Goal: Task Accomplishment & Management: Manage account settings

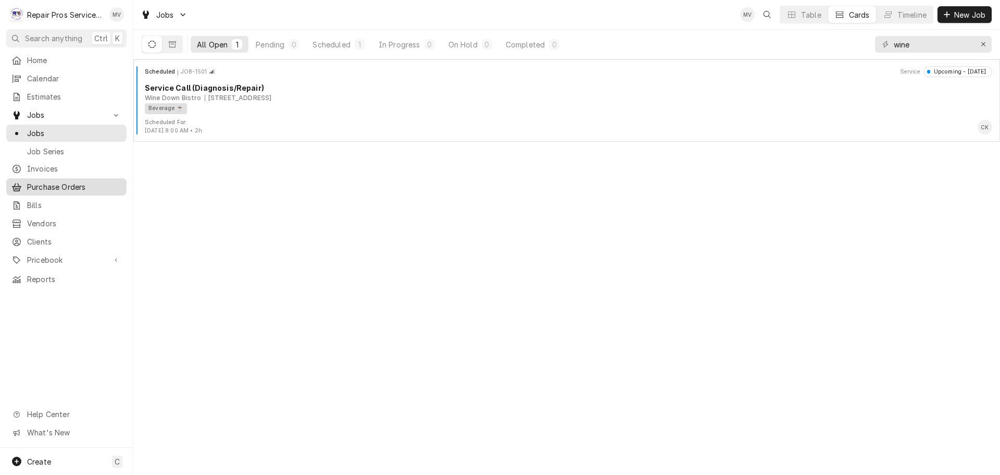
click at [63, 181] on span "Purchase Orders" at bounding box center [74, 186] width 94 height 11
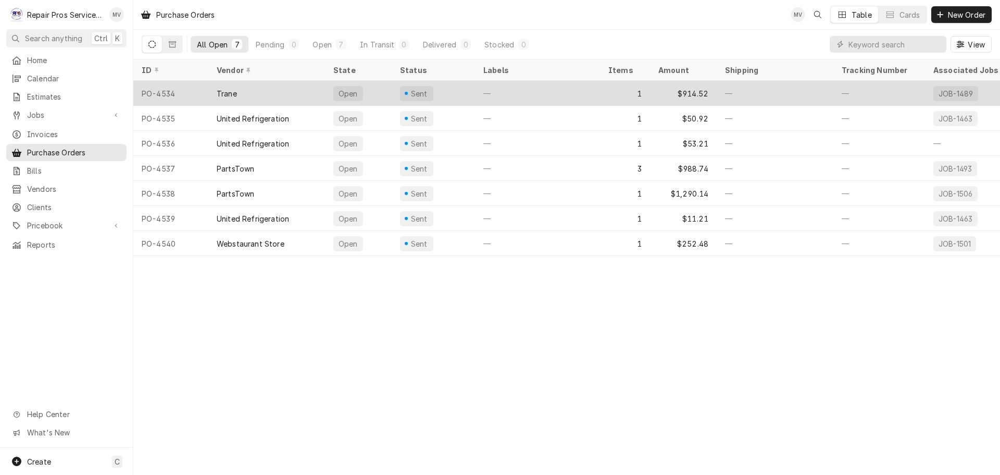
click at [756, 91] on div "—" at bounding box center [775, 93] width 117 height 25
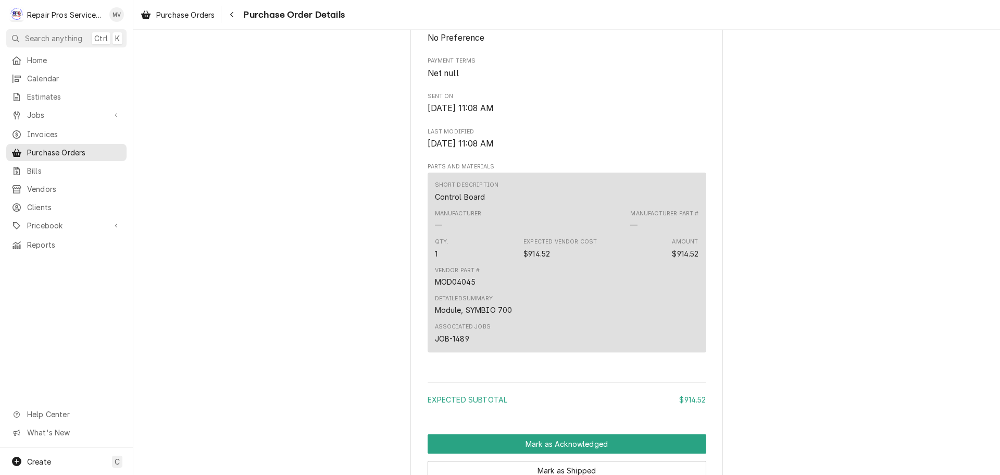
scroll to position [651, 0]
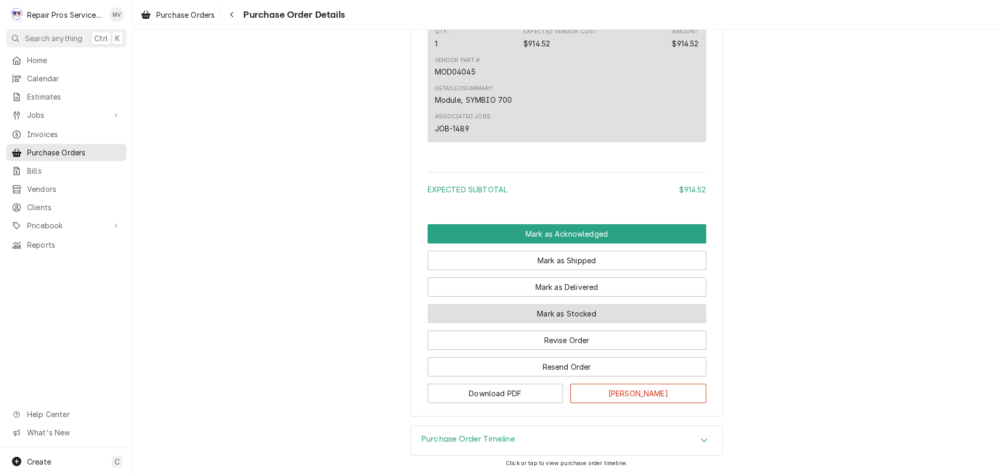
click at [536, 312] on button "Mark as Stocked" at bounding box center [567, 313] width 279 height 19
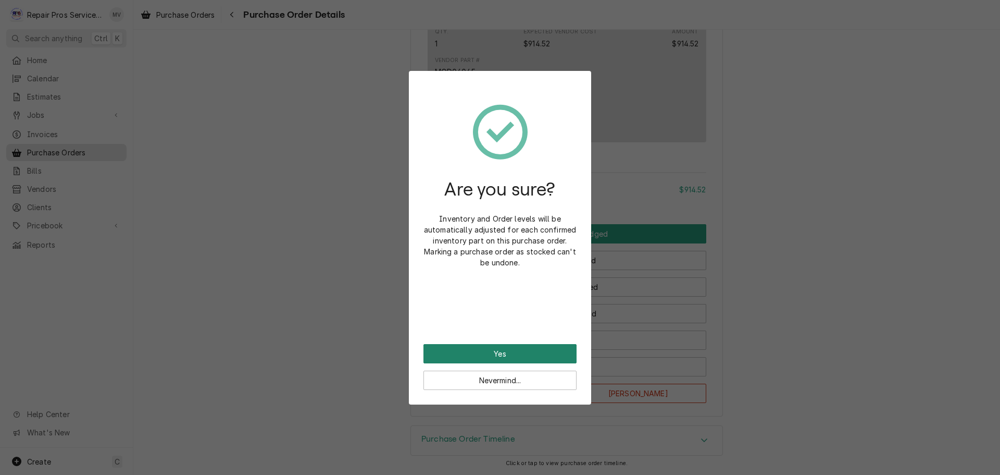
click at [520, 350] on button "Yes" at bounding box center [500, 353] width 153 height 19
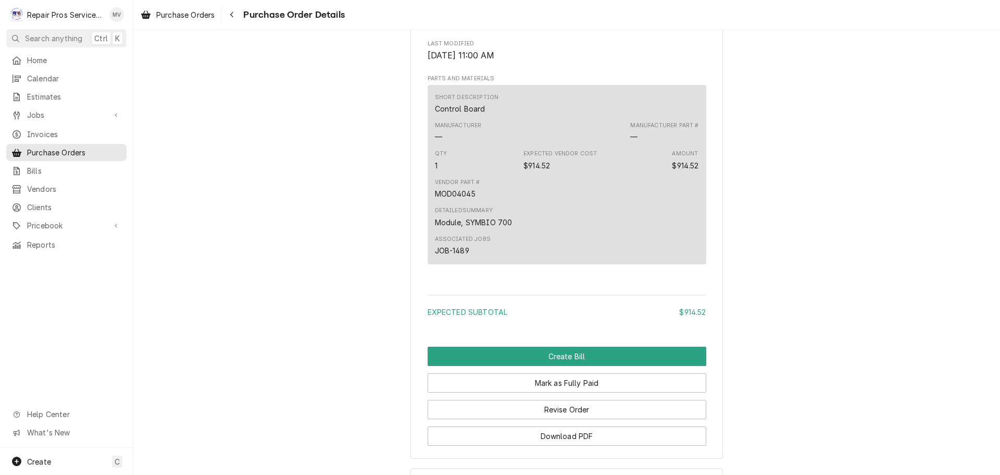
scroll to position [703, 0]
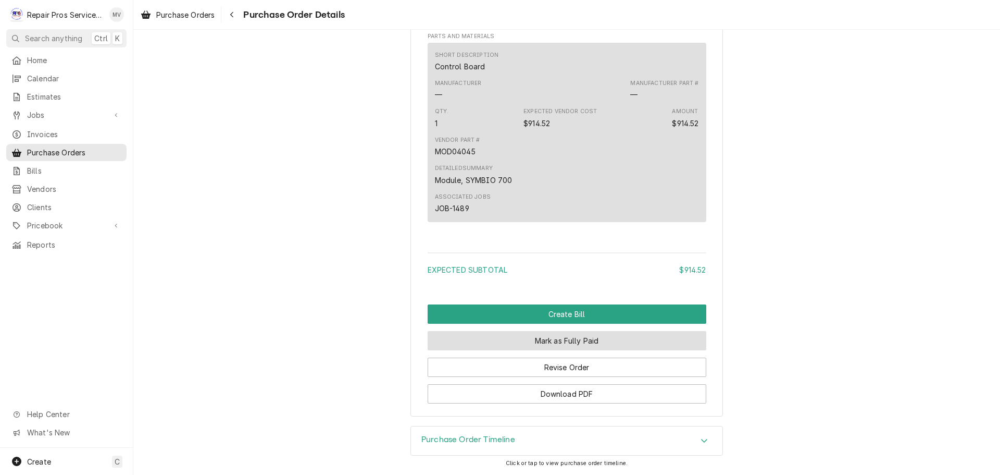
click at [575, 339] on button "Mark as Fully Paid" at bounding box center [567, 340] width 279 height 19
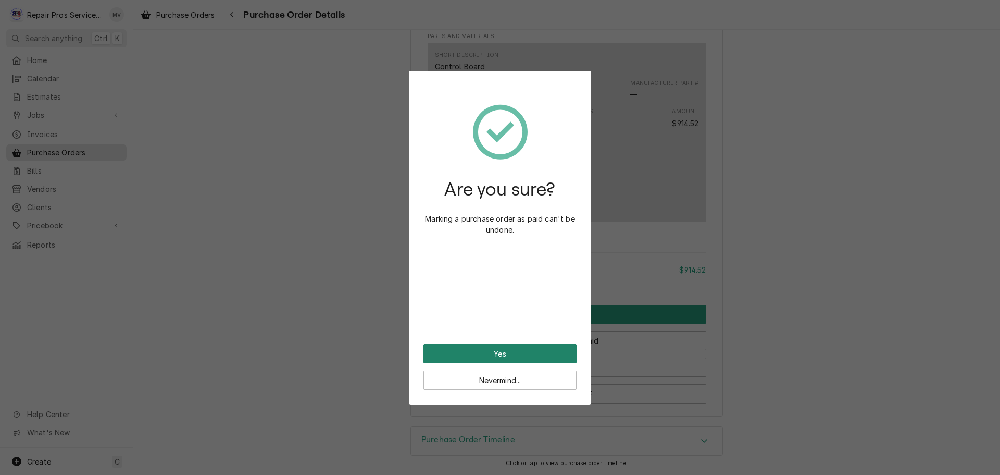
click at [529, 351] on button "Yes" at bounding box center [500, 353] width 153 height 19
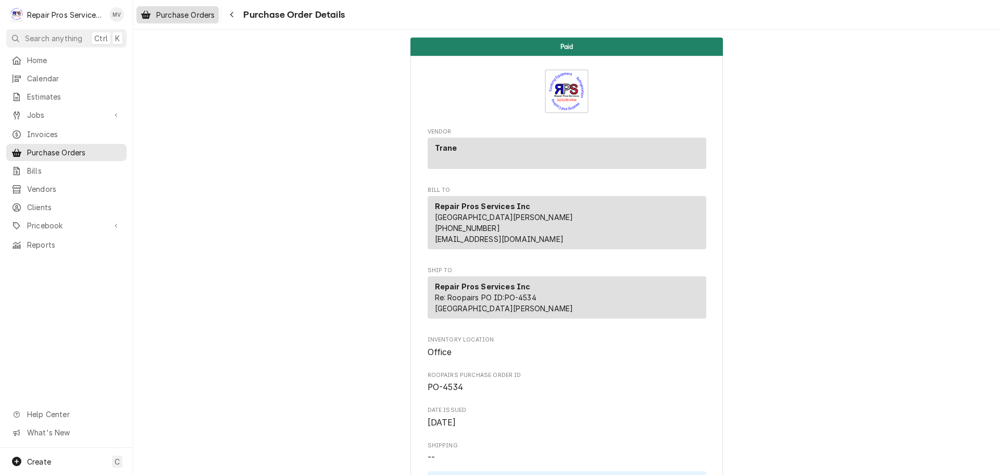
click at [165, 9] on span "Purchase Orders" at bounding box center [185, 14] width 58 height 11
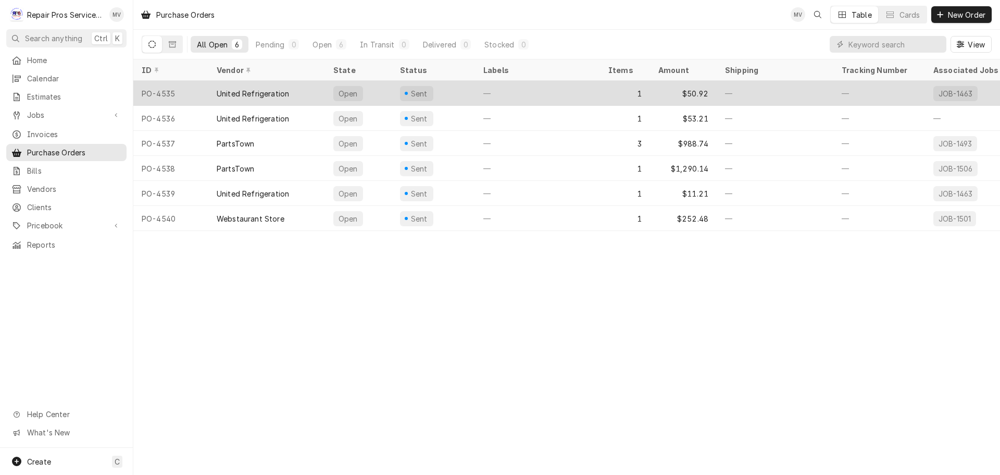
click at [246, 92] on div "United Refrigeration" at bounding box center [253, 93] width 72 height 11
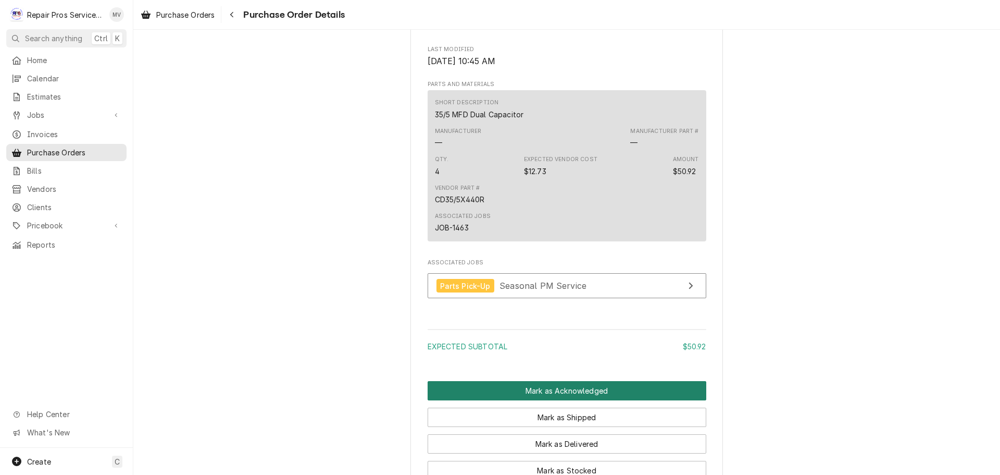
scroll to position [625, 0]
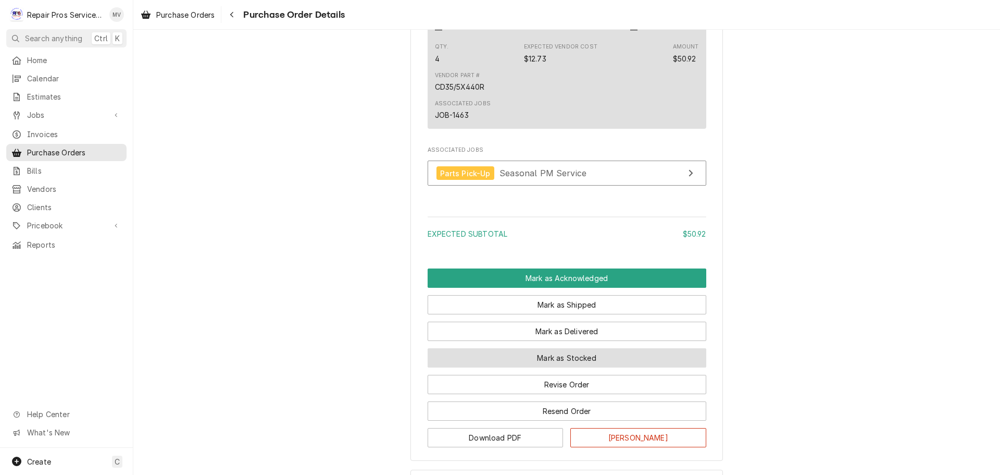
click at [548, 367] on button "Mark as Stocked" at bounding box center [567, 357] width 279 height 19
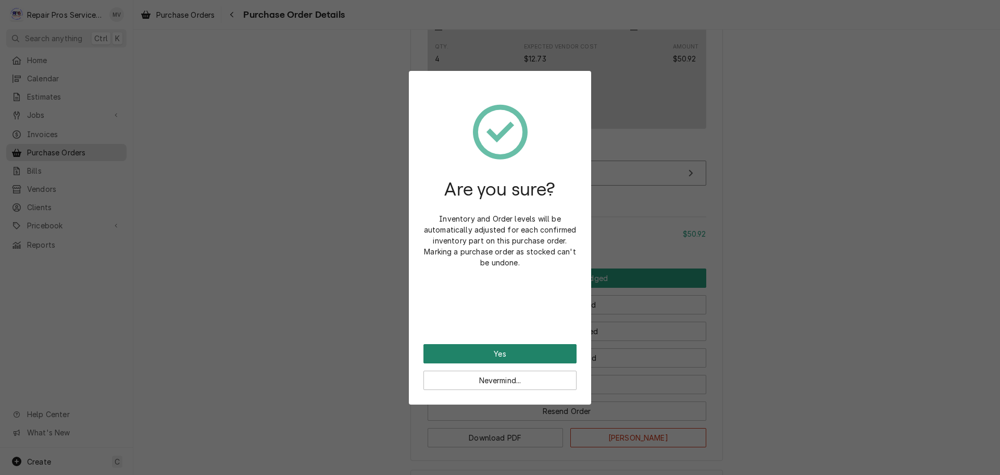
click at [515, 352] on button "Yes" at bounding box center [500, 353] width 153 height 19
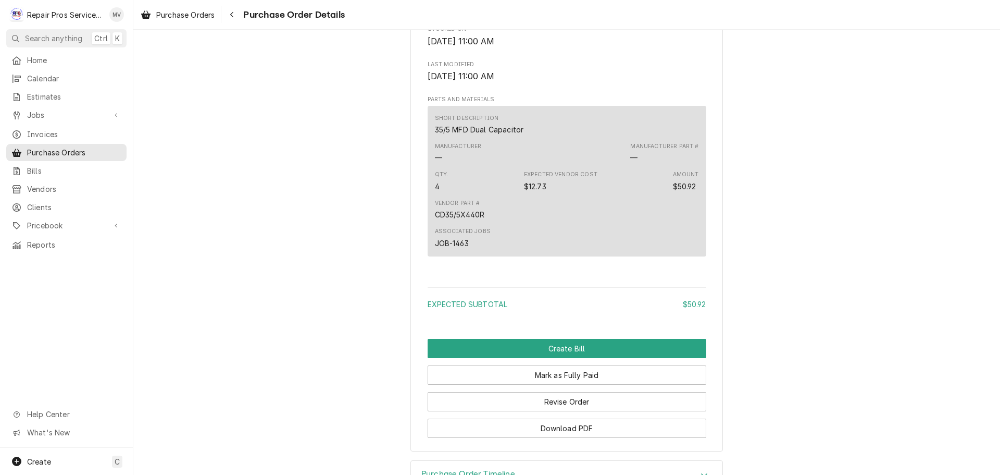
scroll to position [697, 0]
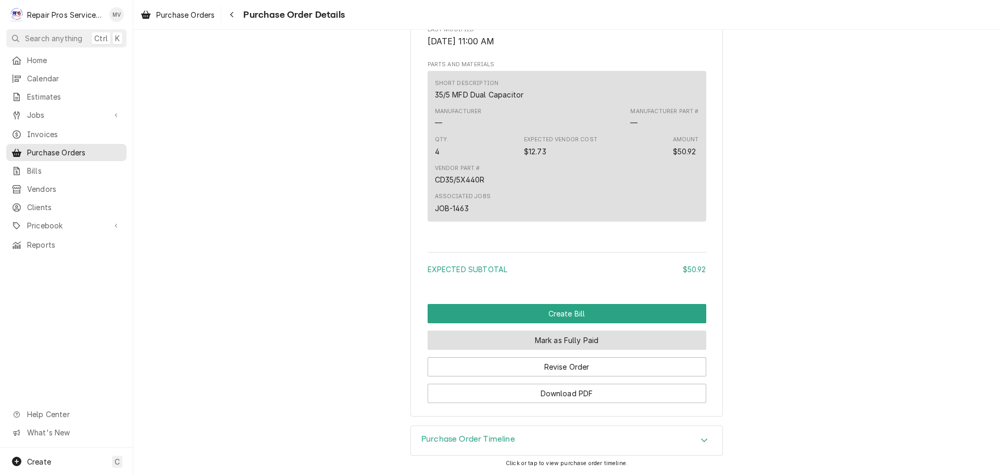
click at [558, 339] on button "Mark as Fully Paid" at bounding box center [567, 339] width 279 height 19
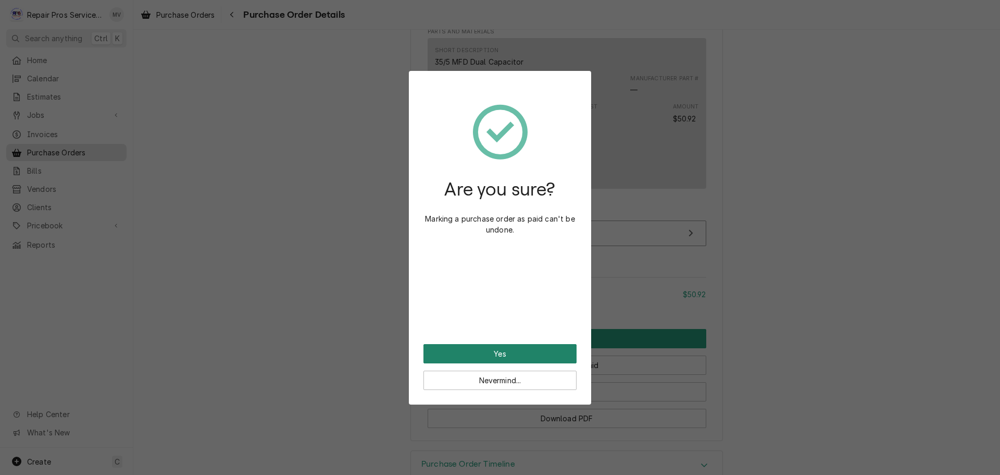
click at [552, 348] on button "Yes" at bounding box center [500, 353] width 153 height 19
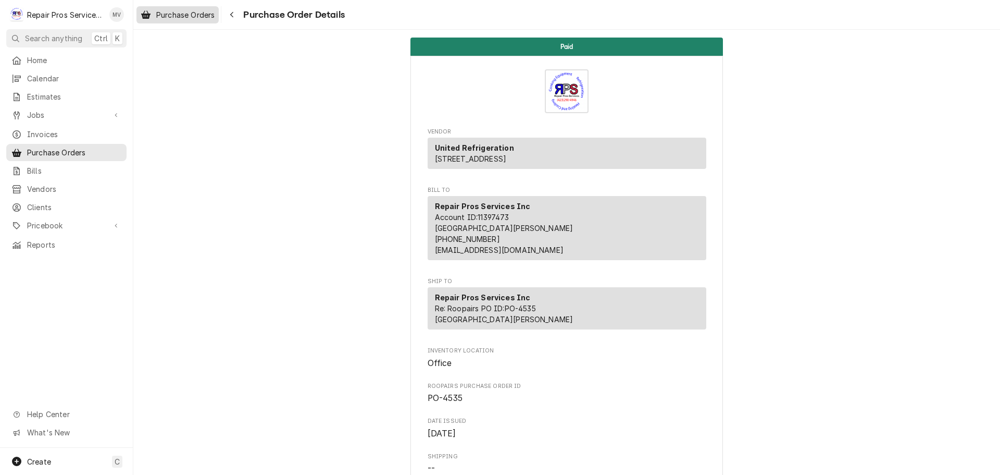
click at [174, 15] on span "Purchase Orders" at bounding box center [185, 14] width 58 height 11
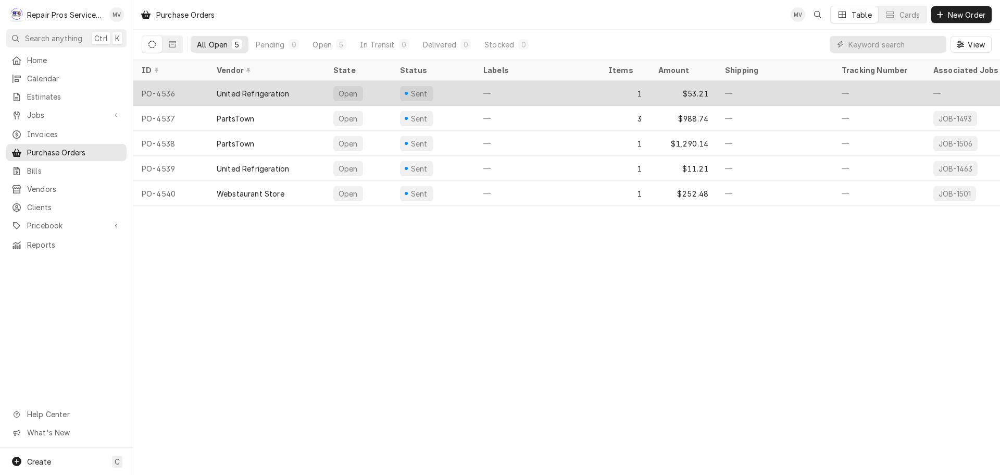
click at [286, 92] on div "United Refrigeration" at bounding box center [253, 93] width 72 height 11
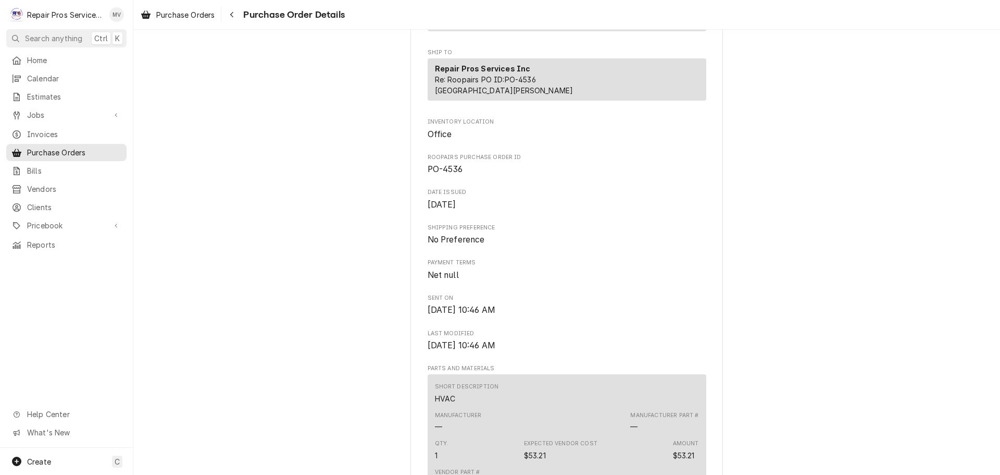
scroll to position [228, 0]
click at [189, 15] on span "Purchase Orders" at bounding box center [185, 14] width 58 height 11
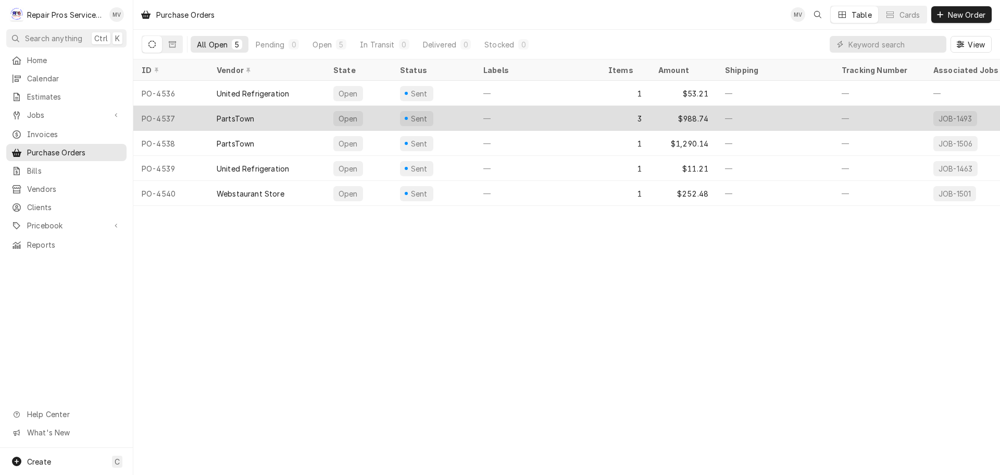
click at [285, 118] on div "PartsTown" at bounding box center [266, 118] width 117 height 25
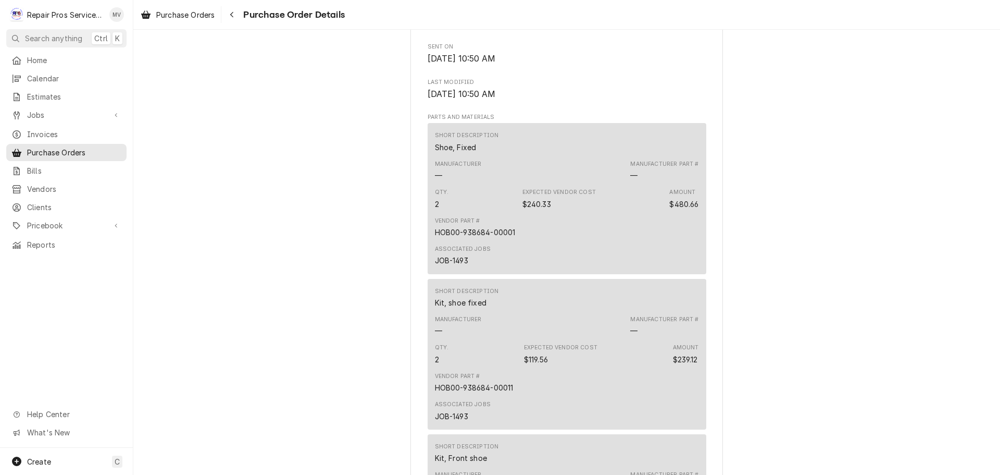
scroll to position [934, 0]
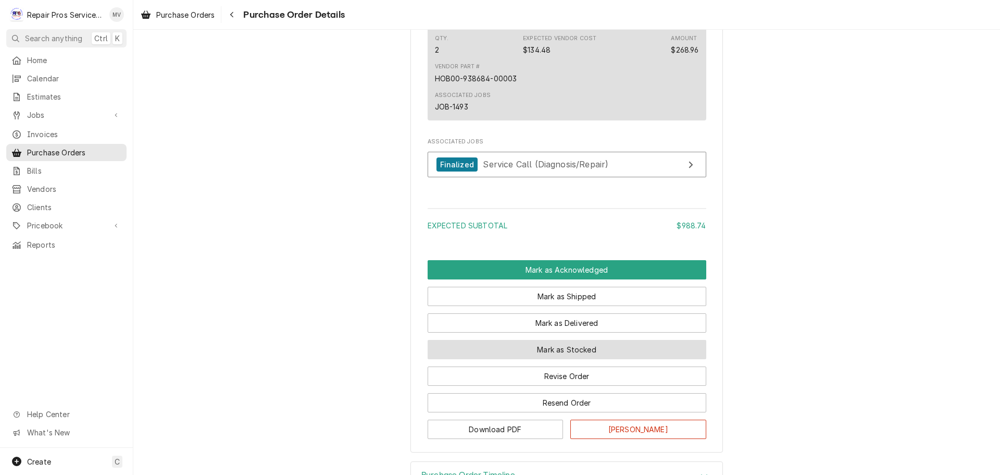
click at [560, 359] on button "Mark as Stocked" at bounding box center [567, 349] width 279 height 19
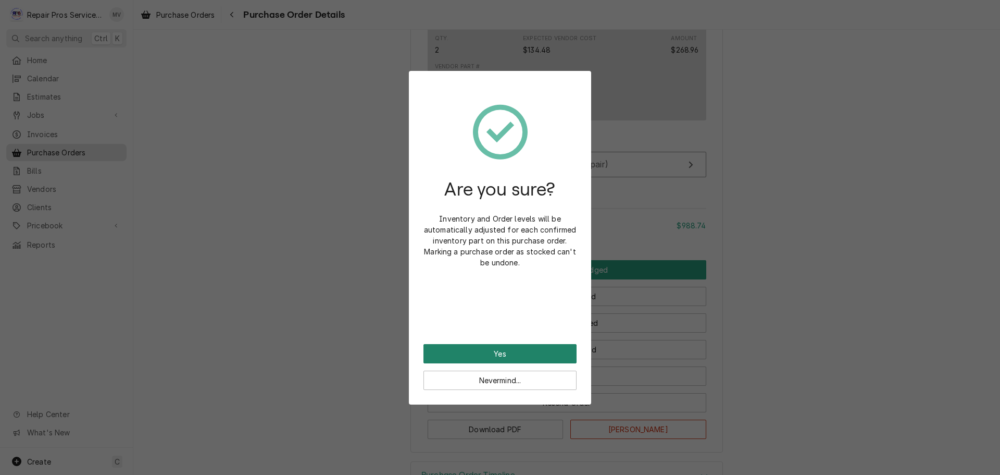
click at [547, 358] on button "Yes" at bounding box center [500, 353] width 153 height 19
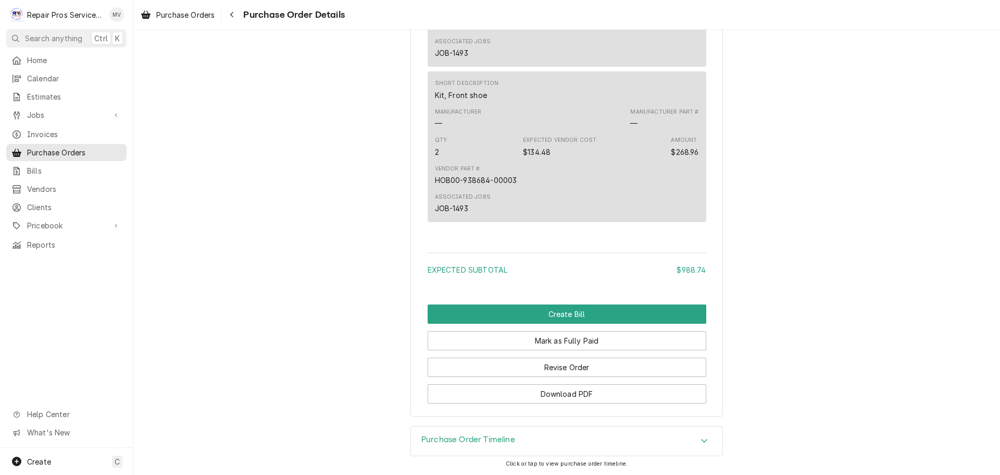
scroll to position [986, 0]
click at [547, 342] on button "Mark as Fully Paid" at bounding box center [567, 340] width 279 height 19
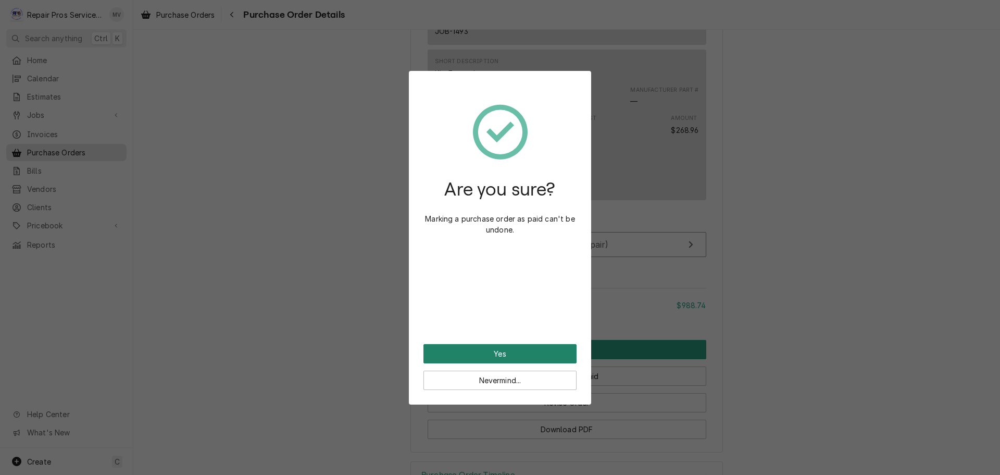
click at [486, 348] on button "Yes" at bounding box center [500, 353] width 153 height 19
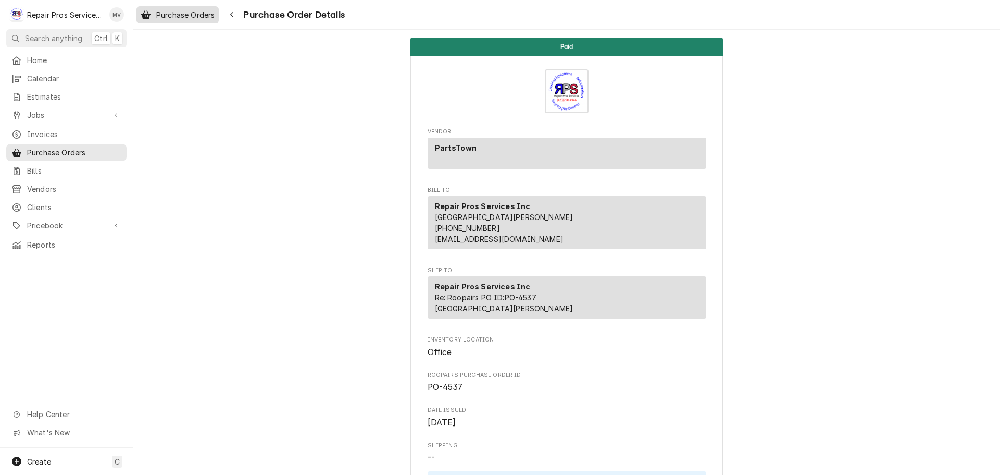
click at [164, 10] on span "Purchase Orders" at bounding box center [185, 14] width 58 height 11
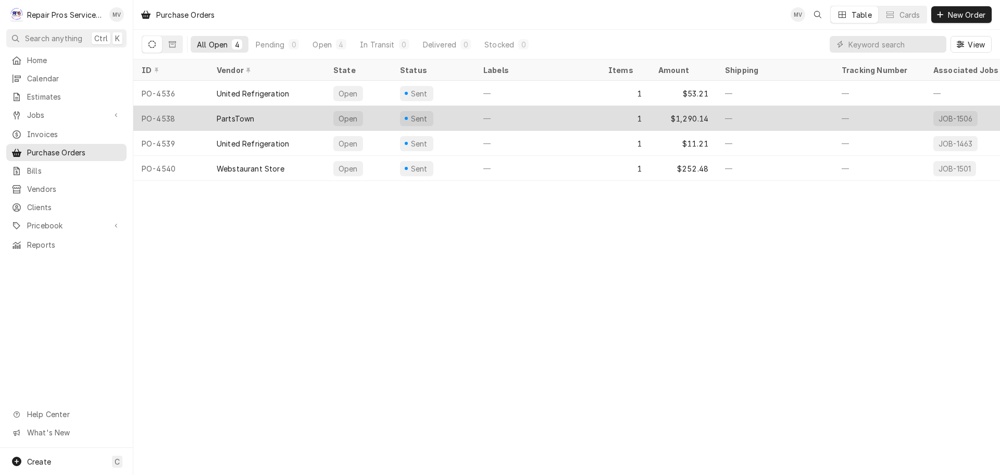
click at [291, 117] on div "PartsTown" at bounding box center [266, 118] width 117 height 25
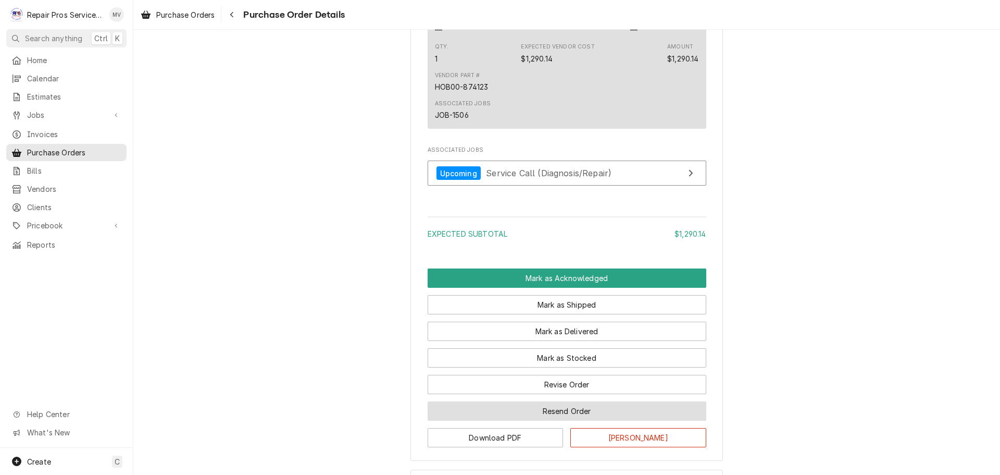
scroll to position [625, 0]
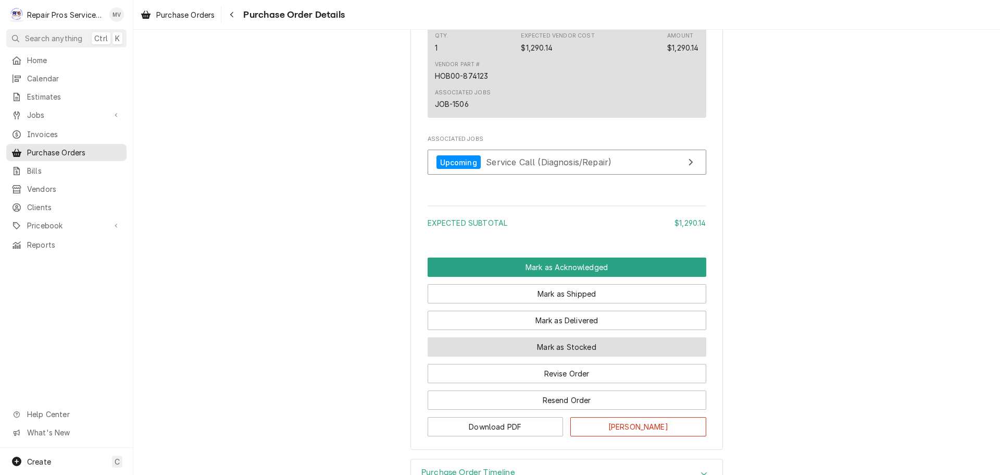
click at [563, 356] on button "Mark as Stocked" at bounding box center [567, 346] width 279 height 19
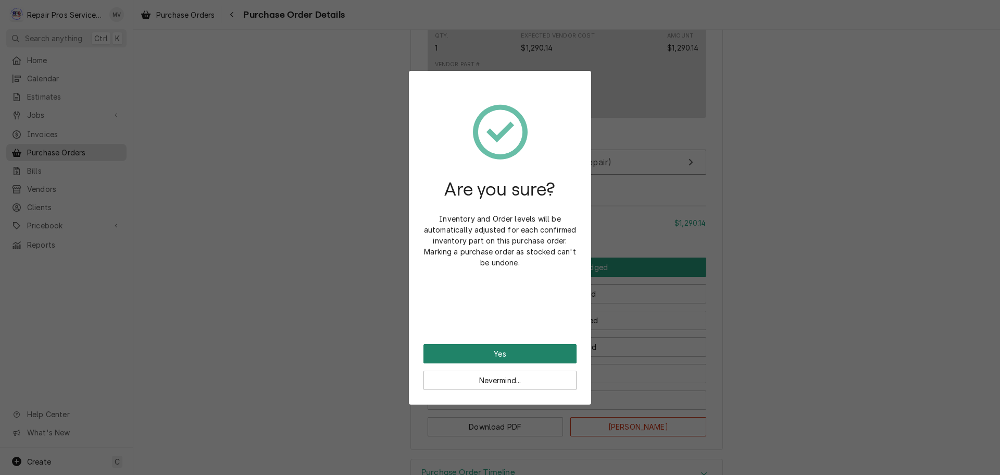
click at [548, 348] on button "Yes" at bounding box center [500, 353] width 153 height 19
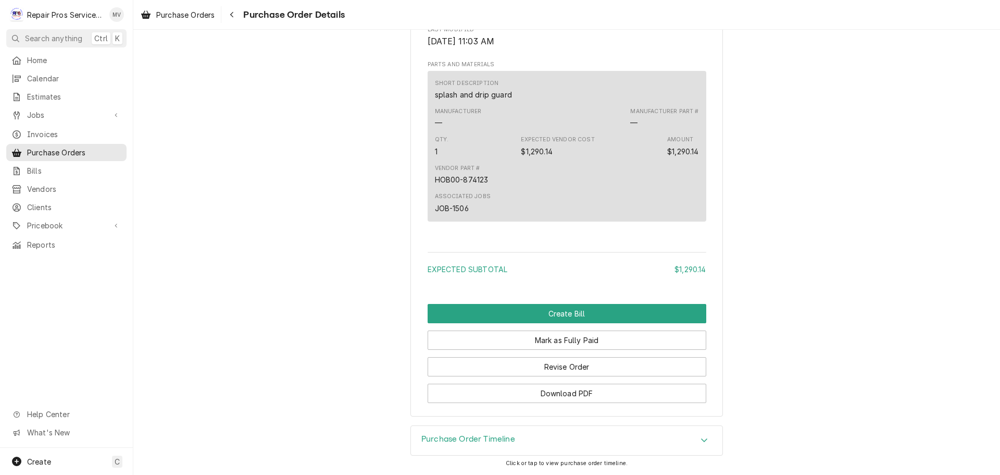
scroll to position [675, 0]
click at [534, 337] on button "Mark as Fully Paid" at bounding box center [567, 339] width 279 height 19
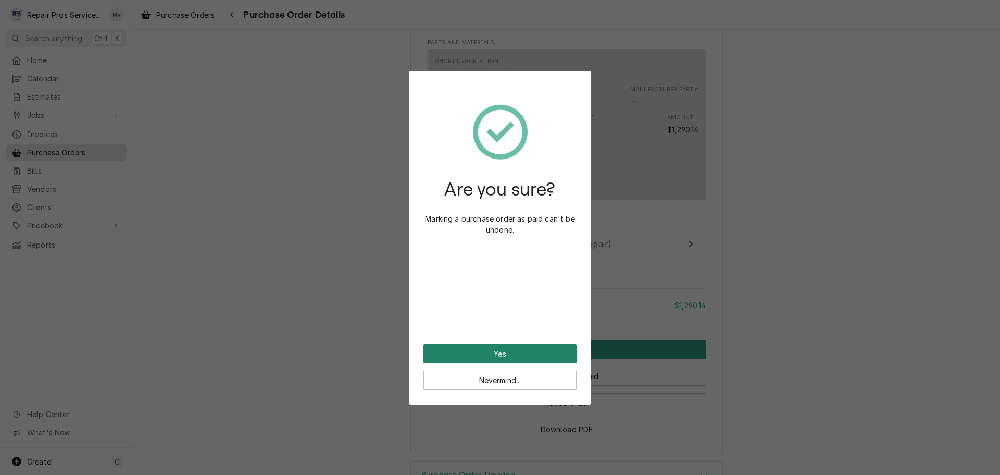
click at [533, 352] on button "Yes" at bounding box center [500, 353] width 153 height 19
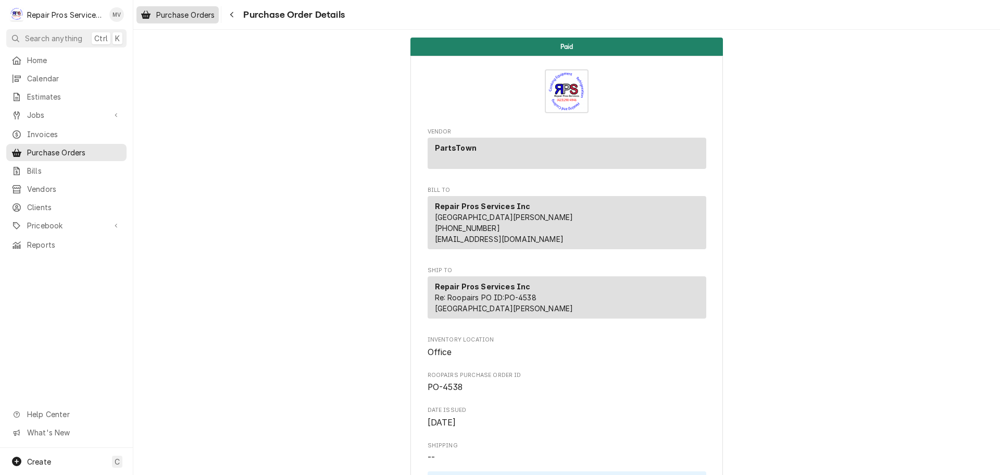
click at [161, 15] on span "Purchase Orders" at bounding box center [185, 14] width 58 height 11
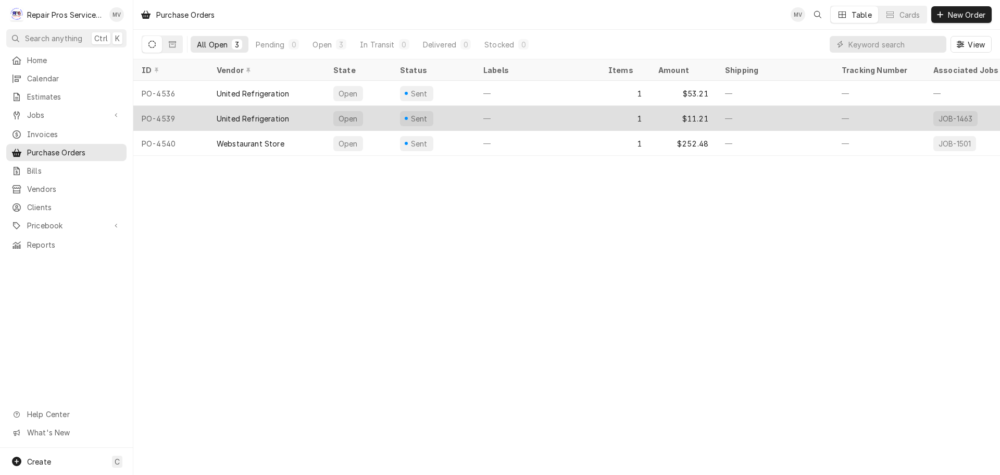
click at [326, 123] on div "Open" at bounding box center [358, 118] width 67 height 25
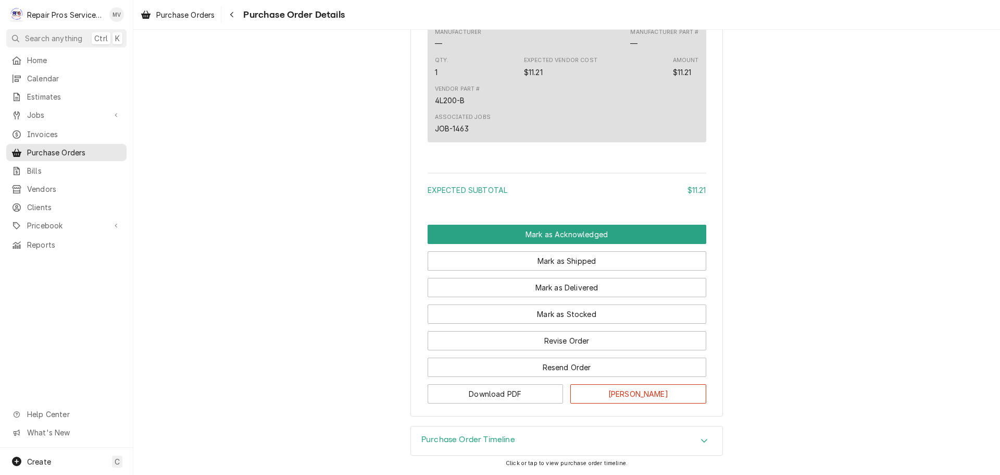
scroll to position [645, 0]
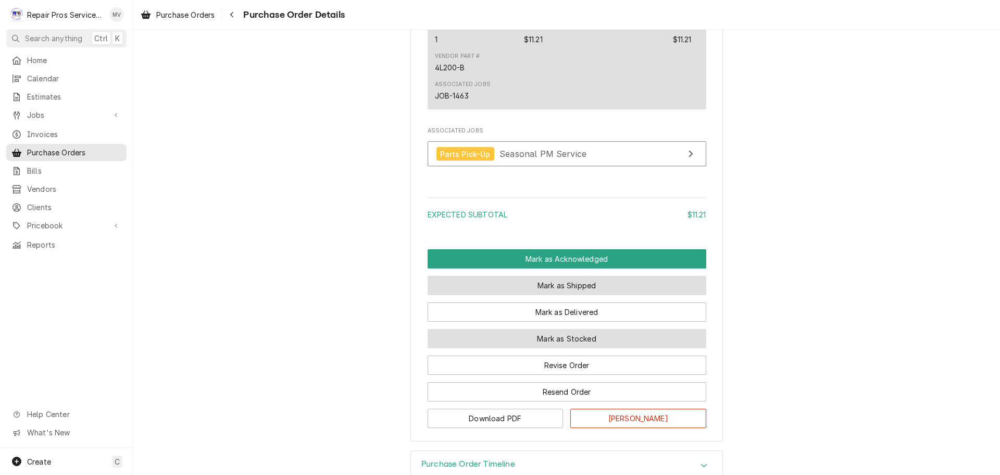
click at [547, 295] on button "Mark as Shipped" at bounding box center [567, 285] width 279 height 19
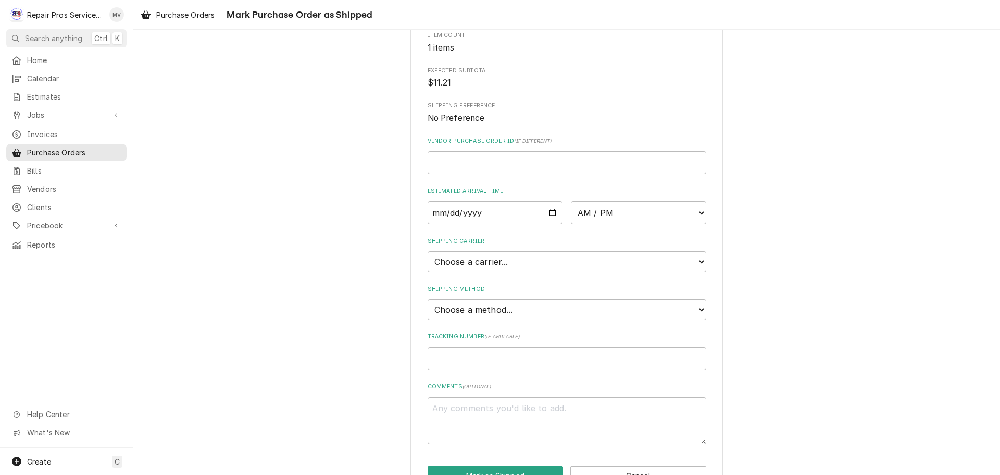
scroll to position [160, 0]
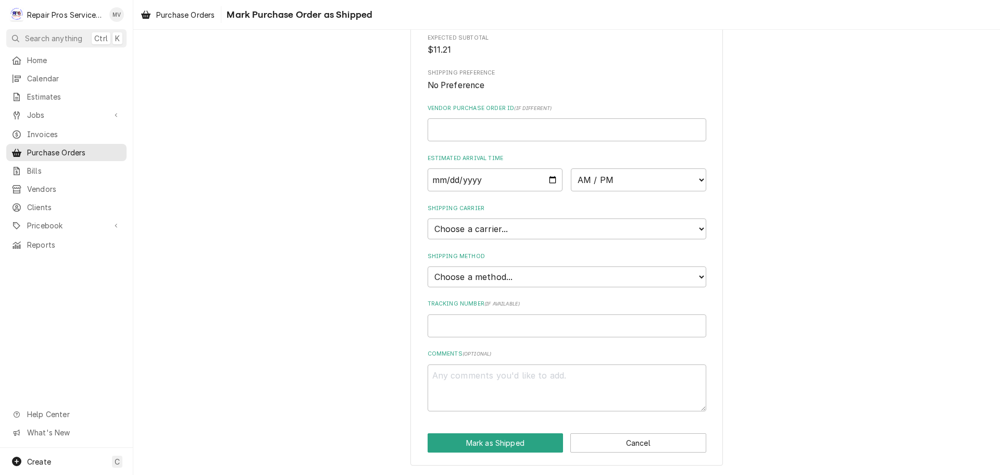
click at [706, 442] on div "Please confirm this purchase order has been shipped. Roopairs Purchase Order ID…" at bounding box center [567, 178] width 313 height 576
click at [685, 442] on button "Cancel" at bounding box center [639, 442] width 136 height 19
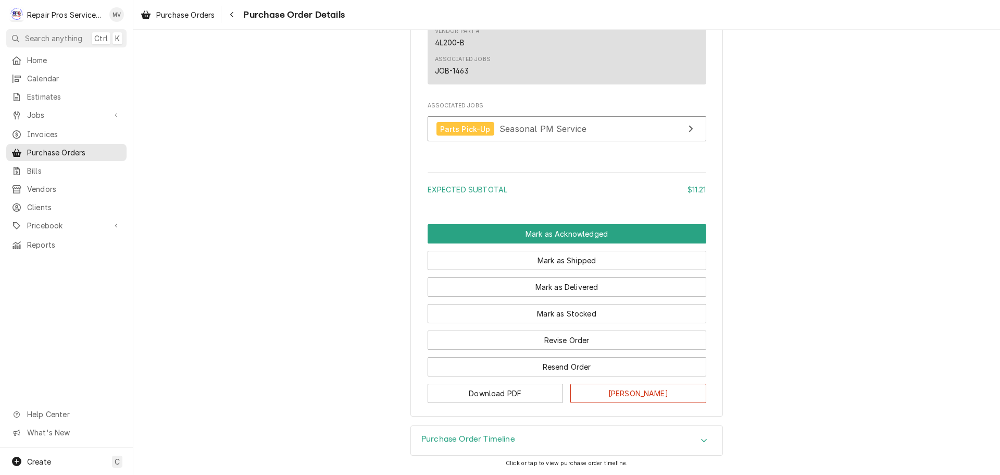
scroll to position [702, 0]
click at [557, 314] on button "Mark as Stocked" at bounding box center [567, 313] width 279 height 19
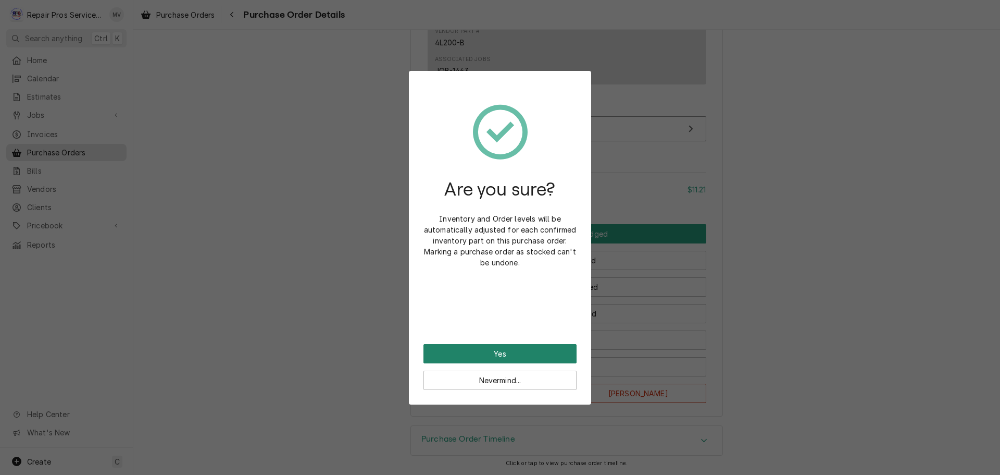
click at [504, 352] on button "Yes" at bounding box center [500, 353] width 153 height 19
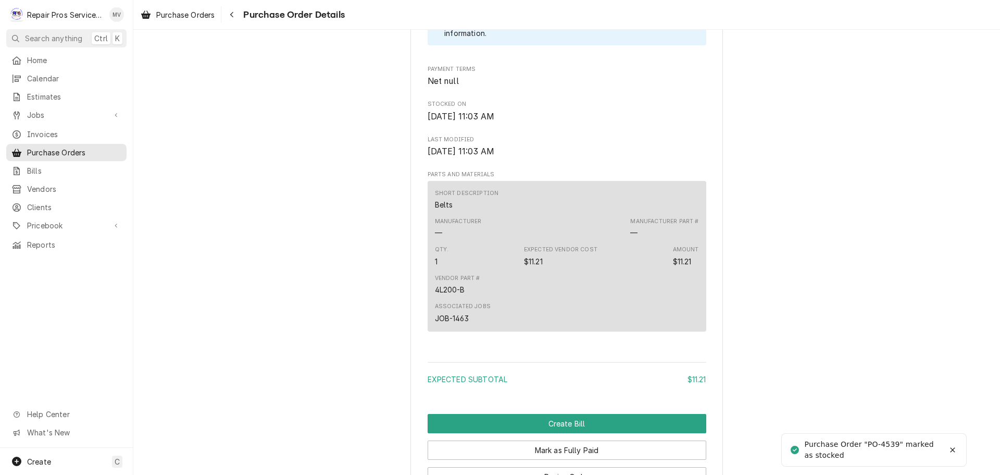
scroll to position [697, 0]
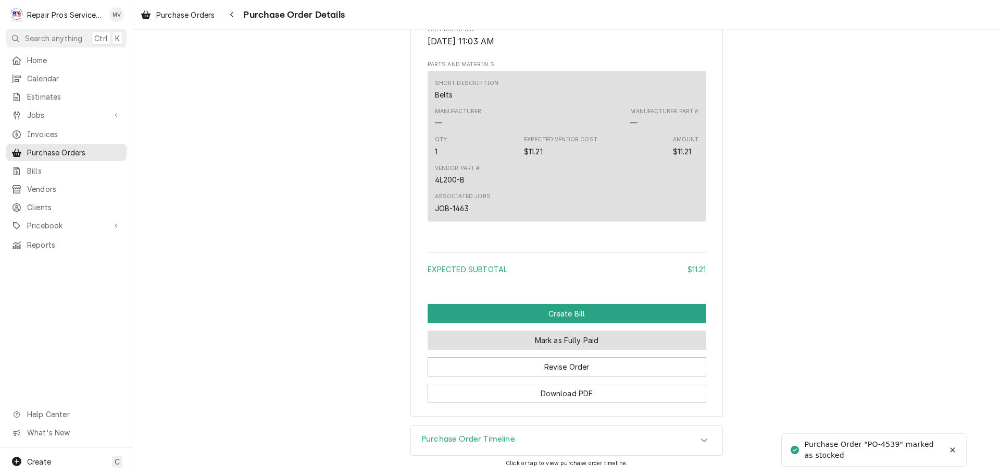
click at [506, 338] on button "Mark as Fully Paid" at bounding box center [567, 339] width 279 height 19
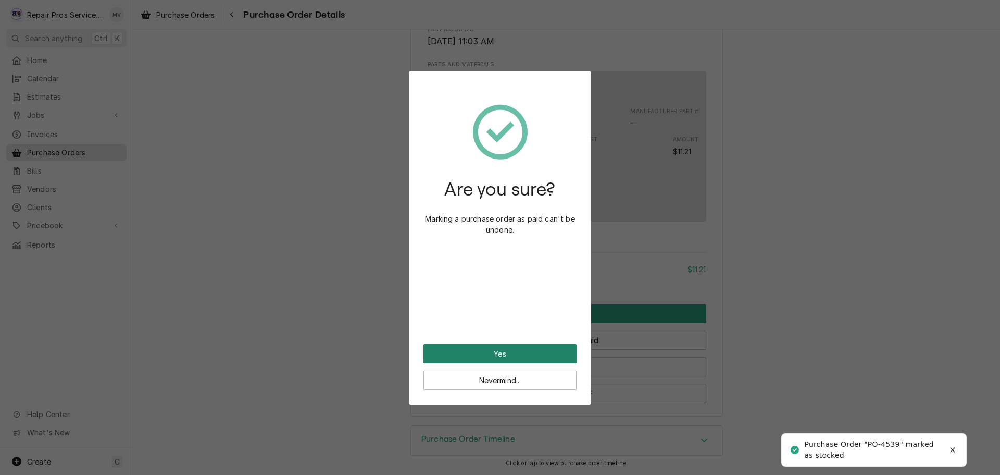
click at [506, 353] on button "Yes" at bounding box center [500, 353] width 153 height 19
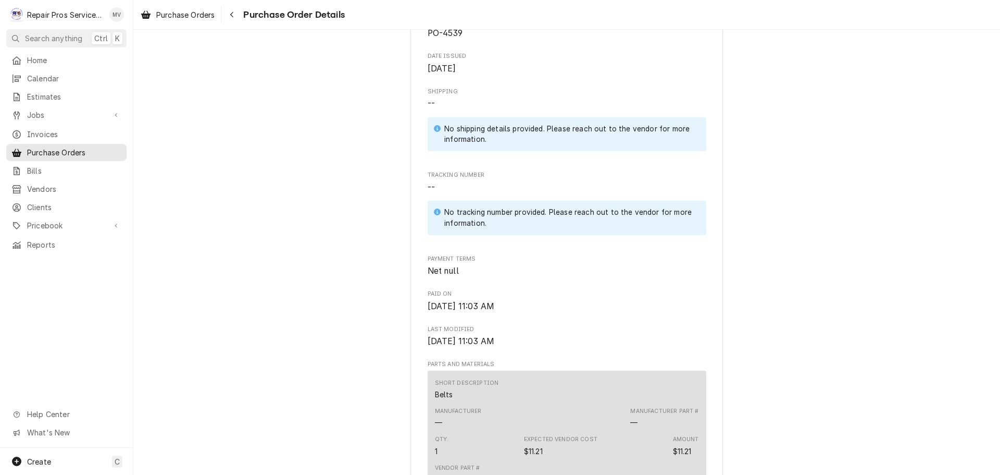
scroll to position [617, 0]
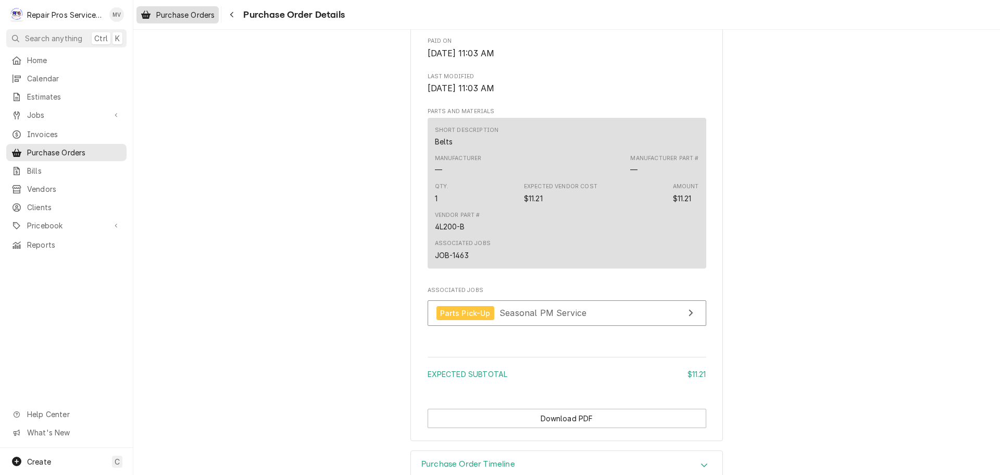
click at [183, 13] on span "Purchase Orders" at bounding box center [185, 14] width 58 height 11
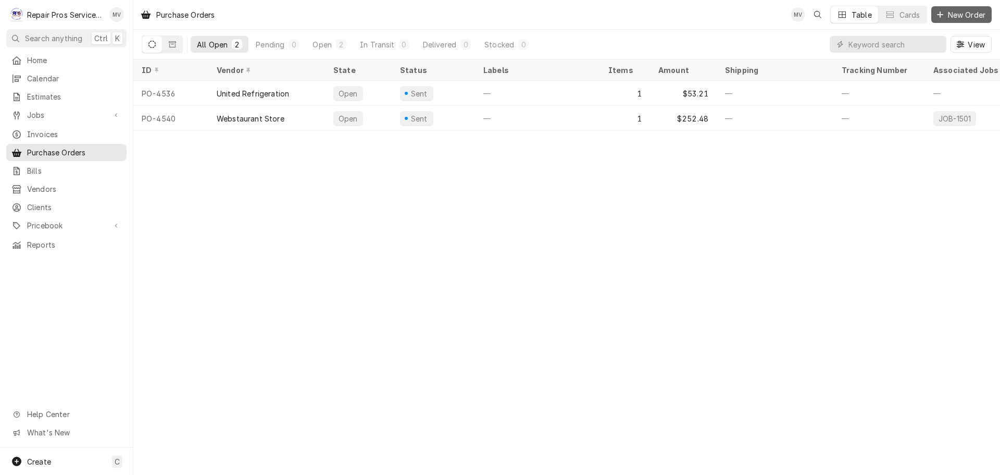
click at [959, 18] on span "New Order" at bounding box center [967, 14] width 42 height 11
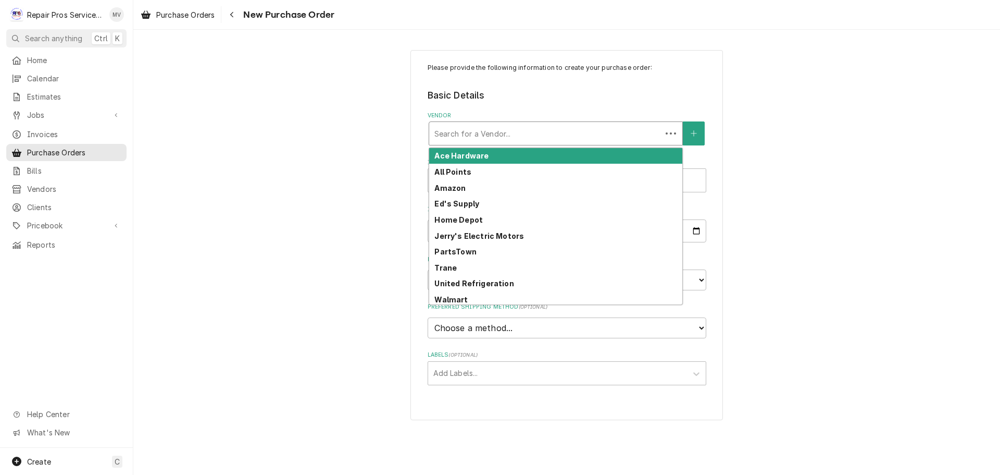
click at [508, 133] on div "Vendor" at bounding box center [546, 133] width 222 height 19
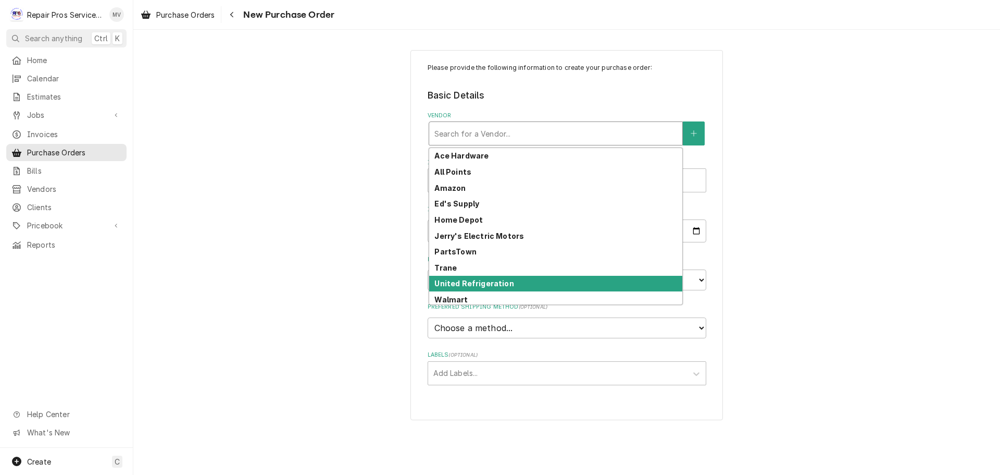
click at [489, 281] on strong "United Refrigeration" at bounding box center [474, 283] width 79 height 9
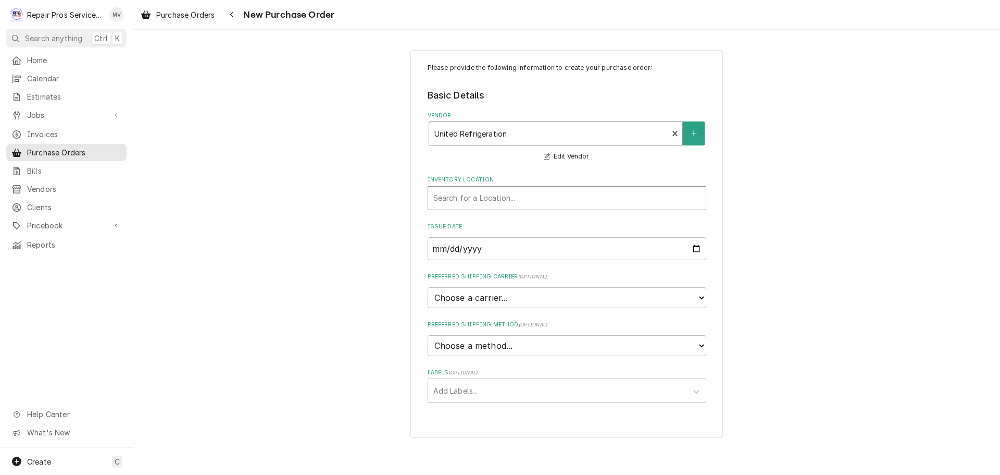
click at [474, 201] on div "Inventory Location" at bounding box center [567, 198] width 267 height 19
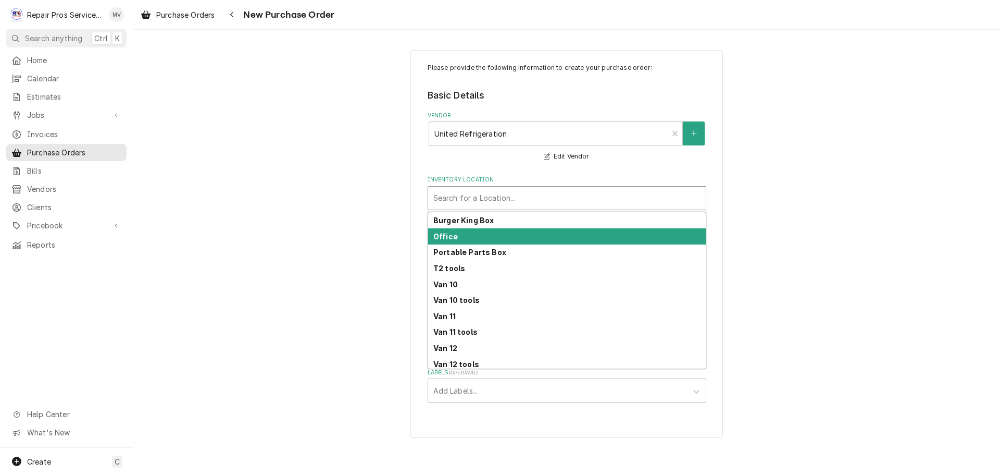
click at [468, 239] on div "Office" at bounding box center [567, 236] width 278 height 16
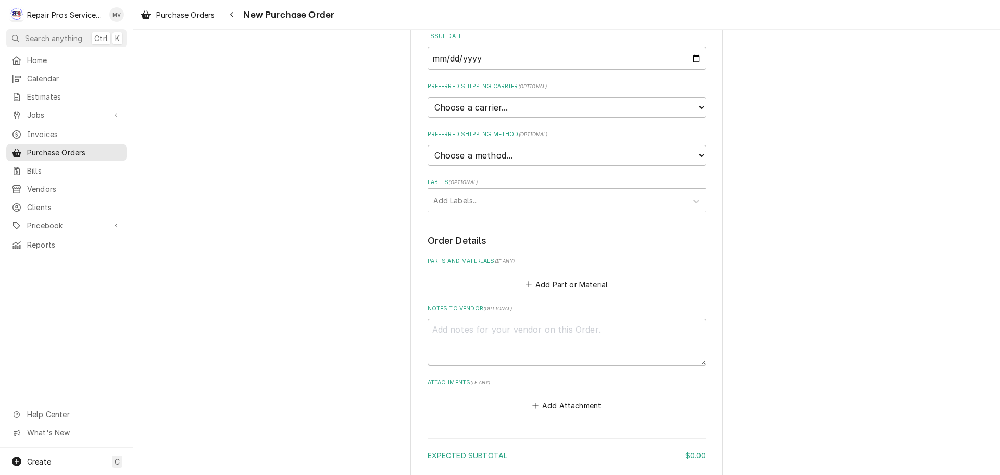
scroll to position [208, 0]
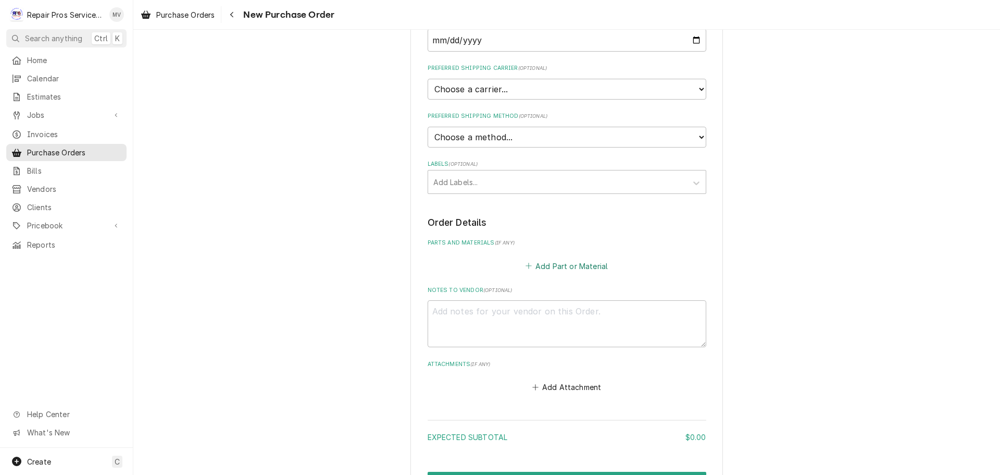
click at [591, 265] on button "Add Part or Material" at bounding box center [567, 265] width 86 height 15
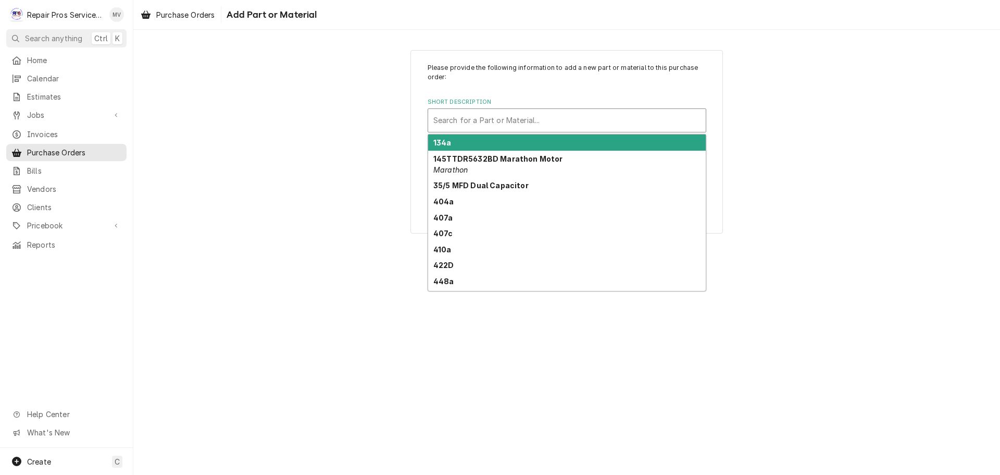
click at [524, 119] on div "Short Description" at bounding box center [567, 120] width 267 height 19
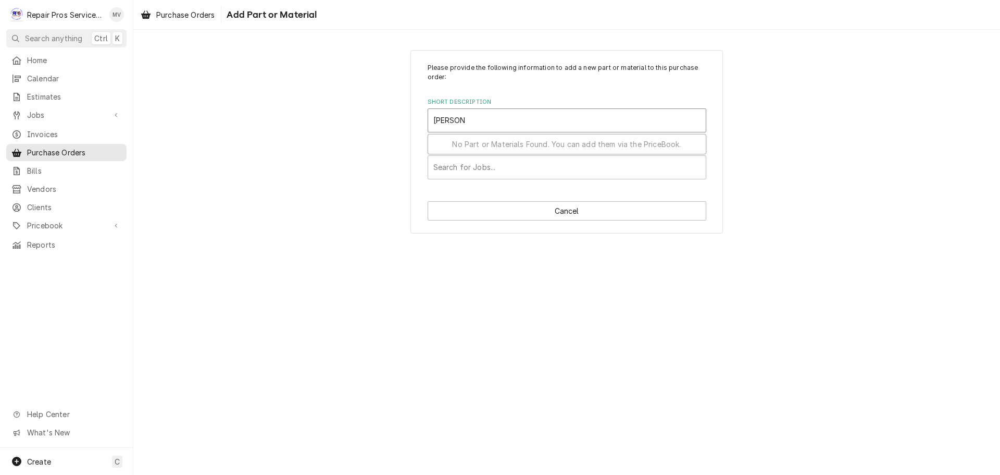
type input "thermo"
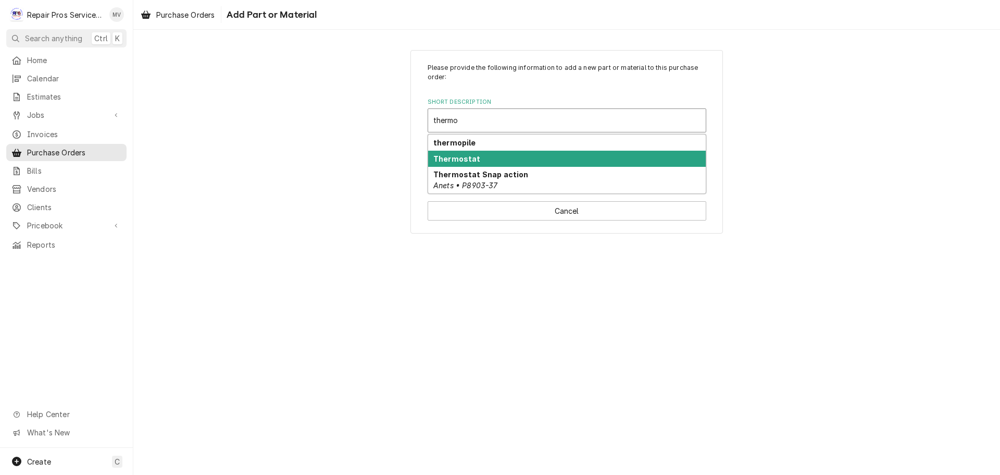
click at [472, 160] on strong "Thermostat" at bounding box center [457, 158] width 47 height 9
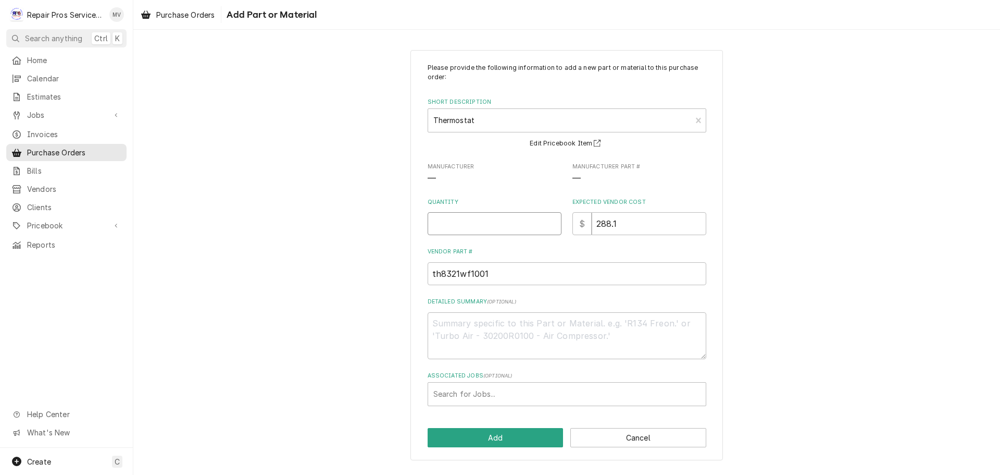
click at [474, 224] on input "Quantity" at bounding box center [495, 223] width 134 height 23
type textarea "x"
type input "1"
click at [498, 429] on button "Add" at bounding box center [496, 437] width 136 height 19
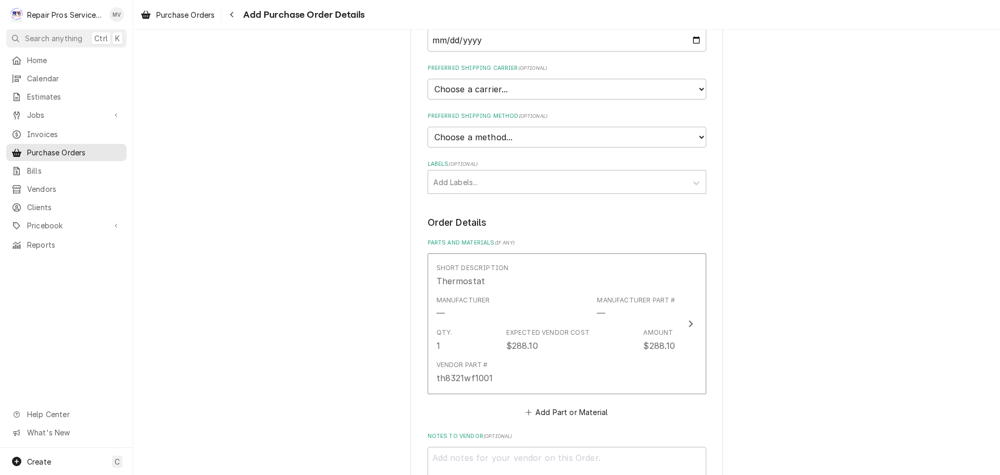
scroll to position [420, 0]
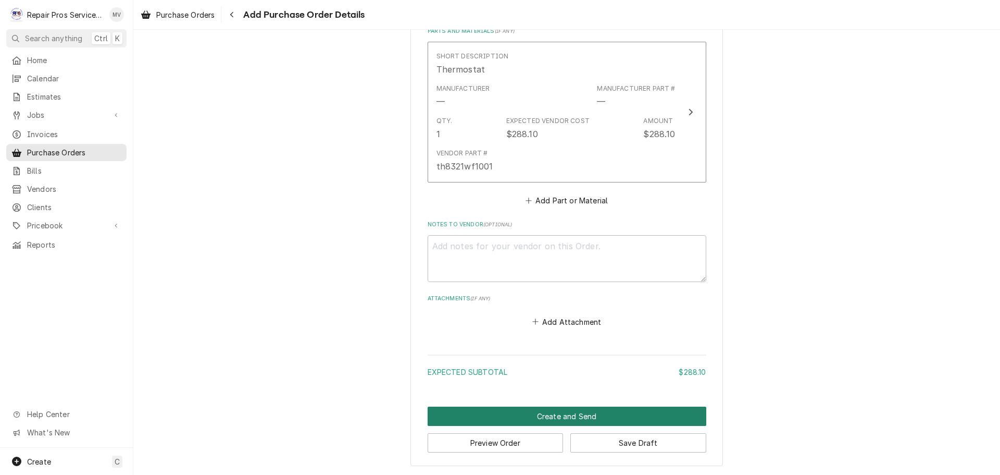
click at [557, 413] on button "Create and Send" at bounding box center [567, 415] width 279 height 19
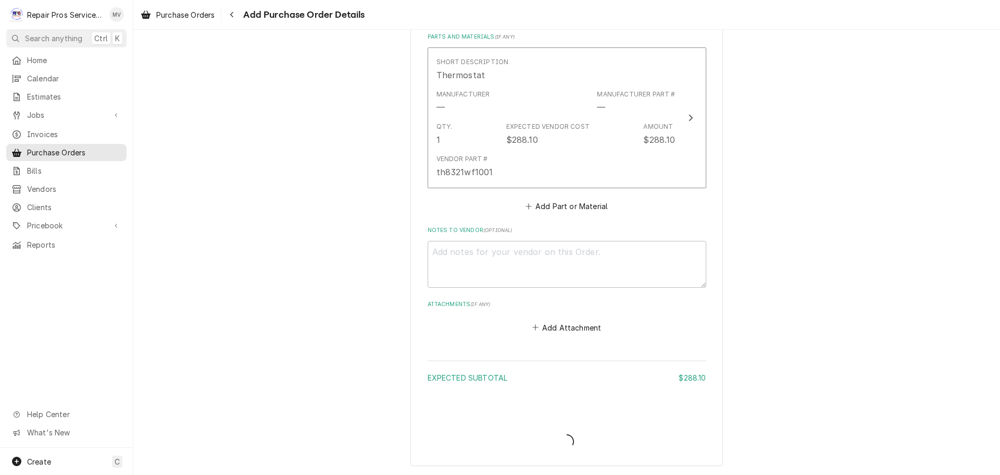
type textarea "x"
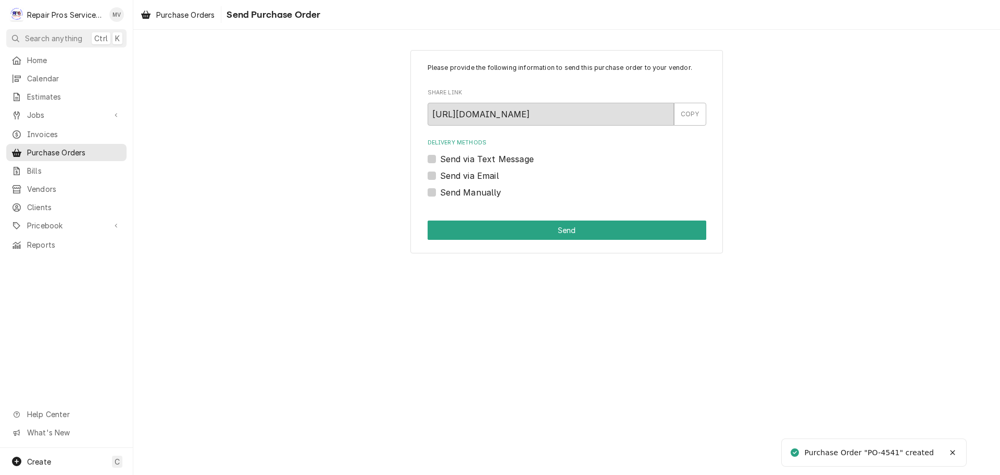
click at [453, 193] on label "Send Manually" at bounding box center [470, 192] width 61 height 13
click at [453, 193] on input "Send Manually" at bounding box center [579, 197] width 279 height 23
checkbox input "true"
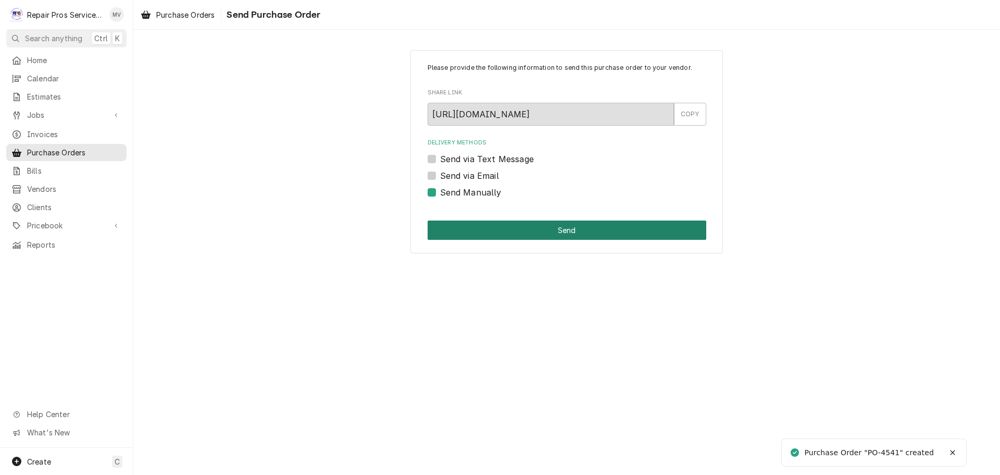
click at [533, 228] on button "Send" at bounding box center [567, 229] width 279 height 19
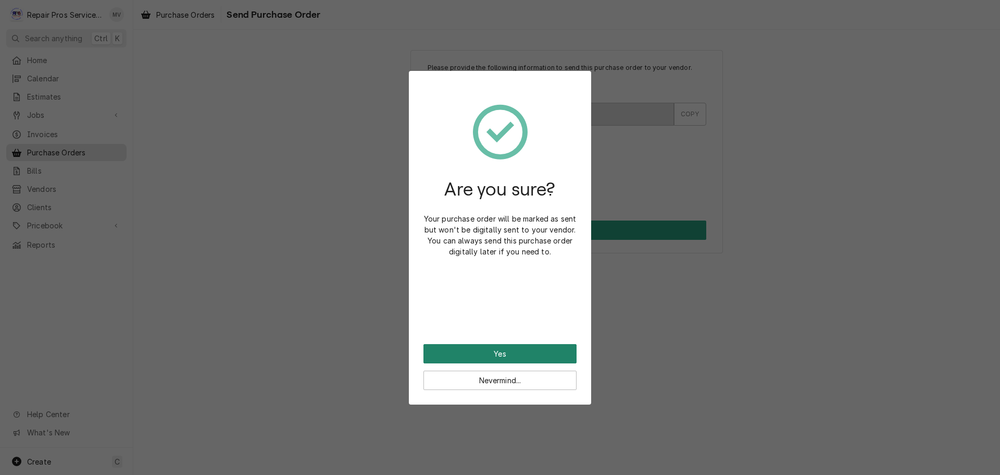
click at [497, 351] on button "Yes" at bounding box center [500, 353] width 153 height 19
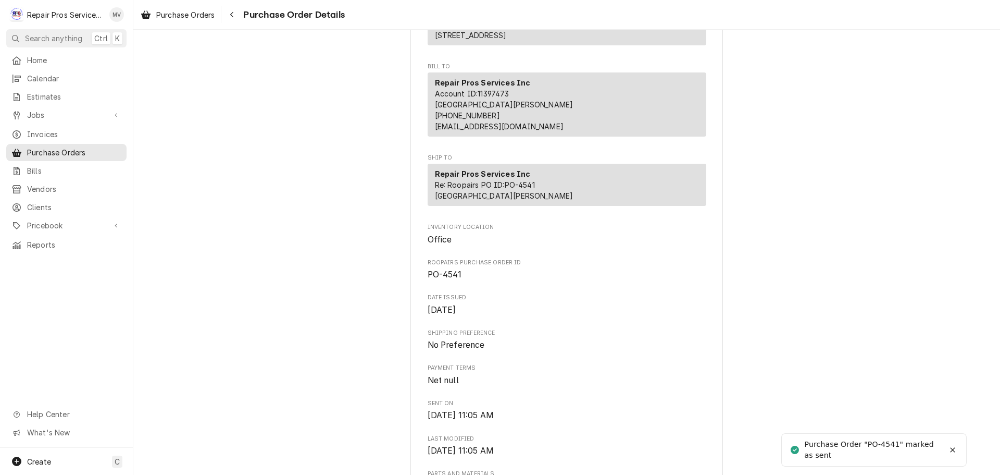
scroll to position [52, 0]
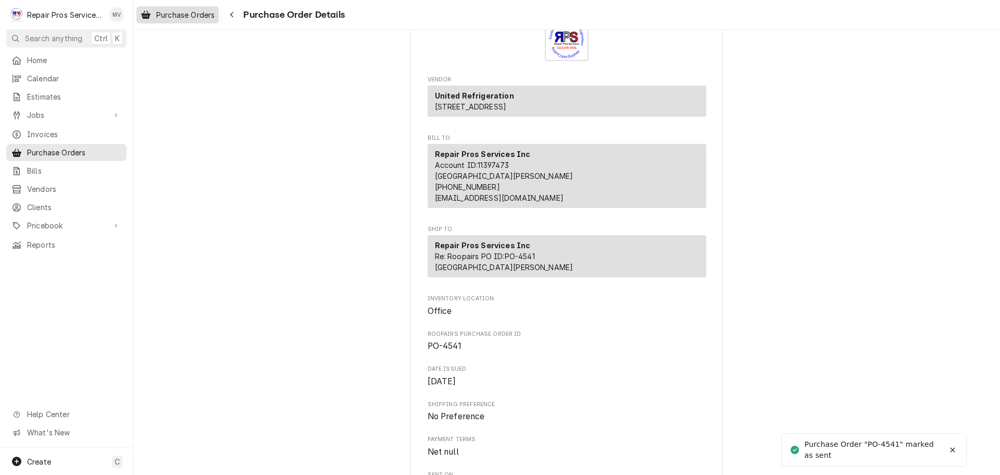
click at [176, 9] on span "Purchase Orders" at bounding box center [185, 14] width 58 height 11
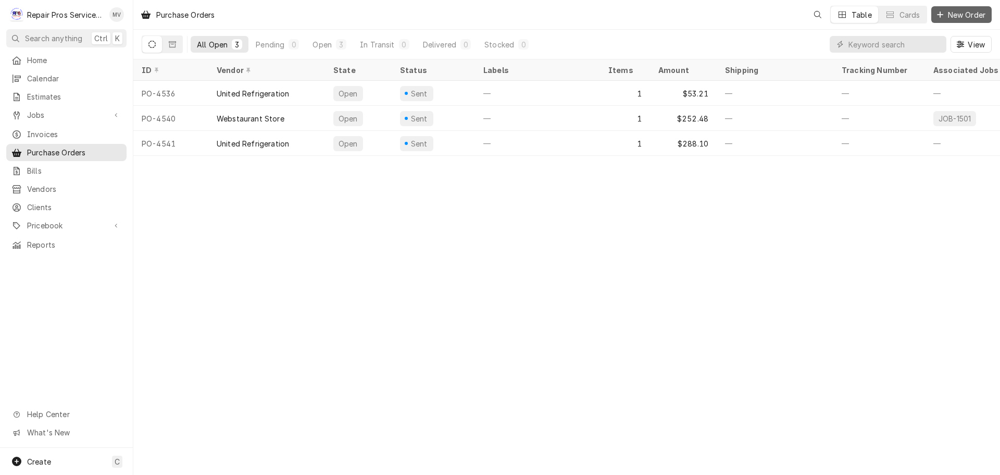
click at [962, 11] on span "New Order" at bounding box center [967, 14] width 42 height 11
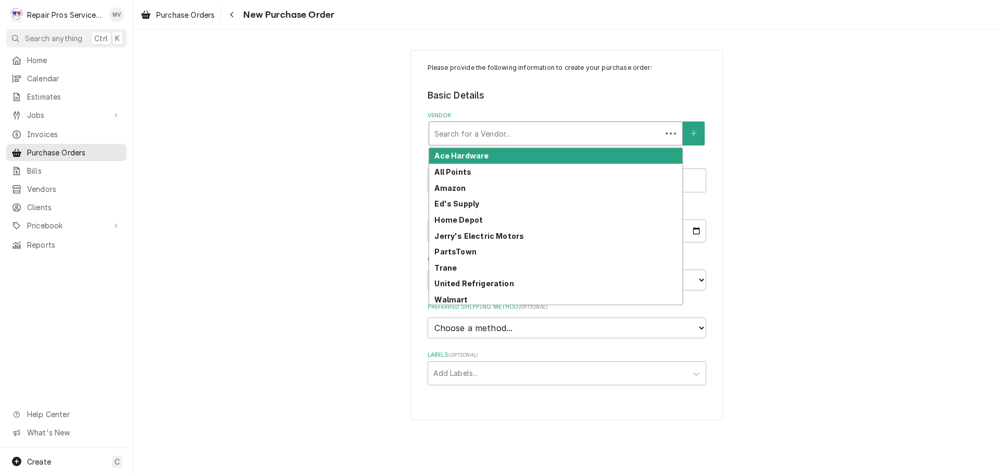
click at [473, 134] on div "Vendor" at bounding box center [546, 133] width 222 height 19
click at [477, 154] on strong "Ace Hardware" at bounding box center [462, 155] width 54 height 9
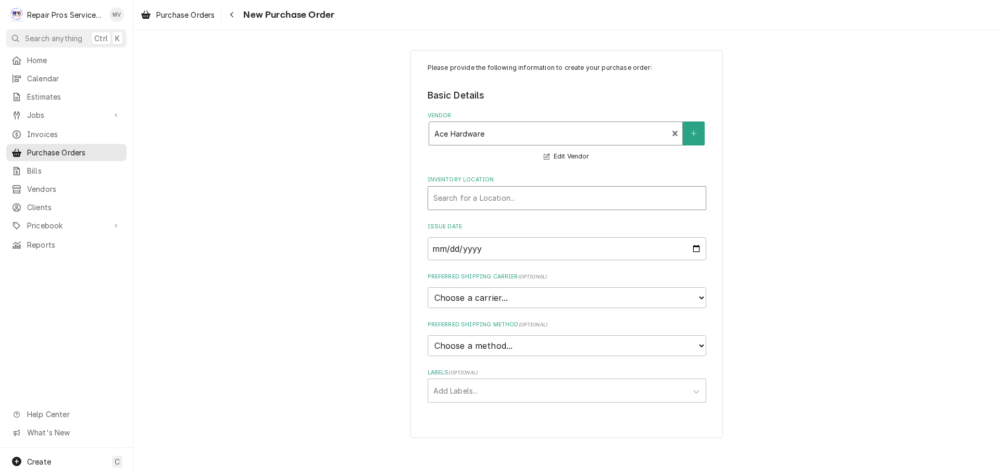
click at [467, 202] on div "Inventory Location" at bounding box center [567, 198] width 267 height 19
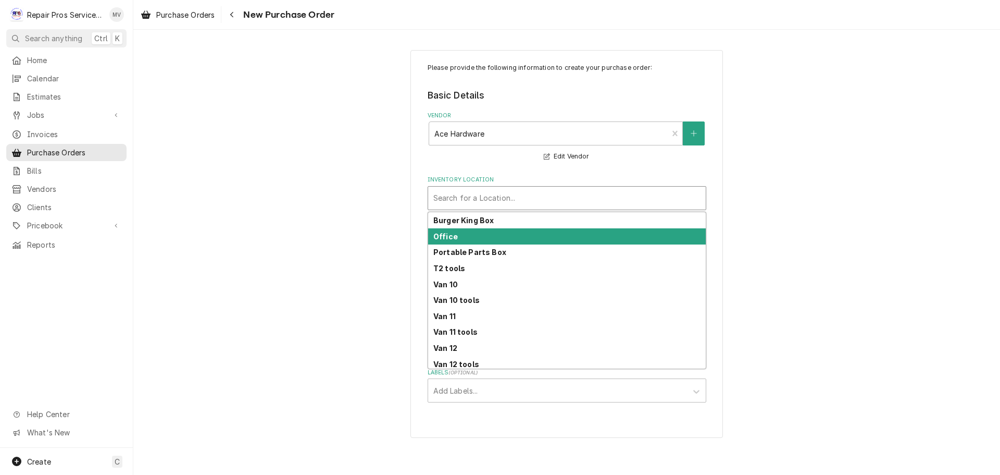
click at [455, 233] on strong "Office" at bounding box center [446, 236] width 24 height 9
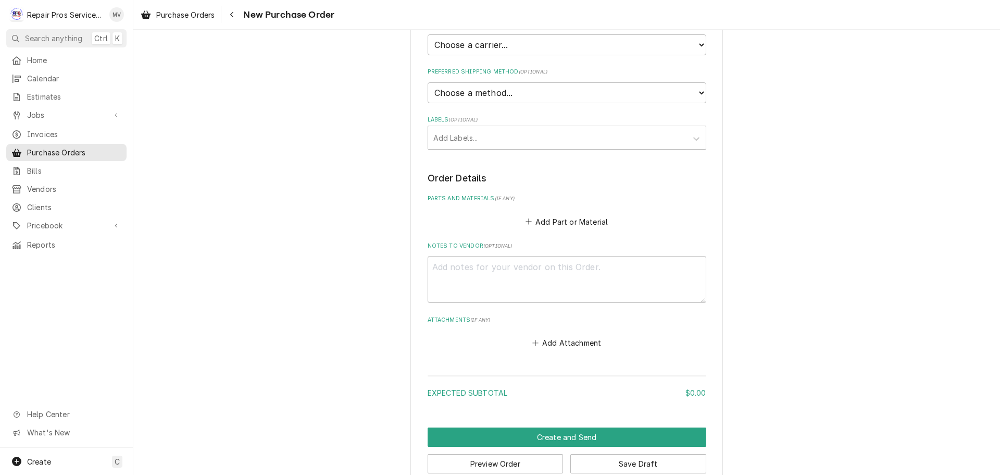
scroll to position [274, 0]
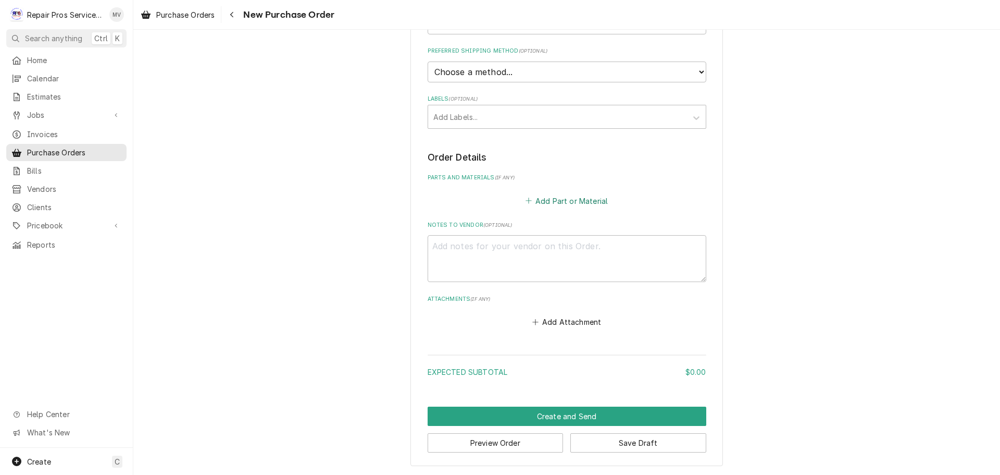
click at [541, 201] on button "Add Part or Material" at bounding box center [567, 200] width 86 height 15
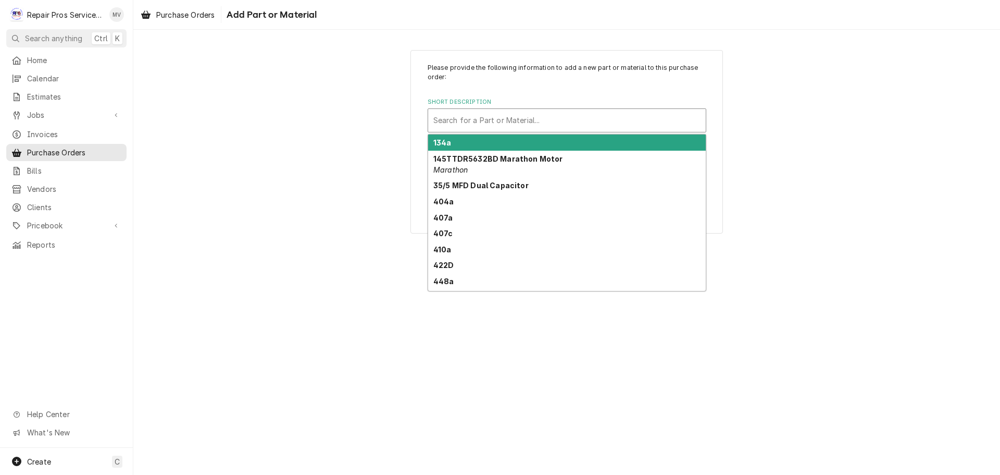
click at [480, 117] on div "Short Description" at bounding box center [567, 120] width 267 height 19
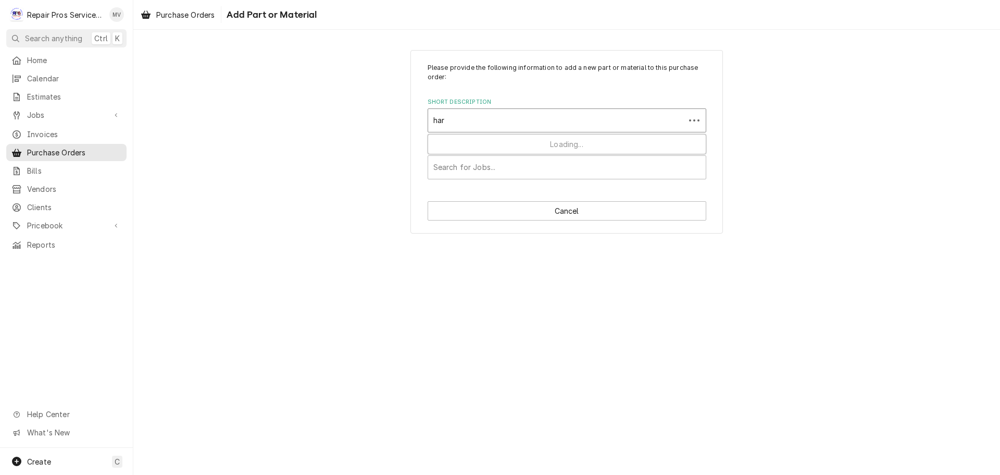
type input "hard"
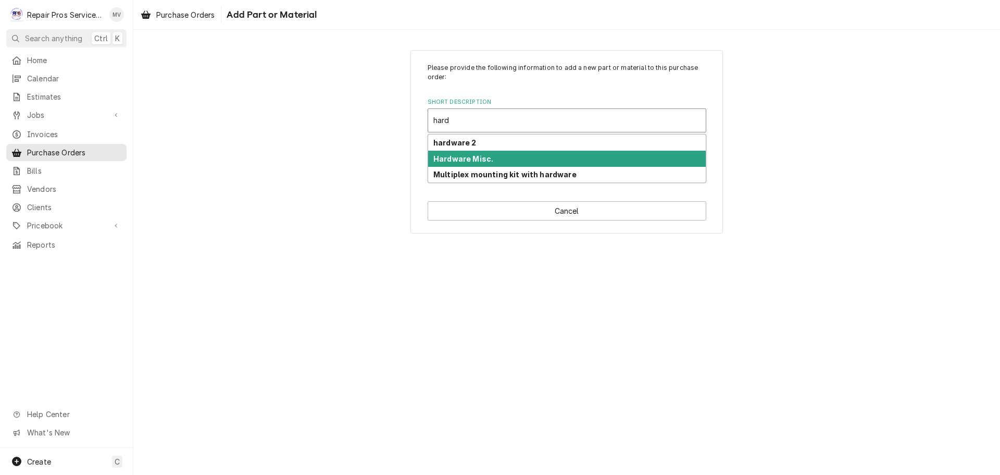
click at [491, 162] on div "Hardware Misc." at bounding box center [567, 159] width 278 height 16
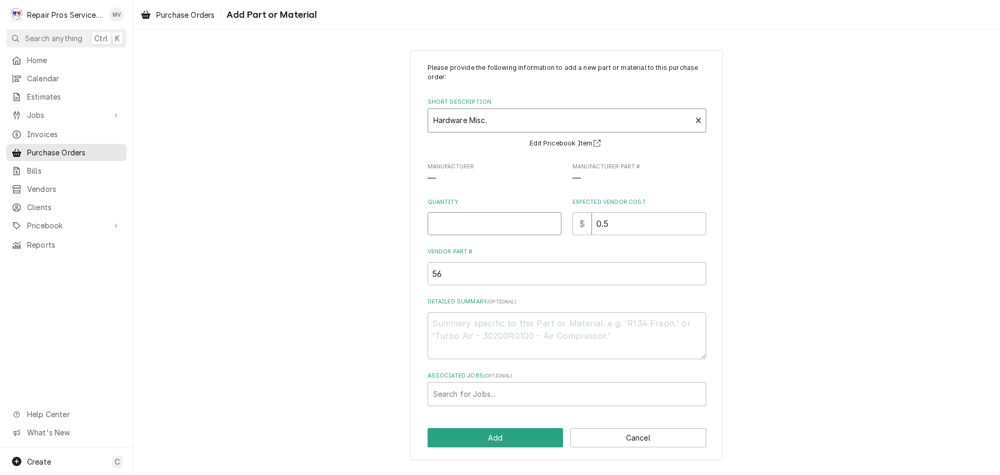
click at [480, 225] on input "Quantity" at bounding box center [495, 223] width 134 height 23
type textarea "x"
type input "1"
drag, startPoint x: 621, startPoint y: 222, endPoint x: 581, endPoint y: 224, distance: 39.6
click at [581, 224] on div "$ 0.5" at bounding box center [640, 223] width 134 height 23
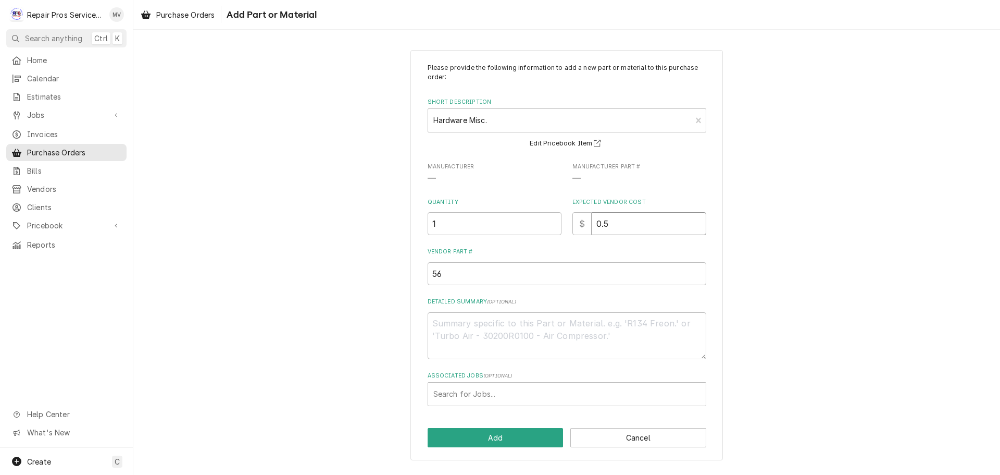
type textarea "x"
type input "1"
type textarea "x"
type input "11"
type textarea "x"
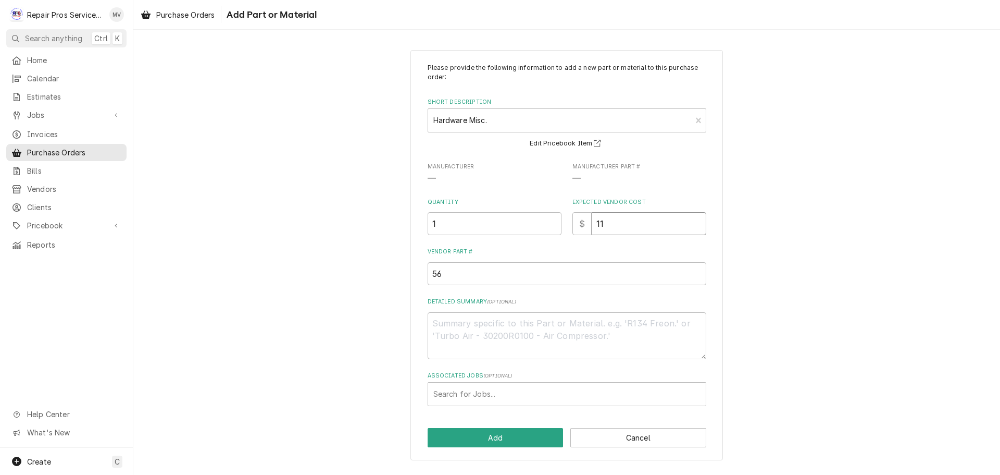
type input "1"
type textarea "x"
type input "1"
type textarea "x"
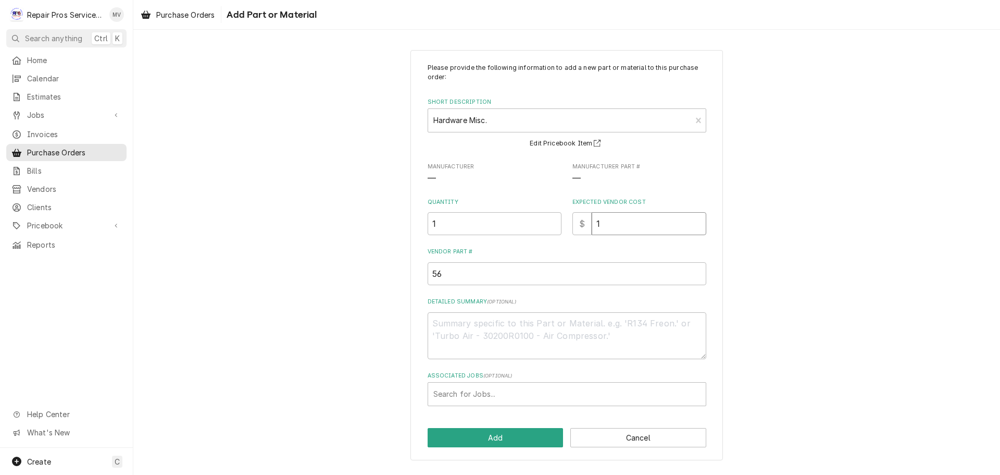
type input "13"
type textarea "x"
type input "131"
type textarea "x"
type input "1310"
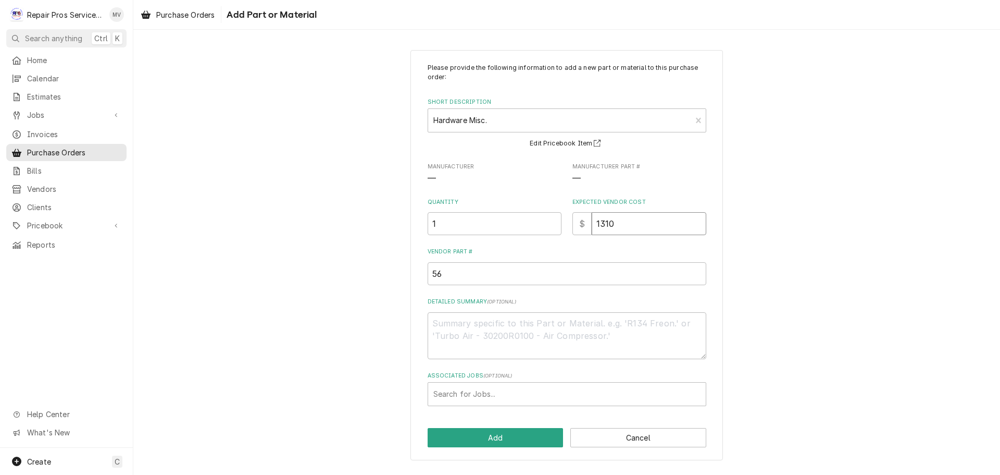
type textarea "x"
type input "131"
type textarea "x"
type input "13"
type textarea "x"
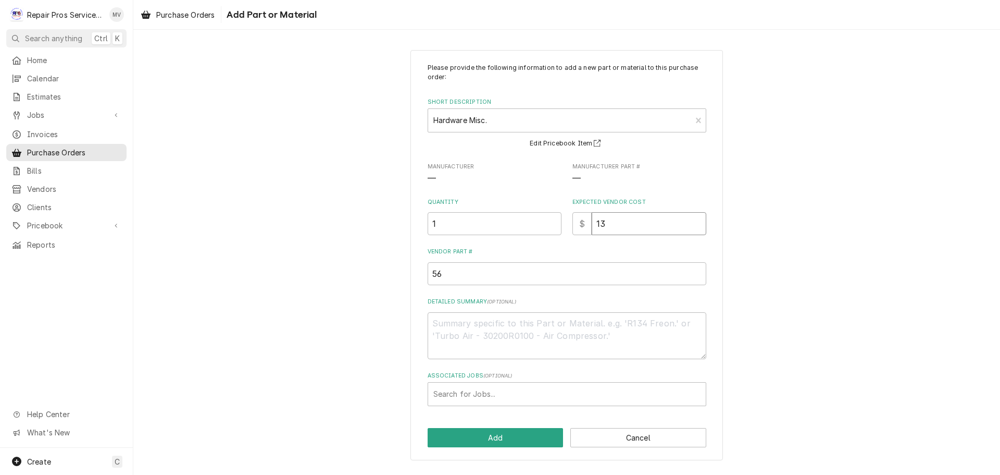
type input "13.1"
type textarea "x"
type input "13.10"
drag, startPoint x: 478, startPoint y: 269, endPoint x: 383, endPoint y: 270, distance: 94.8
click at [384, 270] on div "Please provide the following information to add a new part or material to this …" at bounding box center [566, 255] width 867 height 429
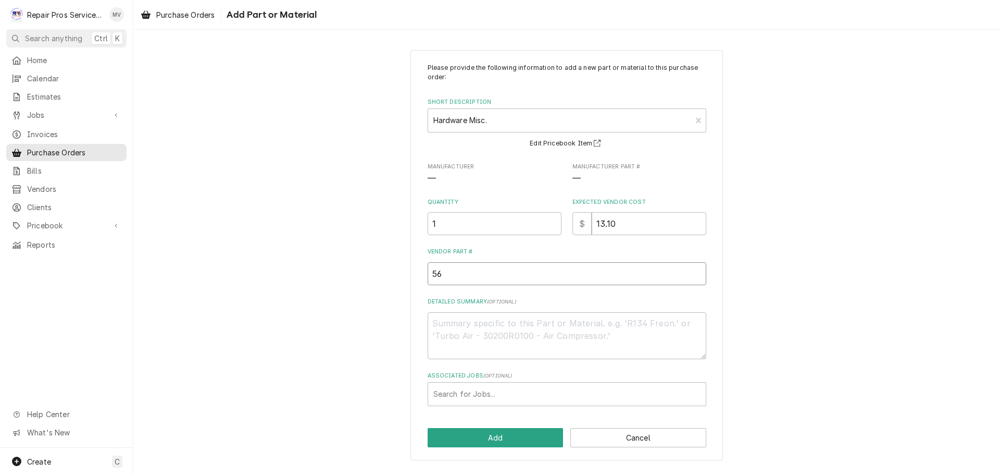
click at [455, 271] on input "56" at bounding box center [567, 273] width 279 height 23
drag, startPoint x: 452, startPoint y: 271, endPoint x: 385, endPoint y: 270, distance: 67.2
click at [387, 270] on div "Please provide the following information to add a new part or material to this …" at bounding box center [566, 255] width 867 height 429
type textarea "x"
type input "4"
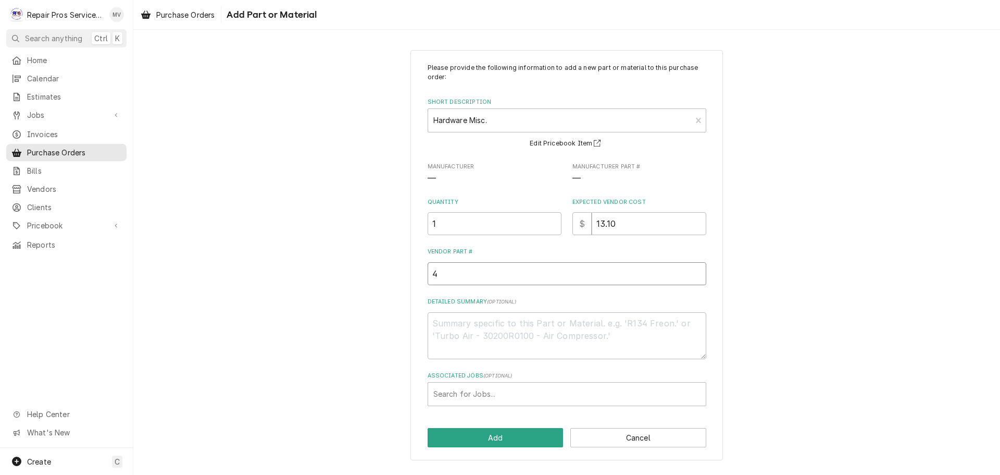
type textarea "x"
type input "40"
type textarea "x"
type input "401"
type textarea "x"
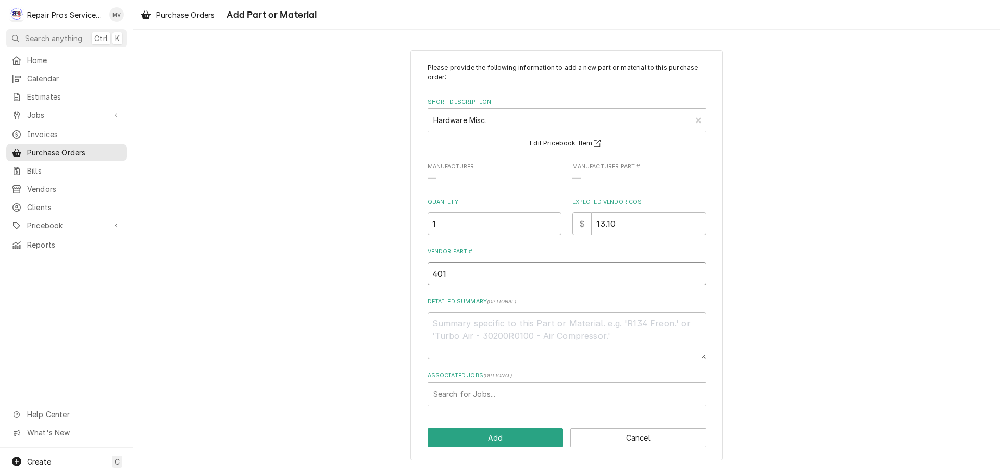
type input "4017"
type textarea "x"
type input "40174"
type textarea "x"
type input "401740"
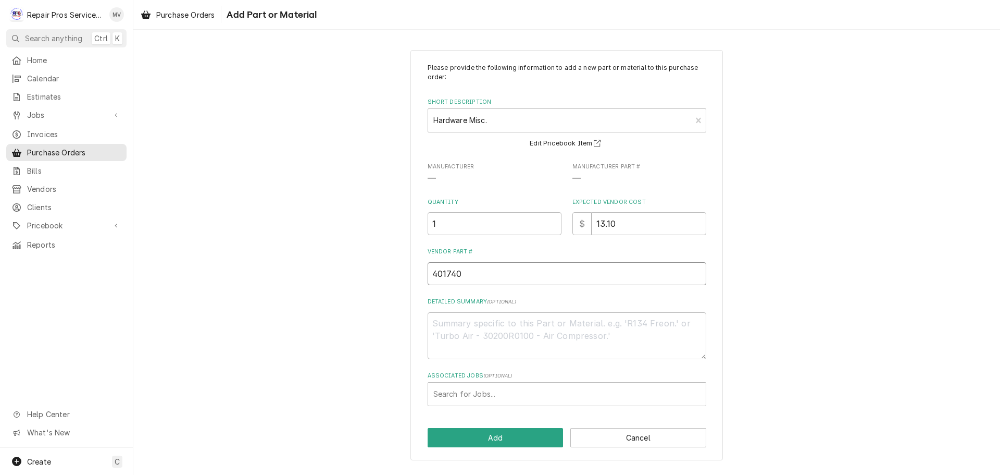
type textarea "x"
type input "4017407"
click at [475, 328] on textarea "Detailed Summary ( optional )" at bounding box center [567, 335] width 279 height 47
type textarea "x"
type textarea "p"
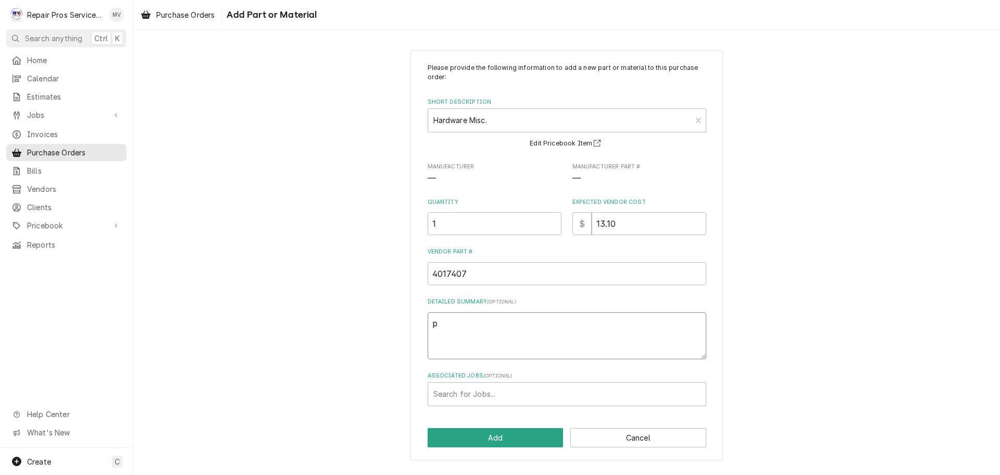
type textarea "x"
type textarea "pi"
type textarea "x"
type textarea "pip"
type textarea "x"
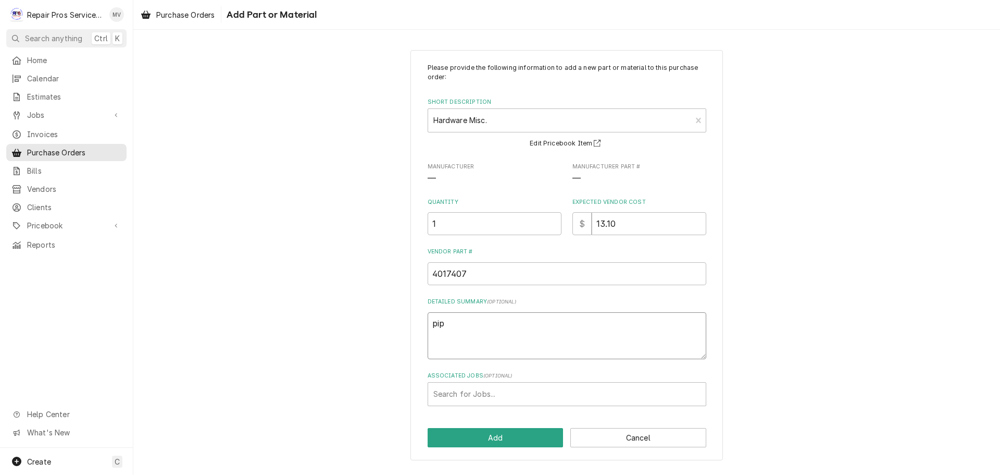
type textarea "pipe"
type textarea "x"
type textarea "pipe"
type textarea "x"
type textarea "pipe t"
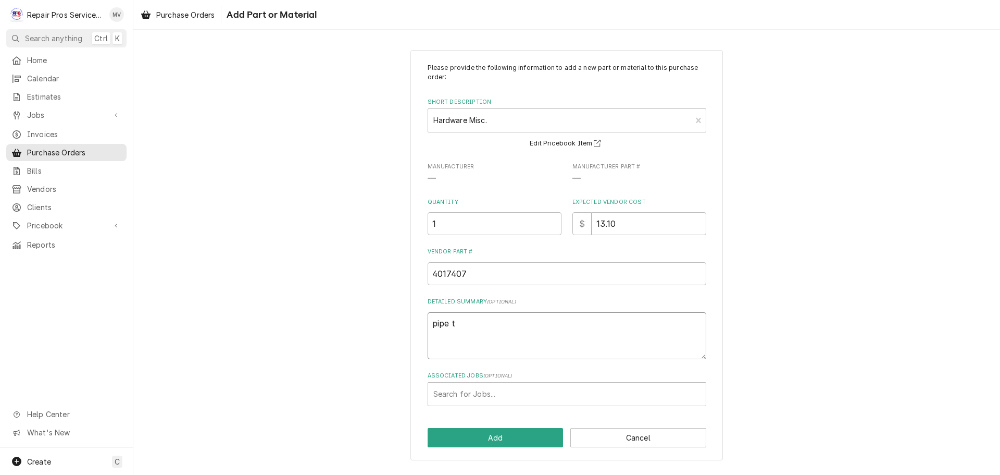
type textarea "x"
type textarea "pipe te"
type textarea "x"
type textarea "pipe tee"
click at [484, 440] on button "Add" at bounding box center [496, 437] width 136 height 19
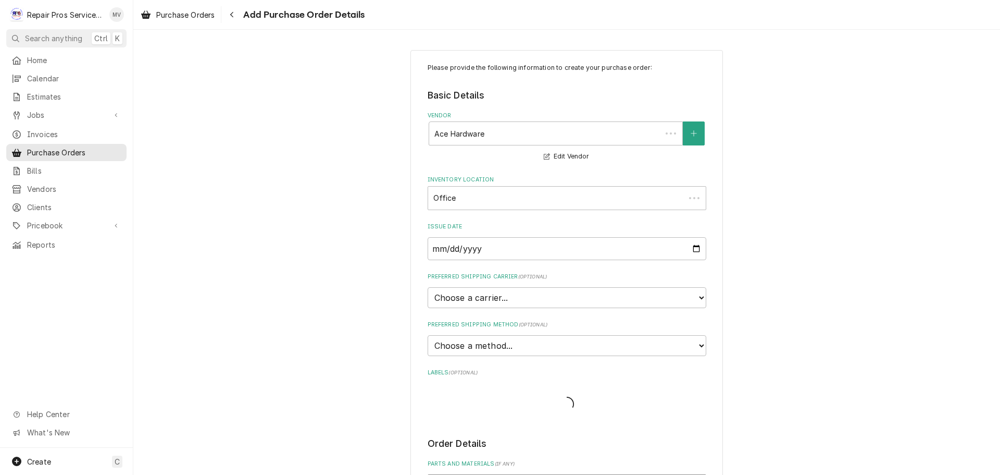
scroll to position [274, 0]
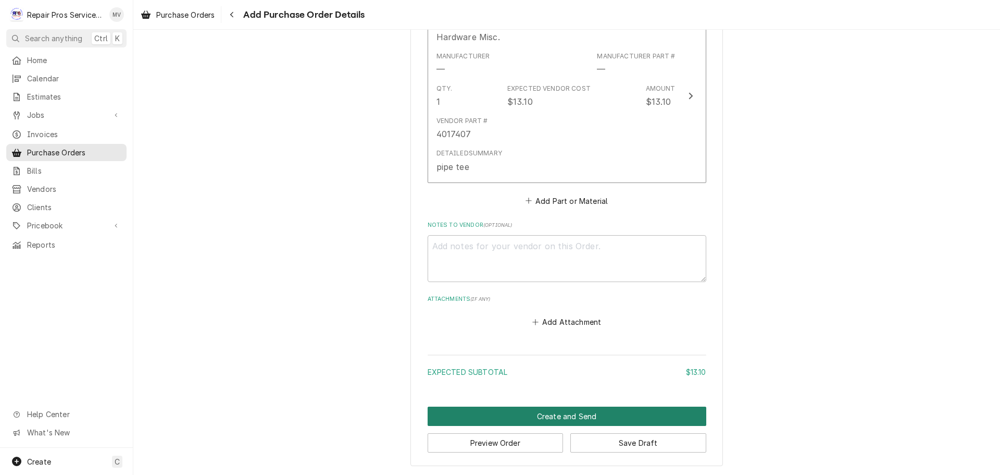
click at [573, 417] on button "Create and Send" at bounding box center [567, 415] width 279 height 19
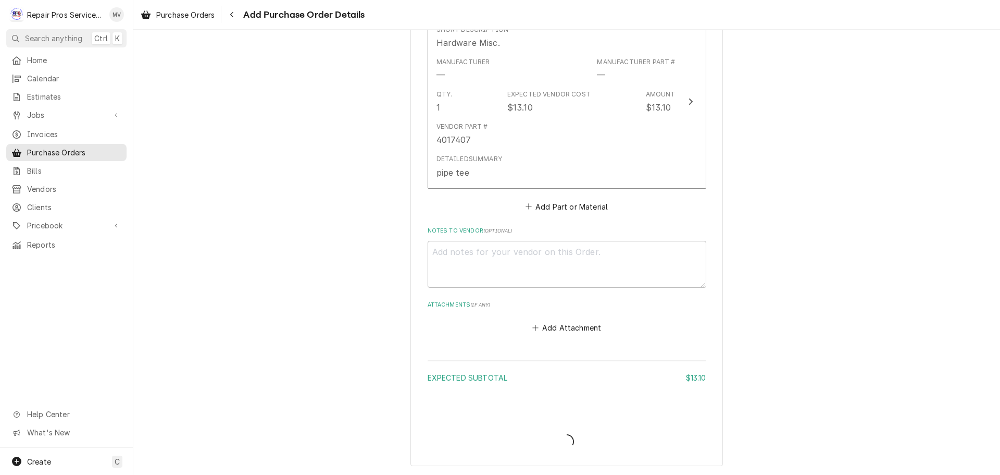
type textarea "x"
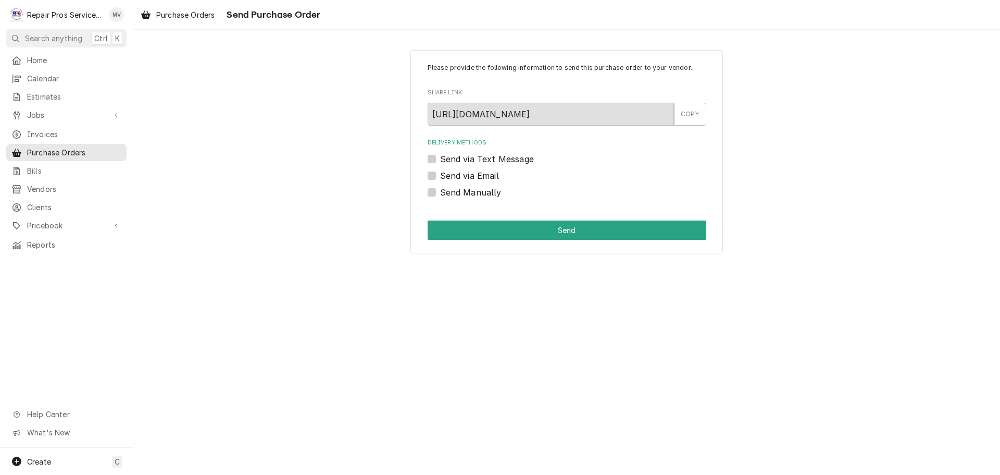
drag, startPoint x: 485, startPoint y: 194, endPoint x: 498, endPoint y: 199, distance: 13.4
click at [486, 194] on label "Send Manually" at bounding box center [470, 192] width 61 height 13
click at [486, 194] on input "Send Manually" at bounding box center [579, 197] width 279 height 23
checkbox input "true"
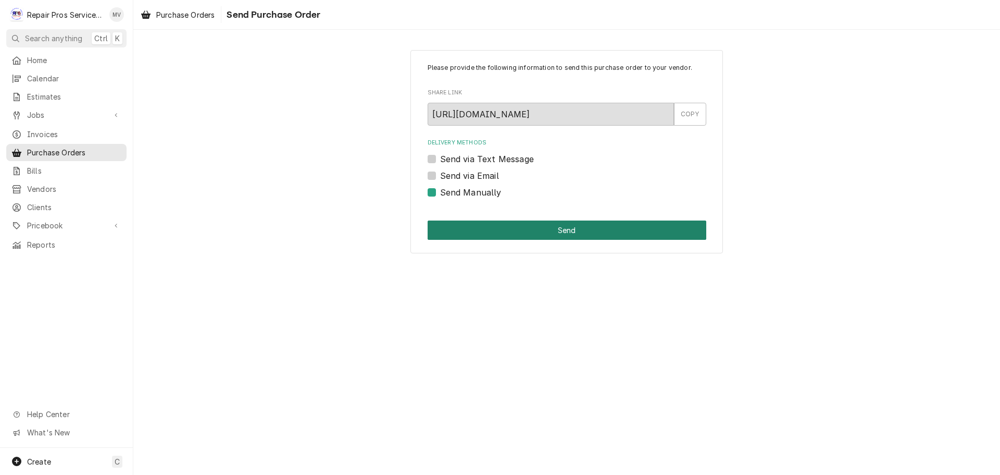
click at [547, 236] on button "Send" at bounding box center [567, 229] width 279 height 19
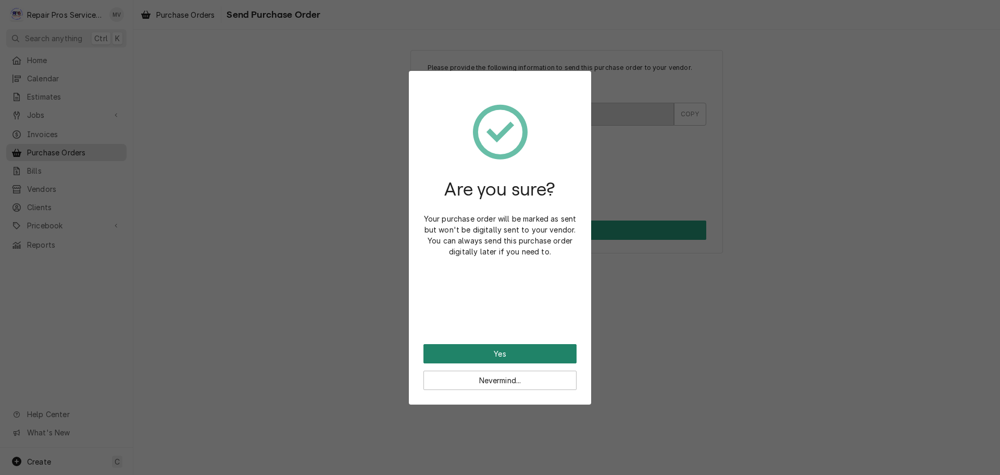
click at [498, 345] on button "Yes" at bounding box center [500, 353] width 153 height 19
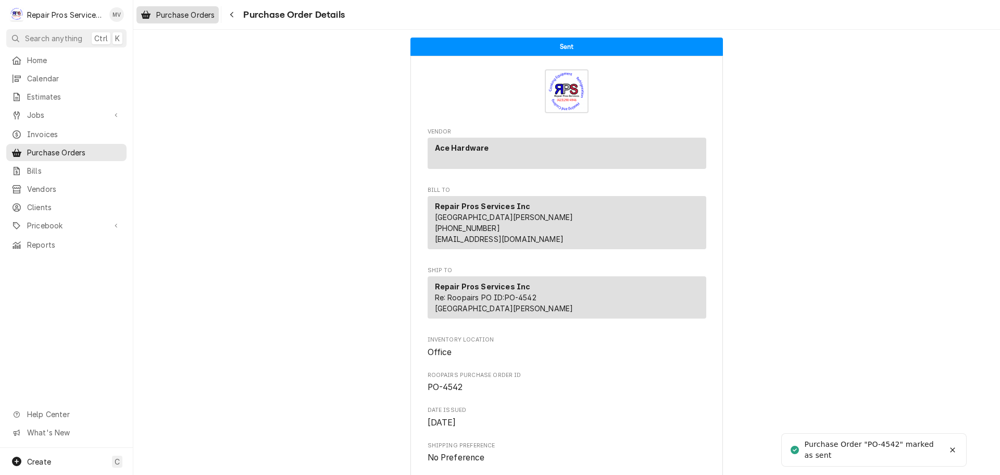
click at [186, 20] on div "Purchase Orders" at bounding box center [178, 14] width 78 height 13
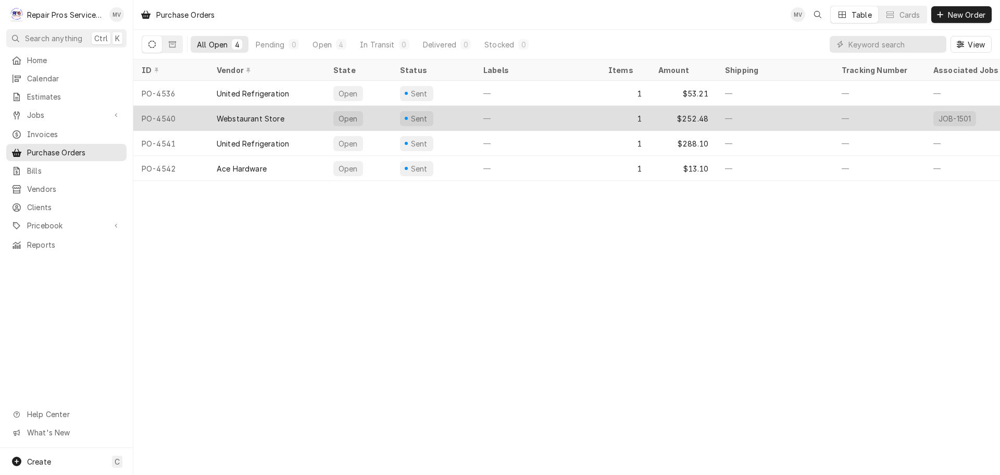
click at [253, 115] on div "Webstaurant Store" at bounding box center [251, 118] width 68 height 11
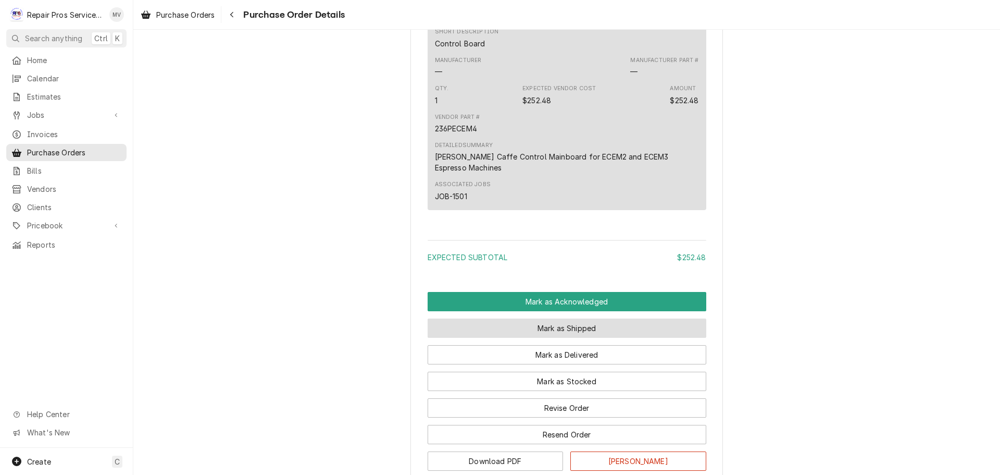
scroll to position [573, 0]
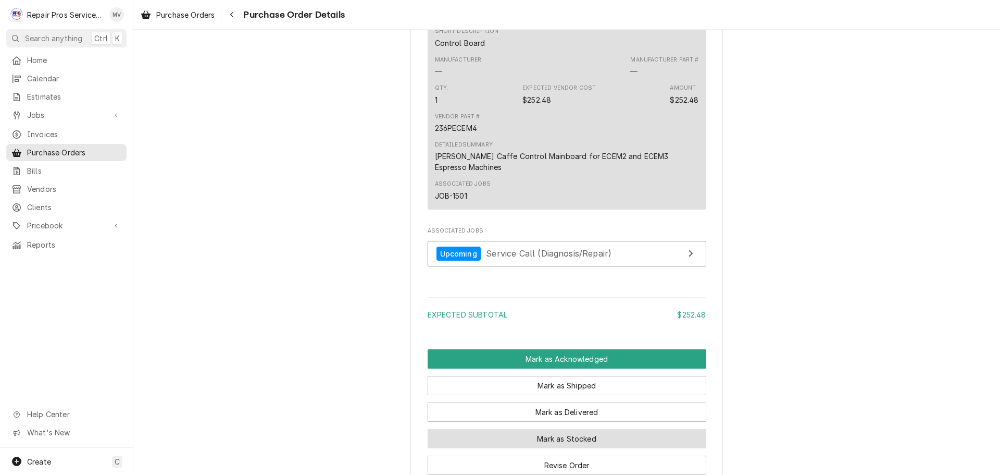
click at [568, 402] on div "Mark as Acknowledged Mark as Shipped Mark as Delivered Mark as Stocked Revise O…" at bounding box center [567, 438] width 279 height 179
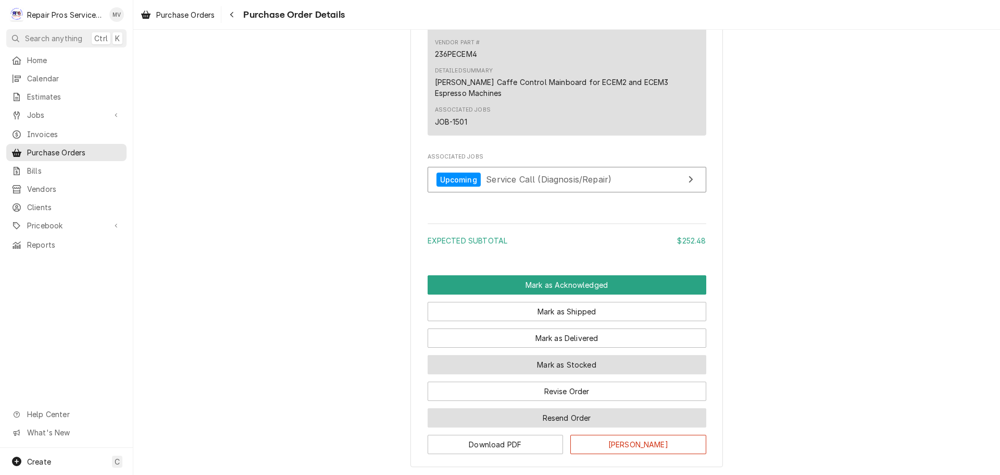
scroll to position [720, 0]
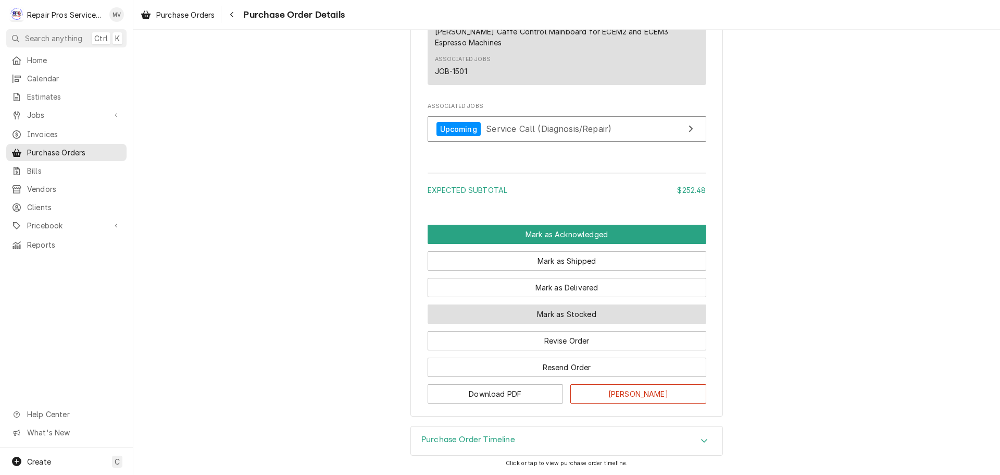
click at [567, 314] on button "Mark as Stocked" at bounding box center [567, 313] width 279 height 19
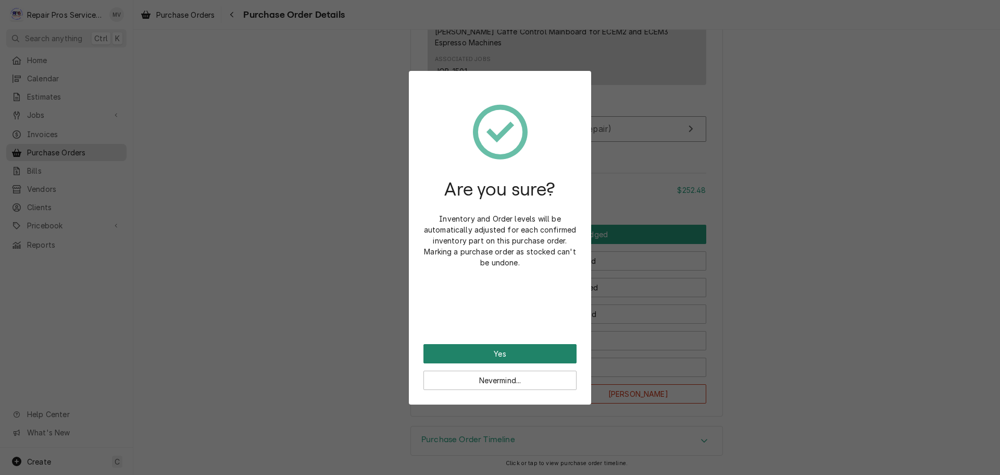
click at [527, 347] on button "Yes" at bounding box center [500, 353] width 153 height 19
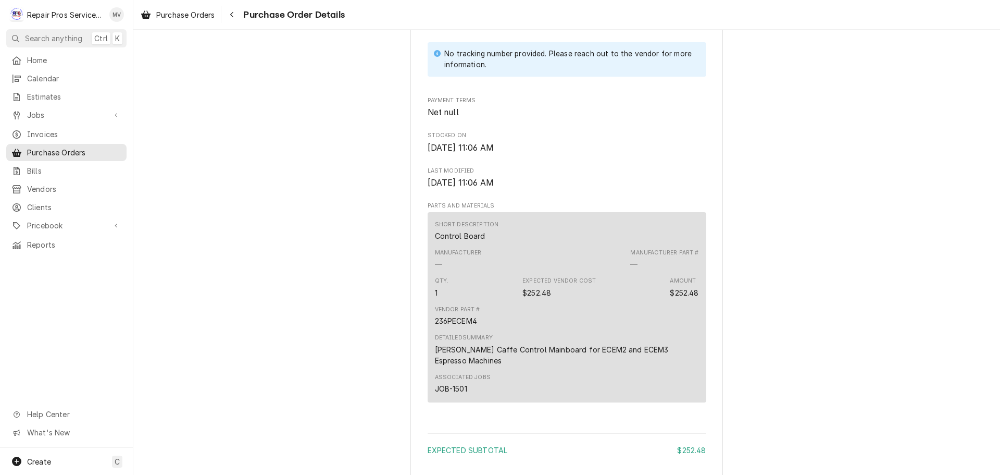
scroll to position [714, 0]
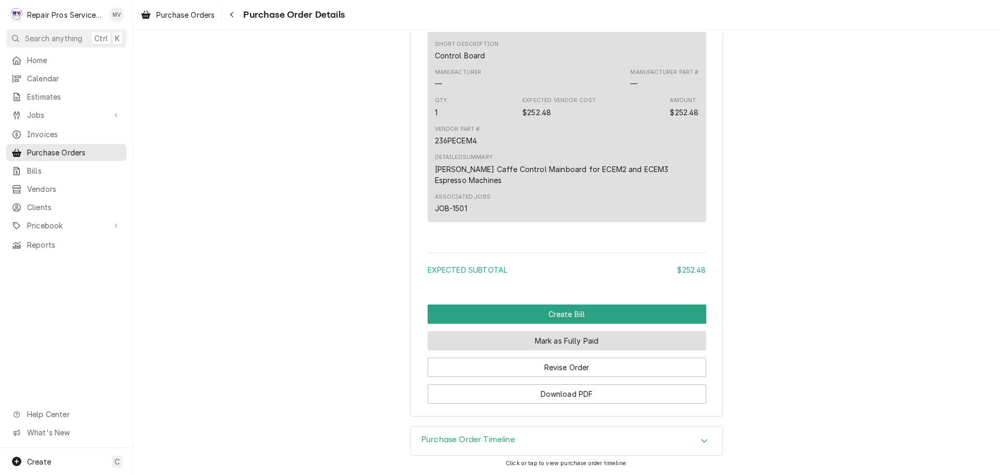
click at [551, 342] on button "Mark as Fully Paid" at bounding box center [567, 340] width 279 height 19
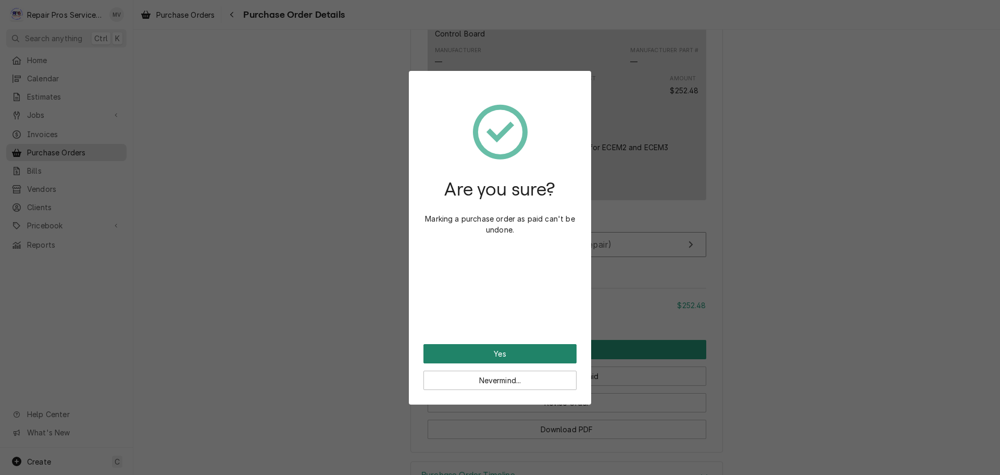
click at [540, 352] on button "Yes" at bounding box center [500, 353] width 153 height 19
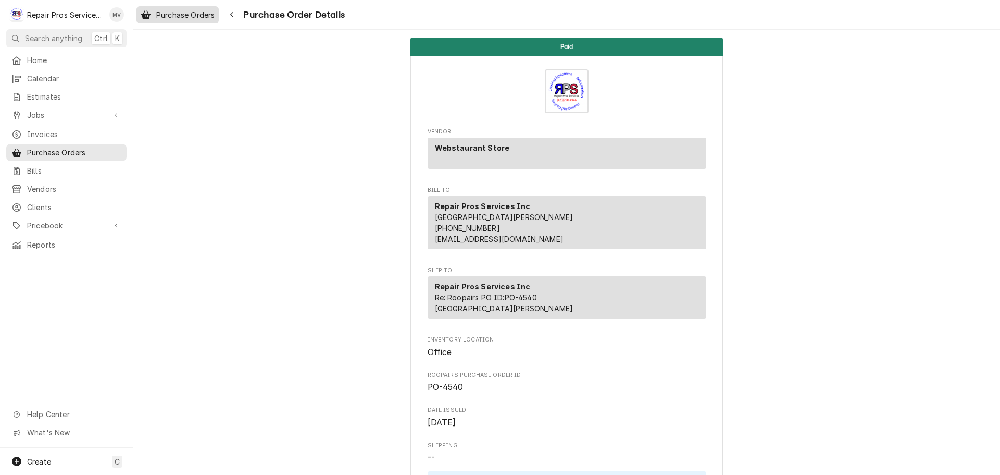
click at [189, 10] on span "Purchase Orders" at bounding box center [185, 14] width 58 height 11
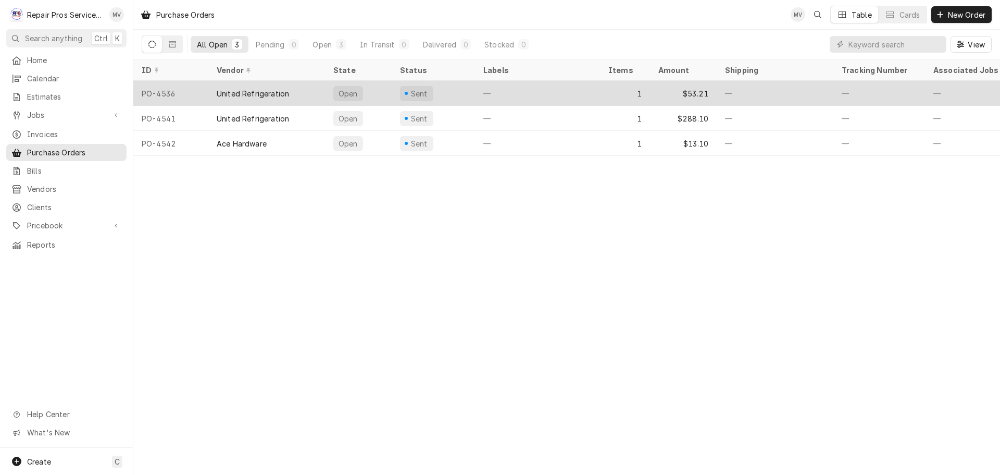
click at [304, 91] on div "United Refrigeration" at bounding box center [266, 93] width 117 height 25
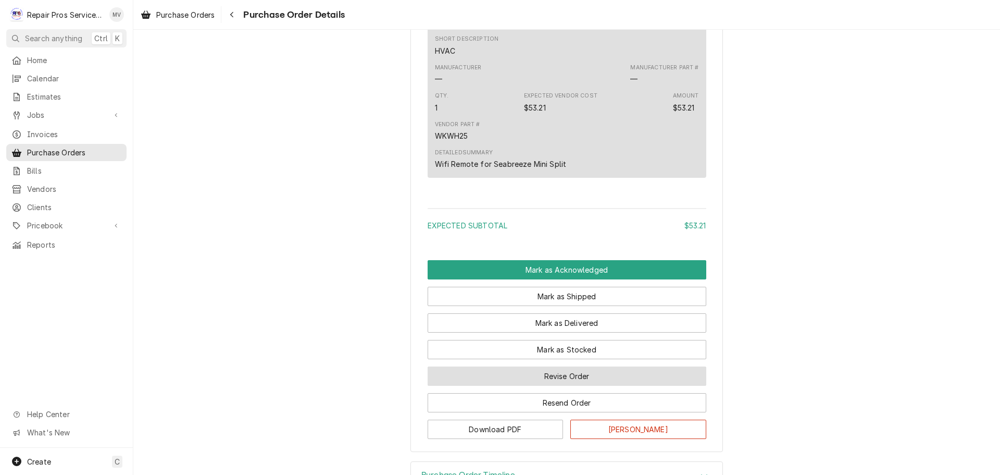
scroll to position [645, 0]
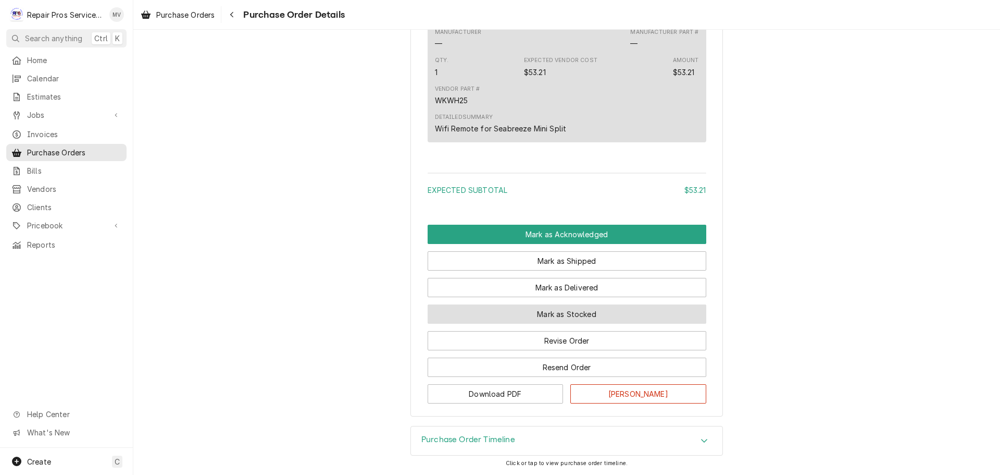
click at [562, 313] on button "Mark as Stocked" at bounding box center [567, 313] width 279 height 19
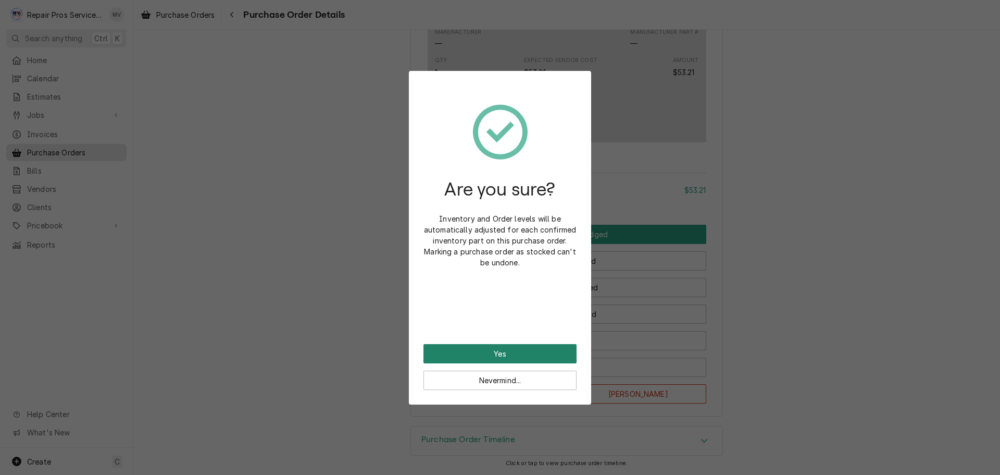
click at [533, 352] on button "Yes" at bounding box center [500, 353] width 153 height 19
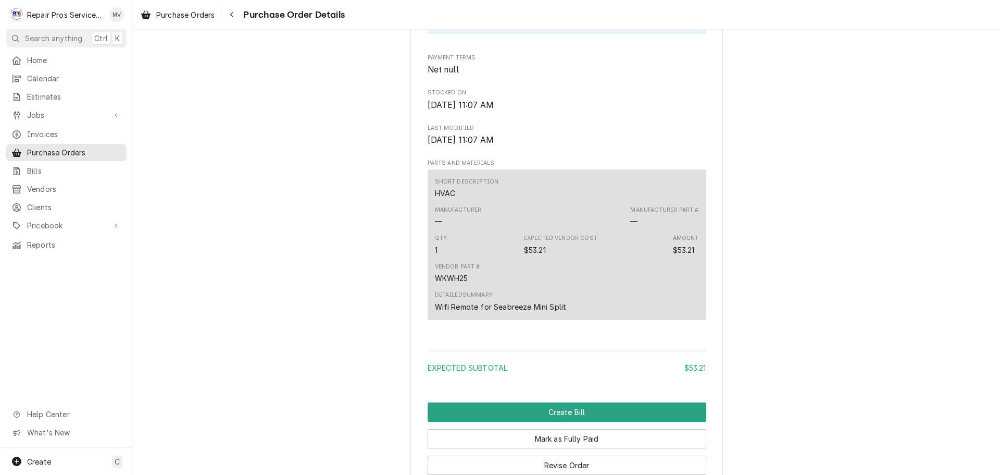
scroll to position [697, 0]
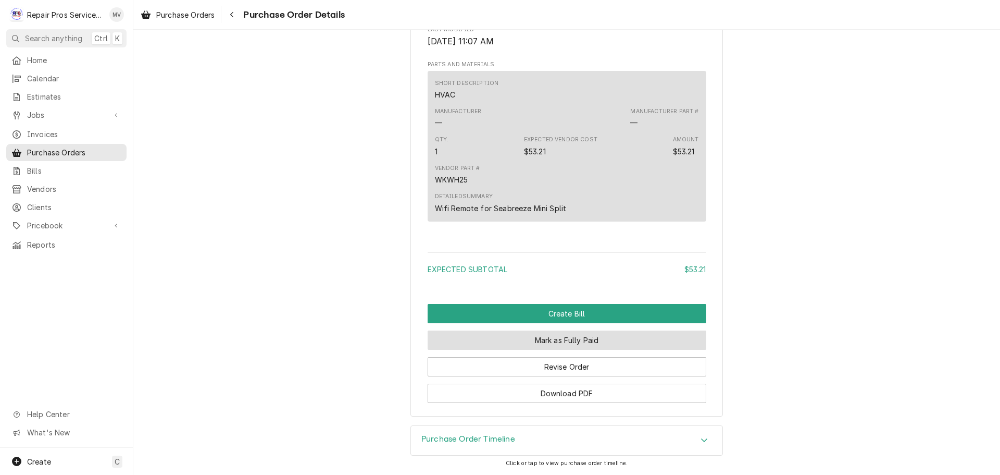
click at [554, 343] on button "Mark as Fully Paid" at bounding box center [567, 339] width 279 height 19
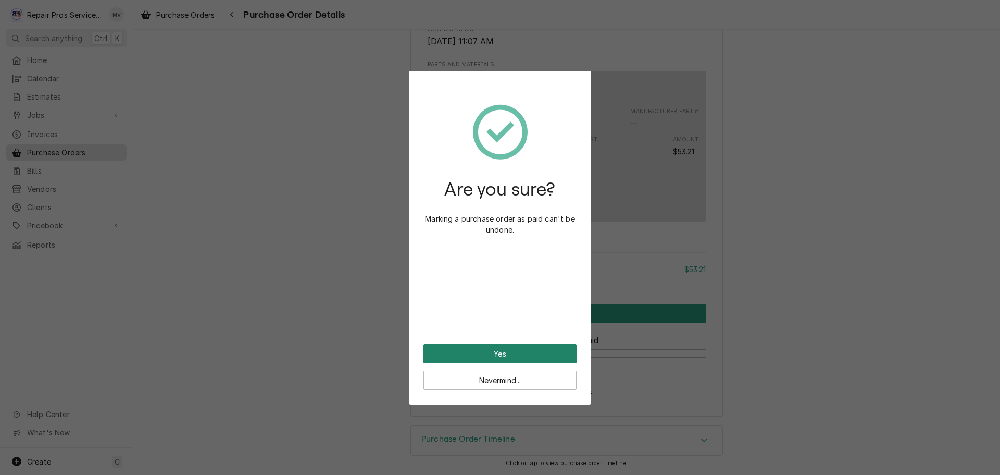
click at [545, 353] on button "Yes" at bounding box center [500, 353] width 153 height 19
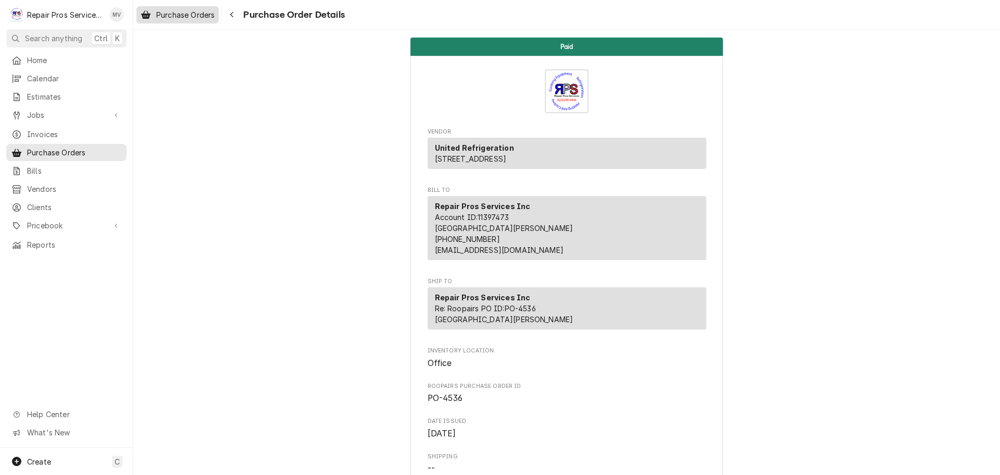
click at [169, 19] on span "Purchase Orders" at bounding box center [185, 14] width 58 height 11
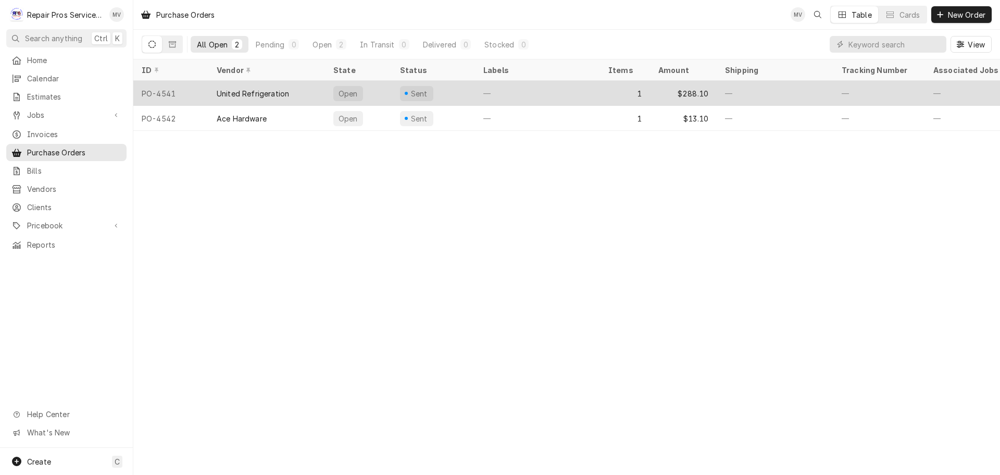
click at [453, 90] on div "Sent" at bounding box center [433, 93] width 83 height 25
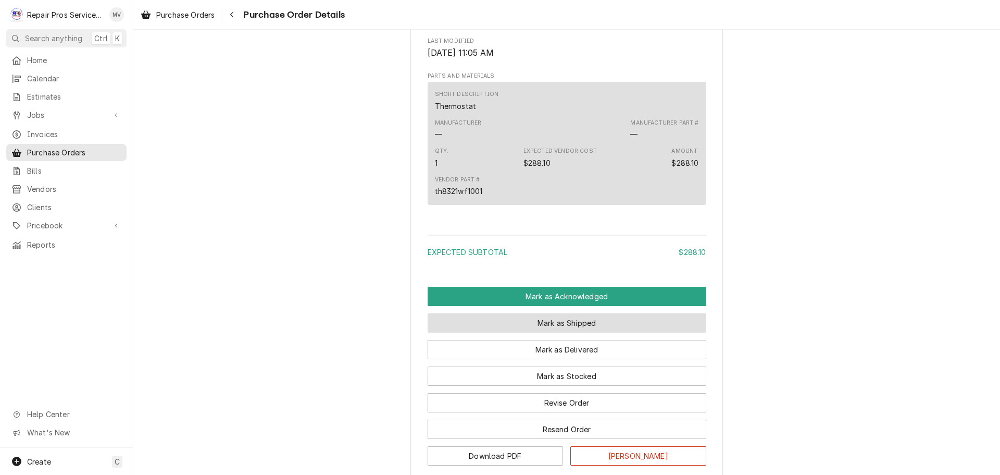
scroll to position [616, 0]
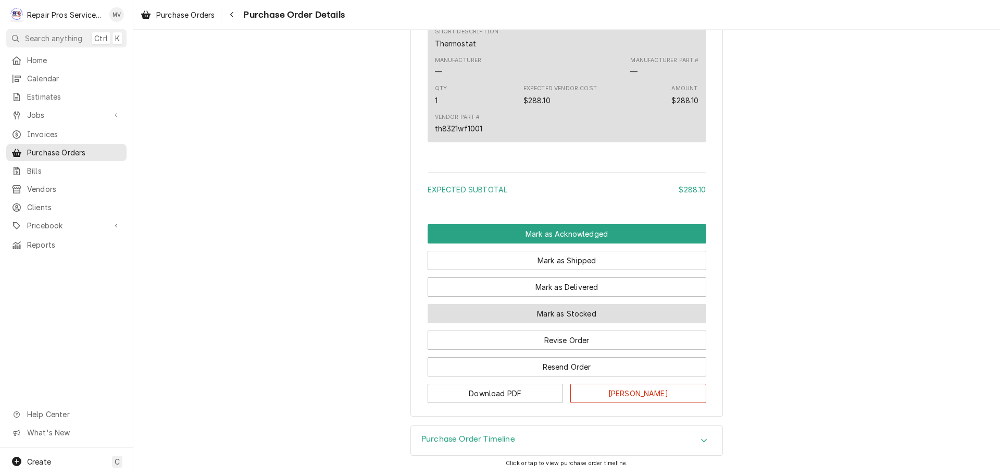
click at [563, 313] on button "Mark as Stocked" at bounding box center [567, 313] width 279 height 19
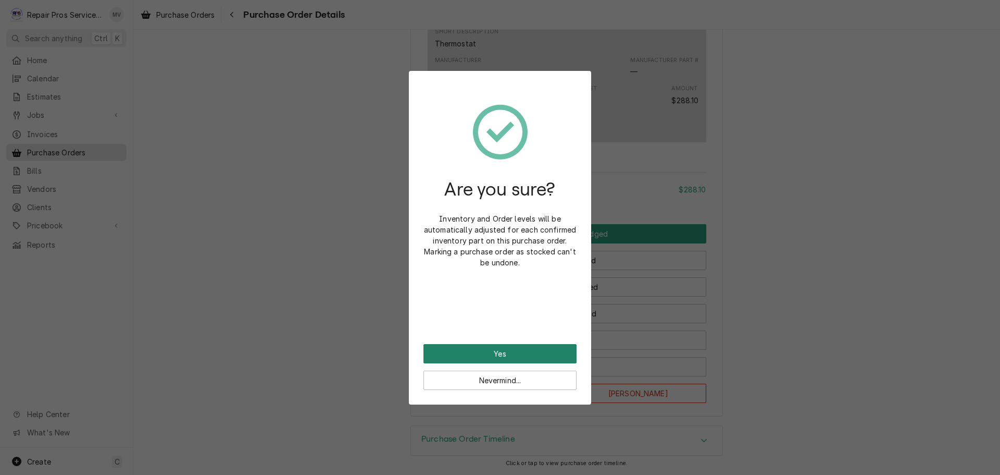
click at [501, 354] on button "Yes" at bounding box center [500, 353] width 153 height 19
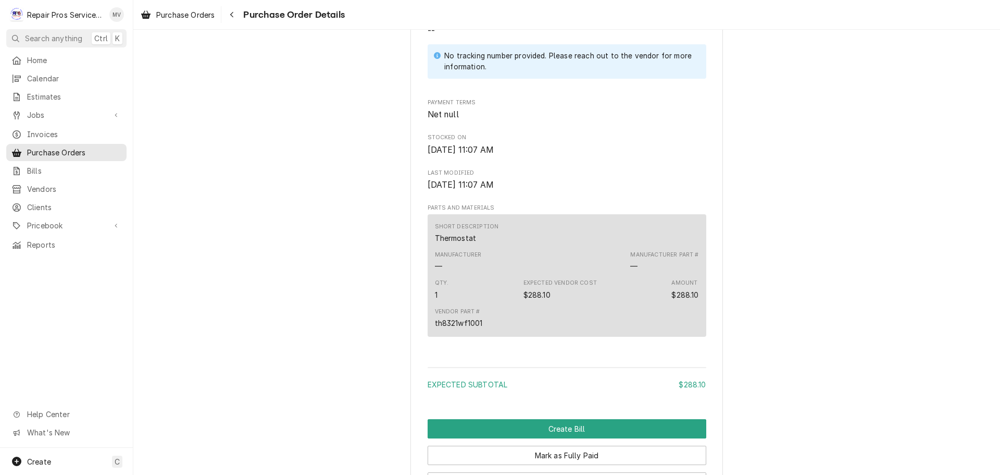
scroll to position [669, 0]
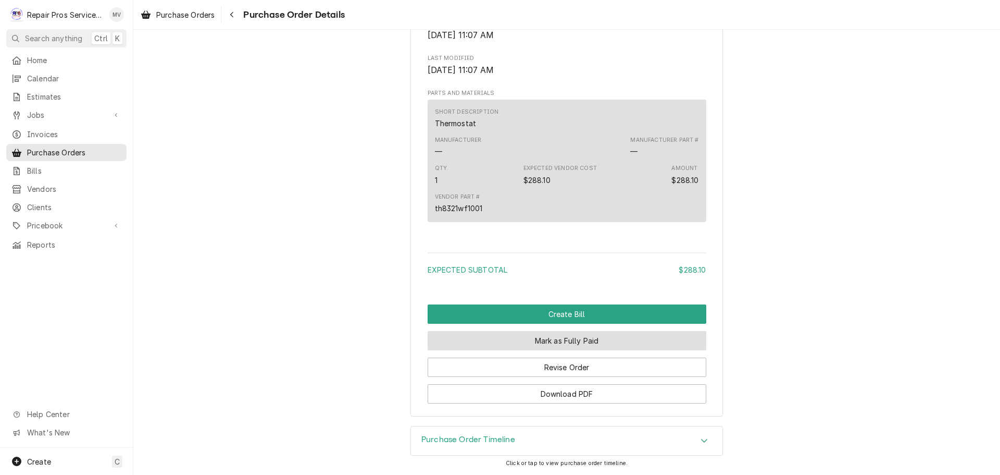
click at [544, 340] on button "Mark as Fully Paid" at bounding box center [567, 340] width 279 height 19
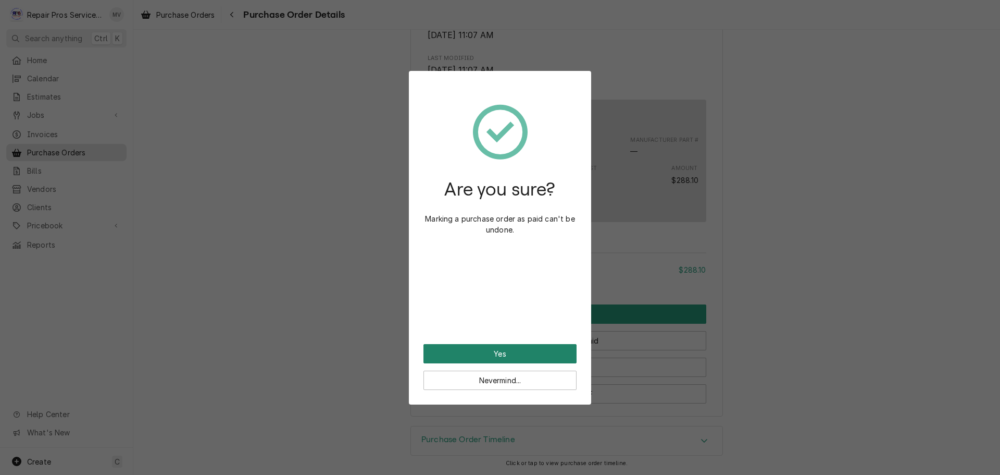
click at [536, 352] on button "Yes" at bounding box center [500, 353] width 153 height 19
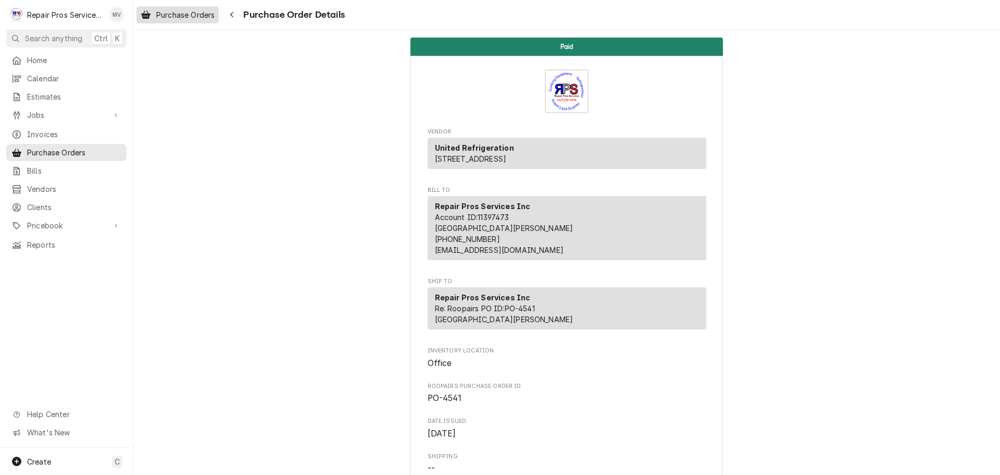
click at [156, 10] on span "Purchase Orders" at bounding box center [185, 14] width 58 height 11
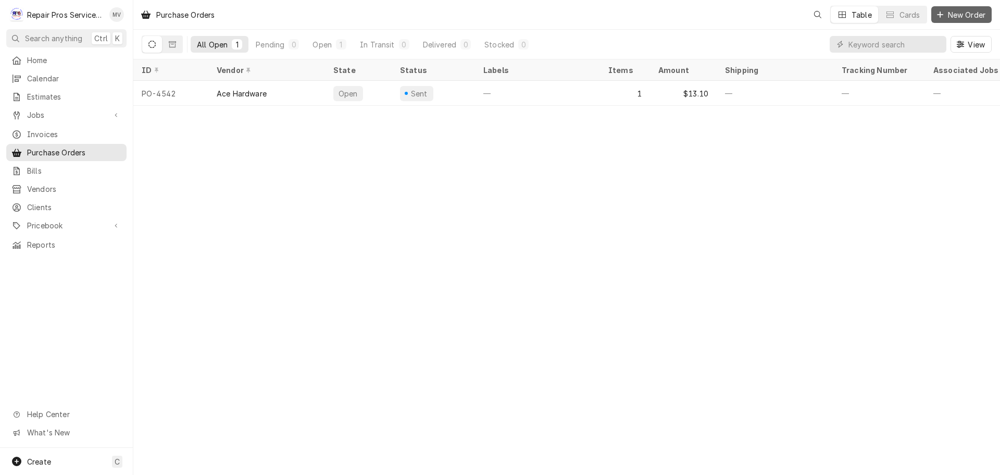
click at [973, 11] on span "New Order" at bounding box center [967, 14] width 42 height 11
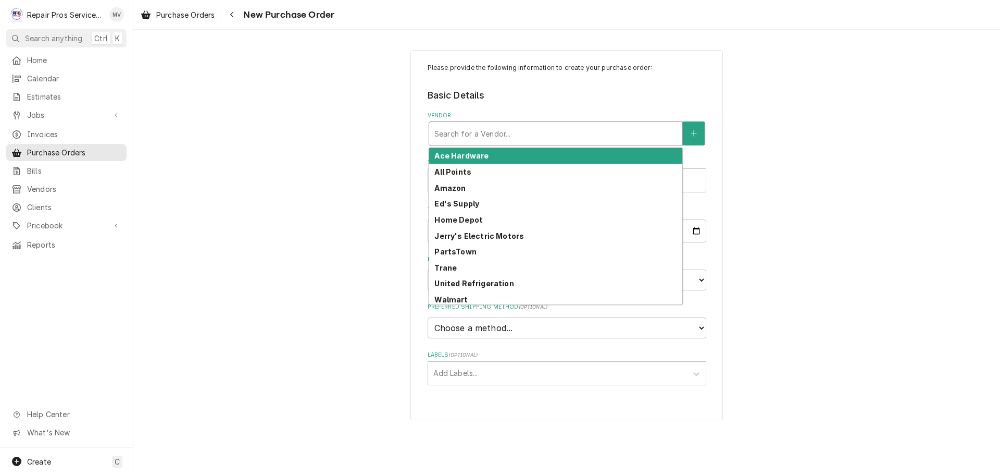
click at [458, 133] on div "Vendor" at bounding box center [556, 133] width 243 height 19
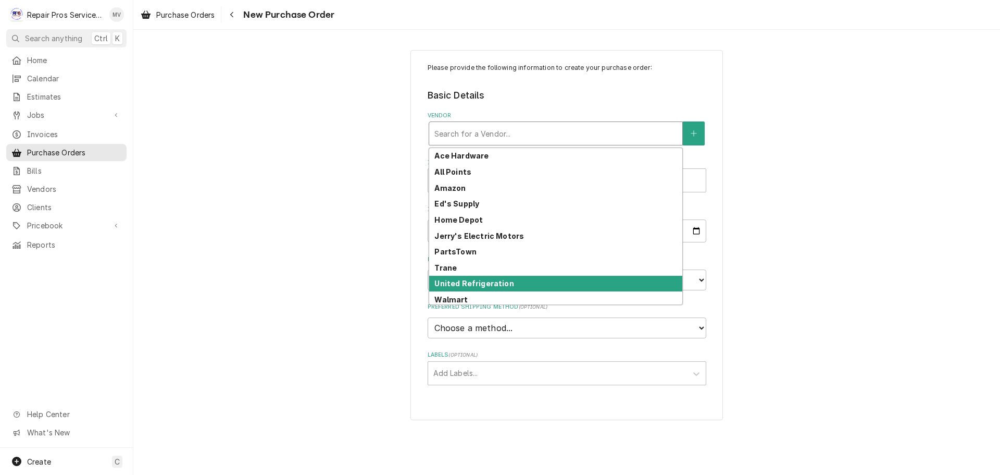
click at [473, 283] on strong "United Refrigeration" at bounding box center [474, 283] width 79 height 9
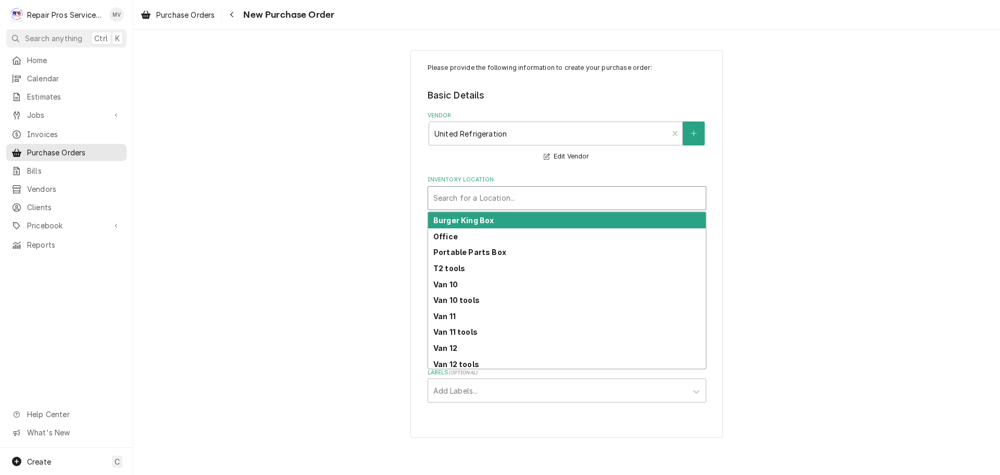
click at [465, 202] on div "Inventory Location" at bounding box center [567, 198] width 267 height 19
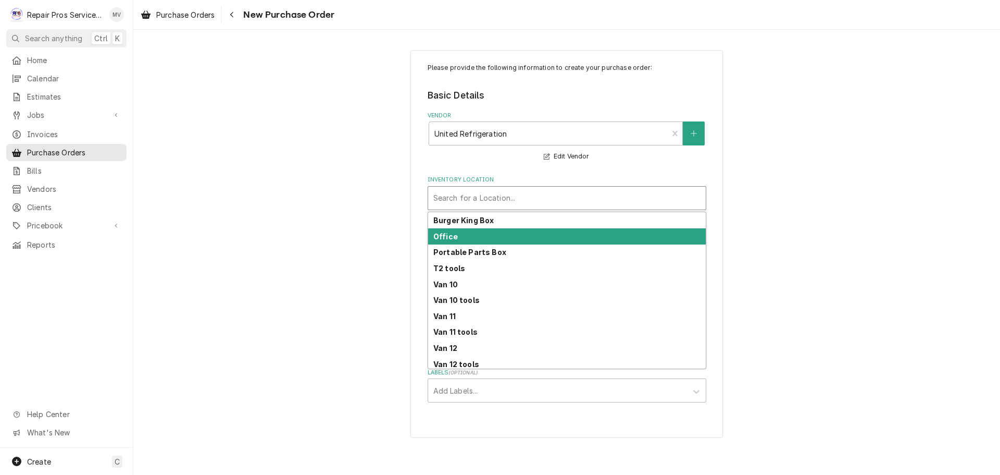
click at [459, 237] on div "Office" at bounding box center [567, 236] width 278 height 16
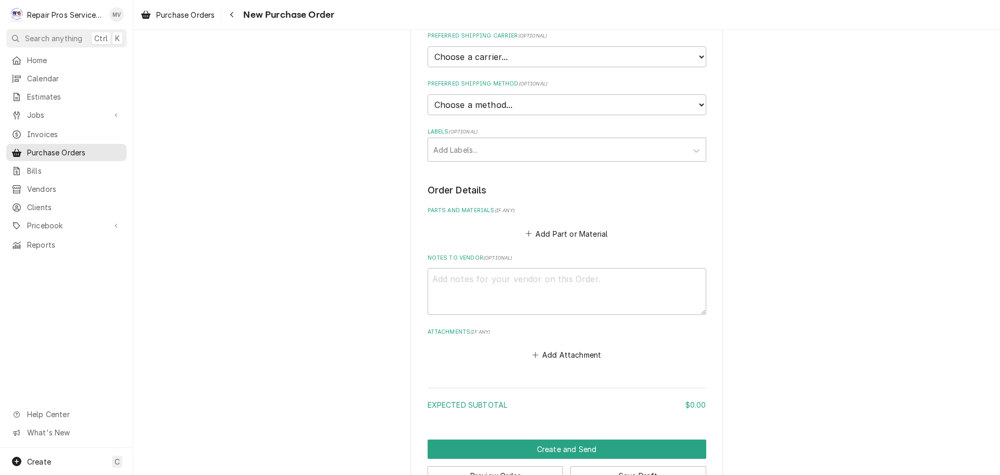
scroll to position [261, 0]
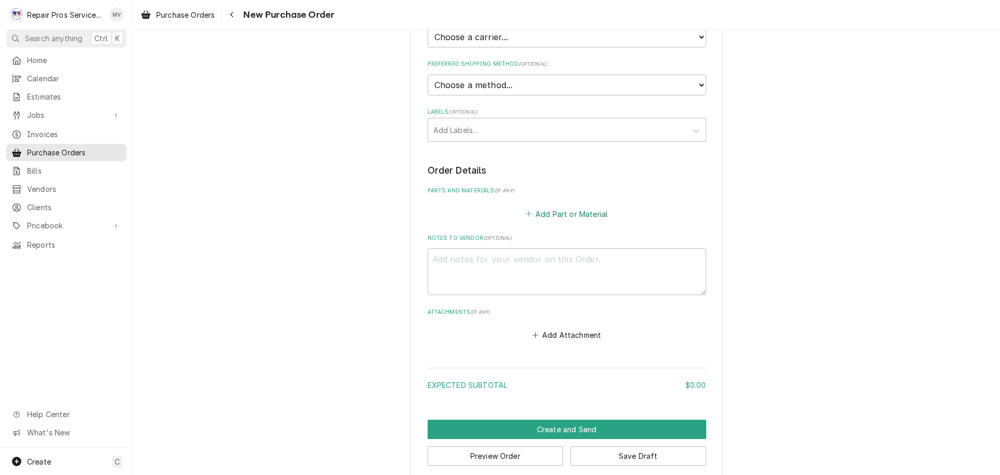
click at [567, 213] on button "Add Part or Material" at bounding box center [567, 213] width 86 height 15
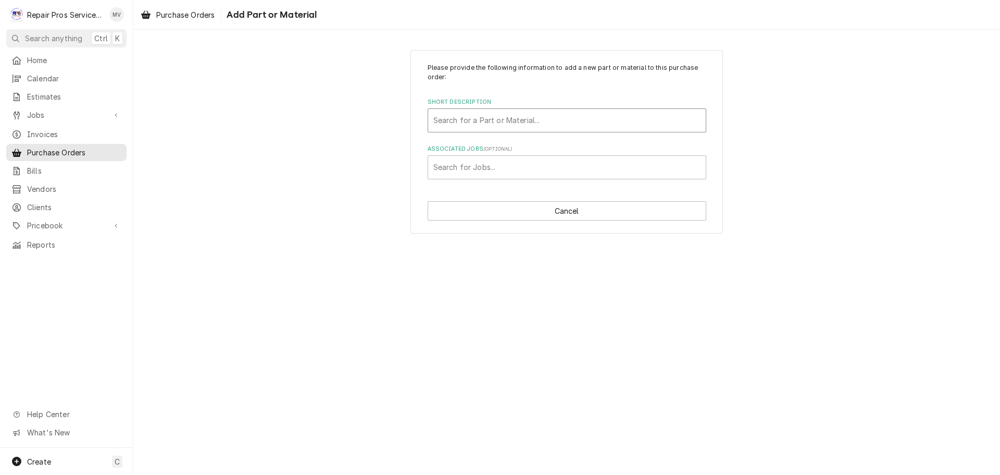
click at [480, 120] on div "Short Description" at bounding box center [567, 120] width 267 height 19
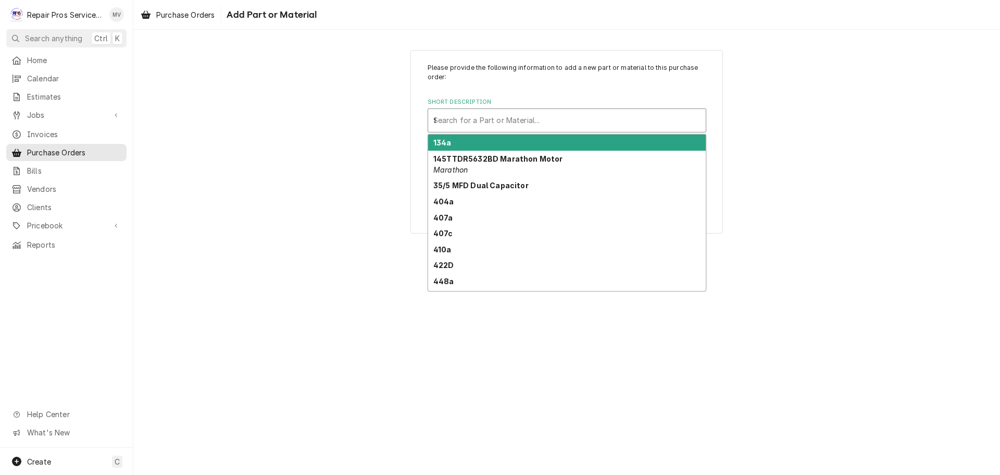
type input "fuse"
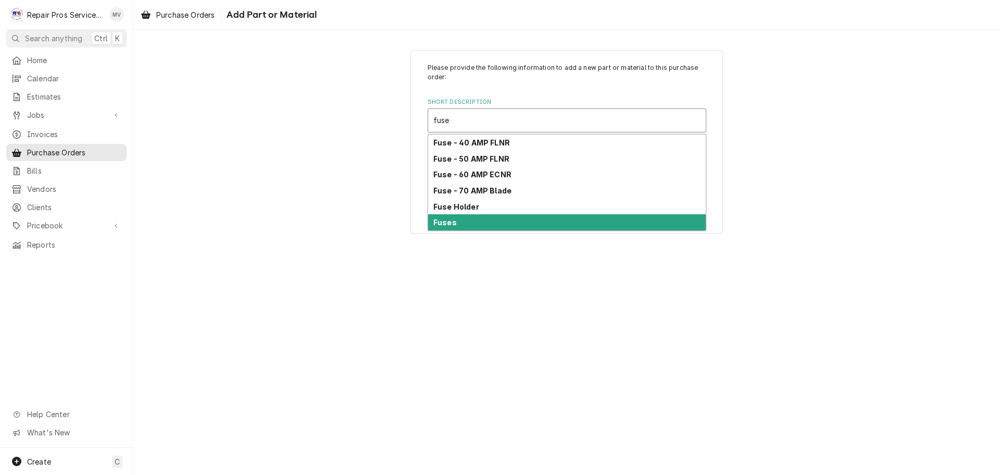
click at [460, 219] on div "Fuses" at bounding box center [567, 222] width 278 height 16
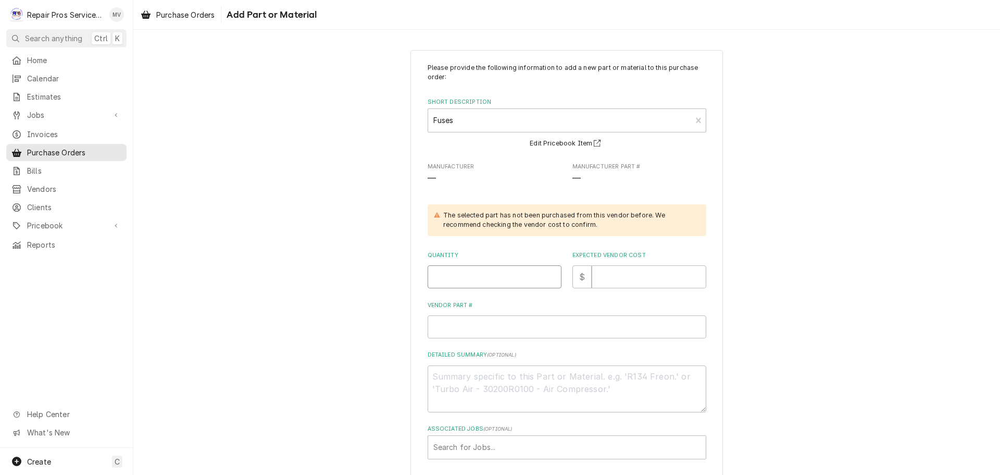
click at [475, 280] on input "Quantity" at bounding box center [495, 276] width 134 height 23
type textarea "x"
type input "5"
type textarea "x"
type input "3"
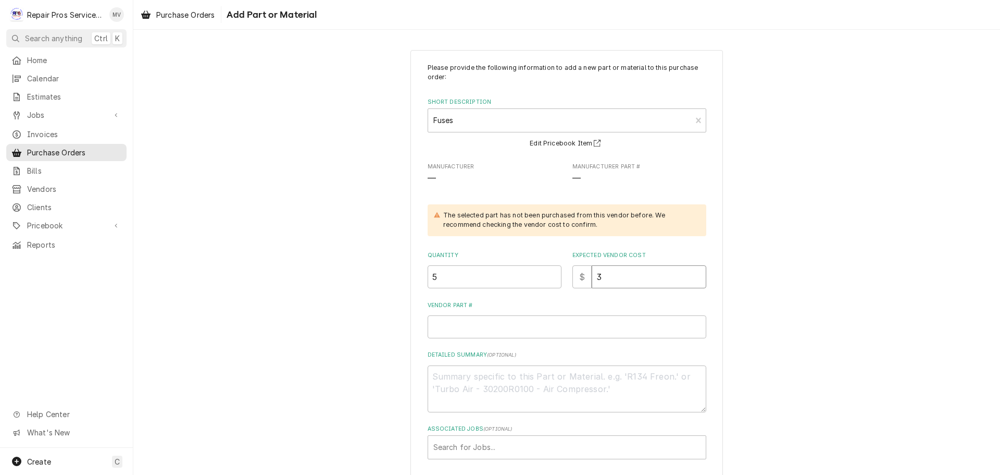
type textarea "x"
type input "30"
type textarea "x"
type input "30.4"
type textarea "x"
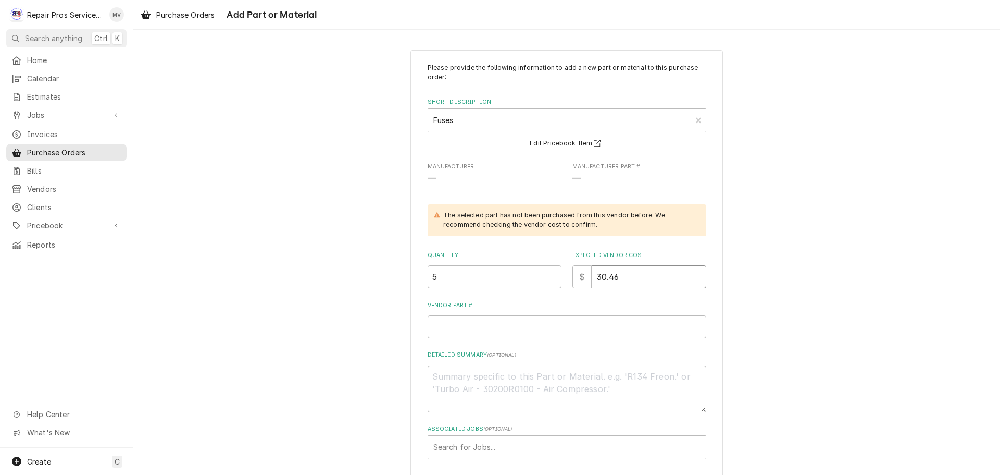
type input "30.46"
type textarea "x"
type input "l"
type textarea "x"
type input "lp"
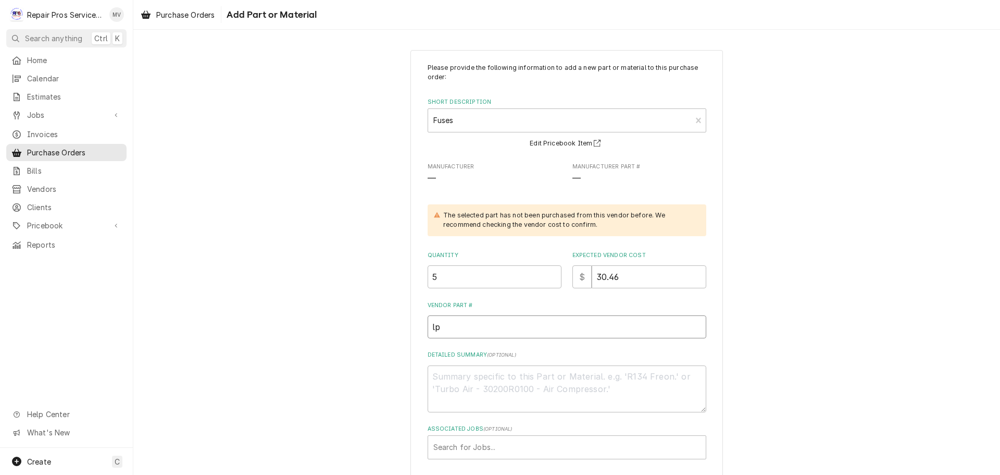
type textarea "x"
type input "lpc"
type textarea "x"
type input "lpcc"
type textarea "x"
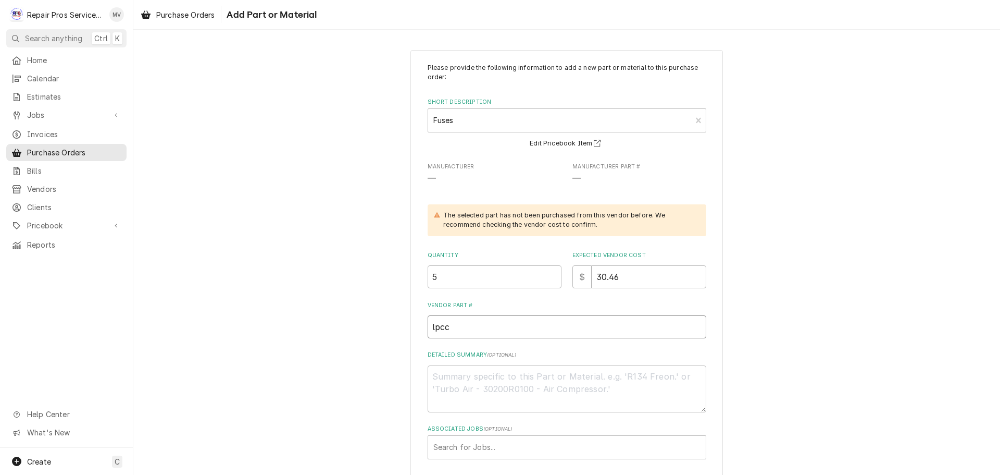
type input "lpcc1"
type textarea "x"
type input "lpcc15"
drag, startPoint x: 446, startPoint y: 328, endPoint x: 394, endPoint y: 322, distance: 51.9
click at [398, 322] on div "Please provide the following information to add a new part or material to this …" at bounding box center [566, 282] width 867 height 482
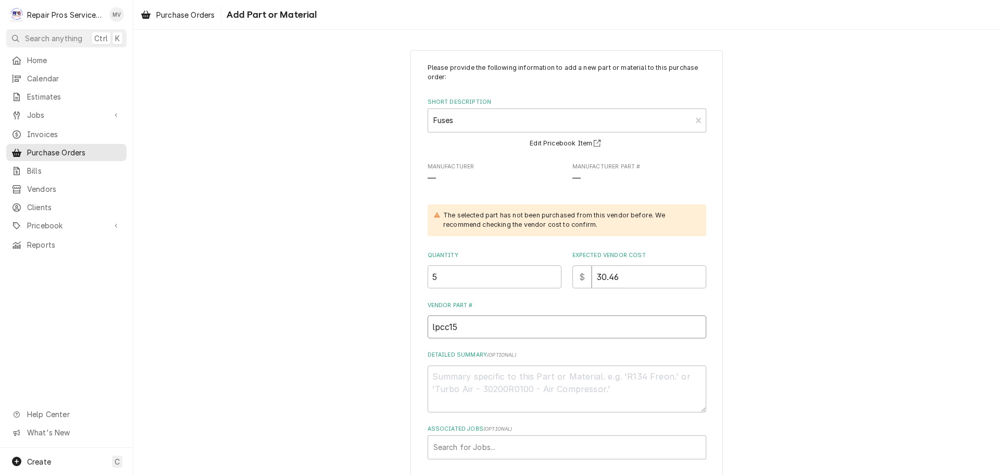
type textarea "x"
type input "L15"
type textarea "x"
type input "LP15"
type textarea "x"
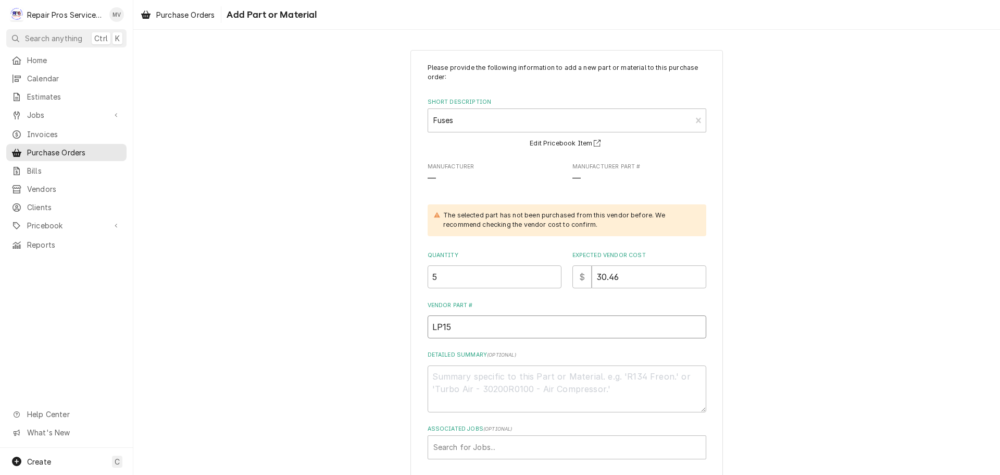
type input "LPC15"
type textarea "x"
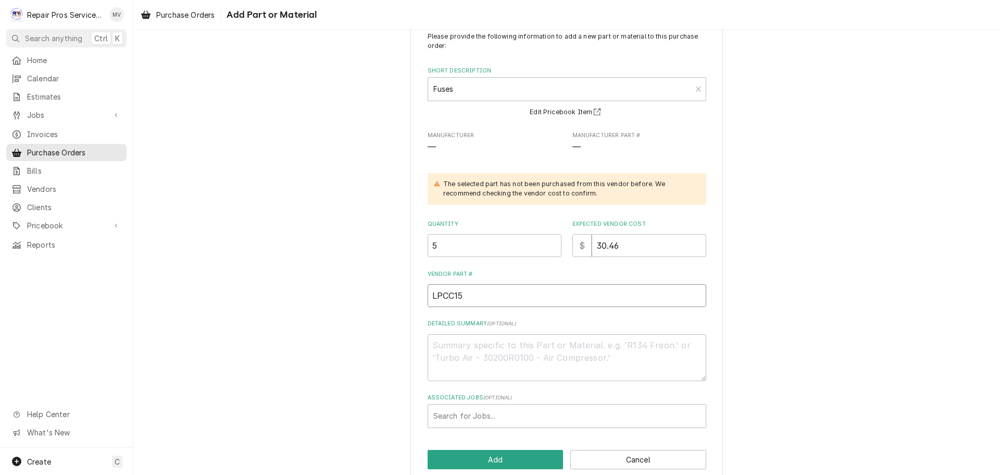
scroll to position [48, 0]
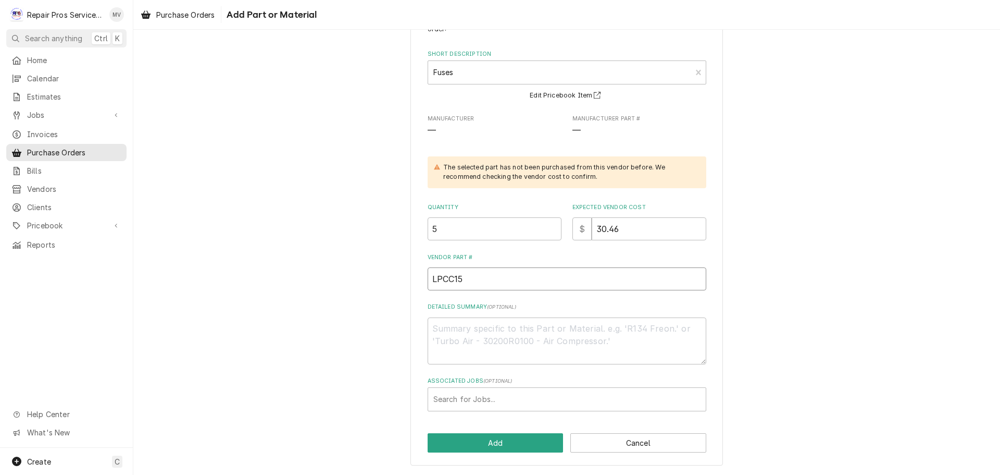
type input "LPCC15"
click at [498, 326] on textarea "Detailed Summary ( optional )" at bounding box center [567, 340] width 279 height 47
type textarea "x"
type textarea "1"
type textarea "x"
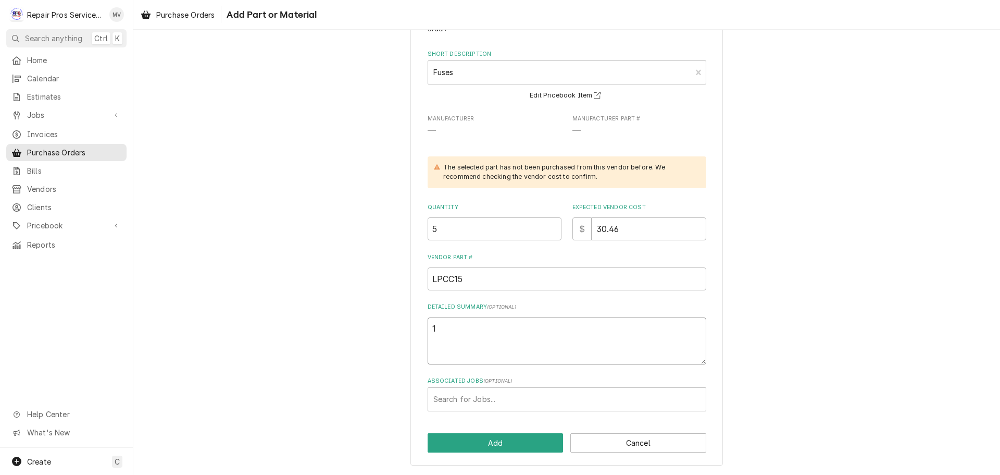
type textarea "15"
type textarea "x"
type textarea "15"
type textarea "x"
type textarea "15 a"
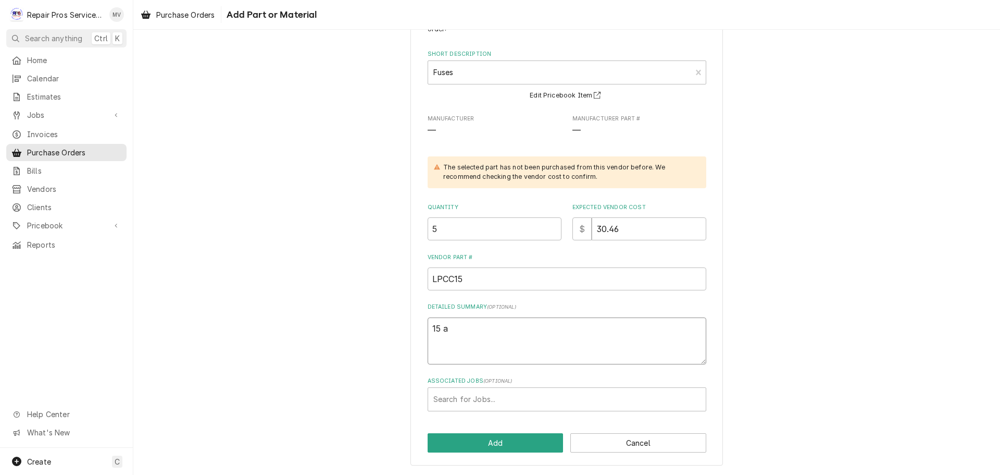
type textarea "x"
type textarea "15 aM"
type textarea "x"
type textarea "15 aMP"
type textarea "x"
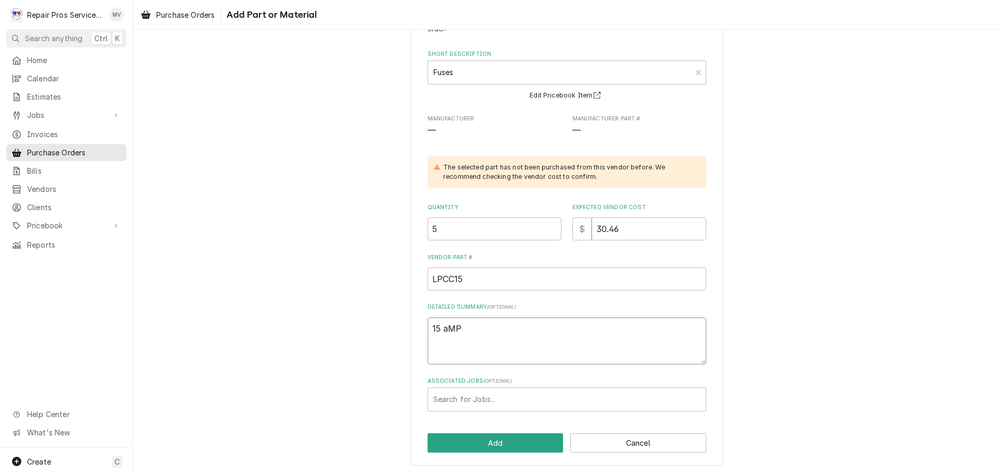
type textarea "15 aM"
type textarea "x"
type textarea "15 a"
type textarea "x"
type textarea "15"
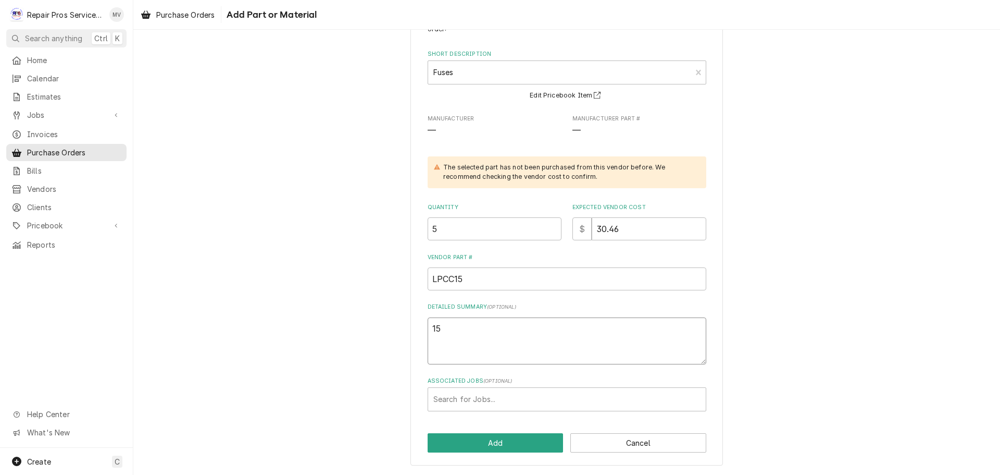
type textarea "x"
type textarea "15 A"
type textarea "x"
type textarea "15 AM"
type textarea "x"
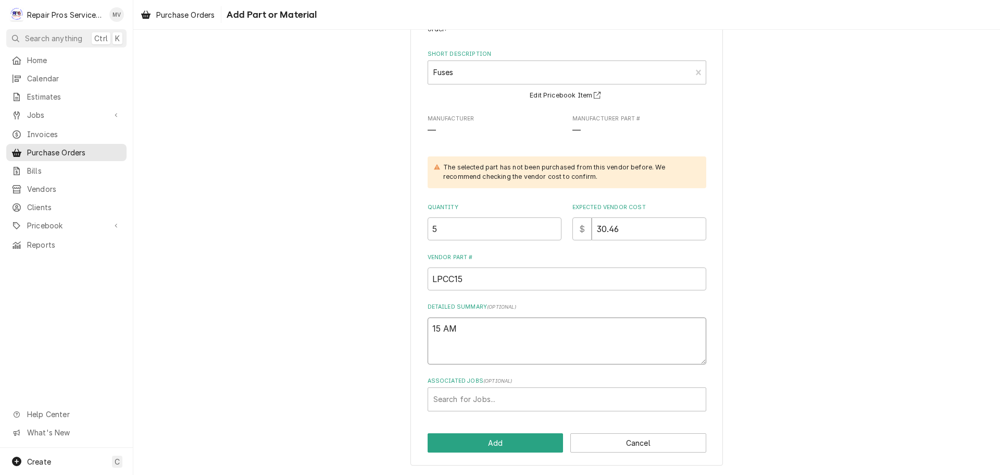
type textarea "15 AMP"
type textarea "x"
type textarea "15 AMP"
type textarea "x"
type textarea "15 AMP 6"
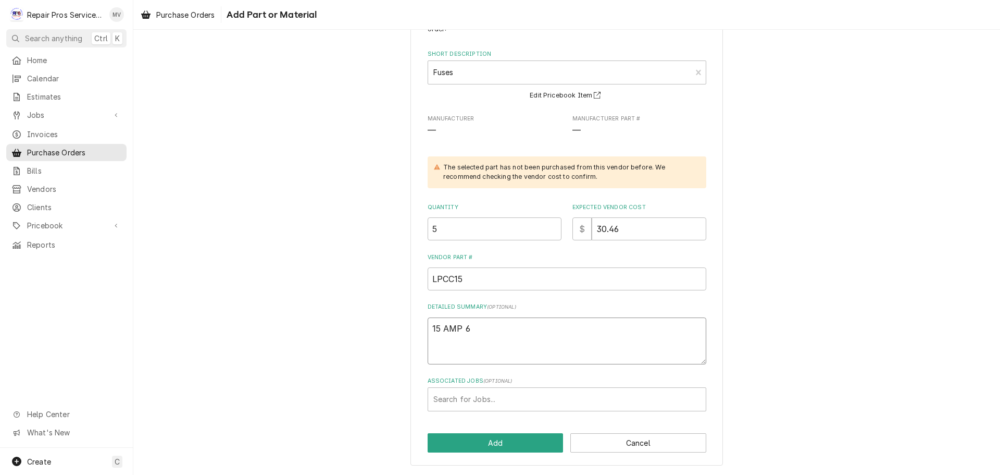
type textarea "x"
type textarea "15 AMP 60"
type textarea "x"
type textarea "15 AMP 600"
type textarea "x"
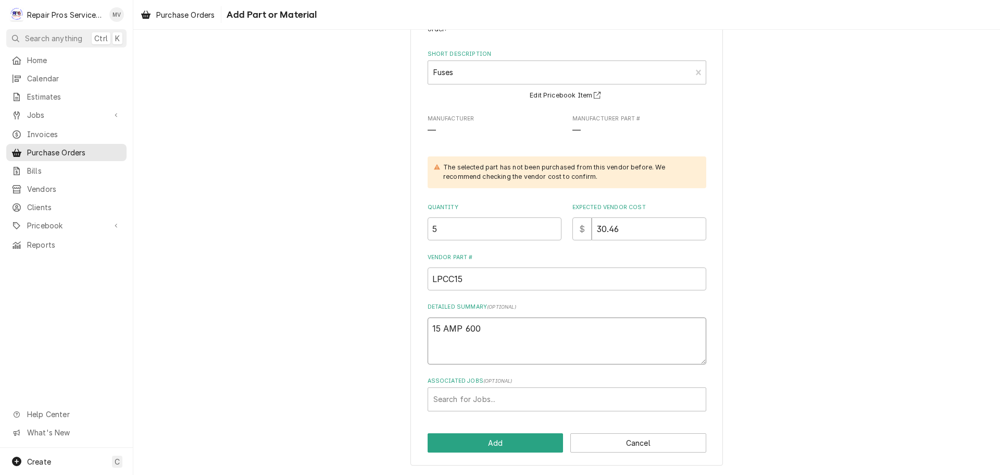
type textarea "15 AMP 600V"
type textarea "x"
type textarea "15 AMP 600V"
type textarea "x"
type textarea "15 AMP 600V L"
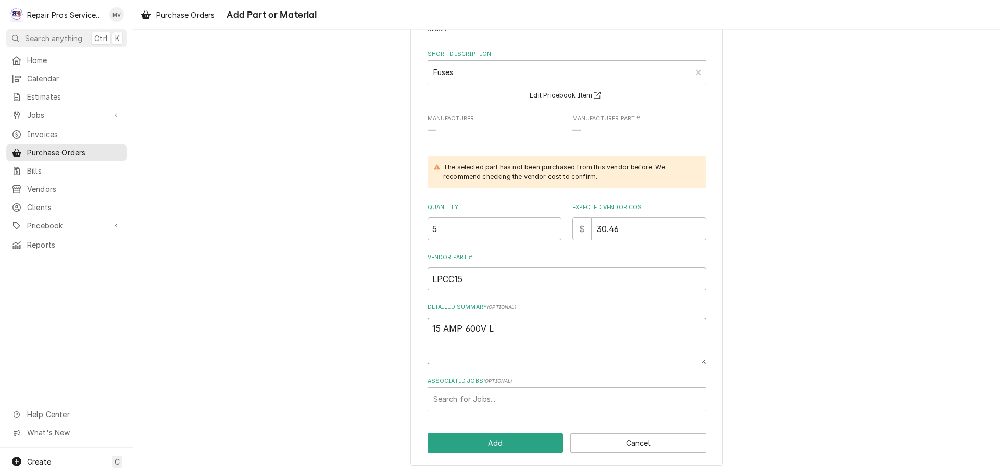
type textarea "x"
type textarea "15 AMP 600V L/"
type textarea "x"
type textarea "15 AMP 600V L/P"
type textarea "x"
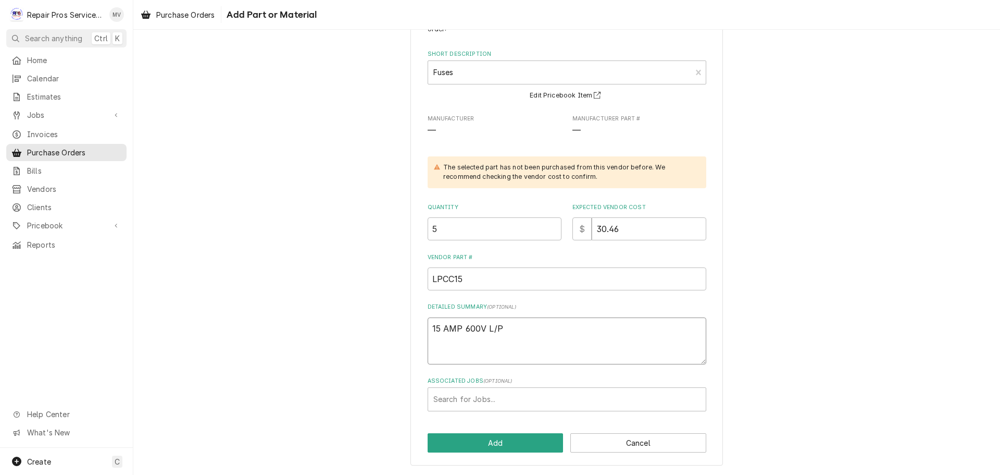
type textarea "15 AMP 600V L/Pe"
type textarea "x"
type textarea "15 AMP 600V L/Pea"
type textarea "x"
type textarea "15 AMP 600V L/Peak"
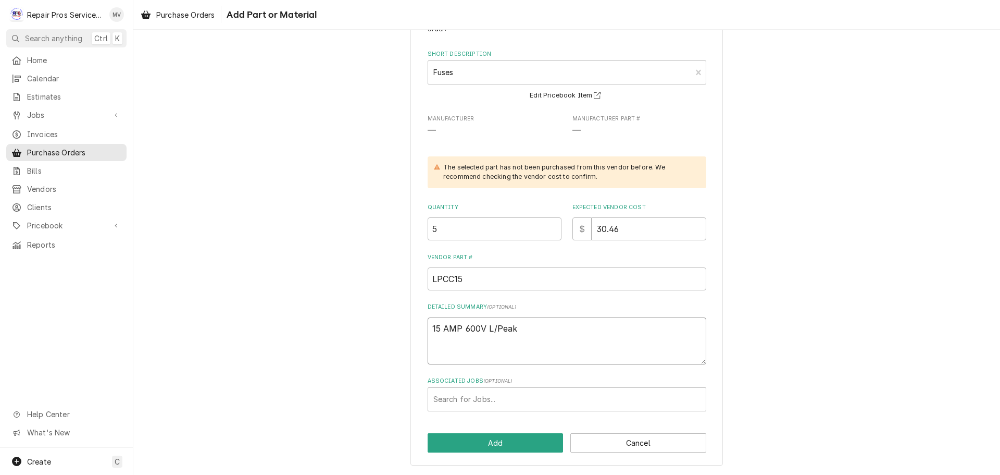
type textarea "x"
type textarea "15 AMP 600V L/Peak"
type textarea "x"
type textarea "15 AMP 600V L/Peak F"
type textarea "x"
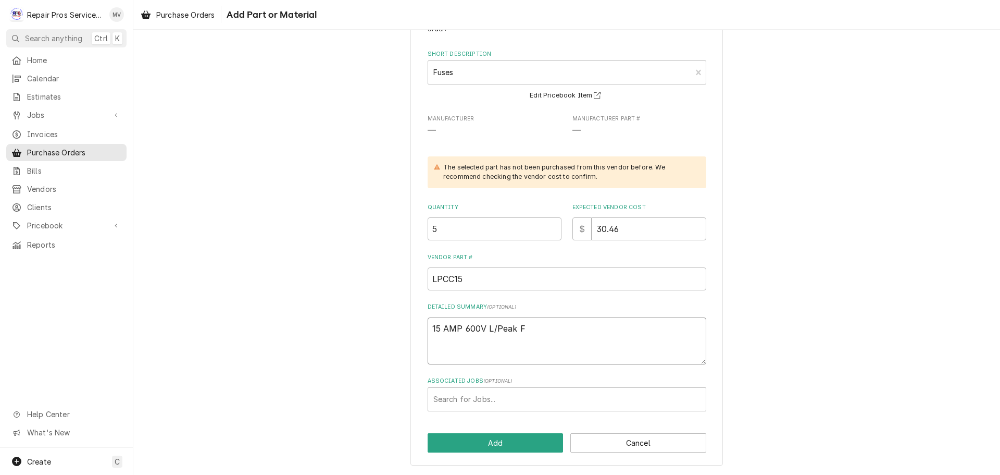
type textarea "15 AMP 600V L/Peak Fu"
type textarea "x"
type textarea "15 AMP 600V L/Peak Fus"
type textarea "x"
type textarea "15 AMP 600V L/Peak Fuse"
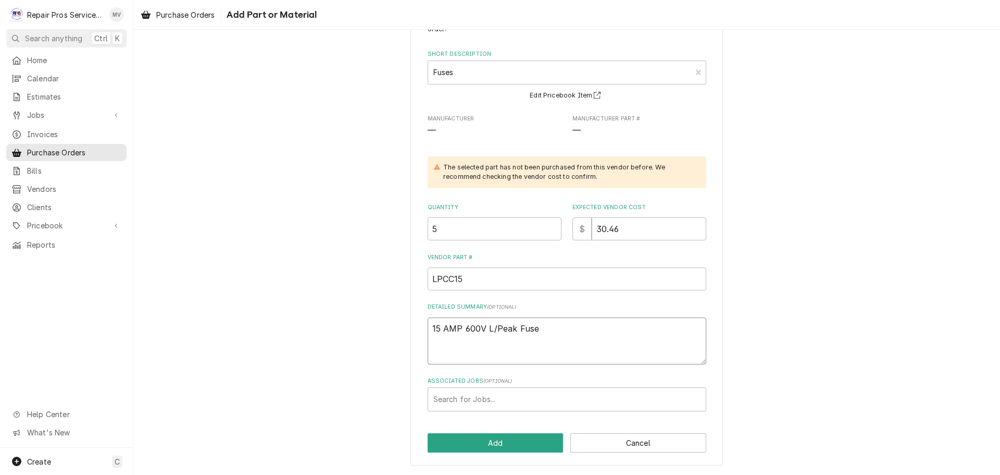
type textarea "x"
type textarea "15 AMP 600V L/Peak Fuse"
type textarea "x"
type textarea "15 AMP 600V L/Peak Fuse -"
type textarea "x"
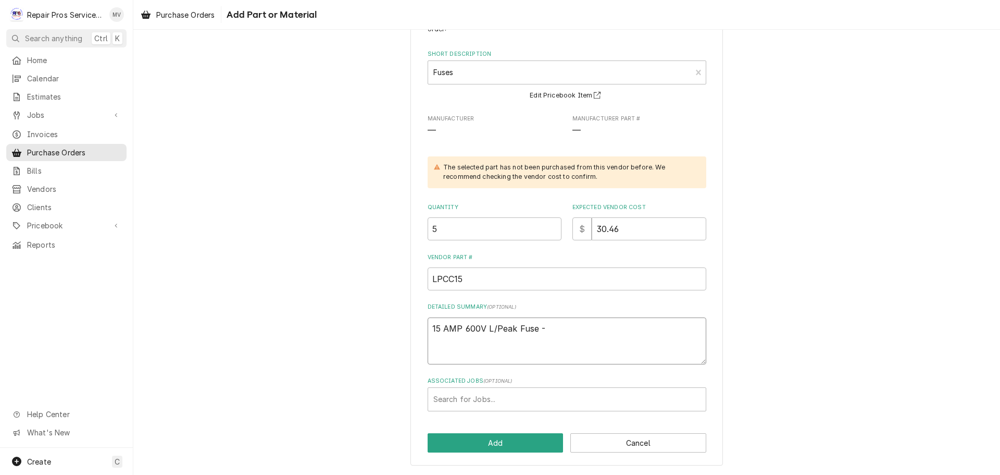
type textarea "15 AMP 600V L/Peak Fuse -"
type textarea "x"
type textarea "15 AMP 600V L/Peak Fuse - t"
type textarea "x"
type textarea "15 AMP 600V L/Peak Fuse - ti"
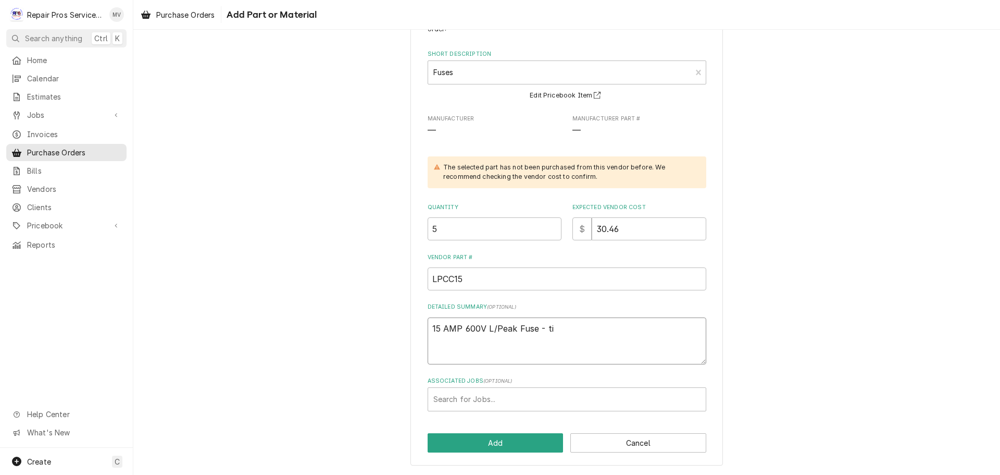
type textarea "x"
type textarea "15 AMP 600V L/Peak Fuse - tim"
type textarea "x"
type textarea "15 AMP 600V L/Peak Fuse - time"
type textarea "x"
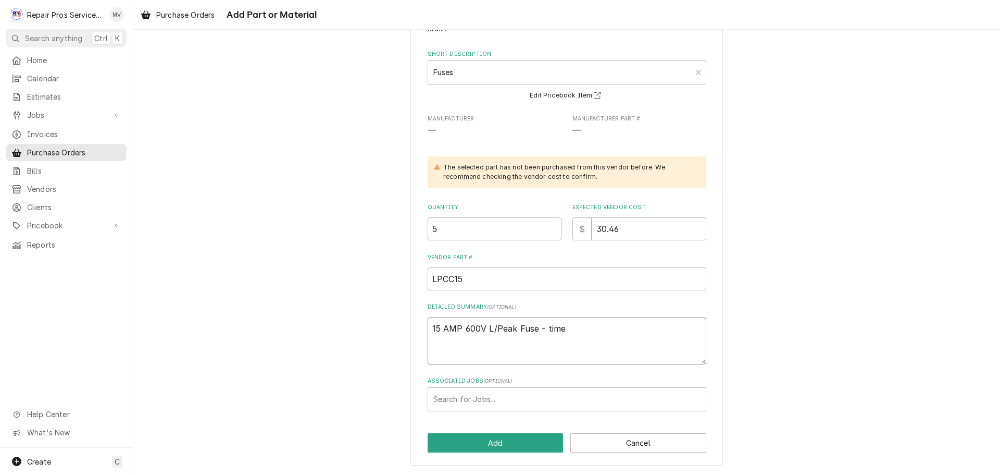
type textarea "15 AMP 600V L/Peak Fuse - time"
type textarea "x"
type textarea "15 AMP 600V L/Peak Fuse - time d"
type textarea "x"
type textarea "15 AMP 600V L/Peak Fuse - time de"
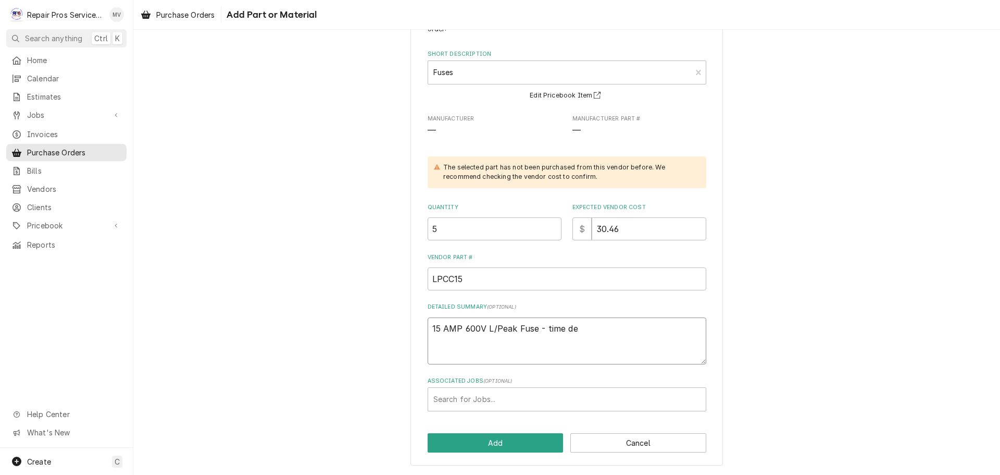
type textarea "x"
type textarea "15 AMP 600V L/Peak Fuse - time del"
type textarea "x"
type textarea "15 AMP 600V L/Peak Fuse - time dela"
type textarea "x"
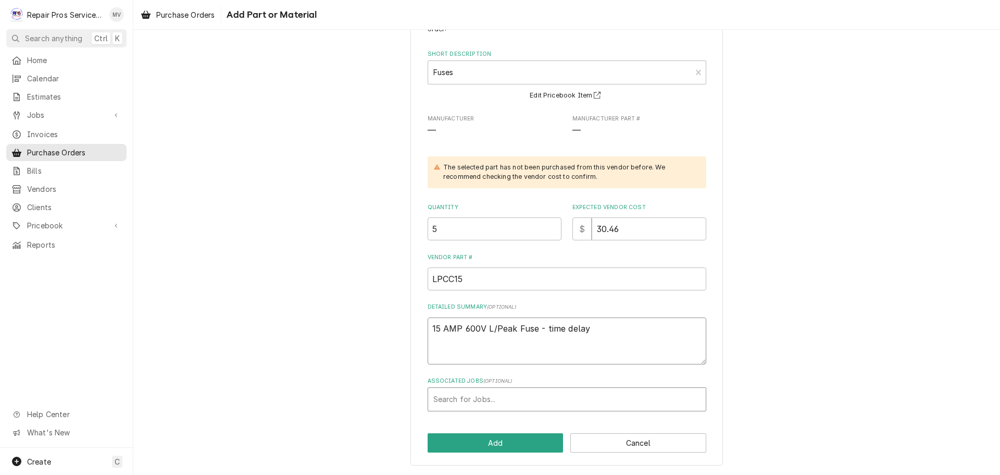
type textarea "15 AMP 600V L/Peak Fuse - time delay"
click at [480, 394] on div "Associated Jobs" at bounding box center [567, 399] width 267 height 19
type input "1505"
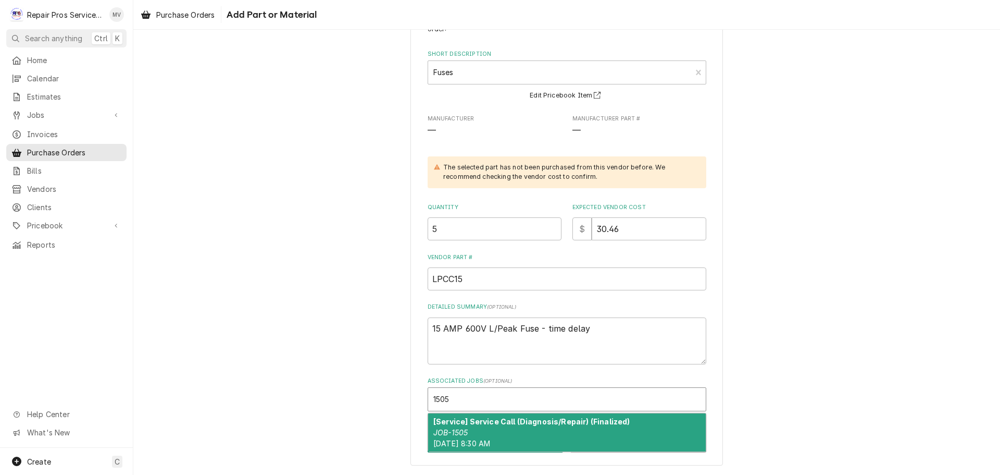
click at [487, 434] on div "[Service] Service Call (Diagnosis/Repair) (Finalized) JOB-1505 Mon, Aug 25th, 2…" at bounding box center [567, 432] width 278 height 38
type textarea "x"
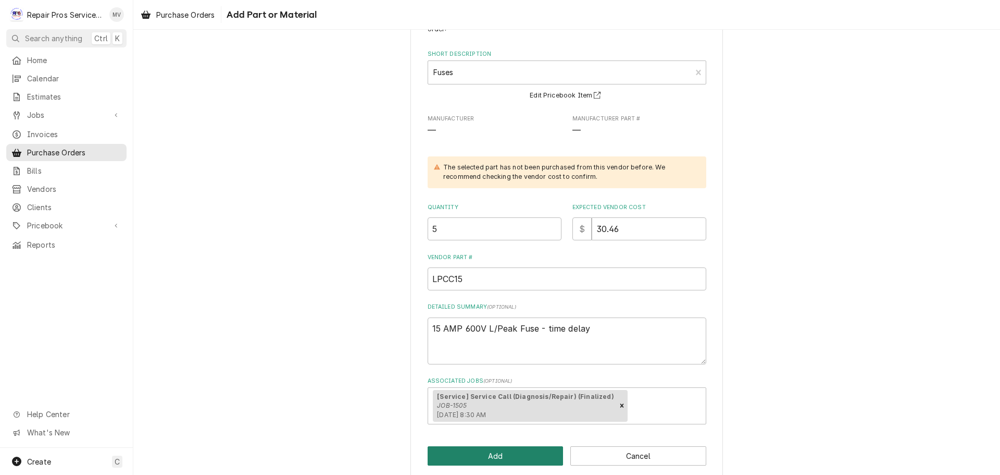
click at [487, 454] on button "Add" at bounding box center [496, 455] width 136 height 19
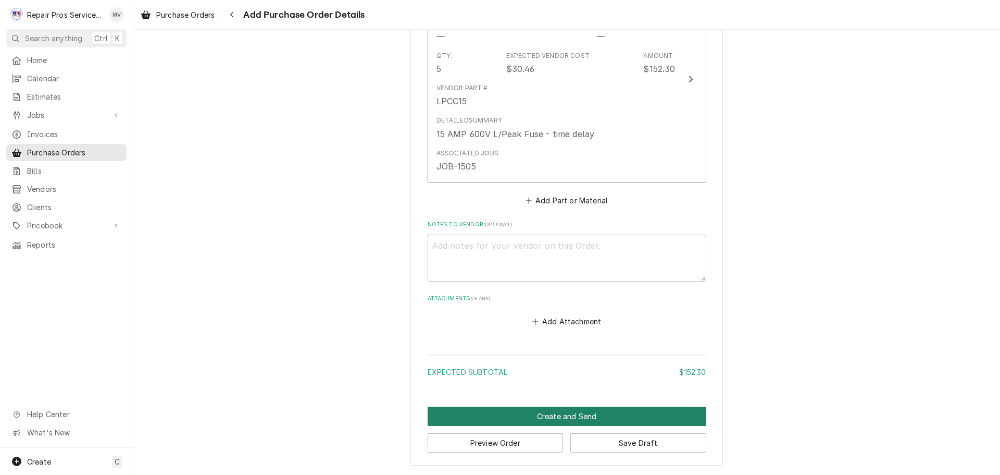
click at [516, 413] on button "Create and Send" at bounding box center [567, 415] width 279 height 19
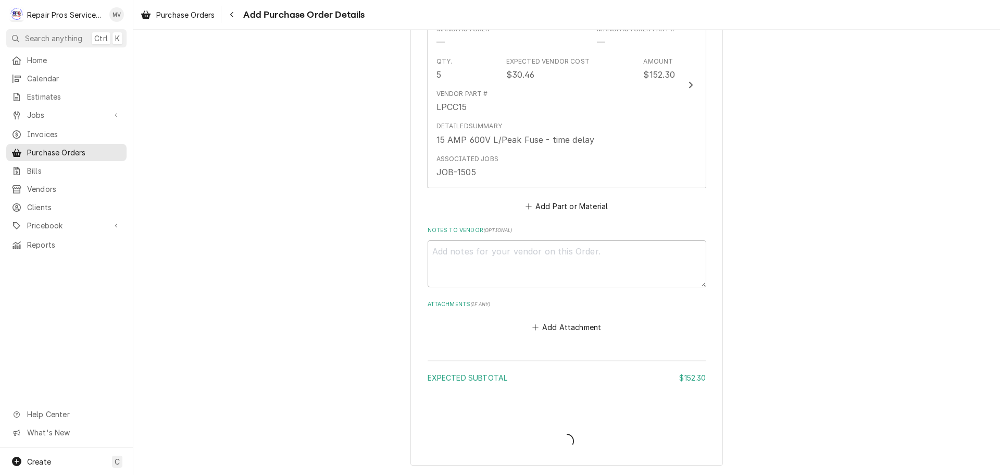
type textarea "x"
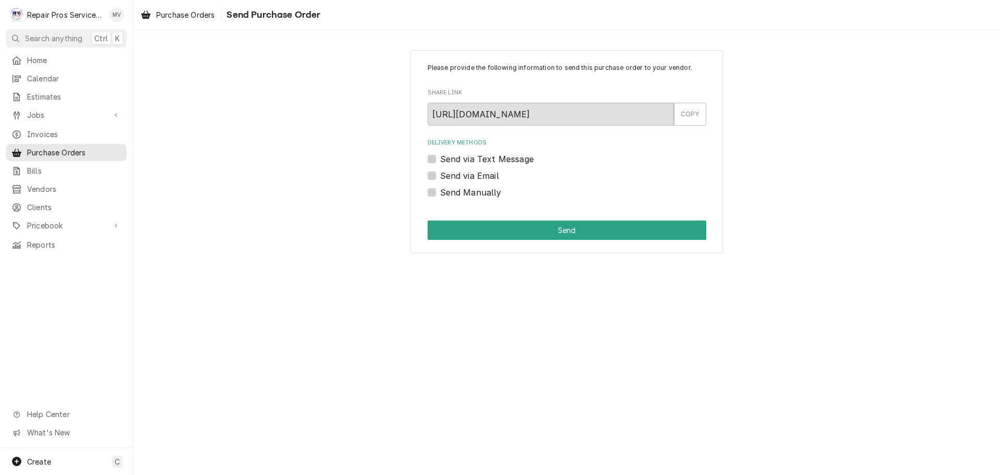
click at [476, 192] on label "Send Manually" at bounding box center [470, 192] width 61 height 13
click at [476, 192] on input "Send Manually" at bounding box center [579, 197] width 279 height 23
checkbox input "true"
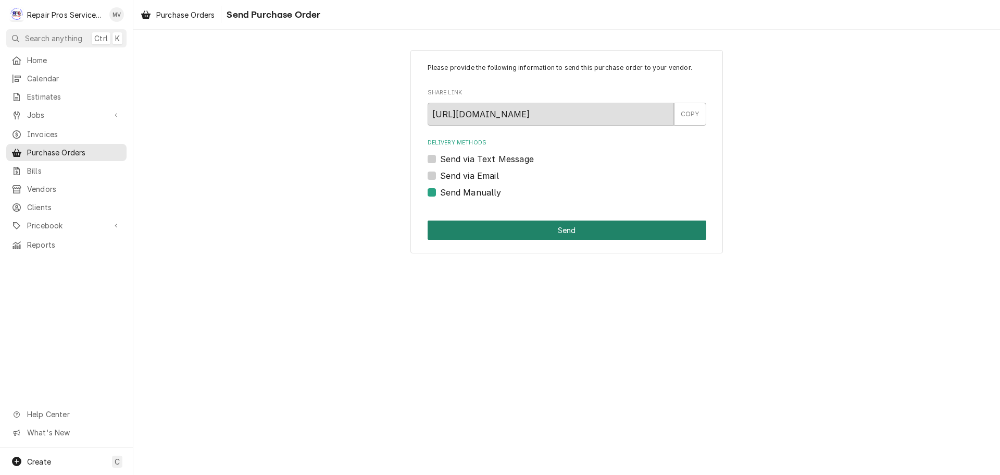
click at [521, 229] on button "Send" at bounding box center [567, 229] width 279 height 19
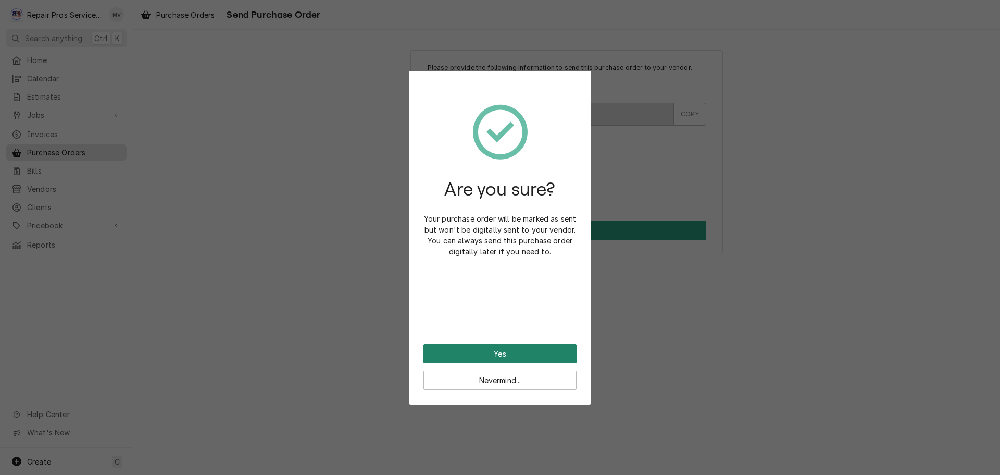
click at [500, 352] on button "Yes" at bounding box center [500, 353] width 153 height 19
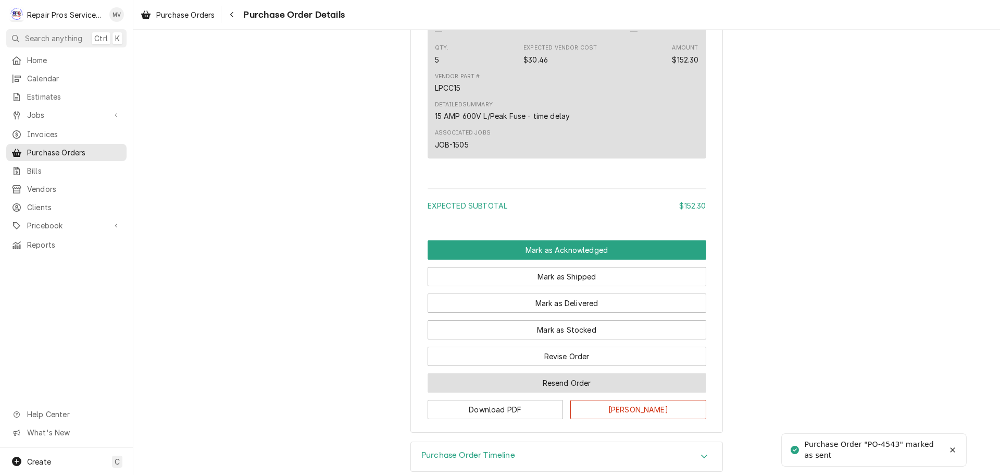
scroll to position [673, 0]
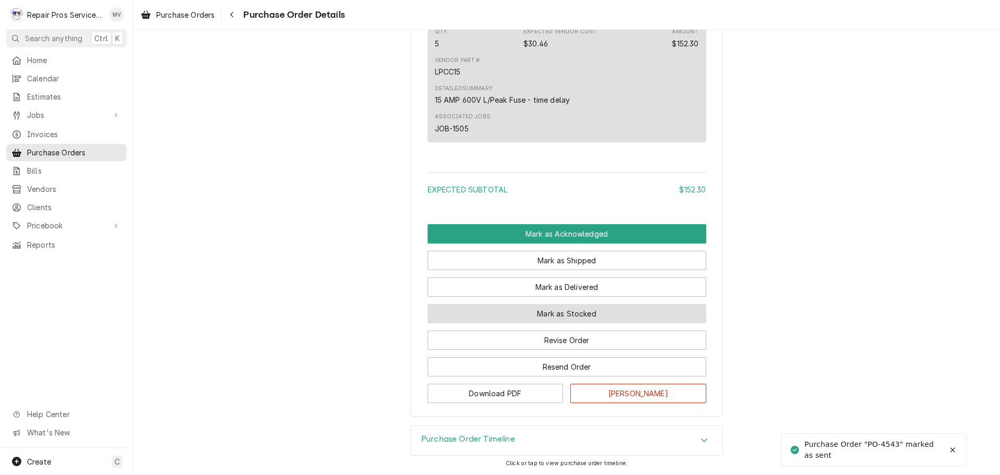
click at [536, 313] on button "Mark as Stocked" at bounding box center [567, 313] width 279 height 19
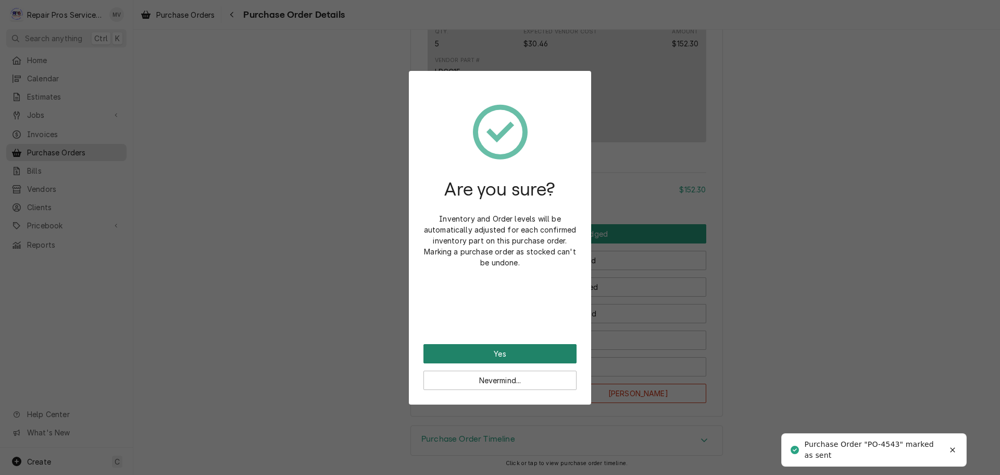
click at [526, 350] on button "Yes" at bounding box center [500, 353] width 153 height 19
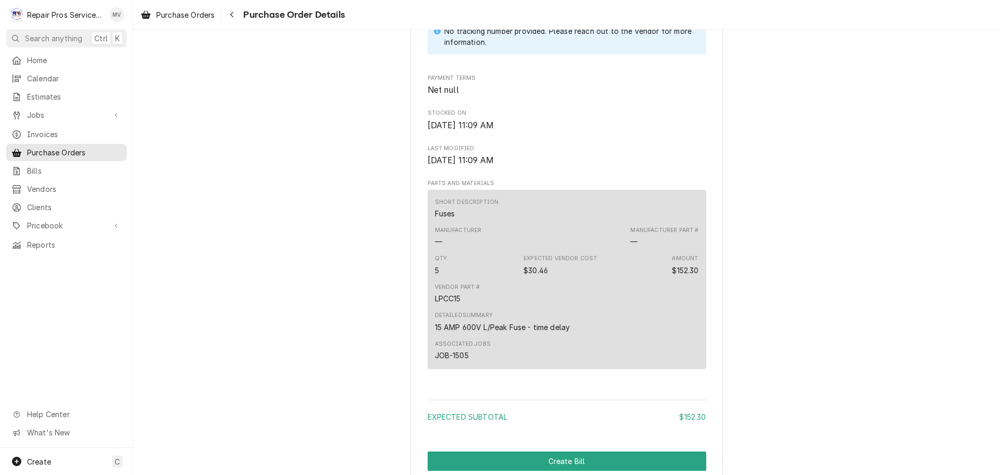
scroll to position [725, 0]
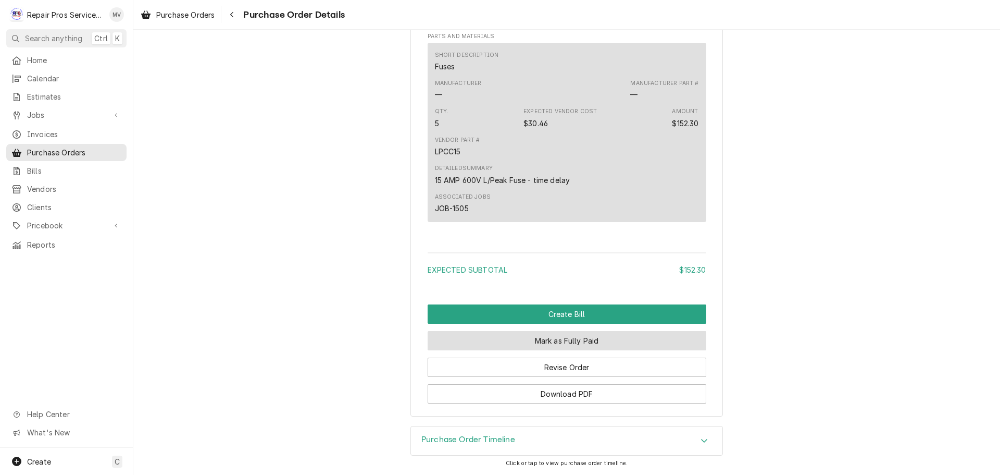
click at [539, 340] on button "Mark as Fully Paid" at bounding box center [567, 340] width 279 height 19
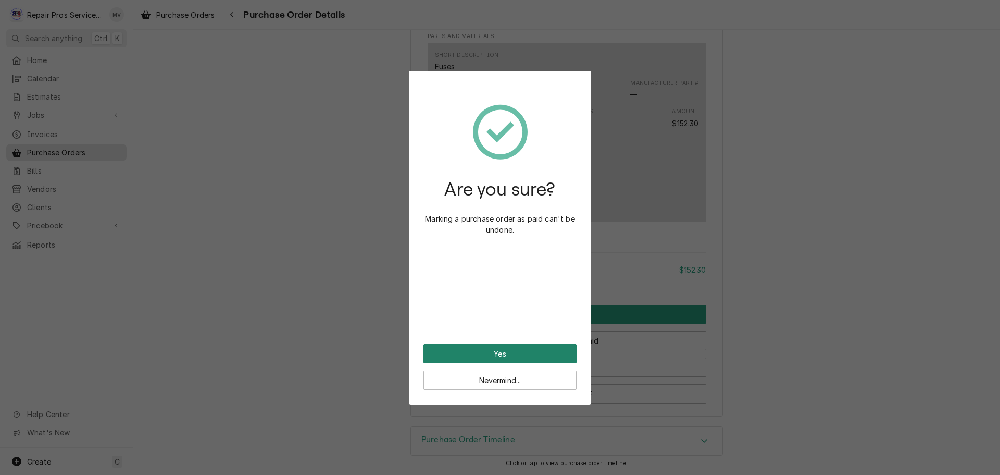
click at [506, 352] on button "Yes" at bounding box center [500, 353] width 153 height 19
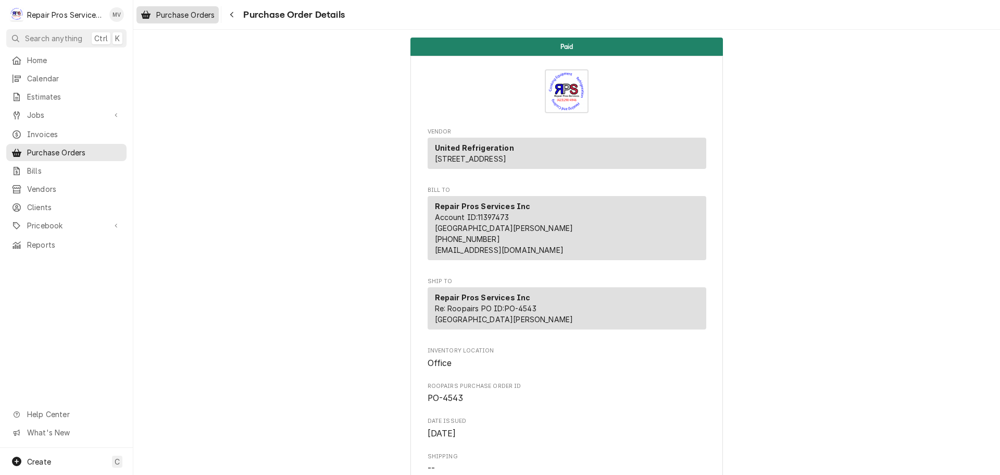
click at [175, 16] on span "Purchase Orders" at bounding box center [185, 14] width 58 height 11
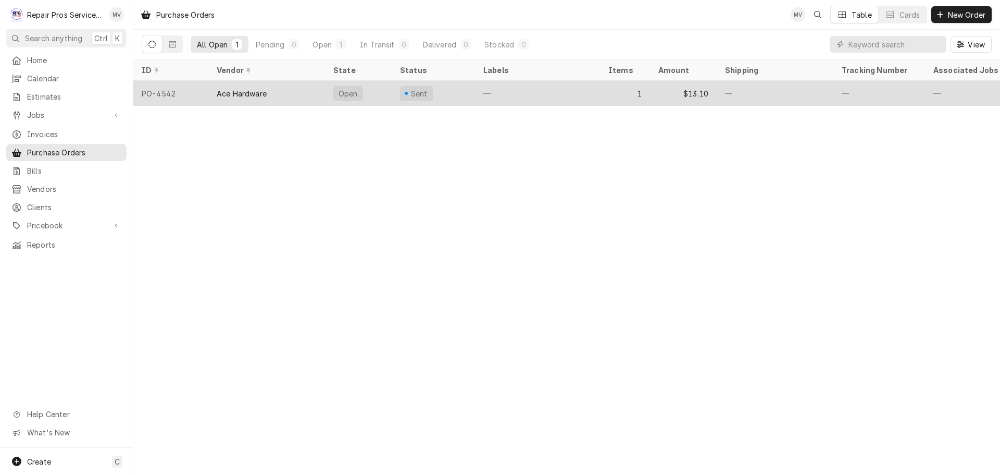
click at [240, 92] on div "Ace Hardware" at bounding box center [242, 93] width 50 height 11
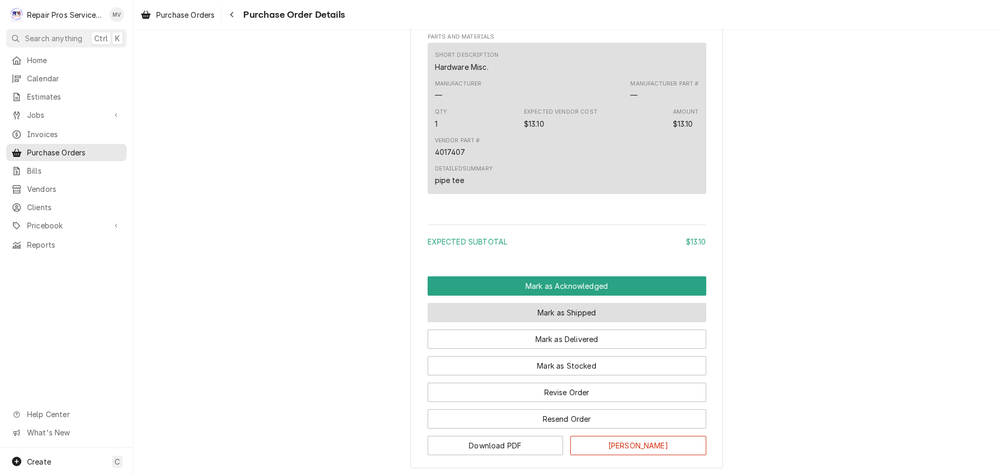
scroll to position [623, 0]
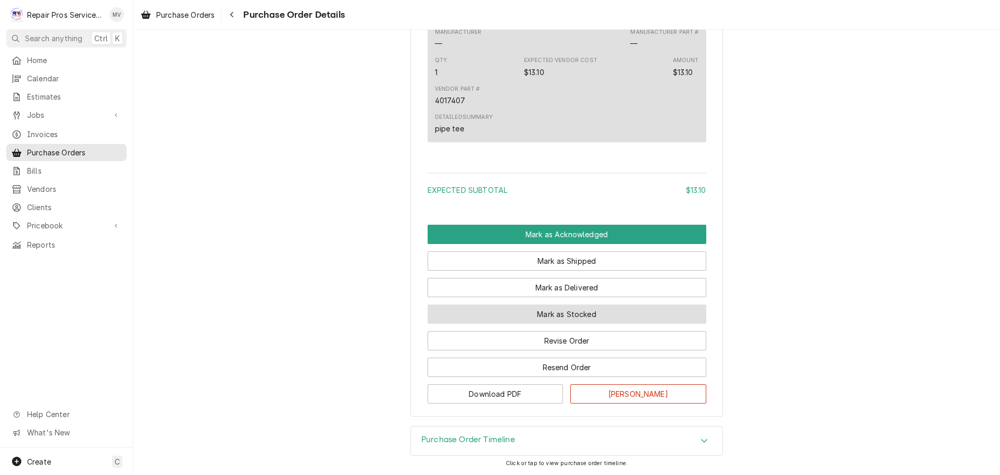
click at [546, 314] on button "Mark as Stocked" at bounding box center [567, 313] width 279 height 19
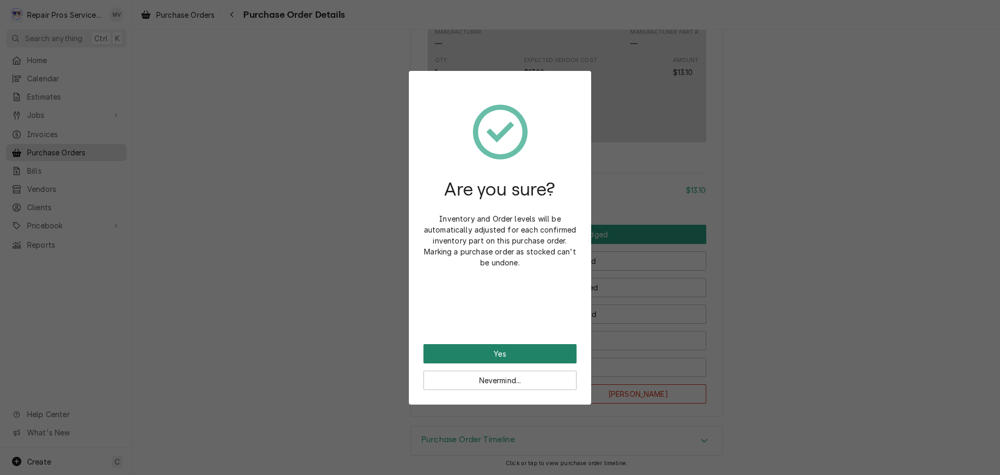
click at [531, 352] on button "Yes" at bounding box center [500, 353] width 153 height 19
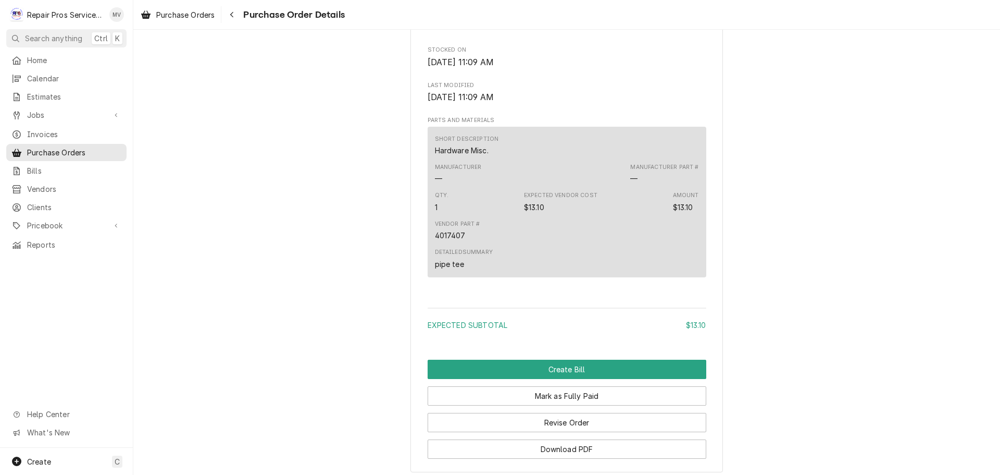
scroll to position [675, 0]
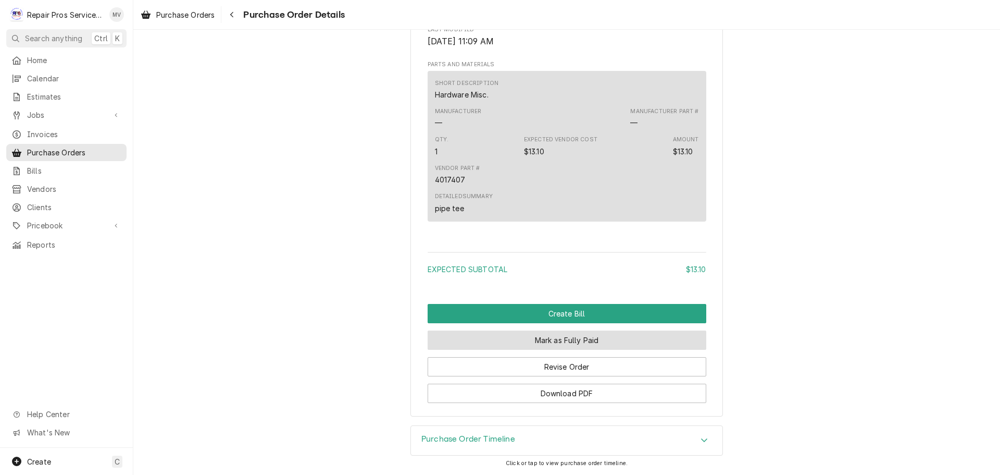
click at [538, 341] on button "Mark as Fully Paid" at bounding box center [567, 339] width 279 height 19
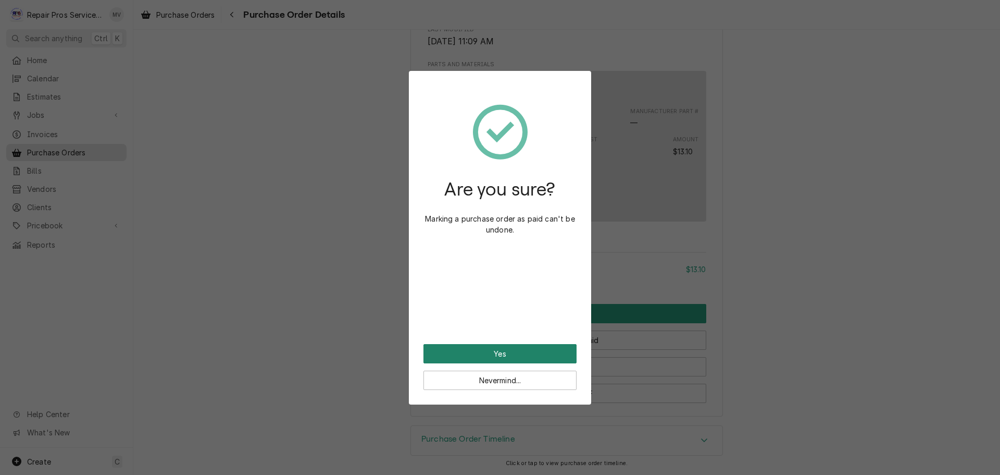
click at [535, 353] on button "Yes" at bounding box center [500, 353] width 153 height 19
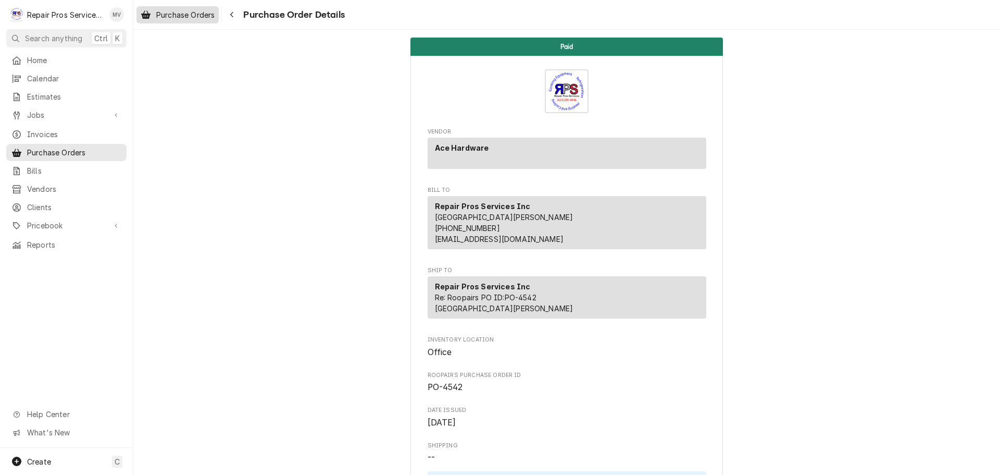
click at [174, 10] on span "Purchase Orders" at bounding box center [185, 14] width 58 height 11
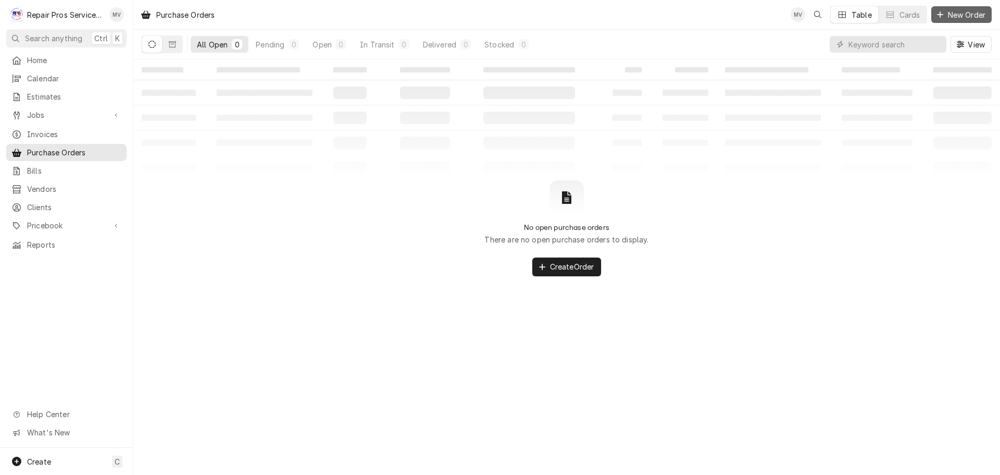
click at [968, 10] on span "New Order" at bounding box center [967, 14] width 42 height 11
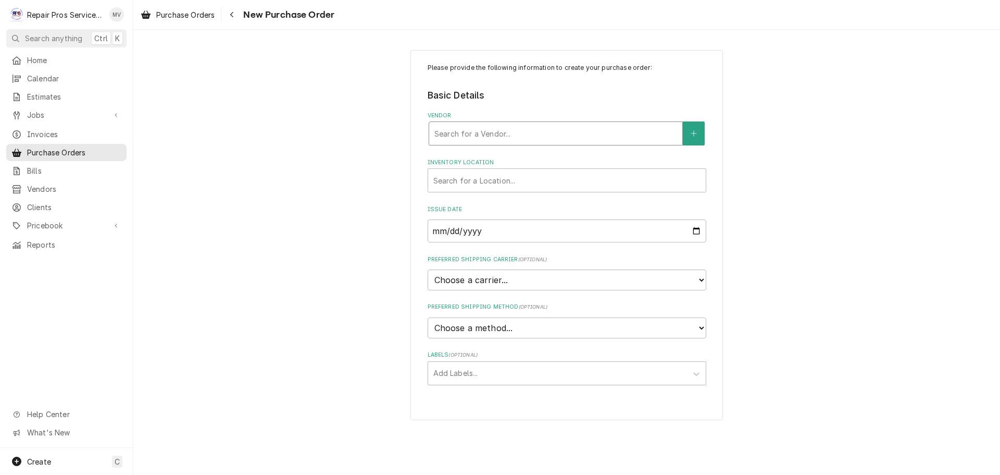
click at [472, 135] on div "Vendor" at bounding box center [556, 133] width 243 height 19
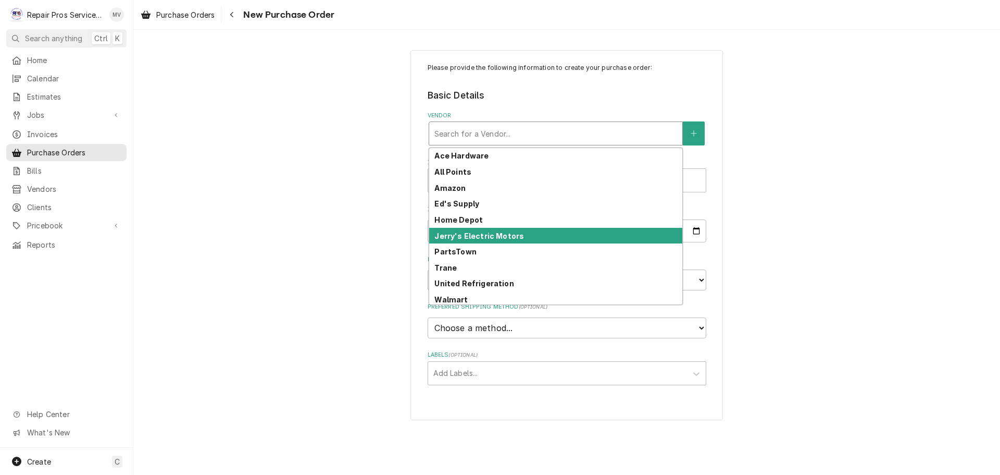
click at [481, 237] on strong "Jerry's Electric Motors" at bounding box center [480, 235] width 90 height 9
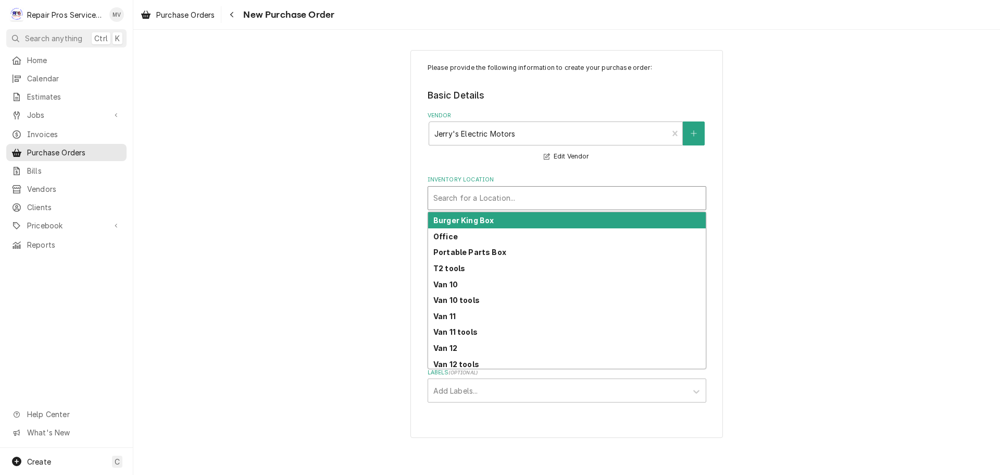
click at [463, 200] on div "Inventory Location" at bounding box center [567, 198] width 267 height 19
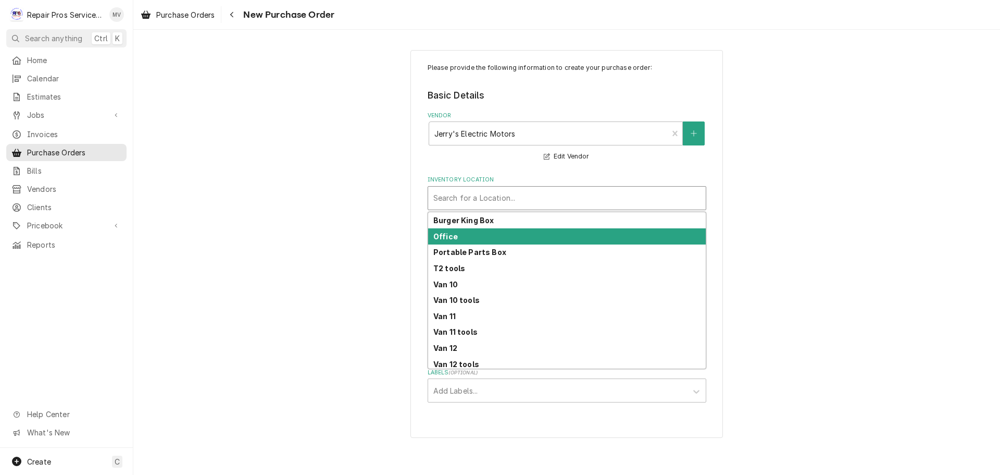
click at [449, 242] on div "Office" at bounding box center [567, 236] width 278 height 16
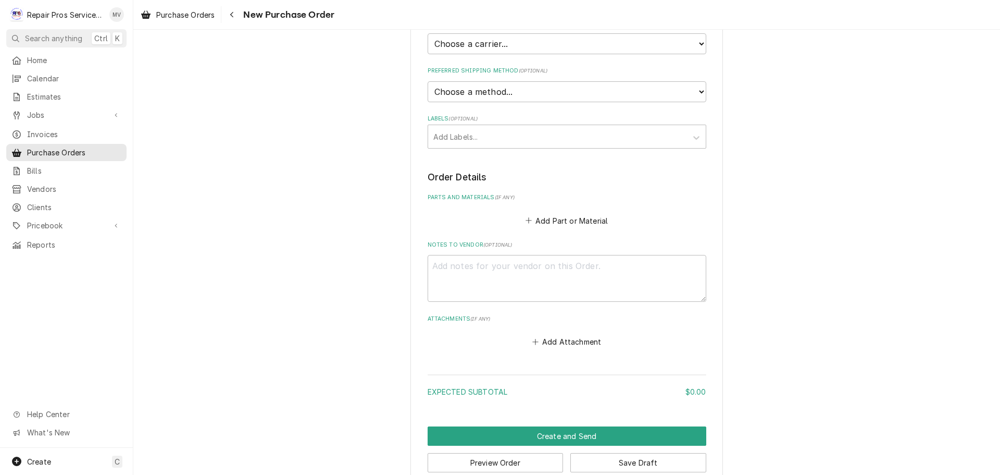
scroll to position [261, 0]
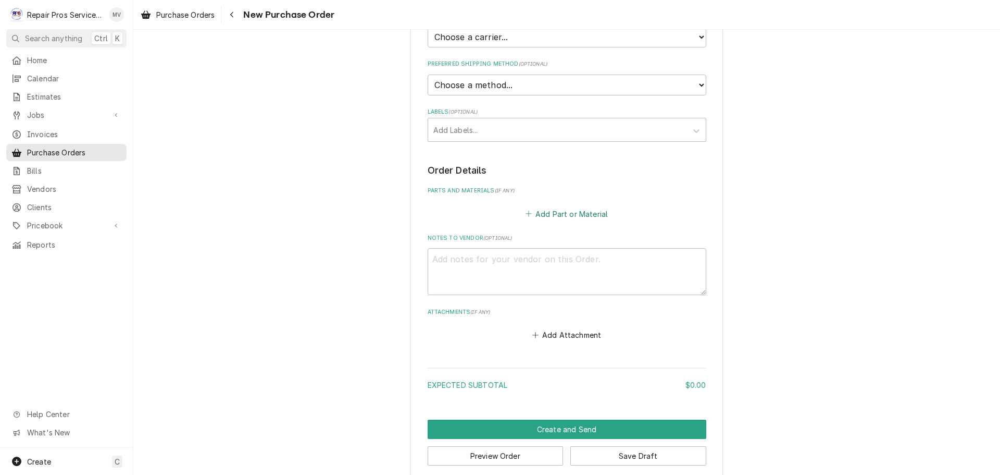
click at [536, 214] on button "Add Part or Material" at bounding box center [567, 213] width 86 height 15
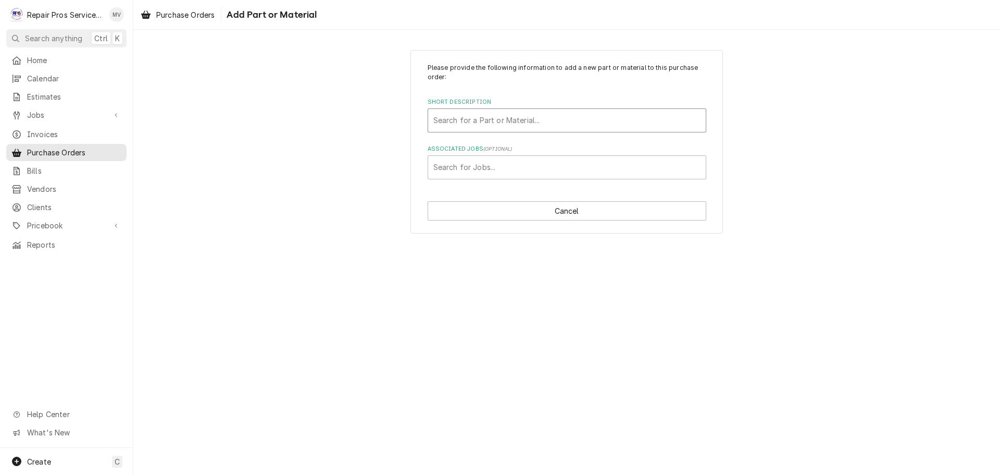
click at [461, 117] on div "Short Description" at bounding box center [567, 120] width 267 height 19
type input "capac"
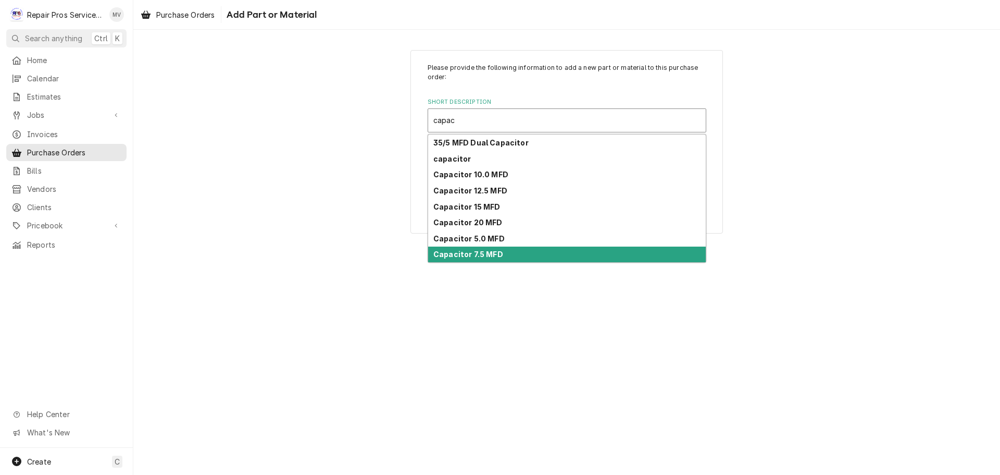
click at [468, 252] on strong "Capacitor 7.5 MFD" at bounding box center [469, 254] width 70 height 9
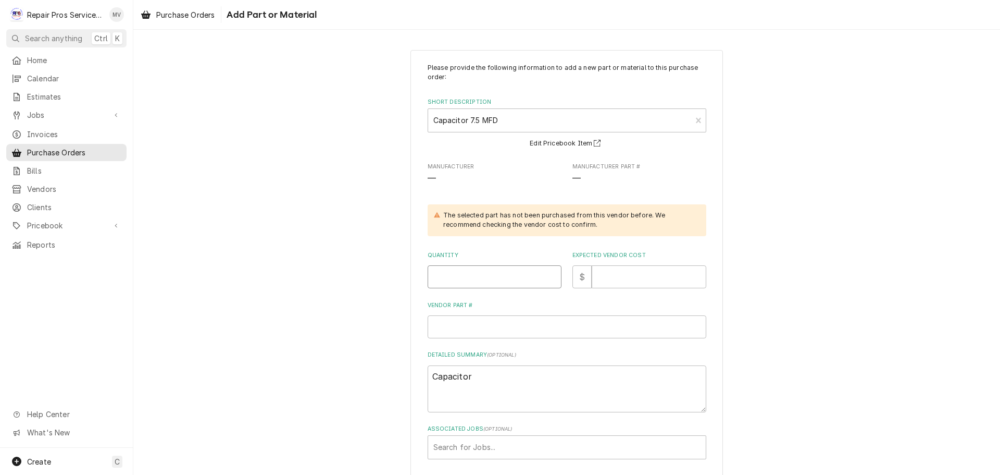
click at [456, 275] on input "Quantity" at bounding box center [495, 276] width 134 height 23
type textarea "x"
type input "2"
type textarea "x"
type input "5"
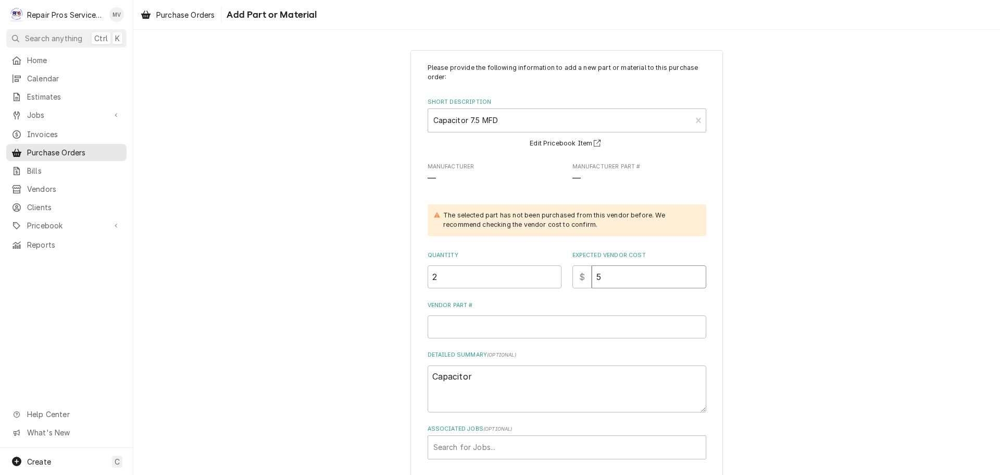
type textarea "x"
type input "5.8"
type textarea "x"
type input "5.83"
click at [441, 328] on input "Vendor Part #" at bounding box center [567, 326] width 279 height 23
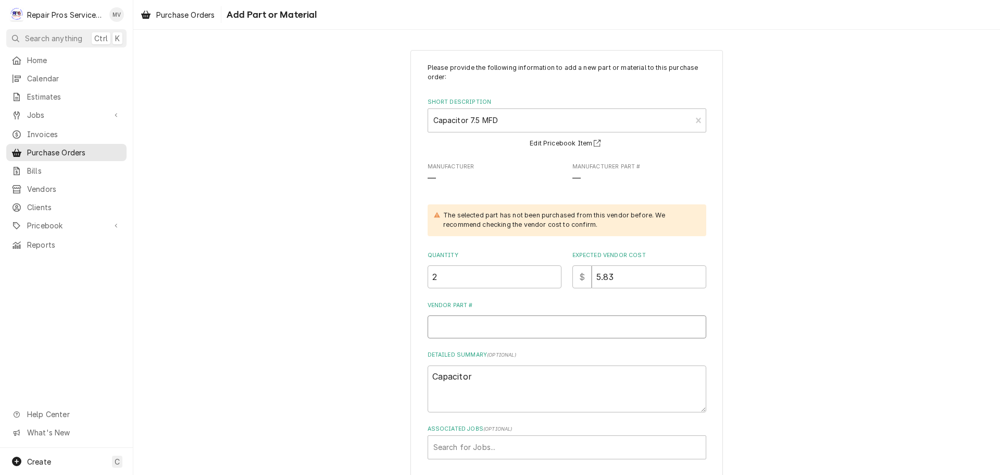
type textarea "x"
type input "1"
type textarea "x"
type input "12"
type textarea "x"
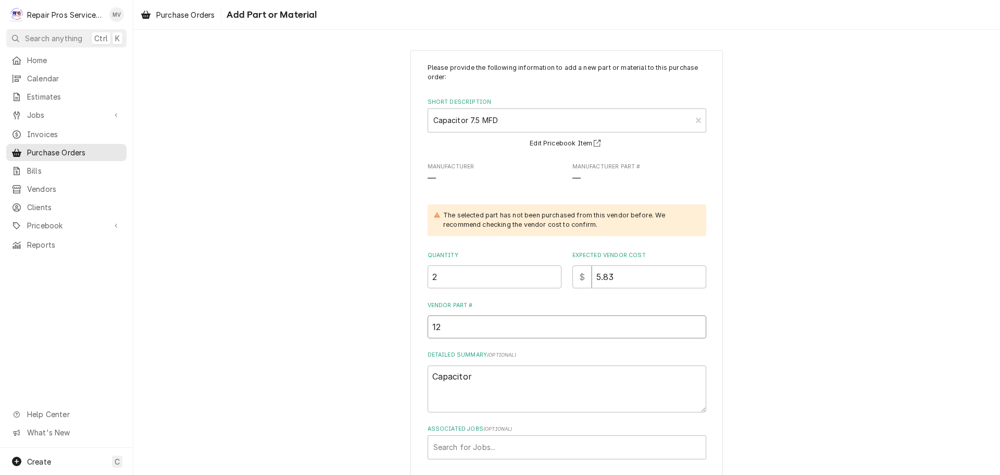
type input "120"
type textarea "x"
type input "1200"
type textarea "x"
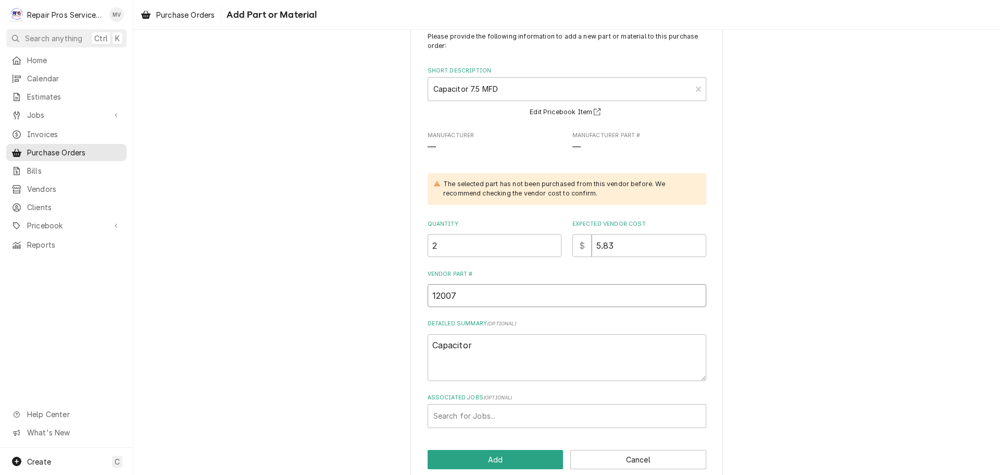
scroll to position [48, 0]
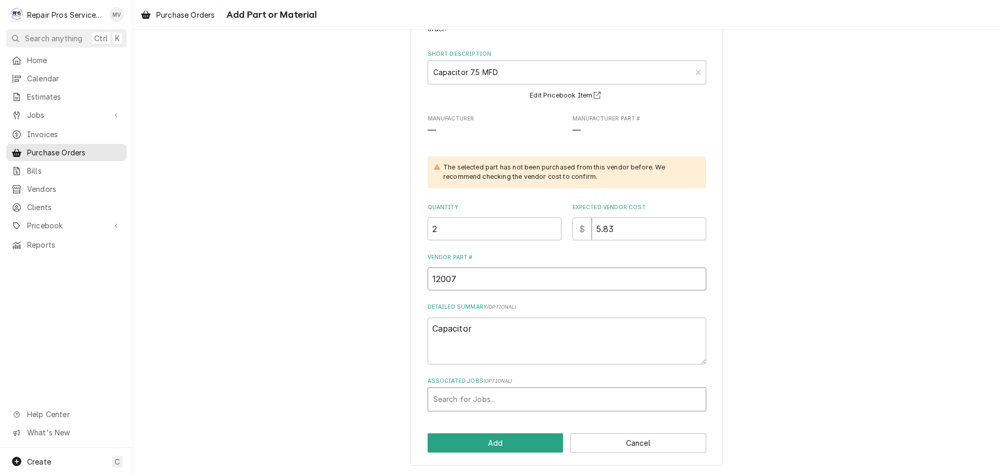
type input "12007"
click at [476, 395] on div "Associated Jobs" at bounding box center [567, 399] width 267 height 19
type input "1505"
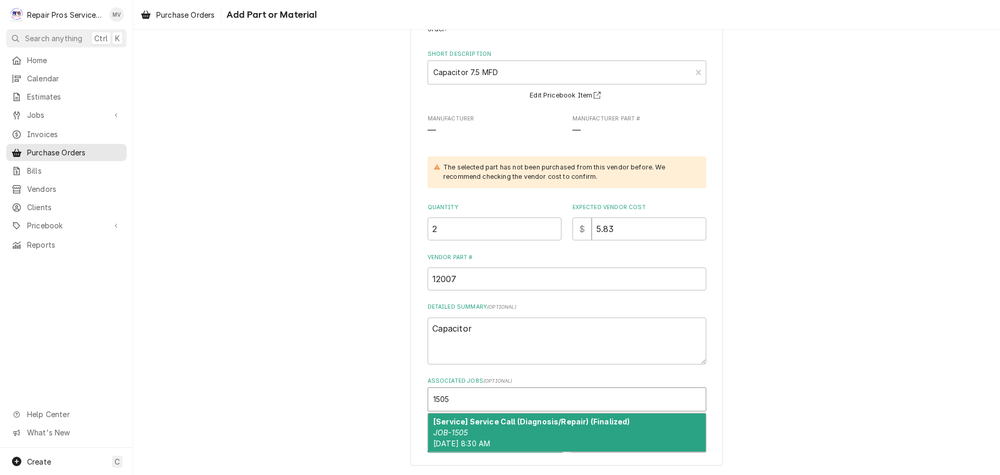
click at [478, 429] on div "[Service] Service Call (Diagnosis/Repair) (Finalized) JOB-1505 Mon, Aug 25th, 2…" at bounding box center [567, 432] width 278 height 38
type textarea "x"
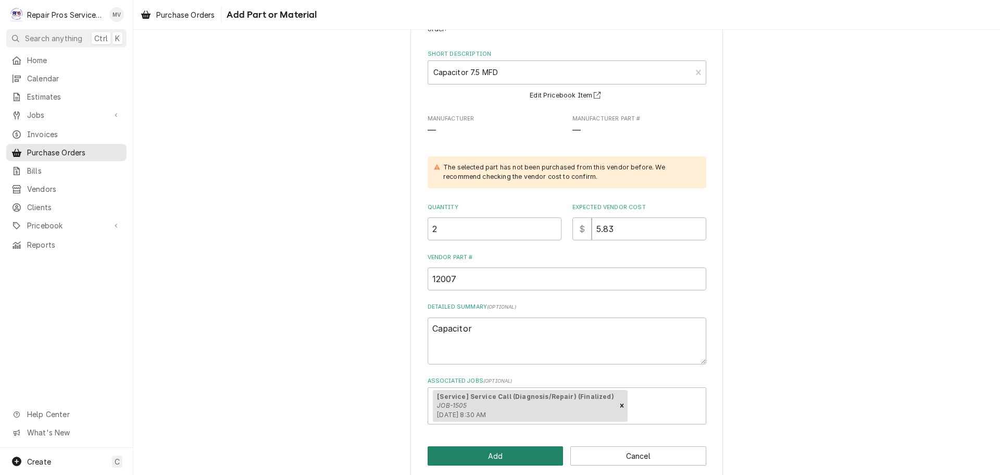
click at [496, 452] on button "Add" at bounding box center [496, 455] width 136 height 19
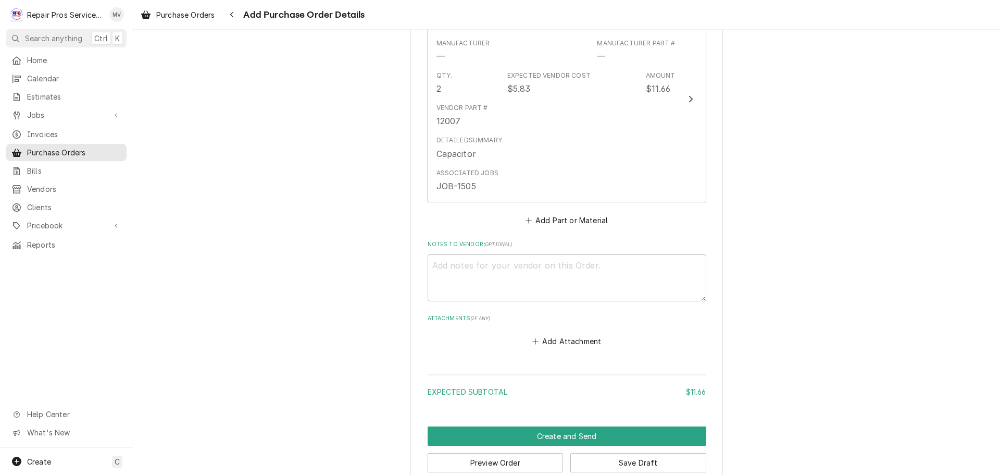
scroll to position [485, 0]
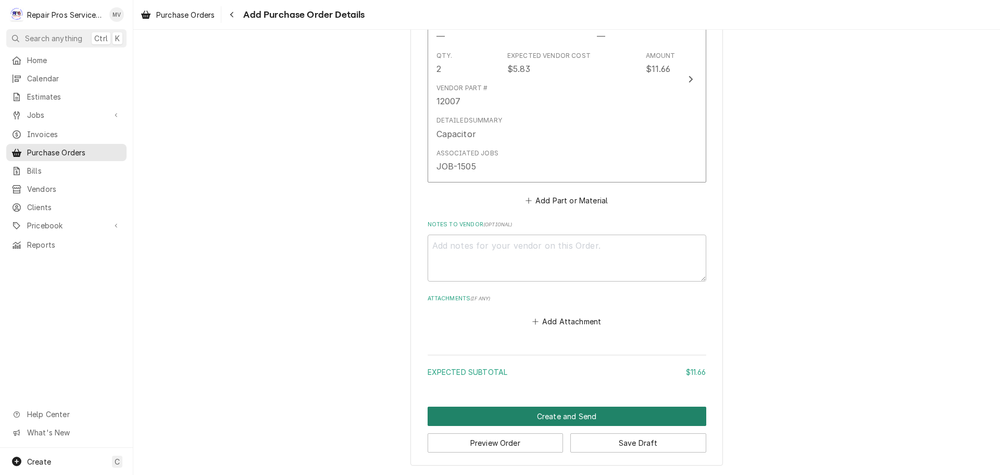
click at [538, 417] on button "Create and Send" at bounding box center [567, 415] width 279 height 19
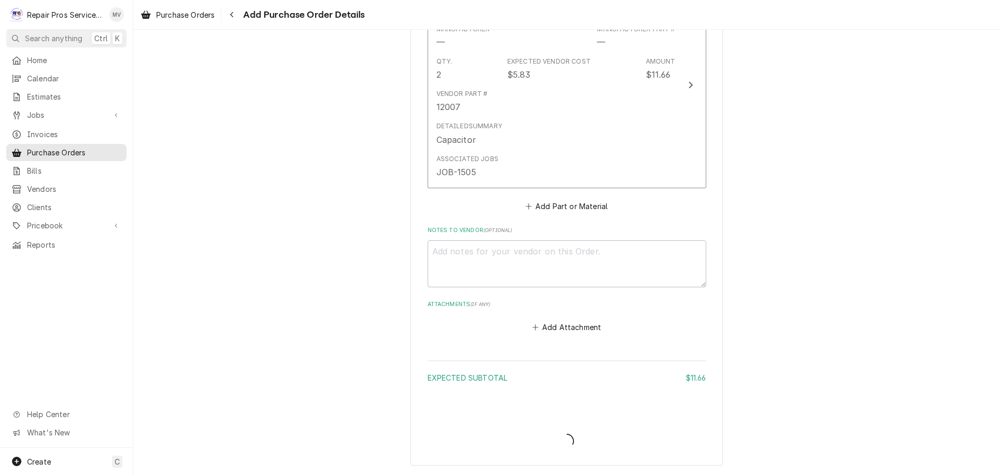
type textarea "x"
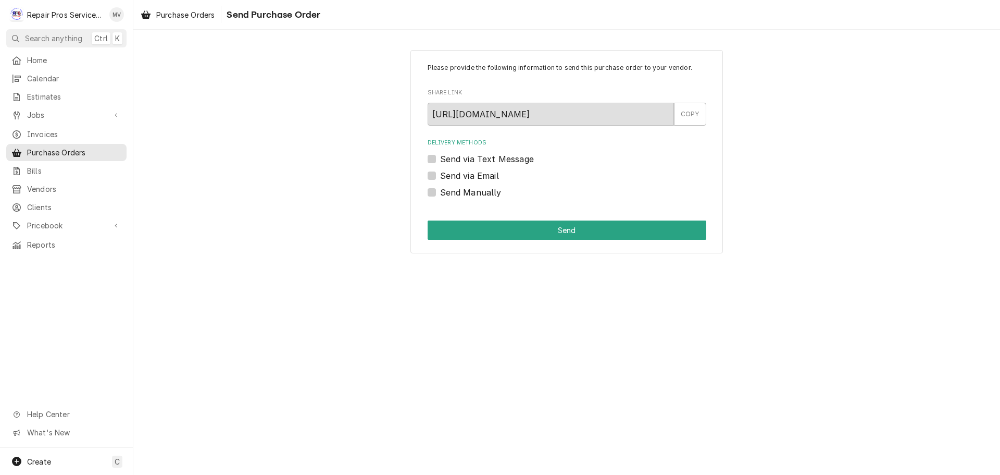
click at [473, 192] on label "Send Manually" at bounding box center [470, 192] width 61 height 13
click at [473, 192] on input "Send Manually" at bounding box center [579, 197] width 279 height 23
checkbox input "true"
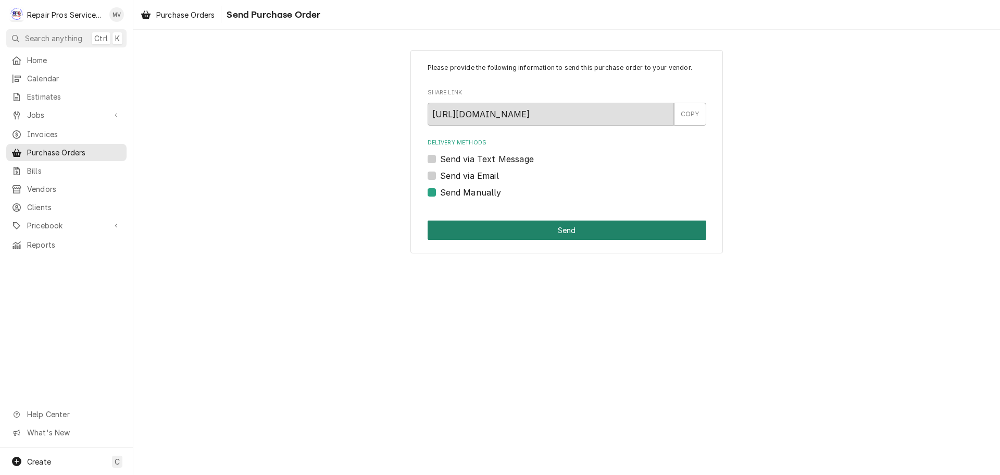
click at [560, 230] on button "Send" at bounding box center [567, 229] width 279 height 19
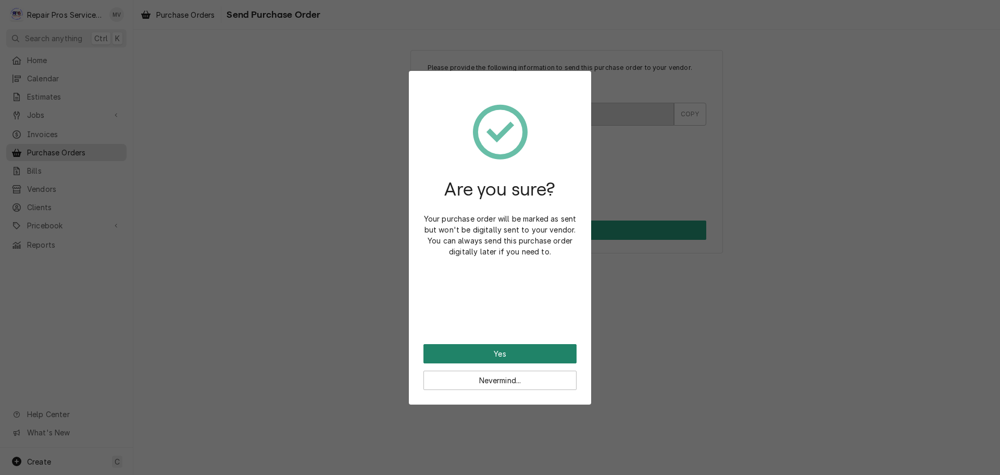
click at [502, 357] on button "Yes" at bounding box center [500, 353] width 153 height 19
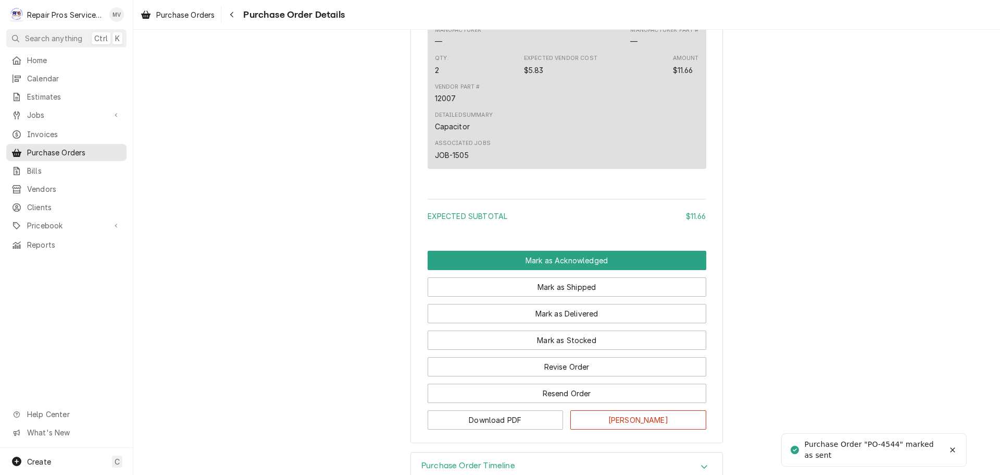
scroll to position [651, 0]
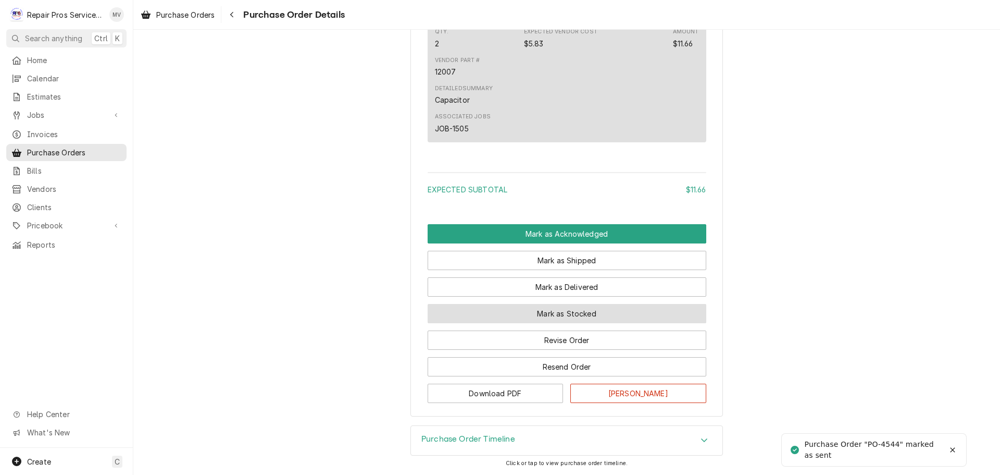
click at [551, 311] on button "Mark as Stocked" at bounding box center [567, 313] width 279 height 19
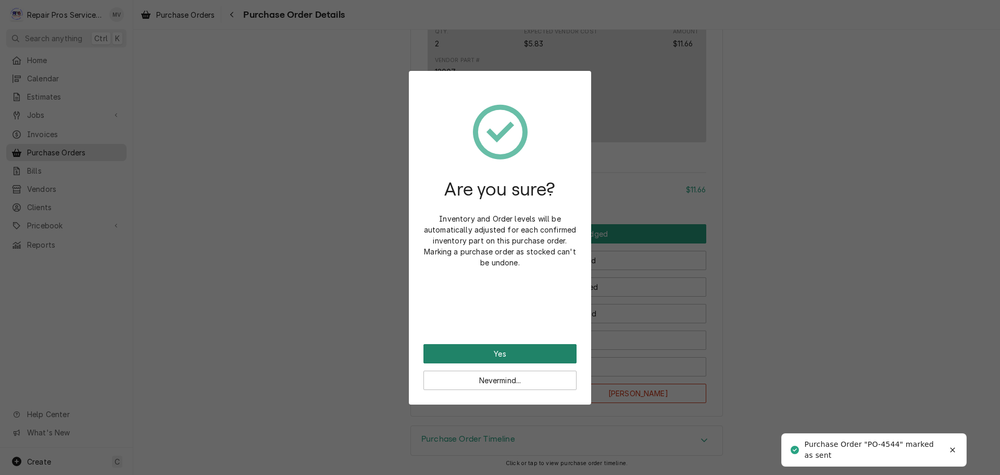
click at [525, 354] on button "Yes" at bounding box center [500, 353] width 153 height 19
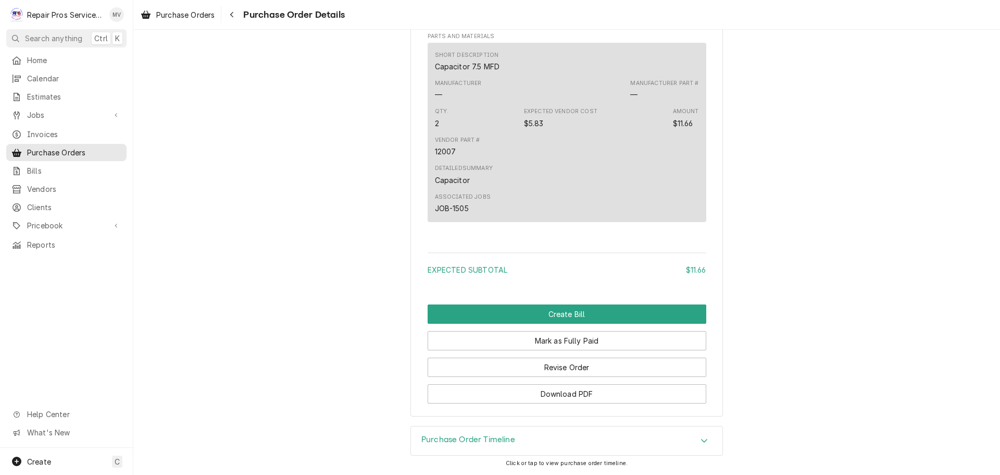
scroll to position [703, 0]
click at [560, 341] on button "Mark as Fully Paid" at bounding box center [567, 340] width 279 height 19
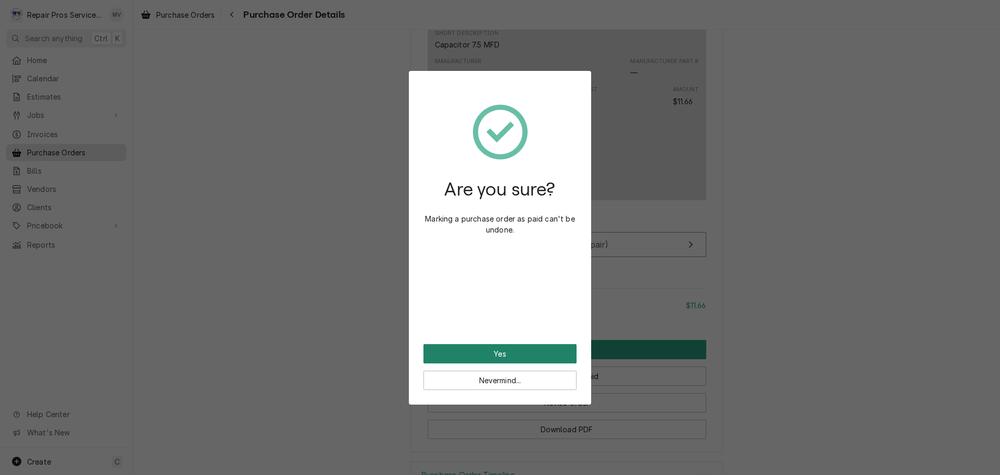
click at [550, 351] on button "Yes" at bounding box center [500, 353] width 153 height 19
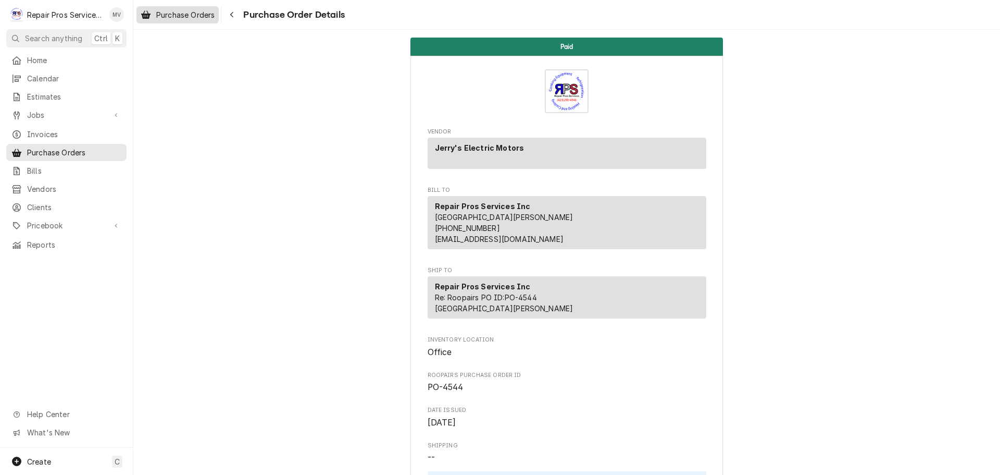
click at [181, 16] on span "Purchase Orders" at bounding box center [185, 14] width 58 height 11
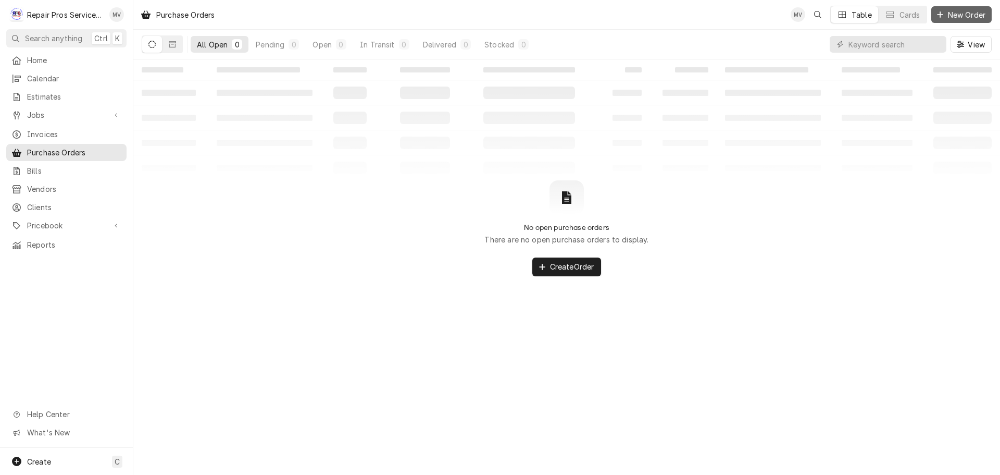
click at [966, 12] on span "New Order" at bounding box center [967, 14] width 42 height 11
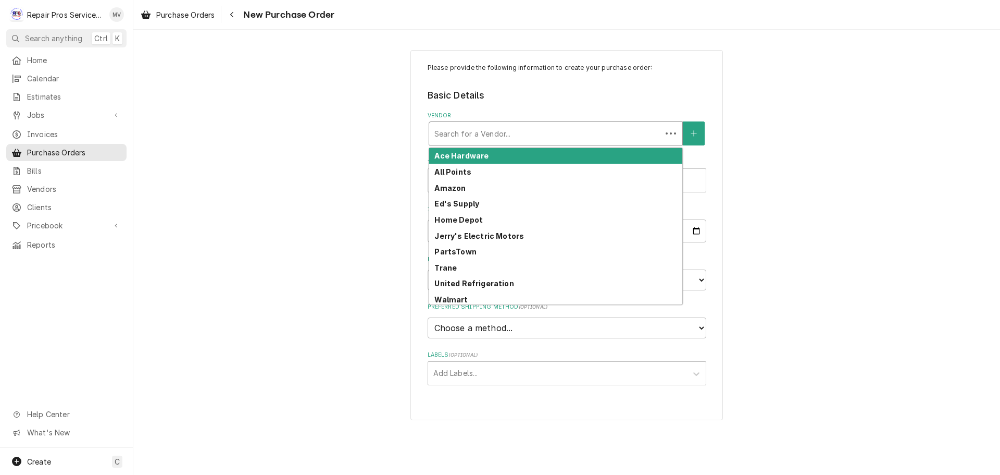
click at [476, 137] on div "Vendor" at bounding box center [546, 133] width 222 height 19
click at [52, 184] on span "Vendors" at bounding box center [74, 188] width 94 height 11
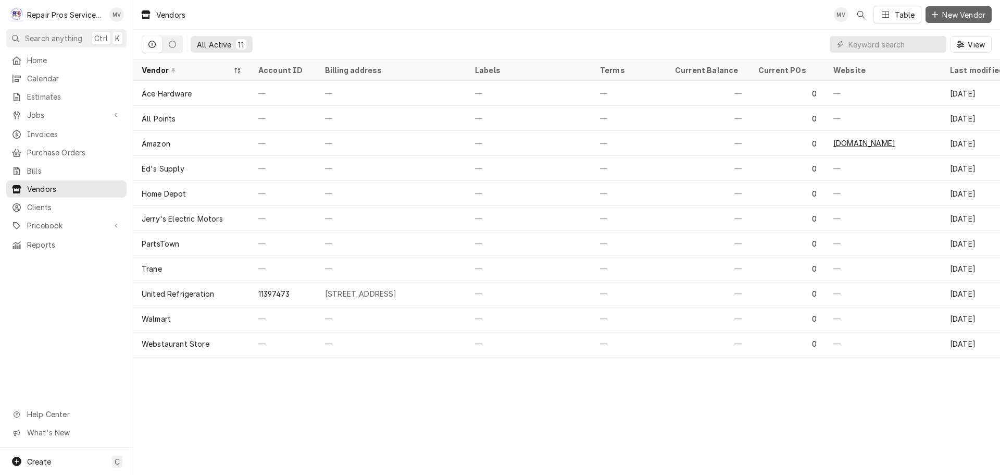
click at [972, 15] on span "New Vendor" at bounding box center [964, 14] width 47 height 11
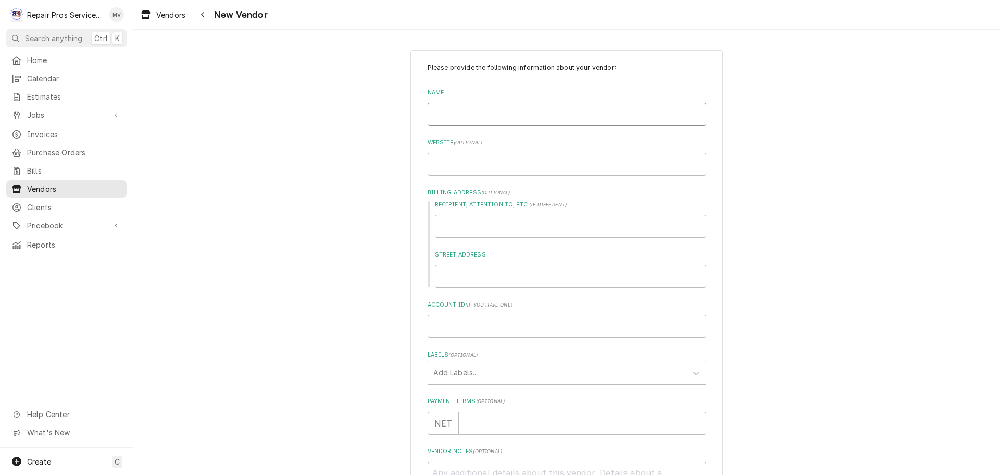
click at [472, 115] on input "Name" at bounding box center [567, 114] width 279 height 23
type textarea "x"
type input "T"
type textarea "x"
type input "Tr"
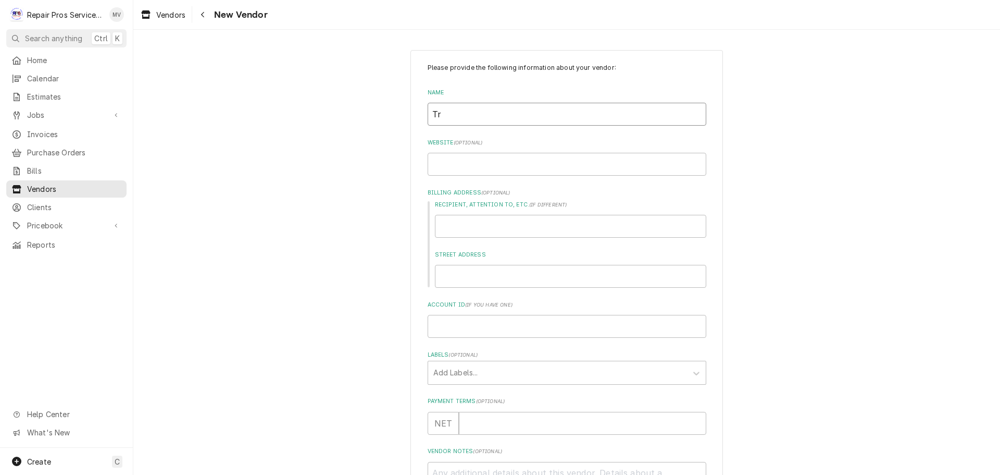
type textarea "x"
type input "Tru"
type textarea "x"
type input "True"
type textarea "x"
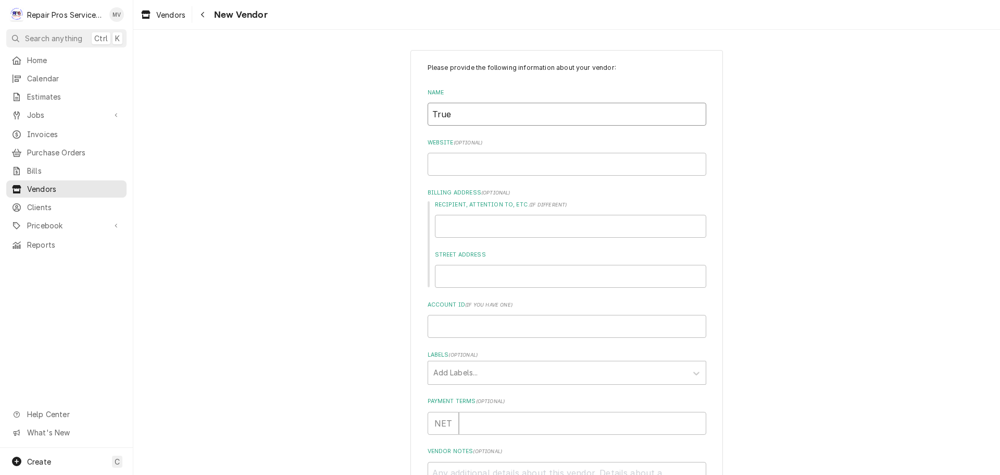
type input "True"
type textarea "x"
type input "True R"
type textarea "x"
type input "True Re"
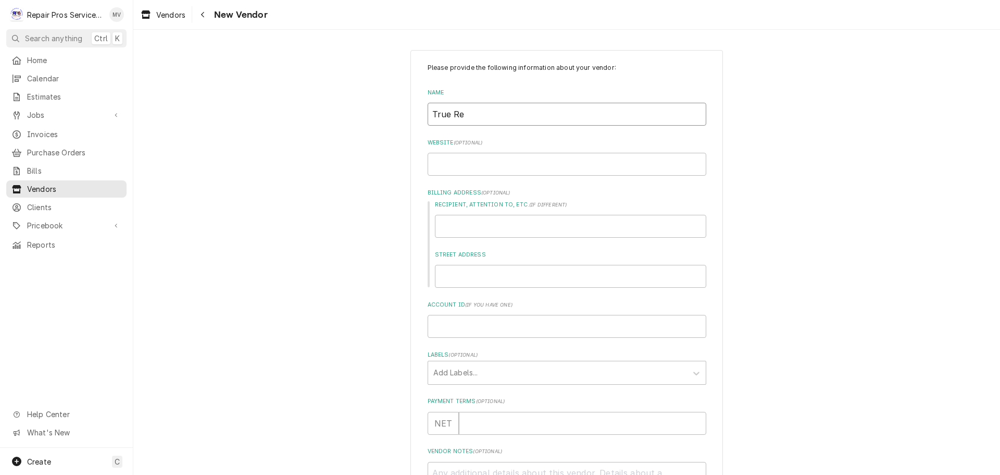
type textarea "x"
type input "True Ref"
type textarea "x"
type input "True Re"
type textarea "x"
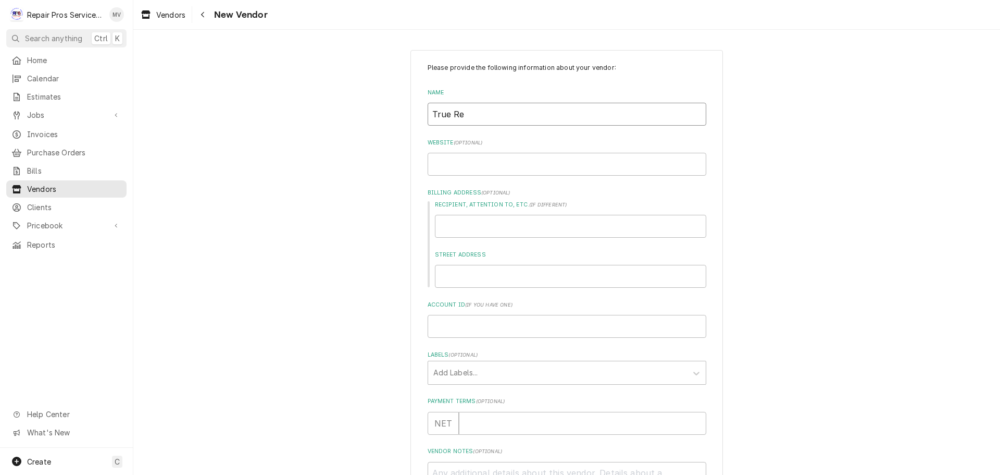
type input "True R"
type textarea "x"
type input "True"
type textarea "x"
type input "True M"
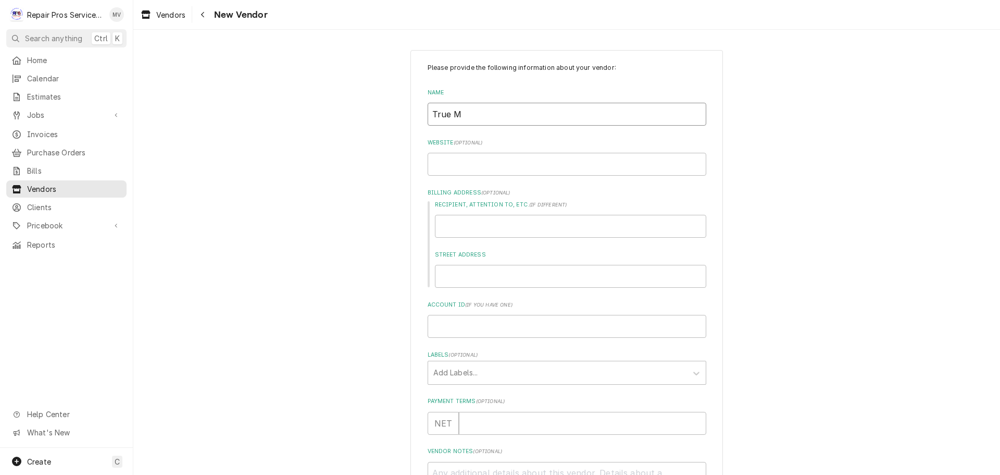
type textarea "x"
type input "True M<"
type textarea "x"
type input "True M<a"
type textarea "x"
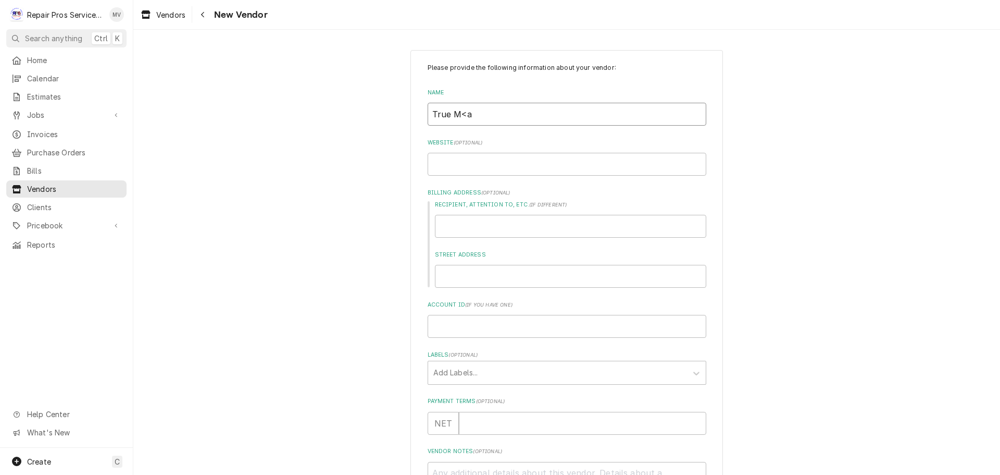
type input "True M<"
type textarea "x"
type input "True M"
type textarea "x"
type input "True Ma"
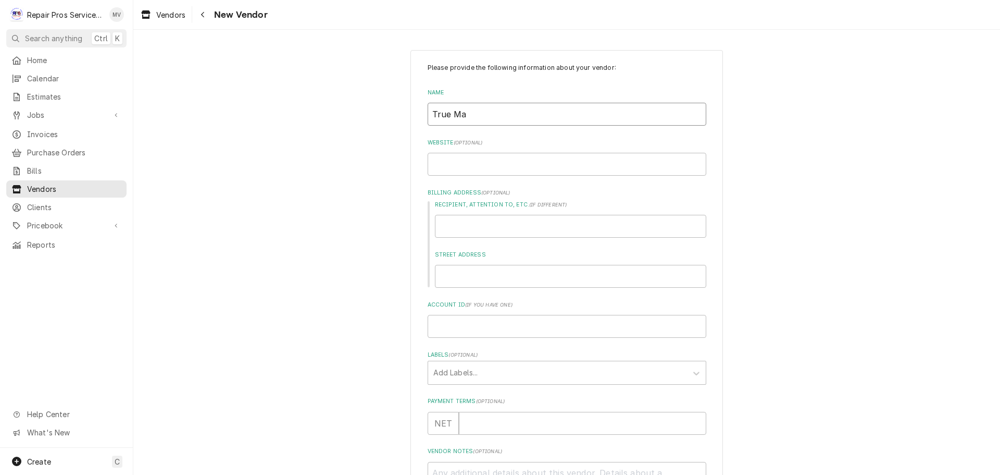
type textarea "x"
type input "True Man"
type textarea "x"
type input "True Manu"
type textarea "x"
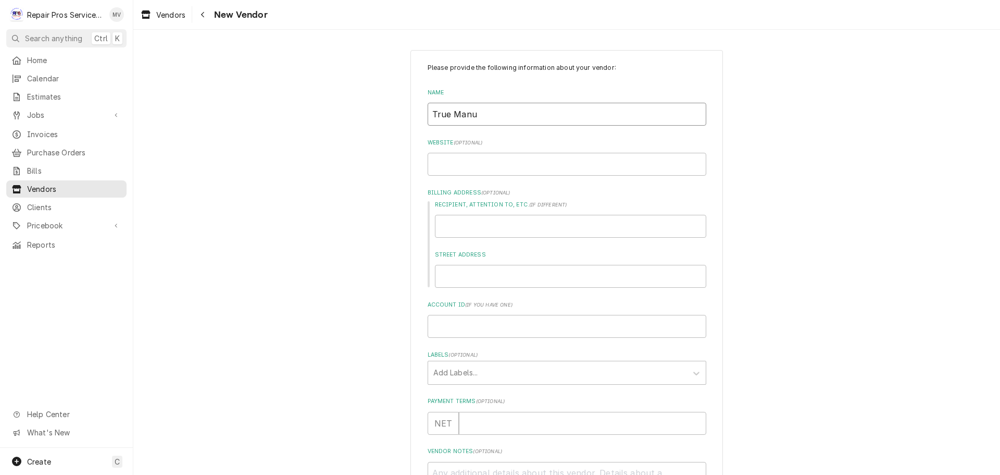
type input "True Manuf"
type textarea "x"
type input "True Manufa"
type textarea "x"
type input "True Manufac"
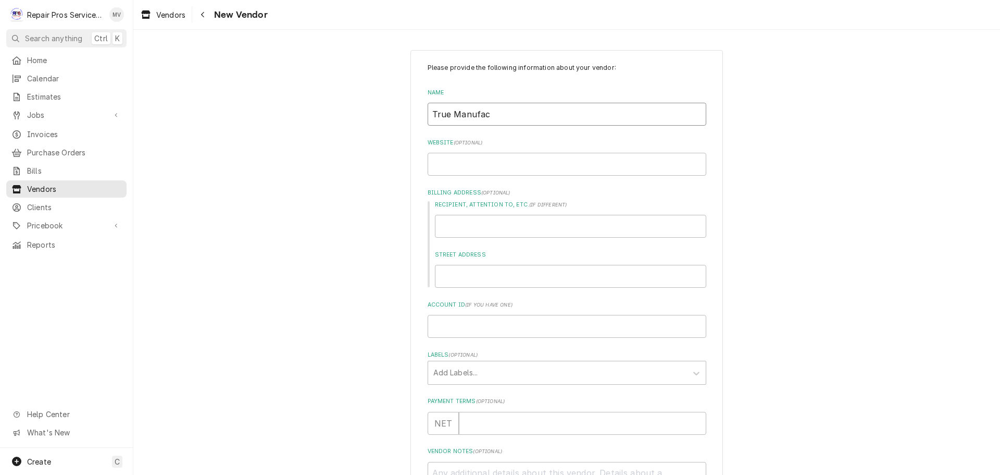
type textarea "x"
type input "True Manufact"
type textarea "x"
type input "True Manufactu"
type textarea "x"
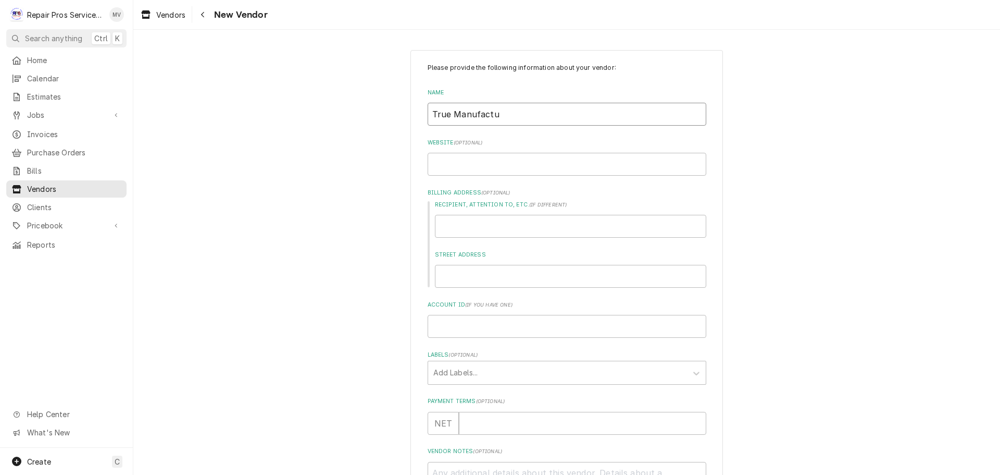
type input "True Manufactur"
type textarea "x"
type input "True Manufacture"
type textarea "x"
type input "True Manufactur"
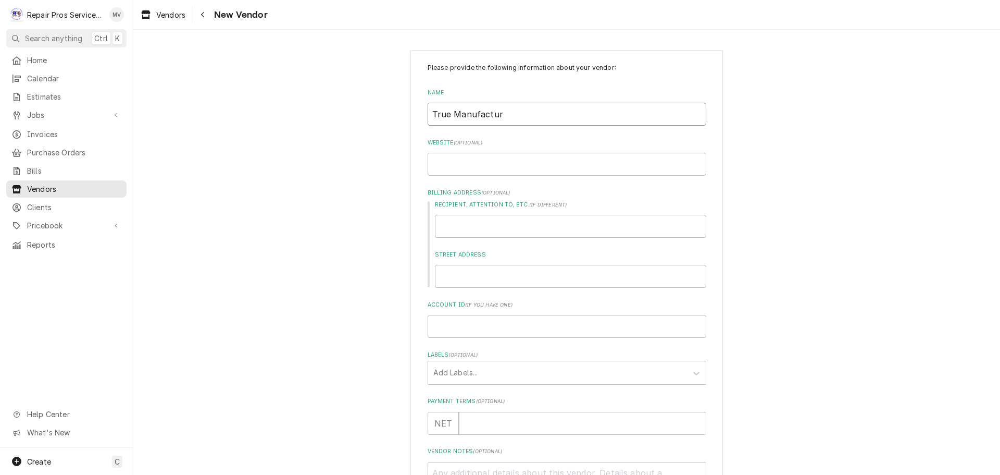
type textarea "x"
type input "True Manufacturi"
type textarea "x"
type input "True Manufacturin"
type textarea "x"
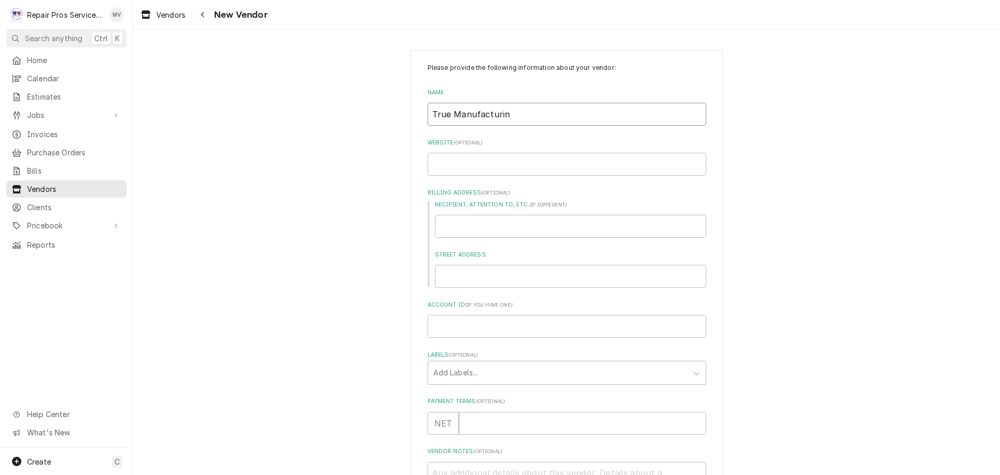
type input "True Manufacturing"
type textarea "x"
type input "True Manufacturing,"
type textarea "x"
type input "True Manufacturing,"
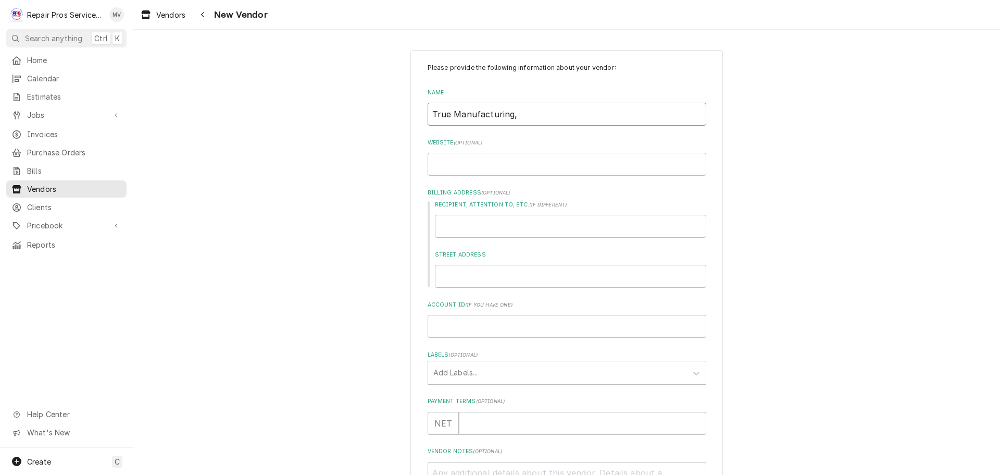
type textarea "x"
type input "True Manufacturing,"
type textarea "x"
type input "True Manufacturing"
type textarea "x"
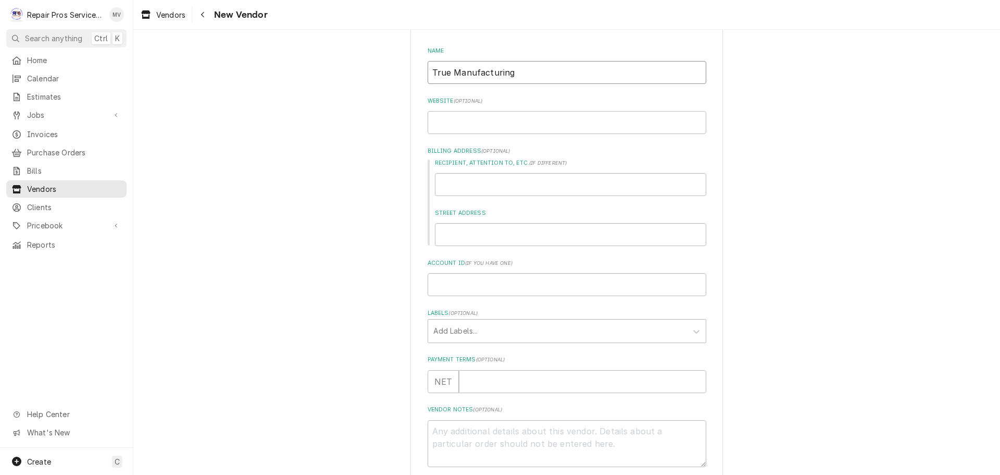
scroll to position [144, 0]
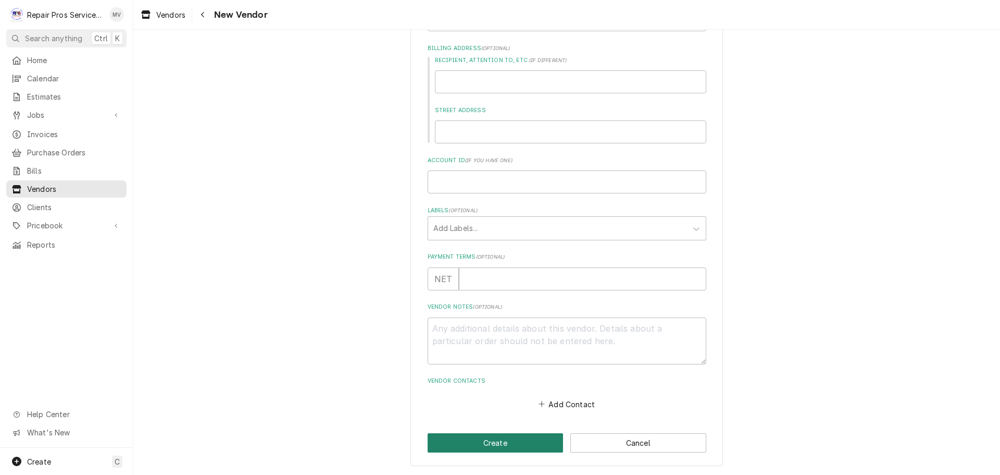
type input "True Manufacturing"
click at [488, 442] on button "Create" at bounding box center [496, 442] width 136 height 19
type textarea "x"
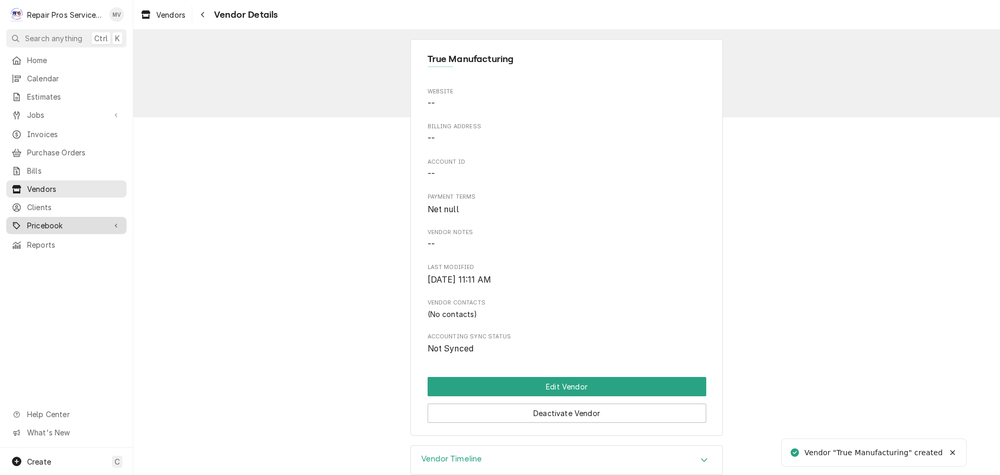
click at [47, 220] on span "Pricebook" at bounding box center [66, 225] width 79 height 11
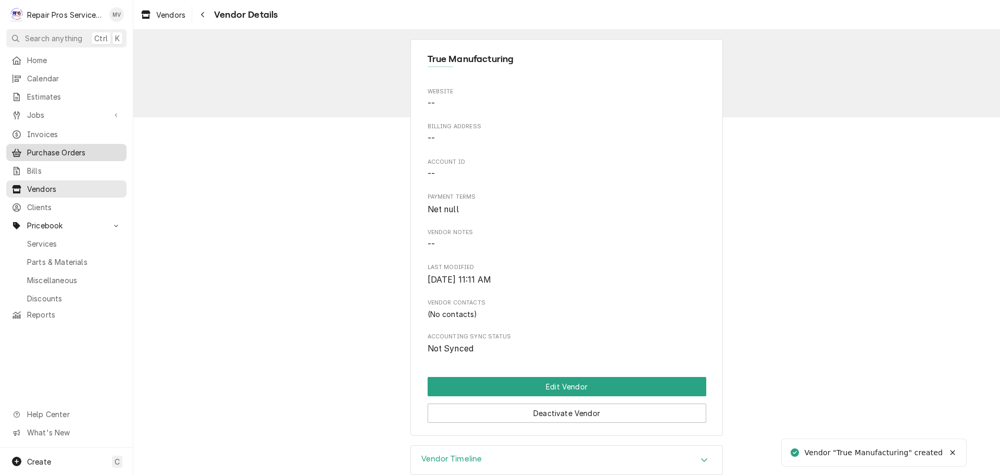
click at [57, 150] on span "Purchase Orders" at bounding box center [74, 152] width 94 height 11
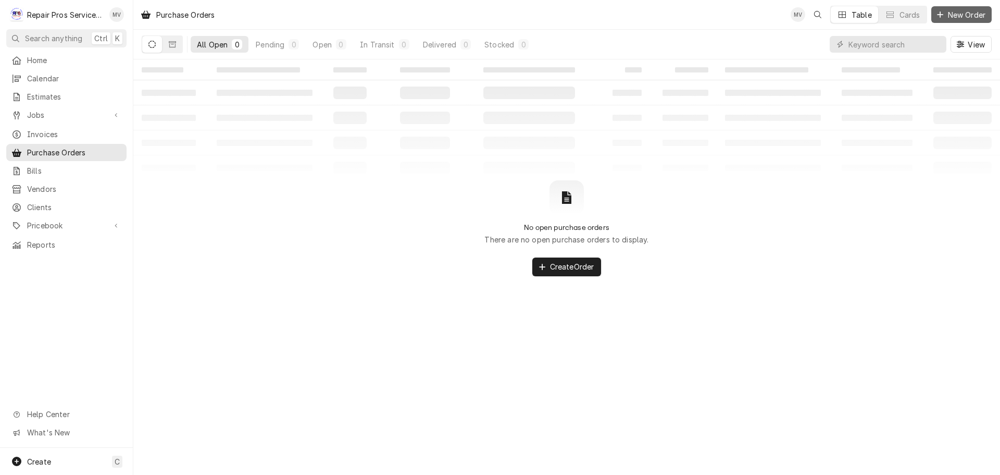
click at [950, 19] on span "New Order" at bounding box center [967, 14] width 42 height 11
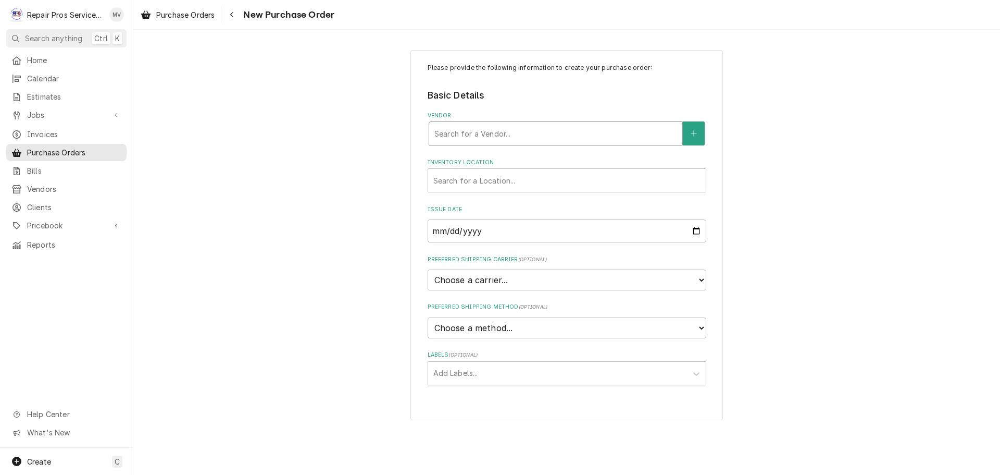
click at [496, 123] on div "Search for a Vendor..." at bounding box center [555, 133] width 253 height 23
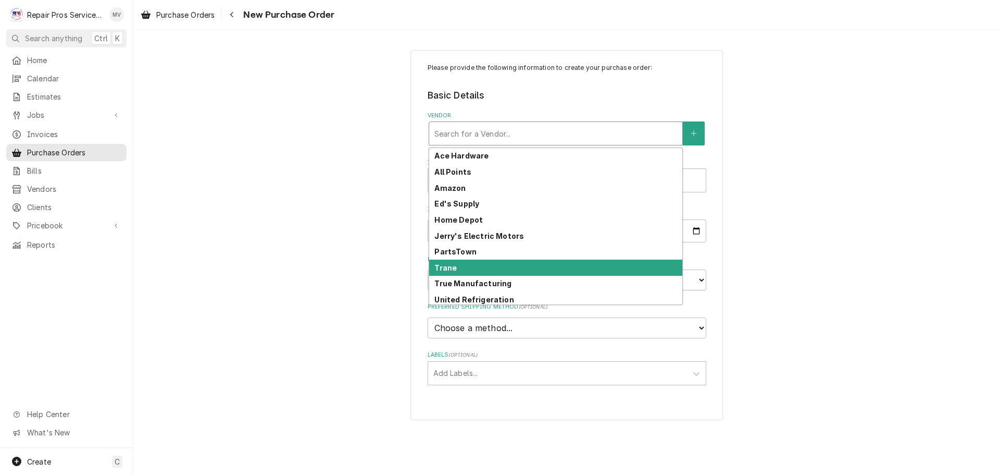
scroll to position [35, 0]
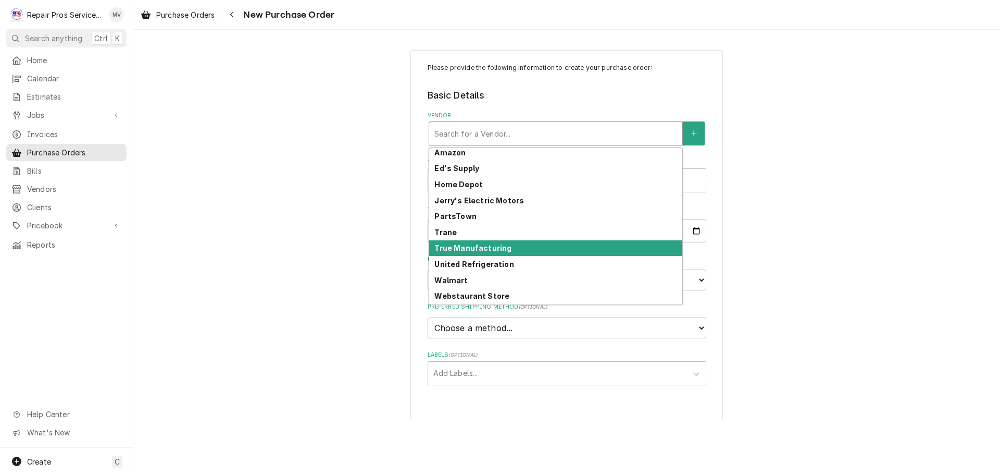
click at [477, 245] on strong "True Manufacturing" at bounding box center [473, 247] width 77 height 9
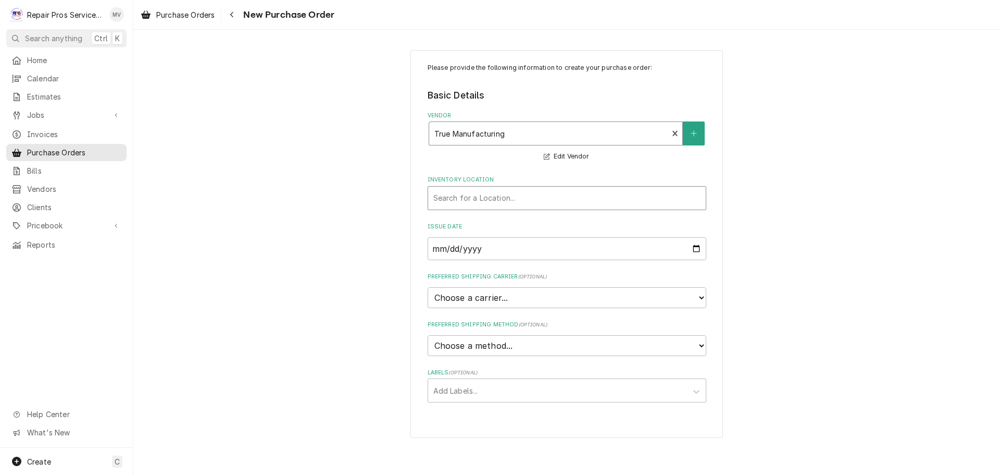
click at [470, 202] on div "Inventory Location" at bounding box center [567, 198] width 267 height 19
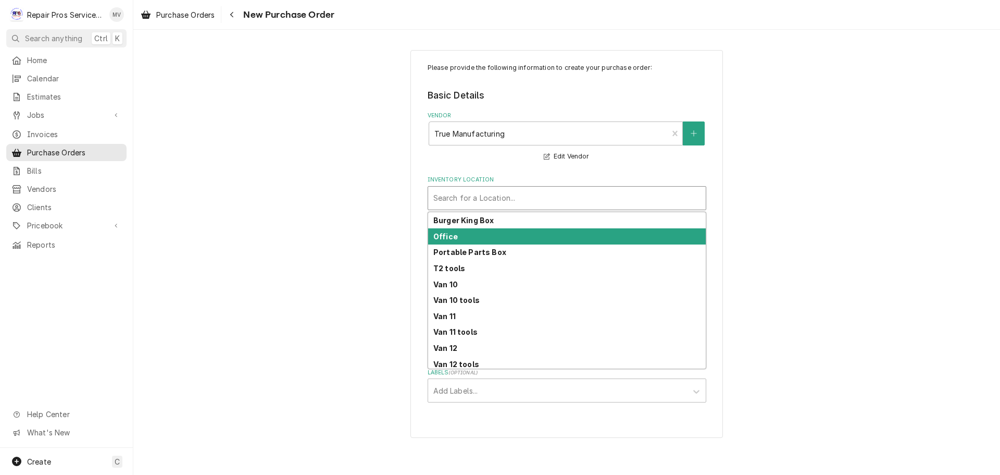
click at [462, 238] on div "Office" at bounding box center [567, 236] width 278 height 16
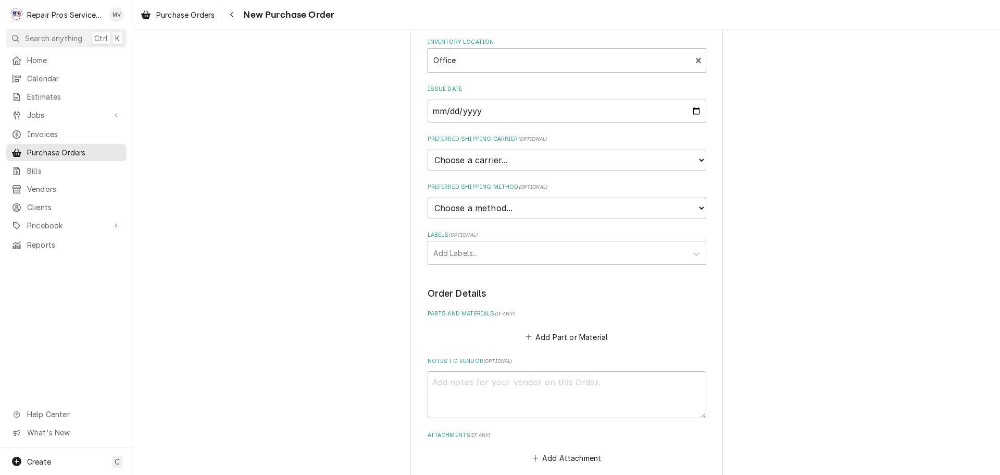
scroll to position [156, 0]
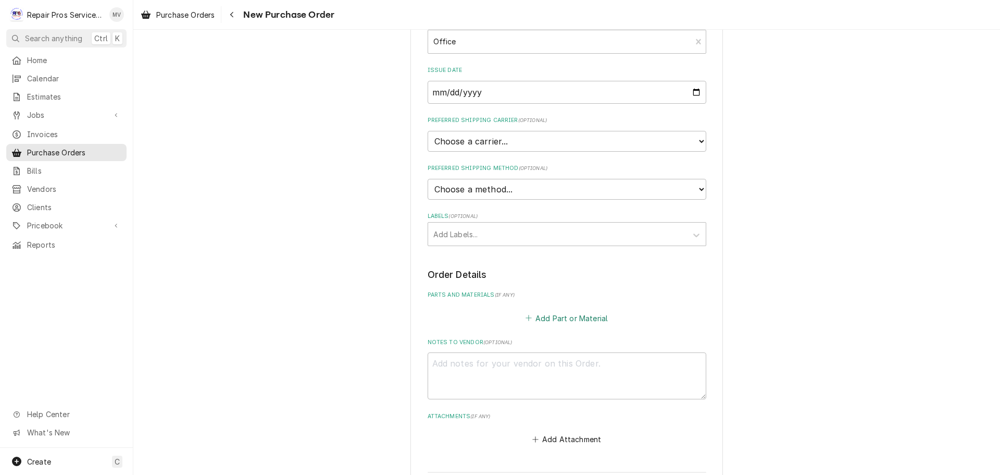
click at [548, 316] on button "Add Part or Material" at bounding box center [567, 318] width 86 height 15
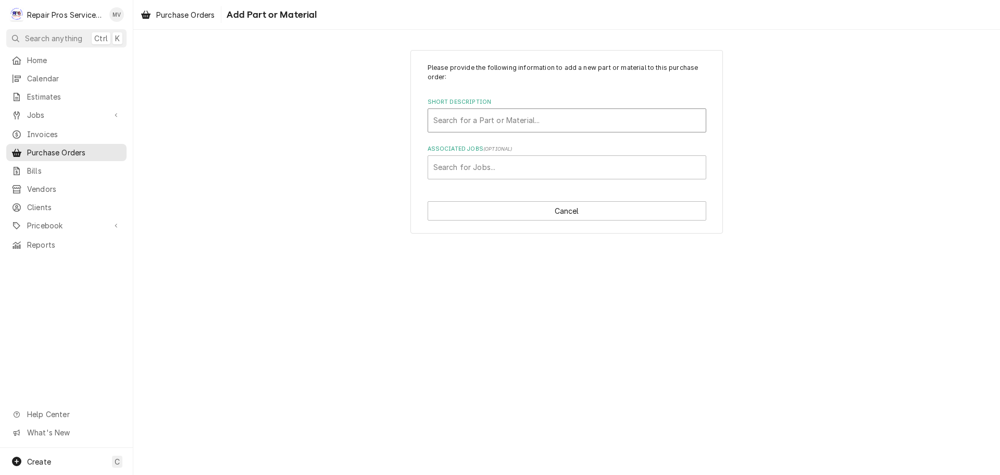
click at [468, 119] on div "Short Description" at bounding box center [567, 120] width 267 height 19
type input "refri"
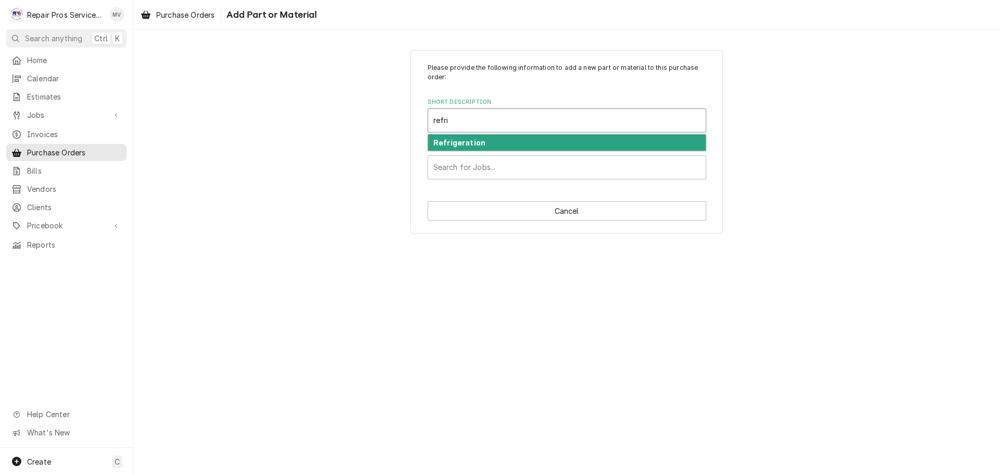
click at [467, 143] on strong "Refrigeration" at bounding box center [460, 142] width 52 height 9
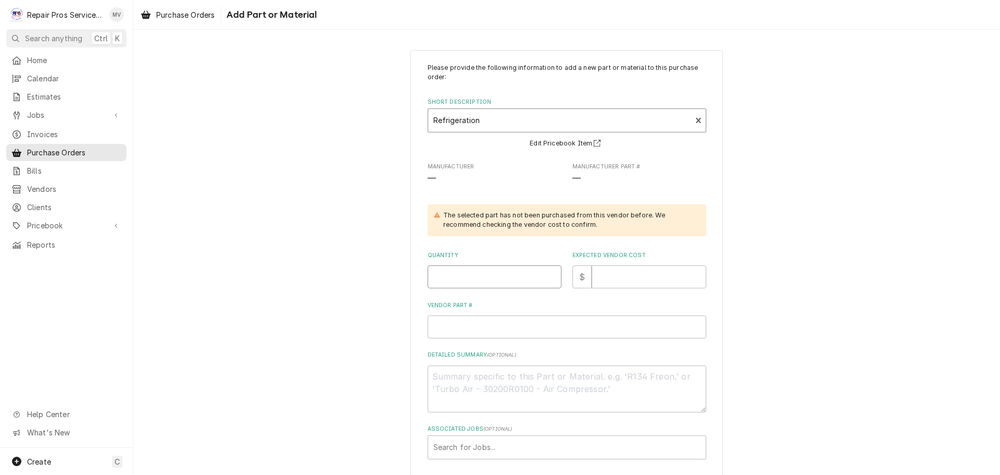
click at [450, 275] on input "Quantity" at bounding box center [495, 276] width 134 height 23
type textarea "x"
type input "1"
type textarea "x"
type input "1"
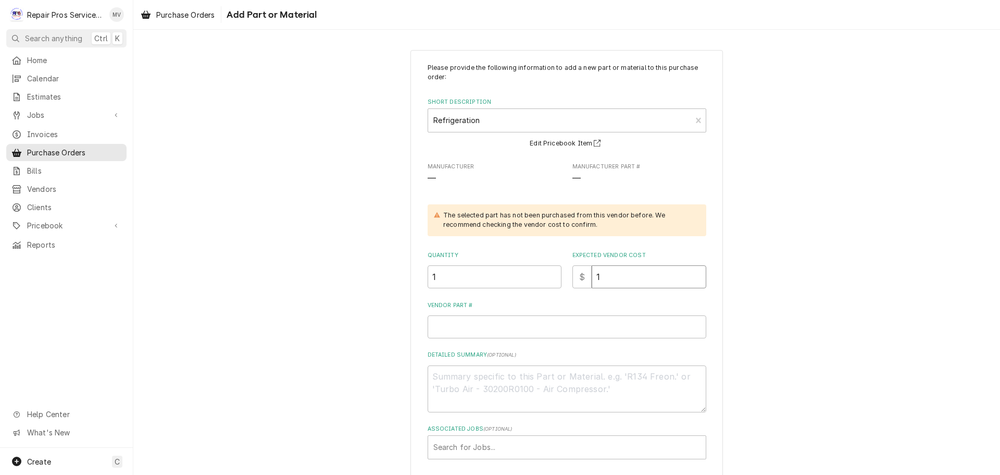
type textarea "x"
type input "19"
type textarea "x"
type input "19.5"
type textarea "x"
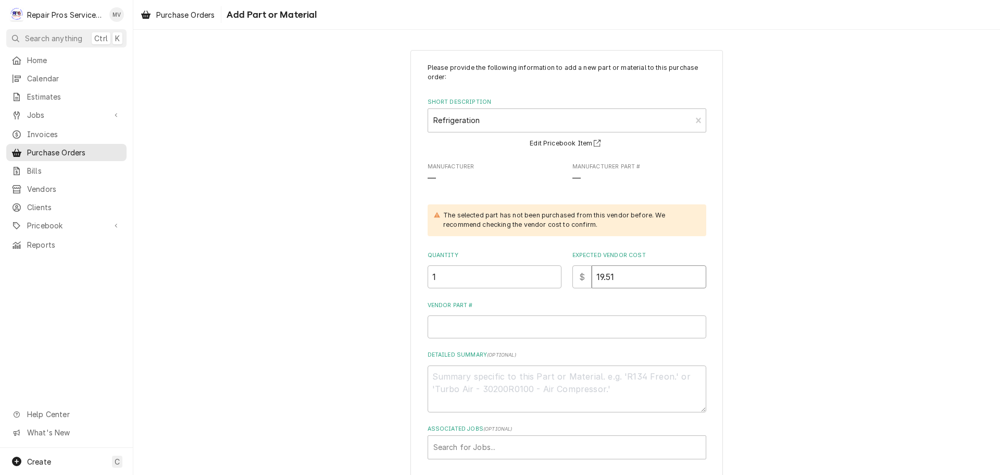
type input "19.51"
type textarea "x"
type input "8"
type textarea "x"
type input "81"
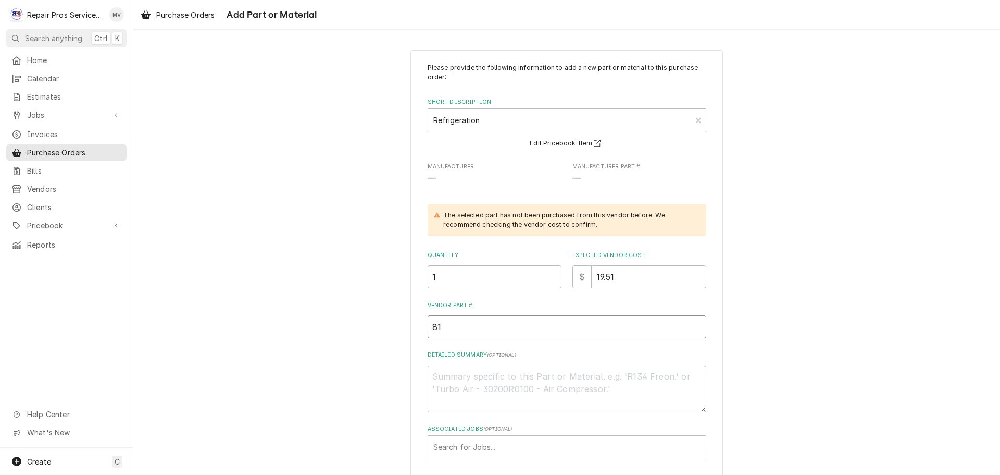
type textarea "x"
type input "811"
type textarea "x"
type input "8115"
type textarea "x"
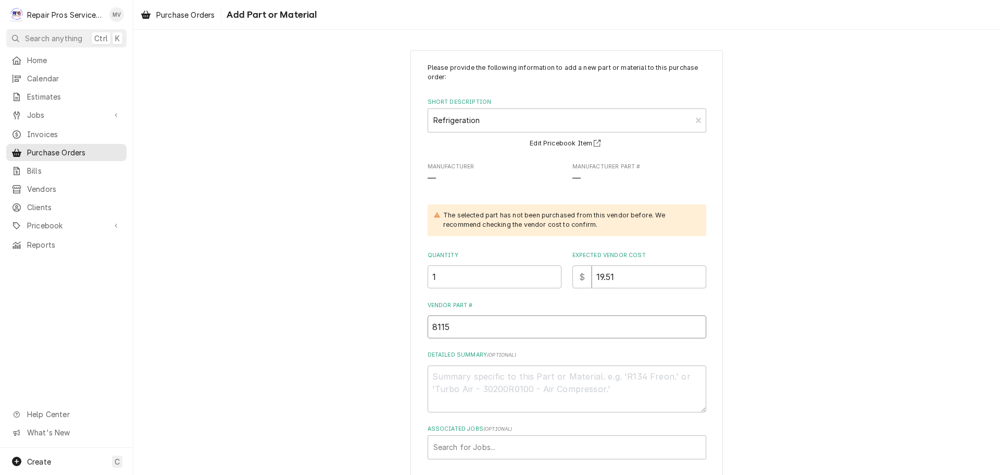
type input "81150"
type textarea "x"
type input "811508"
type textarea "x"
type input "81150"
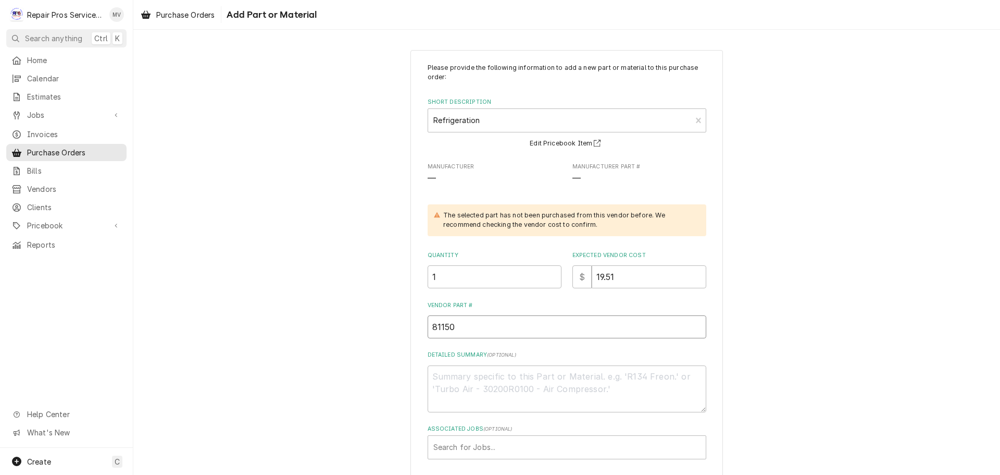
type textarea "x"
type input "8115"
type textarea "x"
type input "811"
type textarea "x"
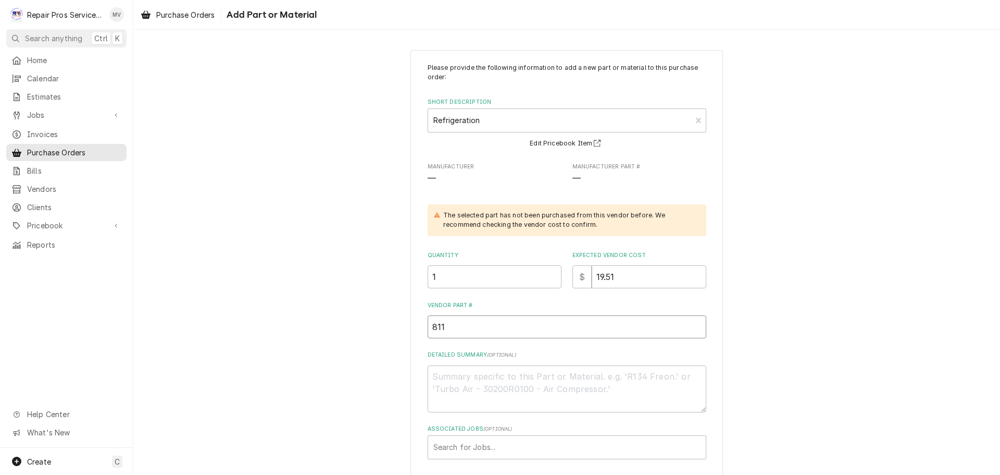
type input "81"
type textarea "x"
type input "8"
type textarea "x"
type input "81"
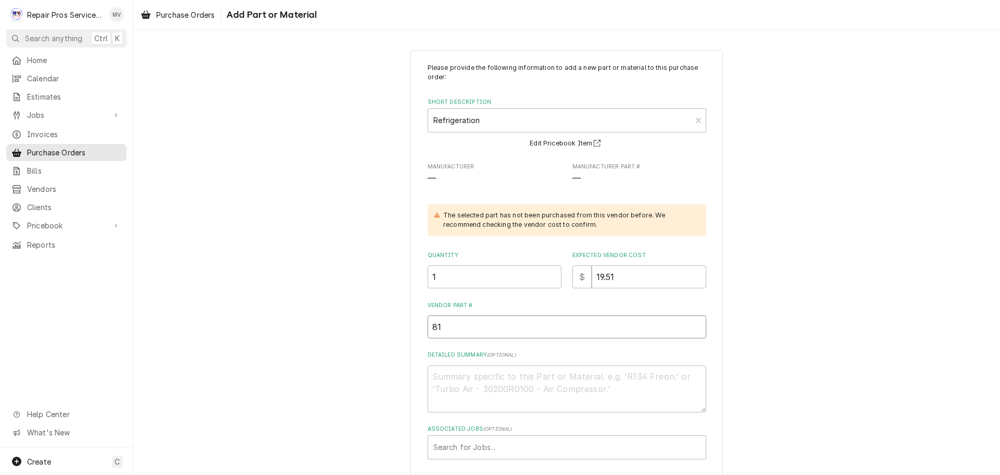
type textarea "x"
type input "810"
type textarea "x"
type input "8102"
type textarea "x"
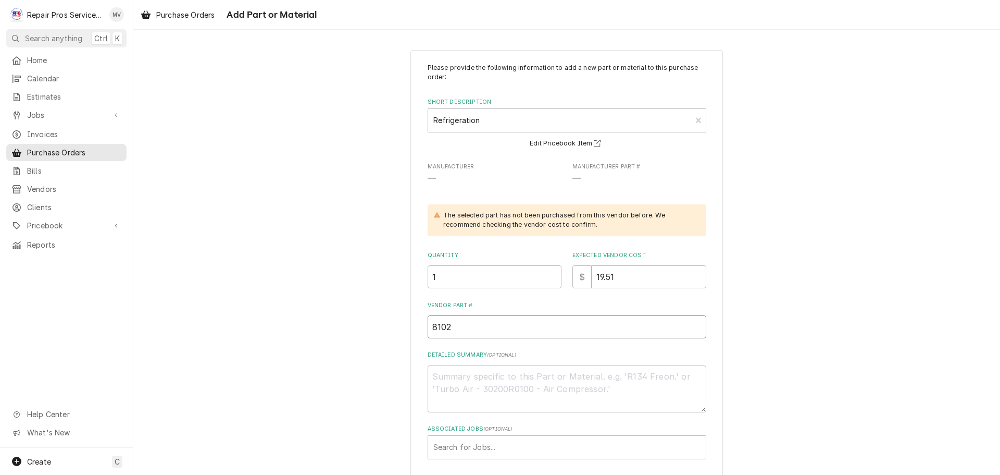
type input "81020"
type textarea "x"
type input "810209"
type textarea "x"
type input "810209/"
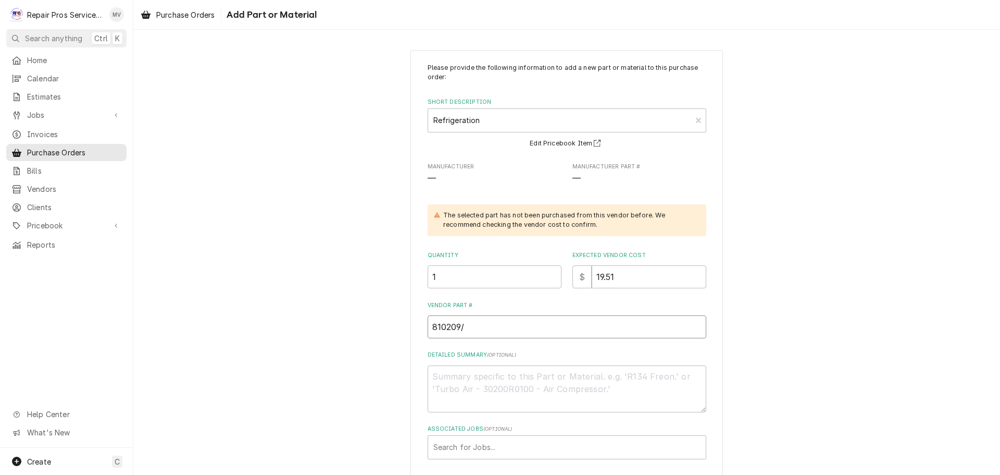
type textarea "x"
type input "810209/8"
type textarea "x"
type input "810209/81"
type textarea "x"
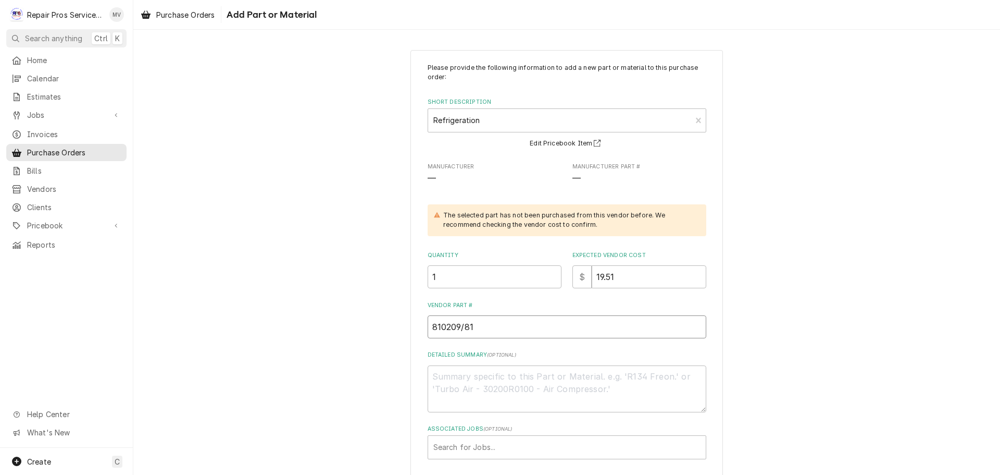
type input "810209/811"
type textarea "x"
type input "810209/8115"
type textarea "x"
type input "810209/81150"
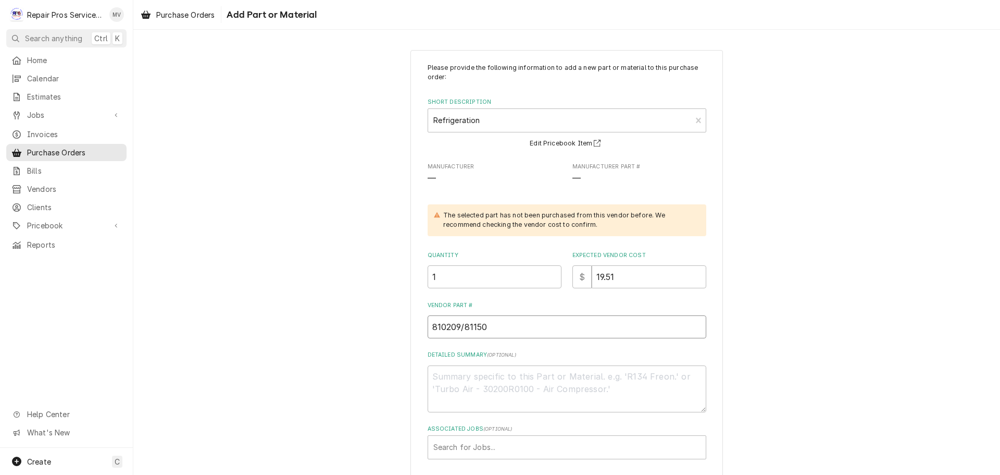
type textarea "x"
type input "810209/811508"
type textarea "x"
type textarea "N"
type textarea "x"
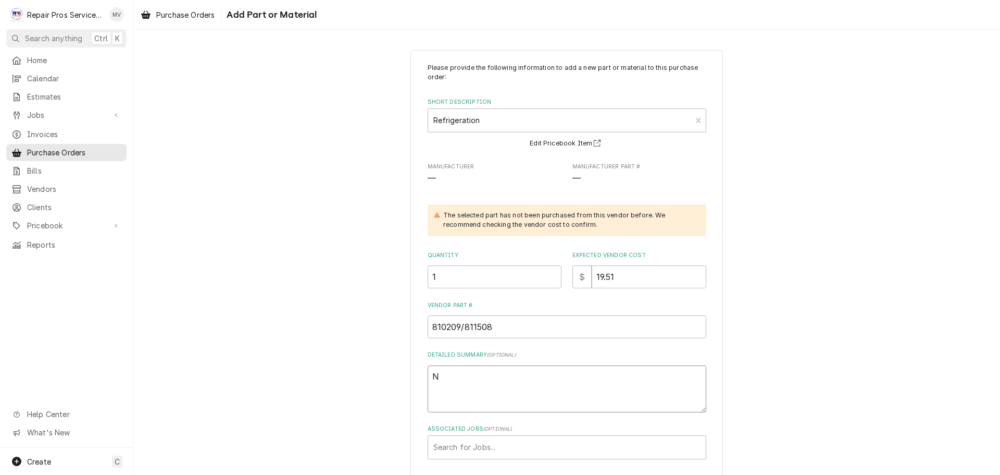
type textarea "No"
type textarea "x"
type textarea "Noz"
type textarea "x"
type textarea "Nozz"
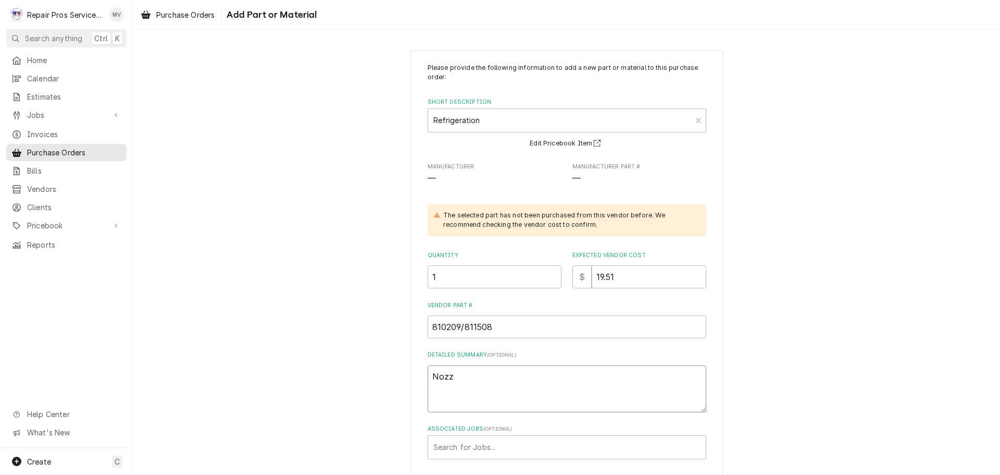
type textarea "x"
type textarea "Nozzl"
type textarea "x"
type textarea "Nozzle"
type textarea "x"
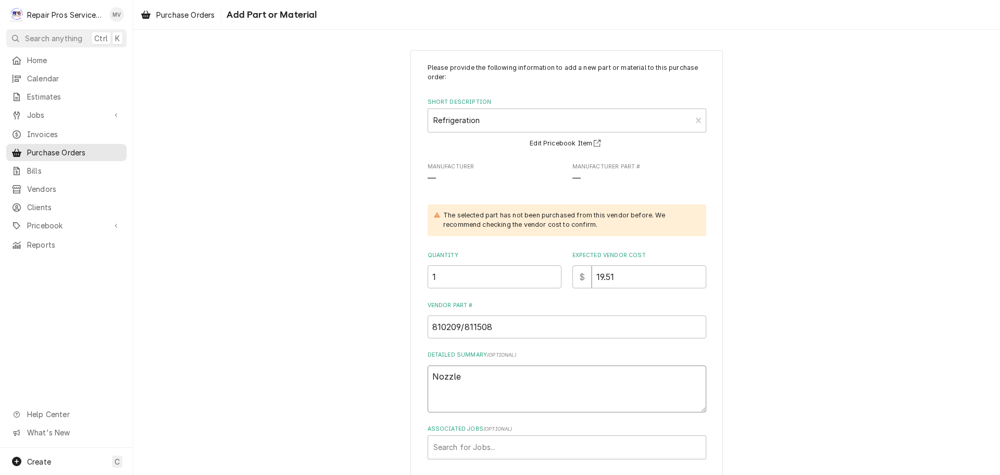
type textarea "Nozzle"
type textarea "x"
type textarea "Nozzle a"
type textarea "x"
type textarea "Nozzle an"
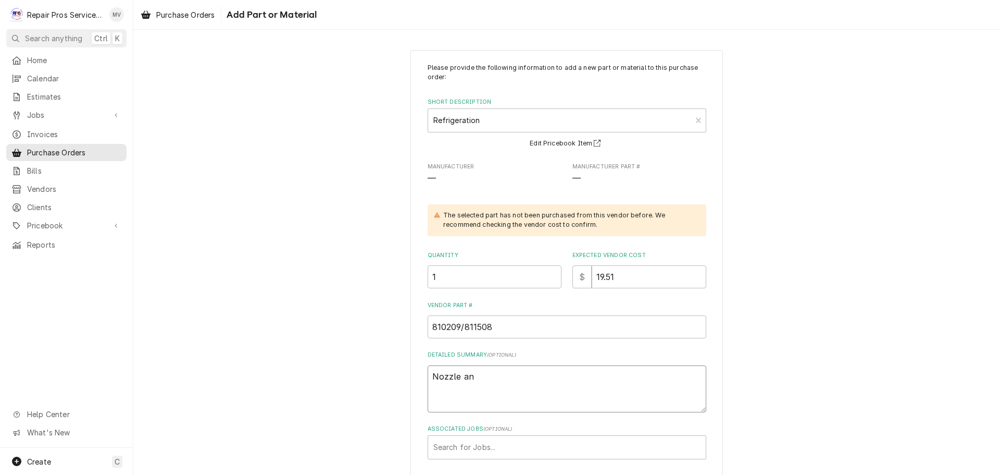
type textarea "x"
type textarea "Nozzle and"
type textarea "x"
type textarea "Nozzle and"
type textarea "x"
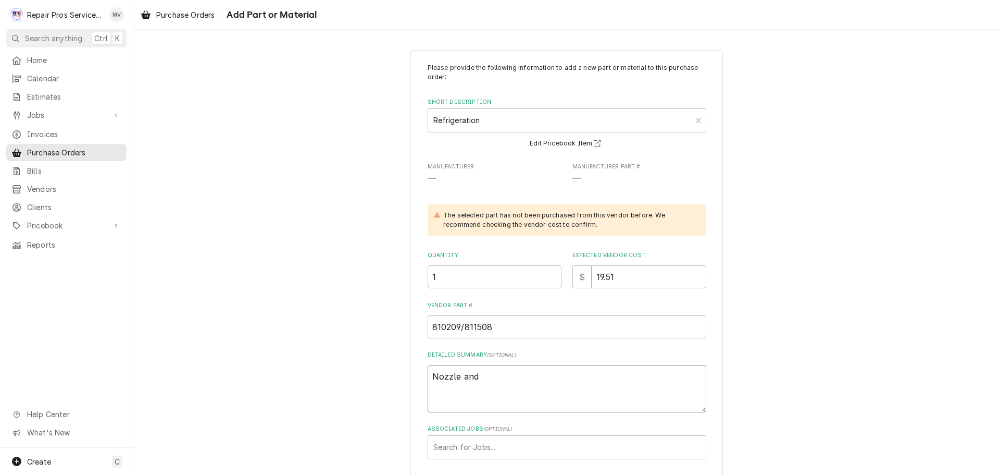
type textarea "Nozzle and S"
type textarea "x"
type textarea "Nozzle and Sc"
type textarea "x"
type textarea "Nozzle and Scr"
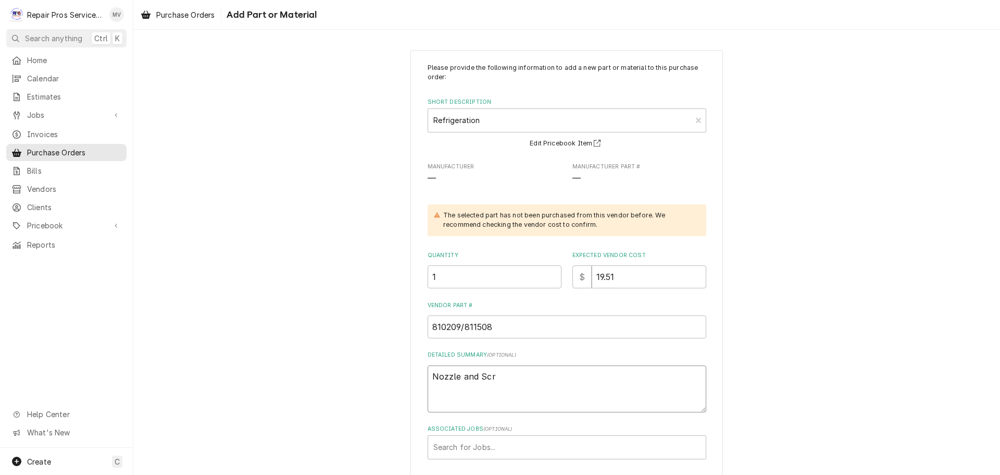
type textarea "x"
type textarea "Nozzle and Scre"
type textarea "x"
type textarea "Nozzle and Screw"
type textarea "x"
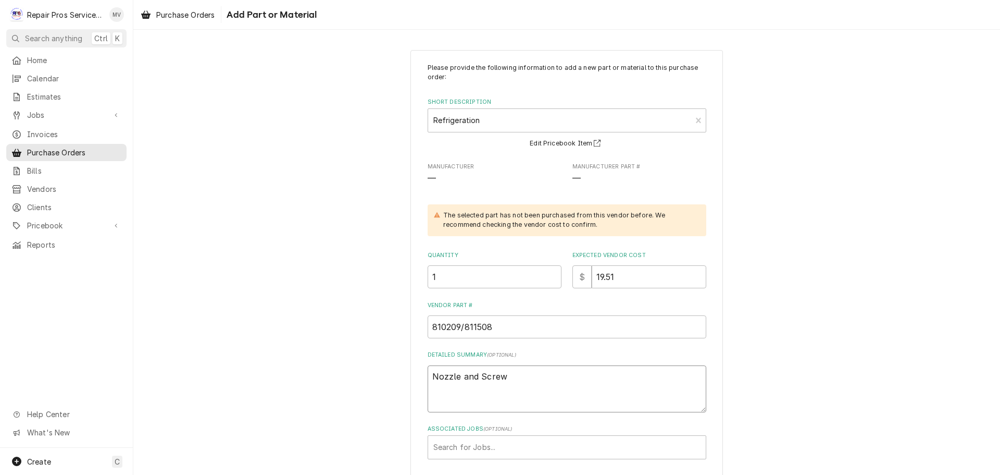
type textarea "Nozzle and Screw"
type textarea "x"
type textarea "Nozzle and Screw K"
type textarea "x"
type textarea "Nozzle and Screw Ki"
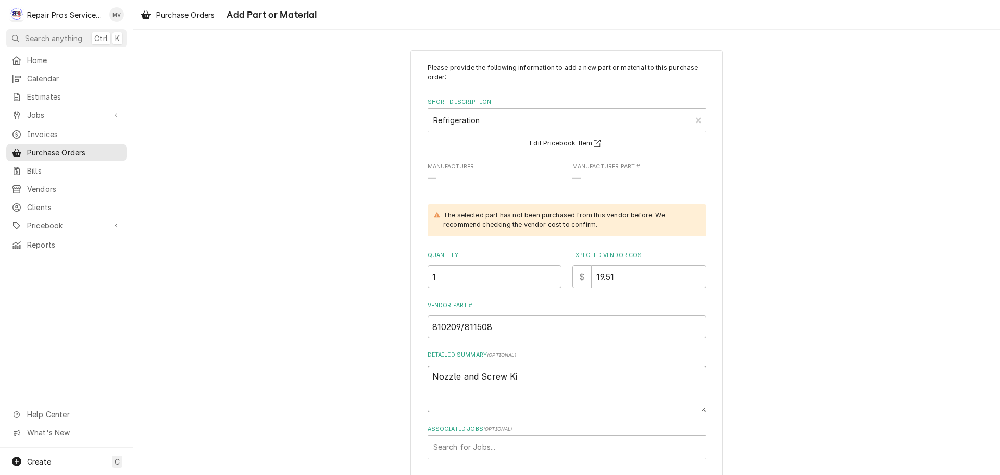
type textarea "x"
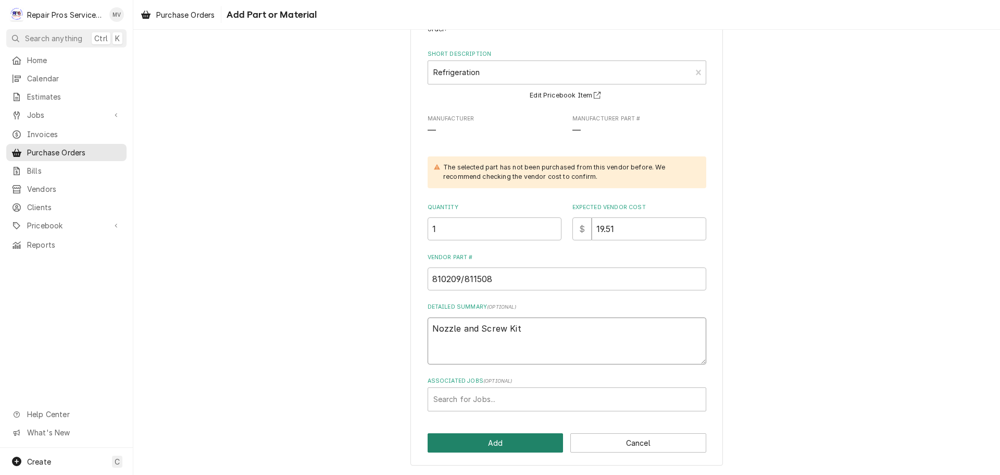
type textarea "Nozzle and Screw Kit"
click at [478, 443] on button "Add" at bounding box center [496, 442] width 136 height 19
type textarea "x"
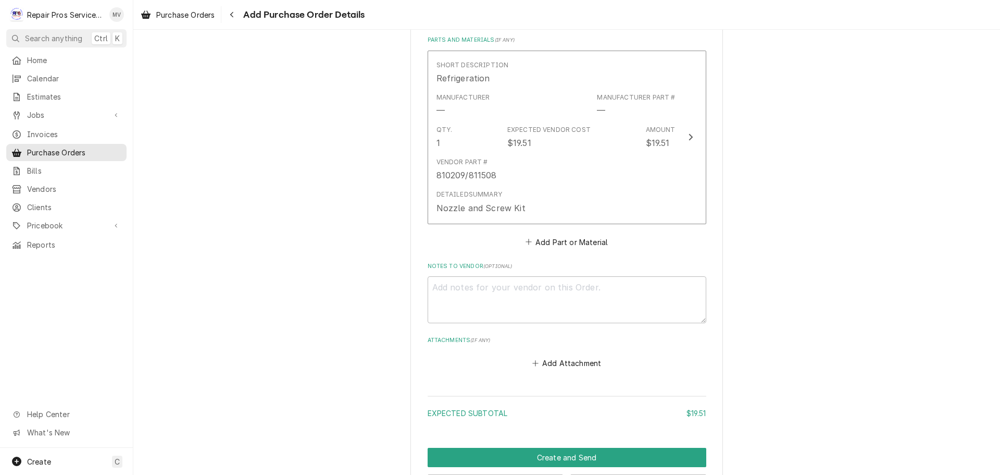
scroll to position [417, 0]
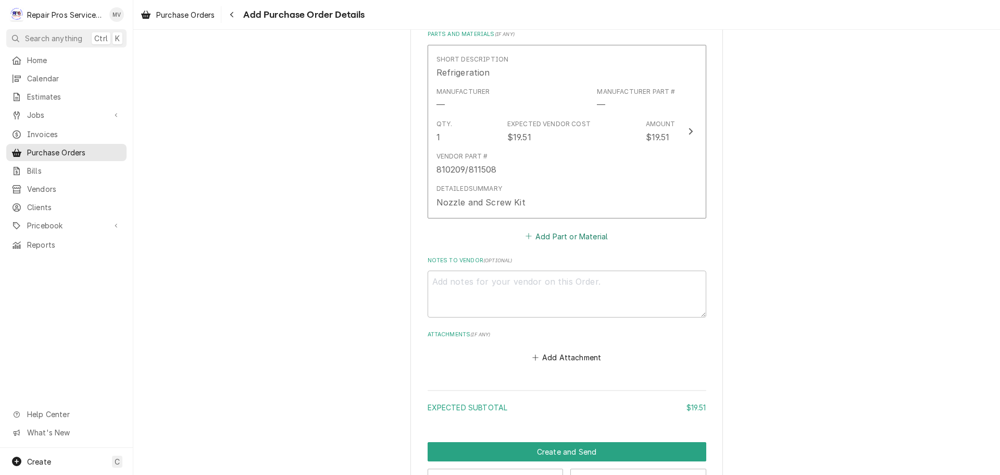
click at [559, 237] on button "Add Part or Material" at bounding box center [567, 236] width 86 height 15
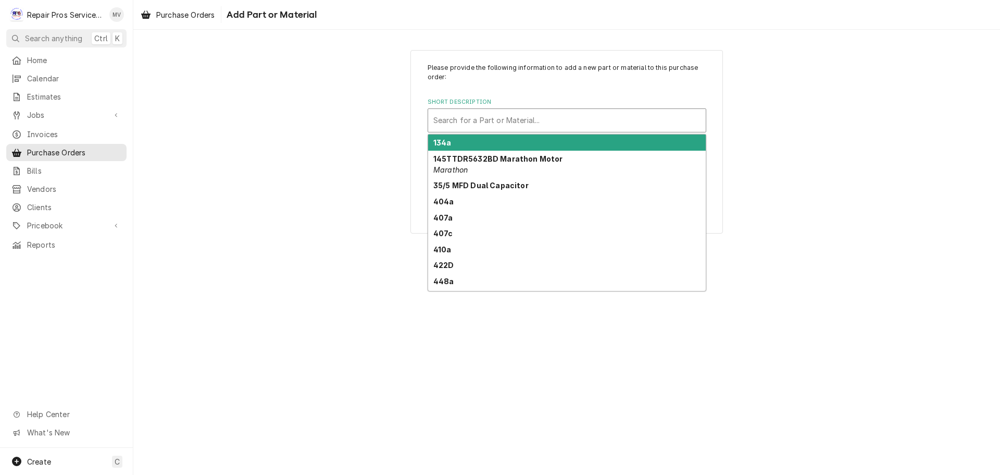
click at [460, 118] on div "Short Description" at bounding box center [567, 120] width 267 height 19
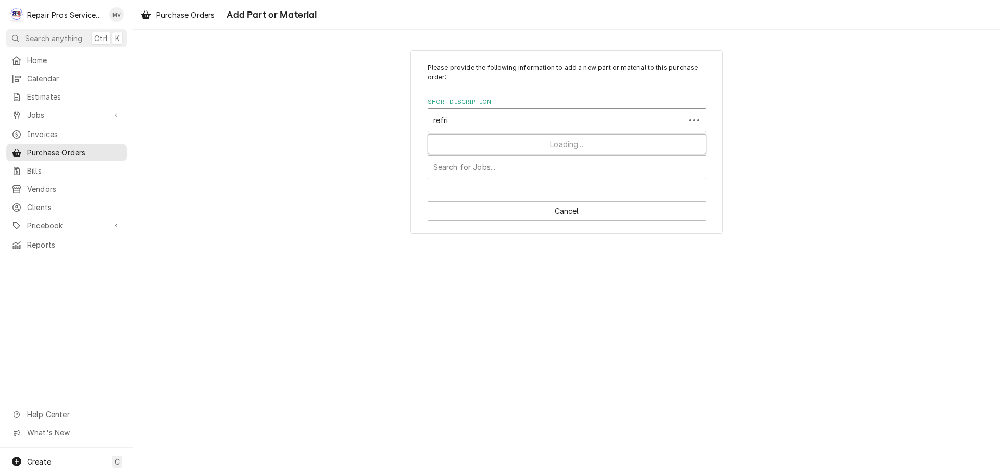
type input "refrig"
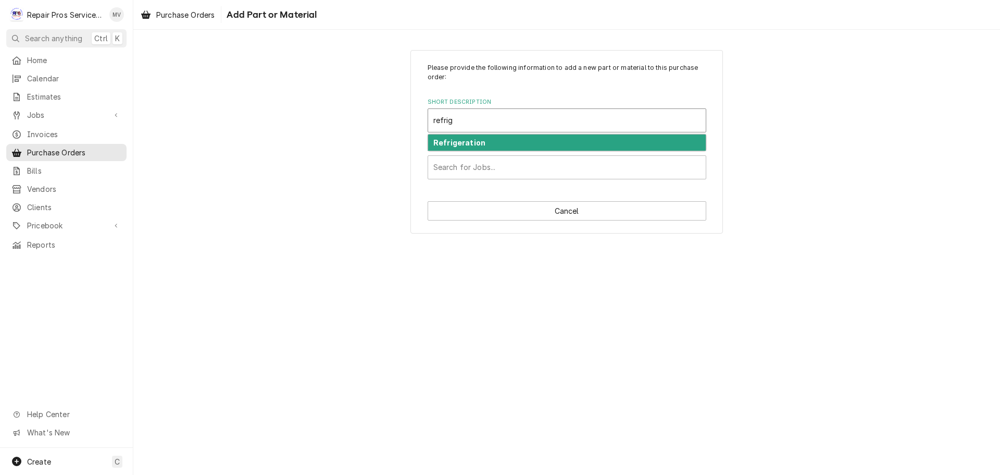
click at [467, 144] on strong "Refrigeration" at bounding box center [460, 142] width 52 height 9
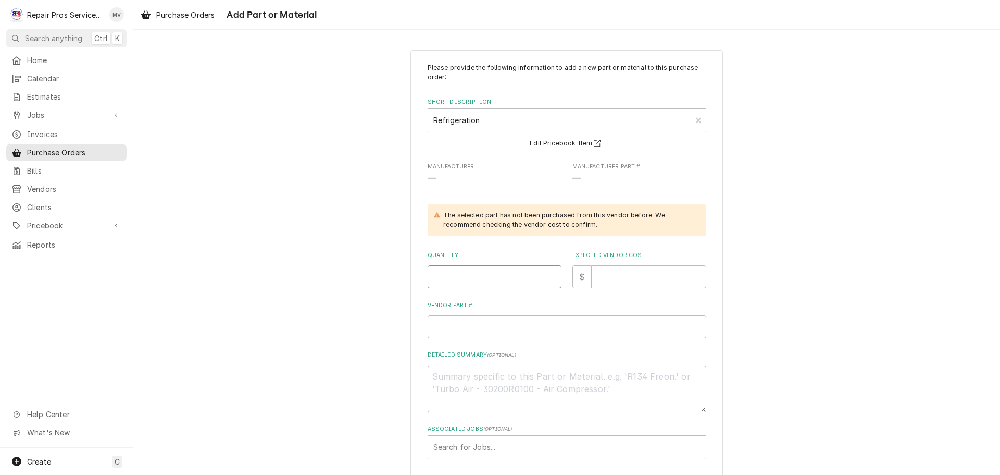
click at [451, 277] on input "Quantity" at bounding box center [495, 276] width 134 height 23
type textarea "x"
type input "1"
type textarea "x"
type input "3"
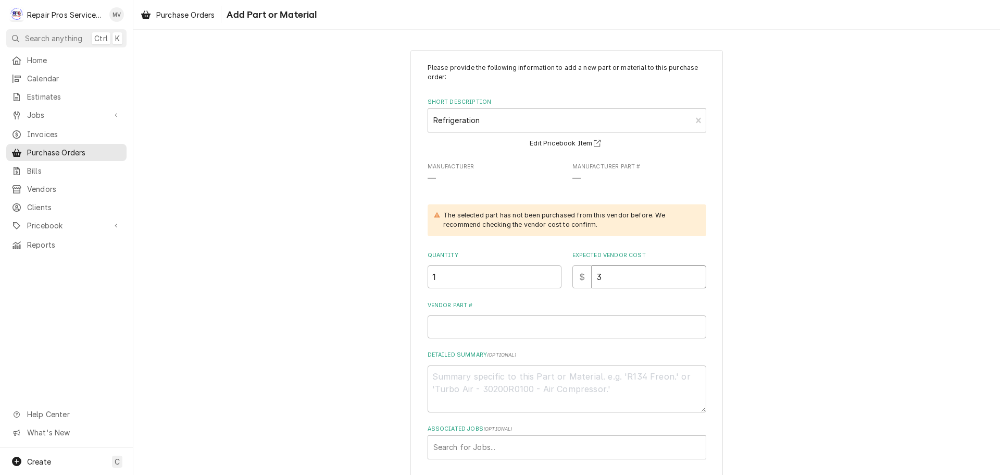
type textarea "x"
type input "38"
type textarea "x"
type input "38.1"
type textarea "x"
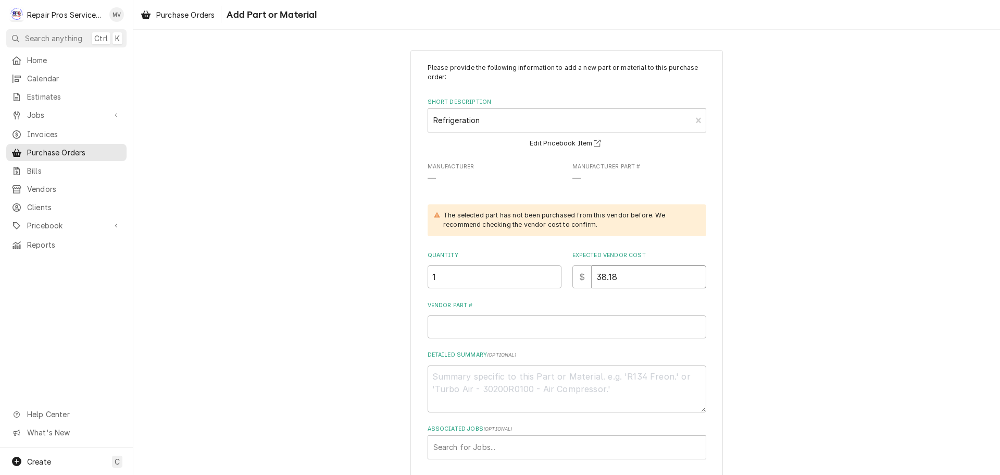
type input "38.18"
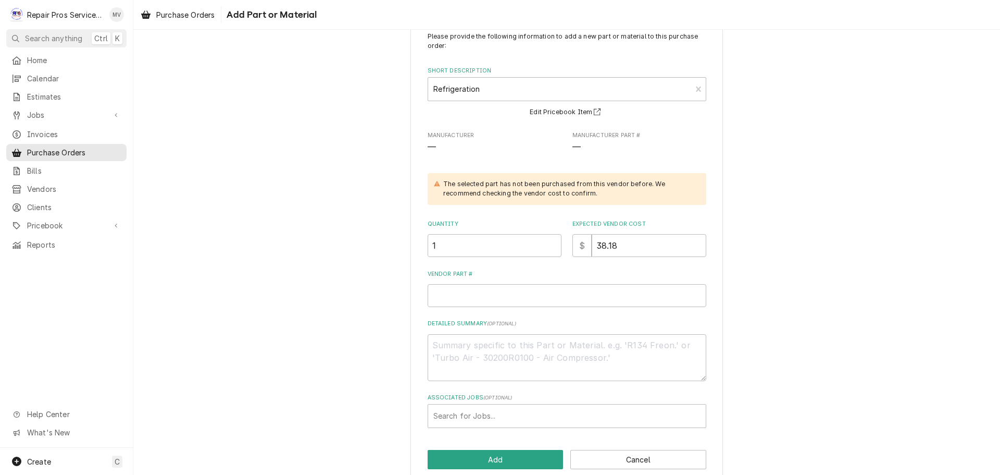
scroll to position [48, 0]
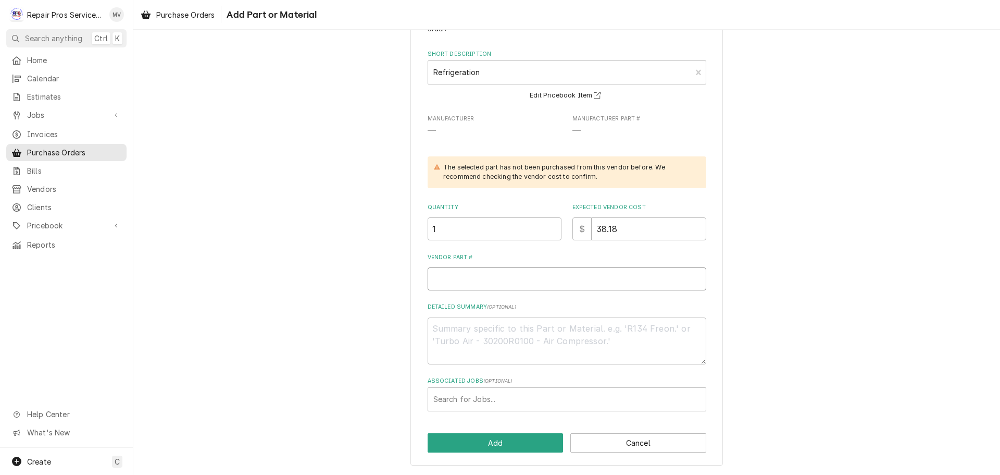
click at [459, 280] on input "Vendor Part #" at bounding box center [567, 278] width 279 height 23
type textarea "x"
type input "u"
type textarea "x"
type input "un"
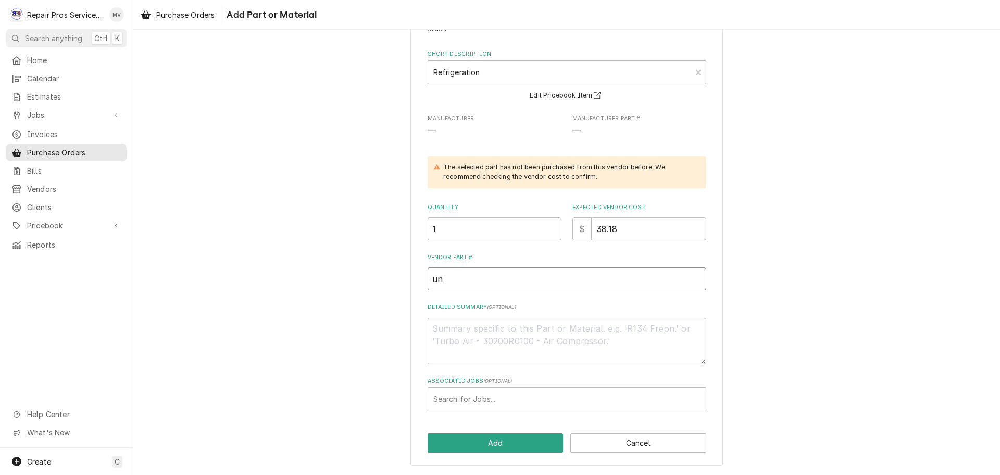
type textarea "x"
type input "unk"
type textarea "x"
type input "unkn"
type textarea "x"
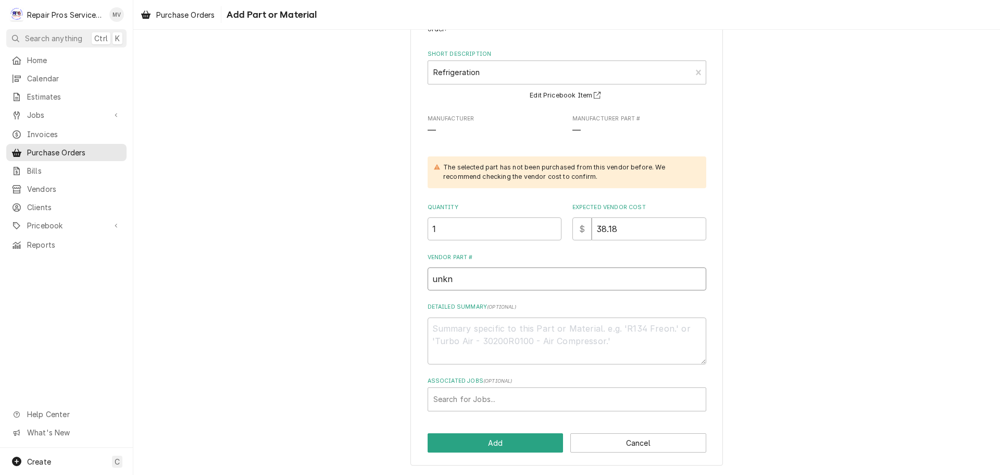
type input "unkn"
type textarea "x"
type input "unkn o"
type textarea "x"
type input "unkn"
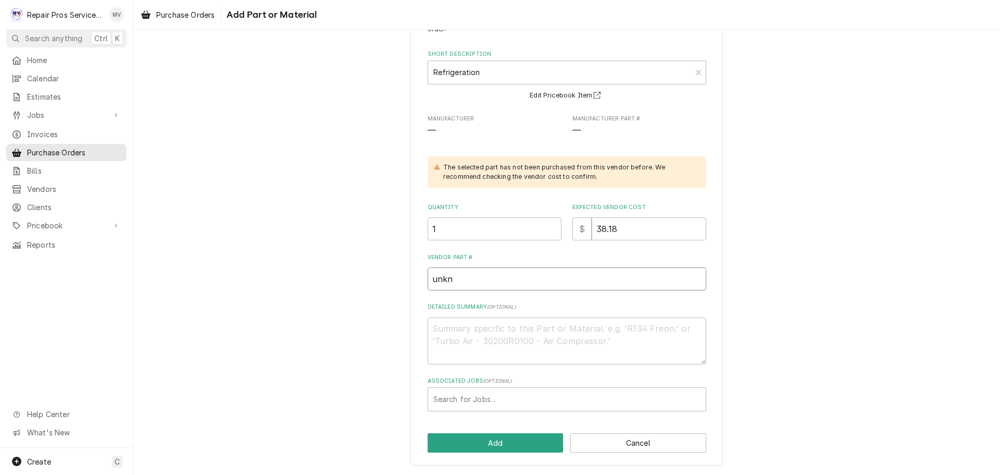
type textarea "x"
type input "unkn"
type textarea "x"
type input "unkno"
type textarea "x"
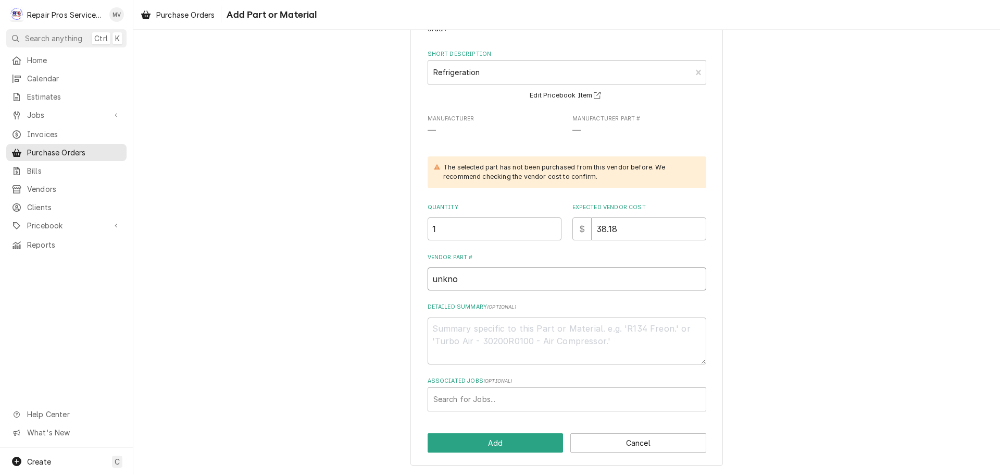
type input "unknow"
type textarea "x"
type input "unknown"
type textarea "x"
type textarea "H"
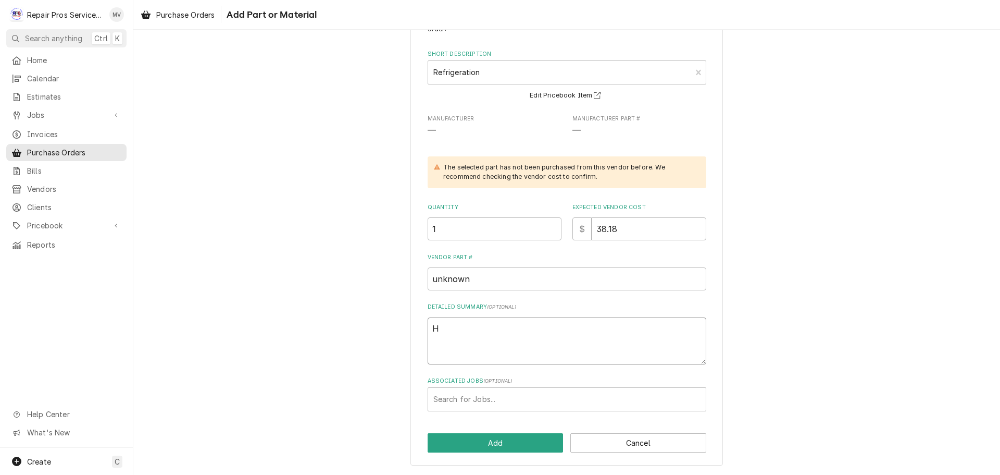
type textarea "x"
type textarea "He"
type textarea "x"
type textarea "Hea"
type textarea "x"
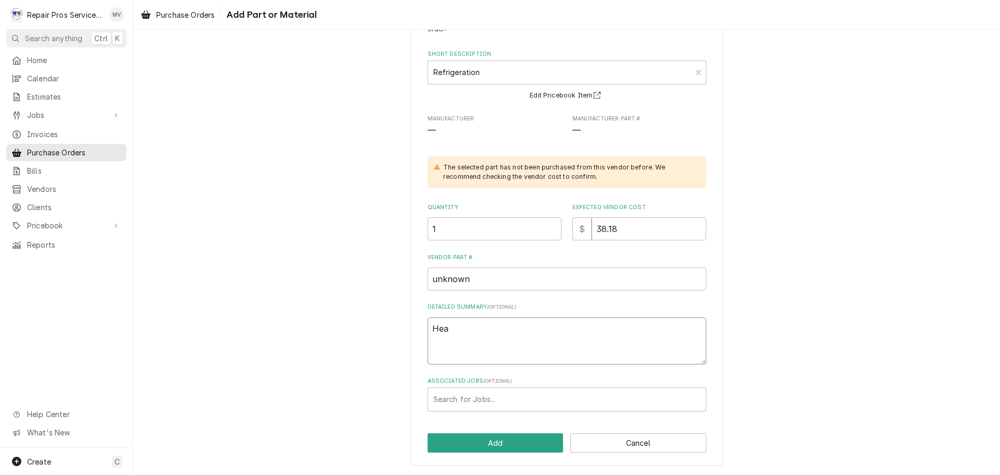
type textarea "Heat"
type textarea "x"
type textarea "Heate"
type textarea "x"
type textarea "Heater"
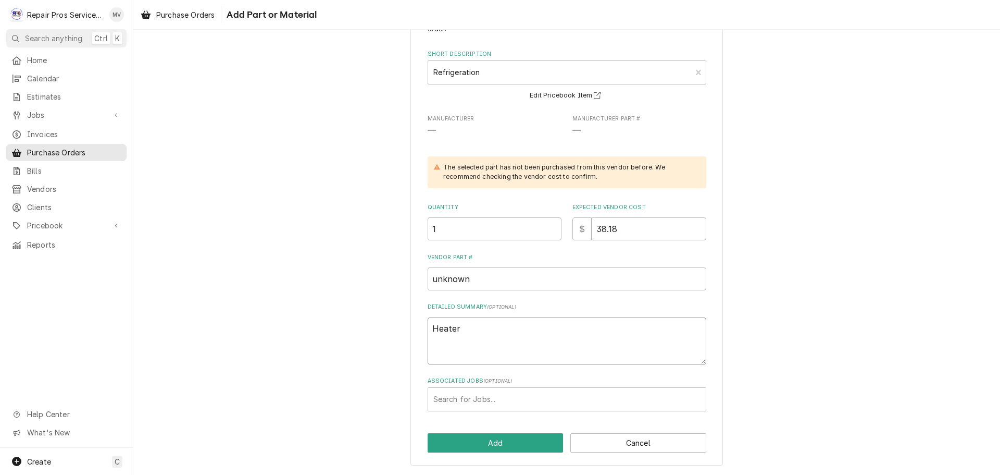
type textarea "x"
type textarea "Heater,"
type textarea "x"
type textarea "Heater,"
type textarea "x"
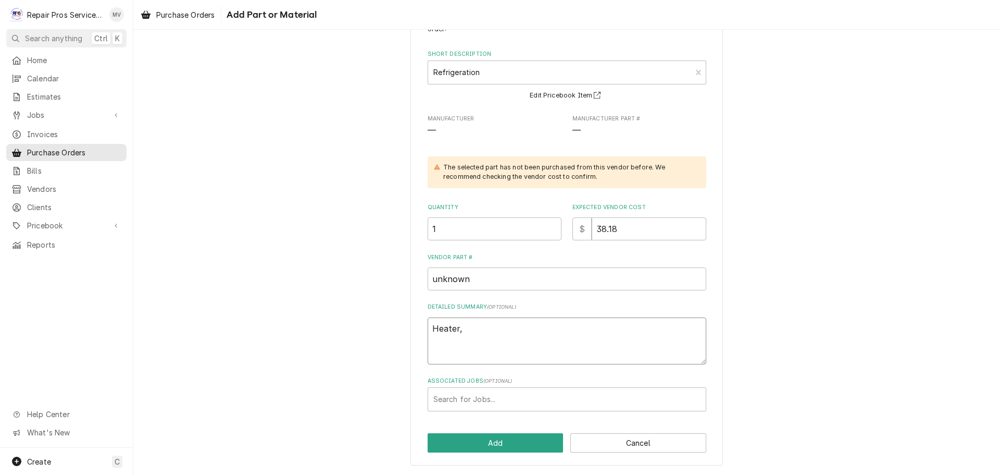
type textarea "Heater, F"
type textarea "x"
type textarea "Heater, Fr"
type textarea "x"
type textarea "Heater, F"
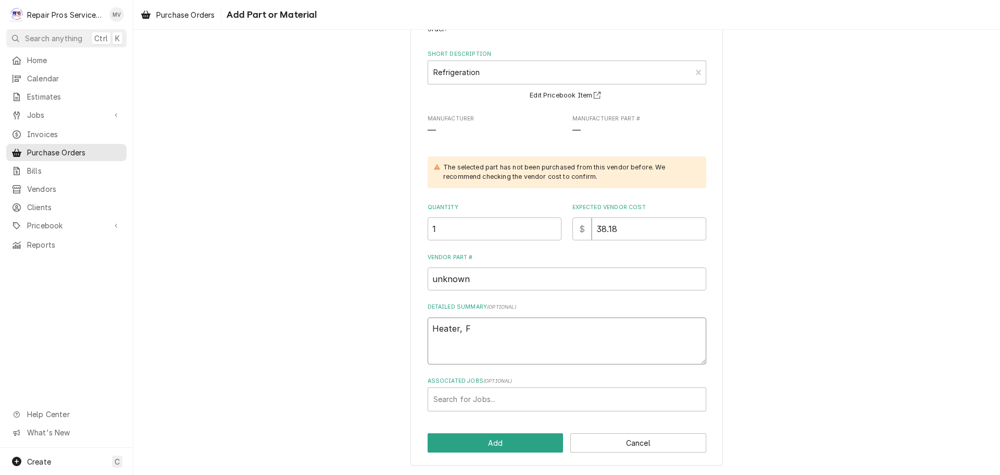
type textarea "x"
type textarea "Heater,"
type textarea "x"
type textarea "Heater, d"
type textarea "x"
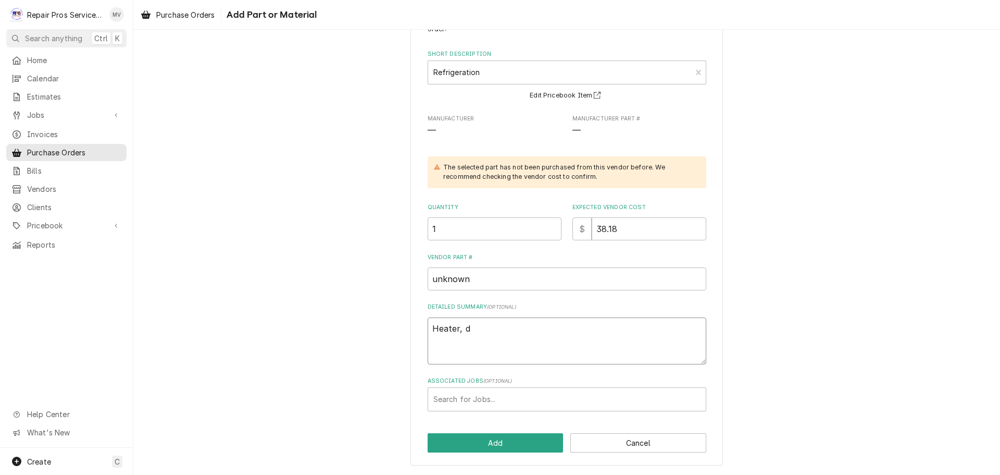
type textarea "Heater, dr"
type textarea "x"
type textarea "Heater, dra"
type textarea "x"
type textarea "Heater, drai"
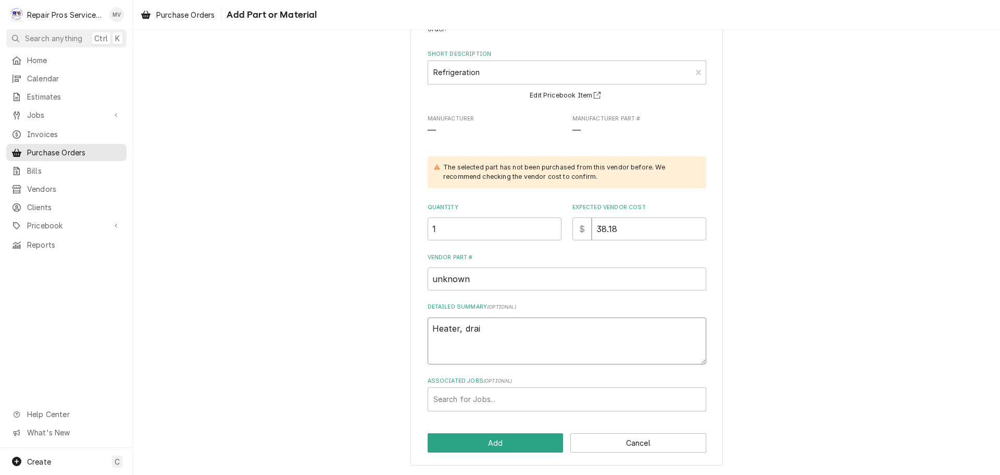
type textarea "x"
type textarea "Heater, drain"
type textarea "x"
type textarea "Heater, drain"
type textarea "x"
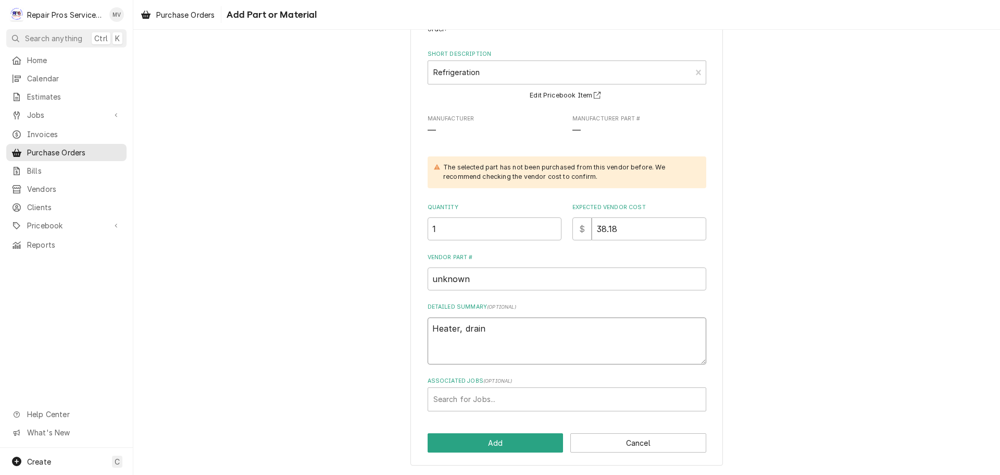
type textarea "Heater, drain t"
type textarea "x"
type textarea "Heater, drain tu"
type textarea "x"
type textarea "Heater, drain tub"
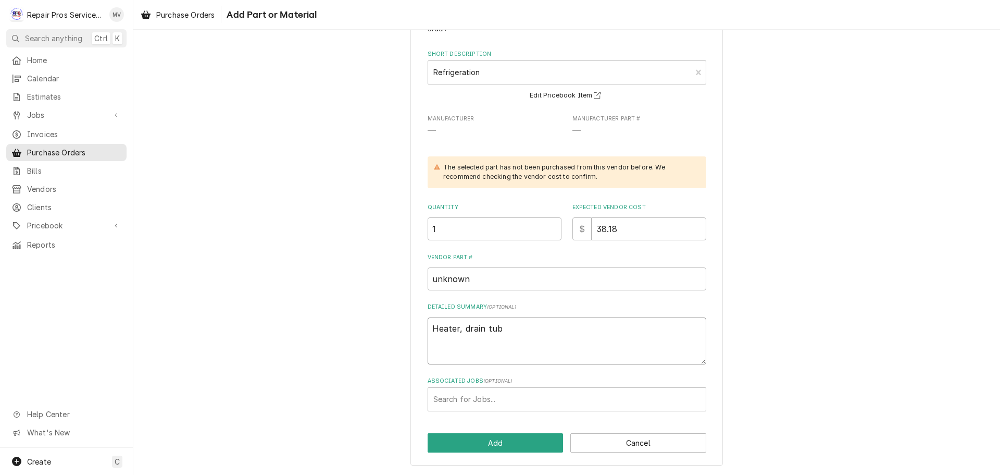
type textarea "x"
type textarea "Heater, drain tube"
type textarea "x"
type textarea "Heater, drain tube"
type textarea "x"
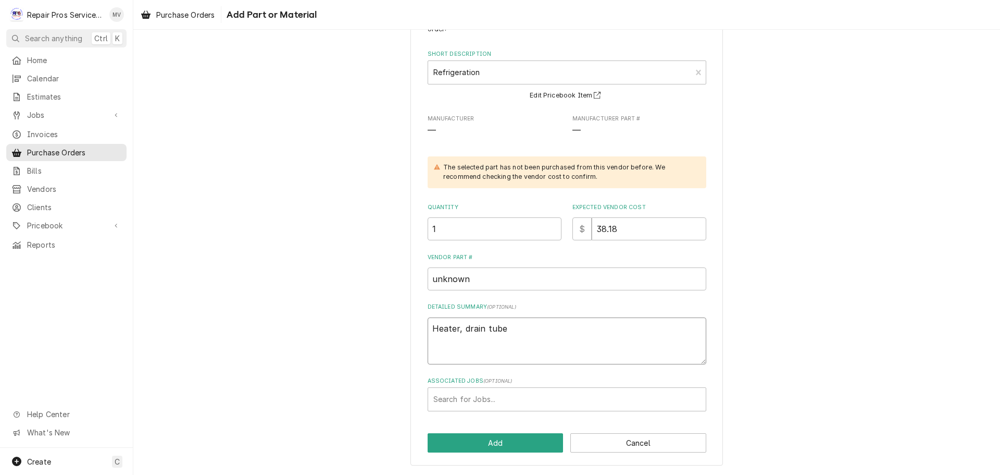
type textarea "Heater, drain tube 2"
type textarea "x"
type textarea "Heater, drain tube 25"
type textarea "x"
type textarea "Heater, drain tube 25""
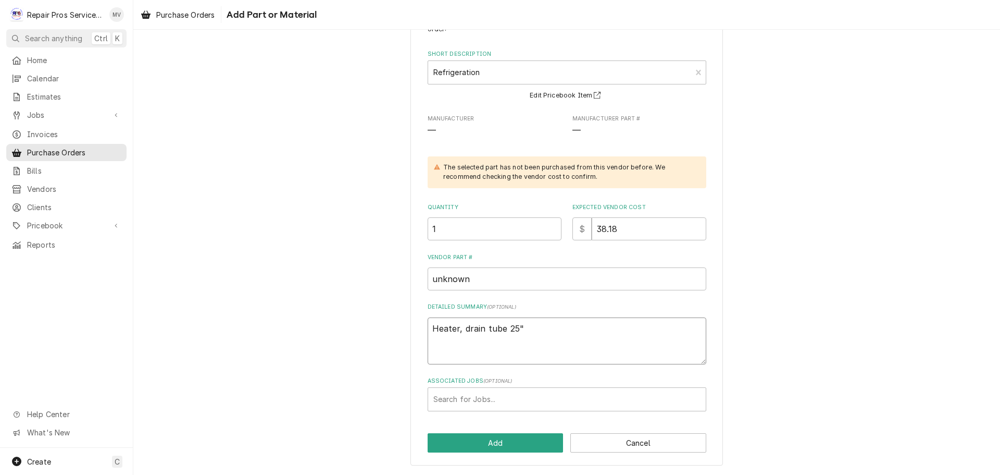
type textarea "x"
type textarea "Heater, drain tube 25""
type textarea "x"
type textarea "Heater, drain tube 25" 1"
type textarea "x"
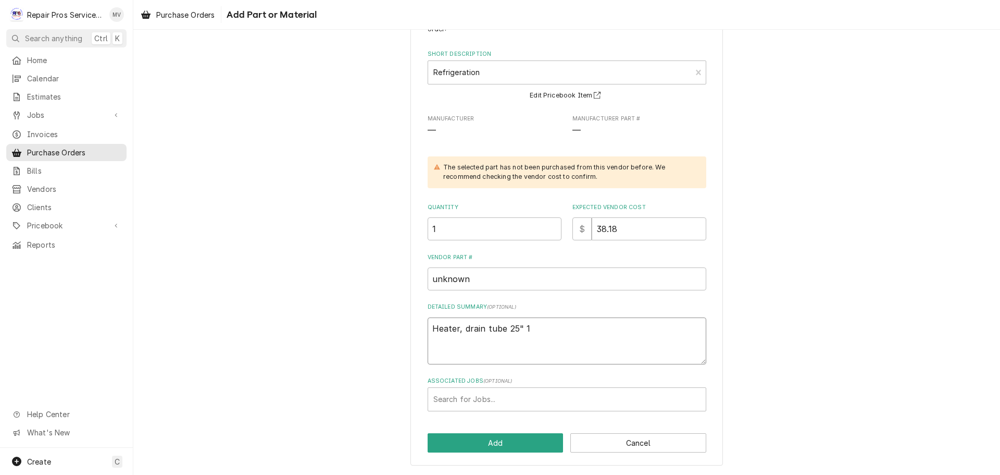
type textarea "Heater, drain tube 25" 11"
type textarea "x"
type textarea "Heater, drain tube 25" 115"
type textarea "x"
type textarea "Heater, drain tube 25" 115V"
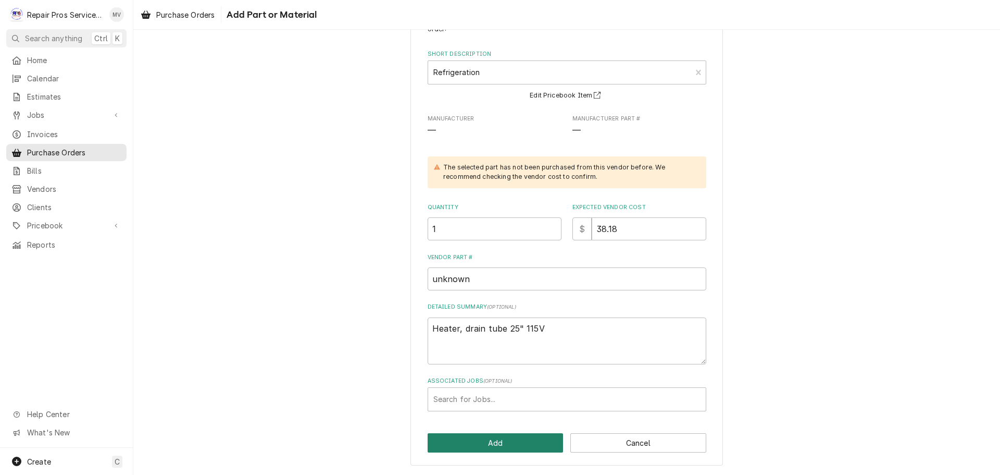
click at [486, 441] on button "Add" at bounding box center [496, 442] width 136 height 19
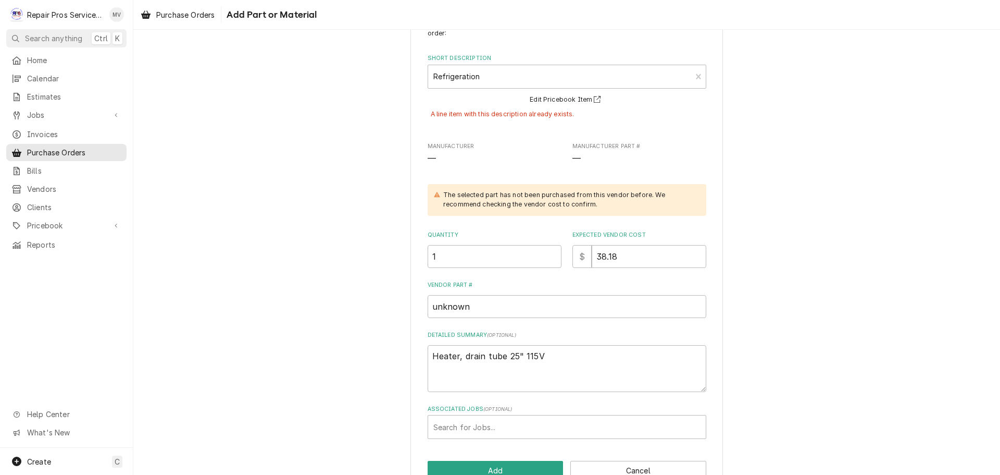
scroll to position [19, 0]
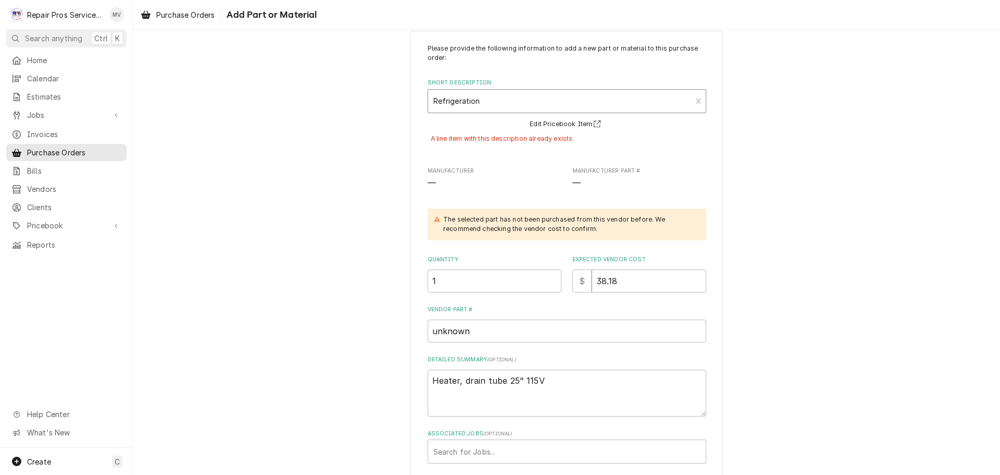
click at [483, 104] on div "Short Description" at bounding box center [560, 101] width 253 height 19
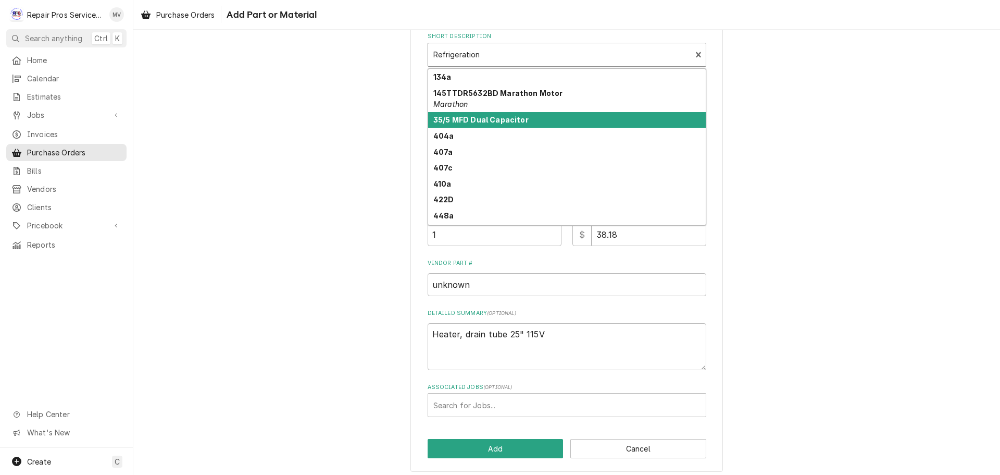
scroll to position [71, 0]
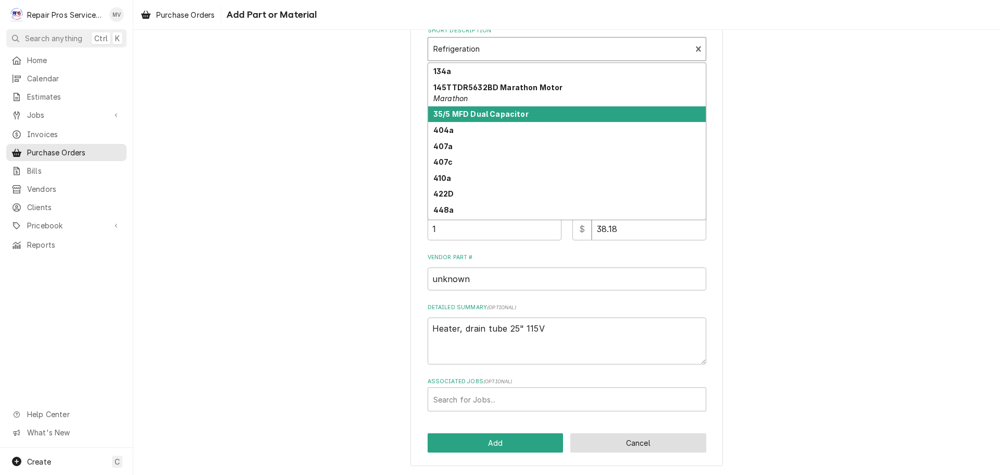
click at [632, 440] on button "Cancel" at bounding box center [639, 442] width 136 height 19
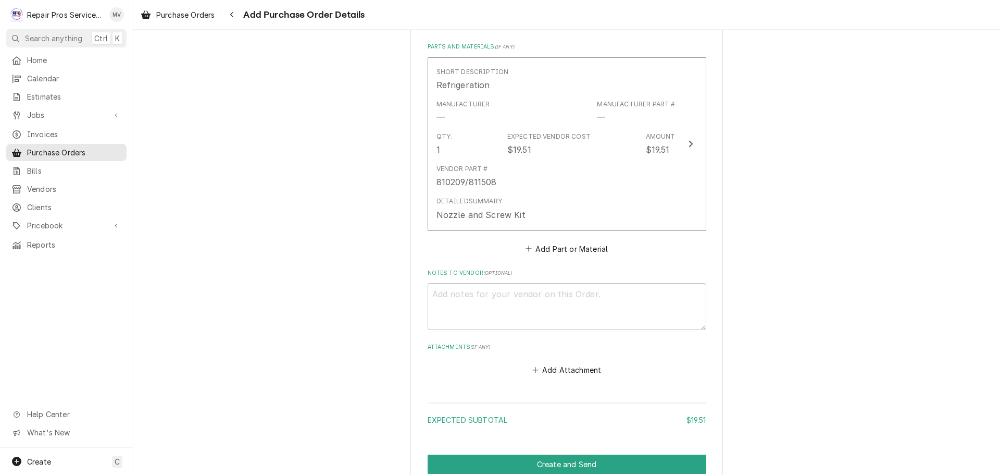
scroll to position [404, 0]
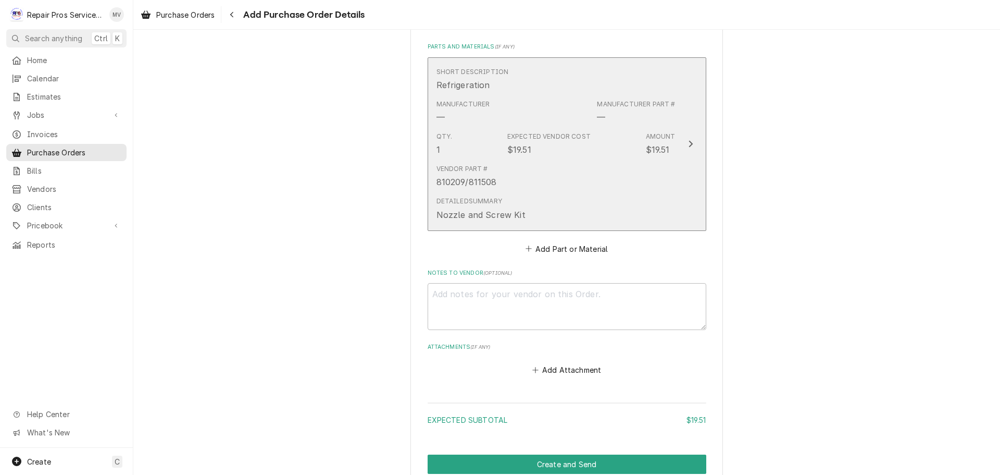
click at [690, 142] on div "Update Line Item" at bounding box center [691, 144] width 14 height 13
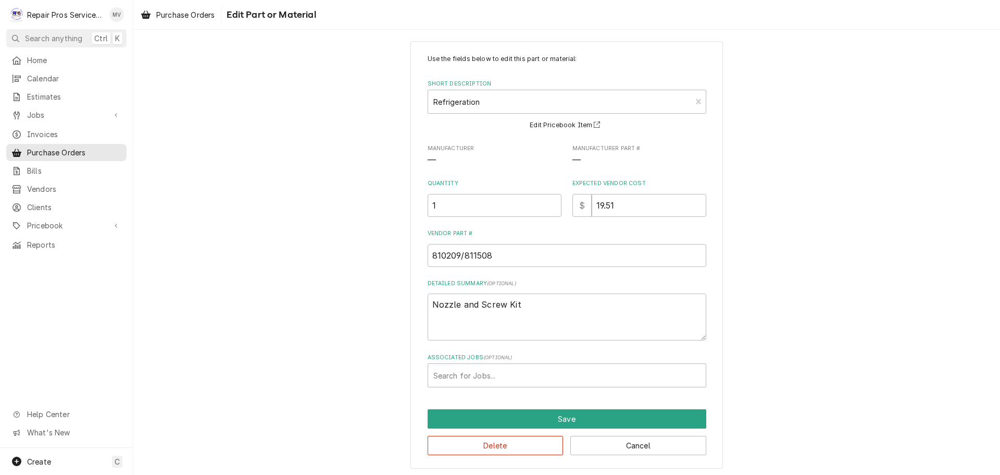
scroll to position [11, 0]
drag, startPoint x: 637, startPoint y: 202, endPoint x: 573, endPoint y: 195, distance: 63.9
click at [573, 195] on div "$ 19.51" at bounding box center [640, 202] width 134 height 23
type textarea "x"
type input "5"
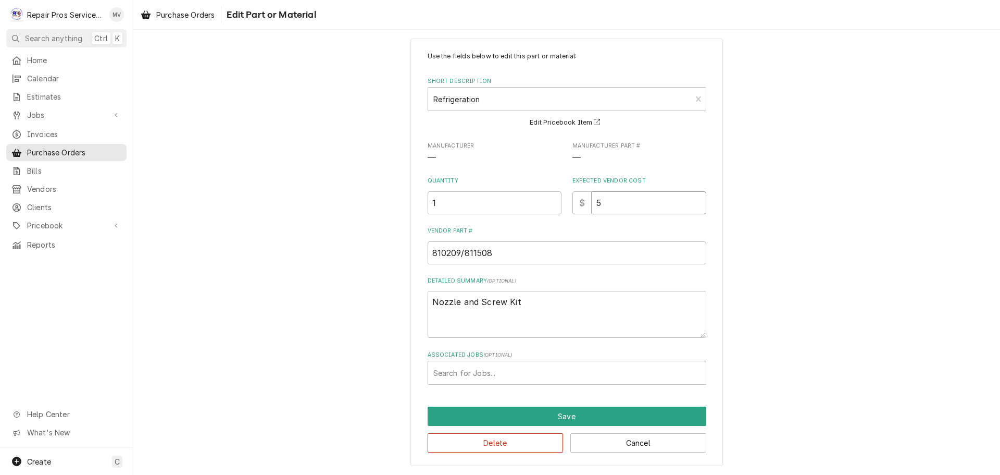
type textarea "x"
type input "57"
type textarea "x"
click at [539, 294] on textarea "Nozzle and Screw Kit" at bounding box center [567, 314] width 279 height 47
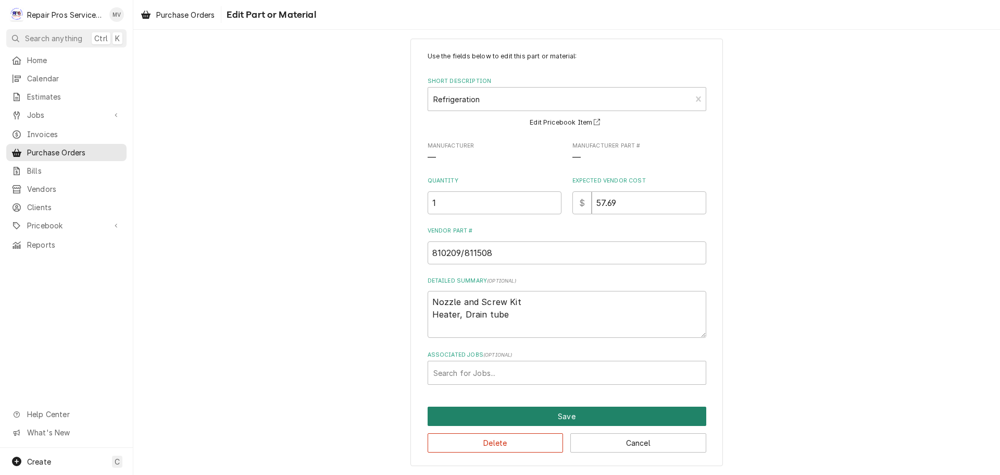
click at [553, 409] on button "Save" at bounding box center [567, 415] width 279 height 19
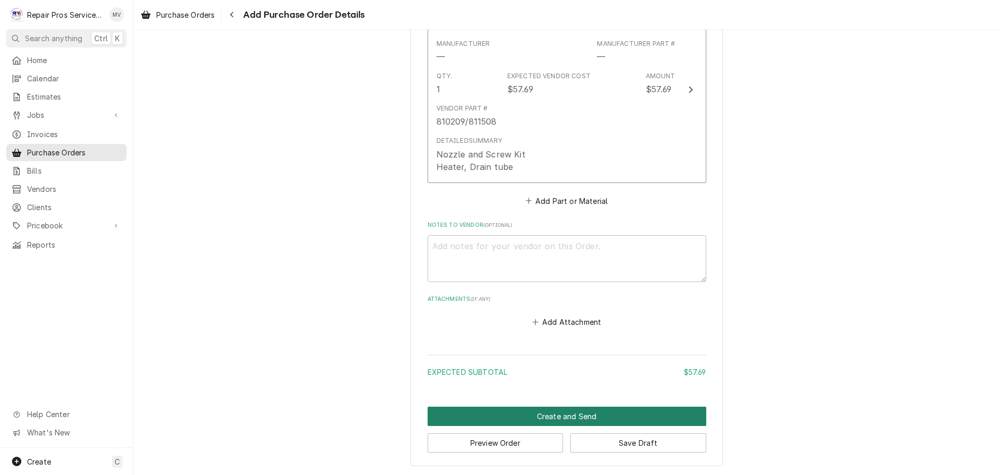
click at [523, 412] on button "Create and Send" at bounding box center [567, 415] width 279 height 19
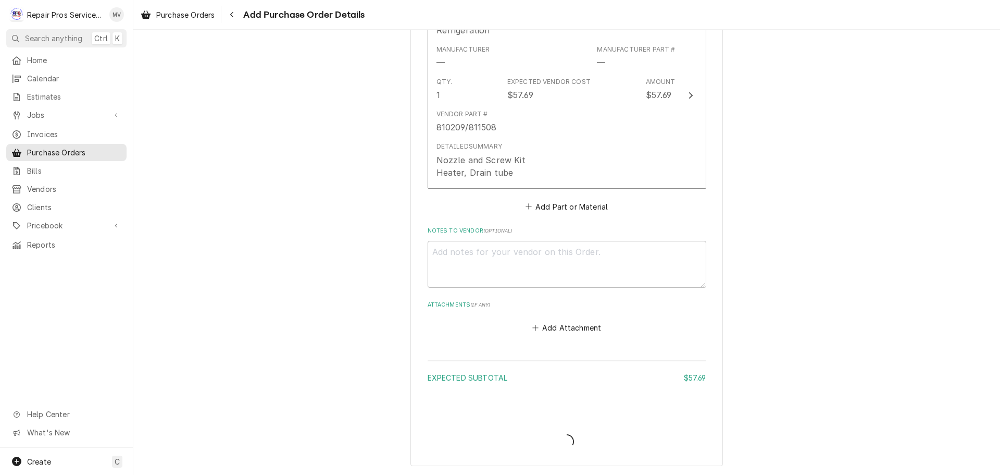
scroll to position [459, 0]
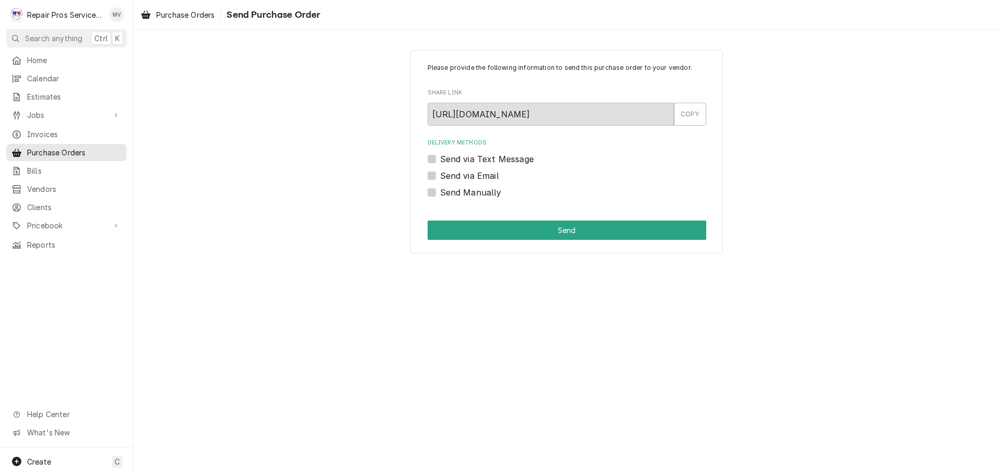
click at [462, 189] on label "Send Manually" at bounding box center [470, 192] width 61 height 13
click at [462, 189] on input "Send Manually" at bounding box center [579, 197] width 279 height 23
checkbox input "true"
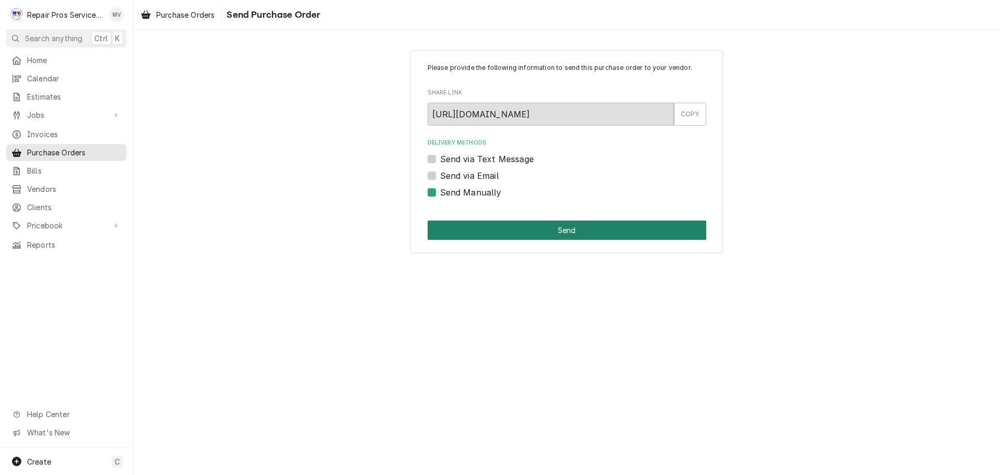
click at [568, 234] on button "Send" at bounding box center [567, 229] width 279 height 19
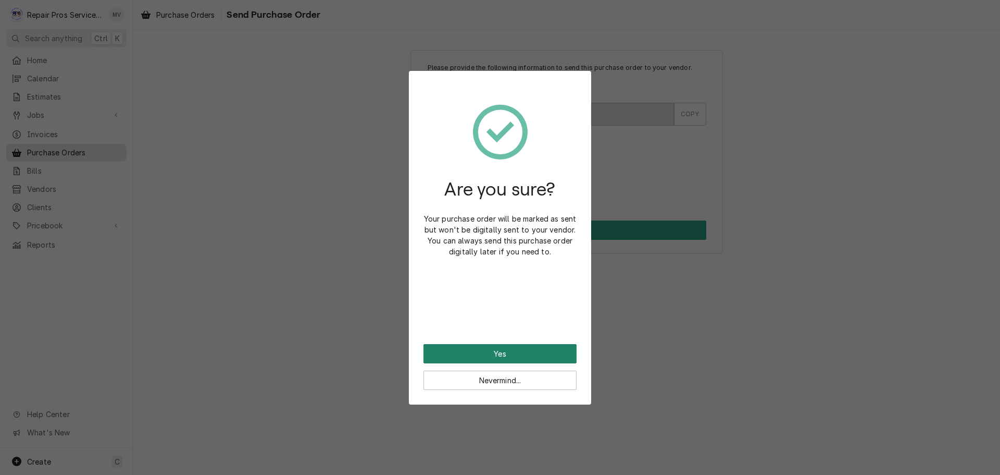
click at [488, 359] on button "Yes" at bounding box center [500, 353] width 153 height 19
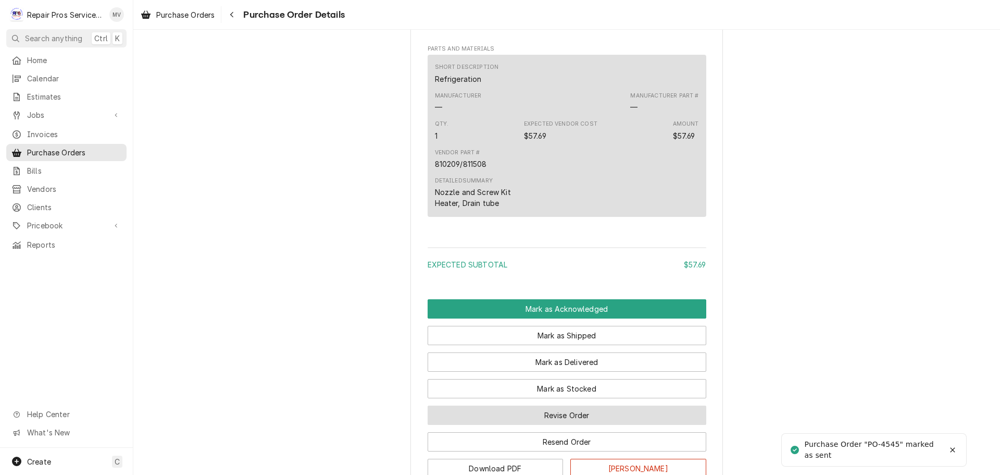
scroll to position [634, 0]
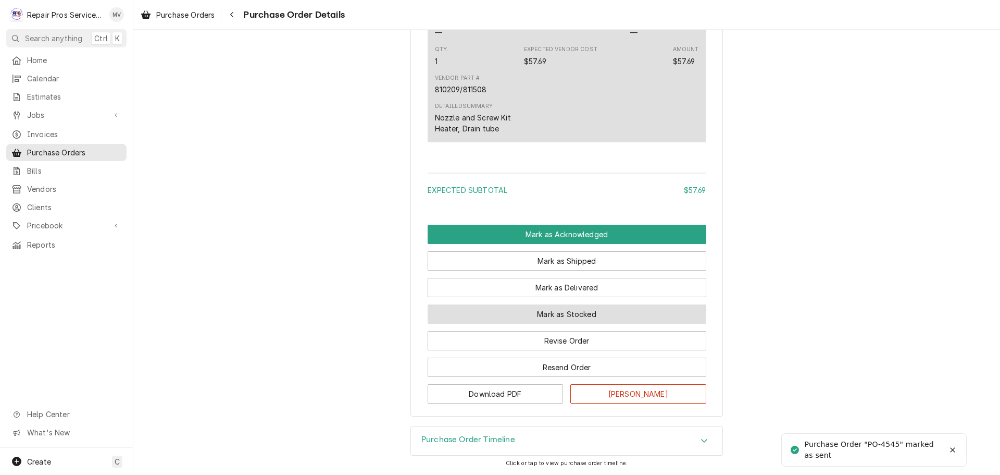
click at [563, 315] on button "Mark as Stocked" at bounding box center [567, 313] width 279 height 19
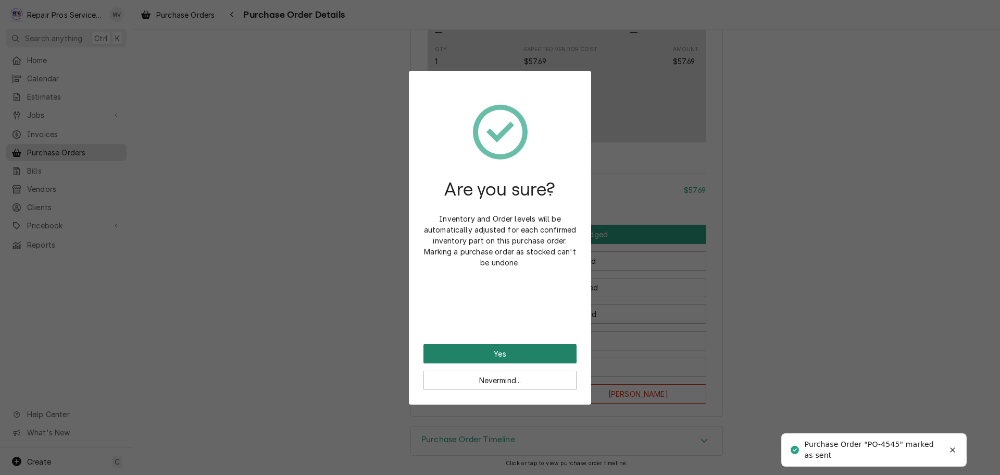
click at [549, 348] on button "Yes" at bounding box center [500, 353] width 153 height 19
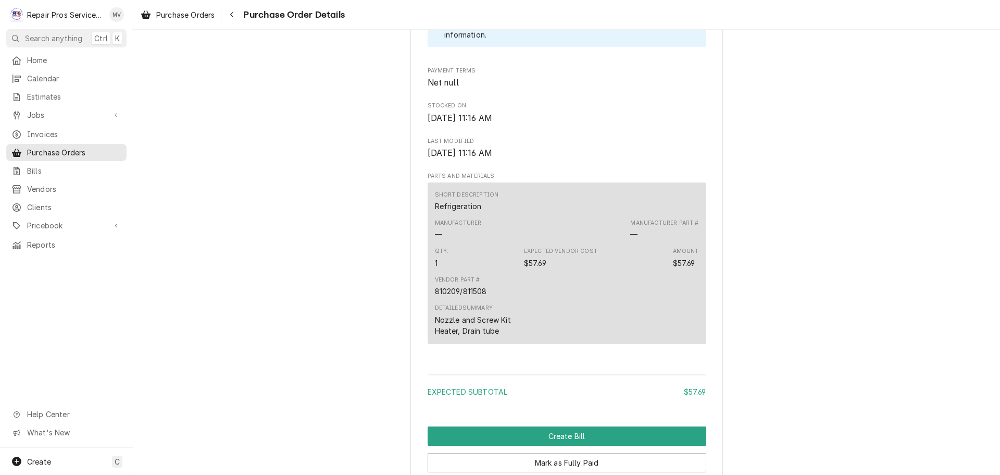
scroll to position [686, 0]
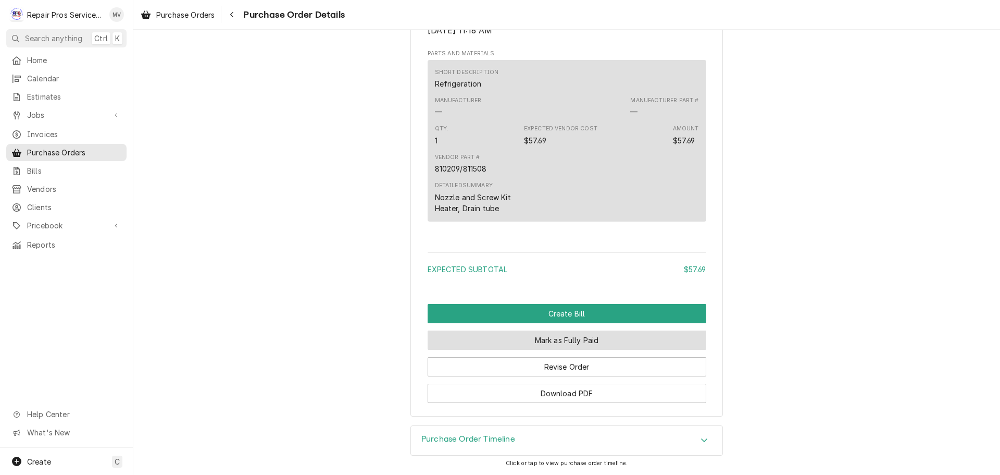
click at [567, 337] on button "Mark as Fully Paid" at bounding box center [567, 339] width 279 height 19
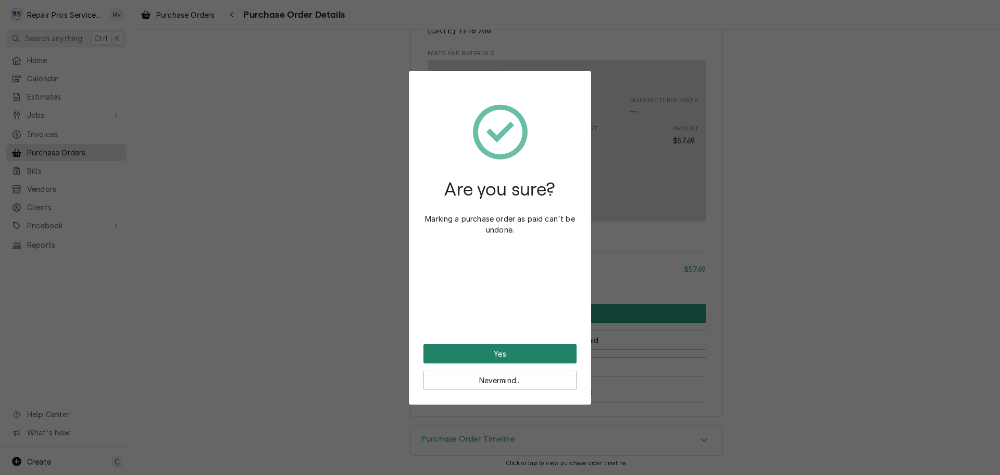
click at [533, 357] on button "Yes" at bounding box center [500, 353] width 153 height 19
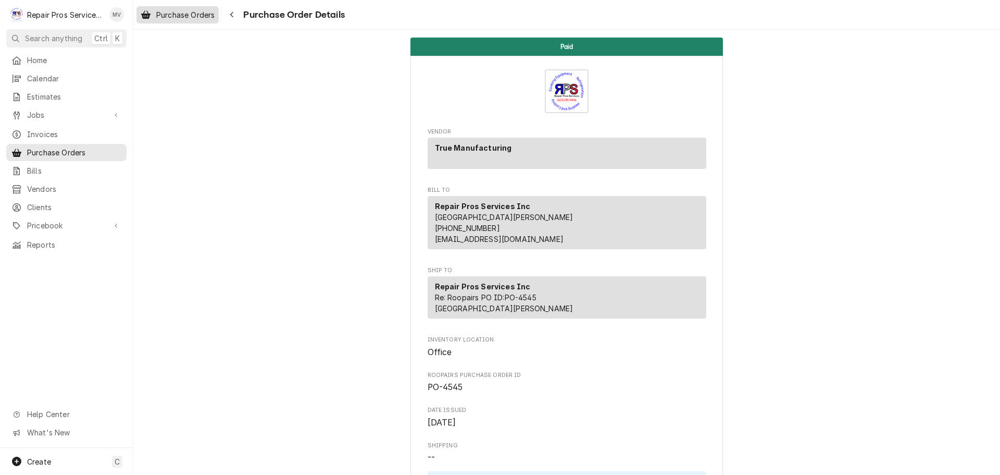
click at [166, 16] on span "Purchase Orders" at bounding box center [185, 14] width 58 height 11
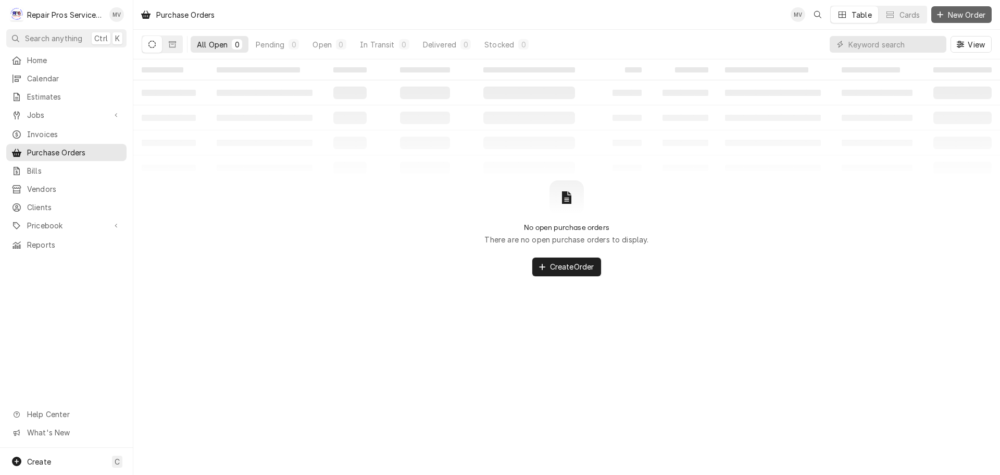
click at [954, 12] on span "New Order" at bounding box center [967, 14] width 42 height 11
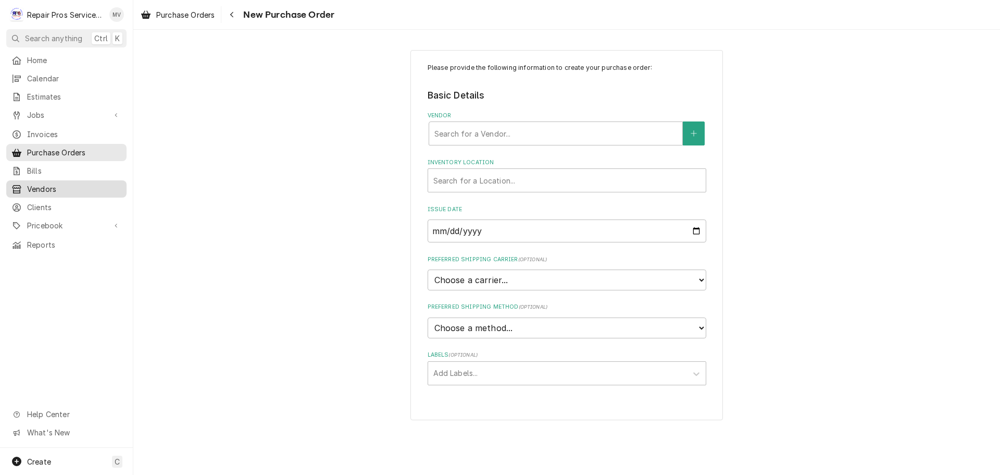
click at [79, 183] on span "Vendors" at bounding box center [74, 188] width 94 height 11
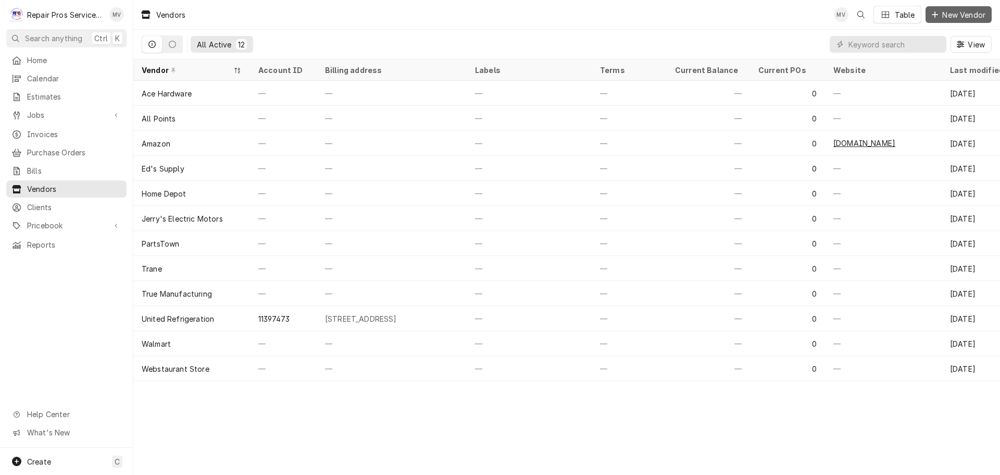
click at [949, 13] on span "New Vendor" at bounding box center [964, 14] width 47 height 11
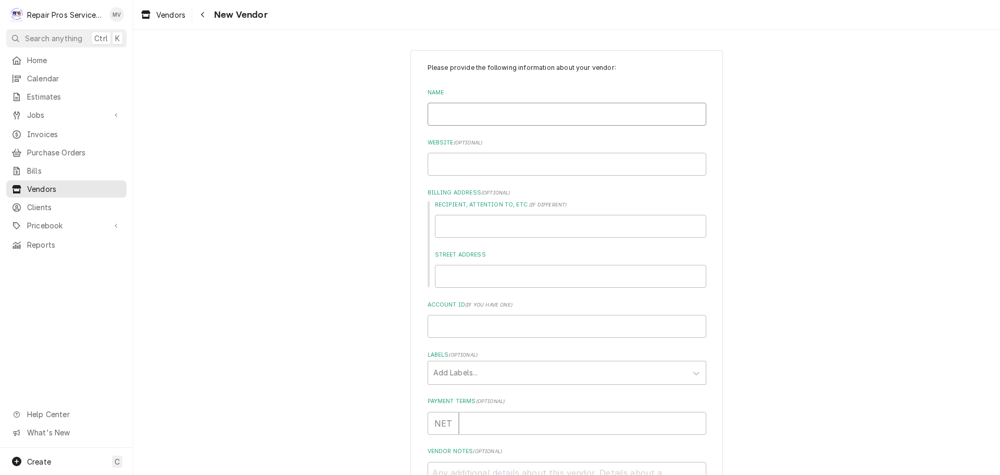
click at [447, 116] on input "Name" at bounding box center [567, 114] width 279 height 23
click at [481, 118] on input "Name" at bounding box center [567, 114] width 279 height 23
click at [444, 115] on input "Name" at bounding box center [567, 114] width 279 height 23
type textarea "x"
type input "O"
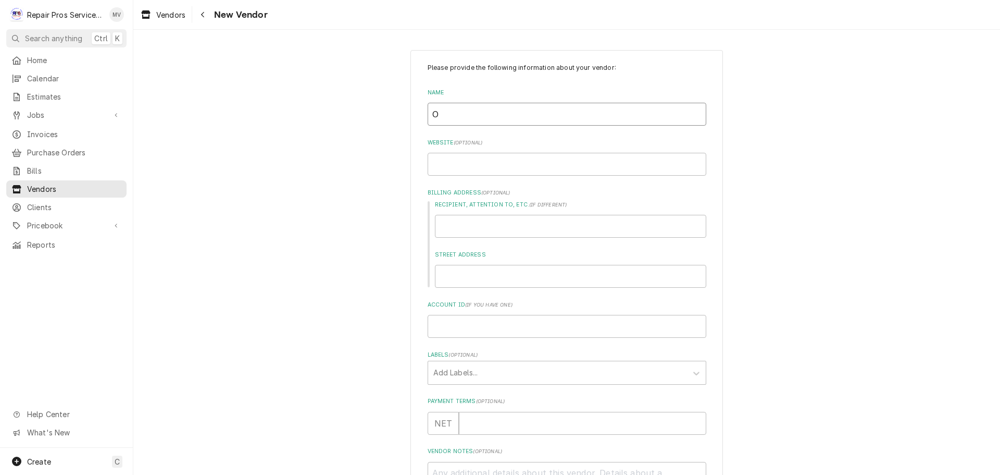
type textarea "x"
type input "O'"
type textarea "x"
type input "O'R"
type textarea "x"
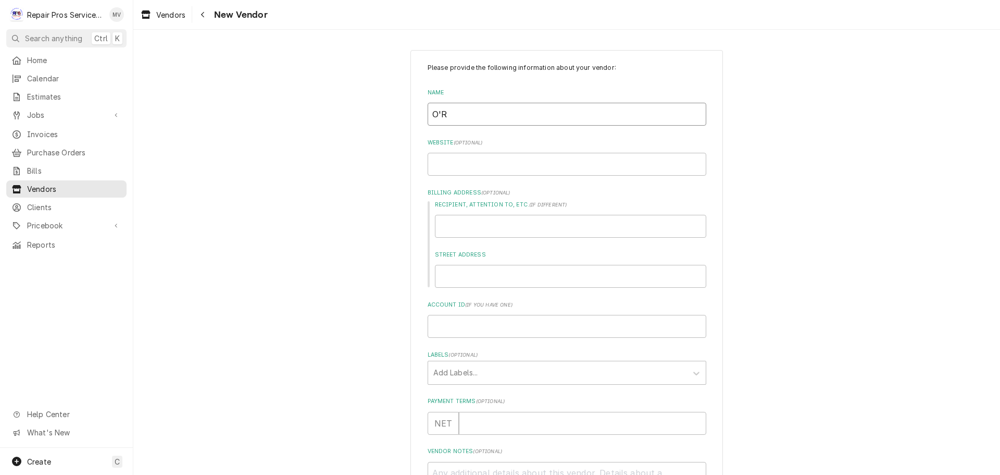
type input "O'Re"
type textarea "x"
type input "O'Rei"
type textarea "x"
type input "O'Reil"
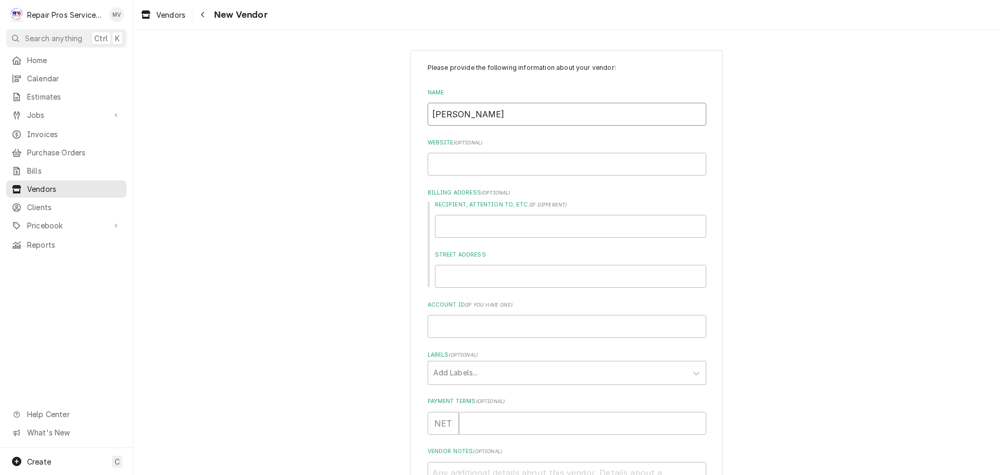
type textarea "x"
type input "O'Reill"
type textarea "x"
type input "O'Reilly"
type textarea "x"
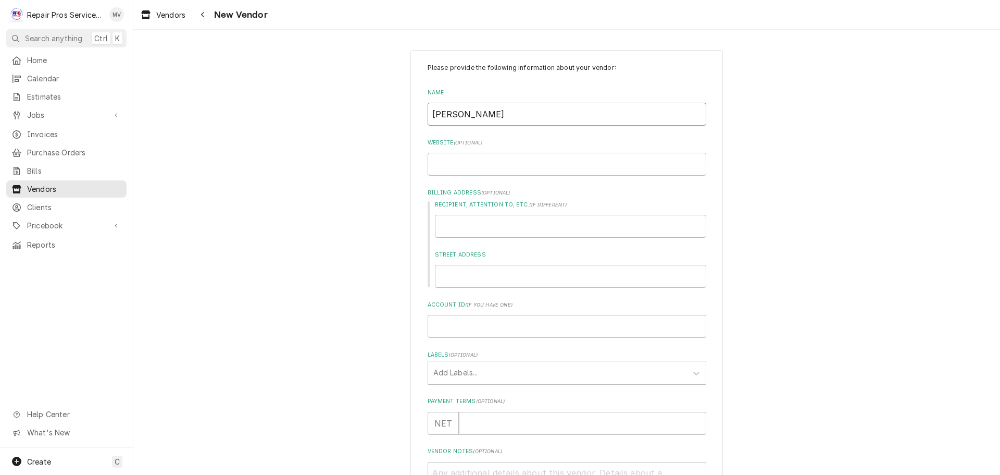
type input "O'Reilly"
type textarea "x"
type input "O'Reilly A"
type textarea "x"
type input "O'Reilly Au"
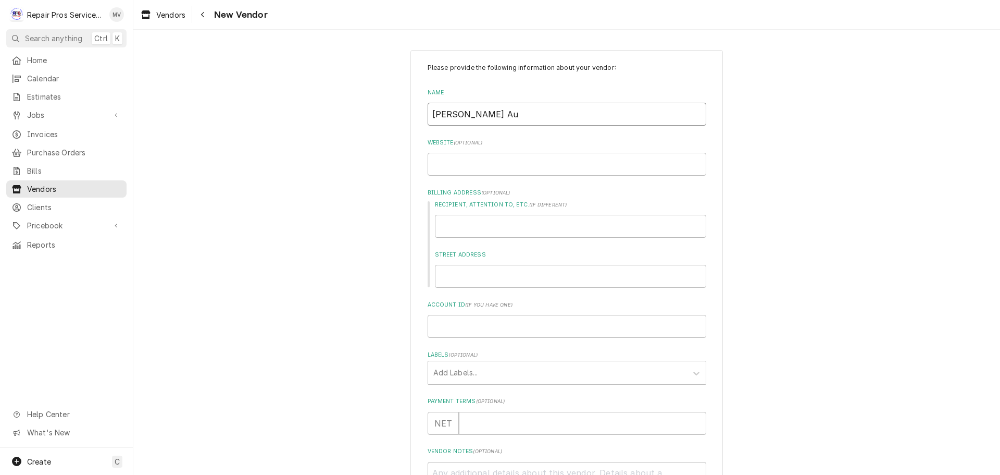
type textarea "x"
type input "O'Reilly Aut"
type textarea "x"
type input "O'Reilly Auto"
type textarea "x"
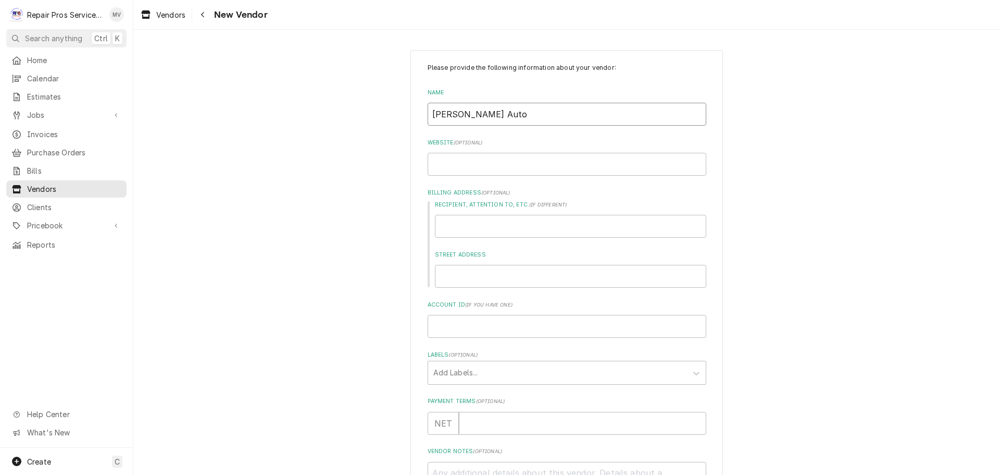
type input "O'Reilly Auto"
type textarea "x"
type input "O'Reilly Auto P"
type textarea "x"
type input "O'Reilly Auto Pa"
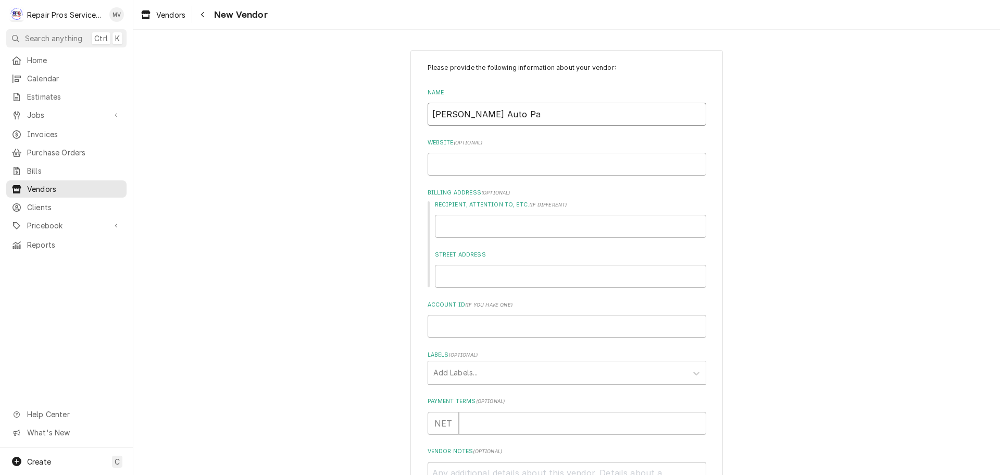
type textarea "x"
type input "O'Reilly Auto Par"
type textarea "x"
type input "O'Reilly Auto Part"
type textarea "x"
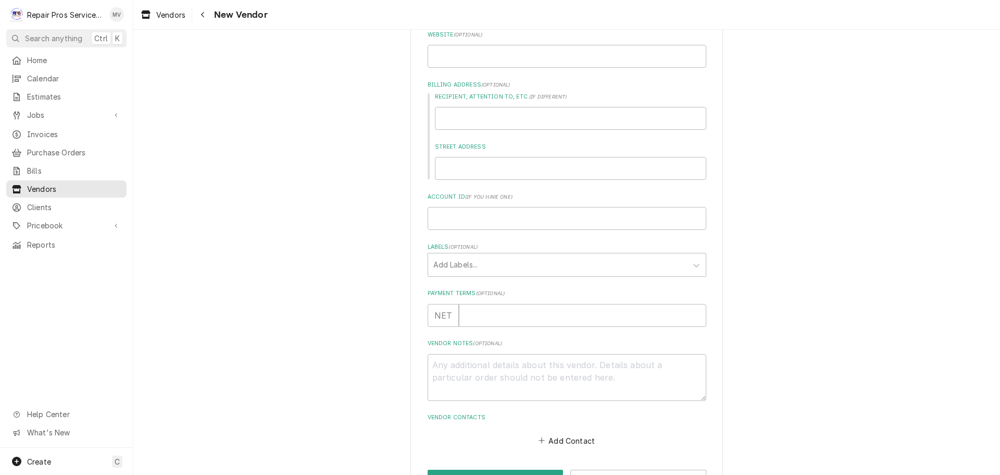
scroll to position [144, 0]
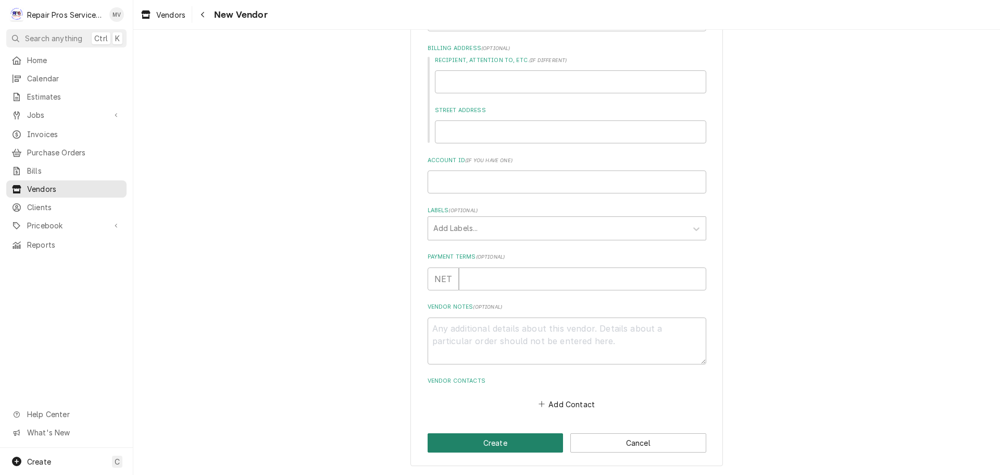
type input "O'Reilly Auto Parts"
click at [490, 438] on button "Create" at bounding box center [496, 442] width 136 height 19
type textarea "x"
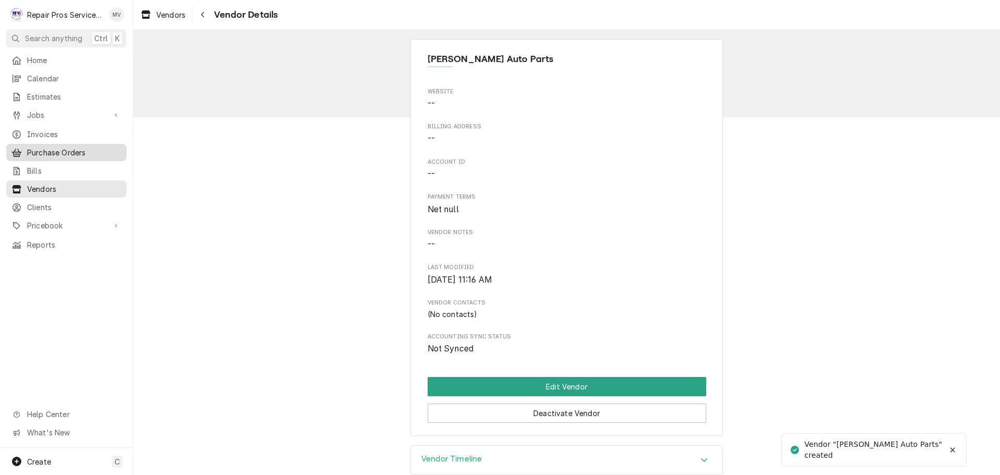
click at [66, 149] on span "Purchase Orders" at bounding box center [74, 152] width 94 height 11
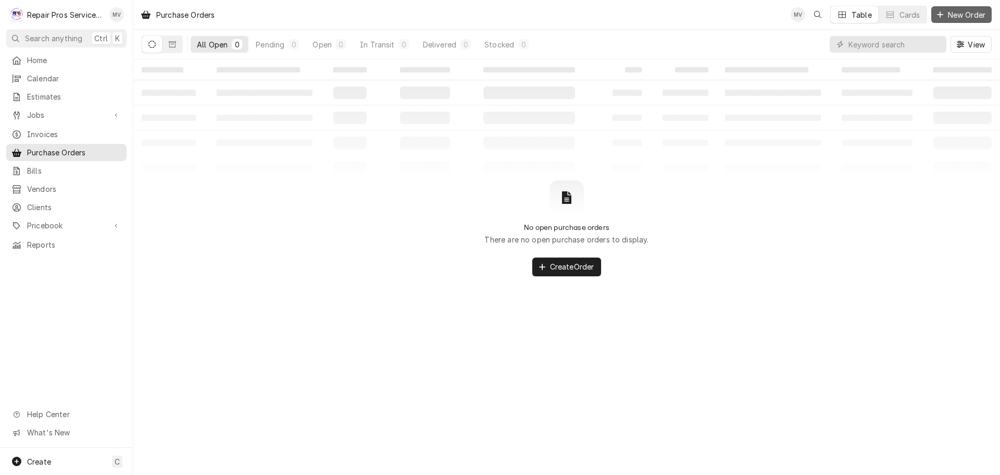
click at [955, 12] on span "New Order" at bounding box center [967, 14] width 42 height 11
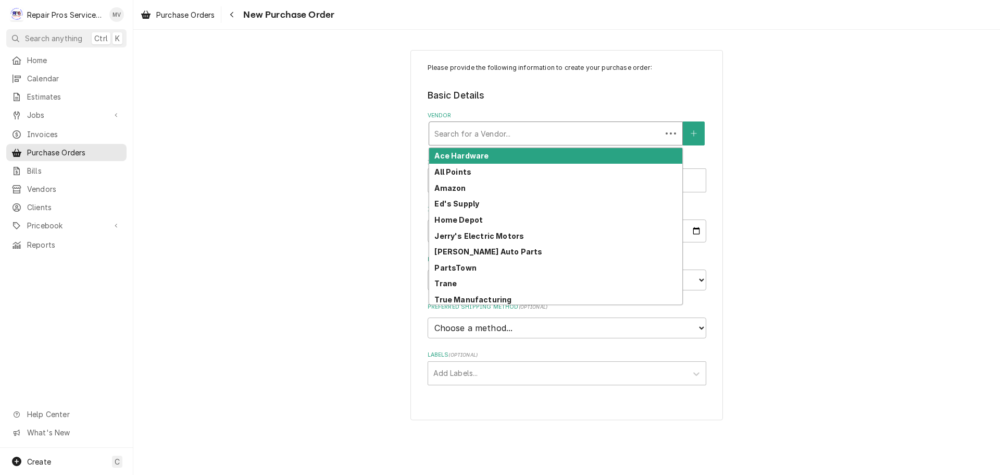
click at [538, 133] on div "Vendor" at bounding box center [546, 133] width 222 height 19
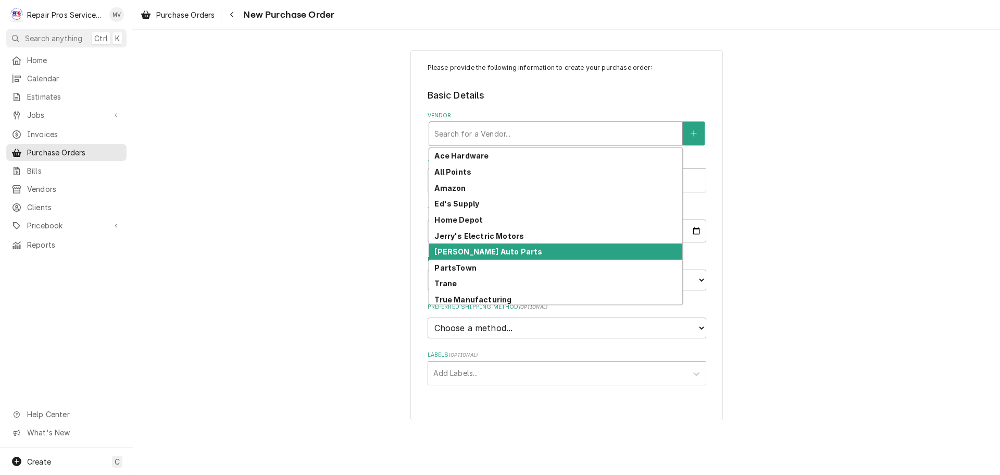
click at [480, 250] on strong "O'Reilly Auto Parts" at bounding box center [489, 251] width 108 height 9
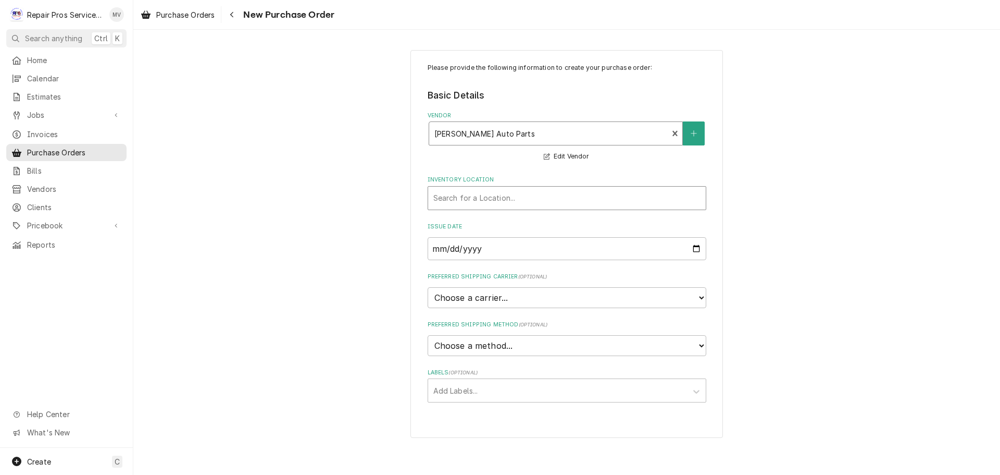
click at [480, 203] on div "Inventory Location" at bounding box center [567, 198] width 267 height 19
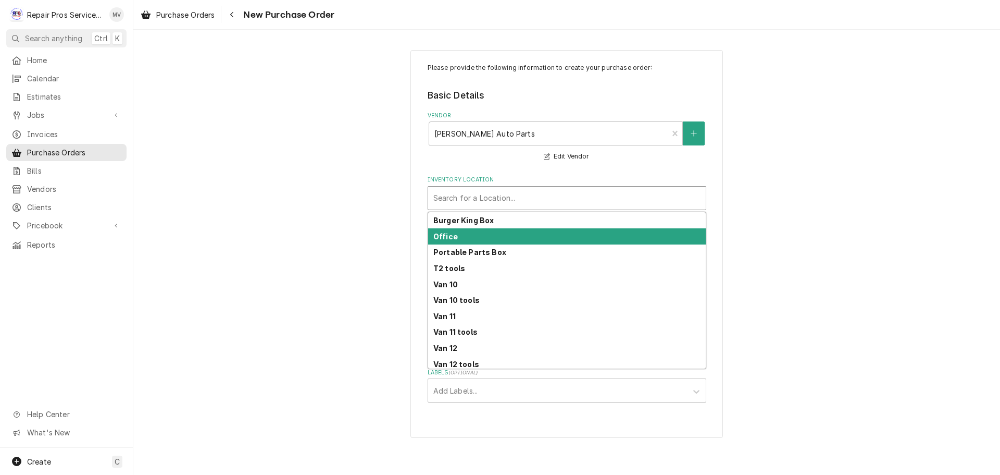
click at [454, 237] on strong "Office" at bounding box center [446, 236] width 24 height 9
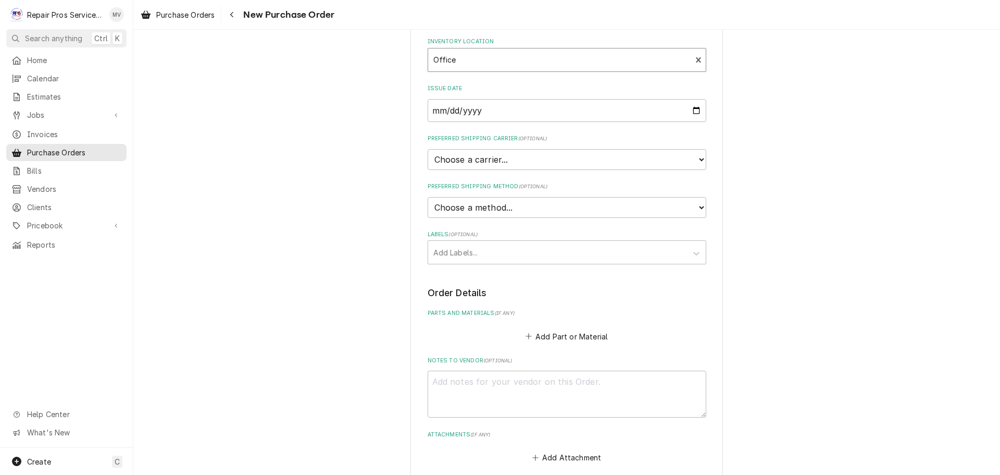
scroll to position [208, 0]
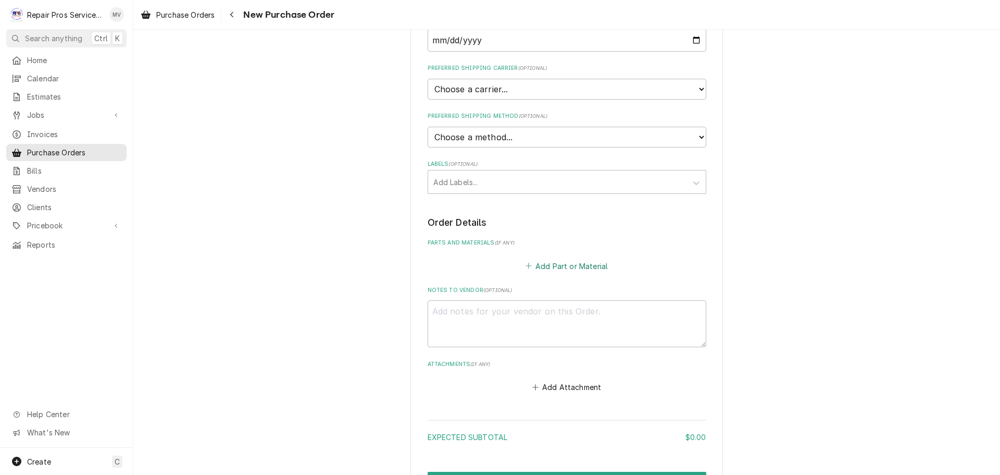
click at [547, 264] on button "Add Part or Material" at bounding box center [567, 265] width 86 height 15
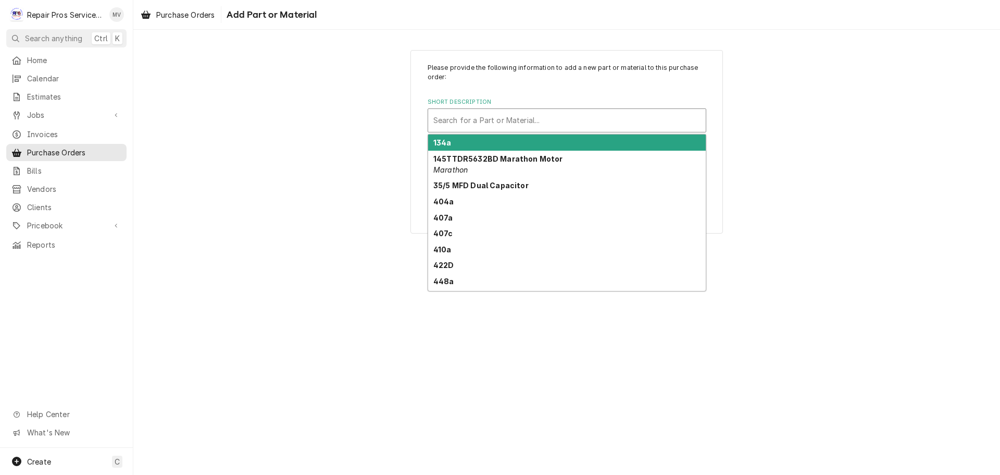
click at [467, 123] on div "Short Description" at bounding box center [567, 120] width 267 height 19
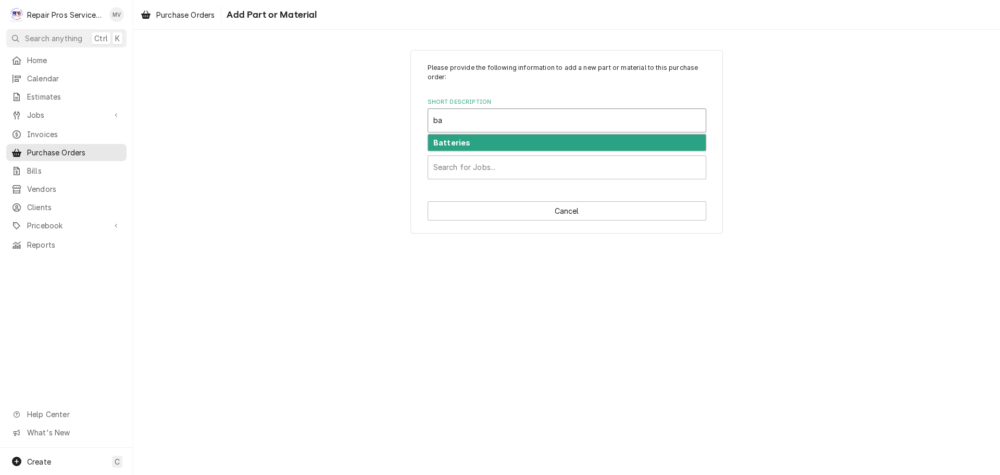
type input "b"
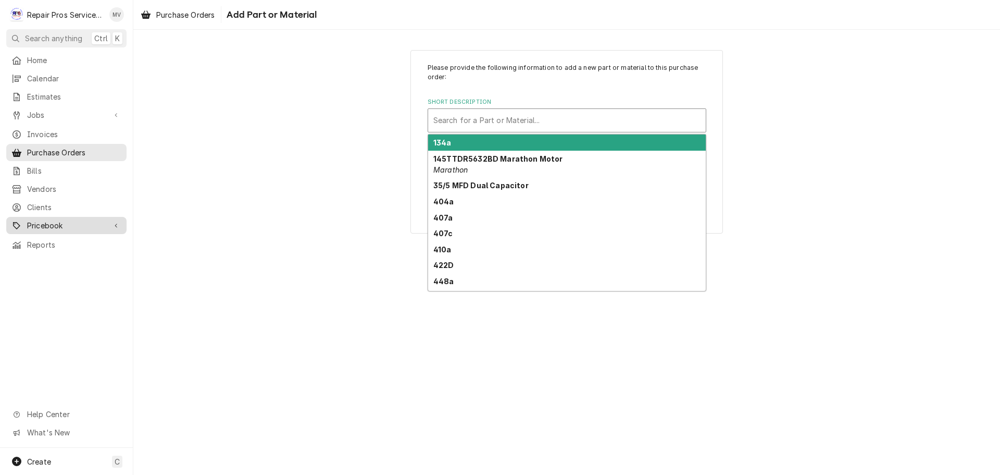
click at [46, 220] on span "Pricebook" at bounding box center [66, 225] width 79 height 11
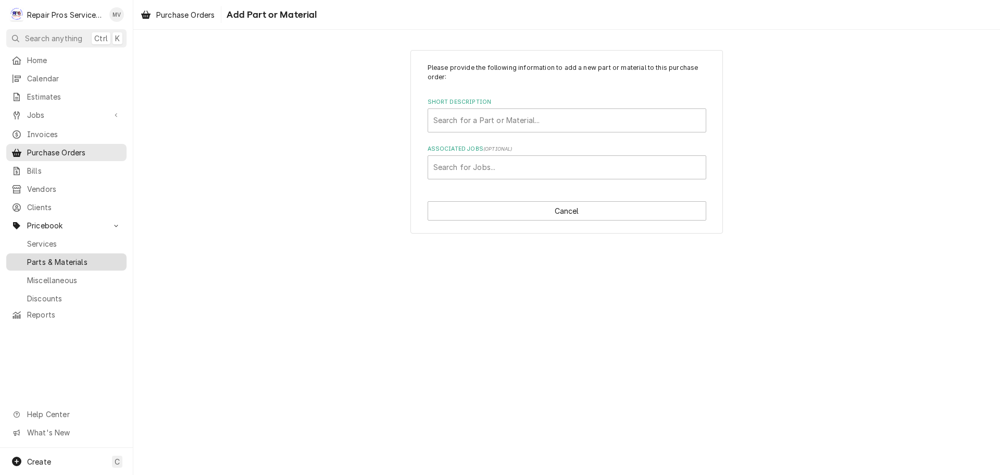
click at [66, 256] on span "Parts & Materials" at bounding box center [74, 261] width 94 height 11
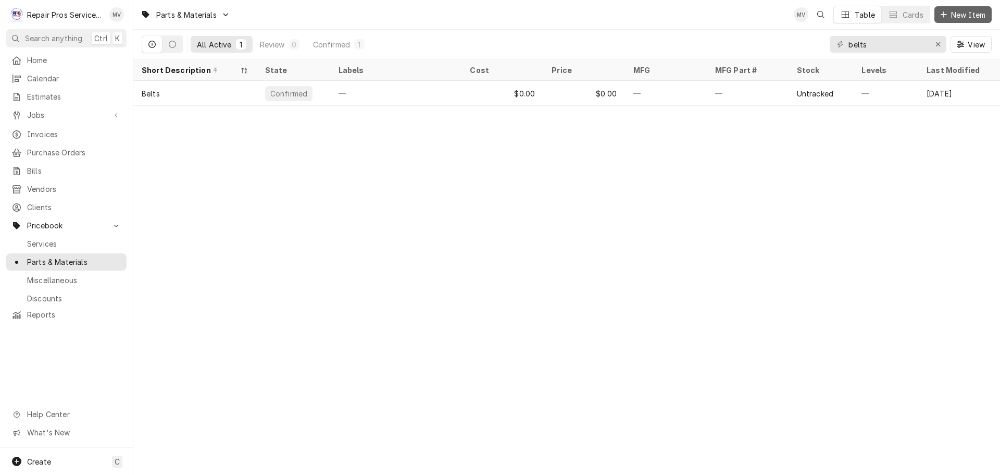
click at [956, 15] on span "New Item" at bounding box center [968, 14] width 39 height 11
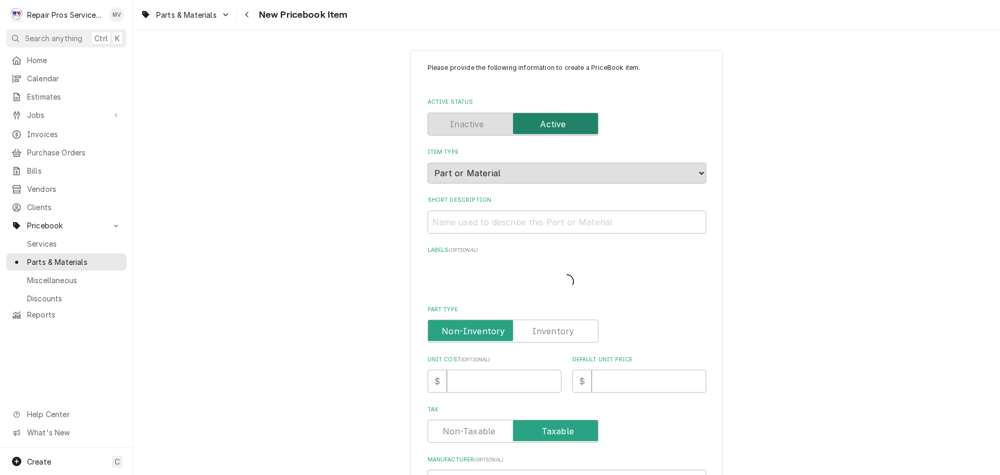
type textarea "x"
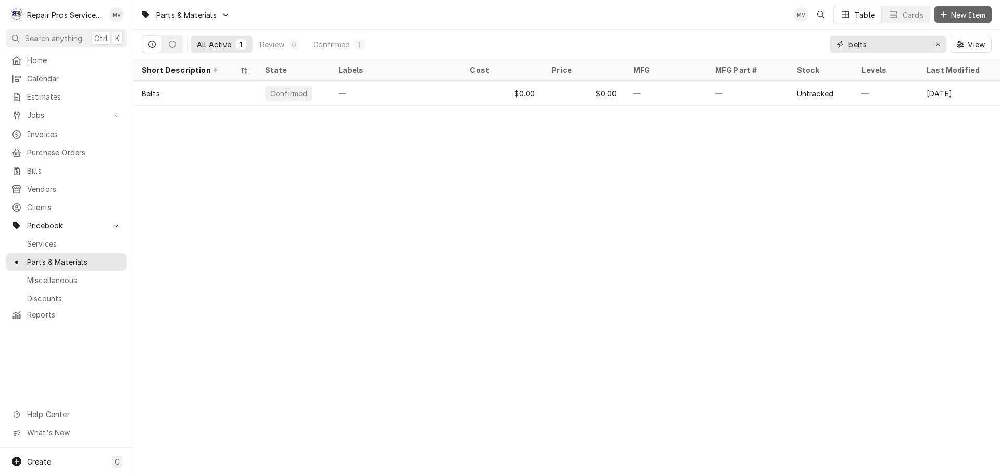
drag, startPoint x: 935, startPoint y: 43, endPoint x: 978, endPoint y: 13, distance: 52.6
click at [936, 43] on icon "Erase input" at bounding box center [939, 44] width 6 height 7
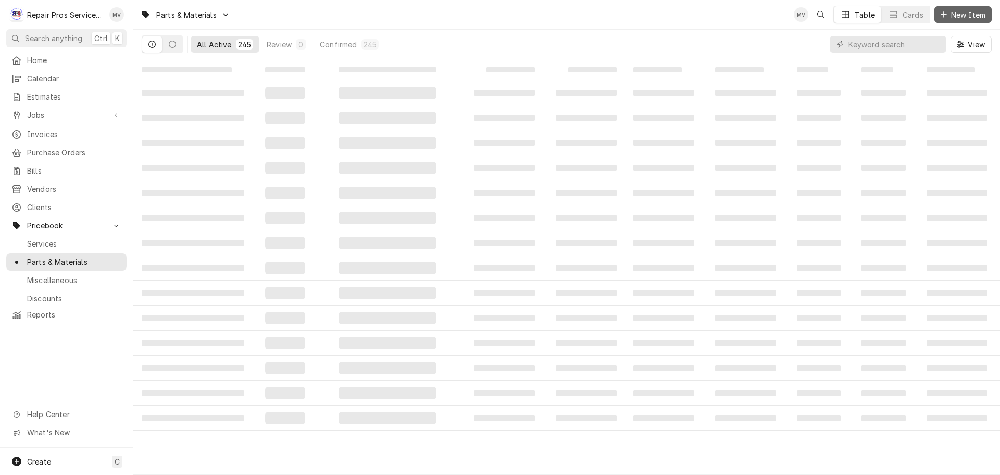
click at [959, 13] on span "New Item" at bounding box center [968, 14] width 39 height 11
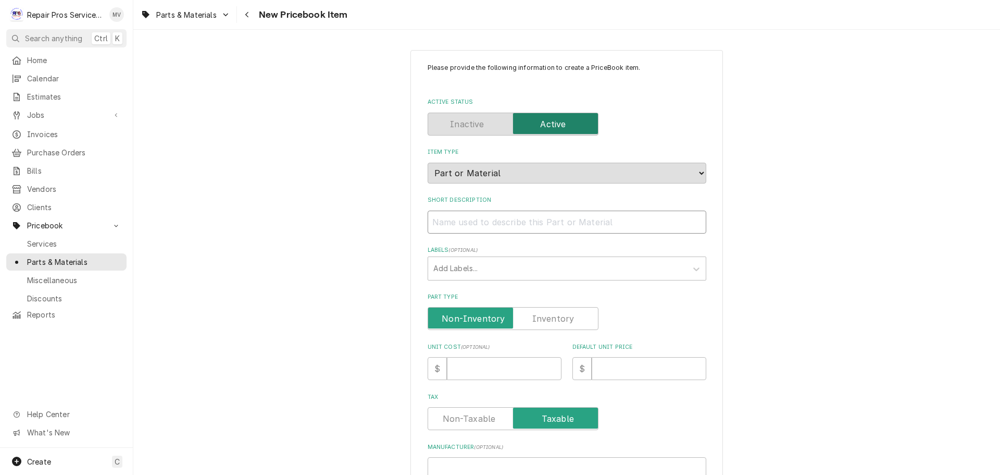
click at [461, 225] on input "Short Description" at bounding box center [567, 222] width 279 height 23
type textarea "x"
type input "B"
type textarea "x"
type input "Ba"
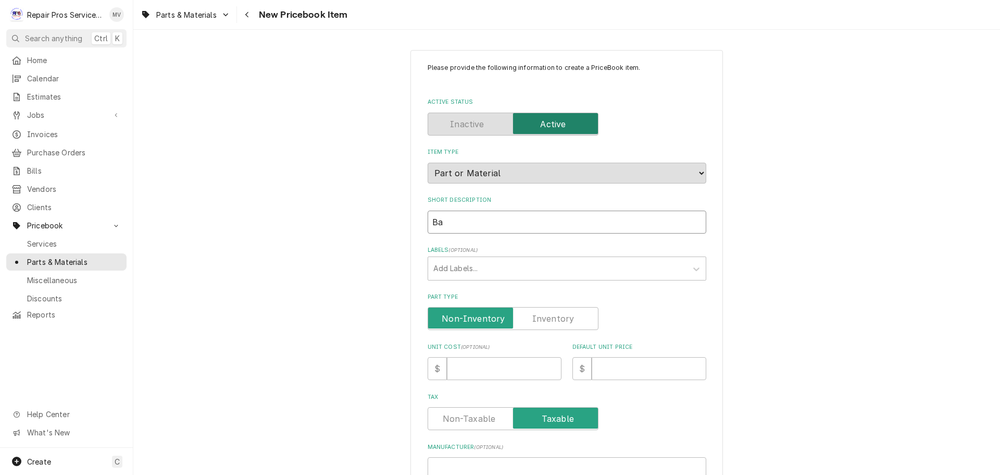
type textarea "x"
type input "Bat"
type textarea "x"
type input "Batt"
type textarea "x"
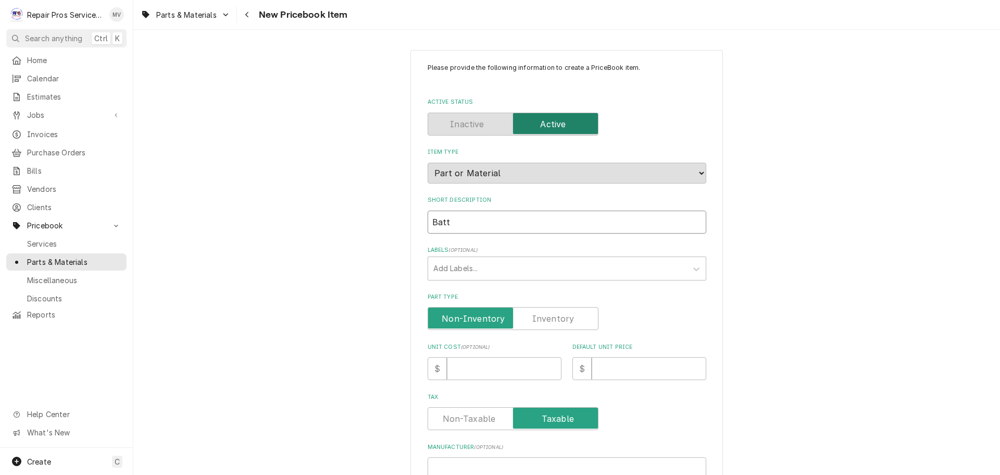
type input "Batte"
type textarea "x"
type input "Batter"
type textarea "x"
type input "Battery"
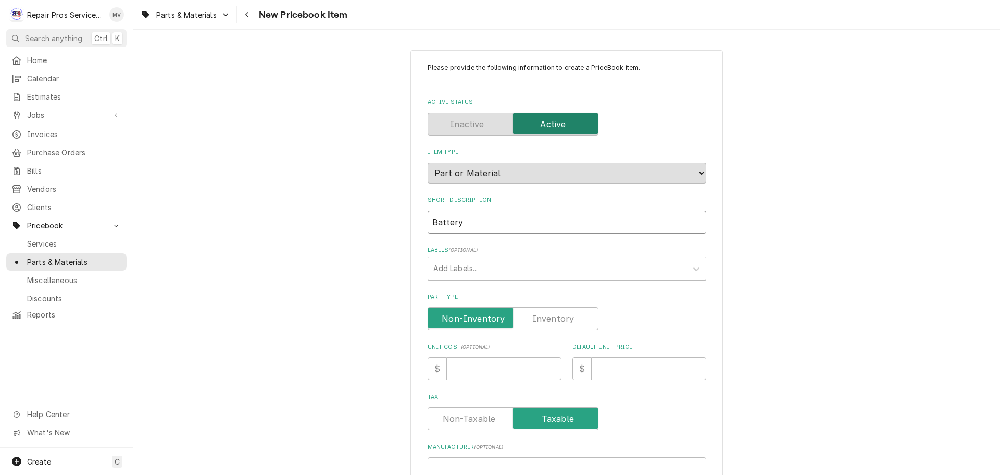
type textarea "x"
type input "Battery"
type textarea "x"
type input "Battery -"
type textarea "x"
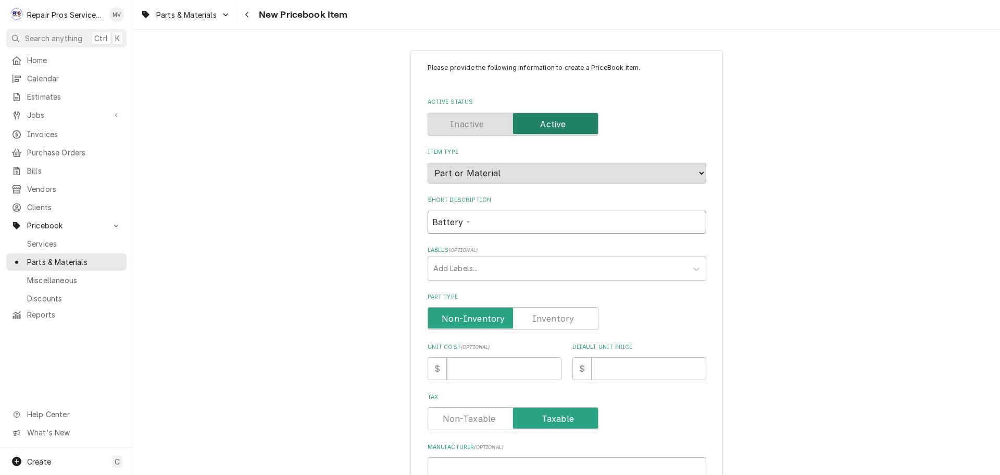
type input "Battery -"
type textarea "x"
type input "Battery - A"
type textarea "x"
type input "Battery - Au"
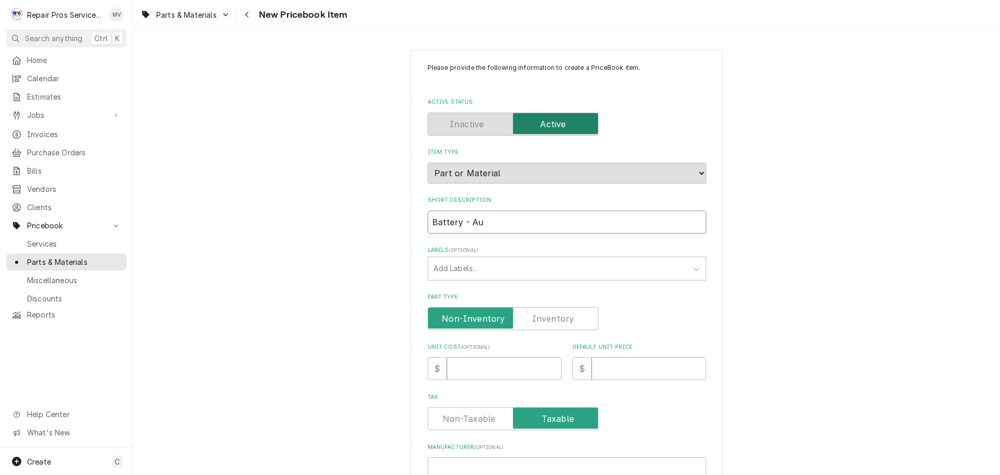
type textarea "x"
type input "Battery - Aut"
type textarea "x"
type input "Battery - Auto"
type textarea "x"
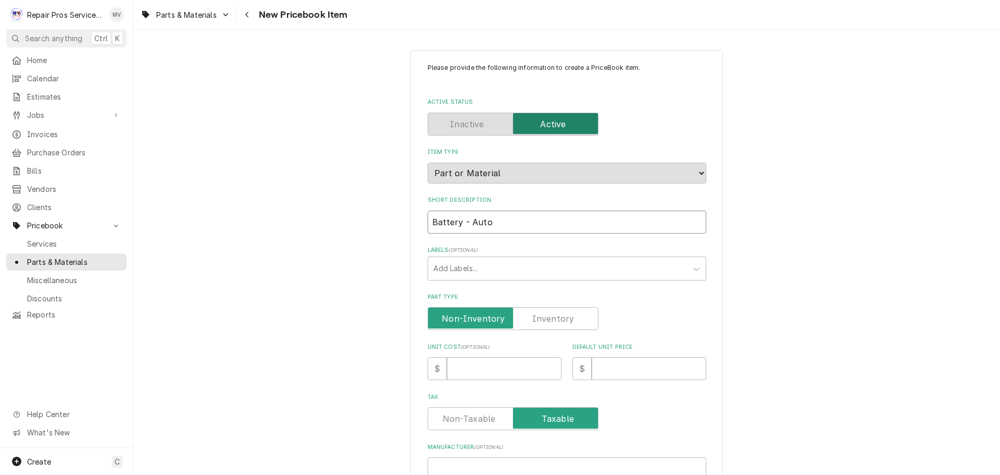
type input "Battery - Autom"
type textarea "x"
type input "Battery - Automo"
type textarea "x"
type input "Battery - Automob"
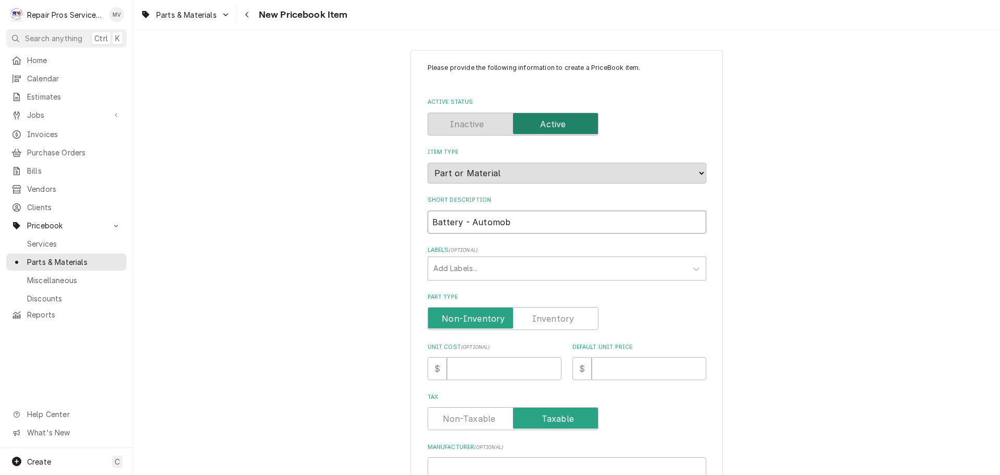
type textarea "x"
type input "Battery - Automobi"
type textarea "x"
type input "Battery - Automobil"
type textarea "x"
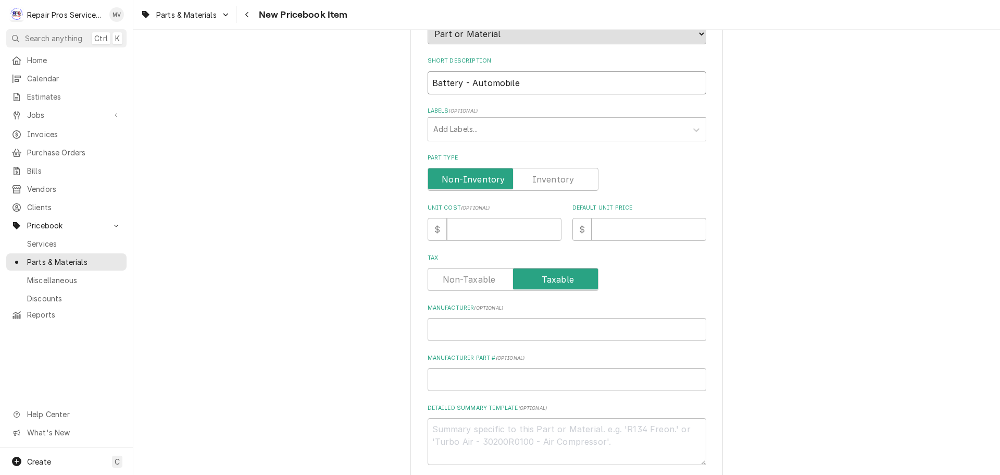
scroll to position [156, 0]
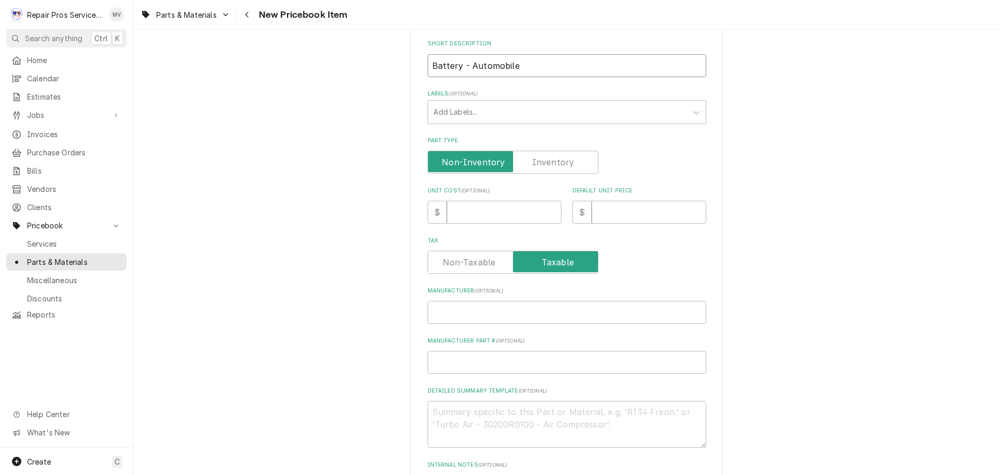
type input "Battery - Automobile"
click at [469, 208] on input "Unit Cost ( optional )" at bounding box center [504, 212] width 115 height 23
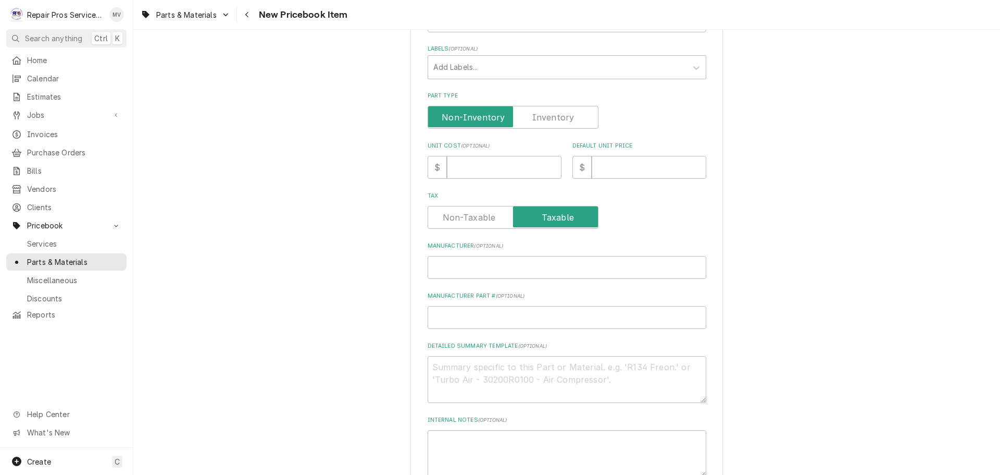
scroll to position [261, 0]
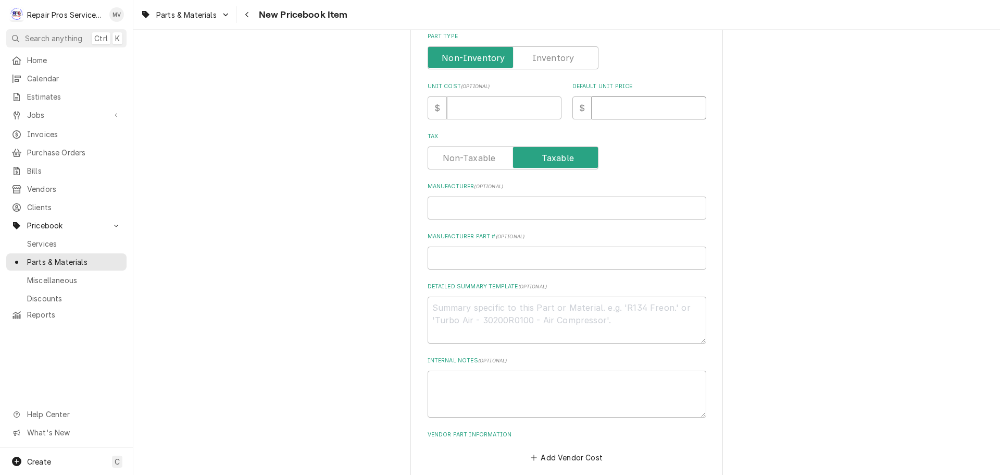
click at [624, 108] on input "Default Unit Price" at bounding box center [649, 107] width 115 height 23
type textarea "x"
type input "0"
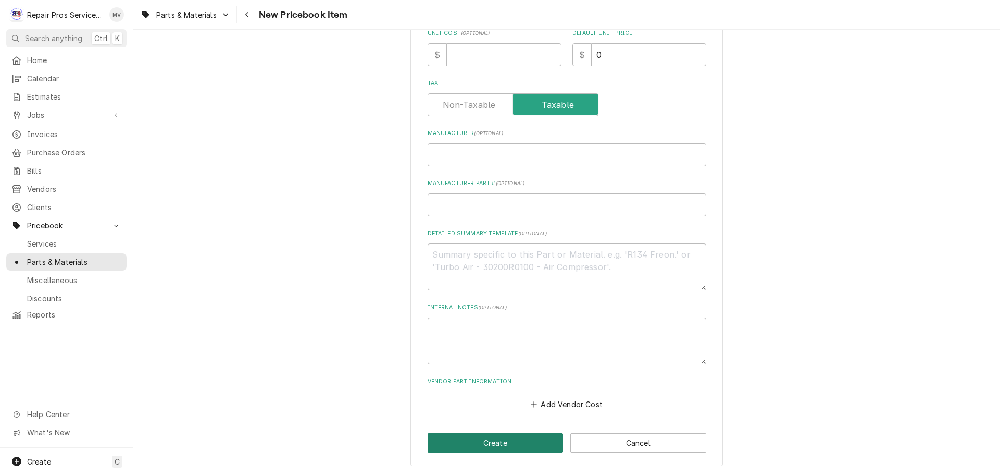
click at [501, 442] on button "Create" at bounding box center [496, 442] width 136 height 19
type textarea "x"
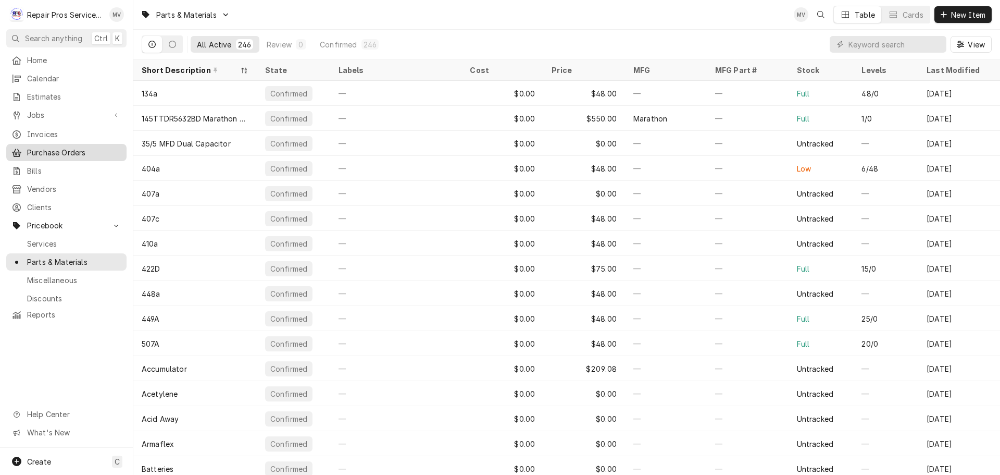
click at [49, 148] on span "Purchase Orders" at bounding box center [74, 152] width 94 height 11
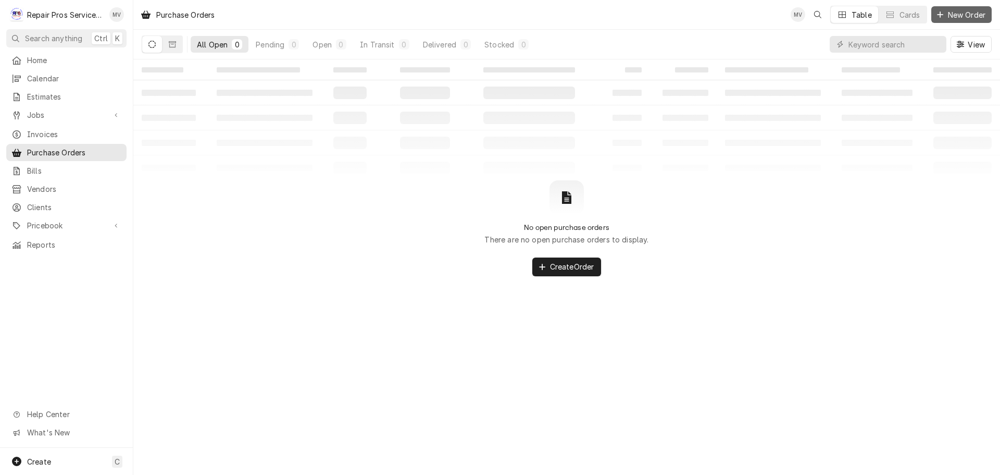
click at [953, 12] on span "New Order" at bounding box center [967, 14] width 42 height 11
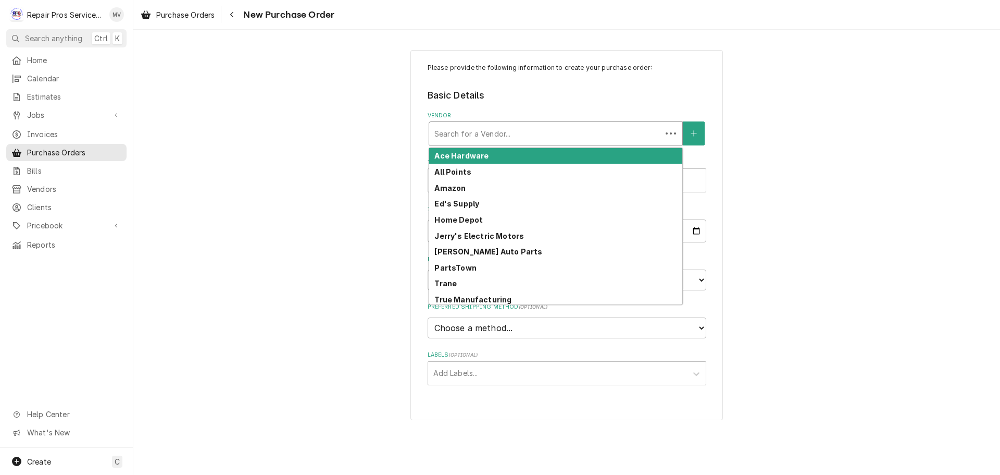
click at [465, 138] on div "Vendor" at bounding box center [546, 133] width 222 height 19
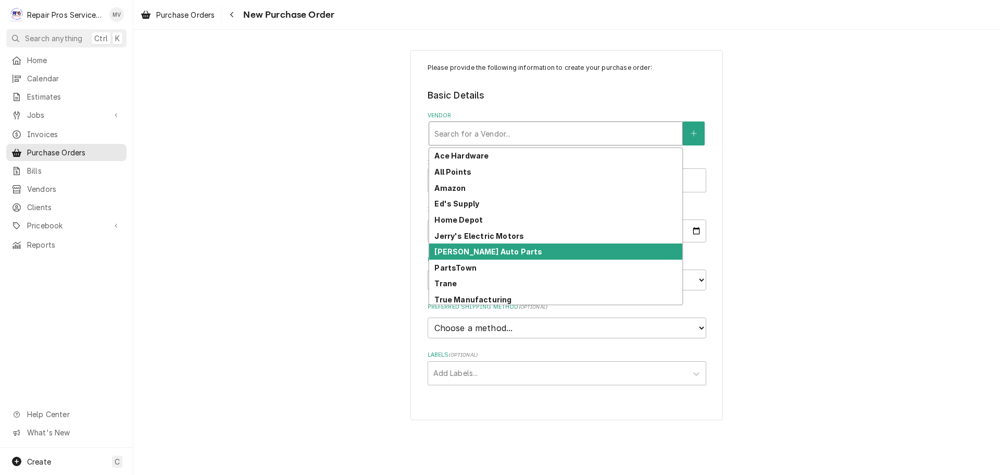
click at [469, 247] on strong "[PERSON_NAME] Auto Parts" at bounding box center [489, 251] width 108 height 9
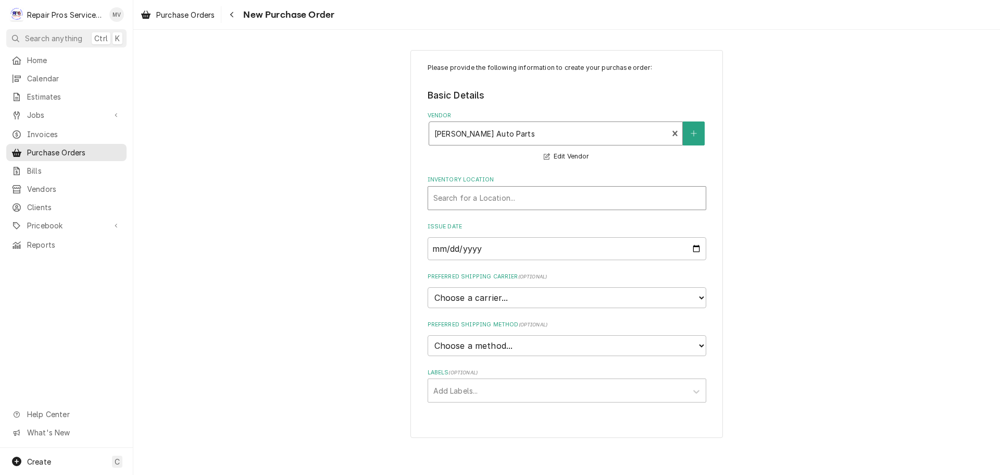
click at [474, 202] on div "Inventory Location" at bounding box center [567, 198] width 267 height 19
type input "off"
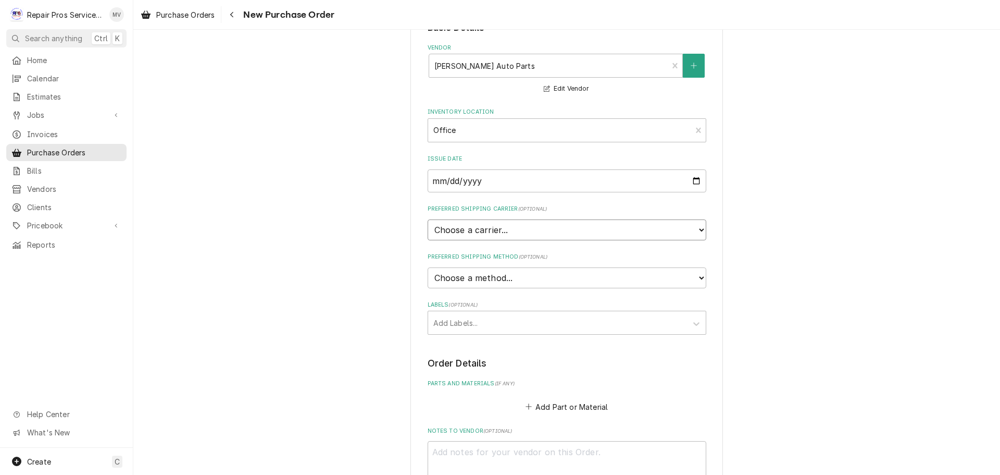
scroll to position [274, 0]
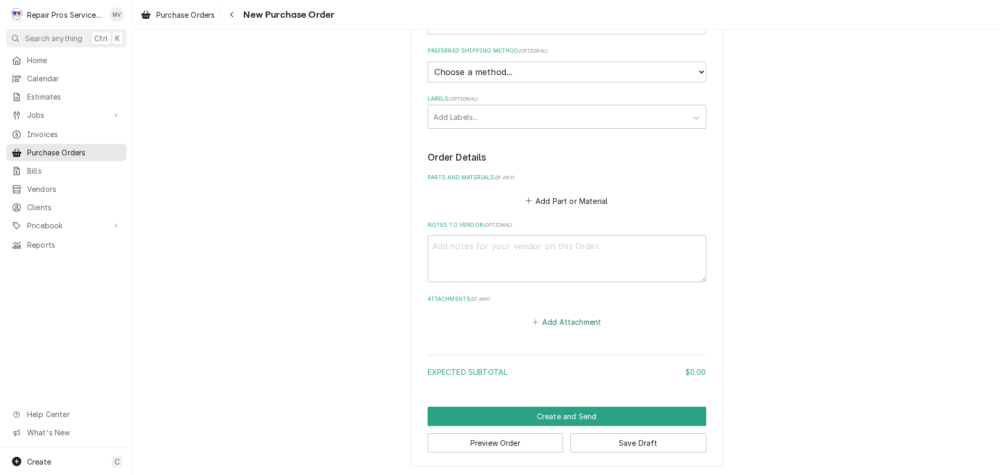
click at [545, 322] on button "Add Attachment" at bounding box center [566, 321] width 73 height 15
type textarea "x"
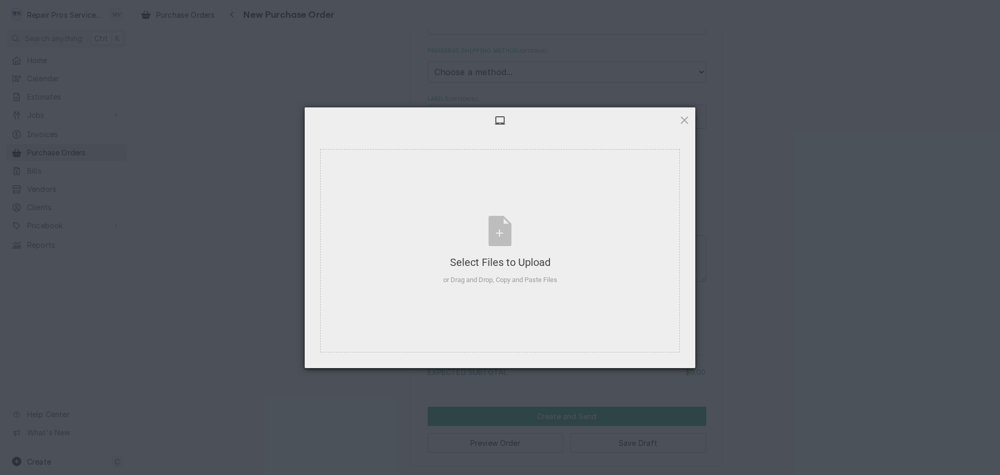
click at [693, 117] on div at bounding box center [500, 120] width 391 height 26
click at [688, 118] on span at bounding box center [684, 119] width 11 height 11
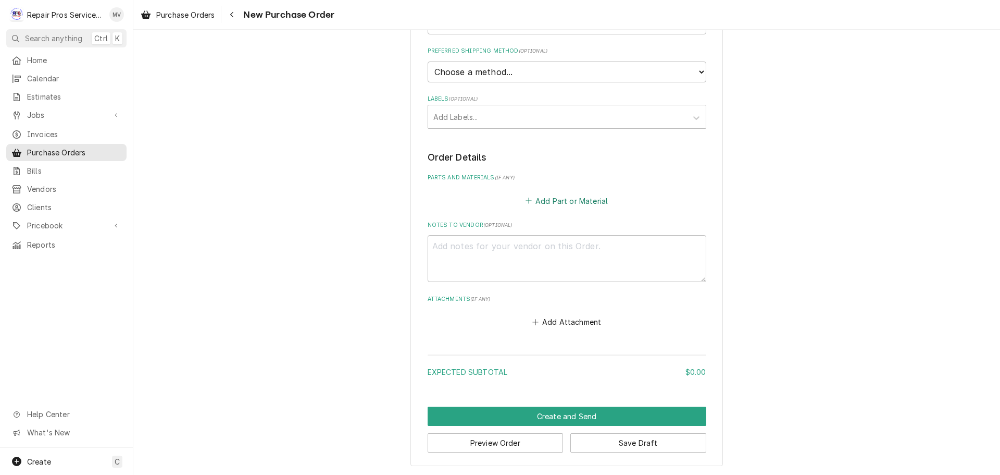
click at [547, 199] on button "Add Part or Material" at bounding box center [567, 200] width 86 height 15
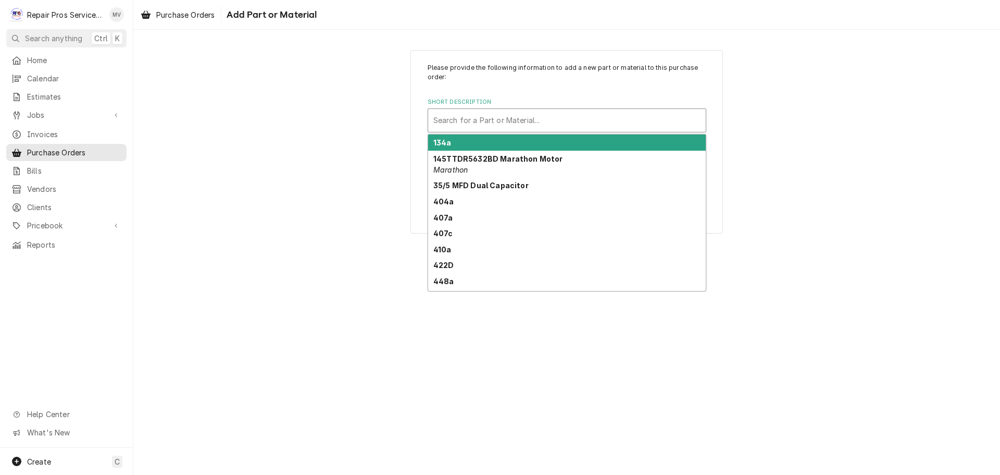
click at [453, 111] on div "Short Description" at bounding box center [567, 120] width 267 height 19
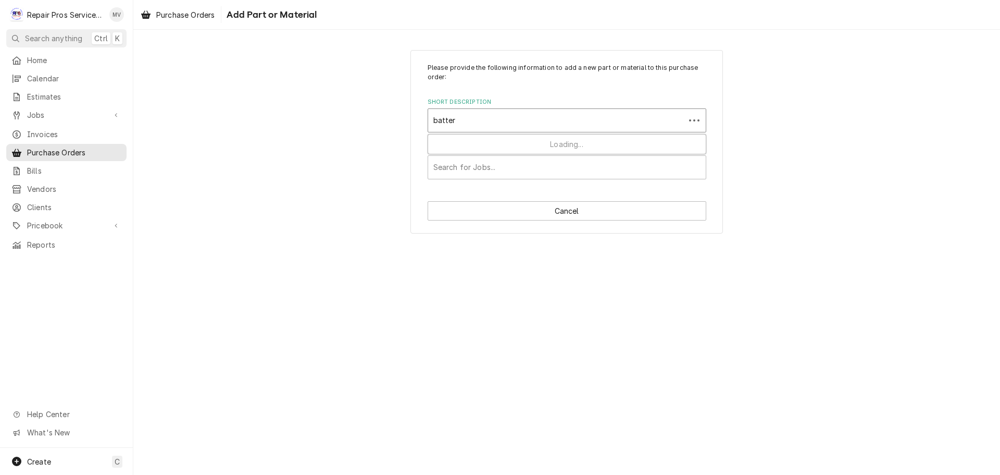
type input "battery"
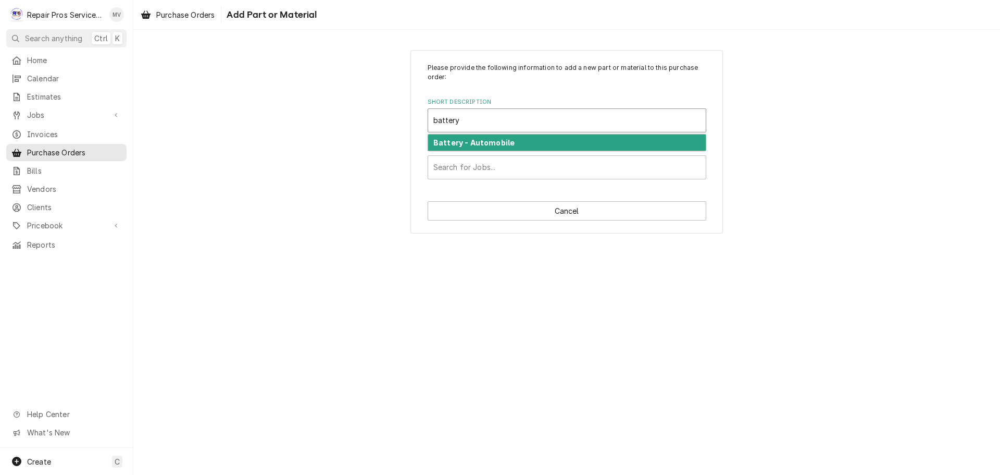
click at [491, 144] on strong "Battery - Automobile" at bounding box center [474, 142] width 81 height 9
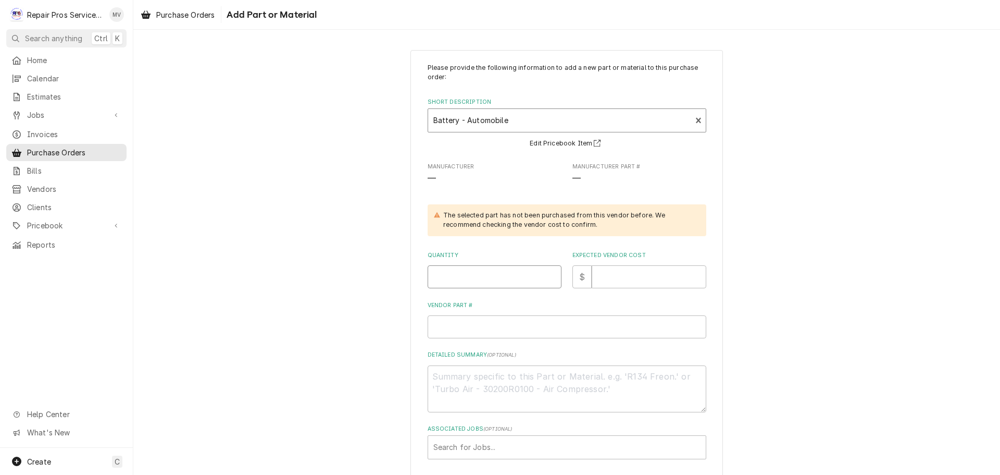
click at [443, 277] on input "Quantity" at bounding box center [495, 276] width 134 height 23
type textarea "x"
type input "1"
type textarea "x"
type input "5"
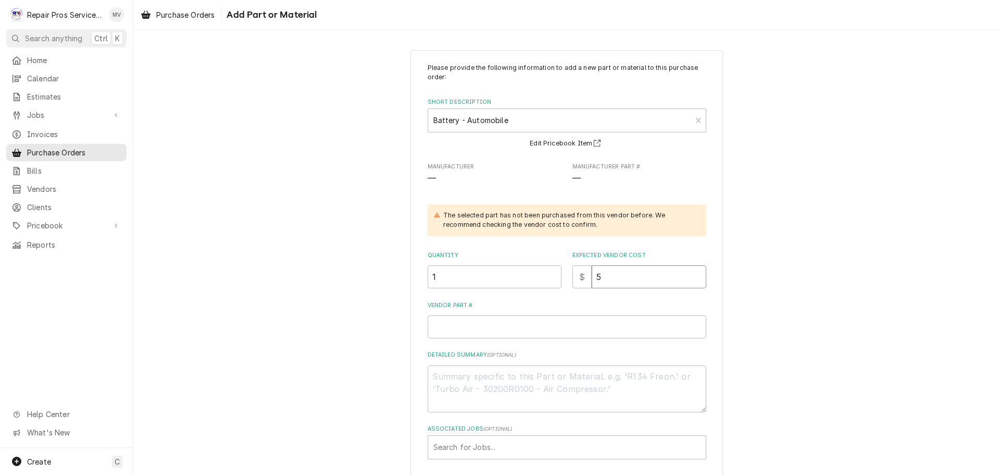
type textarea "x"
type input "56"
type textarea "x"
type input "568"
type textarea "x"
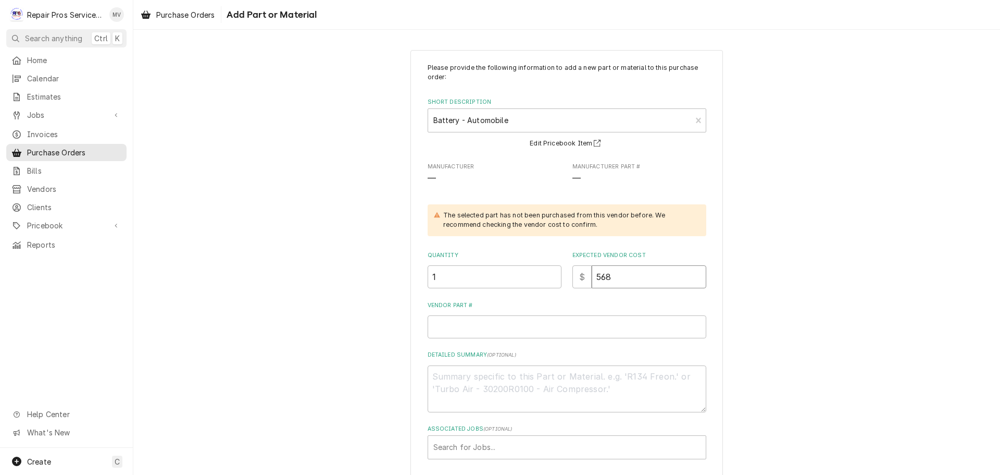
type input "568.0"
type textarea "x"
type input "568.08"
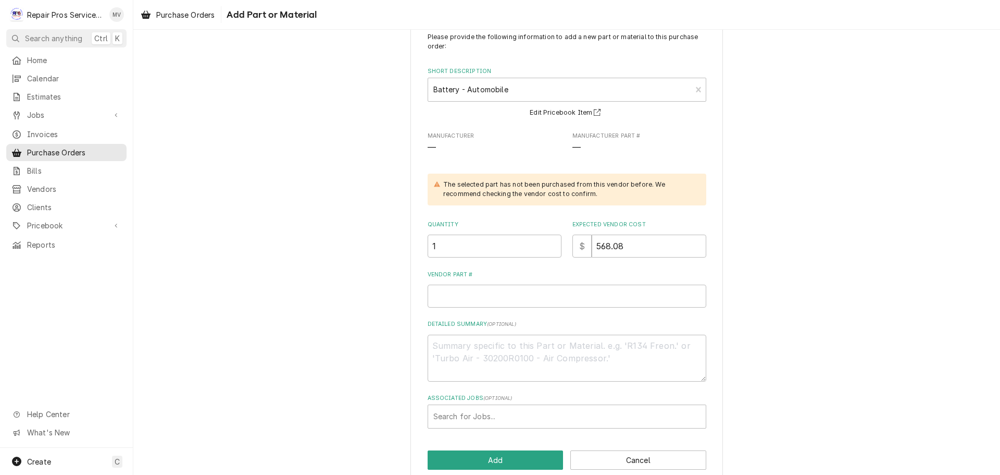
scroll to position [48, 0]
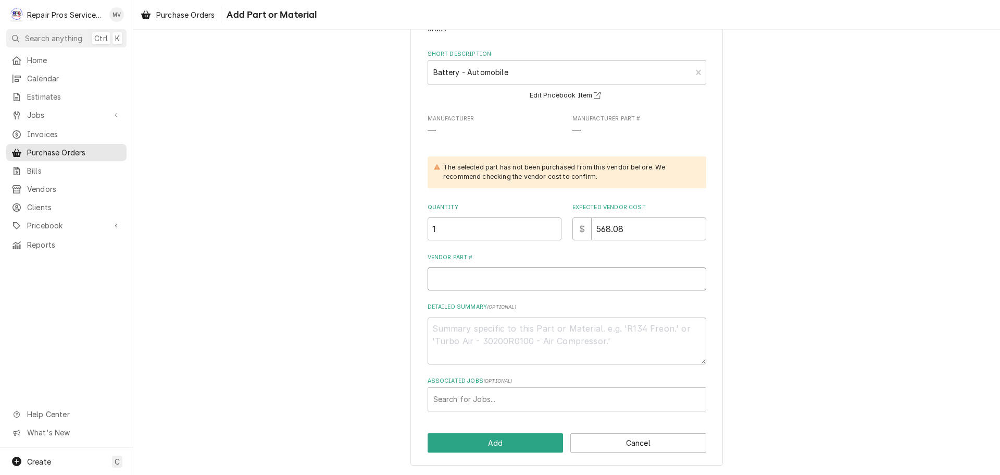
click at [446, 275] on input "Vendor Part #" at bounding box center [567, 278] width 279 height 23
type textarea "x"
type input "S"
type textarea "x"
type input "SS"
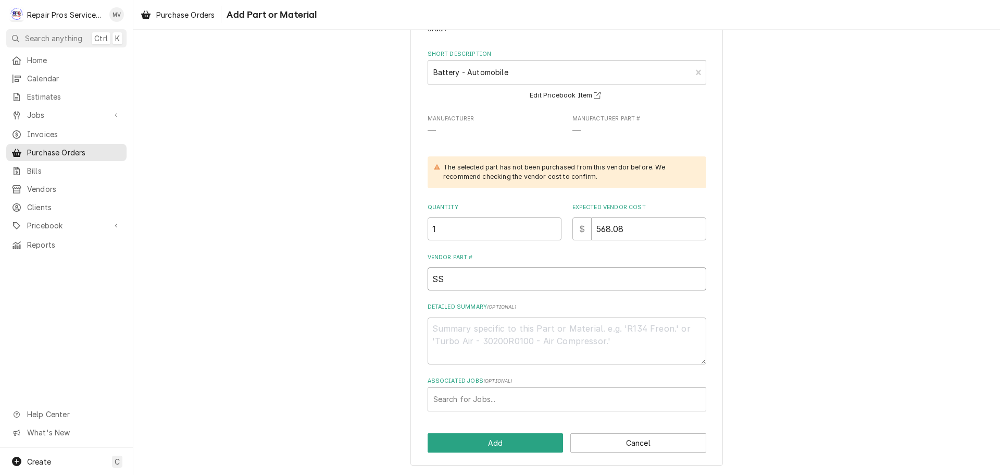
type textarea "x"
type input "SSB"
type textarea "x"
type input "SSB"
type textarea "x"
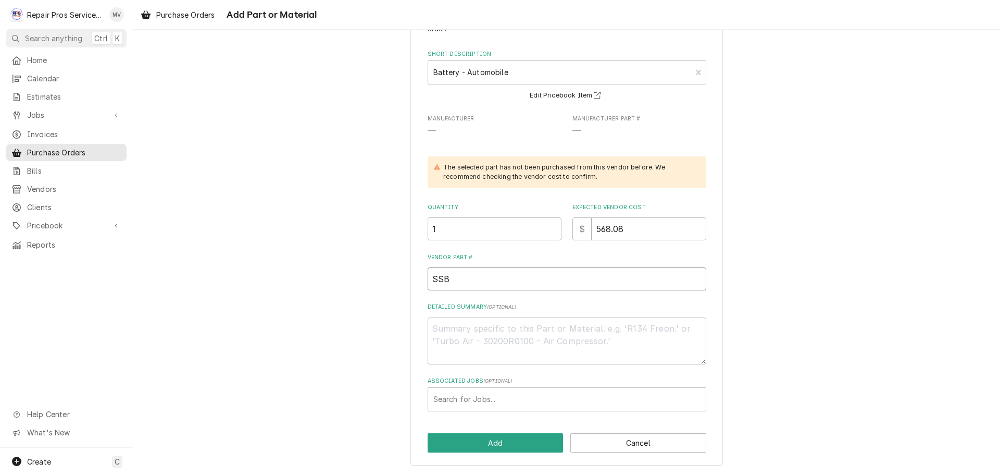
type input "SSB 5"
type textarea "x"
type input "SSB 59"
type textarea "x"
type input "SSB 5"
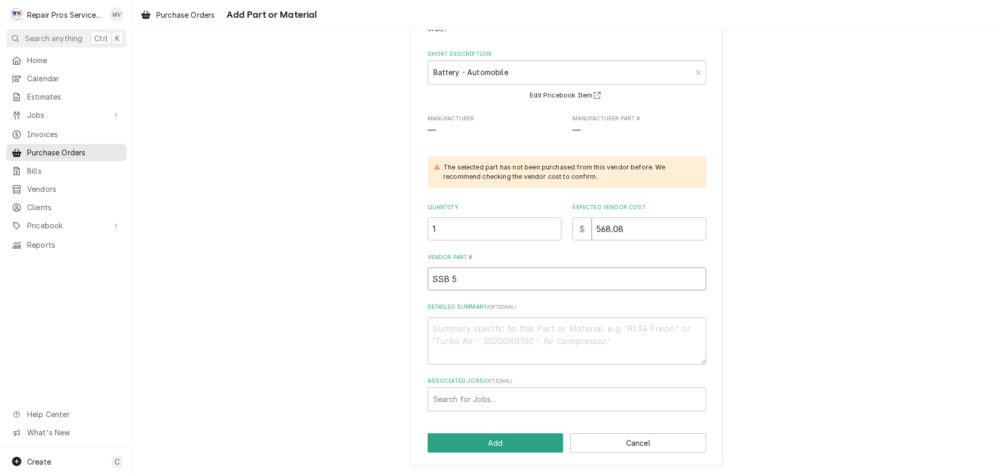
type textarea "x"
type input "SSB"
type textarea "x"
type input "SSB 4"
type textarea "x"
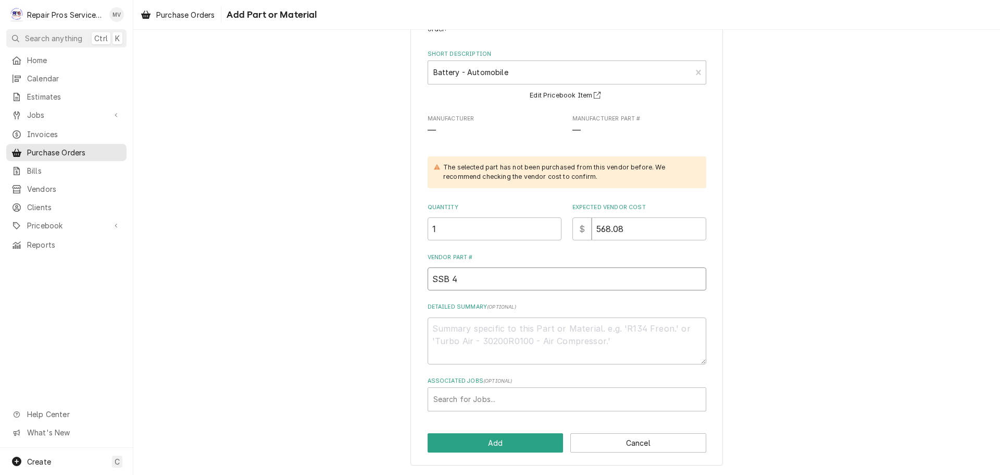
type input "SSB 48"
type textarea "x"
type input "SSB 48P"
type textarea "x"
type input "SSB 48PL"
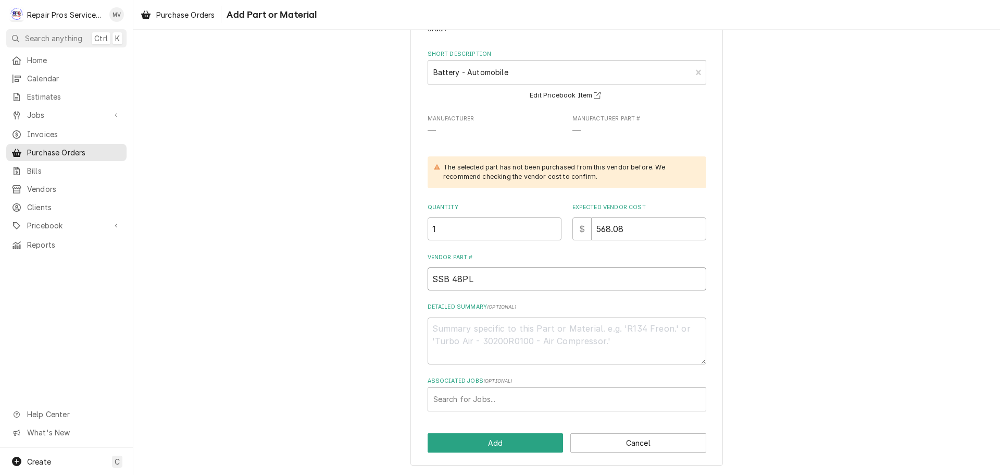
type textarea "x"
type input "SSB 48PLT"
click at [442, 328] on textarea "Detailed Summary ( optional )" at bounding box center [567, 340] width 279 height 47
type textarea "x"
type textarea "B"
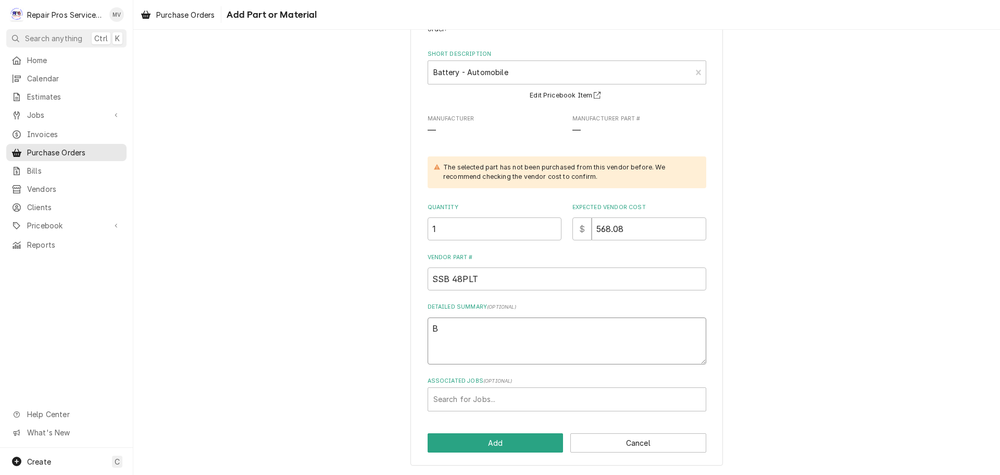
type textarea "x"
type textarea "Ba"
type textarea "x"
type textarea "Bat"
type textarea "x"
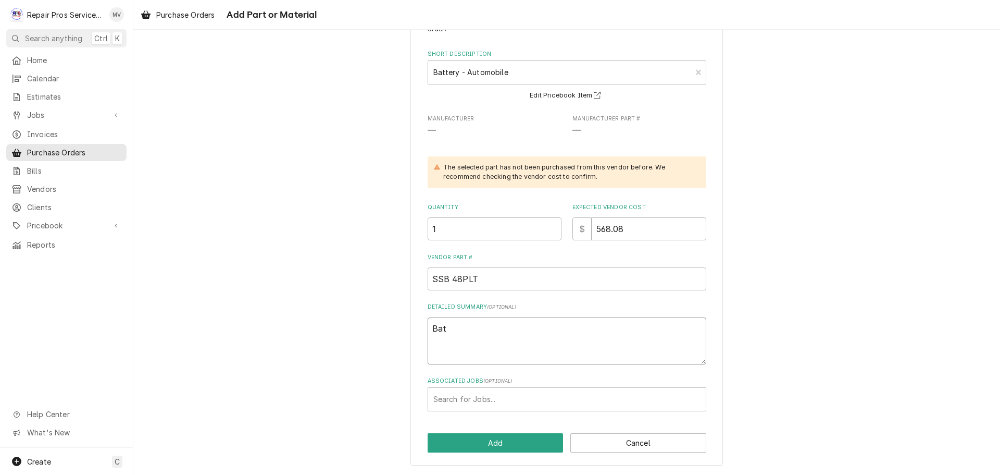
type textarea "Batt"
type textarea "x"
type textarea "Batte"
type textarea "x"
type textarea "Batter"
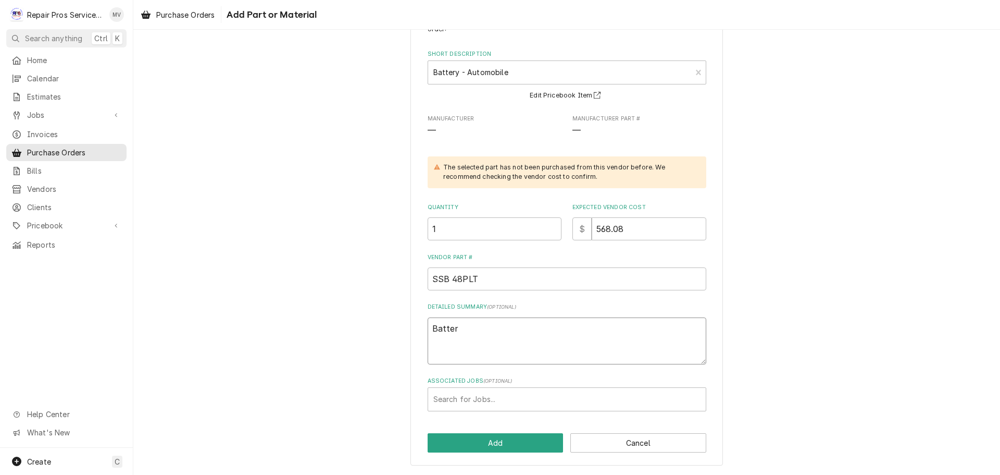
type textarea "x"
type textarea "Battery"
type textarea "x"
type textarea "Battery"
type textarea "x"
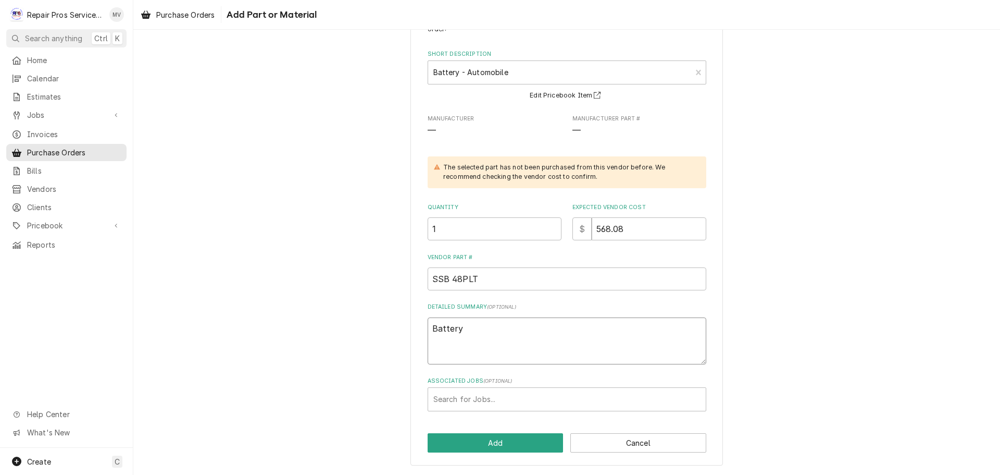
type textarea "Battery -"
type textarea "x"
type textarea "Battery -"
type textarea "x"
type textarea "Battery - 4"
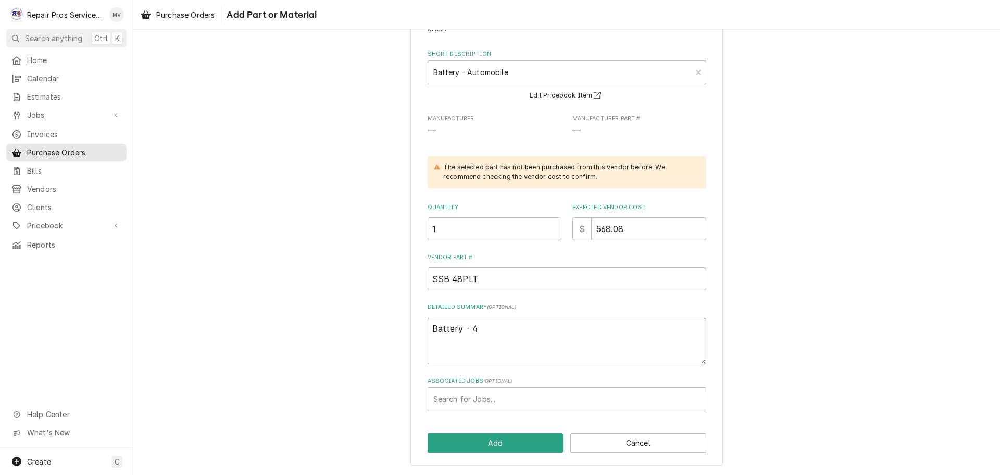
type textarea "x"
type textarea "Battery - 4"
type textarea "x"
type textarea "Battery - 4 Y"
type textarea "x"
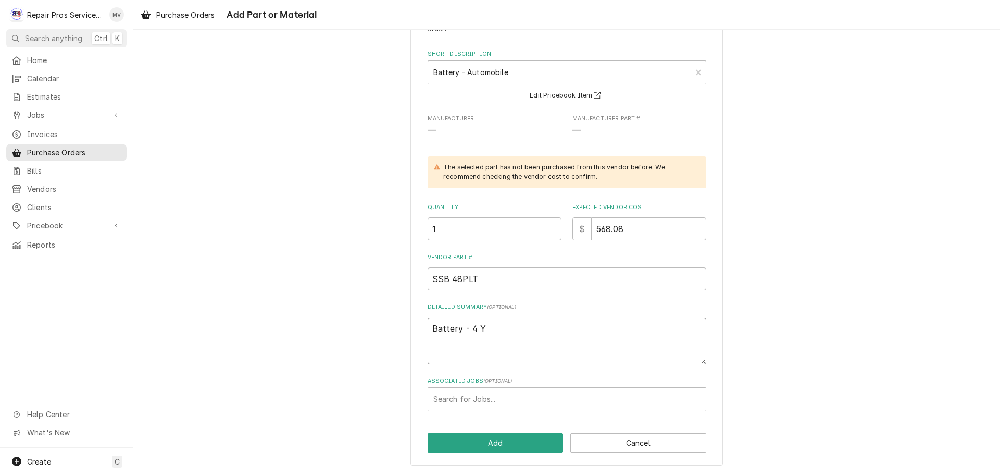
type textarea "Battery - 4 Ye"
type textarea "x"
type textarea "Battery - 4 Yea"
type textarea "x"
type textarea "Battery - 4 Year"
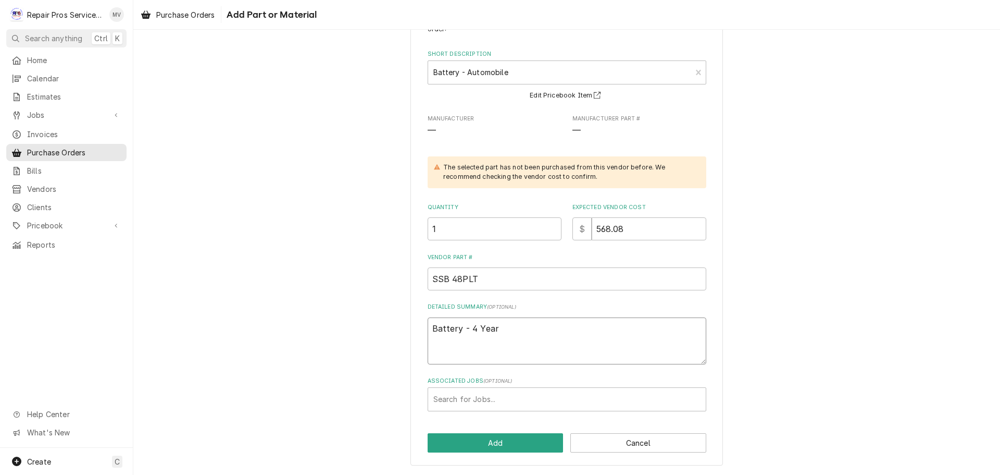
type textarea "x"
type textarea "Battery - 4 Year"
type textarea "x"
type textarea "Battery - 4 Year l"
type textarea "x"
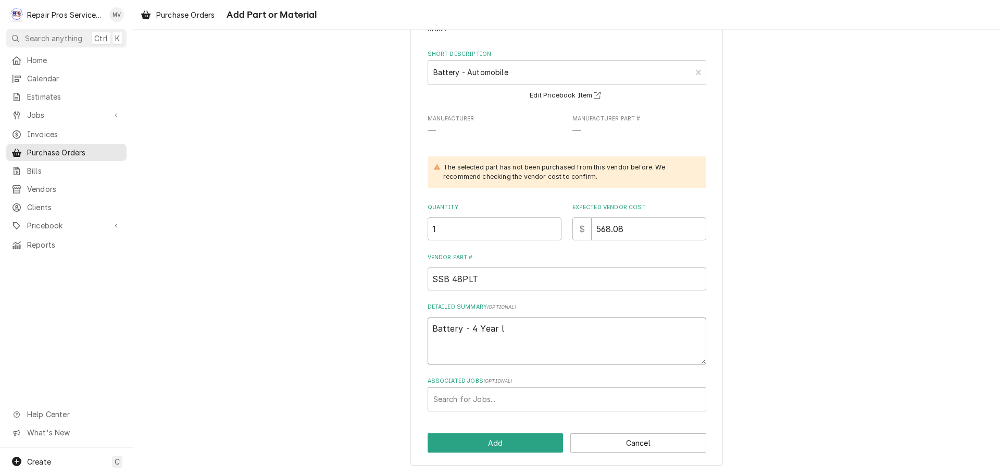
type textarea "Battery - 4 Year li"
type textarea "x"
type textarea "Battery - 4 Year lim"
type textarea "x"
type textarea "Battery - 4 Year limi"
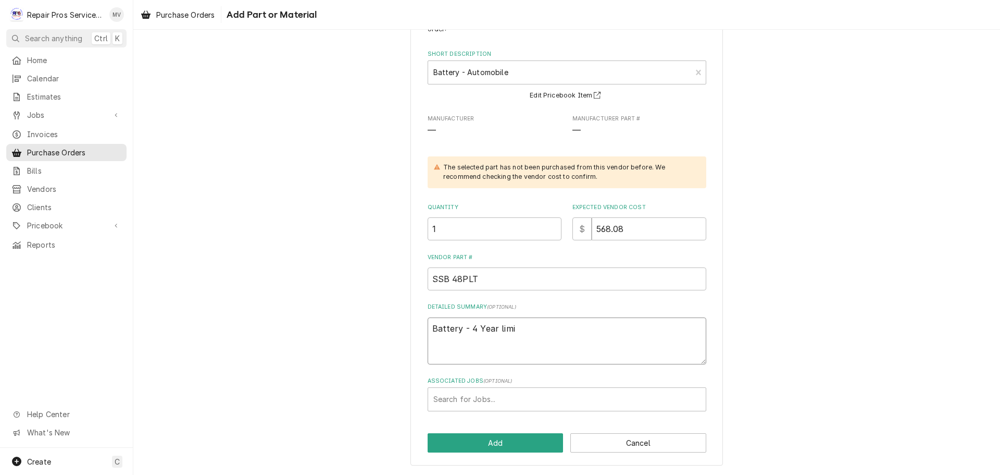
type textarea "x"
type textarea "Battery - 4 Year limit"
type textarea "x"
type textarea "Battery - 4 Year limite"
type textarea "x"
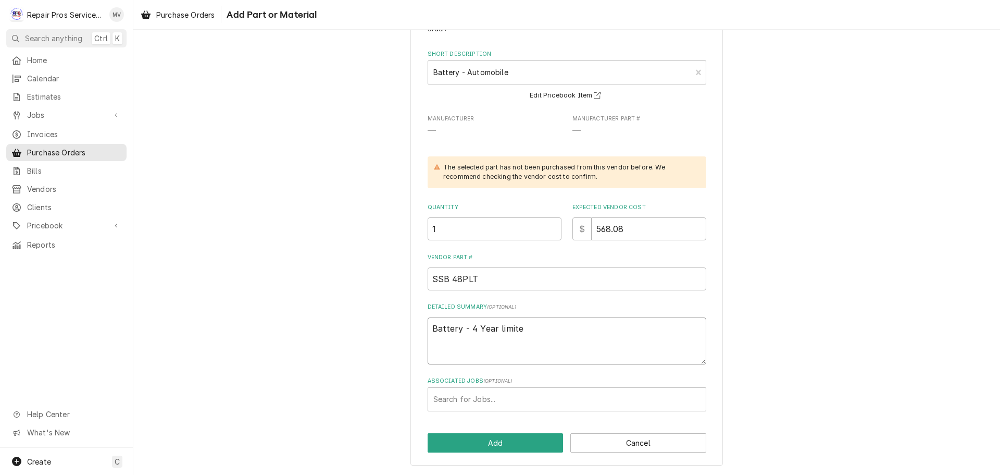
type textarea "Battery - 4 Year limited"
type textarea "x"
type textarea "Battery - 4 Year limited"
type textarea "x"
type textarea "Battery - 4 Year limited w"
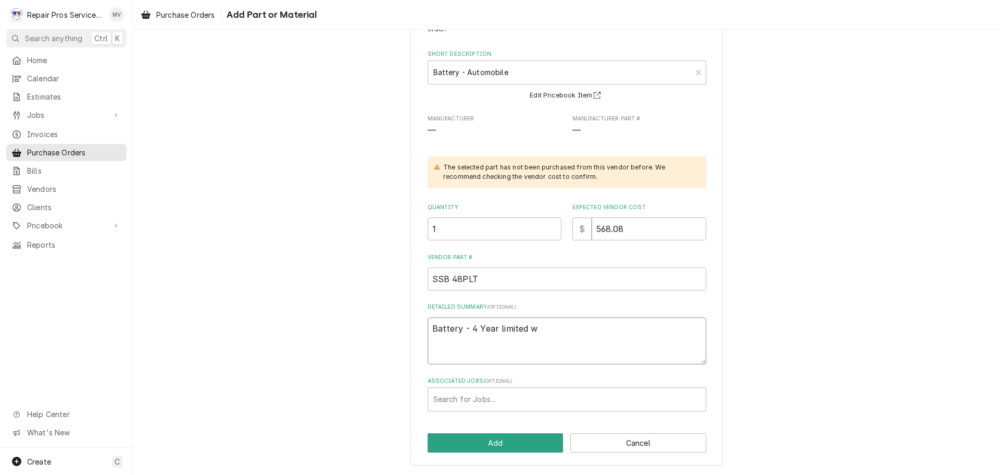
type textarea "x"
type textarea "Battery - 4 Year limited wa"
type textarea "x"
type textarea "Battery - 4 Year limited war"
type textarea "x"
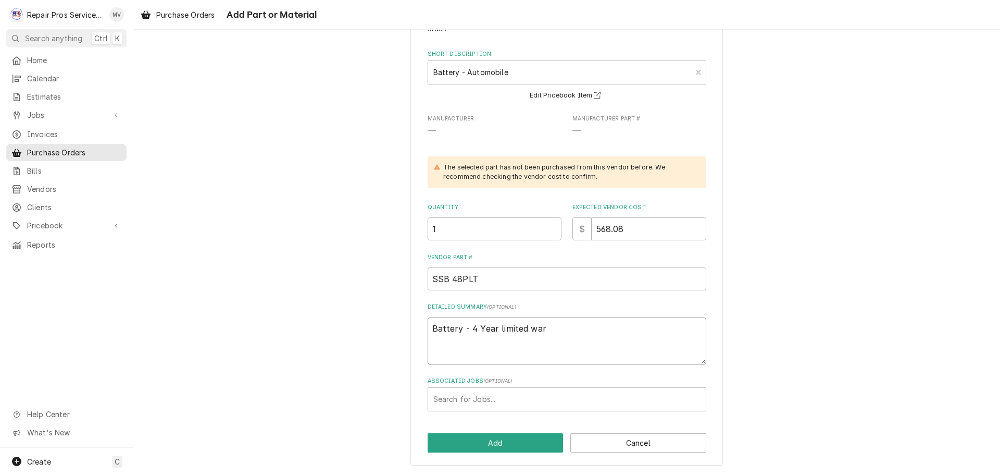
type textarea "Battery - 4 Year limited warr"
type textarea "x"
type textarea "Battery - 4 Year limited warra"
type textarea "x"
type textarea "Battery - 4 Year limited warran"
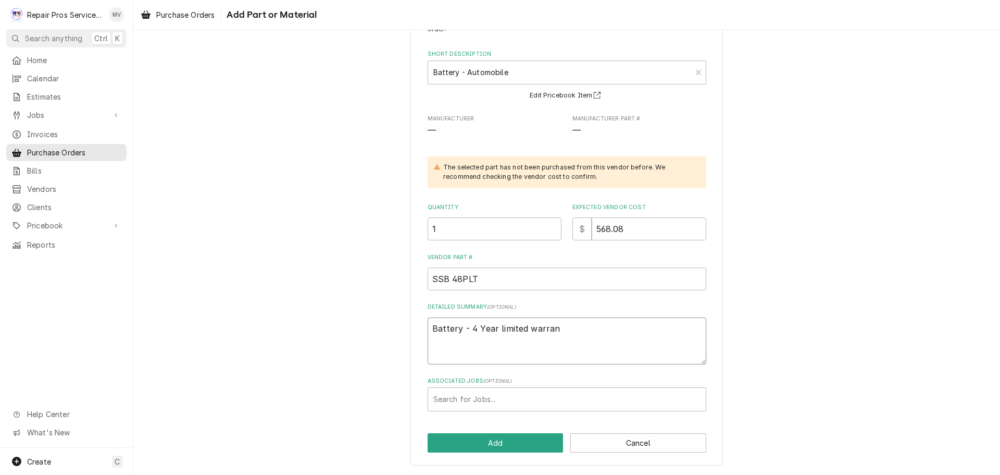
type textarea "x"
type textarea "Battery - 4 Year limited warrant"
type textarea "x"
type textarea "Battery - 4 Year limited warranty"
click at [479, 446] on button "Add" at bounding box center [496, 442] width 136 height 19
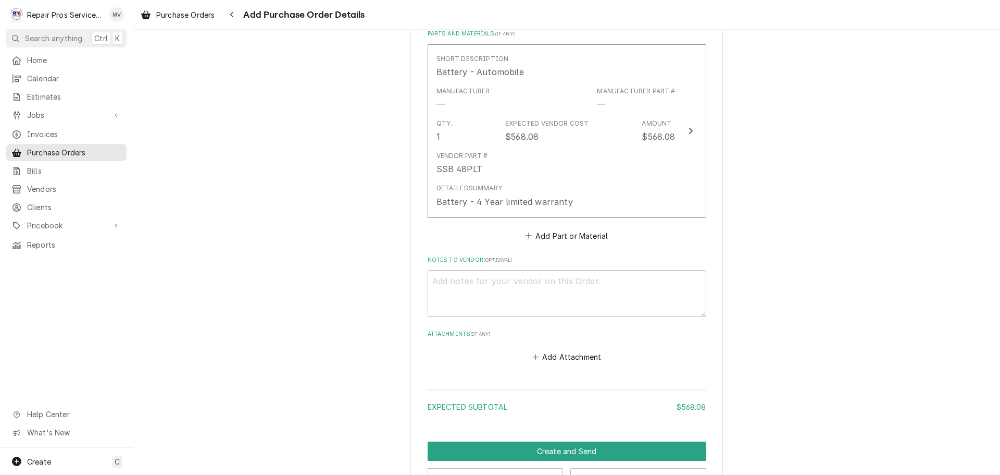
scroll to position [452, 0]
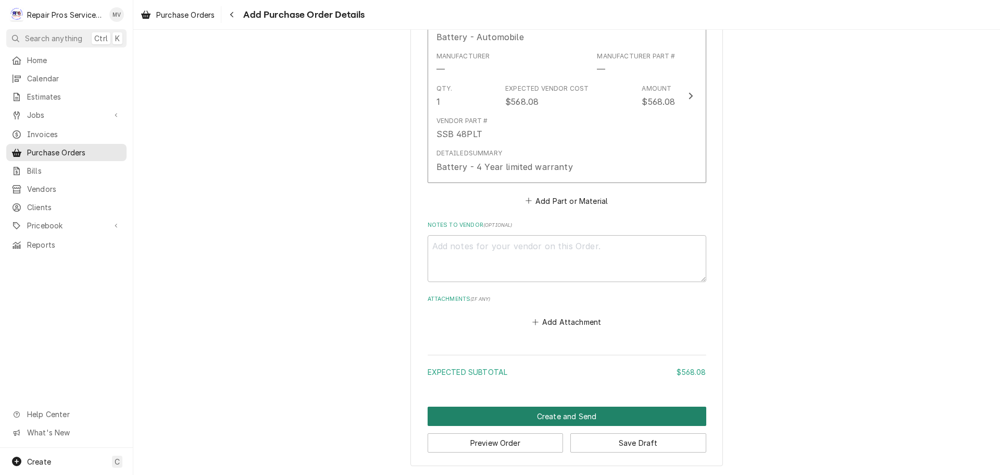
click at [568, 411] on button "Create and Send" at bounding box center [567, 415] width 279 height 19
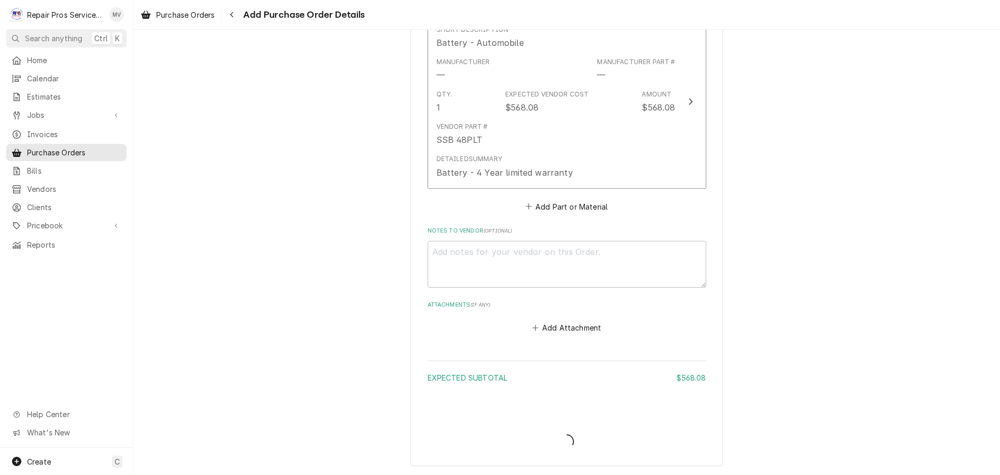
scroll to position [447, 0]
type textarea "x"
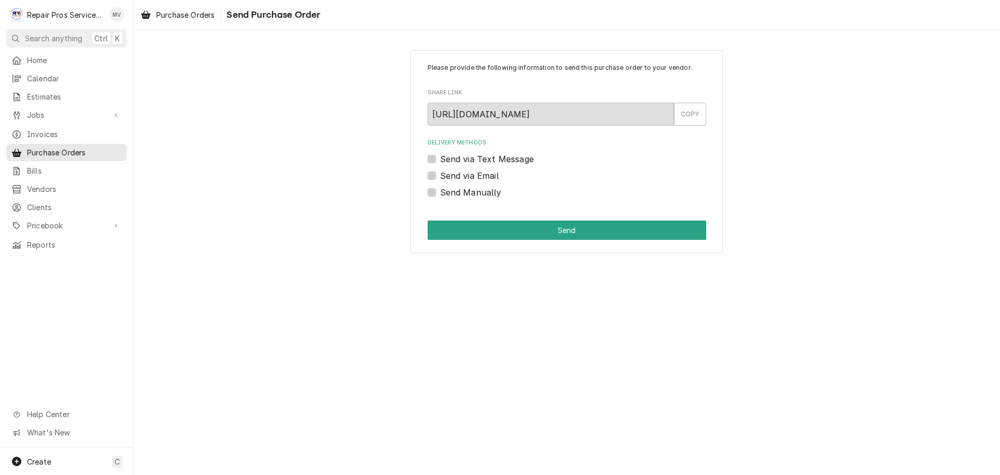
click at [479, 189] on label "Send Manually" at bounding box center [470, 192] width 61 height 13
click at [479, 189] on input "Send Manually" at bounding box center [579, 197] width 279 height 23
checkbox input "true"
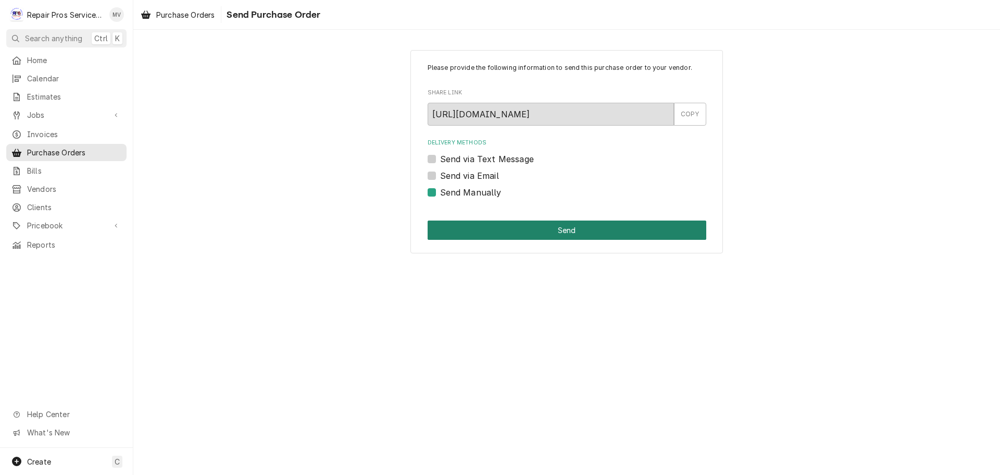
click at [582, 224] on button "Send" at bounding box center [567, 229] width 279 height 19
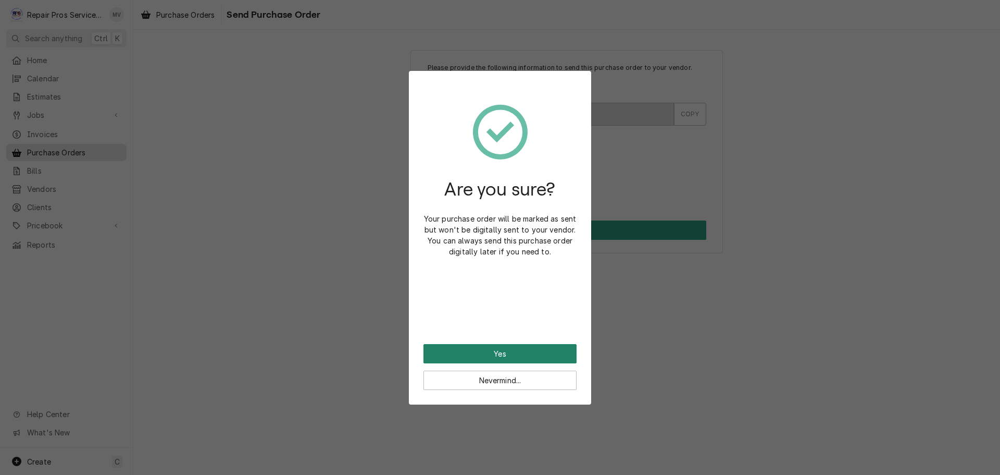
drag, startPoint x: 491, startPoint y: 344, endPoint x: 491, endPoint y: 351, distance: 6.8
click at [491, 348] on button "Yes" at bounding box center [500, 353] width 153 height 19
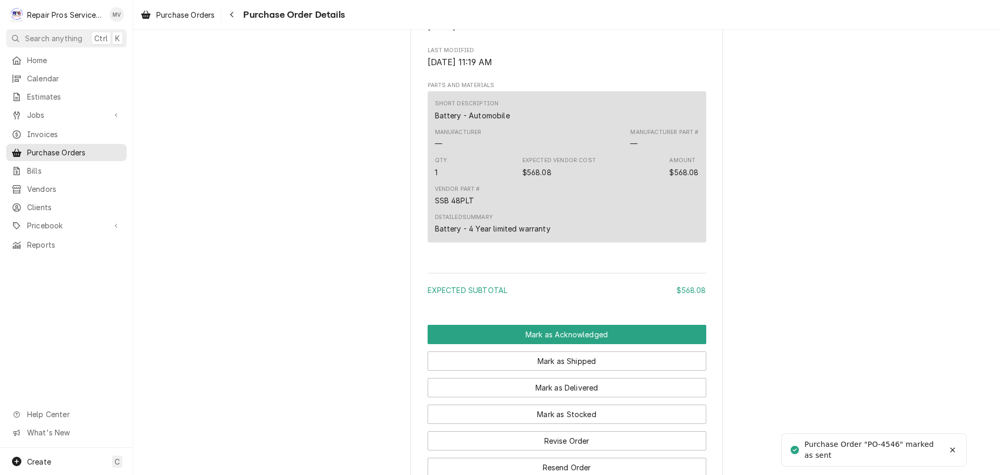
scroll to position [623, 0]
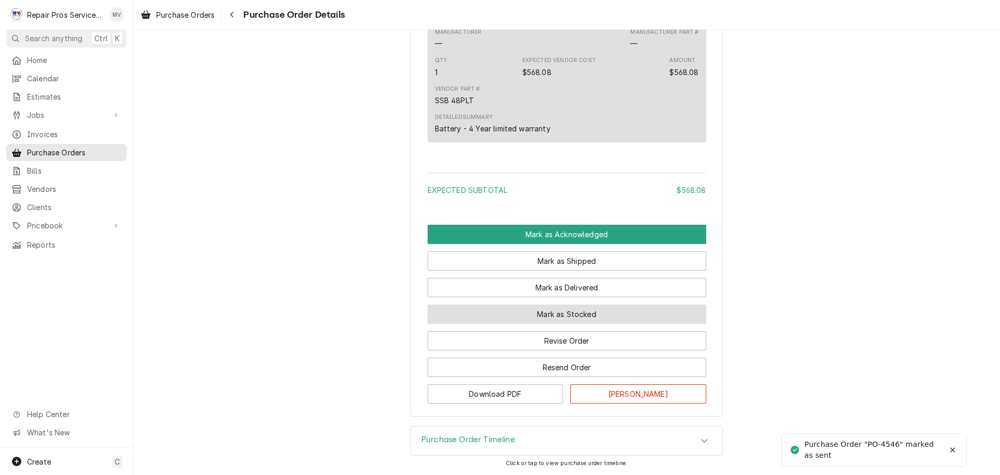
click at [542, 317] on button "Mark as Stocked" at bounding box center [567, 313] width 279 height 19
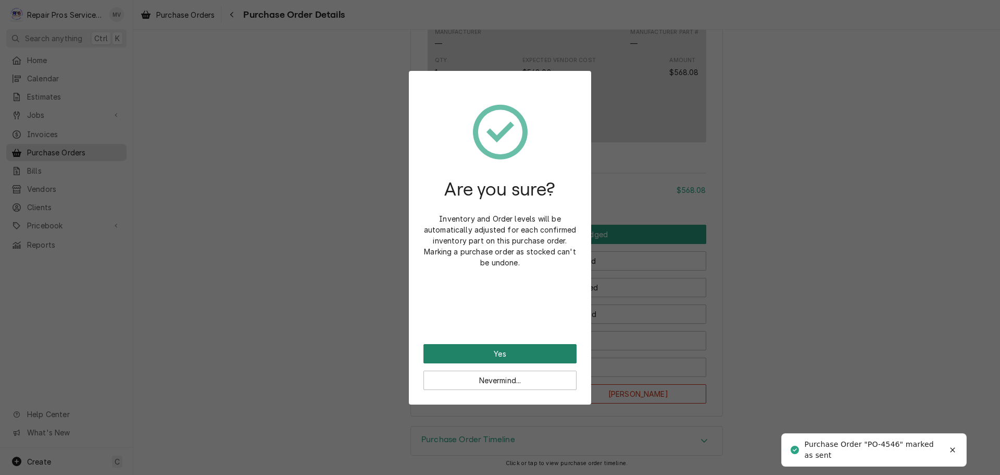
click at [530, 353] on button "Yes" at bounding box center [500, 353] width 153 height 19
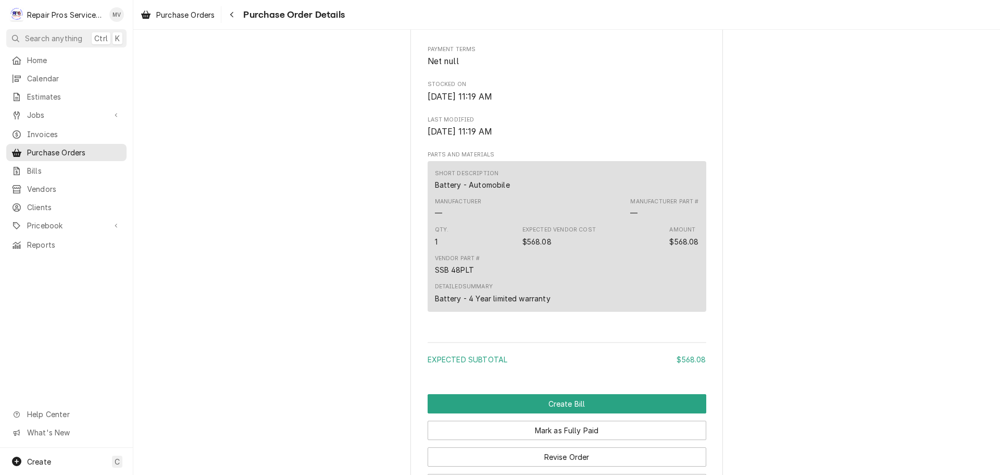
scroll to position [675, 0]
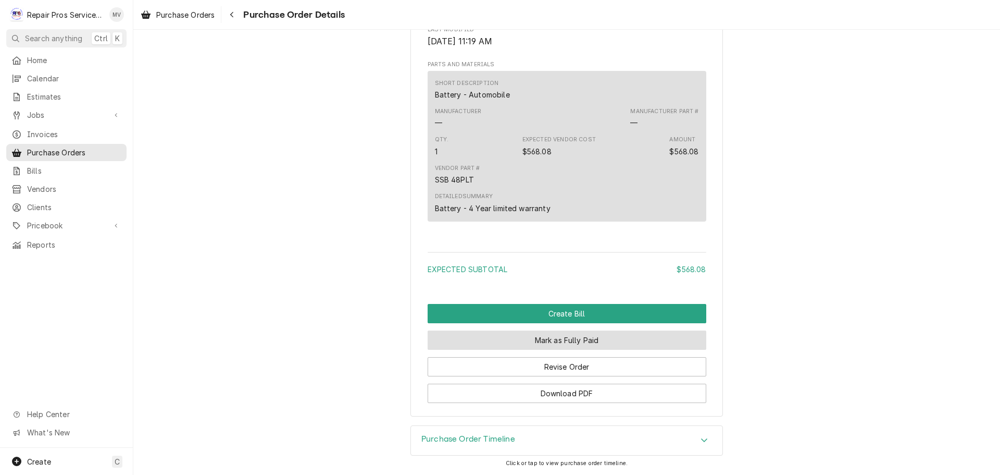
click at [543, 342] on button "Mark as Fully Paid" at bounding box center [567, 339] width 279 height 19
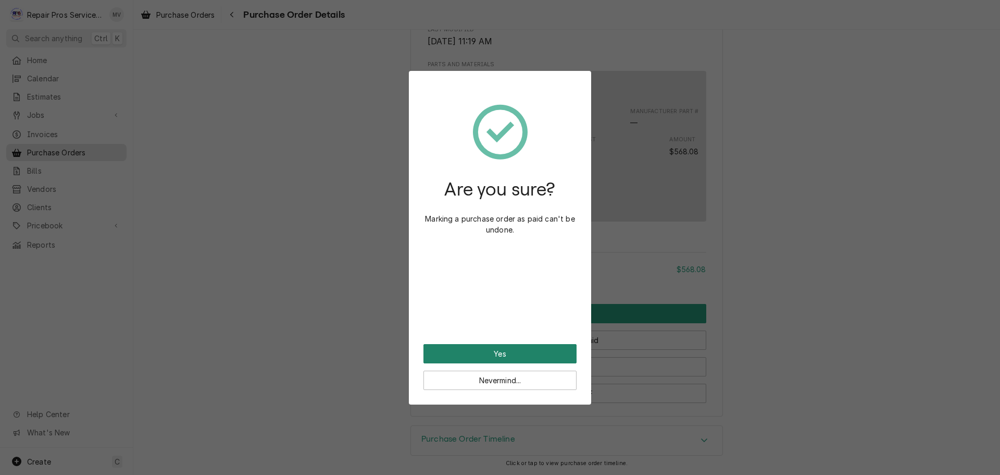
click at [515, 353] on button "Yes" at bounding box center [500, 353] width 153 height 19
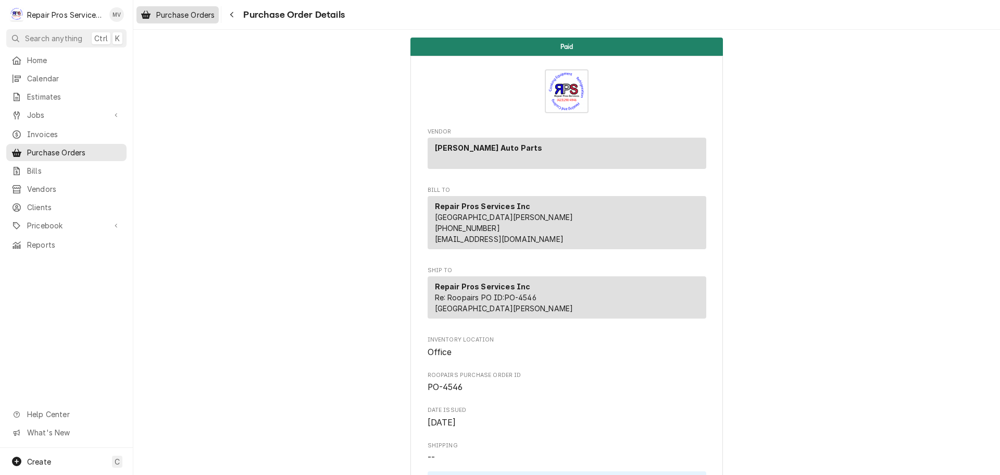
click at [162, 14] on span "Purchase Orders" at bounding box center [185, 14] width 58 height 11
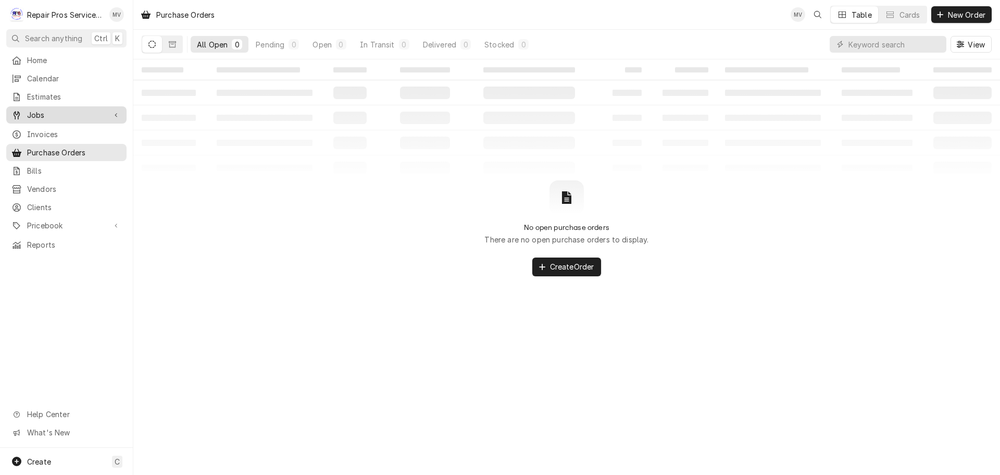
click at [36, 114] on span "Jobs" at bounding box center [66, 114] width 79 height 11
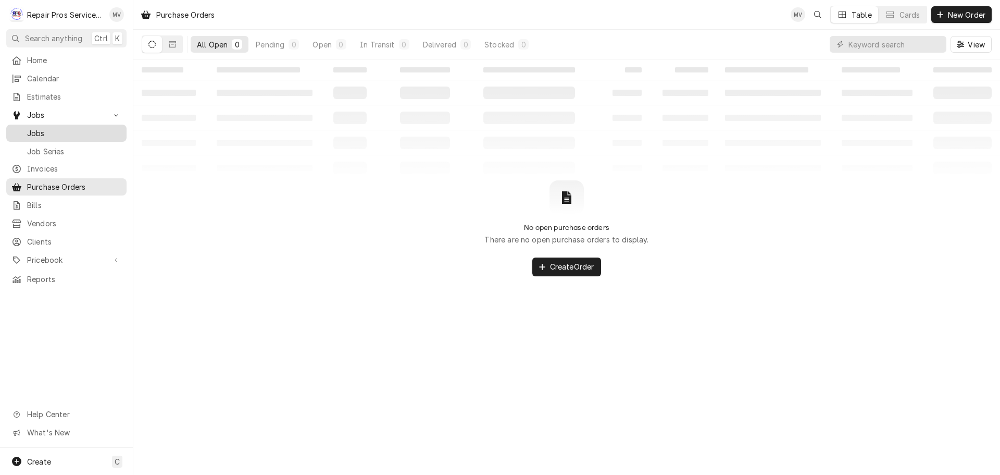
click at [42, 128] on span "Jobs" at bounding box center [74, 133] width 94 height 11
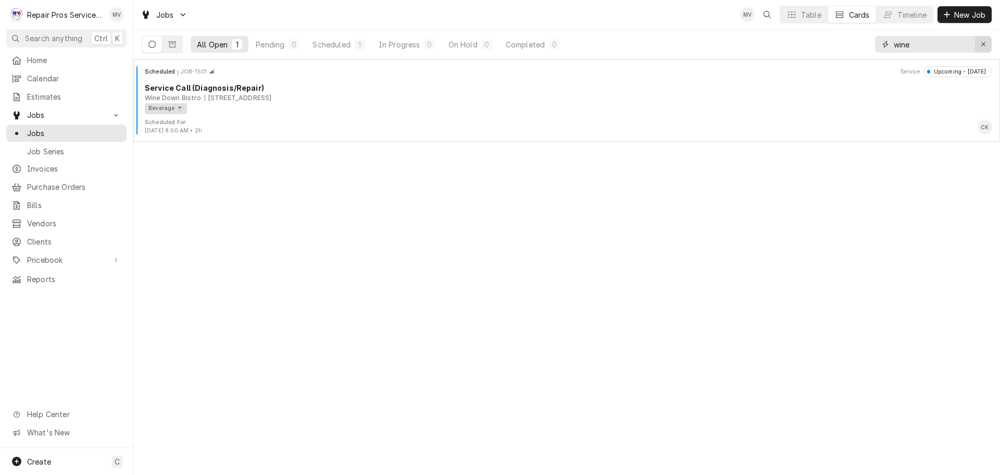
click at [984, 43] on icon "Erase input" at bounding box center [984, 44] width 6 height 7
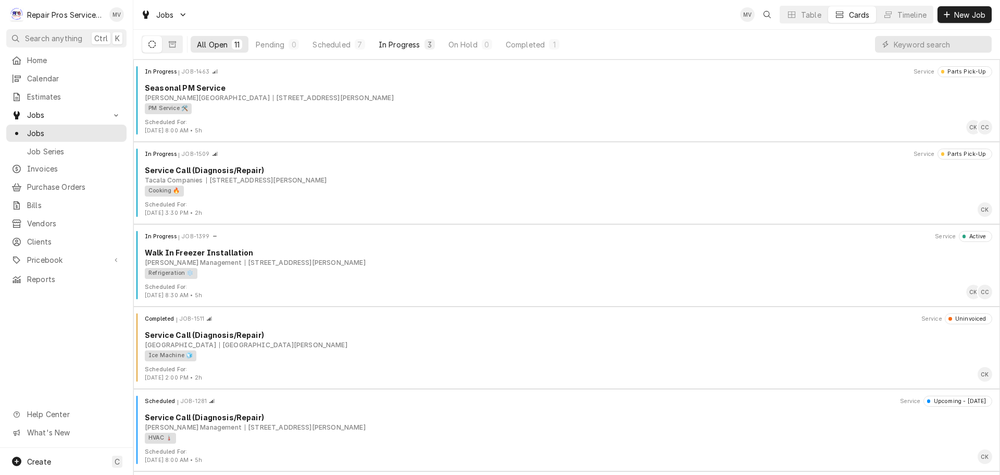
click at [404, 40] on div "In Progress" at bounding box center [400, 44] width 42 height 11
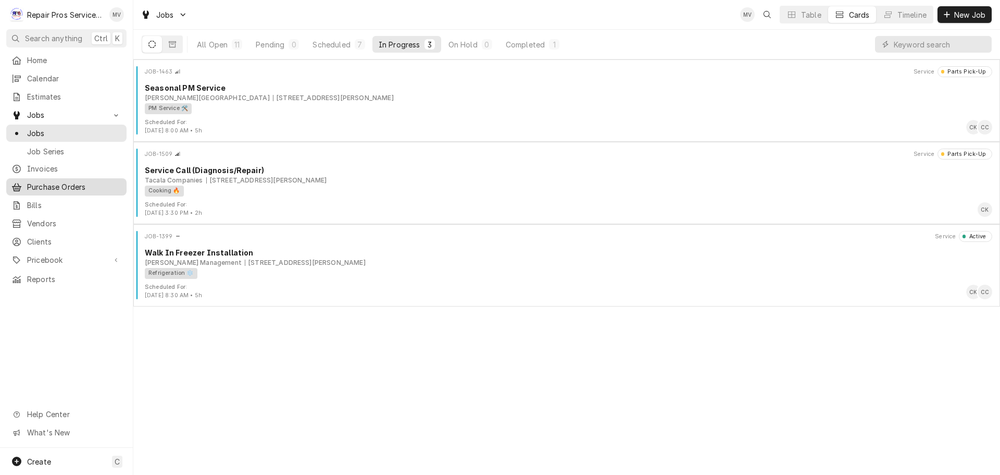
click at [49, 181] on span "Purchase Orders" at bounding box center [74, 186] width 94 height 11
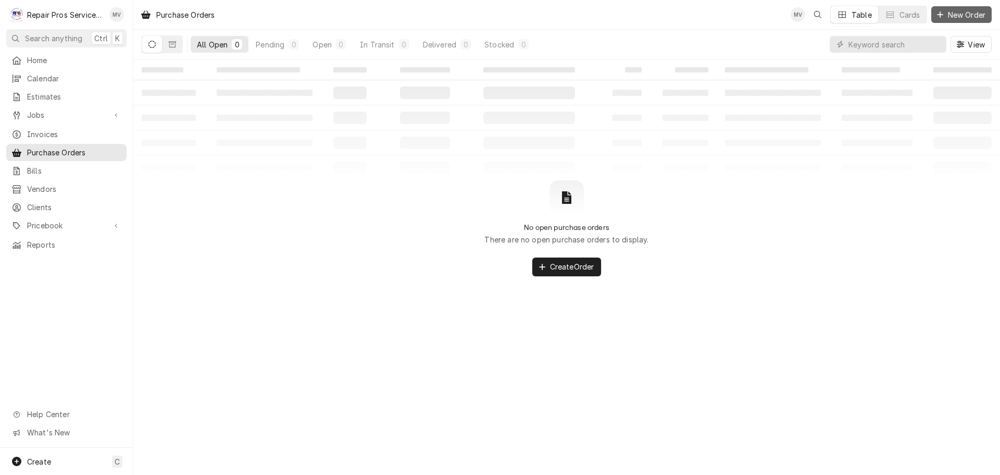
click at [958, 14] on span "New Order" at bounding box center [967, 14] width 42 height 11
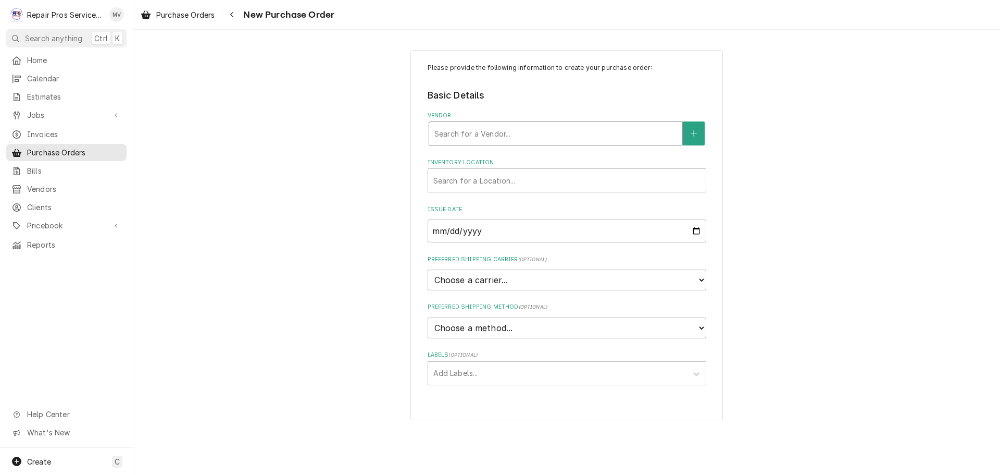
click at [497, 131] on div "Vendor" at bounding box center [556, 133] width 243 height 19
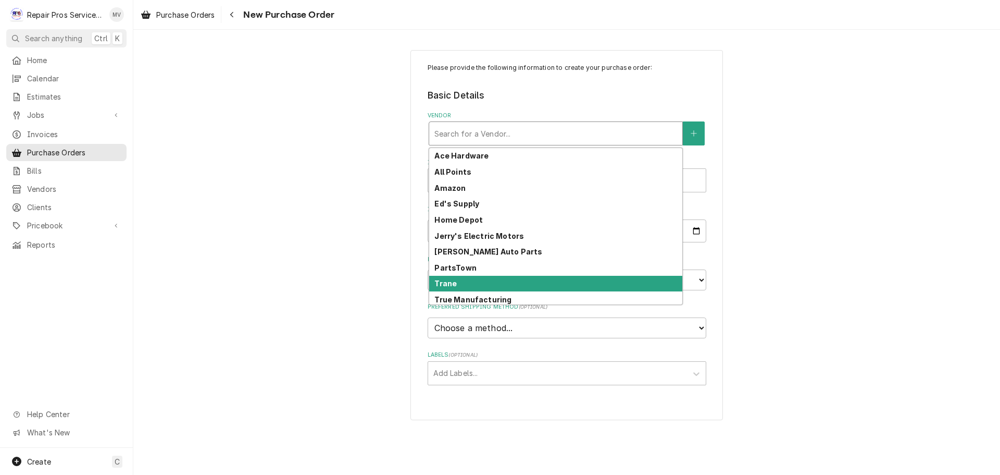
scroll to position [51, 0]
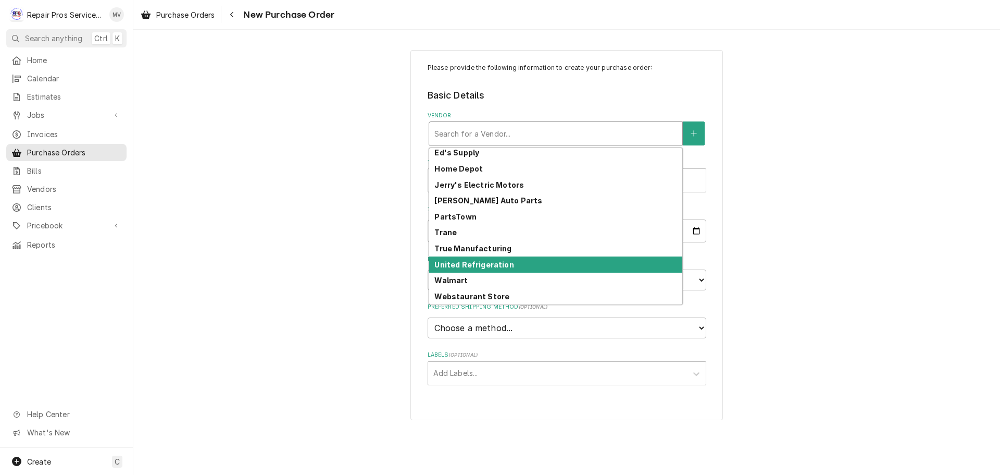
click at [457, 263] on strong "United Refrigeration" at bounding box center [474, 264] width 79 height 9
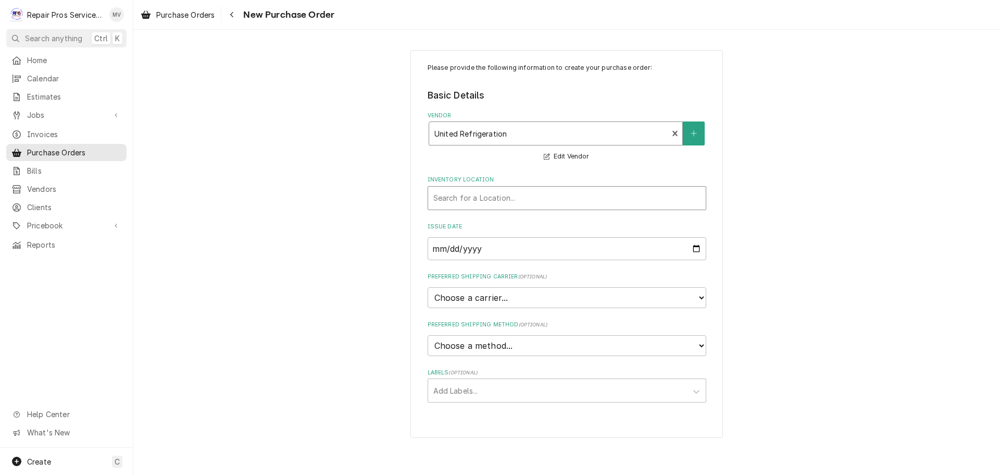
click at [464, 197] on div "Inventory Location" at bounding box center [567, 198] width 267 height 19
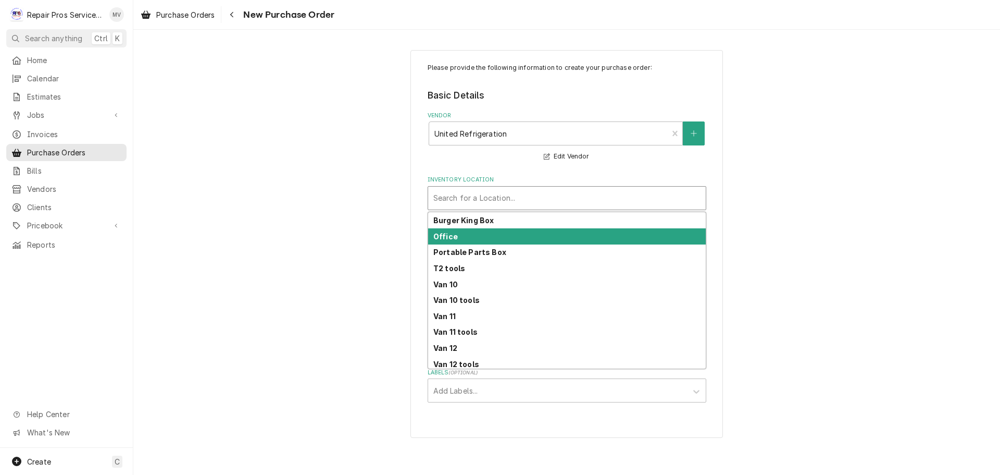
click at [452, 238] on strong "Office" at bounding box center [446, 236] width 24 height 9
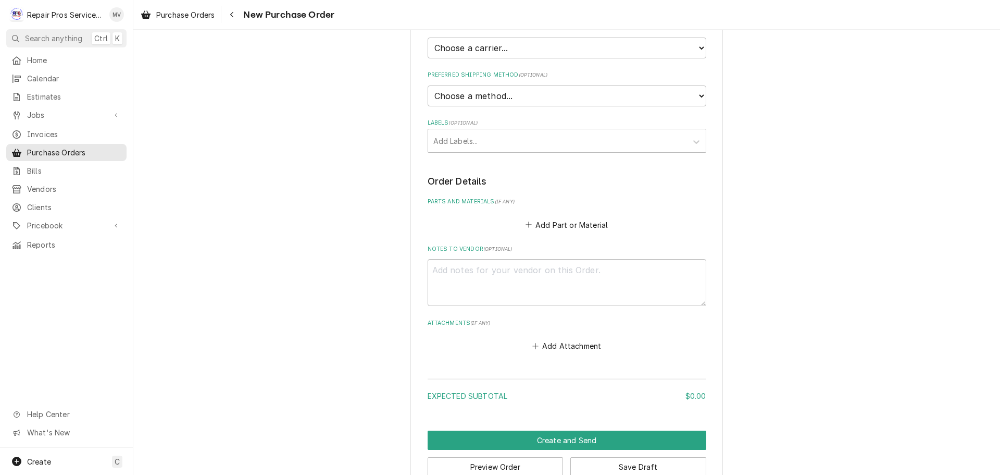
scroll to position [274, 0]
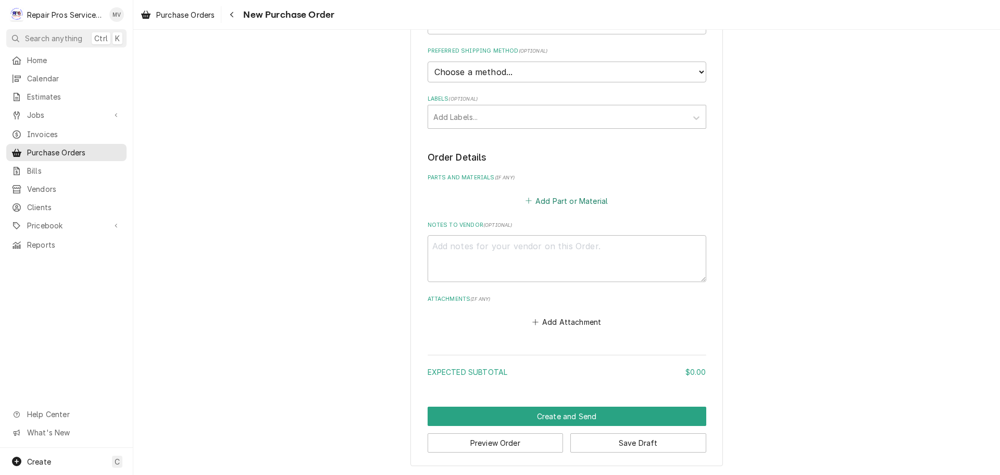
click at [558, 197] on button "Add Part or Material" at bounding box center [567, 200] width 86 height 15
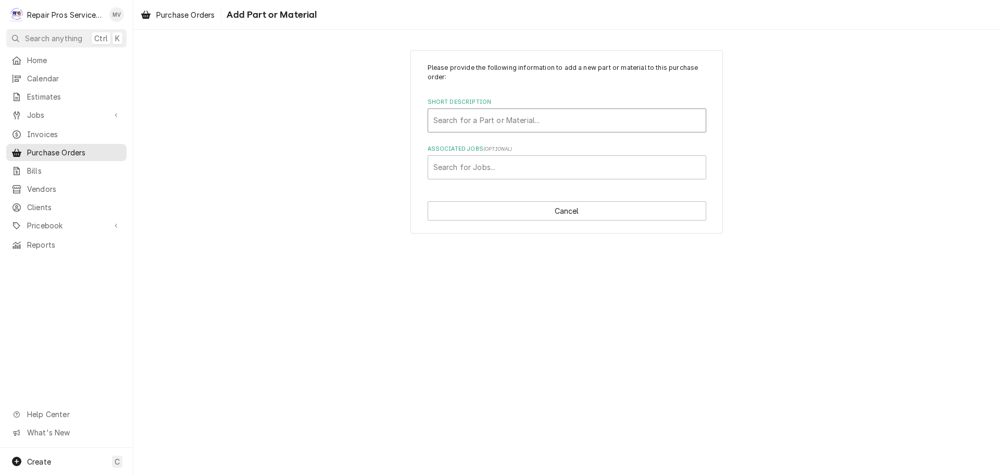
click at [468, 122] on div "Short Description" at bounding box center [567, 120] width 267 height 19
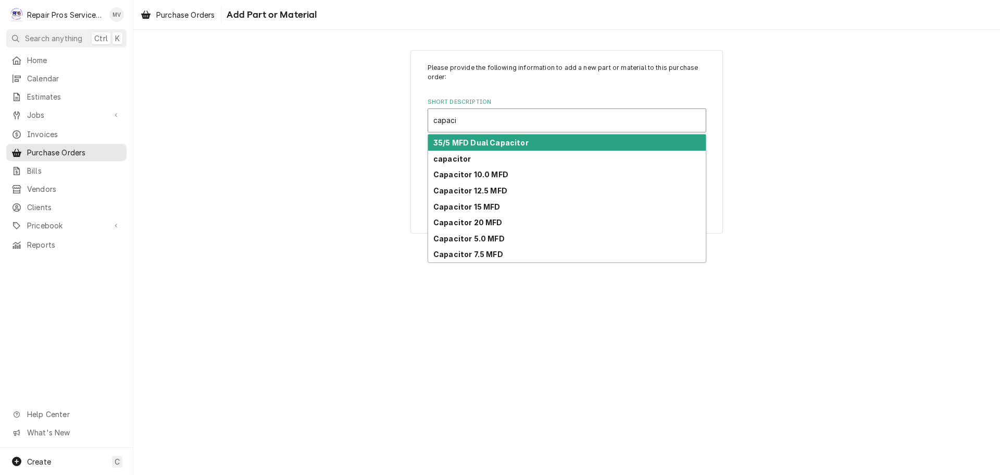
type input "capaci"
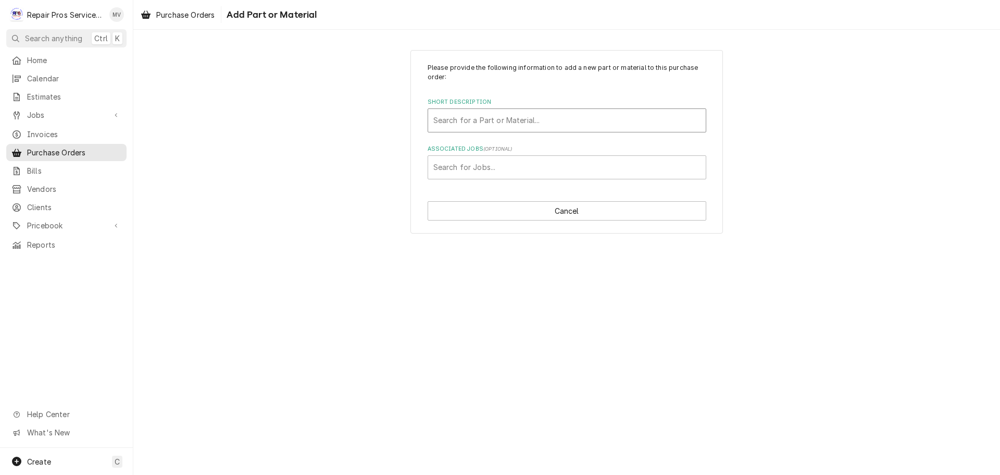
click at [505, 124] on div "Short Description" at bounding box center [567, 120] width 267 height 19
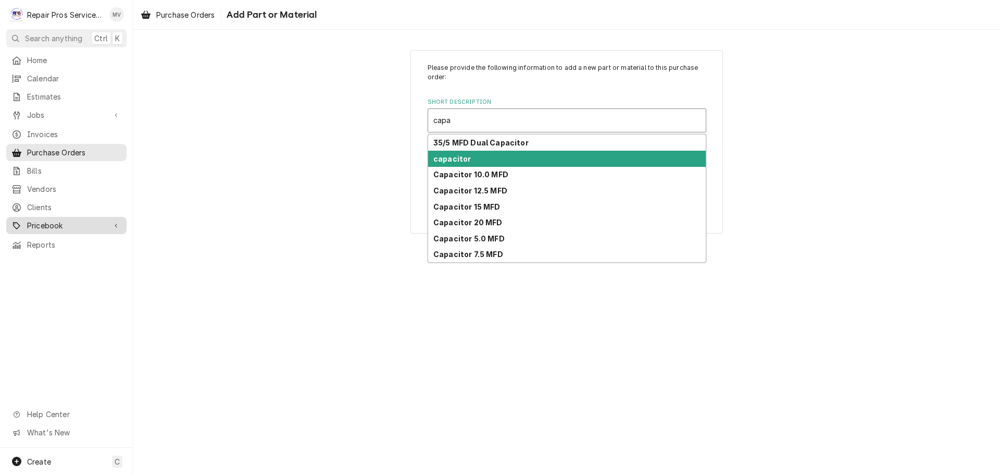
type input "capa"
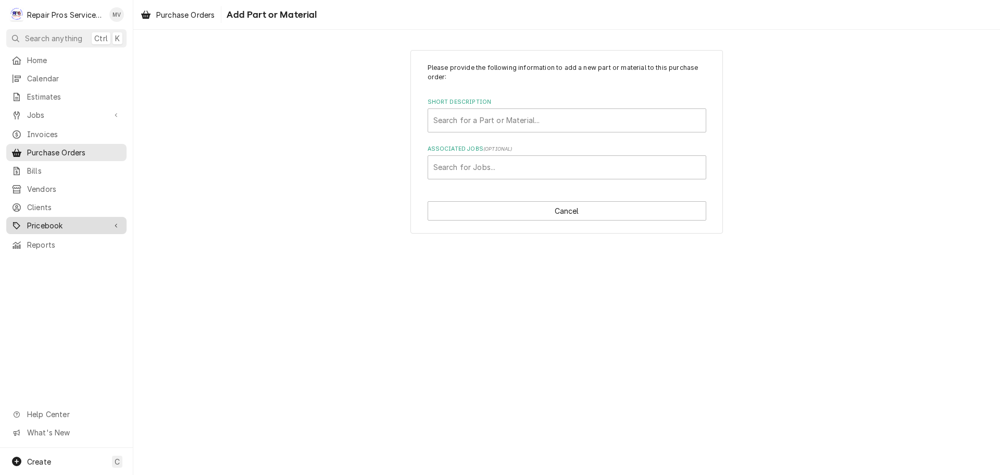
click at [46, 220] on span "Pricebook" at bounding box center [66, 225] width 79 height 11
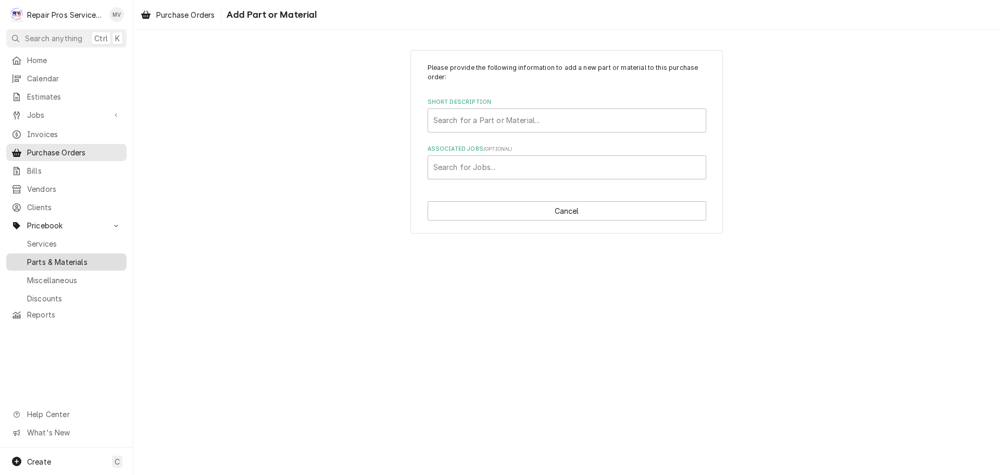
click at [62, 256] on span "Parts & Materials" at bounding box center [74, 261] width 94 height 11
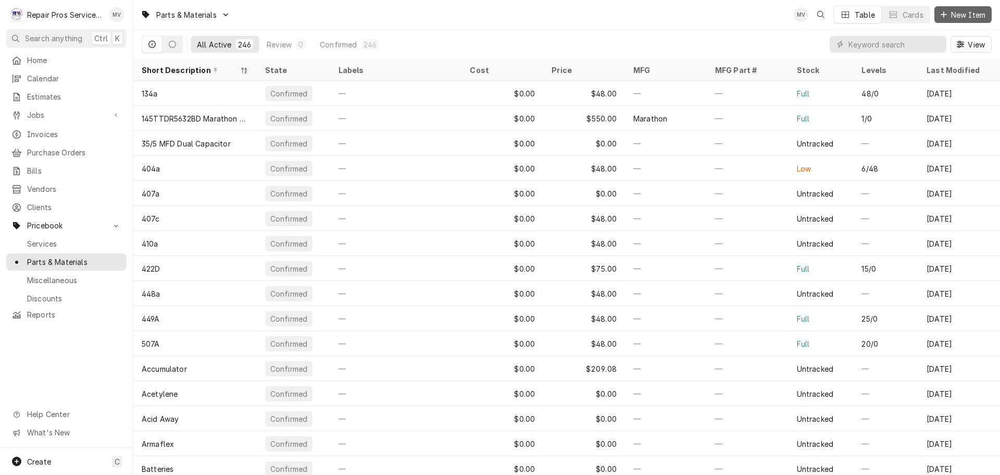
click at [961, 13] on span "New Item" at bounding box center [968, 14] width 39 height 11
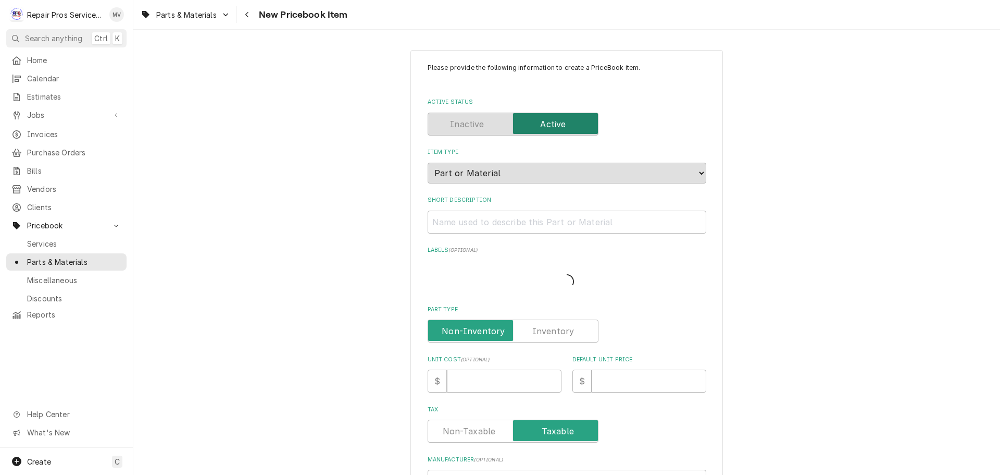
type textarea "x"
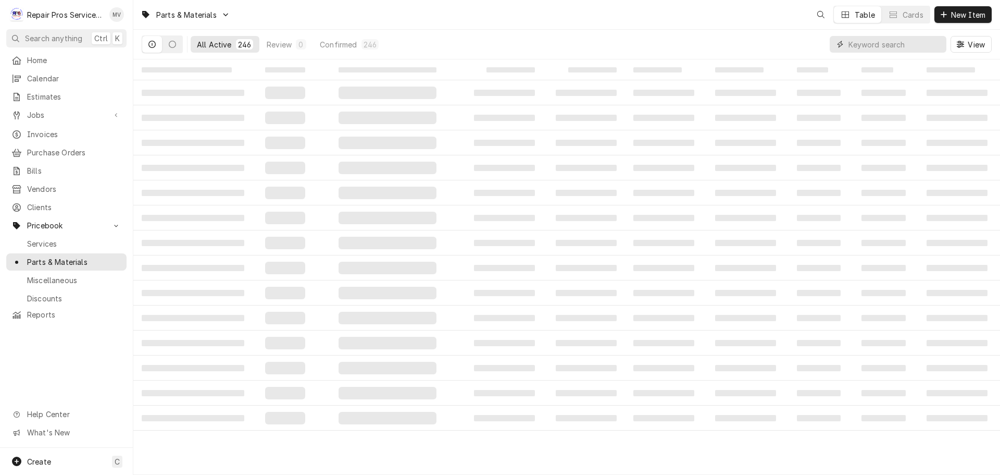
click at [884, 44] on input "Dynamic Content Wrapper" at bounding box center [895, 44] width 93 height 17
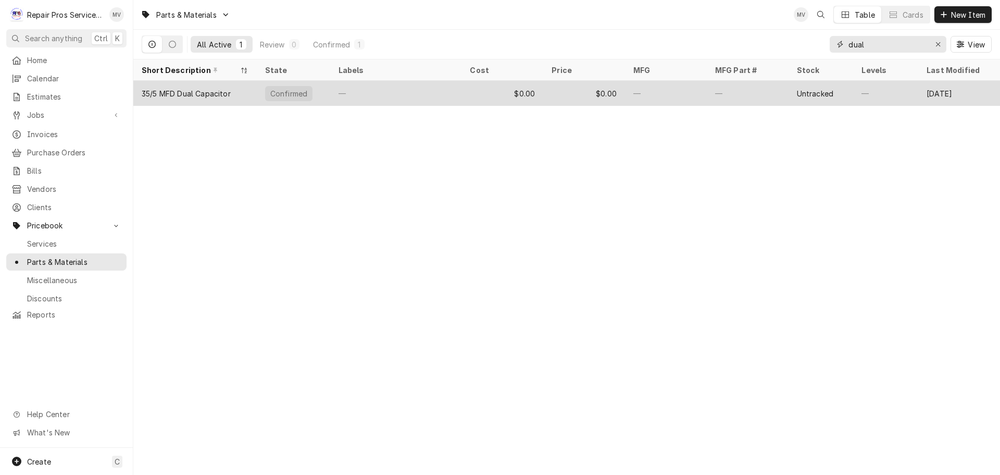
type input "dual"
click at [237, 96] on div "35/5 MFD Dual Capacitor" at bounding box center [194, 93] width 123 height 25
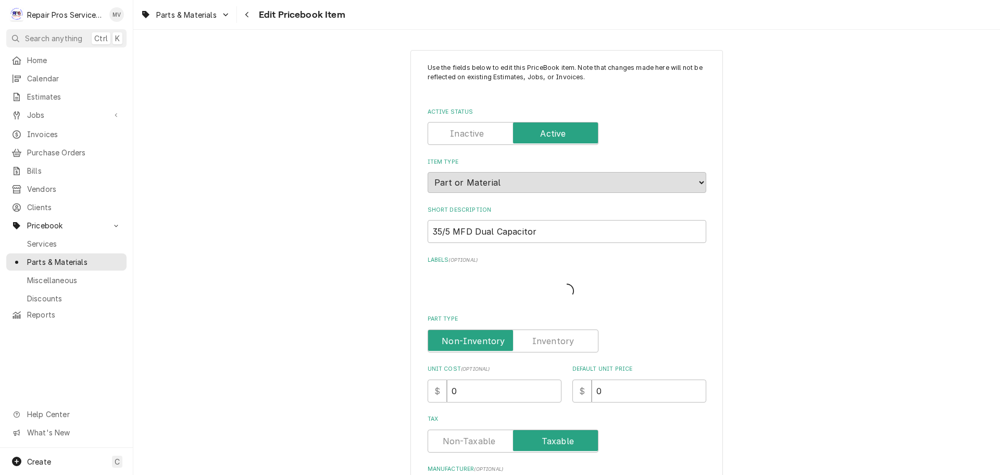
type textarea "x"
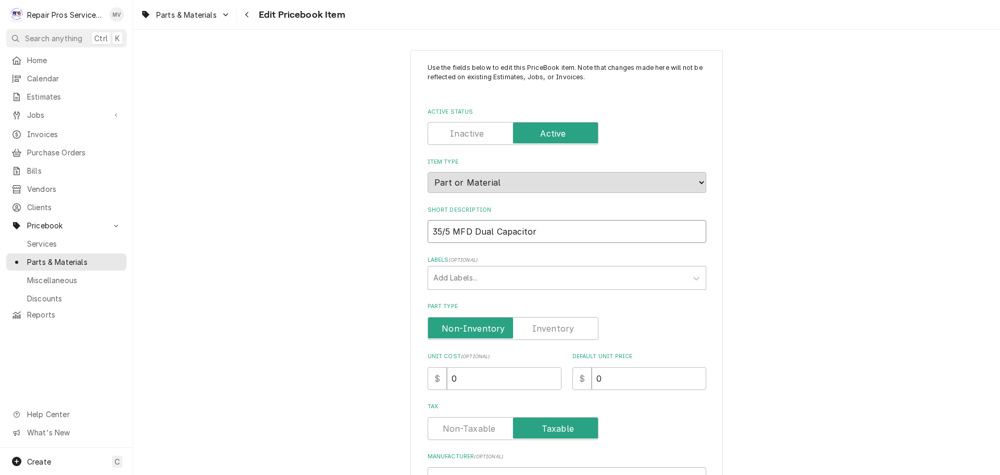
drag, startPoint x: 543, startPoint y: 229, endPoint x: 406, endPoint y: 231, distance: 137.1
drag, startPoint x: 839, startPoint y: 243, endPoint x: 839, endPoint y: 147, distance: 95.9
click at [42, 256] on span "Parts & Materials" at bounding box center [74, 261] width 94 height 11
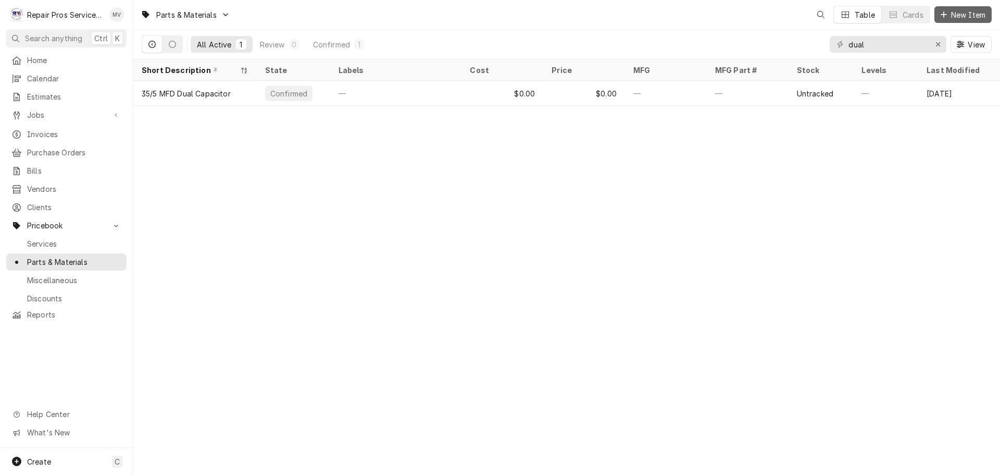
click at [957, 11] on span "New Item" at bounding box center [968, 14] width 39 height 11
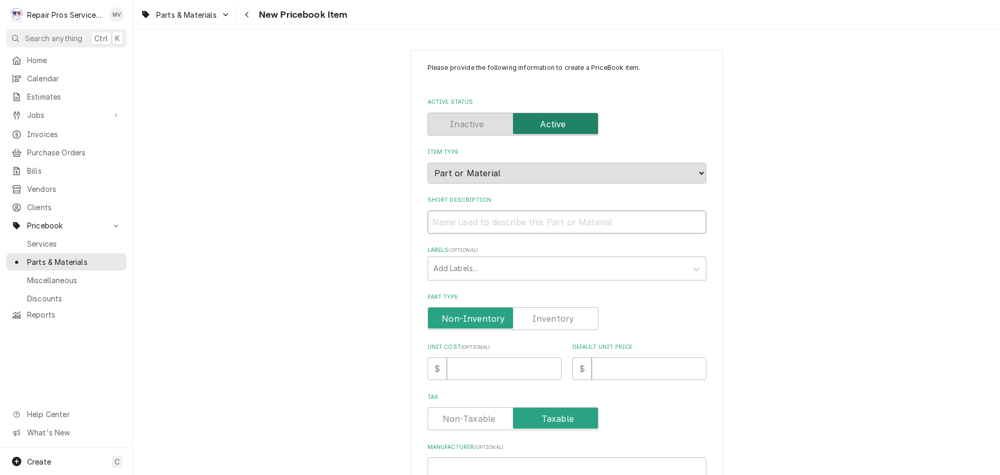
click at [447, 220] on input "Short Description" at bounding box center [567, 222] width 279 height 23
paste input "35/5 MFD Dual Capacitor"
type textarea "x"
type input "35/5 MFD Dual Capacitor"
drag, startPoint x: 434, startPoint y: 225, endPoint x: 428, endPoint y: 221, distance: 6.8
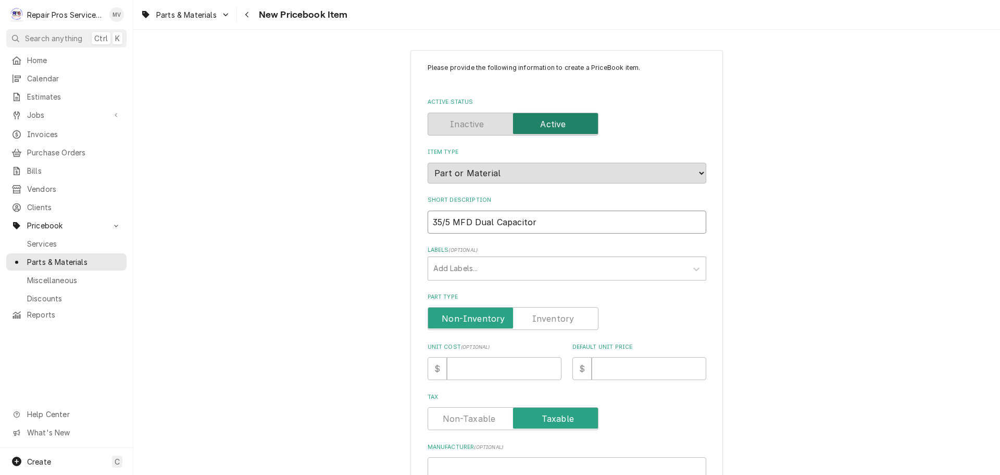
click at [428, 221] on input "35/5 MFD Dual Capacitor" at bounding box center [567, 222] width 279 height 23
type textarea "x"
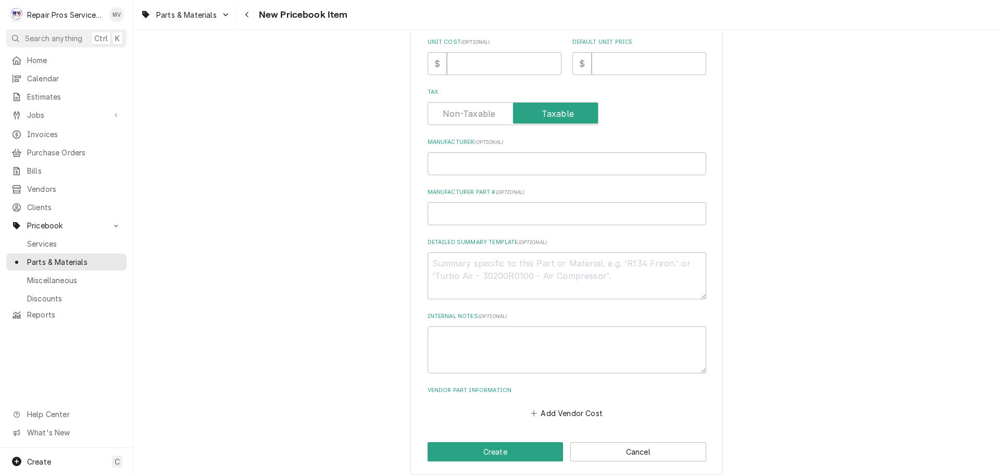
scroll to position [313, 0]
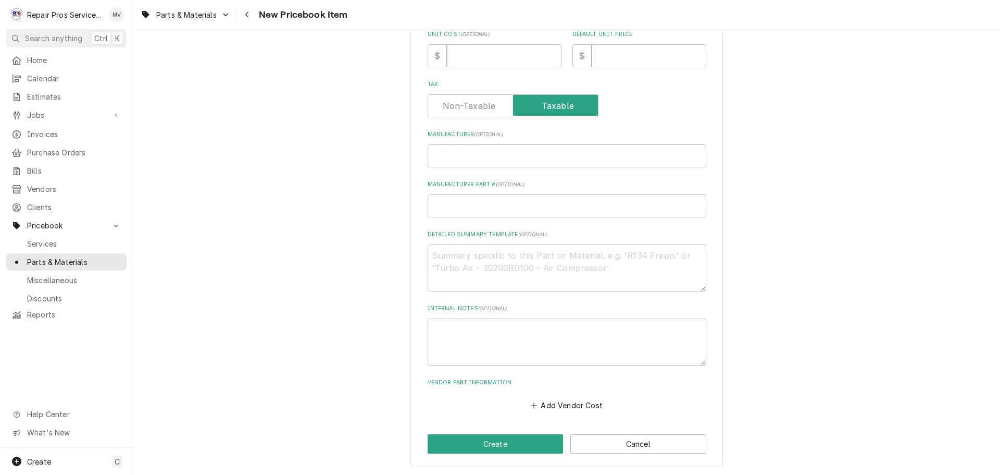
type input "55/5 MFD Dual Capacitor"
click at [611, 53] on input "Default Unit Price" at bounding box center [649, 55] width 115 height 23
type textarea "x"
type input "0"
click at [484, 446] on button "Create" at bounding box center [496, 443] width 136 height 19
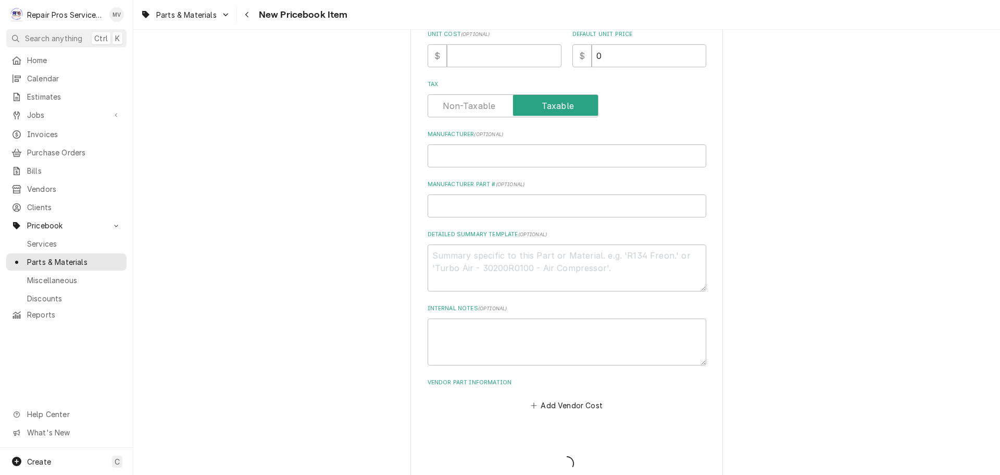
type textarea "x"
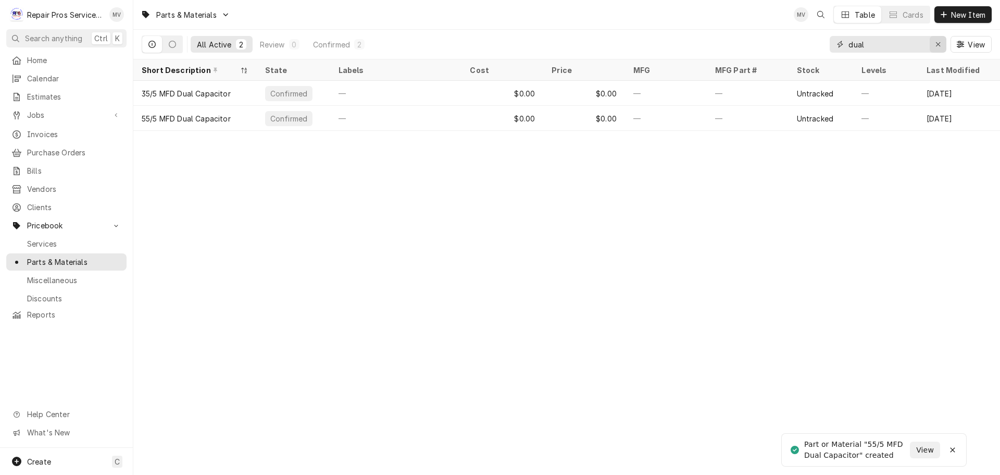
click at [937, 42] on icon "Erase input" at bounding box center [939, 44] width 6 height 7
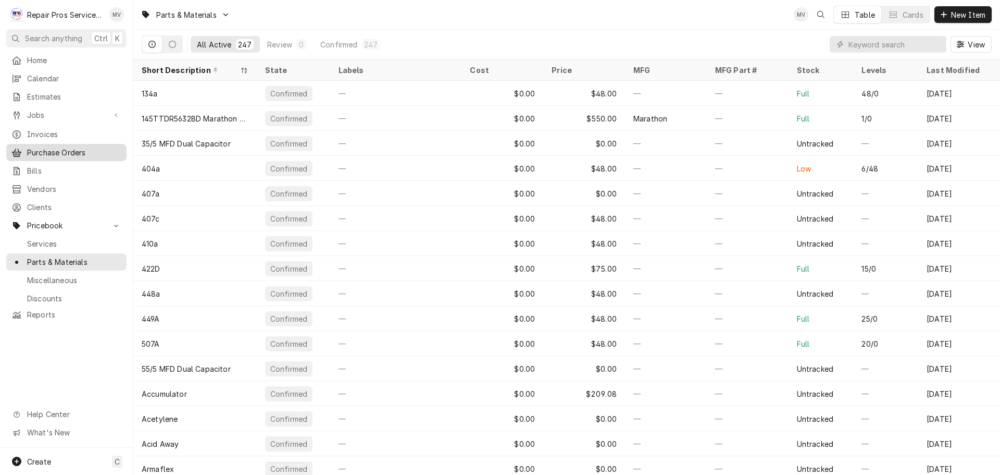
click at [54, 147] on span "Purchase Orders" at bounding box center [74, 152] width 94 height 11
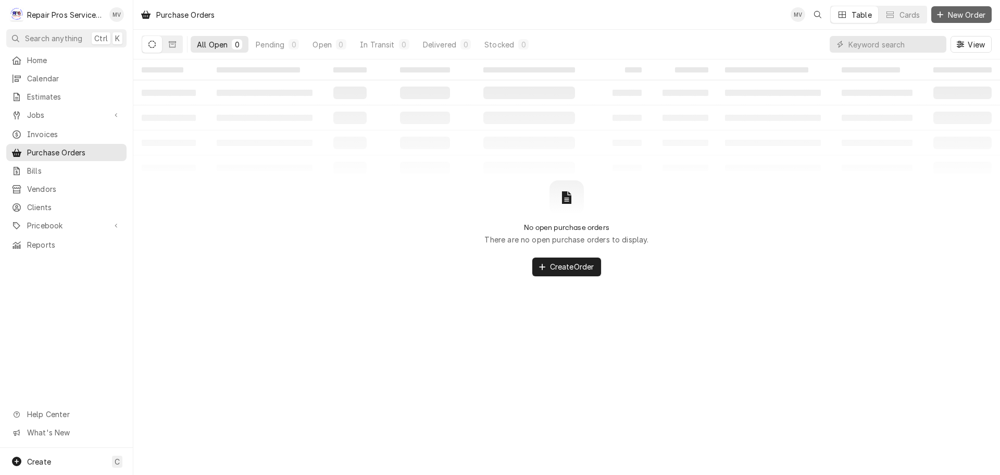
click at [958, 11] on span "New Order" at bounding box center [967, 14] width 42 height 11
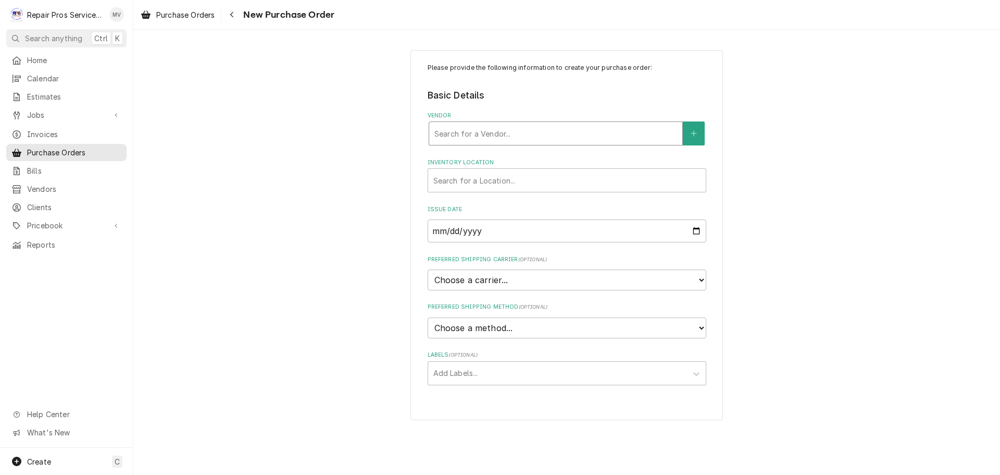
click at [484, 134] on div "Vendor" at bounding box center [556, 133] width 243 height 19
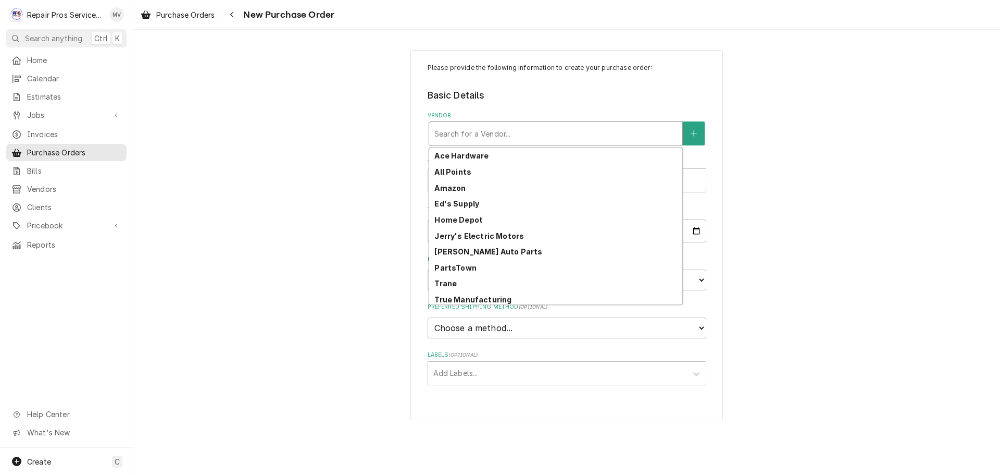
scroll to position [51, 0]
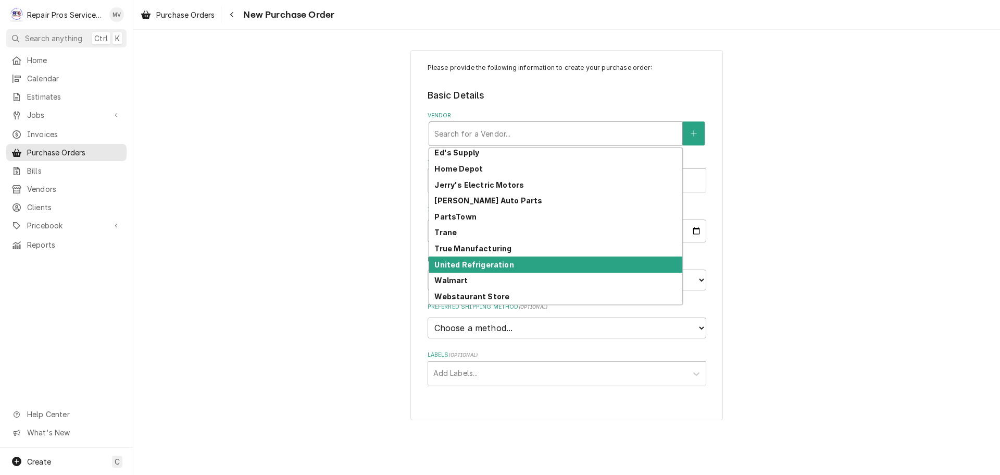
click at [454, 266] on strong "United Refrigeration" at bounding box center [474, 264] width 79 height 9
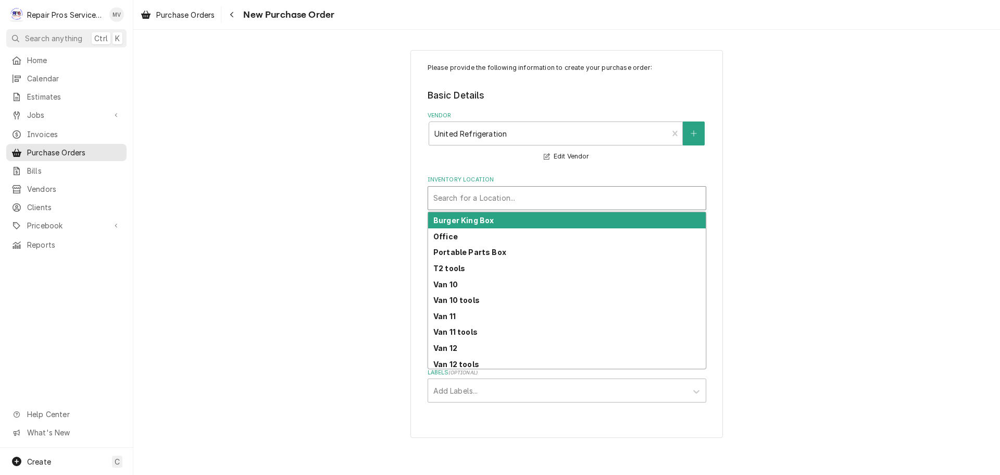
click at [473, 194] on div "Inventory Location" at bounding box center [567, 198] width 267 height 19
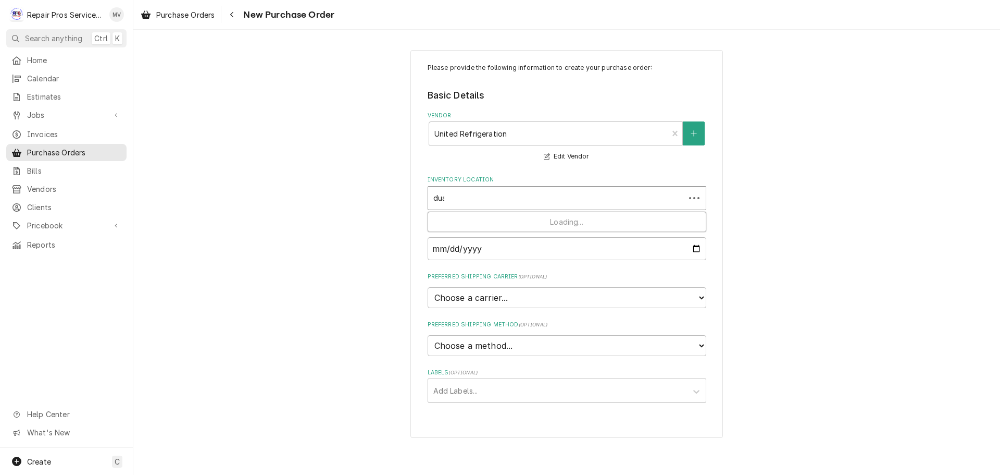
type input "dual"
drag, startPoint x: 471, startPoint y: 195, endPoint x: 400, endPoint y: 200, distance: 70.5
click at [400, 199] on div "Please provide the following information to create your purchase order: Basic D…" at bounding box center [566, 244] width 867 height 406
type input "offic"
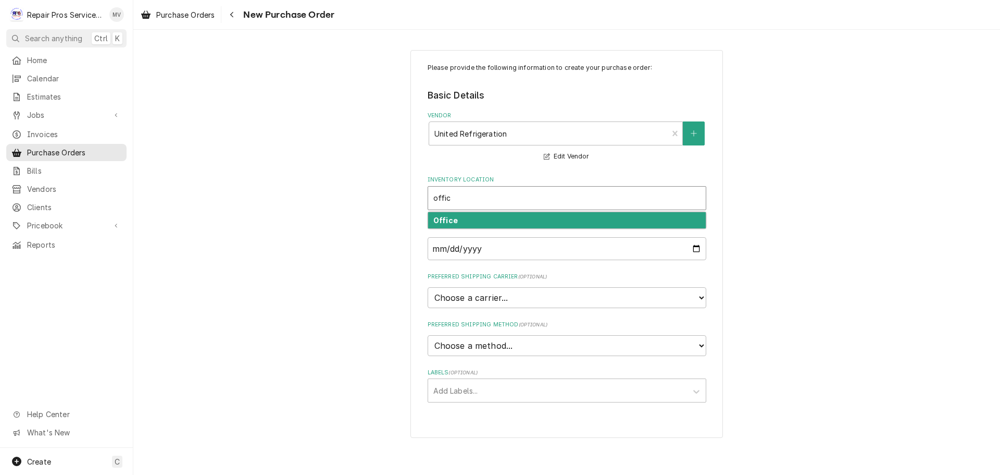
click at [436, 220] on strong "Office" at bounding box center [446, 220] width 24 height 9
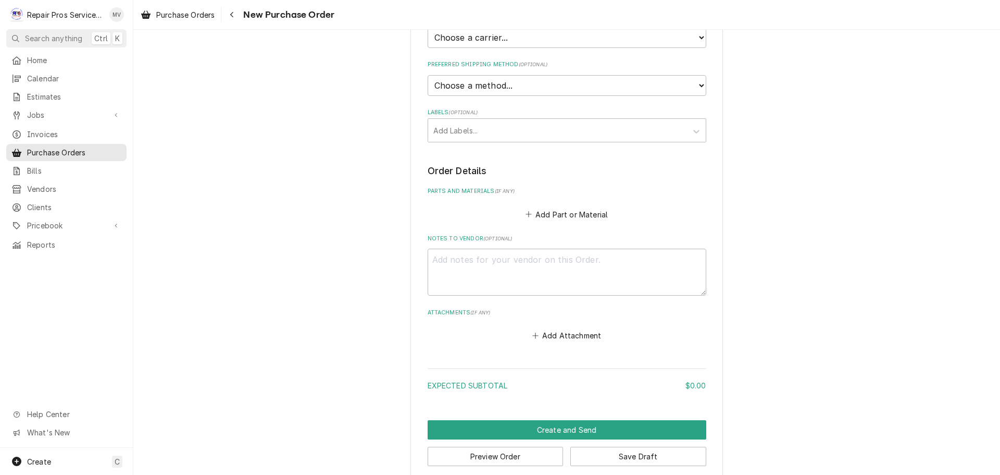
scroll to position [261, 0]
click at [539, 212] on button "Add Part or Material" at bounding box center [567, 213] width 86 height 15
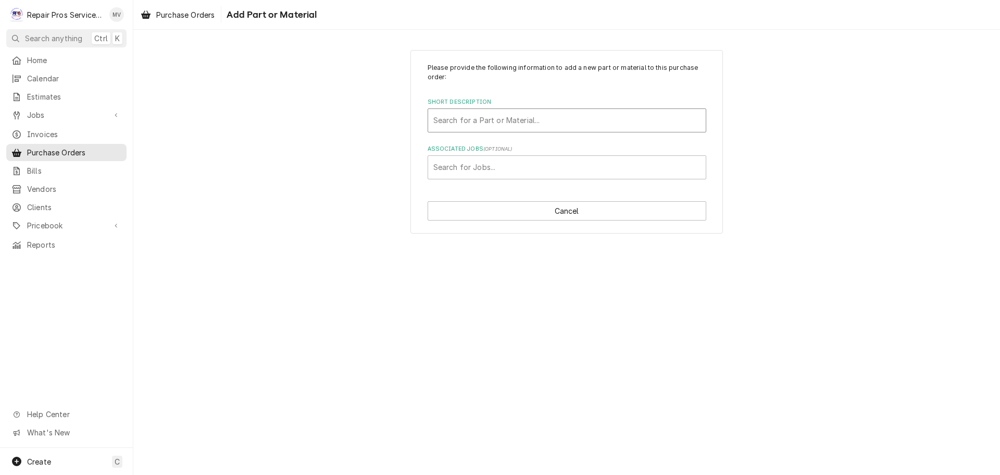
click at [480, 121] on div "Short Description" at bounding box center [567, 120] width 267 height 19
type input "dual"
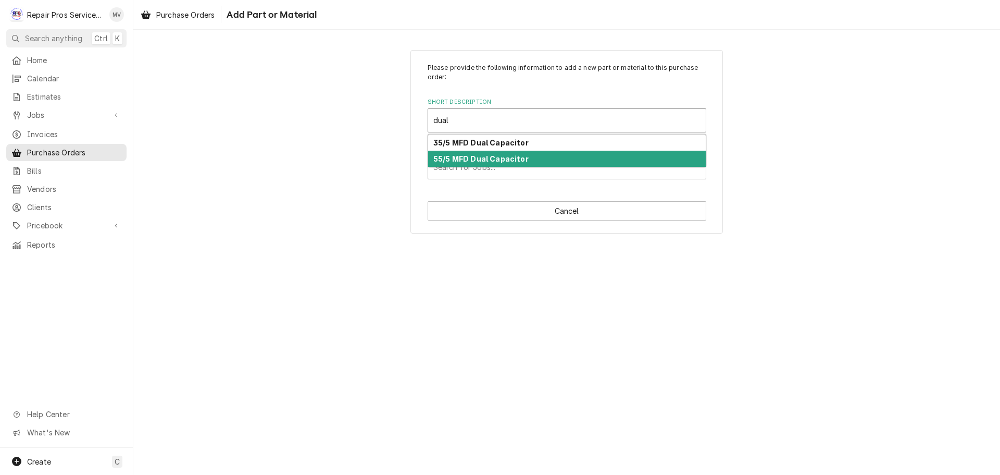
click at [467, 160] on strong "55/5 MFD Dual Capacitor" at bounding box center [481, 158] width 95 height 9
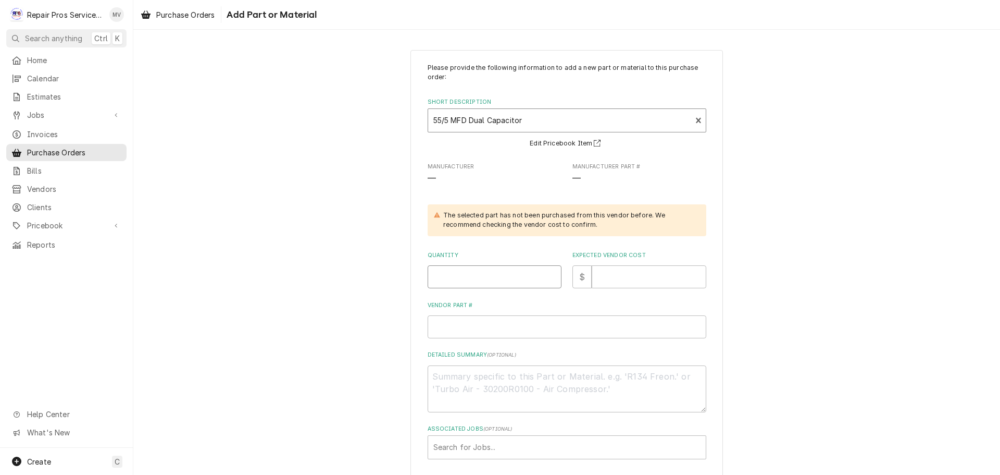
click at [474, 277] on input "Quantity" at bounding box center [495, 276] width 134 height 23
type textarea "x"
type input "1"
type textarea "x"
type input "1"
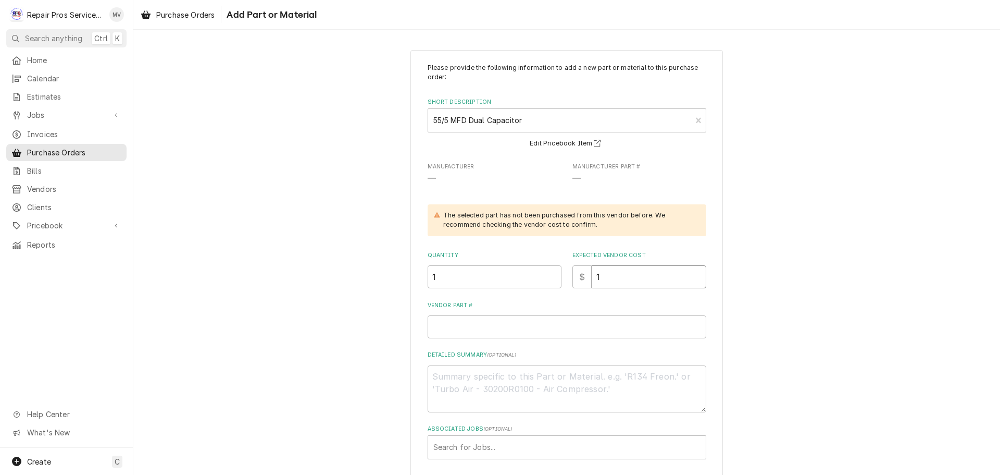
type textarea "x"
type input "16"
type textarea "x"
type input "16.9"
type textarea "x"
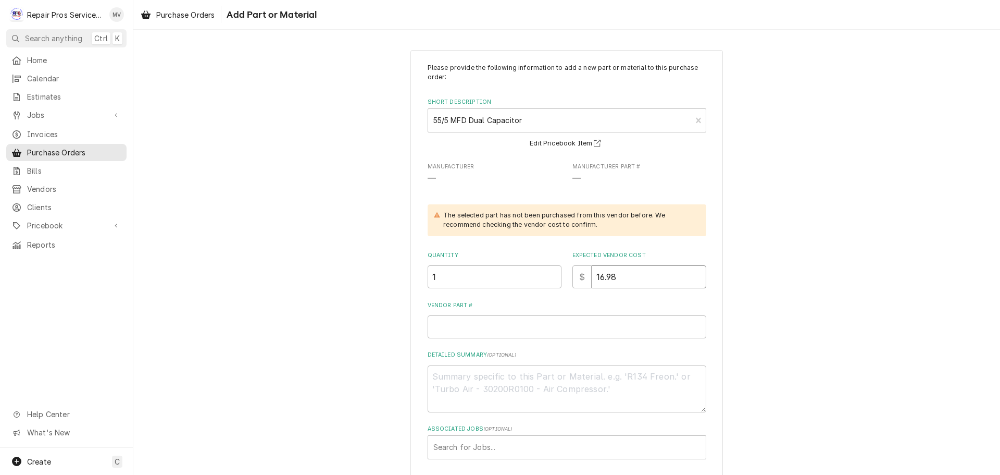
type input "16.98"
type textarea "x"
type input "C"
type textarea "x"
type input "CD"
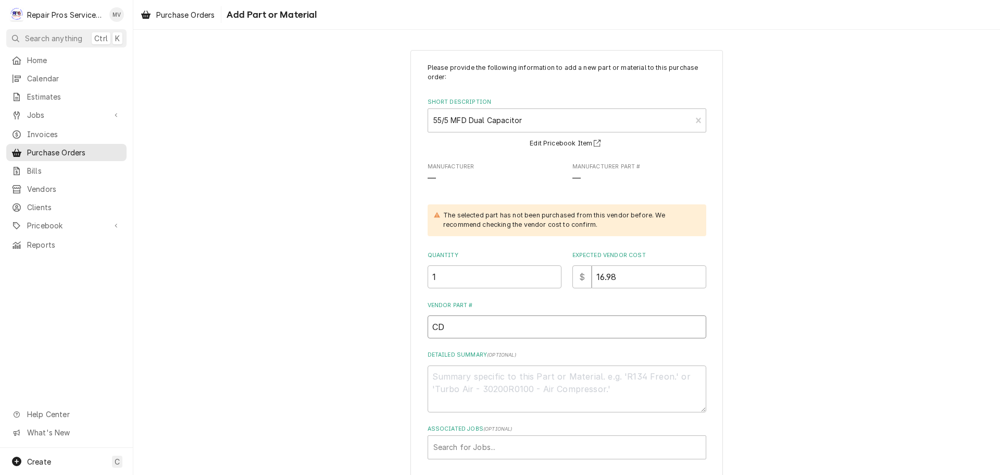
type textarea "x"
type input "CD5"
type textarea "x"
type input "CD55"
type textarea "x"
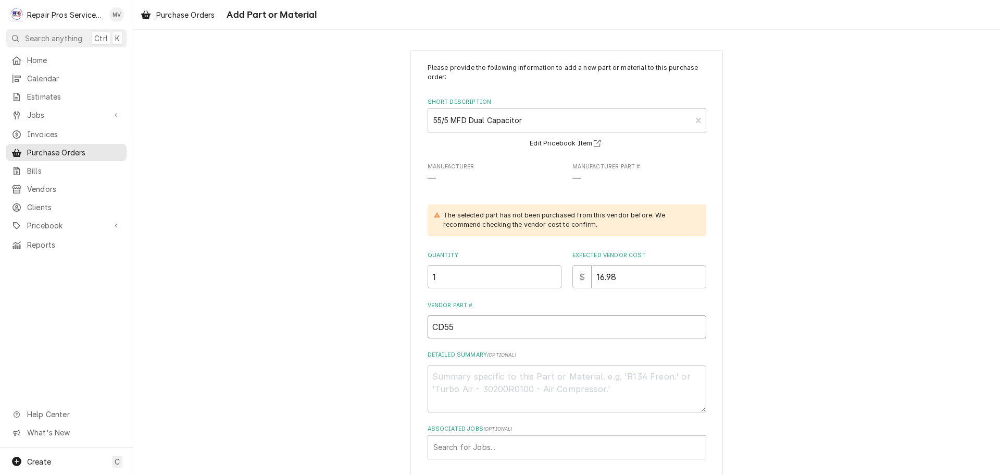
type input "CD55/"
type textarea "x"
type input "CD55/5"
type textarea "x"
type input "CD55/5x"
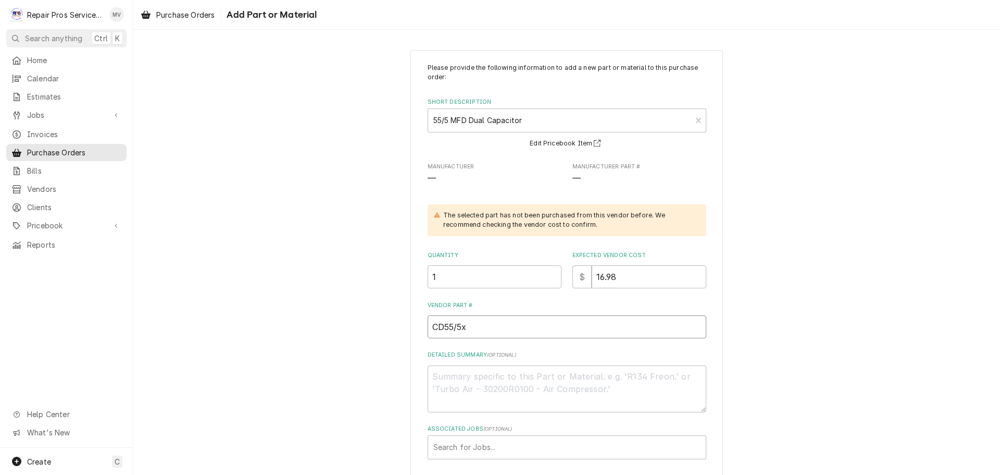
type textarea "x"
type input "CD55/5x4"
type textarea "x"
type input "CD55/5x44"
type textarea "x"
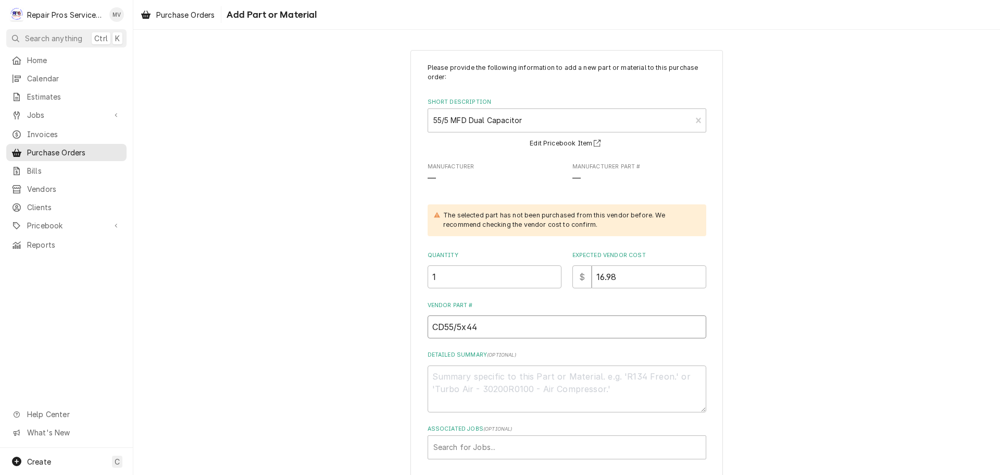
type input "CD55/5x440"
type textarea "x"
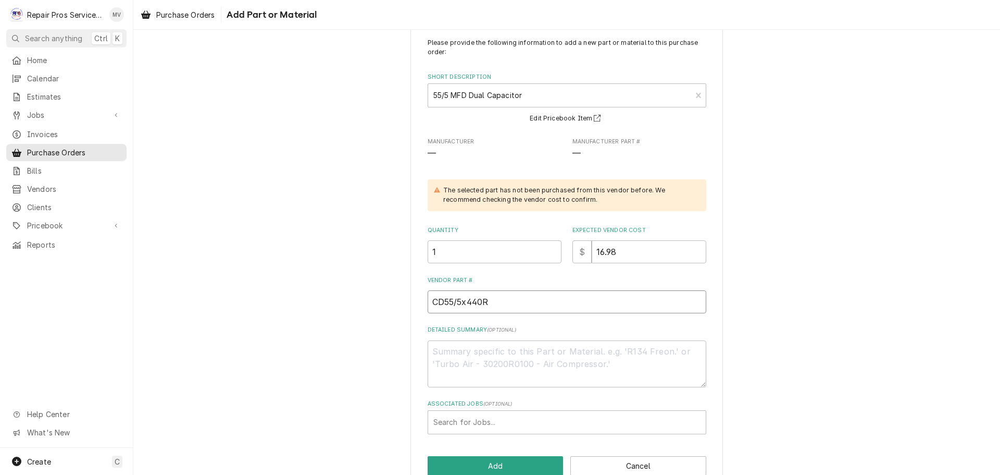
scroll to position [48, 0]
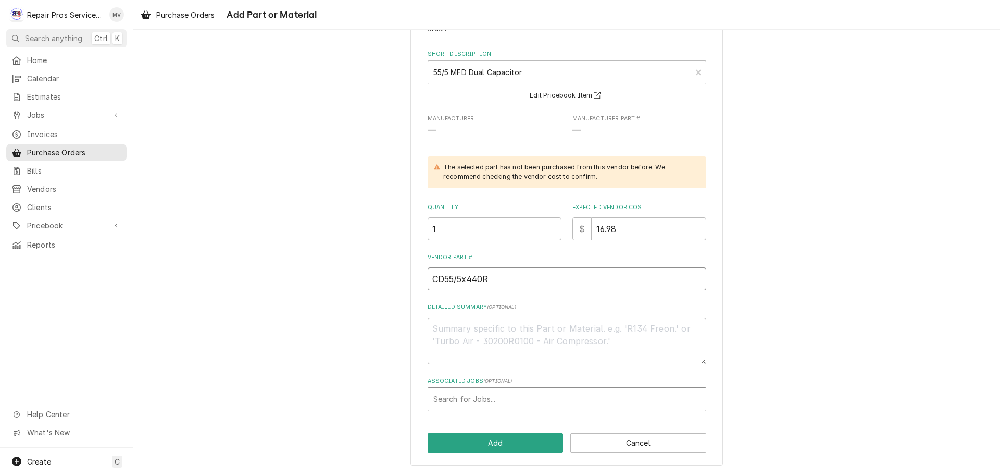
type input "CD55/5x440R"
click at [497, 400] on div "Associated Jobs" at bounding box center [567, 399] width 267 height 19
type input "1399"
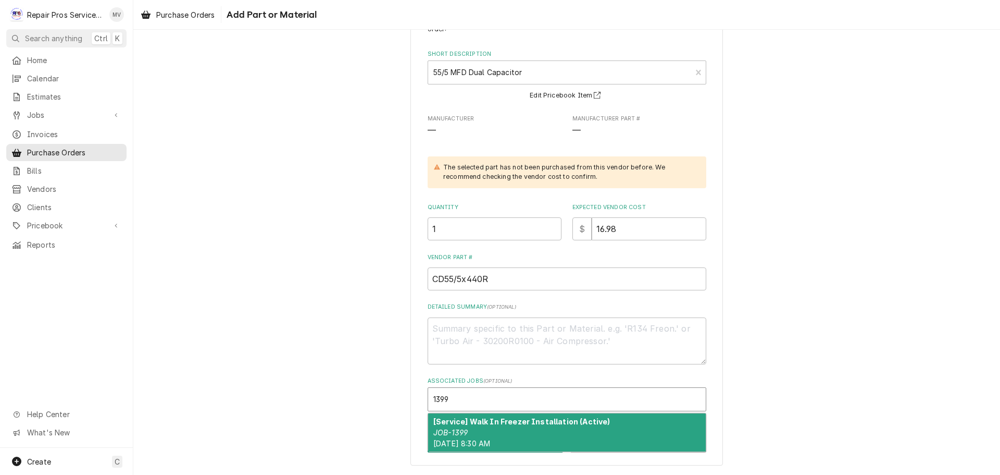
click at [490, 443] on span "[DATE] 8:30 AM" at bounding box center [462, 443] width 57 height 9
type textarea "x"
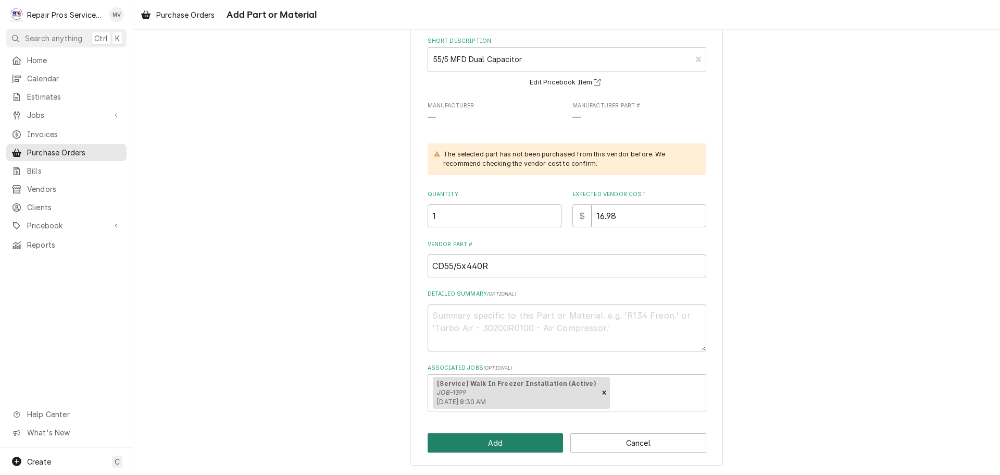
click at [508, 436] on button "Add" at bounding box center [496, 442] width 136 height 19
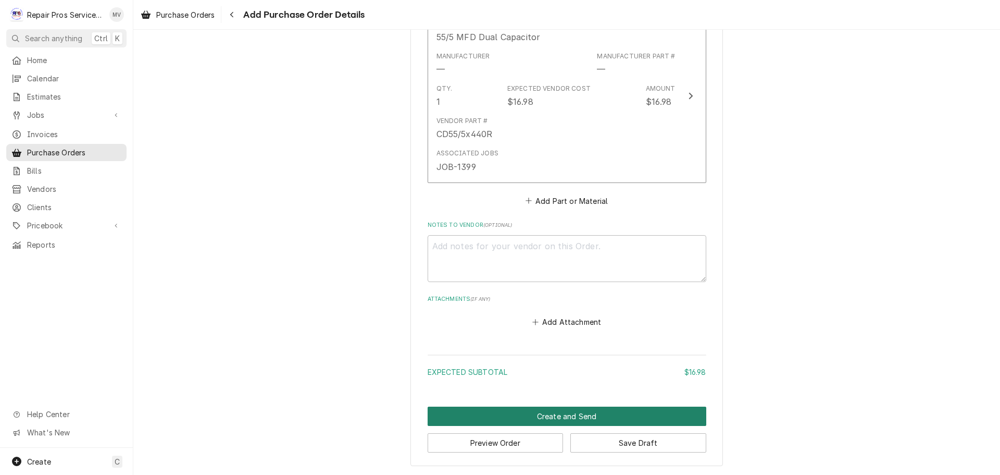
click at [568, 412] on button "Create and Send" at bounding box center [567, 415] width 279 height 19
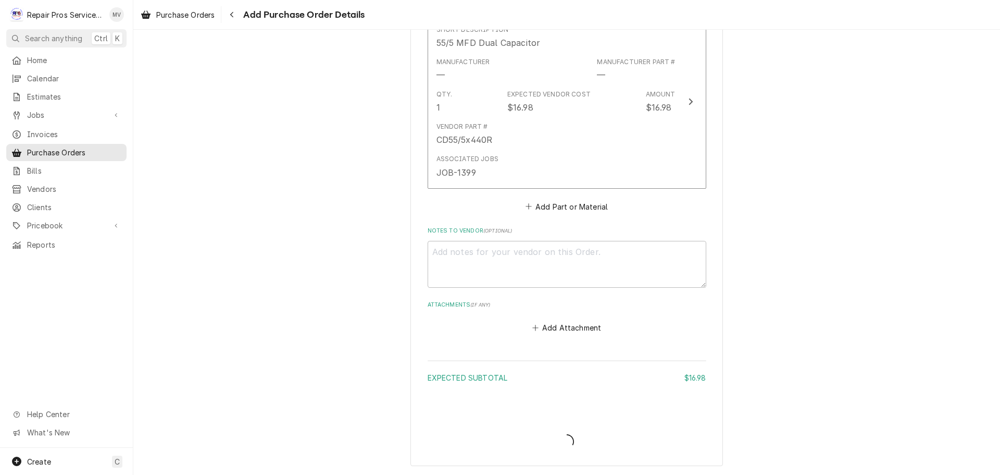
type textarea "x"
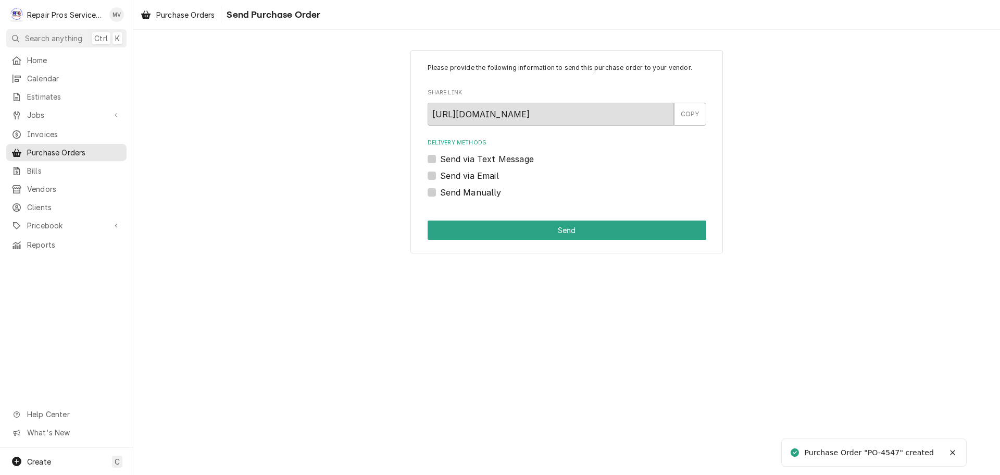
click at [490, 190] on label "Send Manually" at bounding box center [470, 192] width 61 height 13
click at [490, 190] on input "Send Manually" at bounding box center [579, 197] width 279 height 23
checkbox input "true"
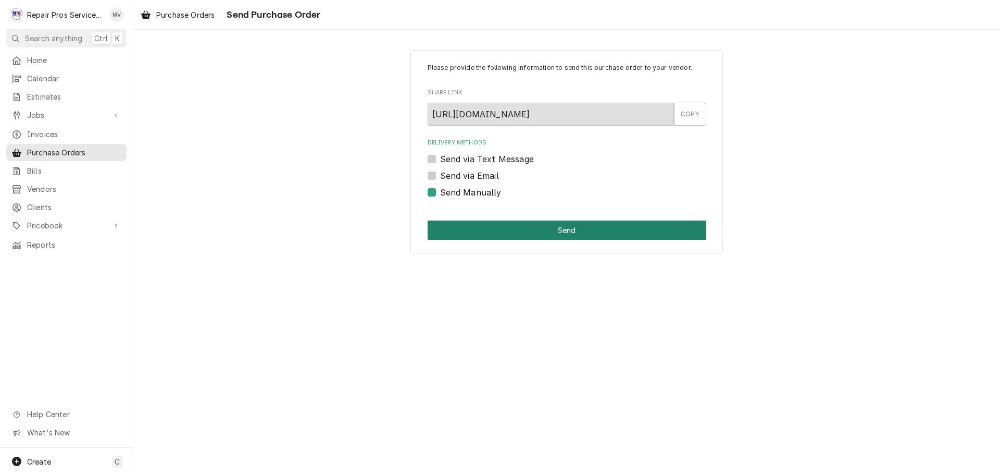
click at [564, 228] on button "Send" at bounding box center [567, 229] width 279 height 19
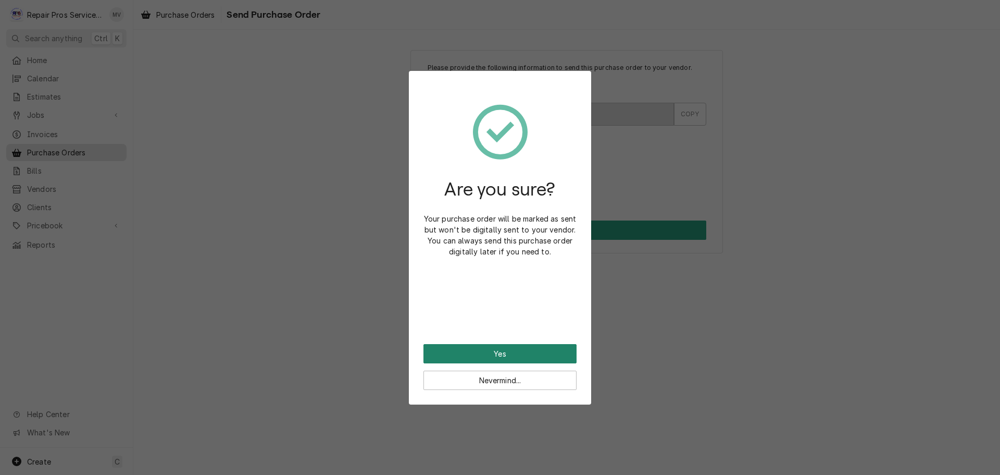
click at [507, 354] on button "Yes" at bounding box center [500, 353] width 153 height 19
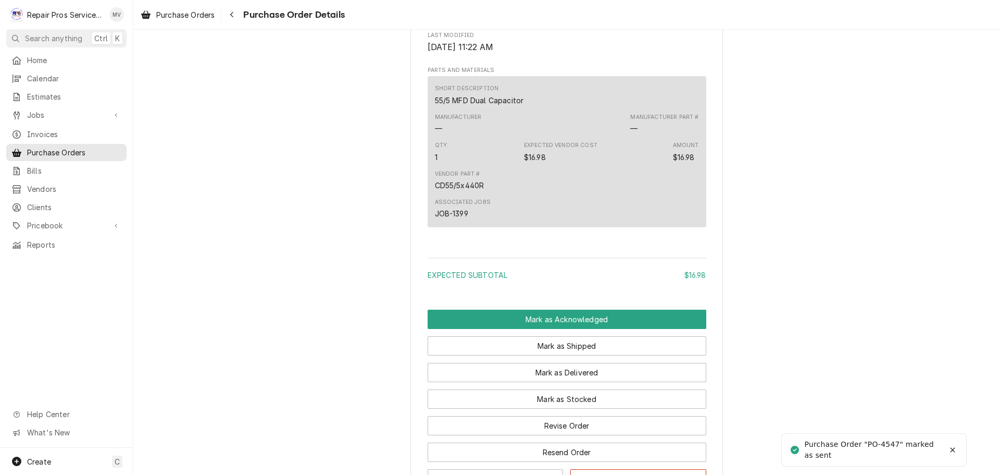
scroll to position [645, 0]
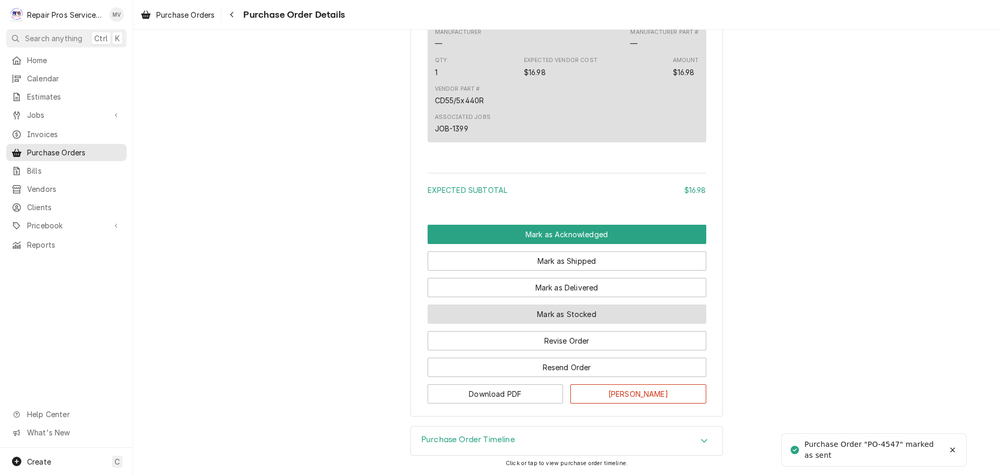
click at [562, 311] on button "Mark as Stocked" at bounding box center [567, 313] width 279 height 19
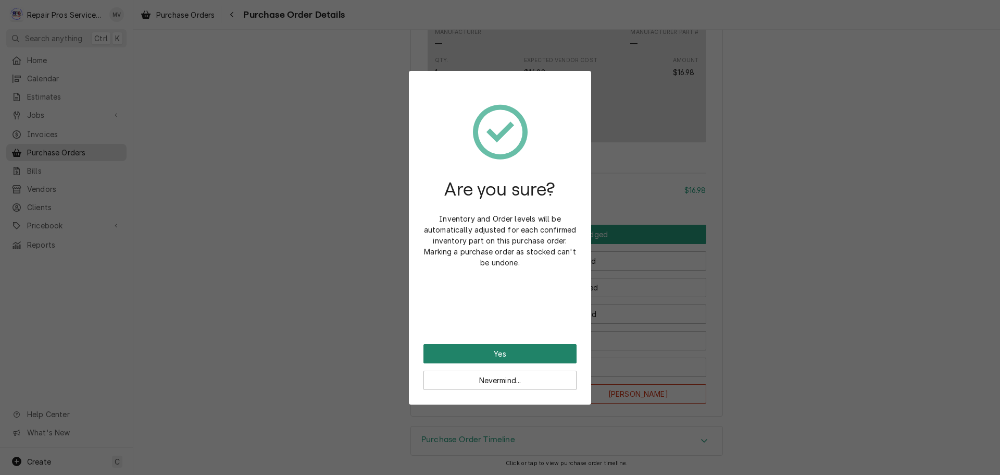
click at [496, 348] on button "Yes" at bounding box center [500, 353] width 153 height 19
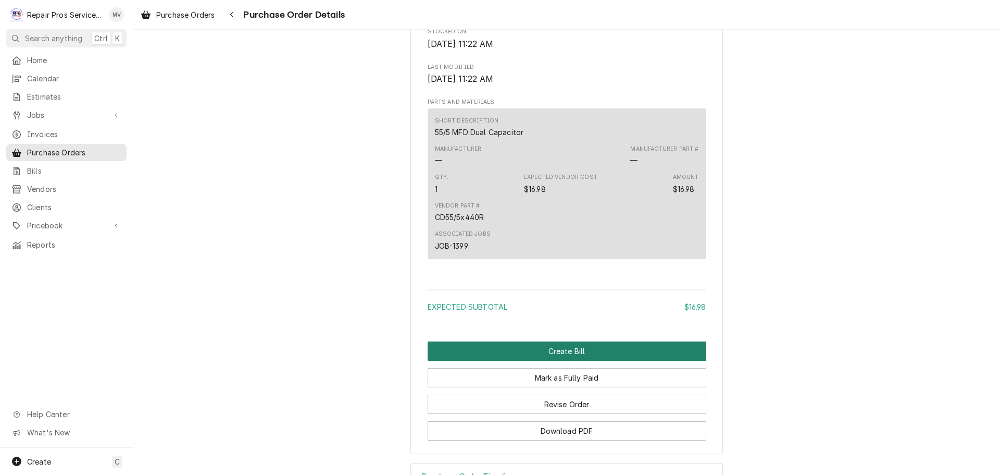
scroll to position [697, 0]
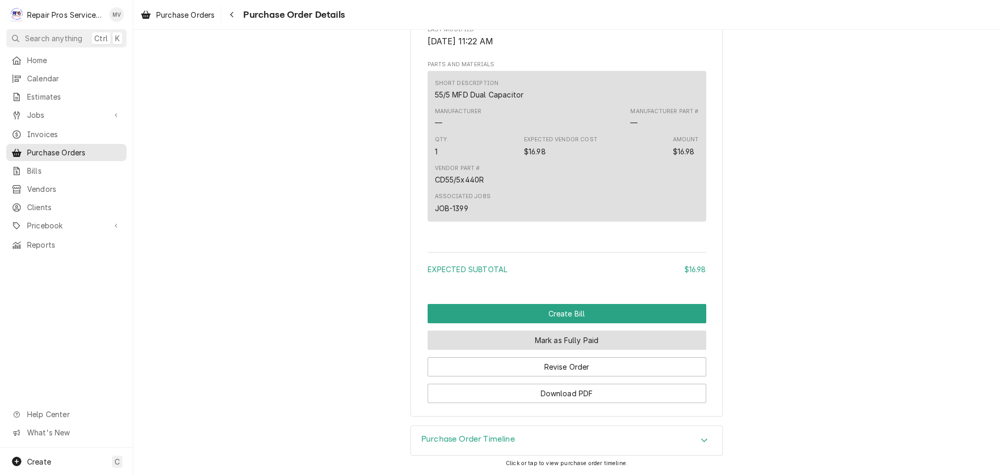
click at [543, 338] on button "Mark as Fully Paid" at bounding box center [567, 339] width 279 height 19
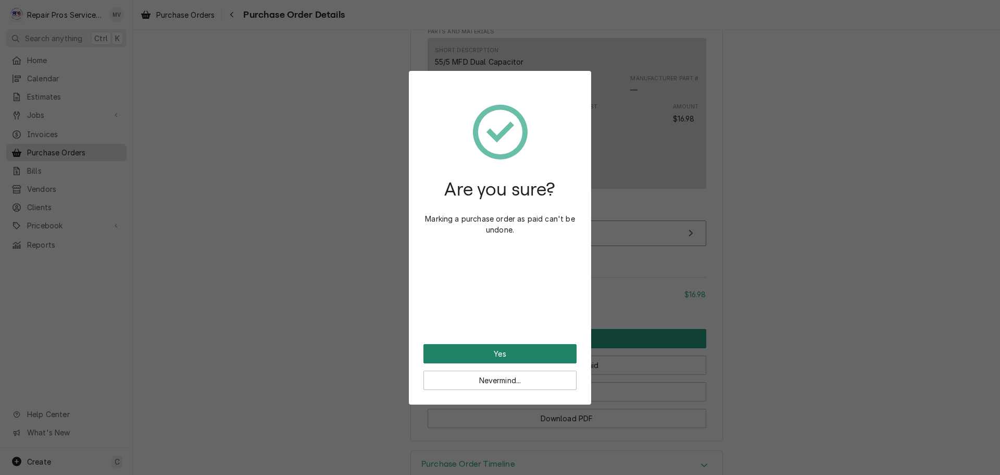
click at [534, 348] on button "Yes" at bounding box center [500, 353] width 153 height 19
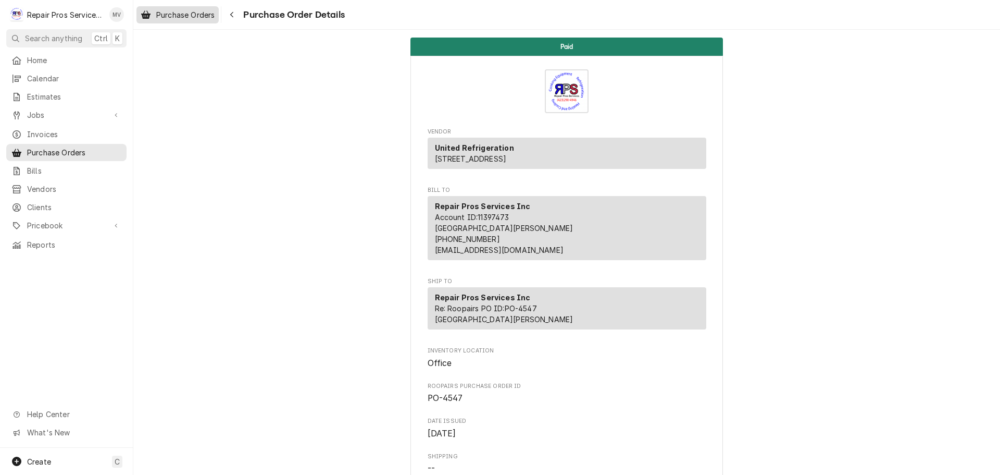
click at [158, 13] on span "Purchase Orders" at bounding box center [185, 14] width 58 height 11
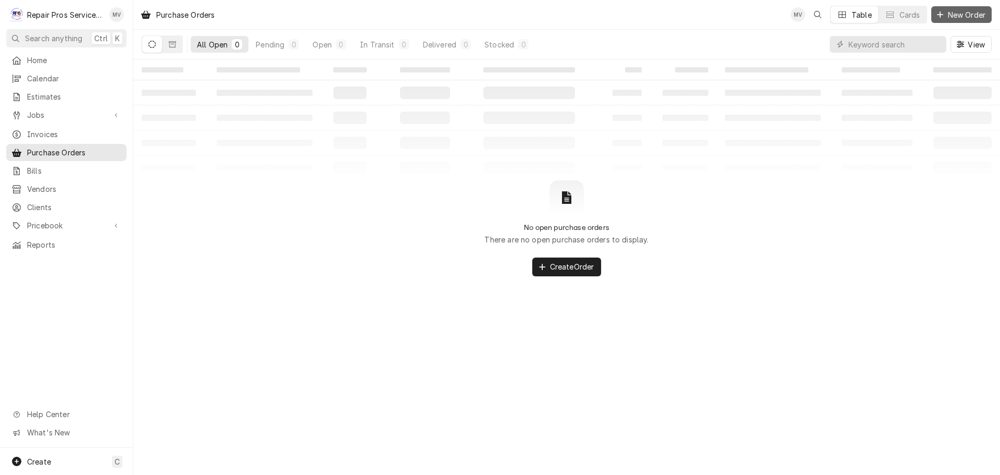
click at [951, 16] on span "New Order" at bounding box center [967, 14] width 42 height 11
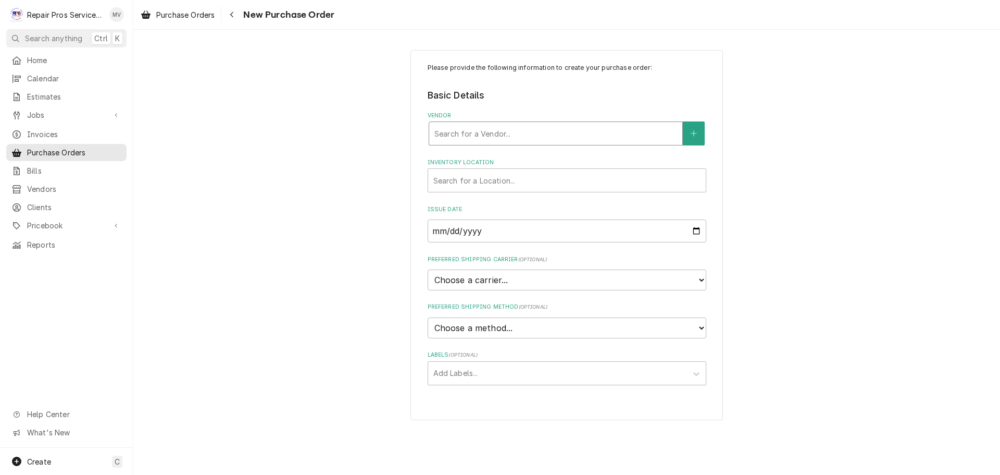
click at [461, 130] on div "Vendor" at bounding box center [556, 133] width 243 height 19
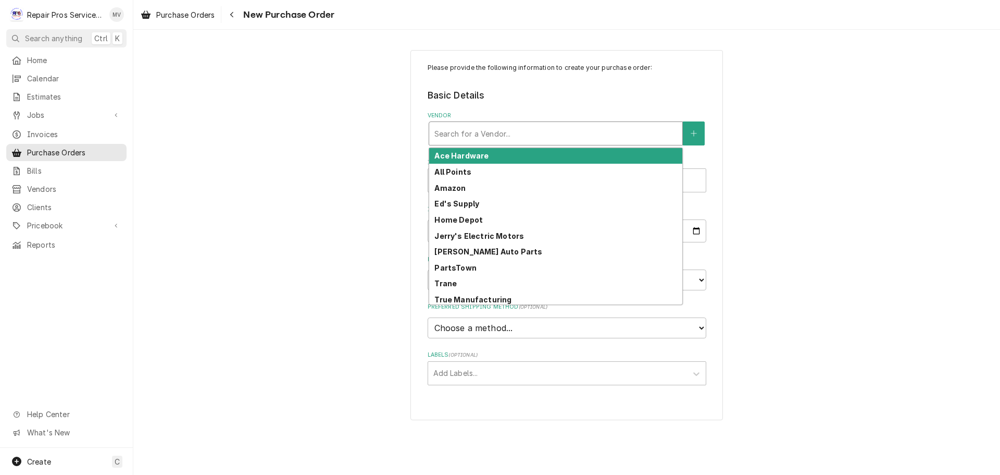
click at [458, 160] on strong "Ace Hardware" at bounding box center [462, 155] width 54 height 9
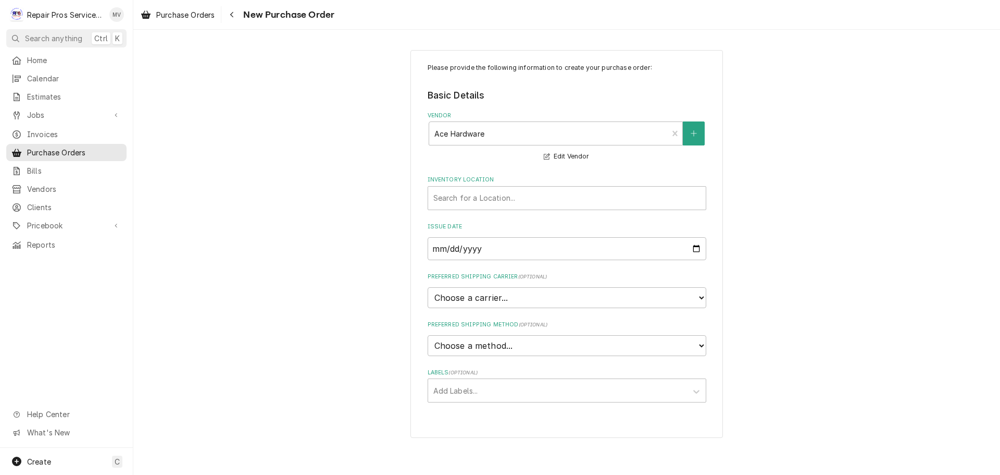
click at [465, 180] on label "Inventory Location" at bounding box center [567, 180] width 279 height 8
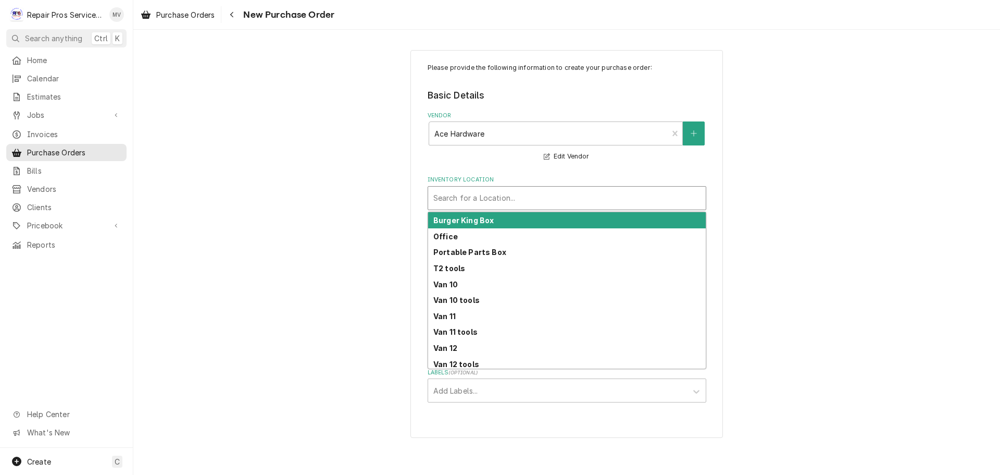
click at [463, 194] on div "Inventory Location" at bounding box center [567, 198] width 267 height 19
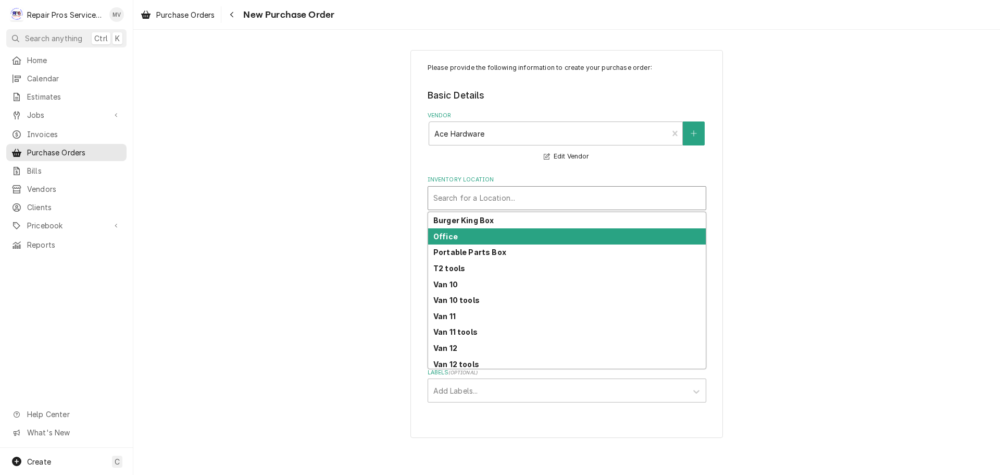
click at [458, 238] on div "Office" at bounding box center [567, 236] width 278 height 16
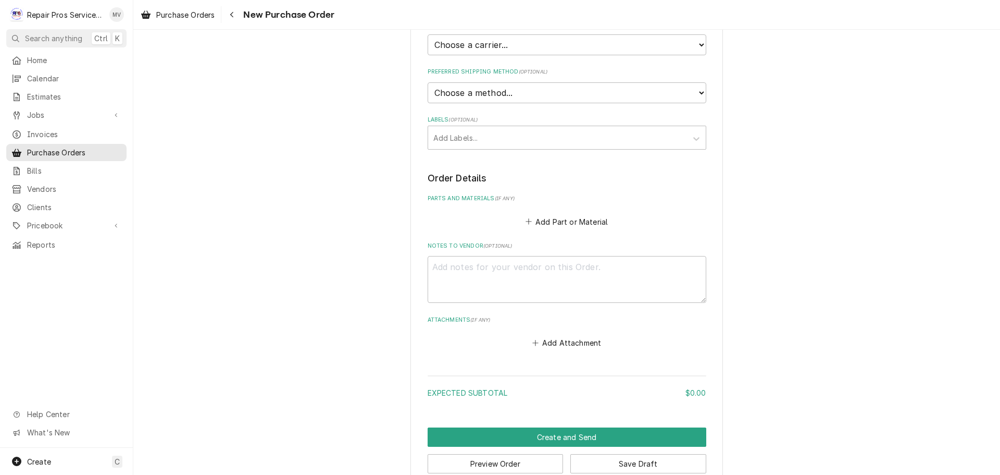
scroll to position [261, 0]
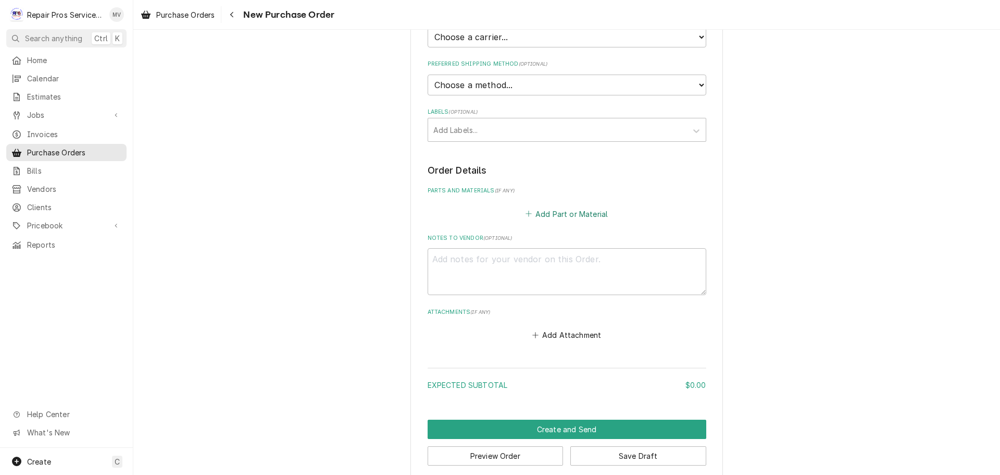
click at [545, 208] on button "Add Part or Material" at bounding box center [567, 213] width 86 height 15
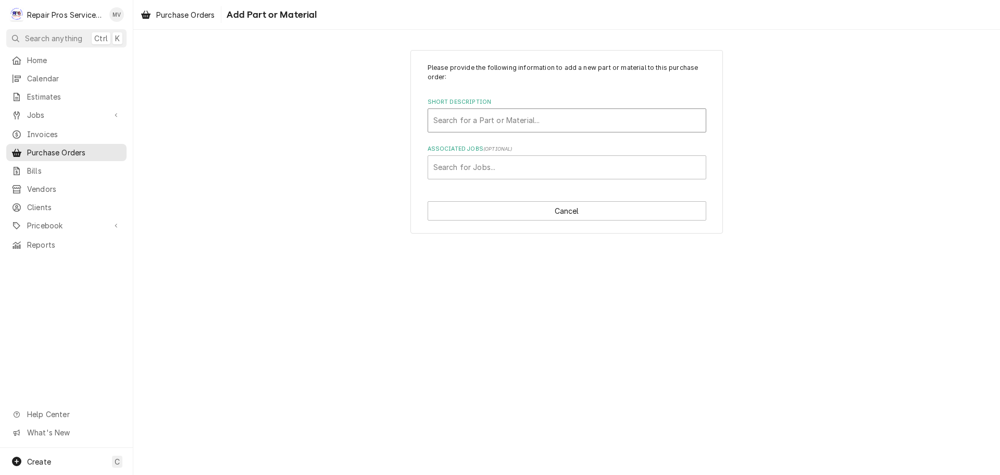
click at [460, 121] on div "Short Description" at bounding box center [567, 120] width 267 height 19
type input "hardwar"
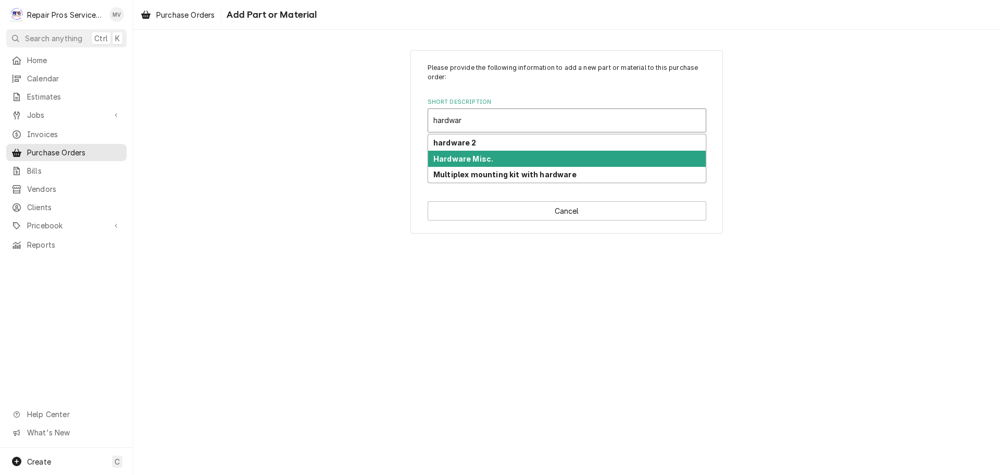
click at [464, 160] on strong "Hardware Misc." at bounding box center [464, 158] width 60 height 9
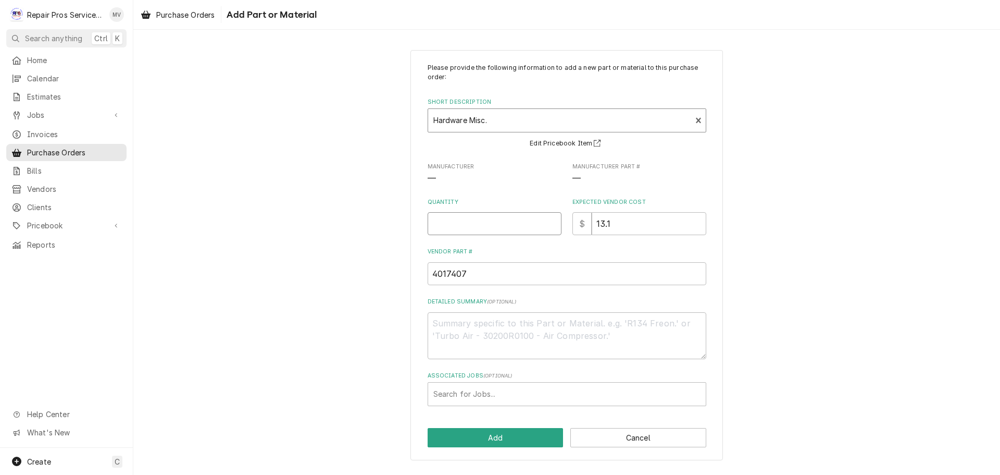
click at [463, 222] on input "Quantity" at bounding box center [495, 223] width 134 height 23
click at [448, 225] on input "Quantity" at bounding box center [495, 223] width 134 height 23
type textarea "x"
type input "3"
type textarea "x"
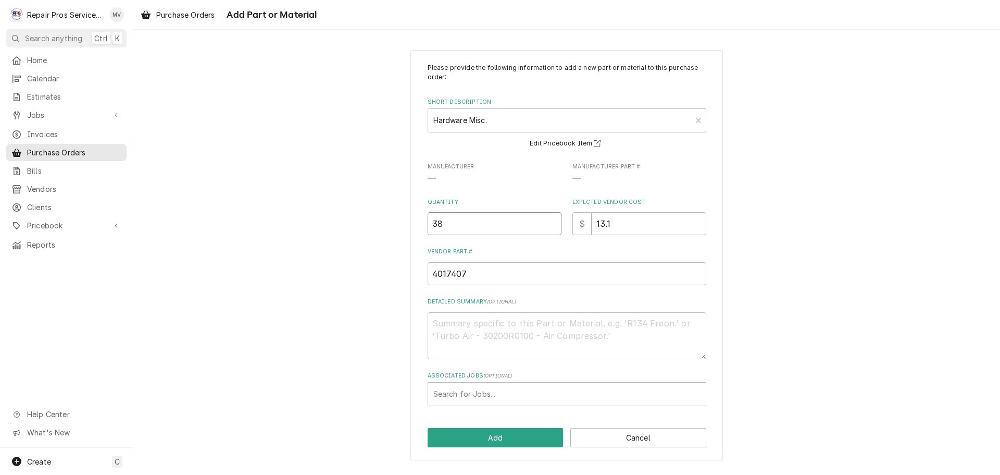
type input "38"
type textarea "x"
type input "1"
type textarea "x"
type input "19"
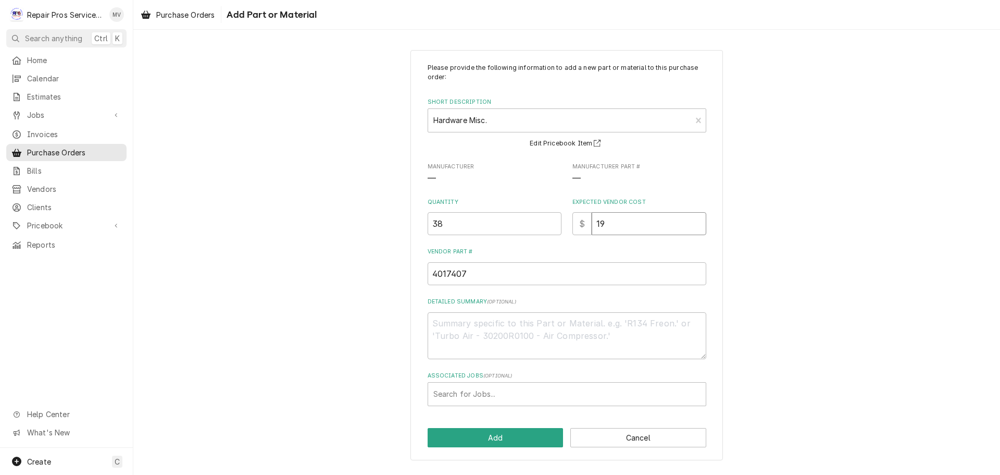
type textarea "x"
type input "19.0"
type textarea "x"
type input "19.02"
drag, startPoint x: 512, startPoint y: 278, endPoint x: 269, endPoint y: 278, distance: 242.3
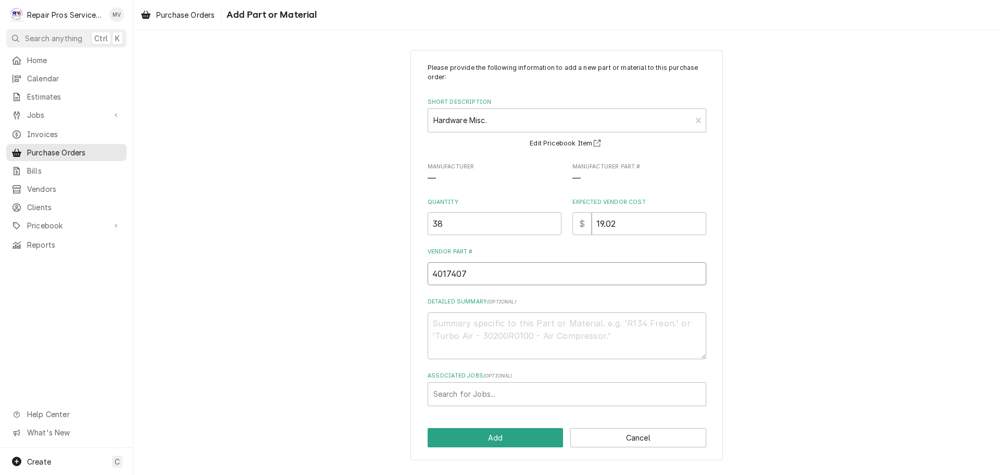
click at [270, 278] on div "Please provide the following information to add a new part or material to this …" at bounding box center [566, 255] width 867 height 429
type textarea "x"
type input "n"
type textarea "x"
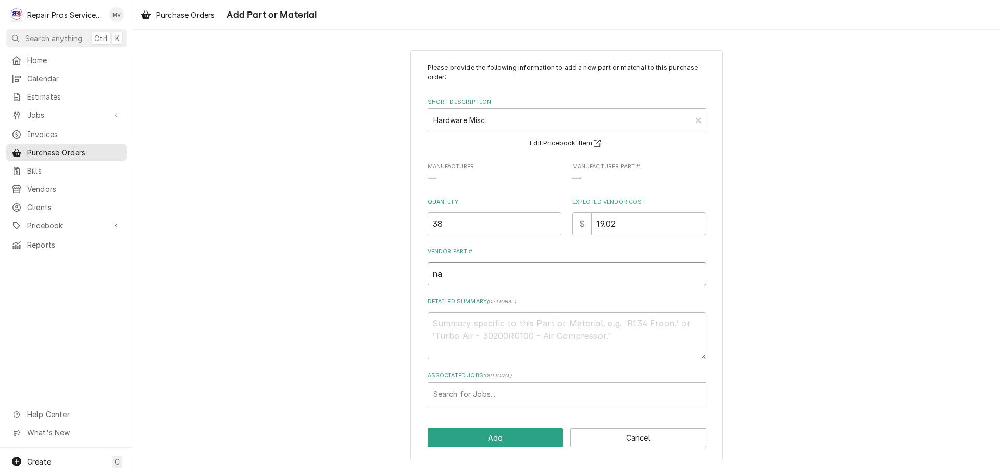
type input "na"
type textarea "x"
type textarea "f"
type textarea "x"
type textarea "fa"
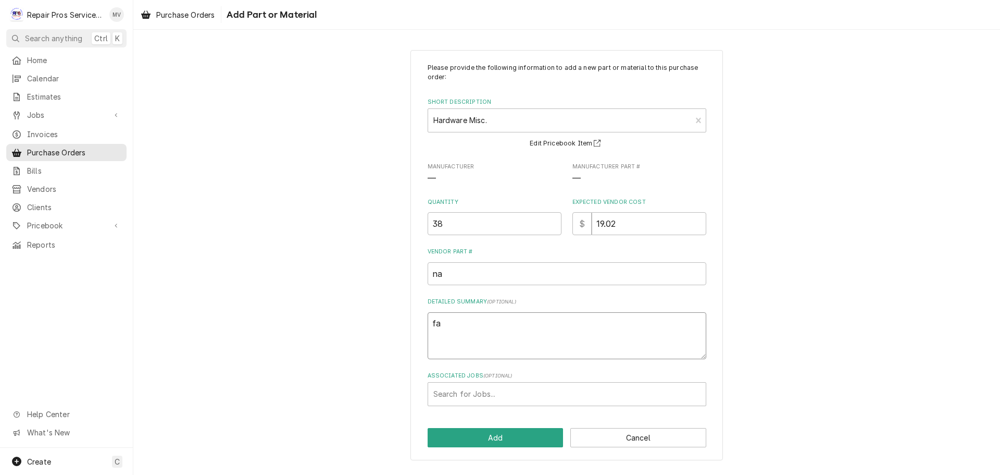
type textarea "x"
type textarea "fas"
type textarea "x"
type textarea "fast"
type textarea "x"
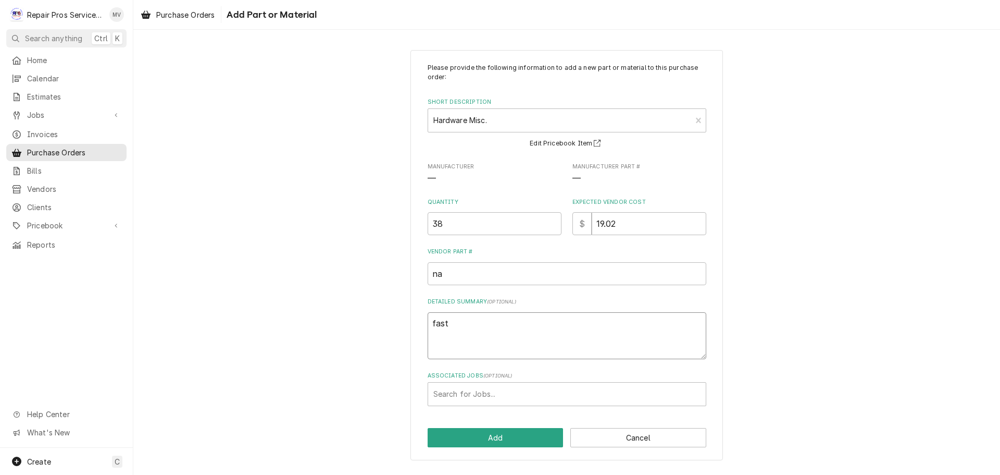
type textarea "faste"
type textarea "x"
type textarea "fasten"
type textarea "x"
type textarea "fastene"
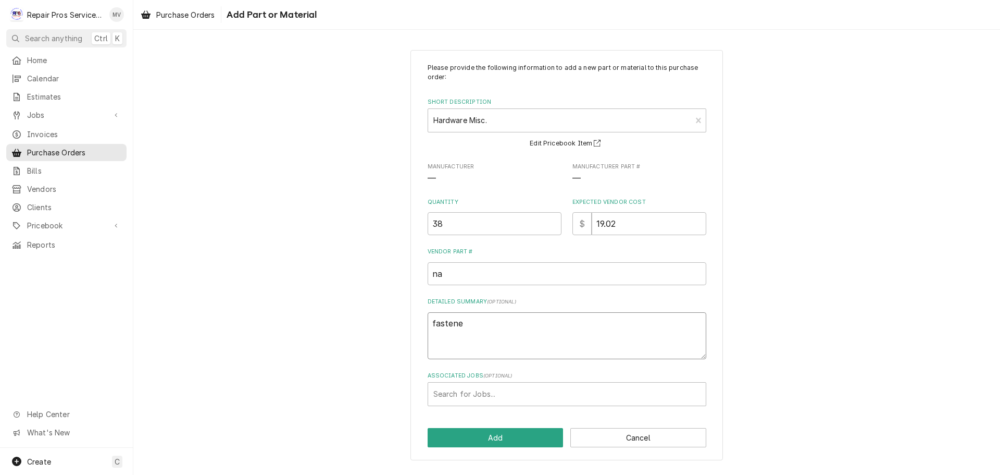
type textarea "x"
type textarea "fastener"
type textarea "x"
type textarea "fasteners"
type textarea "x"
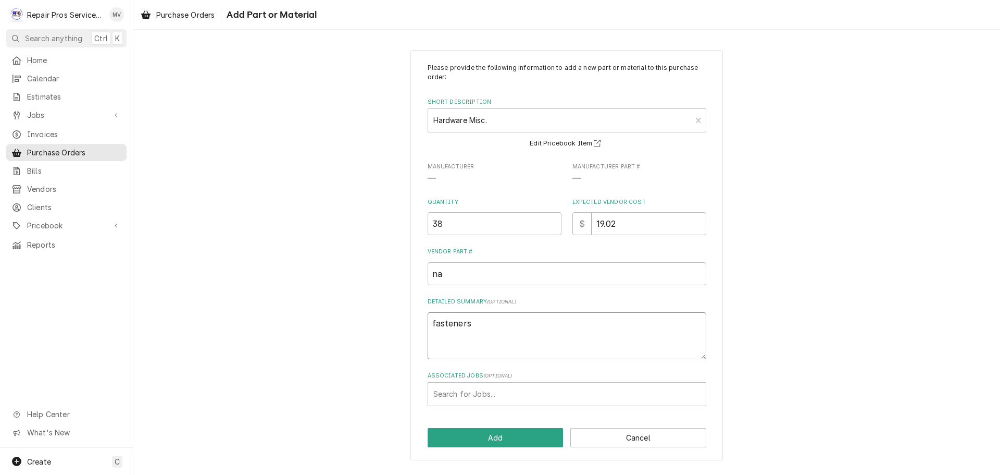
type textarea "fasteners"
type textarea "x"
type textarea "fasteners -"
type textarea "x"
type textarea "fasteners -"
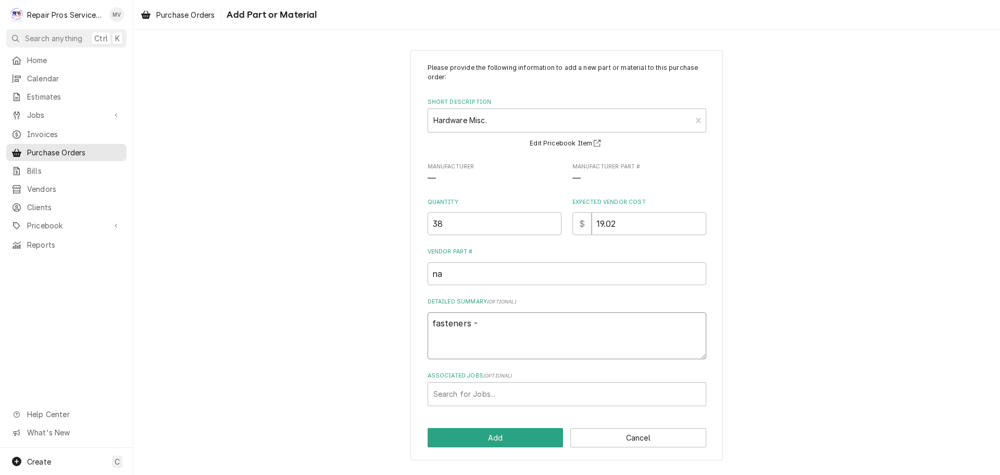
type textarea "x"
type textarea "fasteners - s"
type textarea "x"
type textarea "fasteners - sc"
type textarea "x"
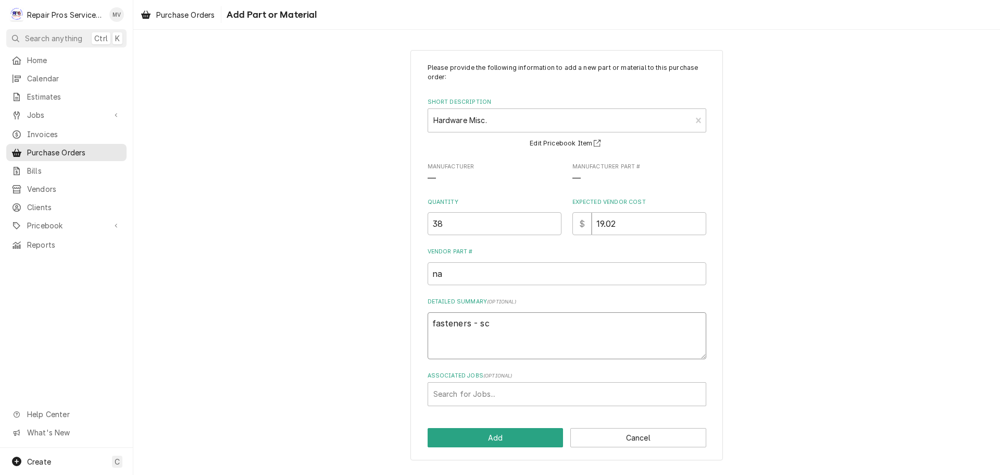
type textarea "fasteners - scr"
type textarea "x"
type textarea "fasteners - scre"
type textarea "x"
type textarea "fasteners - screw"
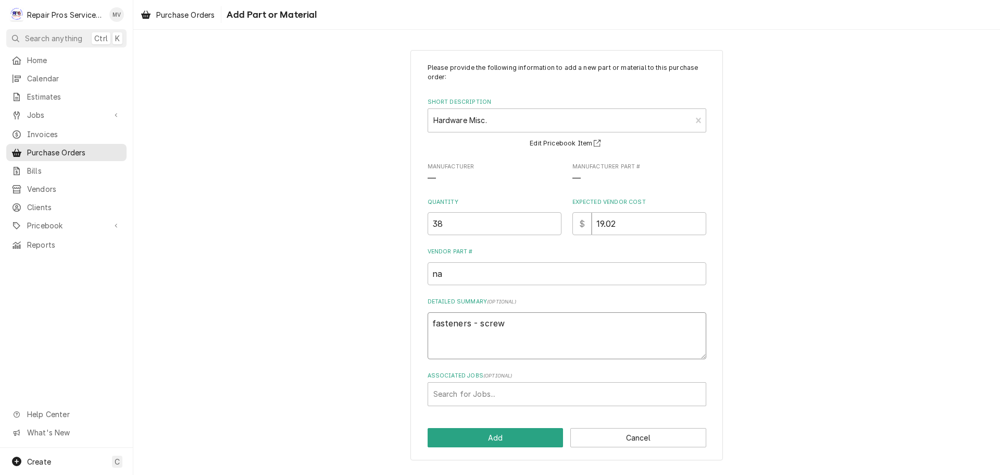
type textarea "x"
type textarea "fasteners - screws"
type textarea "x"
type textarea "fasteners - screws/"
type textarea "x"
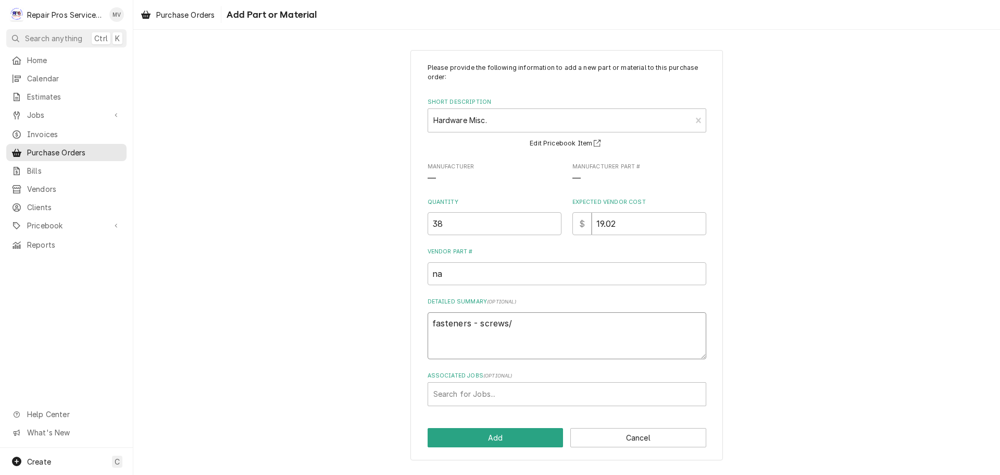
type textarea "fasteners - screws/n"
type textarea "x"
type textarea "fasteners - screws/nu"
type textarea "x"
type textarea "fasteners - screws/nut"
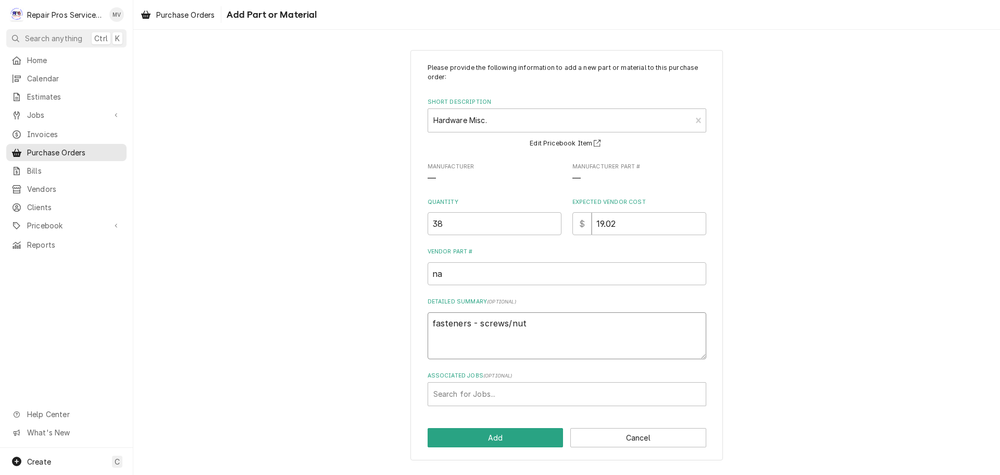
type textarea "x"
type textarea "fasteners - screws/nut/"
type textarea "x"
type textarea "fasteners - screws/nut/b"
type textarea "x"
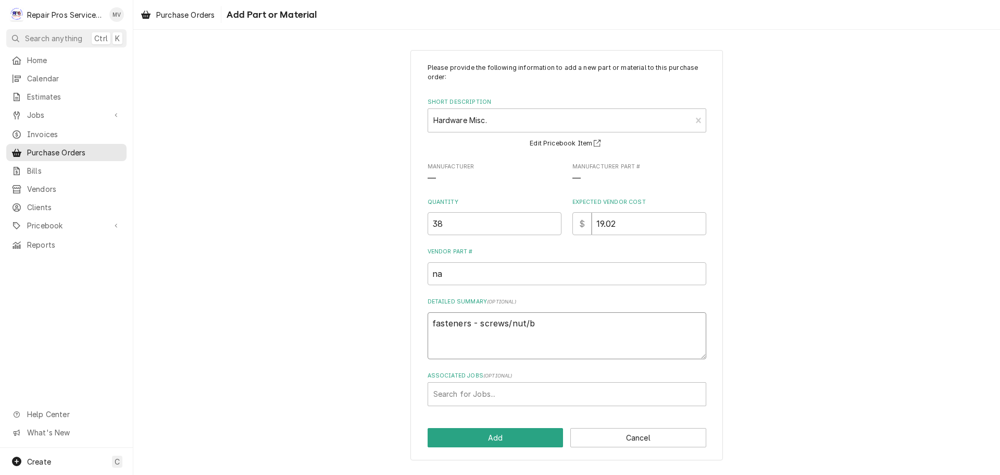
type textarea "fasteners - screws/nut/bo"
type textarea "x"
type textarea "fasteners - screws/nut/bol"
type textarea "x"
type textarea "fasteners - screws/nut/bolt"
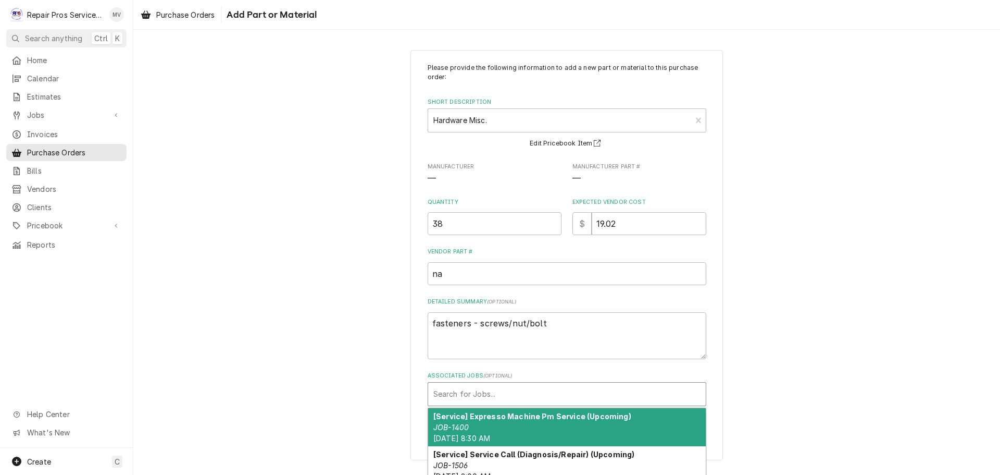
click at [493, 395] on div "Associated Jobs" at bounding box center [567, 394] width 267 height 19
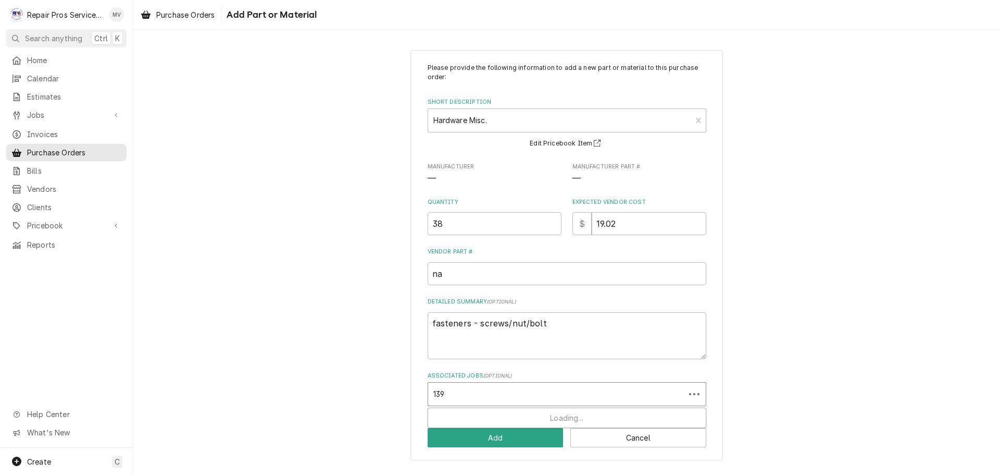
type input "1399"
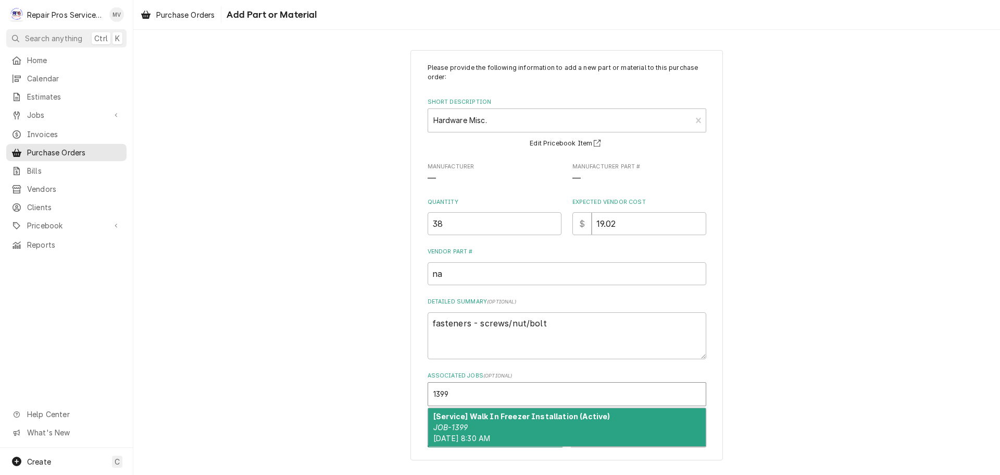
click at [504, 427] on div "[Service] Walk In Freezer Installation (Active) JOB-1399 Wed, Aug 27th, 2025 - …" at bounding box center [567, 427] width 278 height 38
type textarea "x"
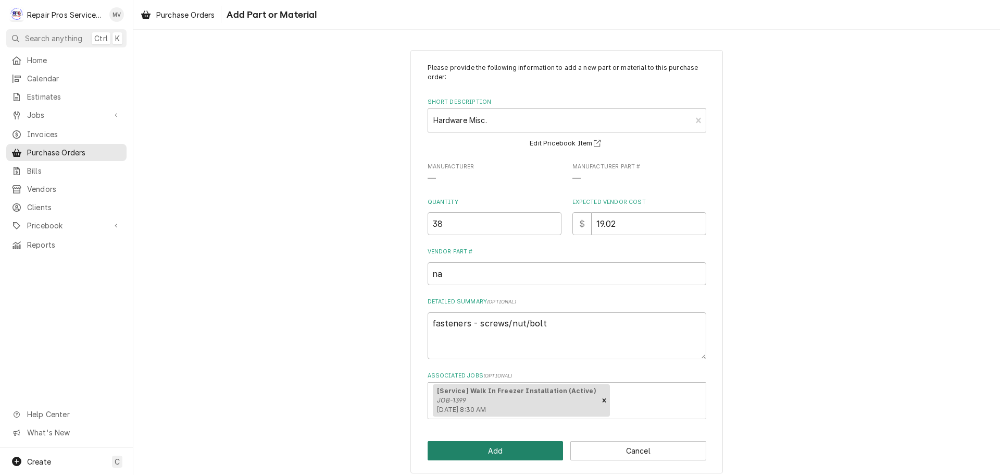
click at [504, 451] on button "Add" at bounding box center [496, 450] width 136 height 19
type textarea "x"
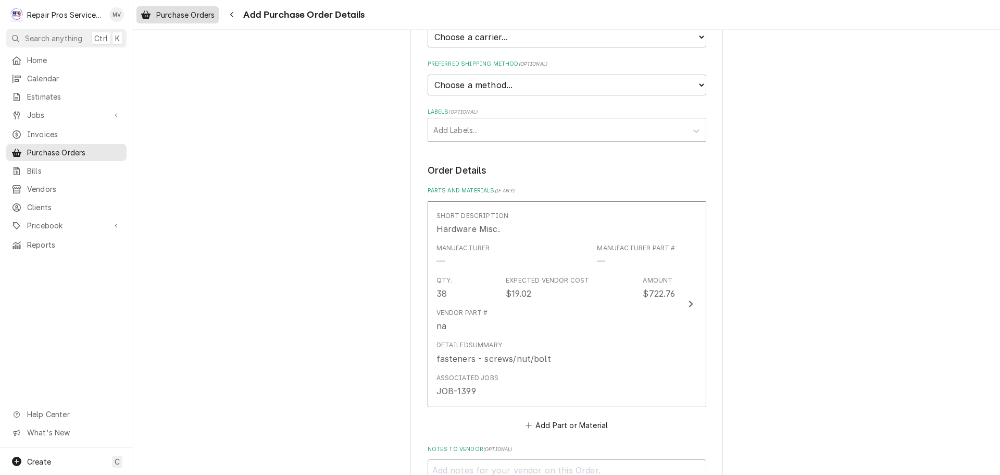
click at [180, 15] on span "Purchase Orders" at bounding box center [185, 14] width 58 height 11
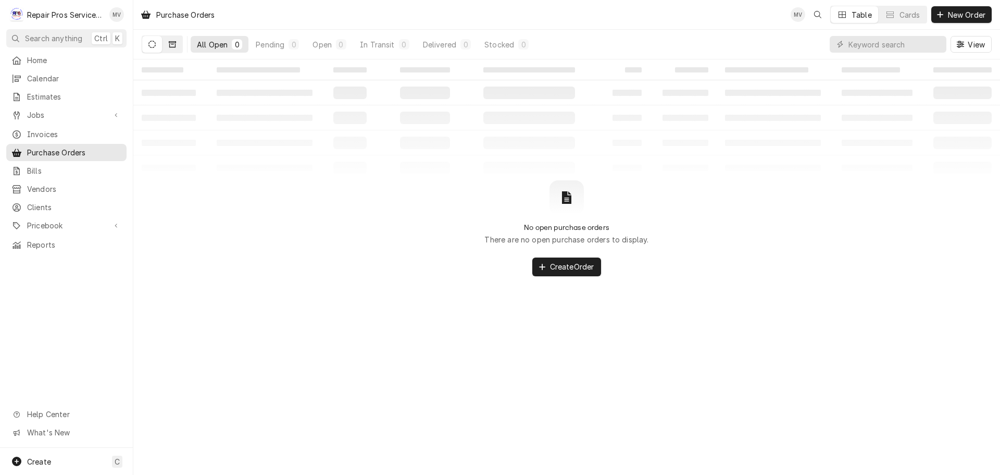
click at [176, 40] on button "Dynamic Content Wrapper" at bounding box center [173, 44] width 20 height 17
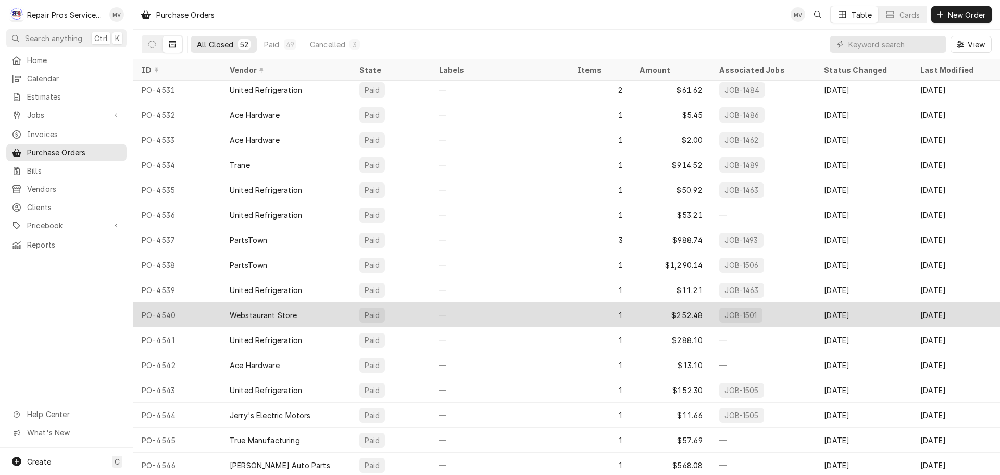
scroll to position [904, 0]
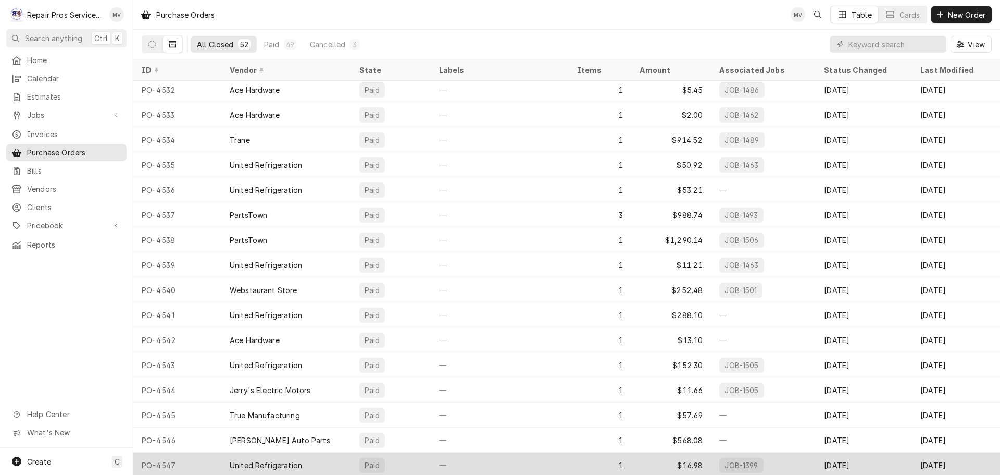
click at [724, 463] on div "JOB-1399" at bounding box center [741, 465] width 35 height 11
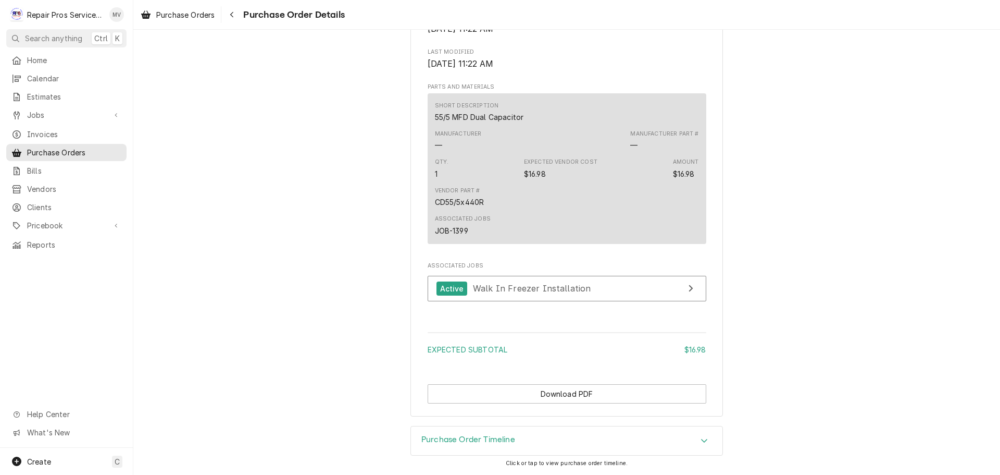
scroll to position [675, 0]
click at [684, 287] on div "View Job" at bounding box center [691, 288] width 14 height 13
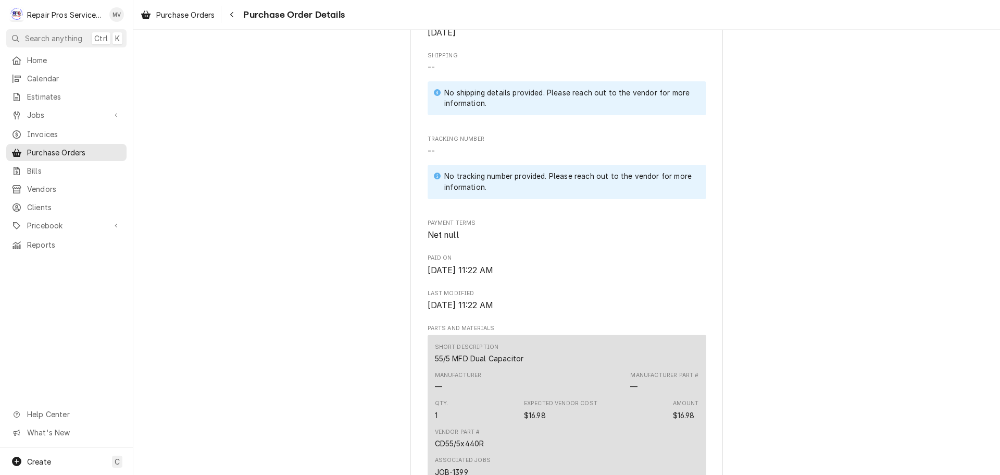
scroll to position [206, 0]
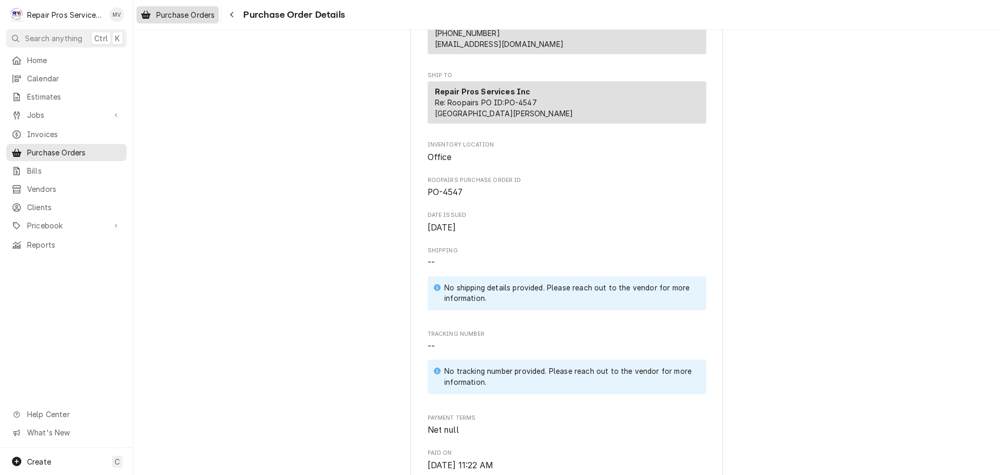
click at [156, 11] on span "Purchase Orders" at bounding box center [185, 14] width 58 height 11
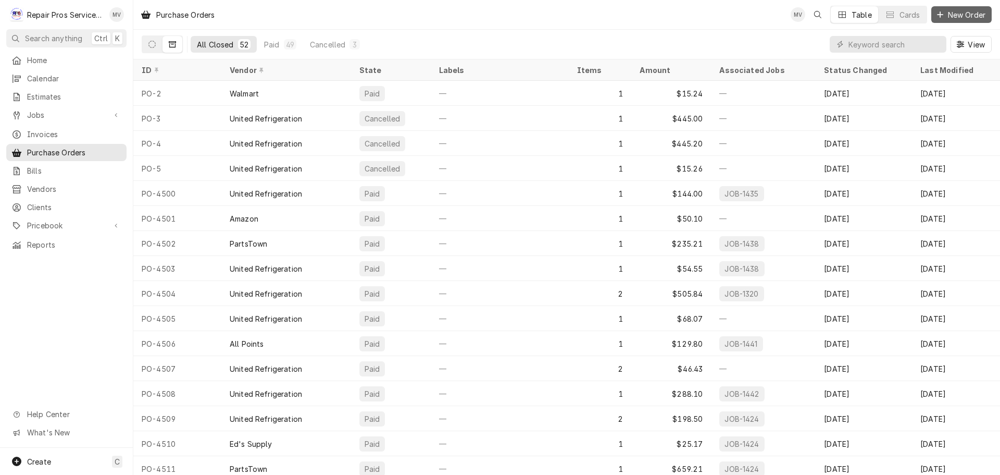
click at [961, 13] on span "New Order" at bounding box center [967, 14] width 42 height 11
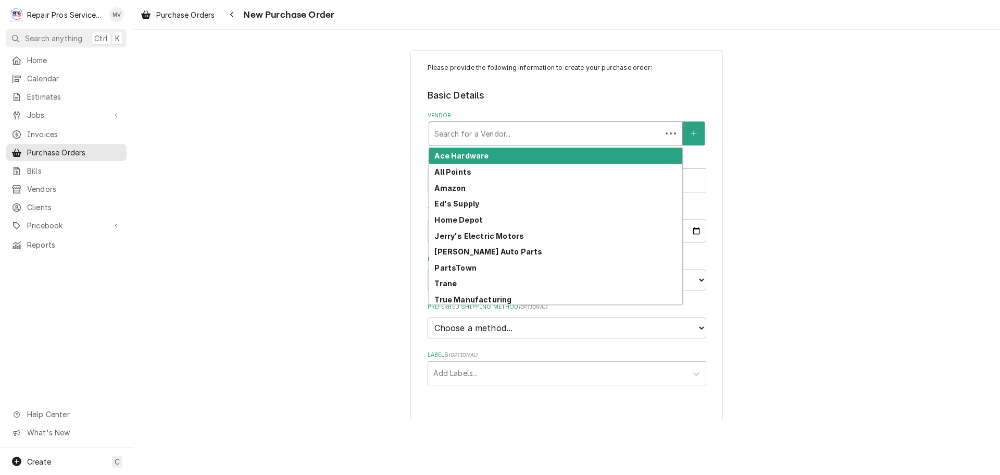
click at [474, 131] on div "Vendor" at bounding box center [546, 133] width 222 height 19
click at [472, 157] on strong "Ace Hardware" at bounding box center [462, 155] width 54 height 9
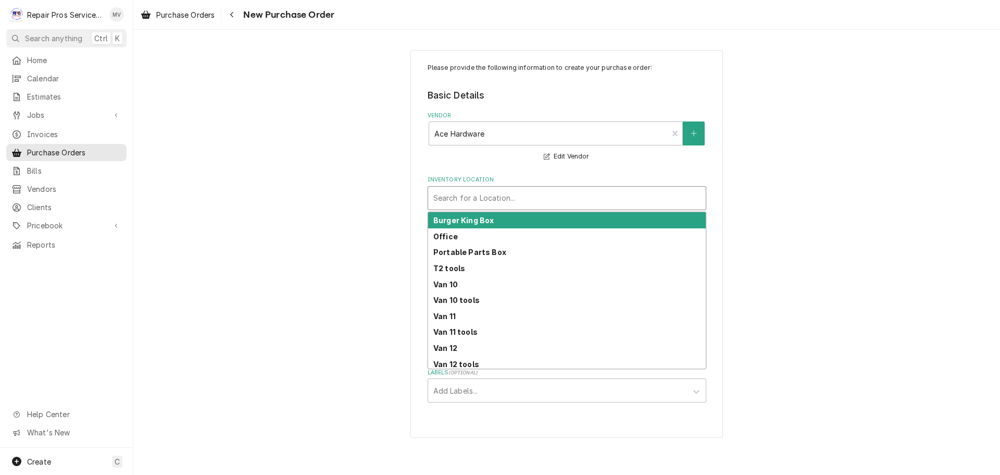
click at [469, 201] on div "Inventory Location" at bounding box center [567, 198] width 267 height 19
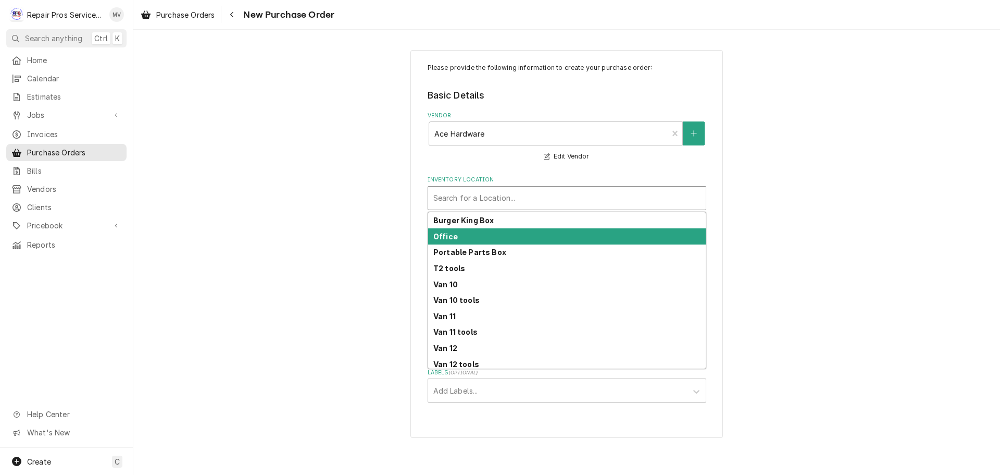
click at [465, 233] on div "Office" at bounding box center [567, 236] width 278 height 16
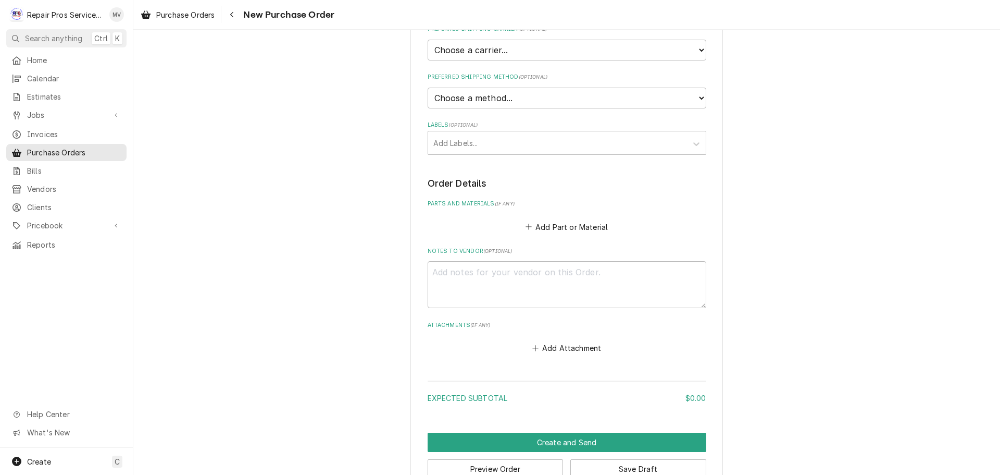
scroll to position [261, 0]
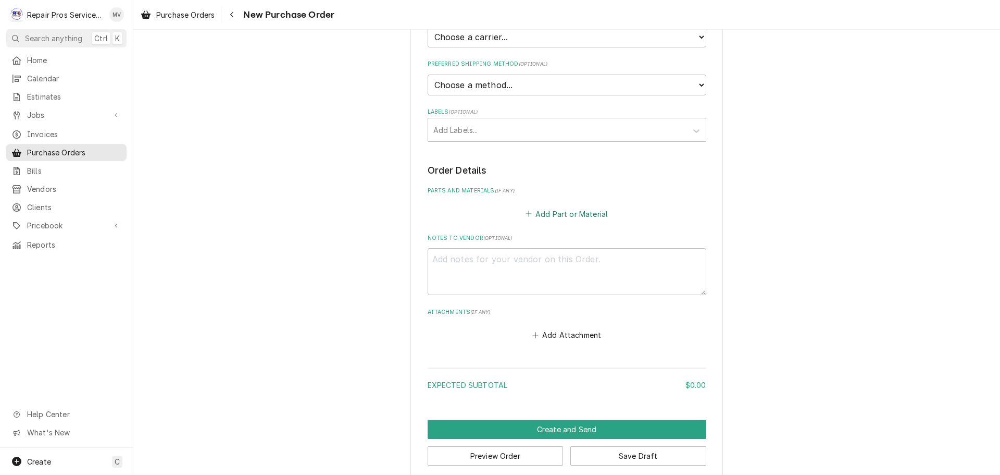
click at [560, 208] on button "Add Part or Material" at bounding box center [567, 213] width 86 height 15
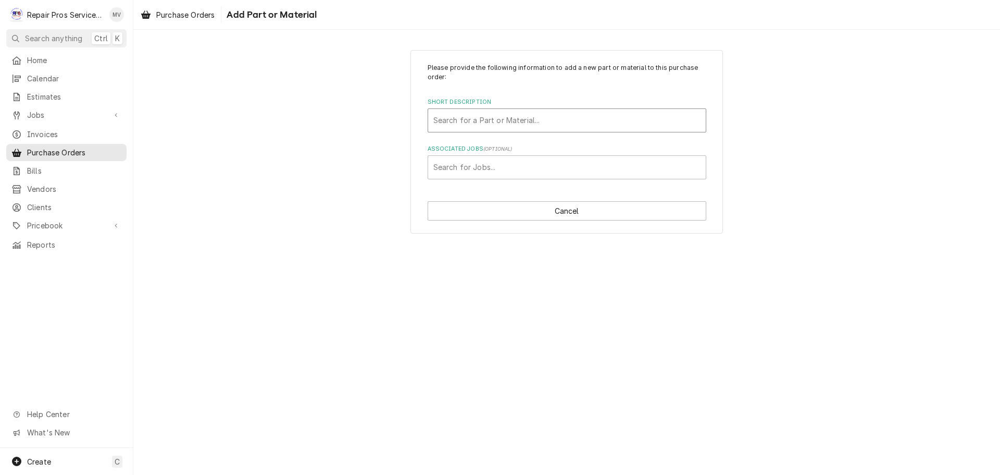
click at [469, 123] on div "Short Description" at bounding box center [567, 120] width 267 height 19
type input "hard"
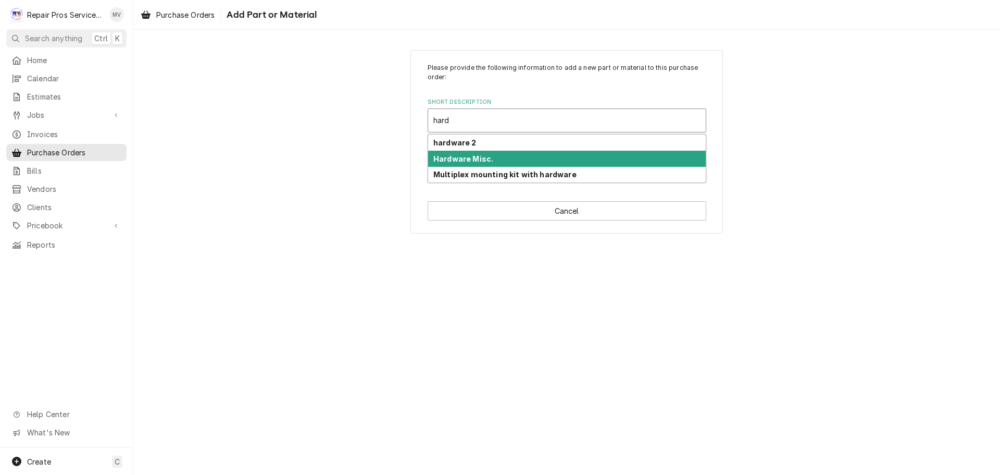
click at [469, 154] on strong "Hardware Misc." at bounding box center [464, 158] width 60 height 9
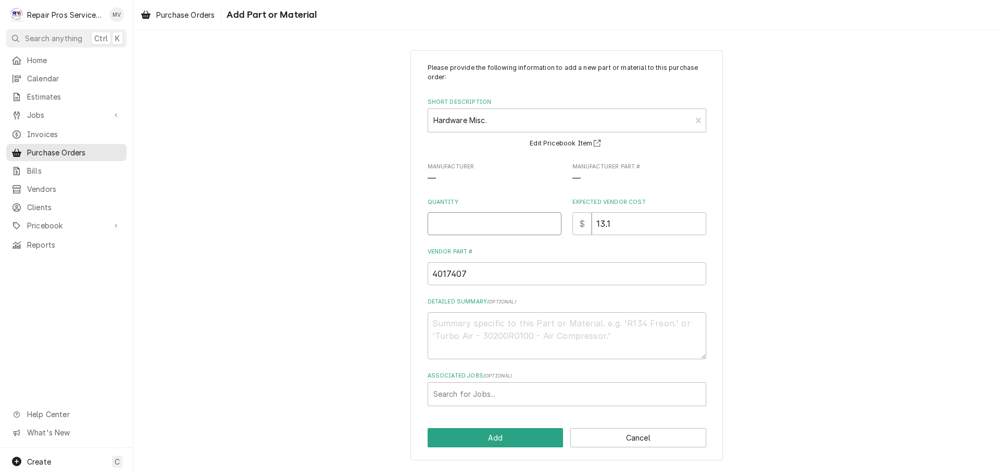
click at [465, 225] on input "Quantity" at bounding box center [495, 223] width 134 height 23
type textarea "x"
type input "3"
type textarea "x"
type input "38"
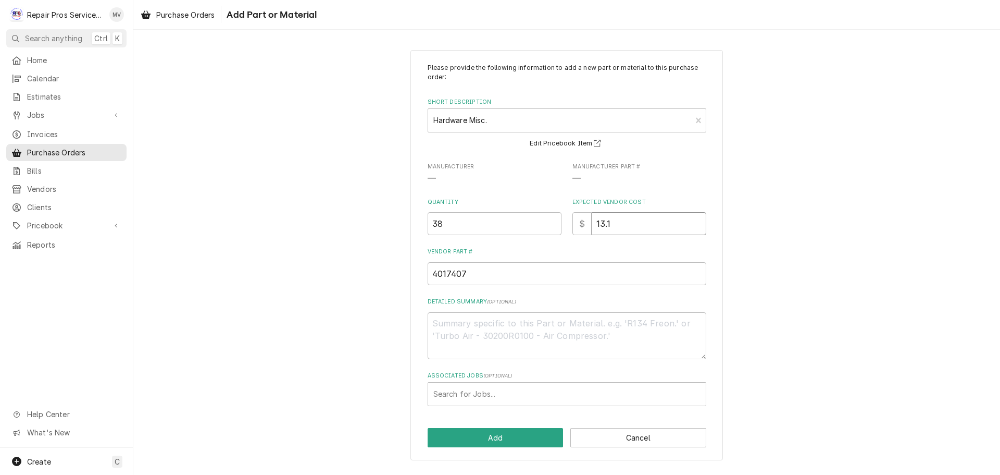
drag, startPoint x: 626, startPoint y: 227, endPoint x: 585, endPoint y: 226, distance: 41.7
click at [585, 226] on div "$ 13.1" at bounding box center [640, 223] width 134 height 23
type textarea "x"
type input "1"
type textarea "x"
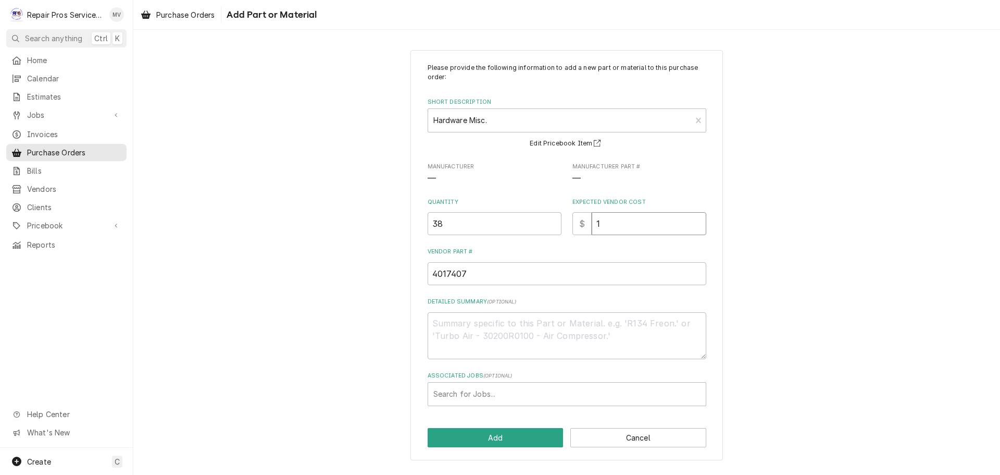
type input "19"
type textarea "x"
type input "19.0"
type textarea "x"
type input "19.02"
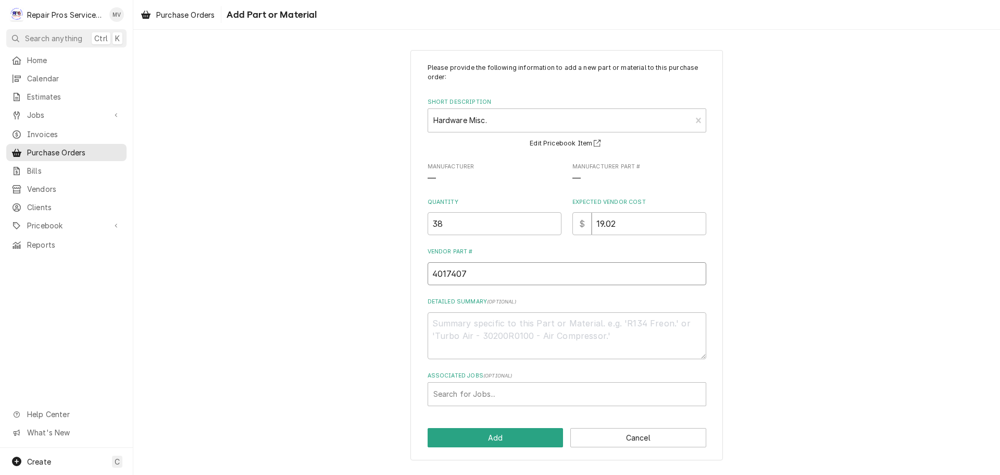
type textarea "x"
type input "n"
type textarea "x"
type input "na"
type textarea "x"
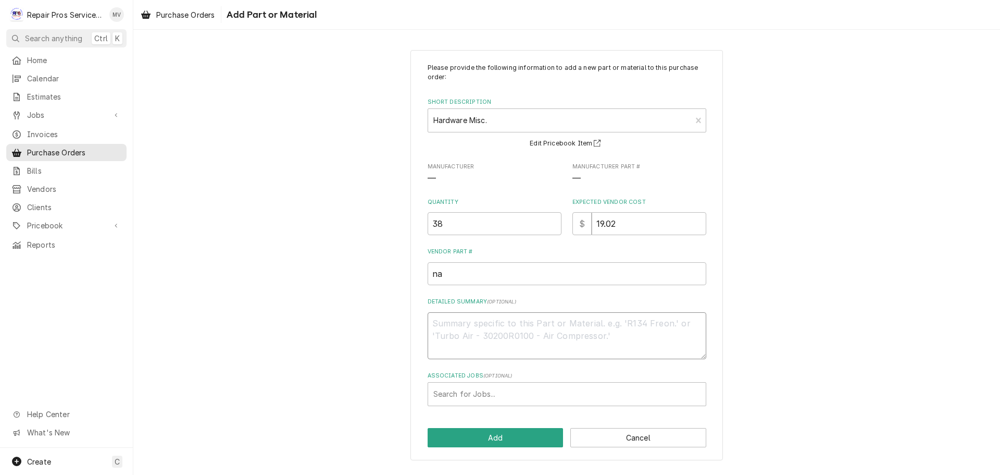
type textarea "f"
type textarea "x"
type textarea "fa"
type textarea "x"
type textarea "fas"
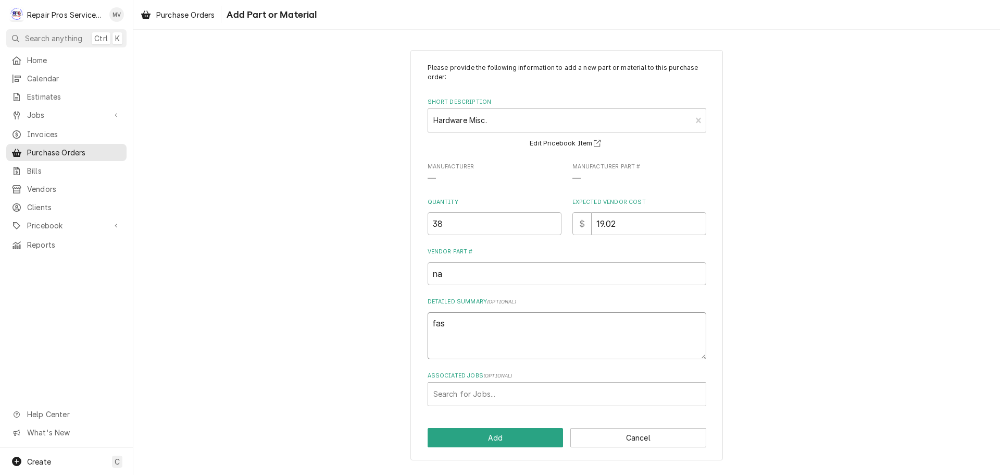
type textarea "x"
type textarea "fast"
type textarea "x"
type textarea "faste"
type textarea "x"
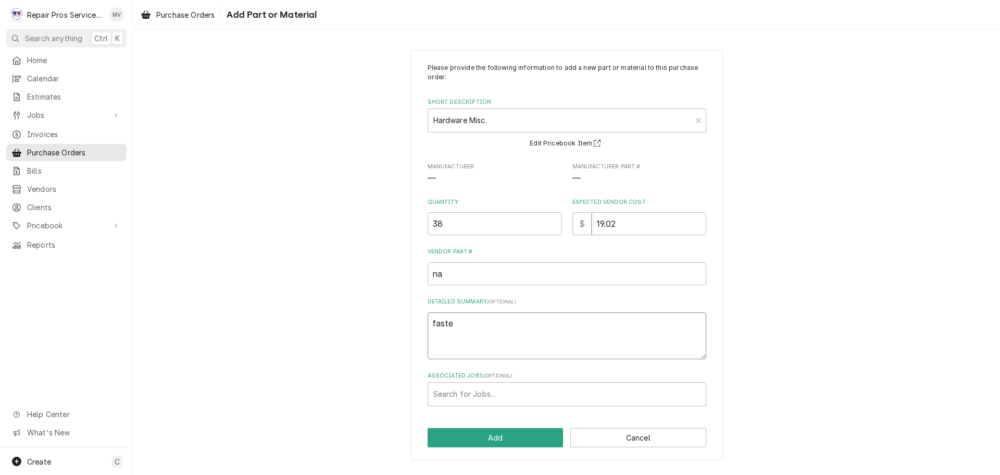
type textarea "fasten"
type textarea "x"
type textarea "fastene"
type textarea "x"
type textarea "fastener"
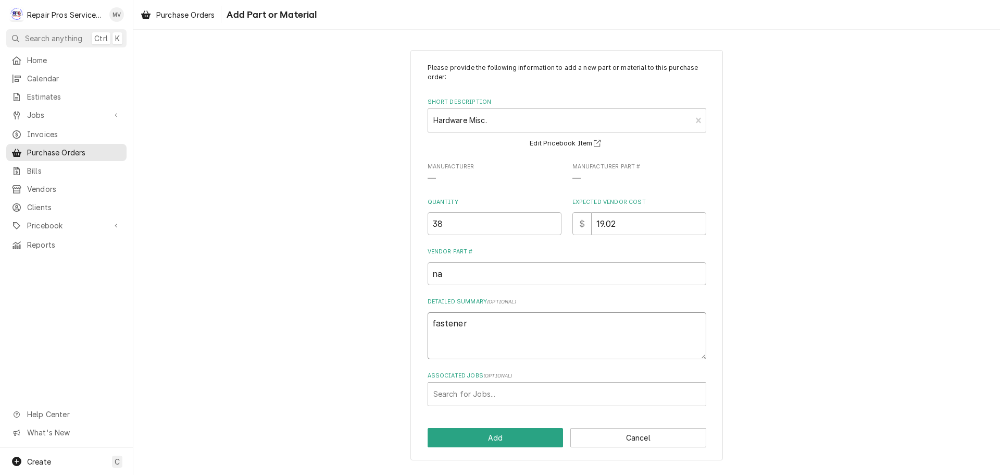
type textarea "x"
type textarea "fasteners"
type textarea "x"
type textarea "fasteners"
type textarea "x"
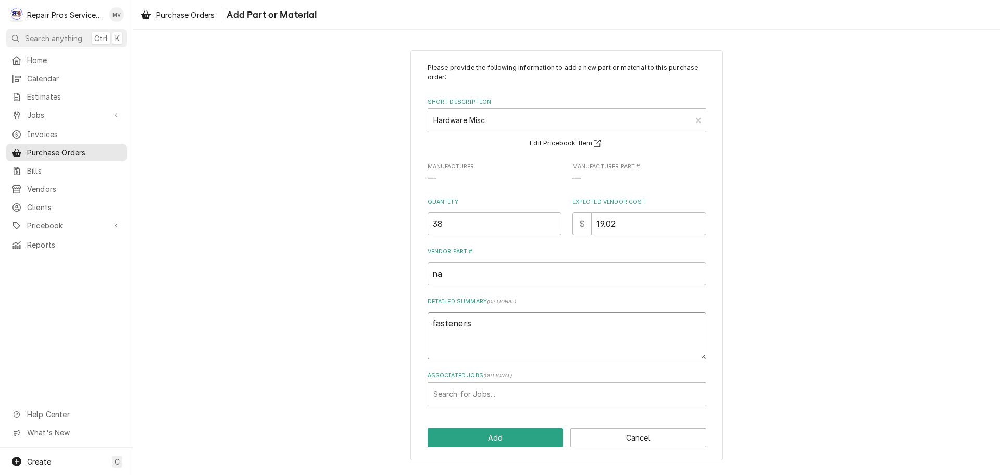
type textarea "fasteners -"
type textarea "x"
type textarea "fasteners -"
type textarea "x"
type textarea "fasteners - s"
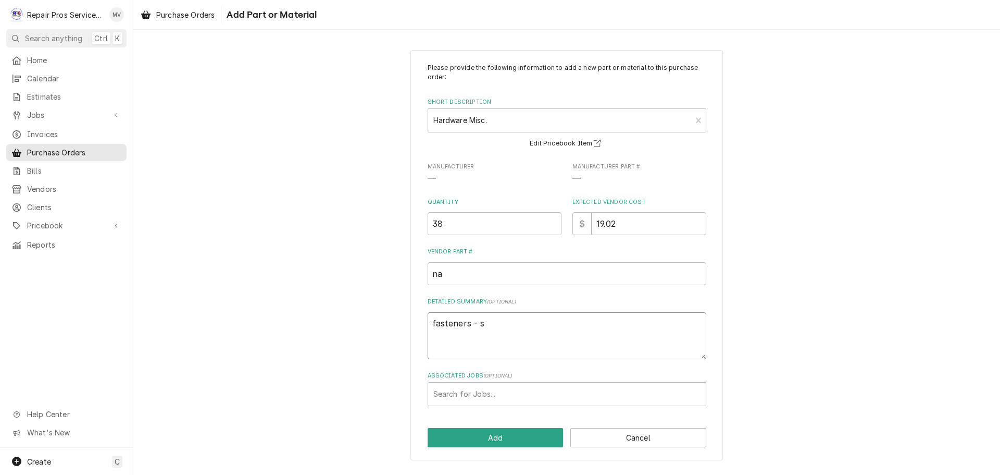
type textarea "x"
type textarea "fasteners - sc"
type textarea "x"
type textarea "fasteners - scr"
type textarea "x"
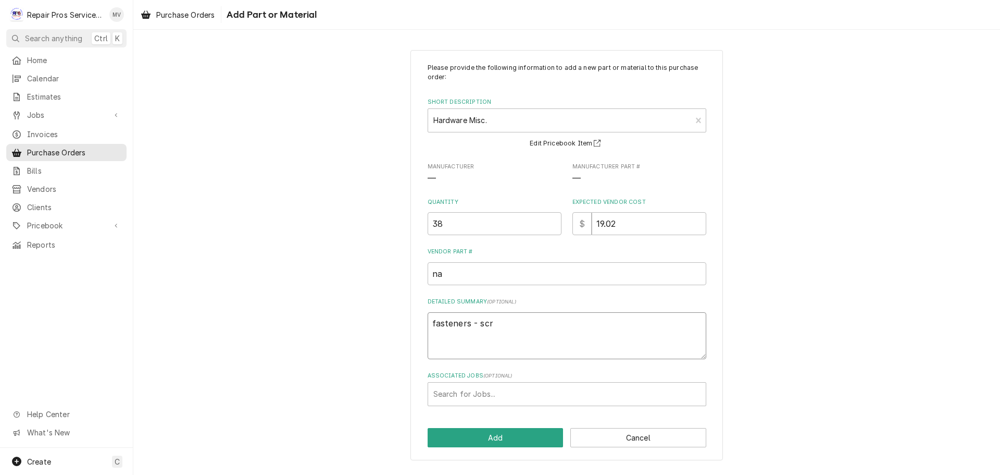
type textarea "fasteners - scre"
type textarea "x"
type textarea "fasteners - screw"
type textarea "x"
type textarea "fasteners - screws"
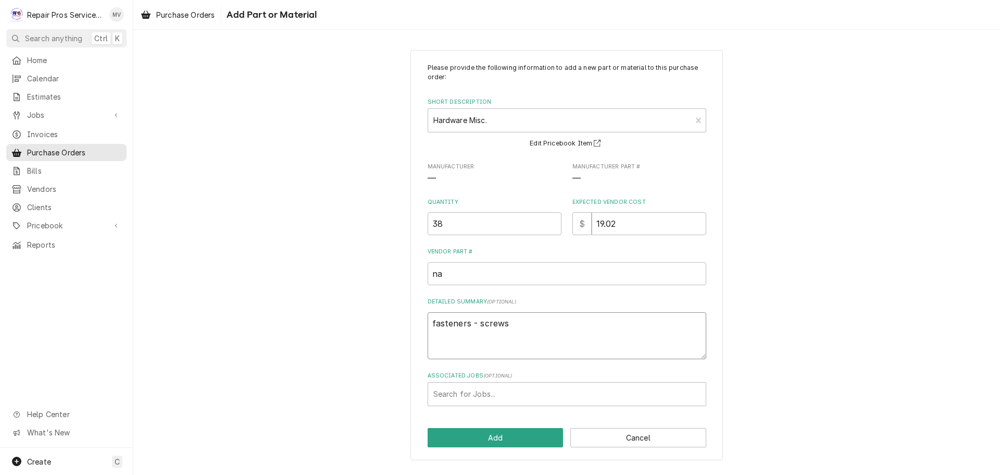
type textarea "x"
type textarea "fasteners - screws,"
type textarea "x"
type textarea "fasteners - screws,n"
type textarea "x"
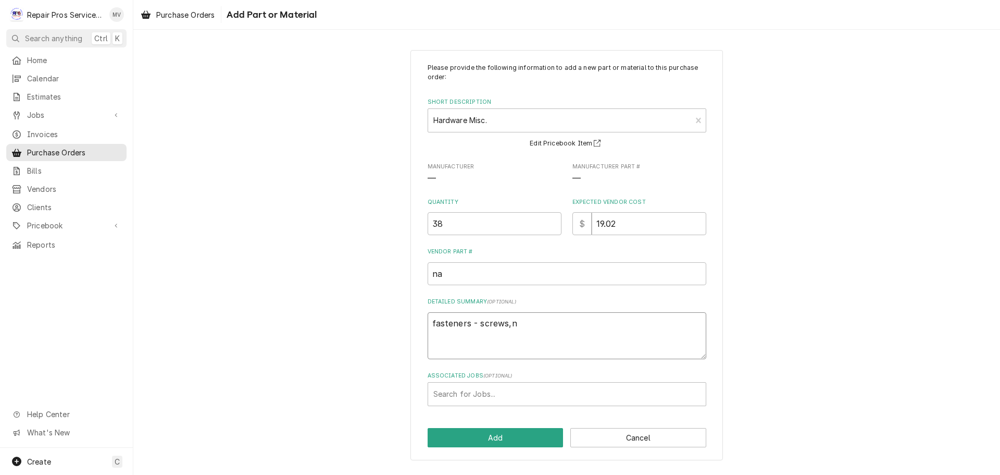
type textarea "fasteners - screws,nu"
type textarea "x"
type textarea "fasteners - screws,nut"
type textarea "x"
type textarea "fasteners - screws,nuts"
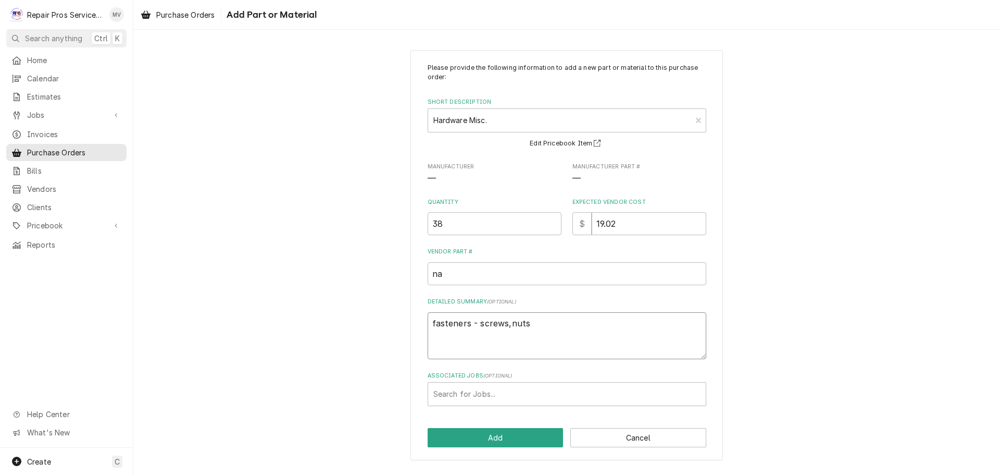
type textarea "x"
type textarea "fasteners - screws,nuts,"
type textarea "x"
type textarea "fasteners - screws,nuts,b"
type textarea "x"
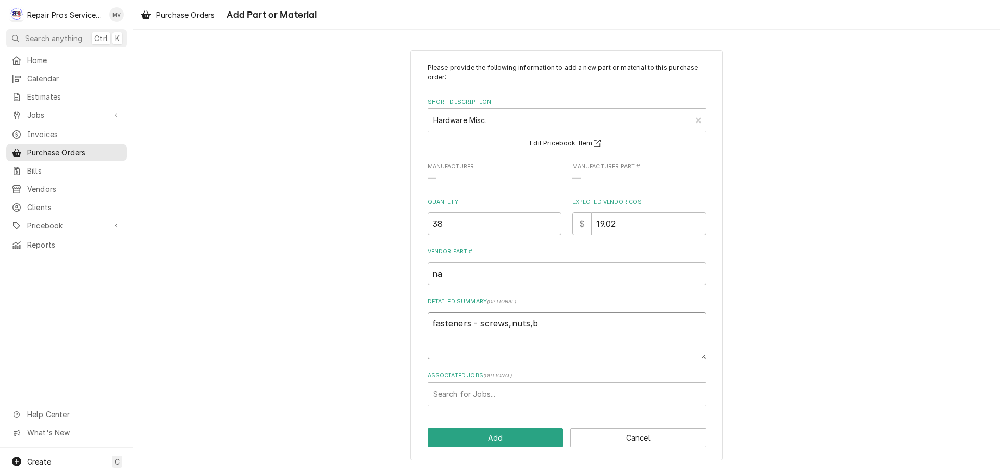
type textarea "fasteners - screws,nuts,bo"
type textarea "x"
type textarea "fasteners - screws,nuts,bol"
type textarea "x"
type textarea "fasteners - screws,nuts,bolt"
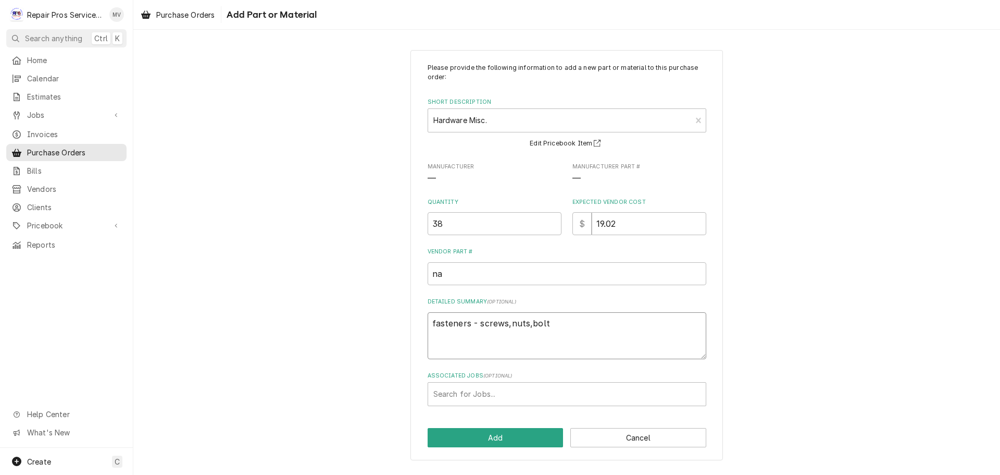
type textarea "x"
type textarea "fasteners - screws,nuts,bolts"
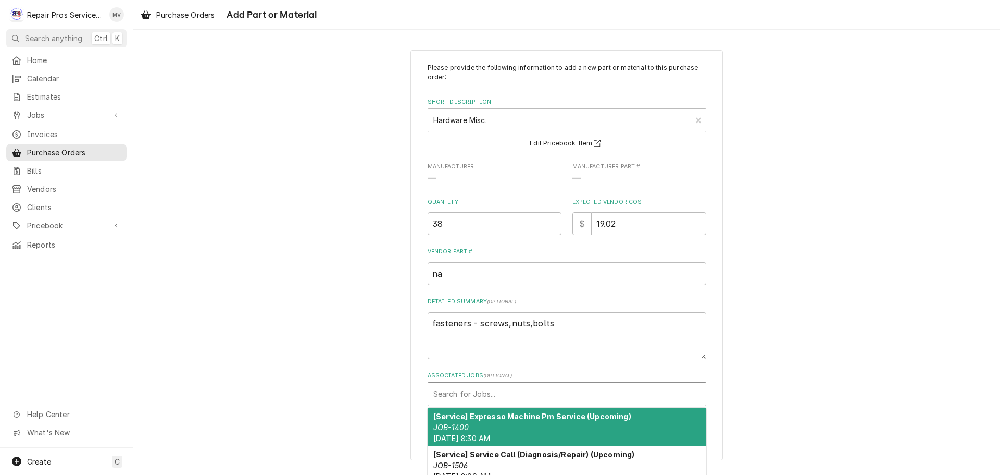
click at [501, 387] on div "Associated Jobs" at bounding box center [567, 394] width 267 height 19
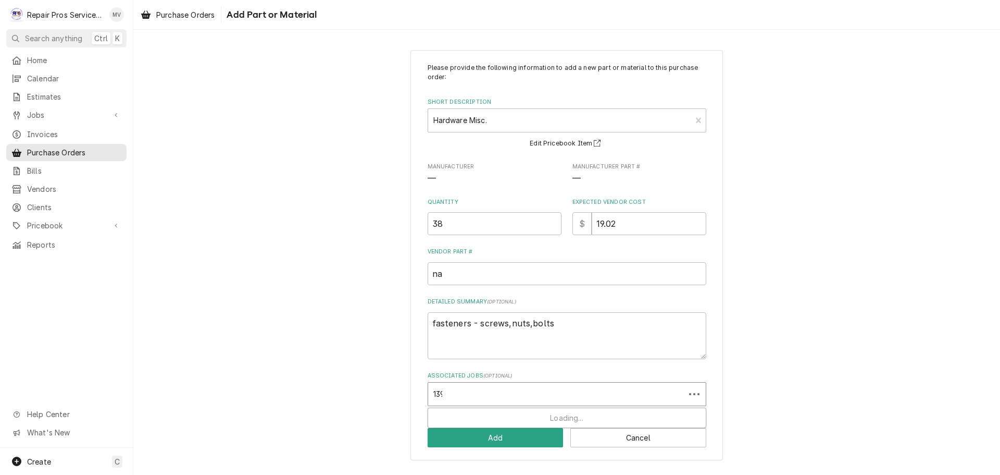
type input "1399"
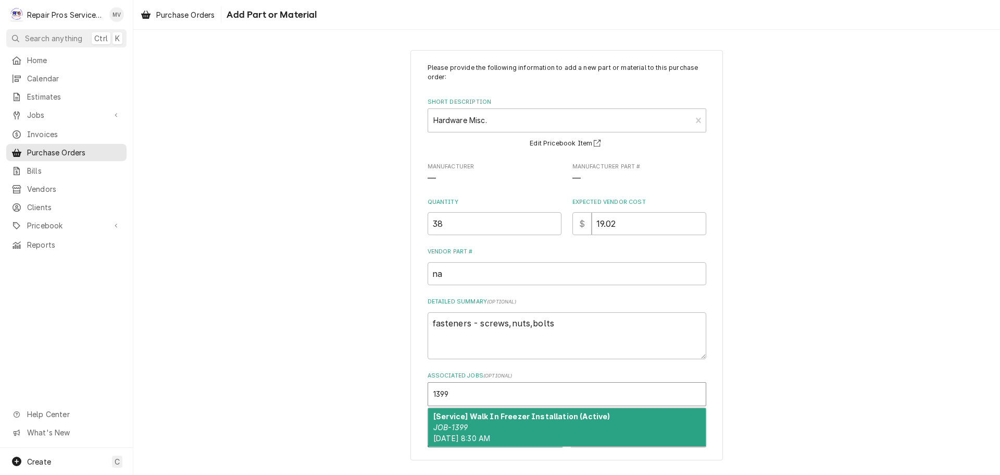
click at [489, 423] on div "[Service] Walk In Freezer Installation (Active) JOB-1399 Wed, Aug 27th, 2025 - …" at bounding box center [567, 427] width 278 height 38
type textarea "x"
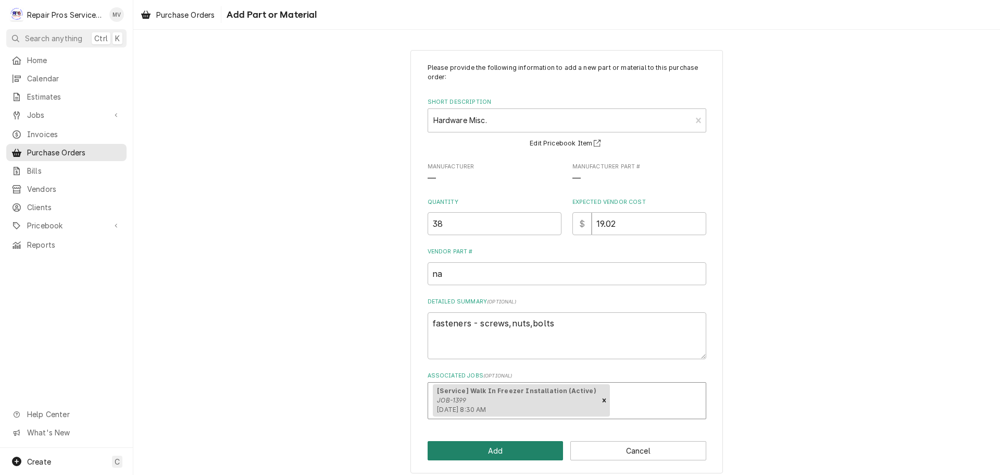
click at [489, 450] on button "Add" at bounding box center [496, 450] width 136 height 19
type textarea "x"
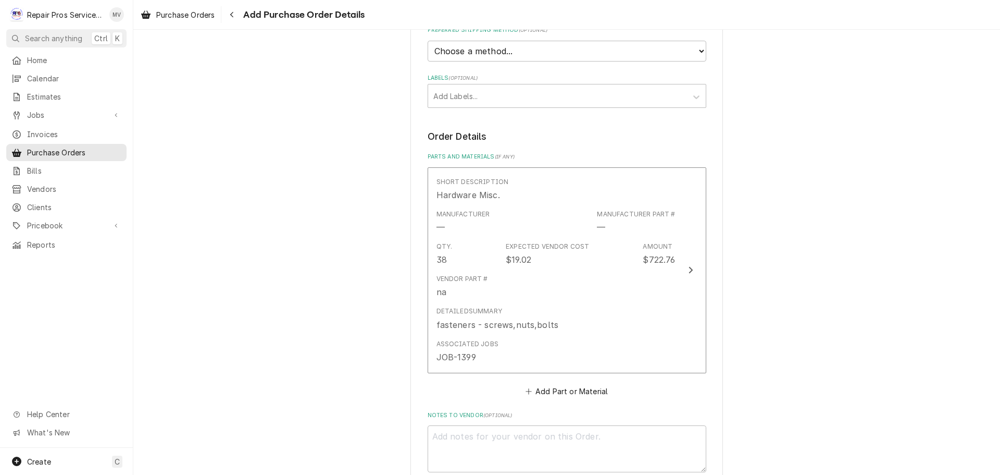
scroll to position [313, 0]
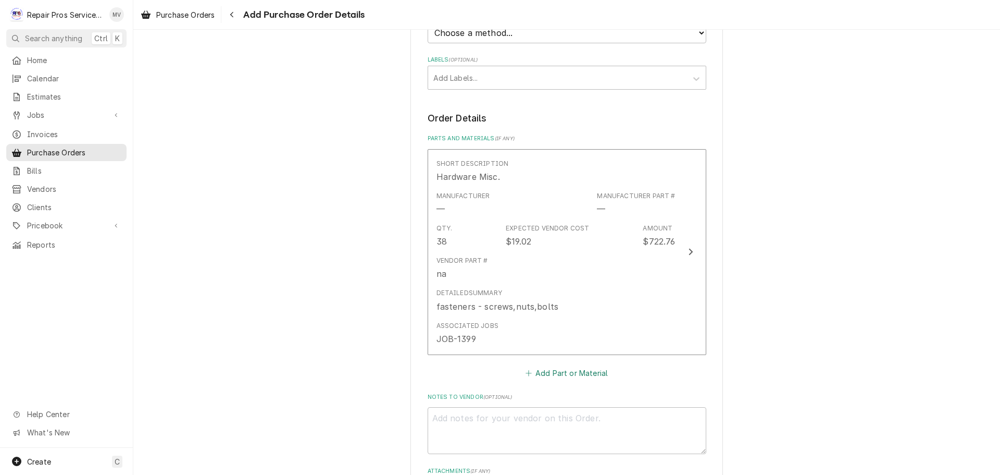
click at [537, 367] on button "Add Part or Material" at bounding box center [567, 372] width 86 height 15
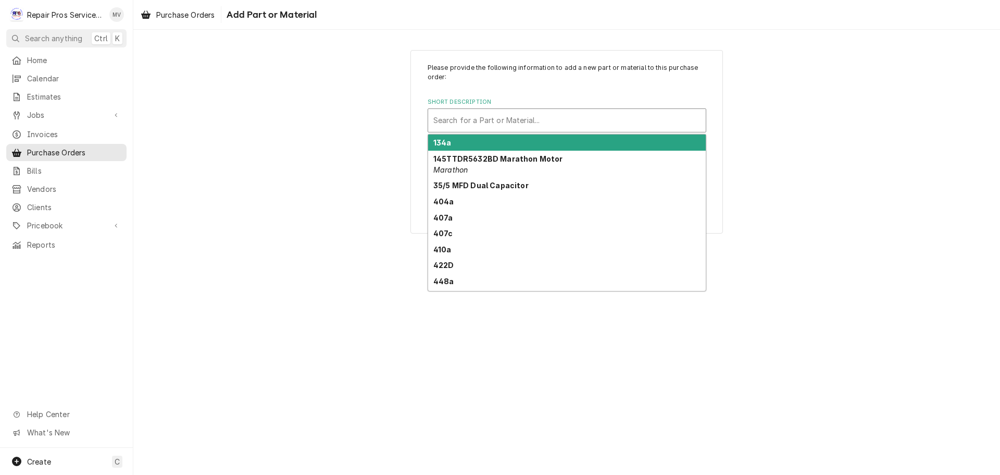
click at [467, 121] on div "Short Description" at bounding box center [567, 120] width 267 height 19
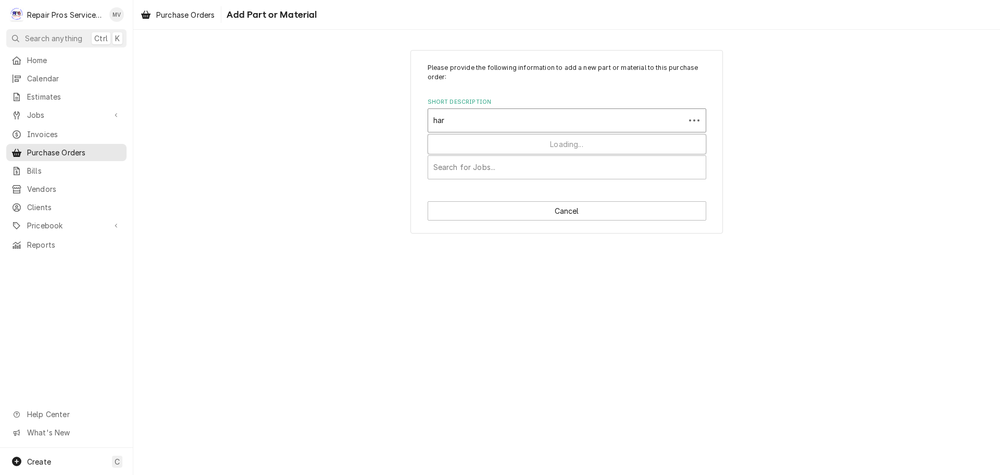
type input "hard"
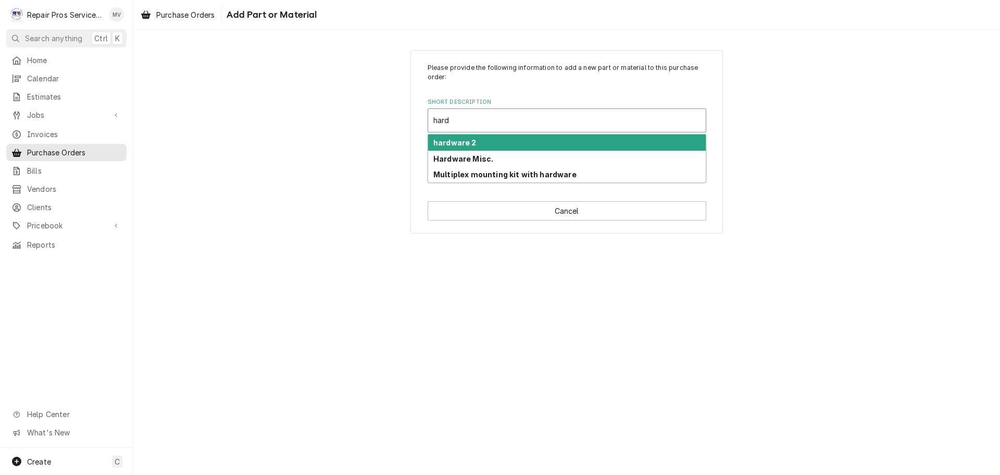
click at [456, 140] on strong "hardware 2" at bounding box center [455, 142] width 43 height 9
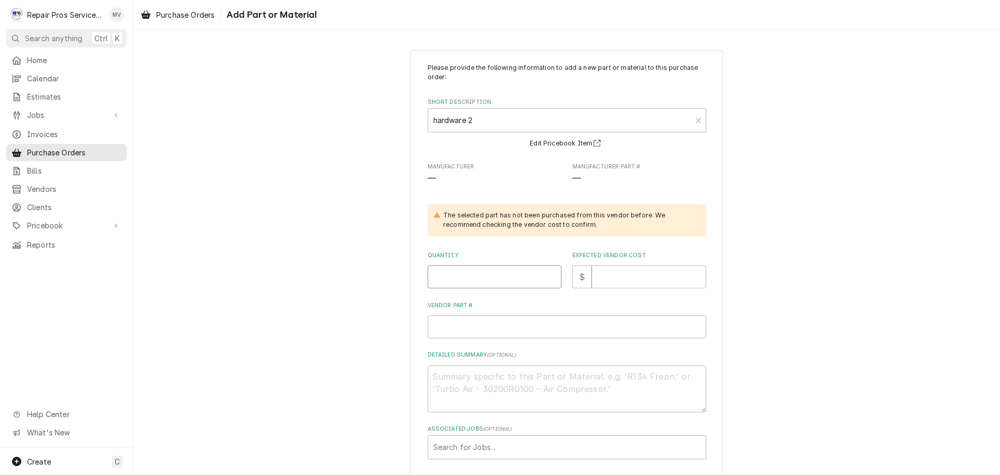
click at [465, 274] on input "Quantity" at bounding box center [495, 276] width 134 height 23
type textarea "x"
type input "2"
type textarea "x"
type input "2"
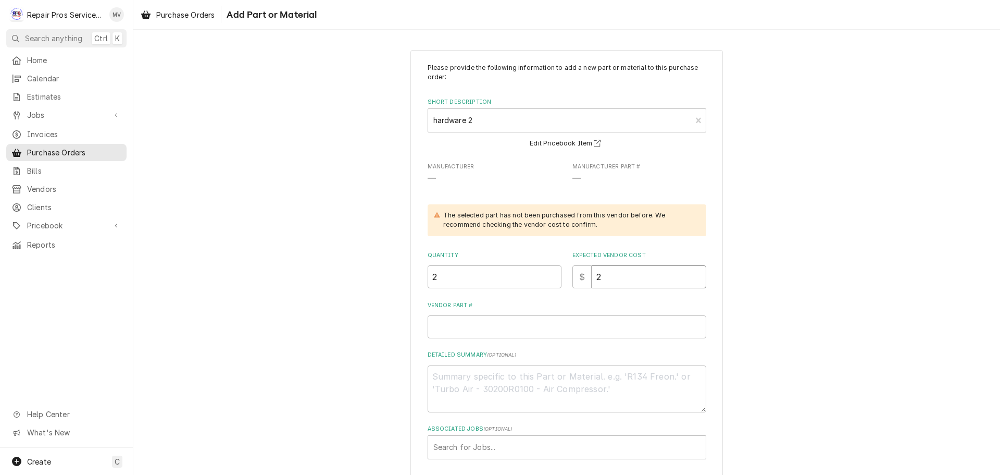
type textarea "x"
type input "20"
type textarea "x"
type input "20.5"
type textarea "x"
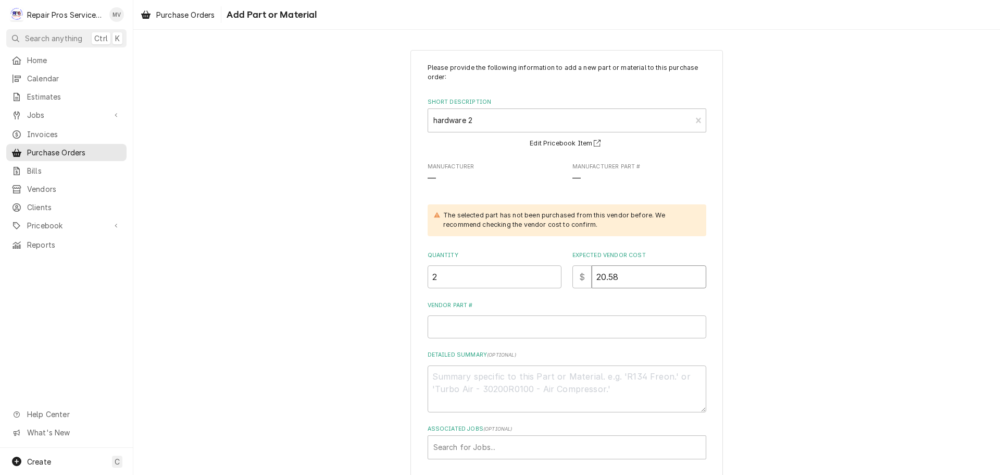
type input "20.58"
type textarea "x"
type input "5"
type textarea "x"
type input "50"
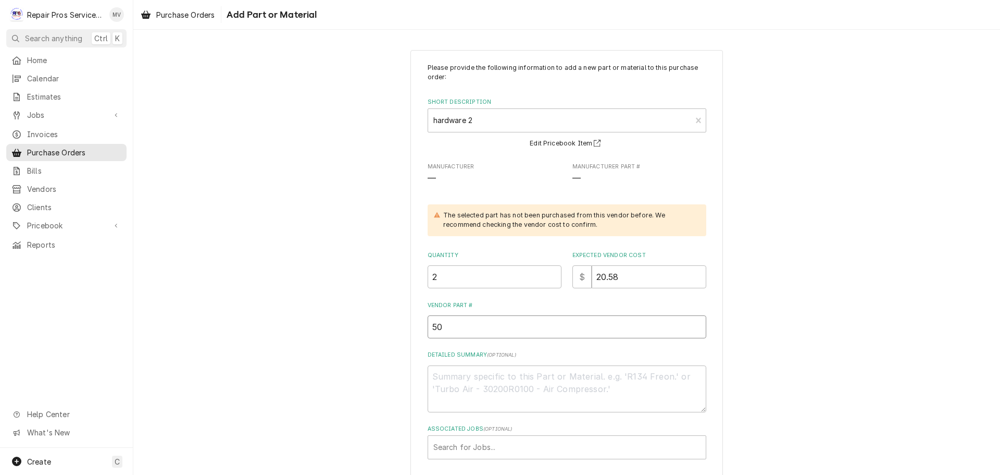
type textarea "x"
type input "508"
type textarea "x"
type input "5080"
type textarea "x"
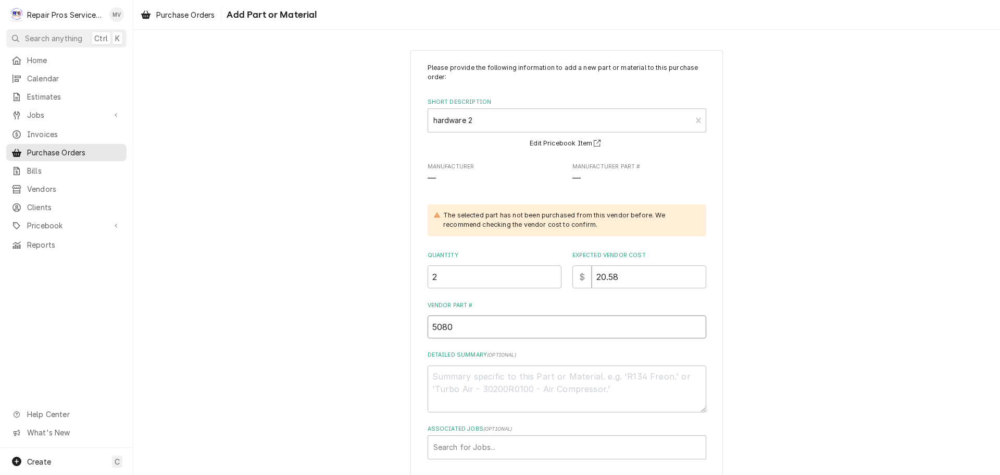
type input "50805"
type textarea "x"
type input "508059"
type textarea "x"
type input "5080593"
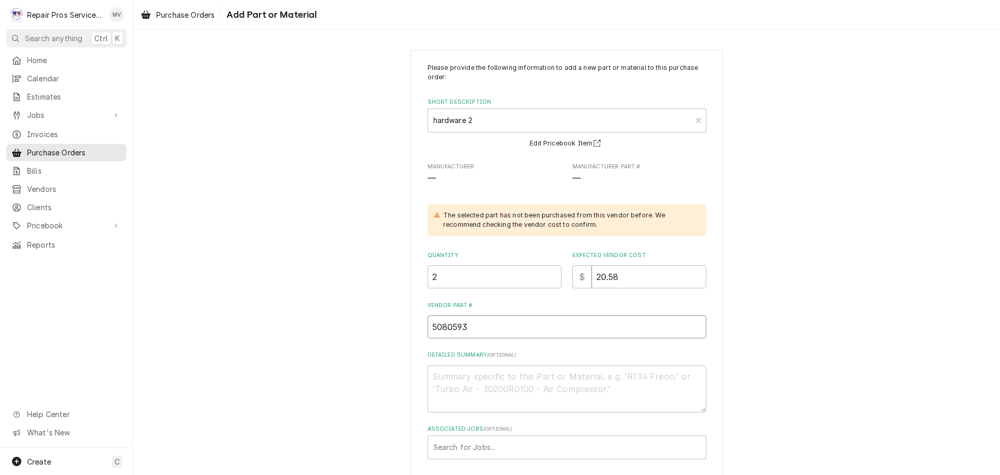
type textarea "x"
type input "5080593"
type textarea "x"
type input "5080593 a"
type textarea "x"
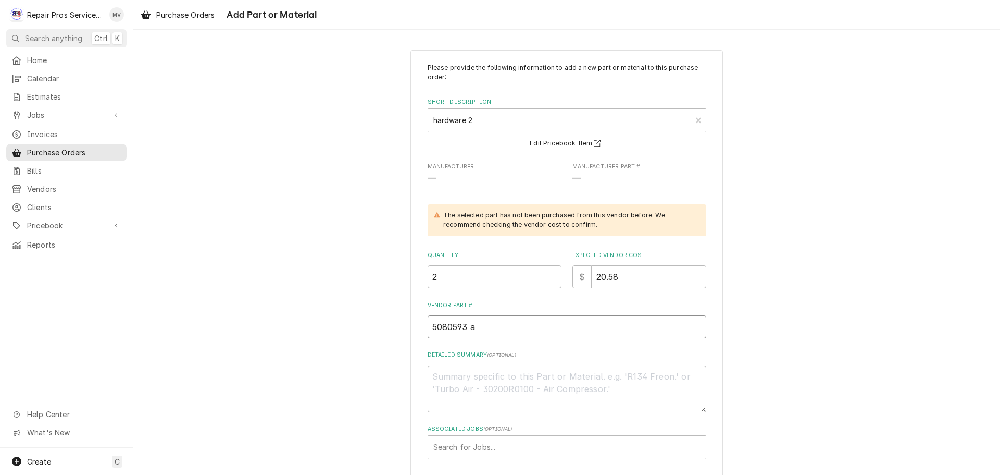
type input "5080593 ab"
type textarea "x"
type input "5080593 abd"
type textarea "x"
type input "5080593 abd"
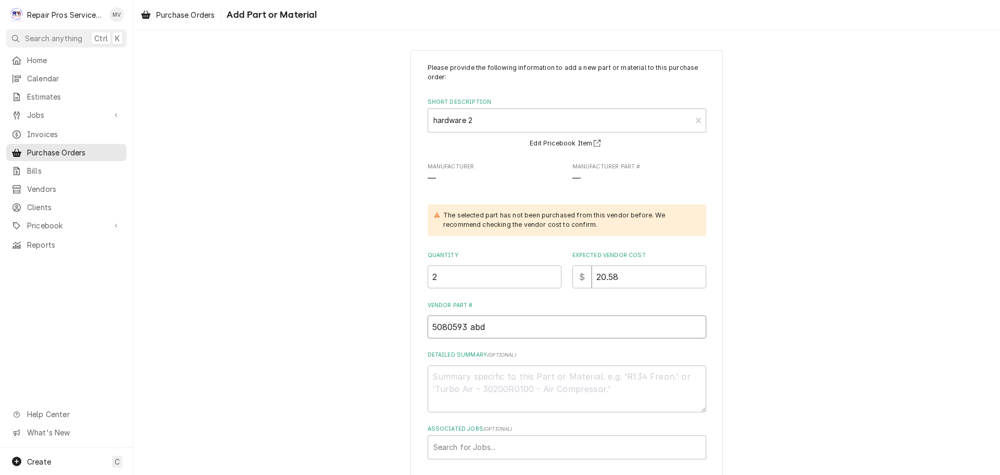
type textarea "x"
type input "5080593 abd"
type textarea "x"
type input "5080593 ab"
type textarea "x"
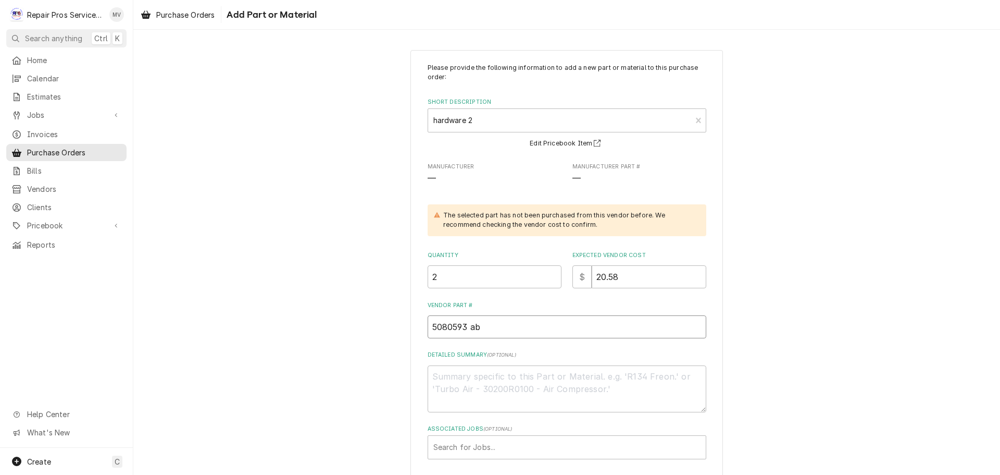
type input "5080593 a"
type textarea "x"
type input "5080593 an"
type textarea "x"
type input "5080593 and"
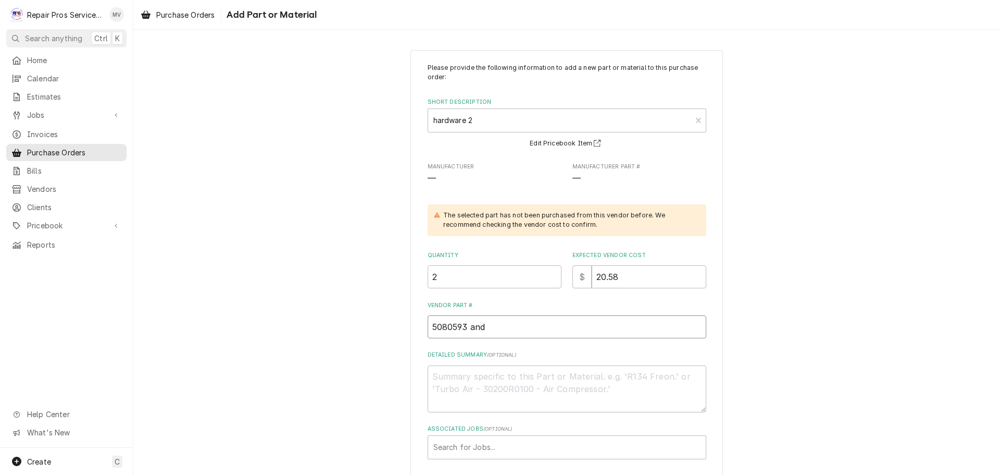
type textarea "x"
type input "5080593 and"
type textarea "x"
type input "5080593 and 5"
type textarea "x"
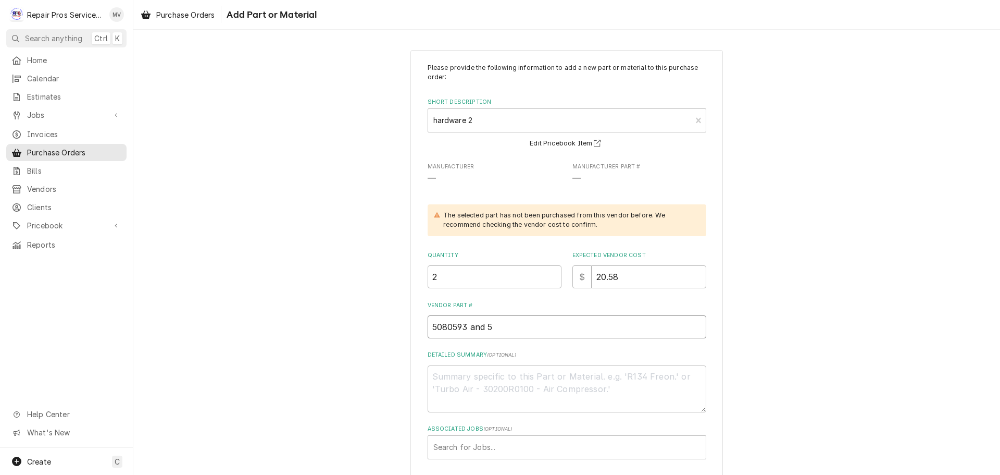
type input "5080593 and 52"
type textarea "x"
type input "5080593 and 521"
type textarea "x"
type input "5080593 and 5210"
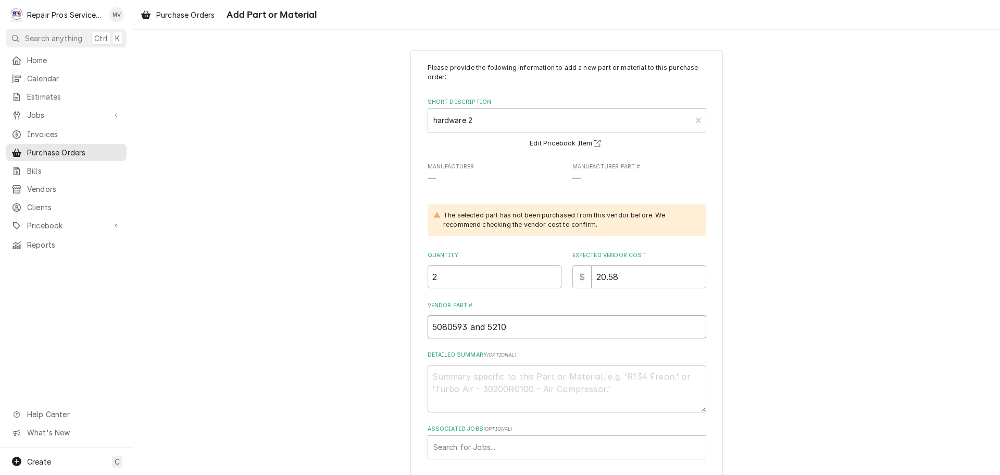
type textarea "x"
type input "5080593 and 52108"
type textarea "x"
type textarea "t"
type textarea "x"
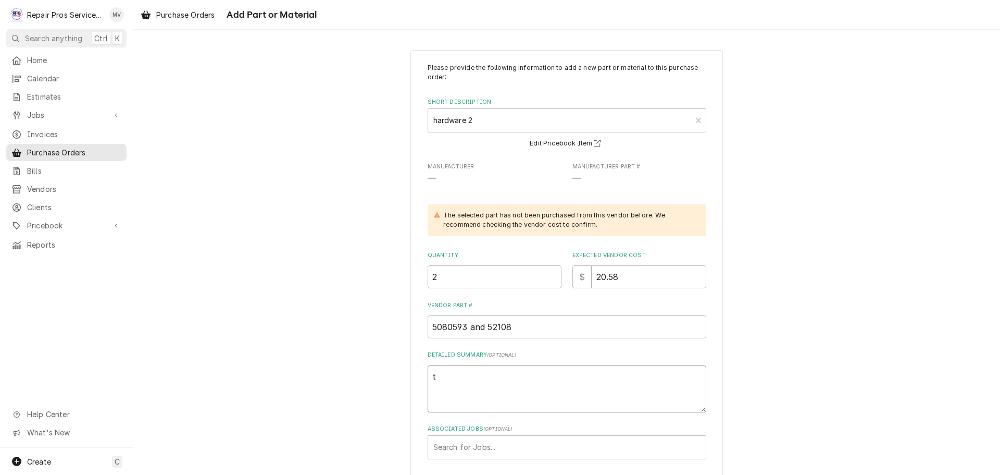
type textarea "th"
type textarea "x"
type textarea "thr"
type textarea "x"
type textarea "thre"
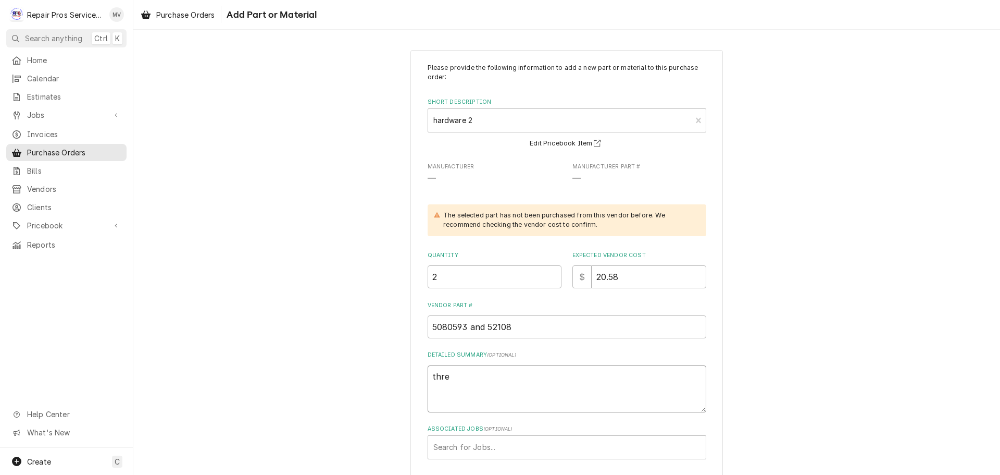
type textarea "x"
type textarea "threa"
type textarea "x"
type textarea "thread"
type textarea "x"
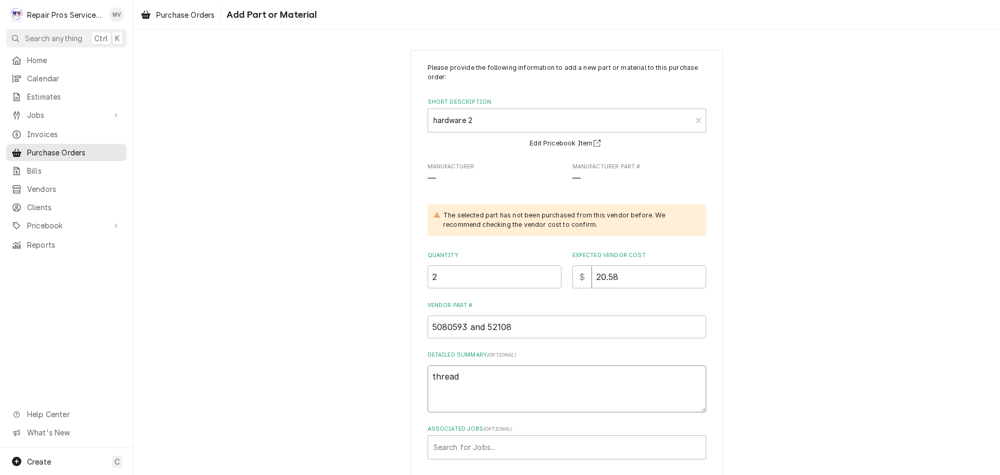
type textarea "thread"
type textarea "x"
type textarea "thread r"
type textarea "x"
type textarea "thread ro"
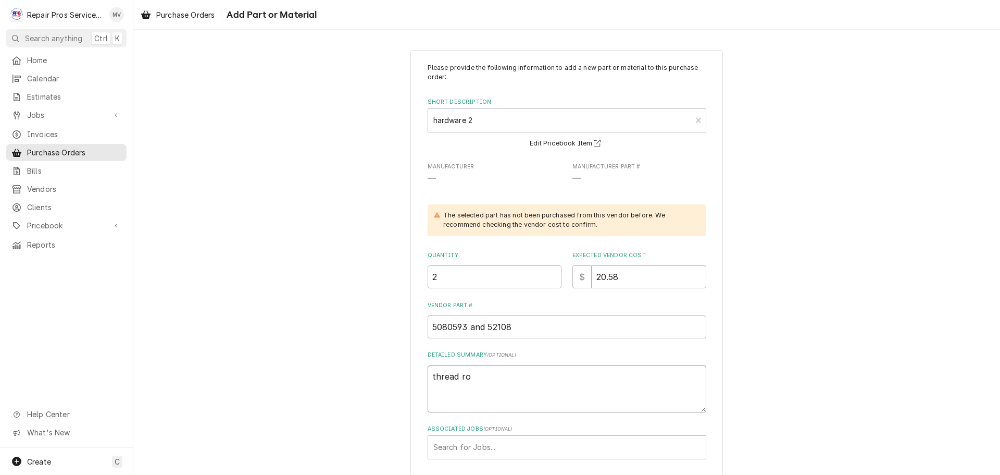
type textarea "x"
type textarea "thread rod"
type textarea "x"
type textarea "thread rod"
type textarea "x"
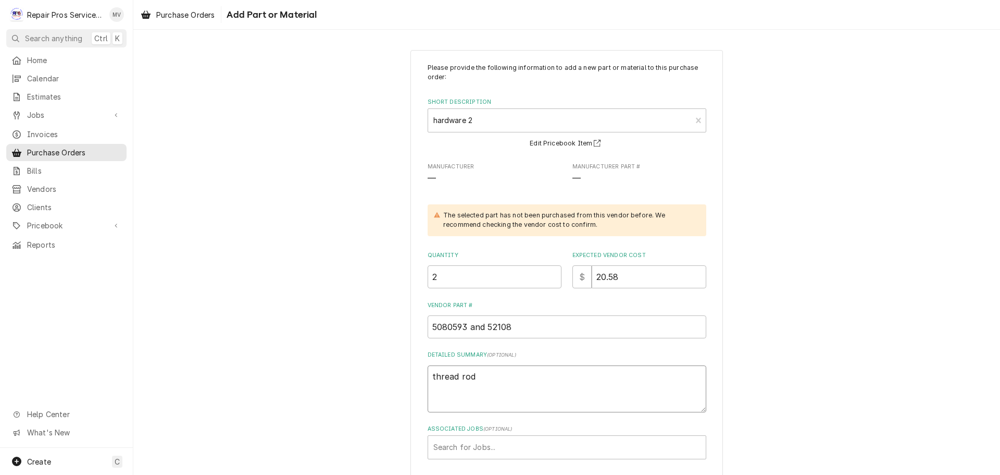
type textarea "thread rod 7"
type textarea "x"
type textarea "thread rod 7/"
type textarea "x"
type textarea "thread rod 7/1"
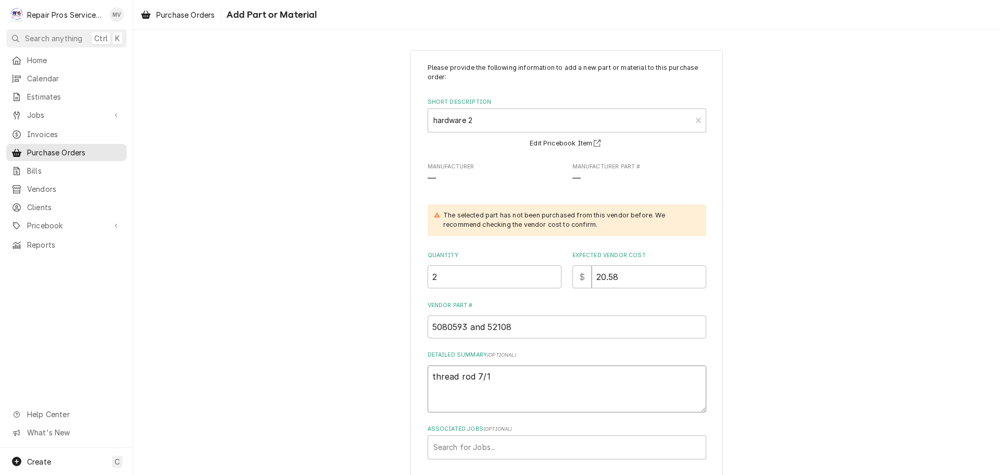
type textarea "x"
type textarea "thread rod 7/16"
type textarea "x"
type textarea "thread rod 7/16-"
type textarea "x"
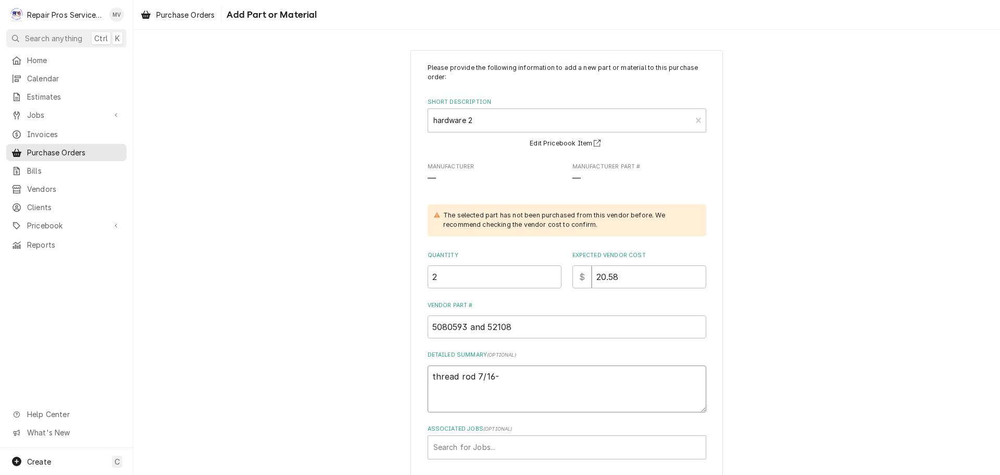
type textarea "thread rod 7/16-1"
type textarea "x"
type textarea "thread rod 7/16-14"
type textarea "x"
type textarea "thread rod 7/16-14x"
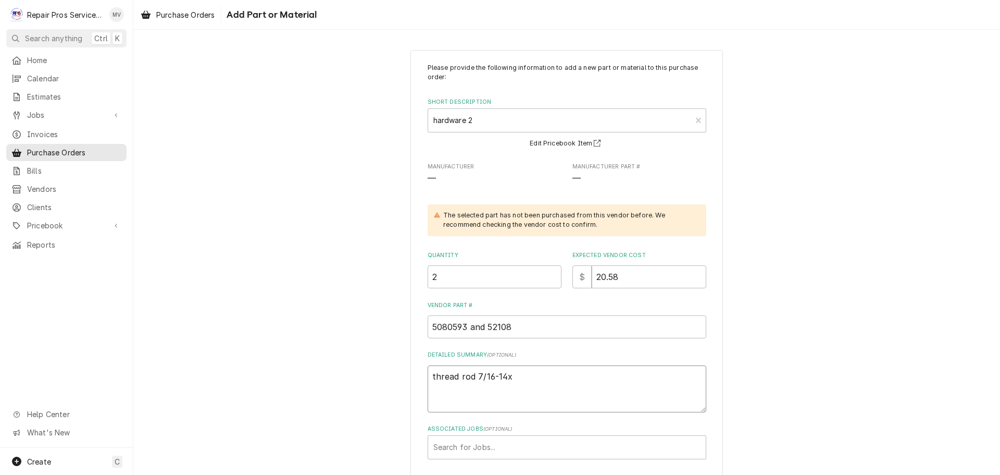
type textarea "x"
type textarea "thread rod 7/16-14x7"
type textarea "x"
type textarea "thread rod 7/16-14x72"
type textarea "x"
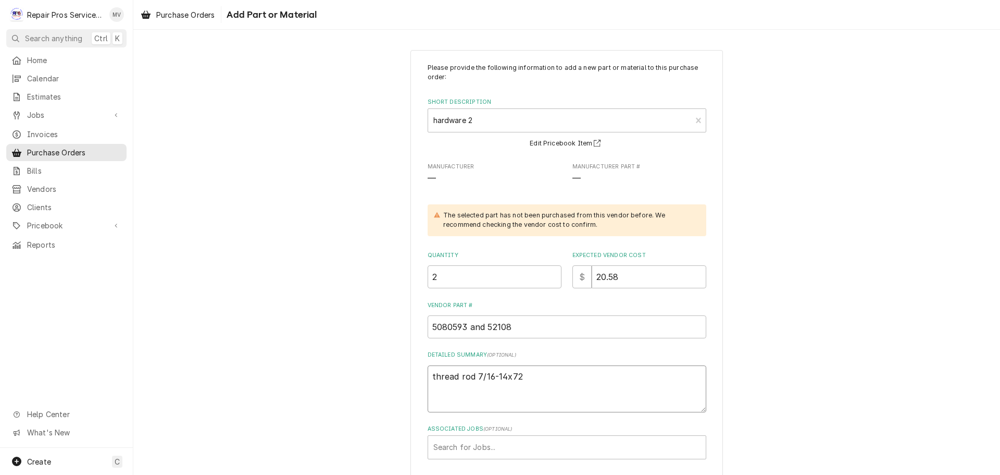
type textarea "thread rod 7/16-14x72"
type textarea "x"
type textarea "thread rod 7/16-14x72"
type textarea "x"
type textarea "thread rod 7/16-14x72 t"
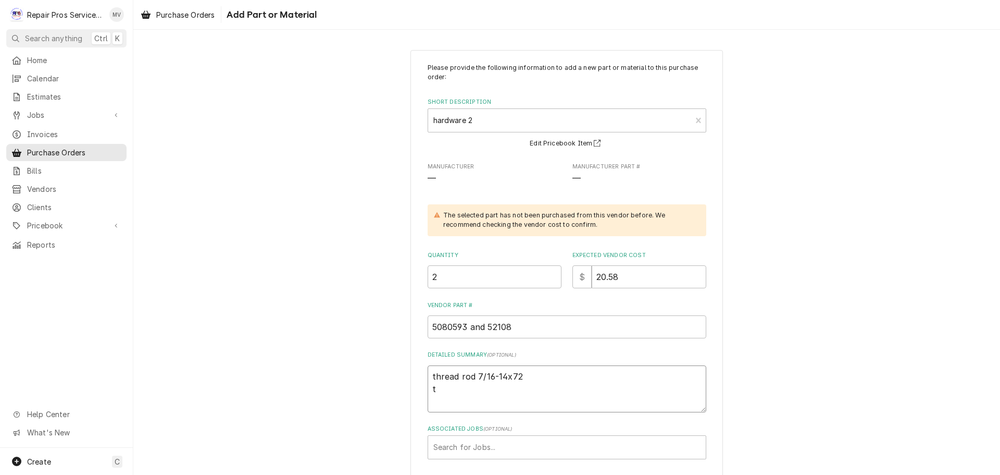
type textarea "x"
type textarea "thread rod 7/16-14x72 th"
type textarea "x"
type textarea "thread rod 7/16-14x72 thr"
type textarea "x"
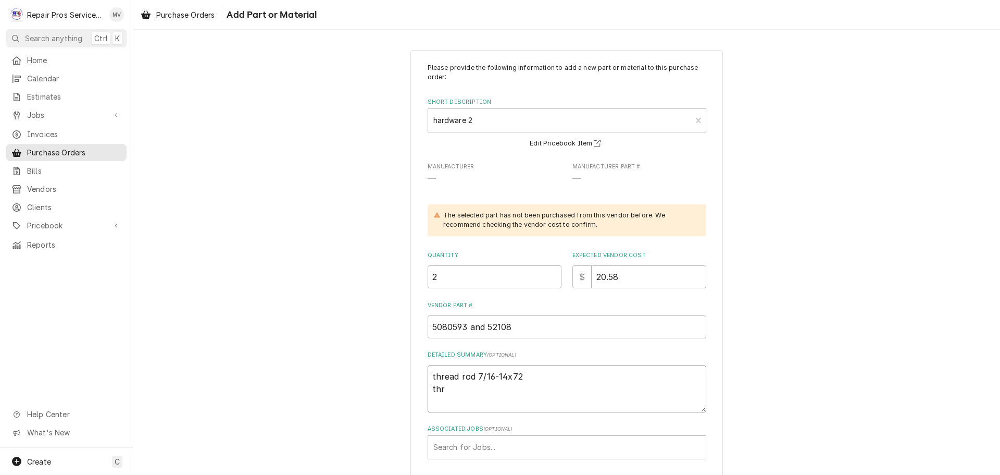
type textarea "thread rod 7/16-14x72 thre"
type textarea "x"
type textarea "thread rod 7/16-14x72 threa"
type textarea "x"
type textarea "thread rod 7/16-14x72 thread"
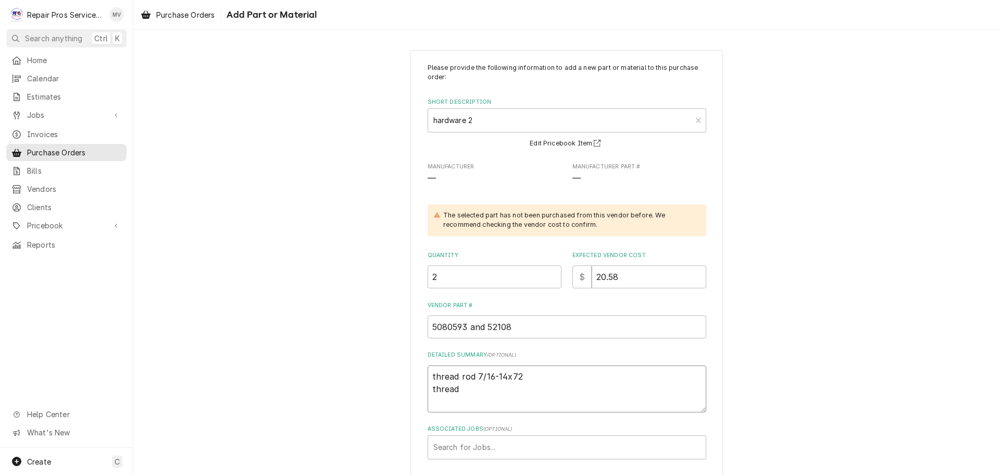
type textarea "x"
type textarea "thread rod 7/16-14x72 thread"
type textarea "x"
type textarea "thread rod 7/16-14x72 thread r"
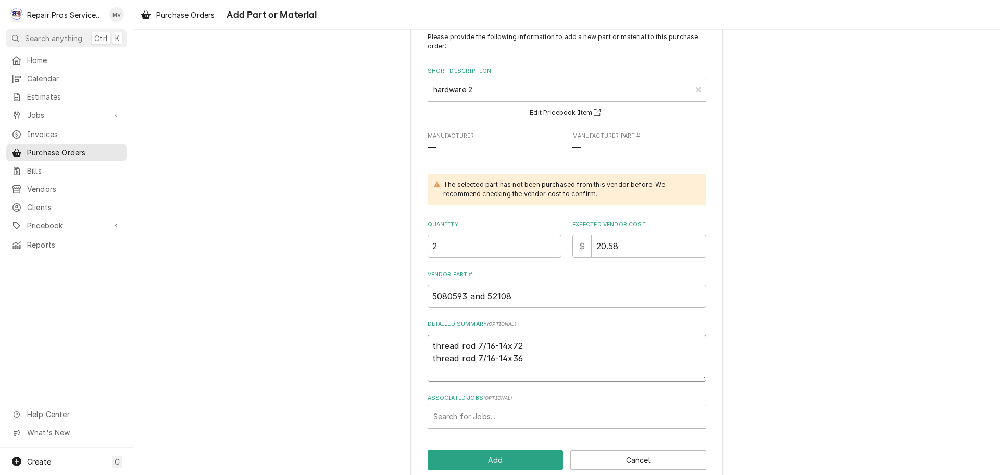
scroll to position [48, 0]
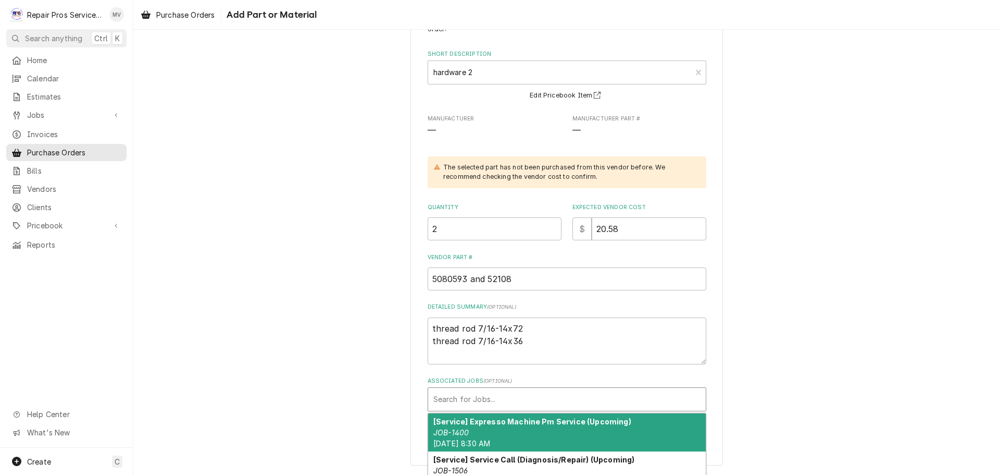
click at [460, 402] on div "Associated Jobs" at bounding box center [567, 399] width 267 height 19
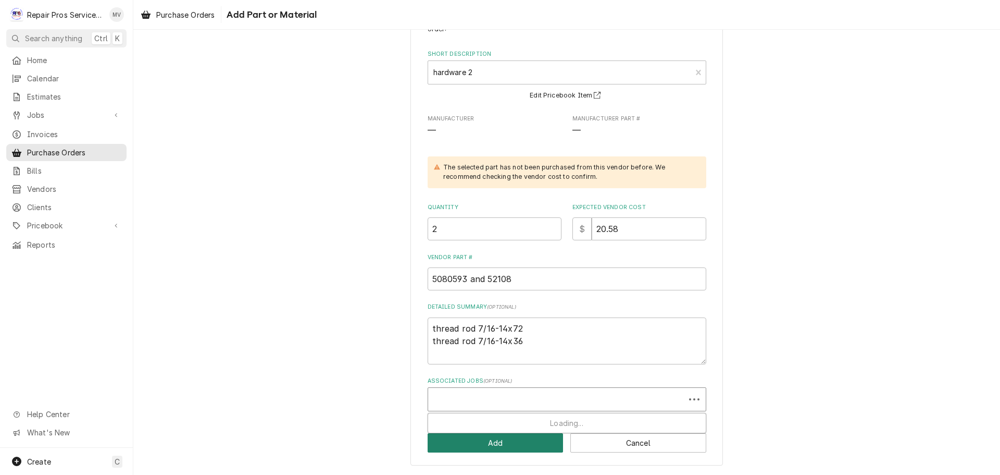
click at [463, 448] on button "Add" at bounding box center [496, 442] width 136 height 19
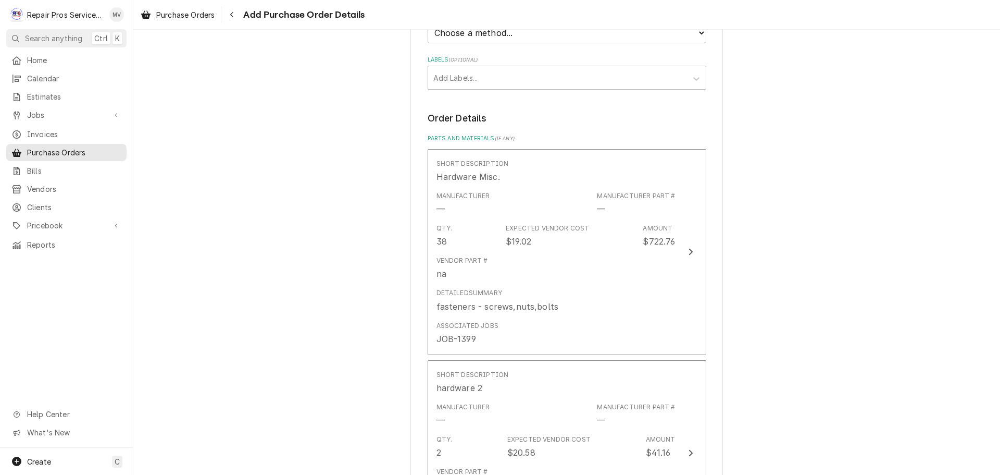
scroll to position [676, 0]
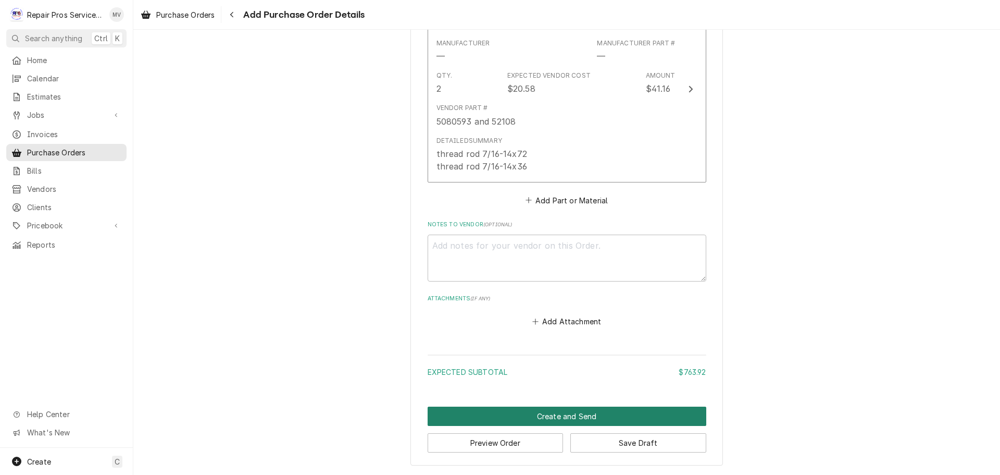
click at [549, 414] on button "Create and Send" at bounding box center [567, 415] width 279 height 19
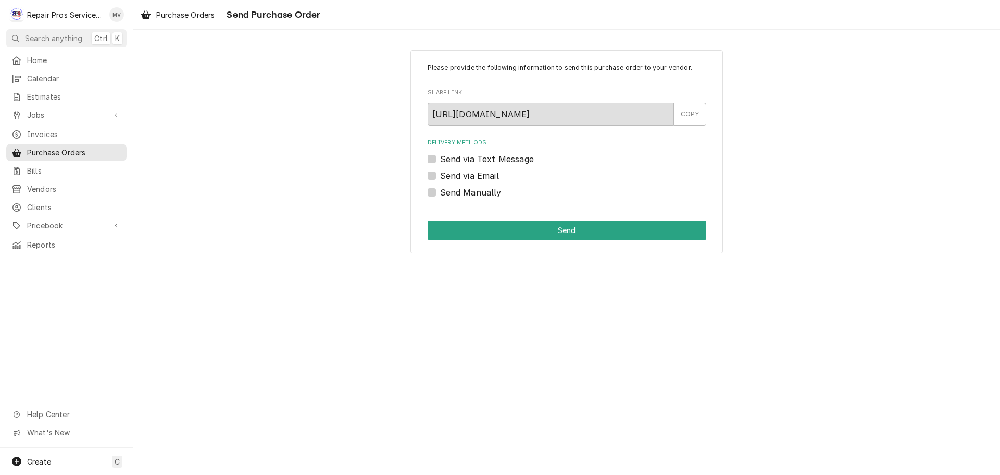
click at [620, 192] on div "Send Manually" at bounding box center [567, 192] width 279 height 13
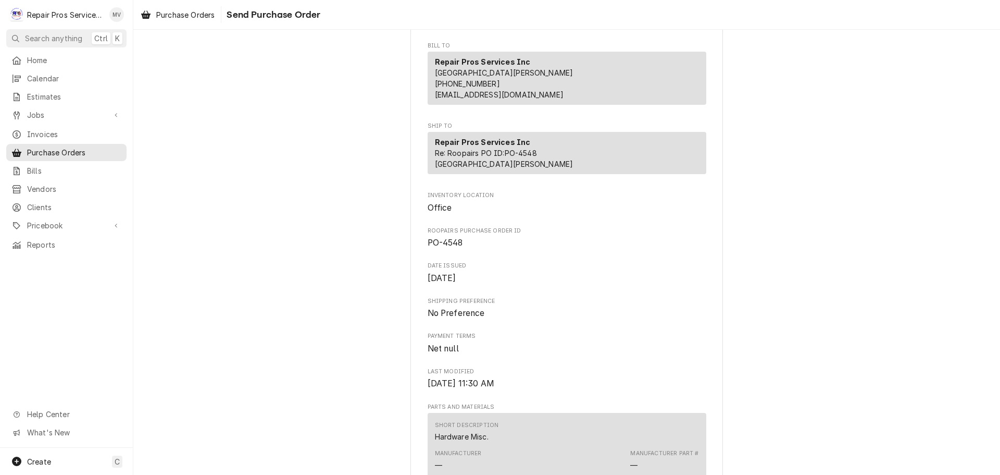
scroll to position [417, 0]
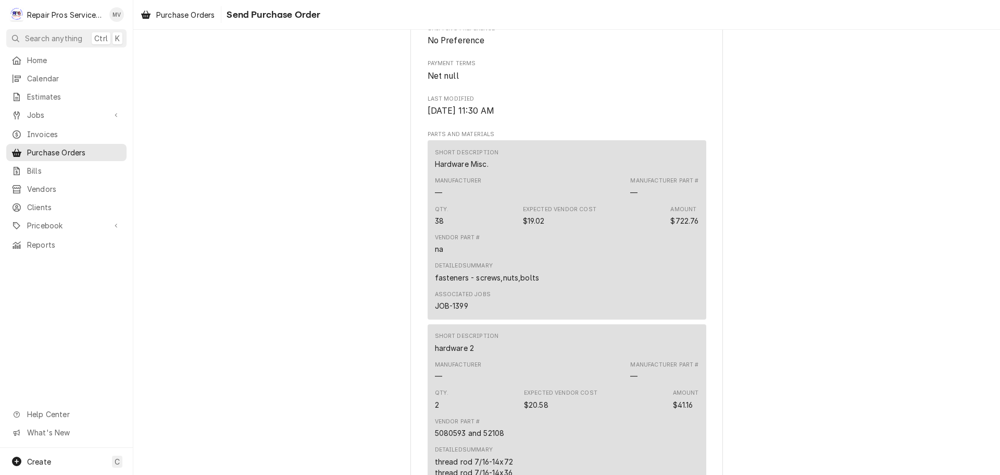
click at [632, 280] on div "Detailed Summary fasteners - screws,nuts,bolts" at bounding box center [567, 272] width 264 height 28
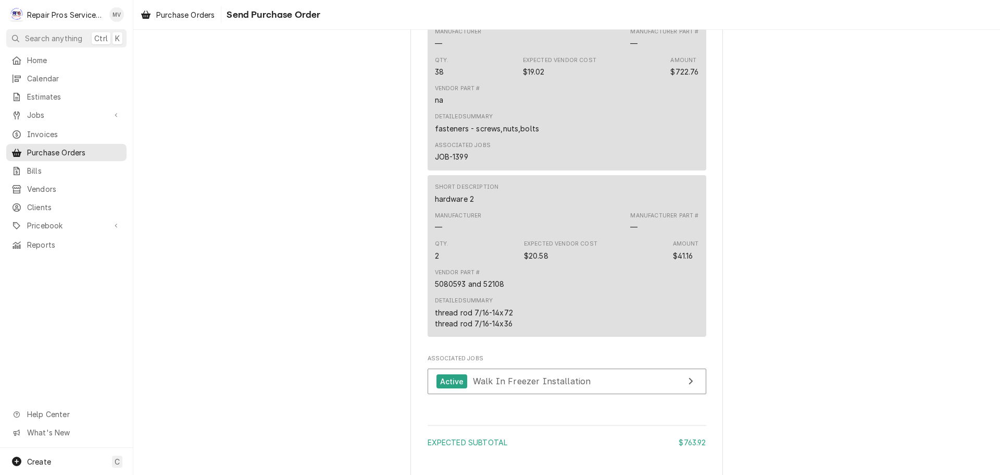
scroll to position [734, 0]
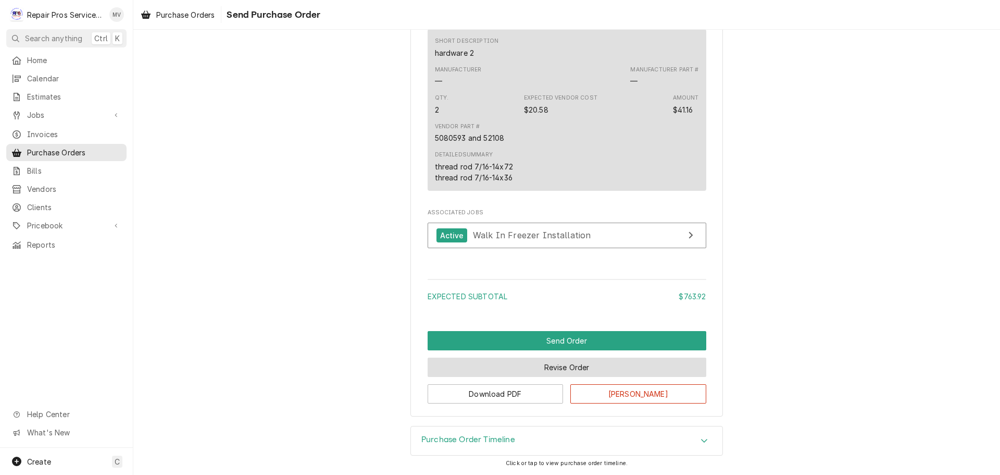
click at [539, 374] on button "Revise Order" at bounding box center [567, 366] width 279 height 19
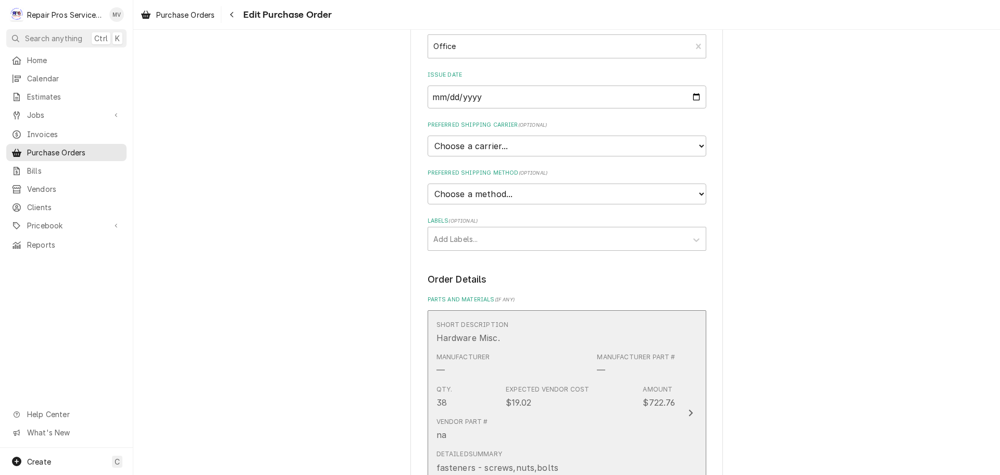
scroll to position [313, 0]
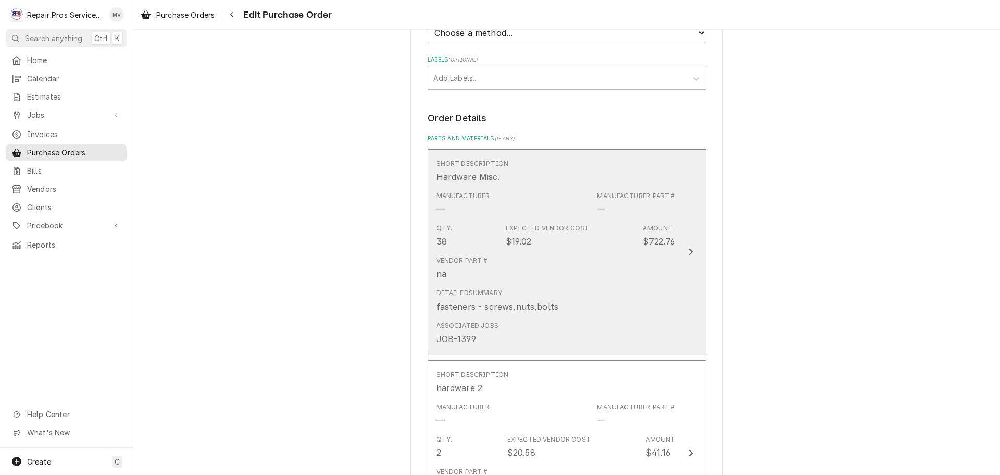
click at [676, 262] on button "Short Description Hardware Misc. Manufacturer — Manufacturer Part # — Qty. 38 E…" at bounding box center [567, 252] width 279 height 206
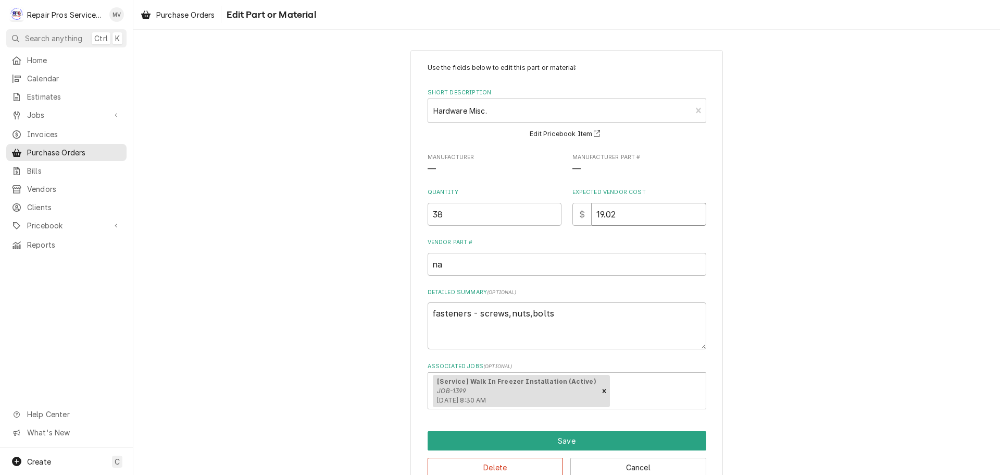
drag, startPoint x: 622, startPoint y: 209, endPoint x: 543, endPoint y: 194, distance: 79.6
click at [550, 196] on div "Quantity 38 Expected Vendor Cost $ 19.02" at bounding box center [567, 206] width 279 height 37
drag, startPoint x: 439, startPoint y: 215, endPoint x: 414, endPoint y: 211, distance: 24.8
click at [414, 211] on div "Use the fields below to edit this part or material: Short Description Hardware …" at bounding box center [567, 270] width 313 height 440
type textarea "x"
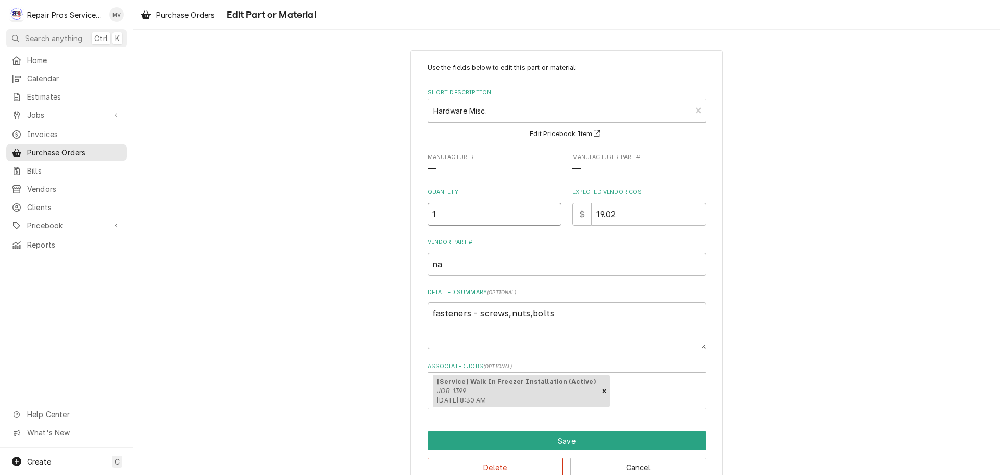
type input "1"
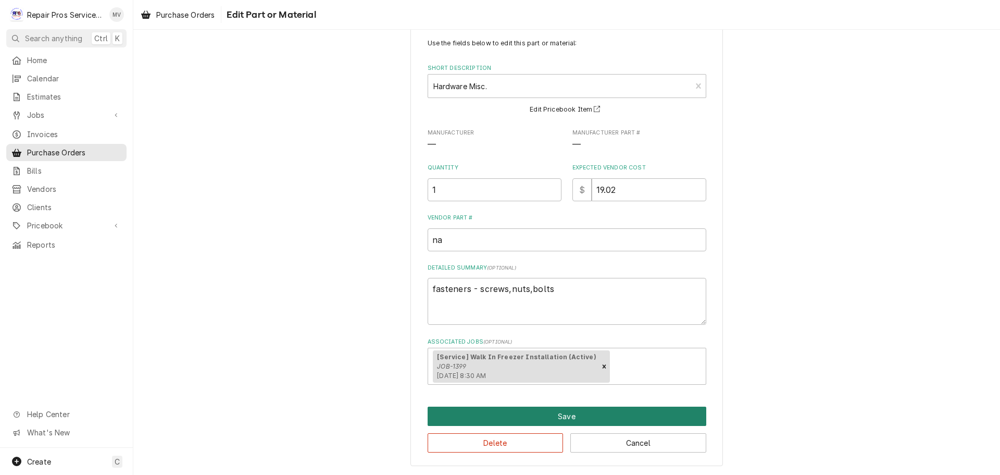
click at [536, 417] on button "Save" at bounding box center [567, 415] width 279 height 19
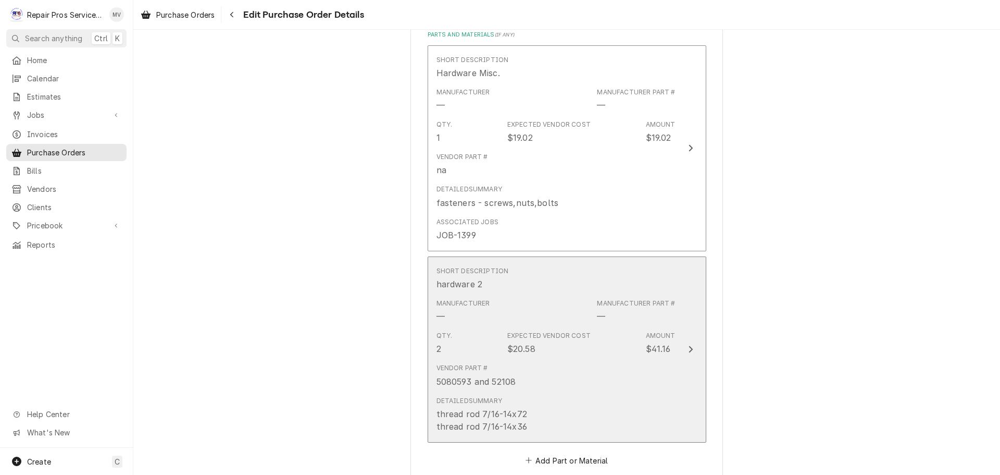
scroll to position [417, 0]
click at [684, 351] on div "Update Line Item" at bounding box center [691, 348] width 14 height 13
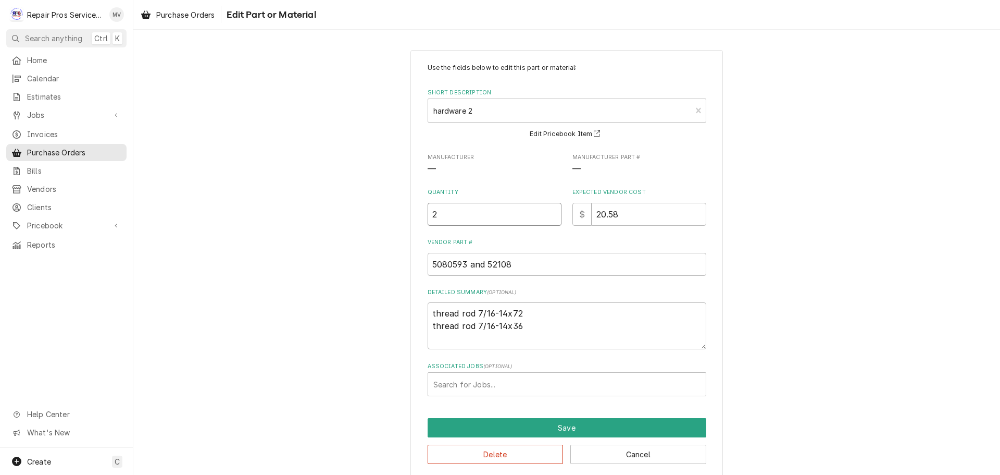
drag, startPoint x: 424, startPoint y: 208, endPoint x: 390, endPoint y: 207, distance: 33.9
click at [390, 207] on div "Use the fields below to edit this part or material: Short Description hardware …" at bounding box center [566, 264] width 867 height 446
type textarea "x"
type input "1"
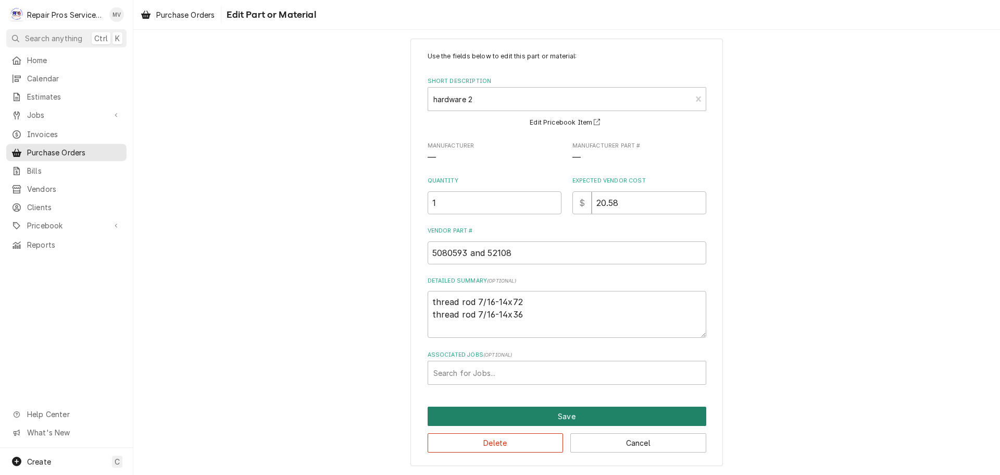
click at [553, 423] on button "Save" at bounding box center [567, 415] width 279 height 19
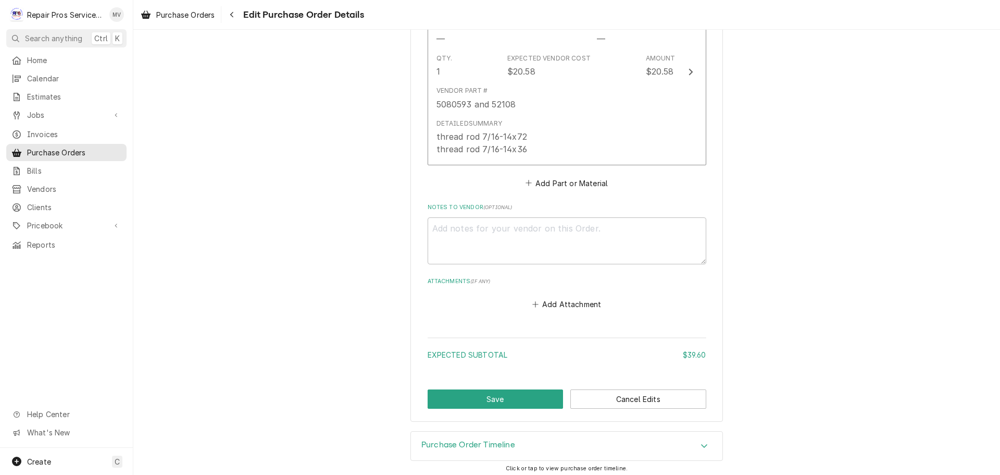
scroll to position [699, 0]
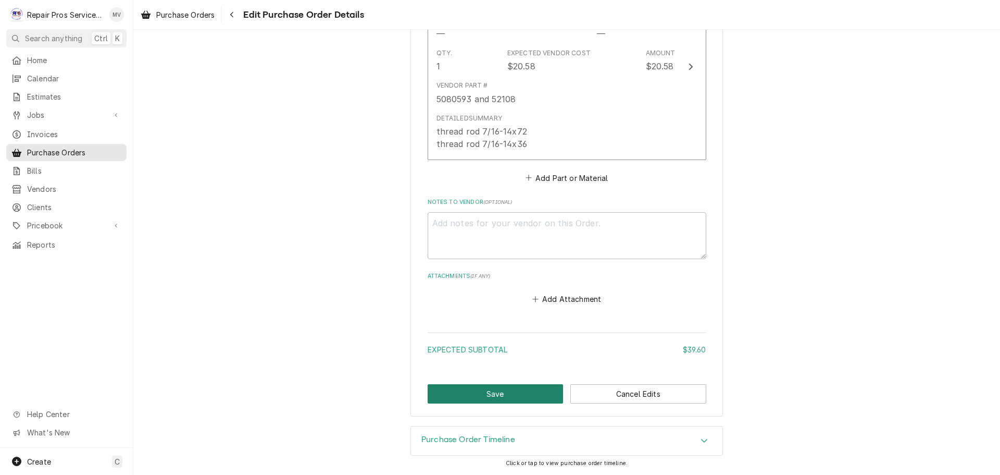
click at [483, 394] on button "Save" at bounding box center [496, 393] width 136 height 19
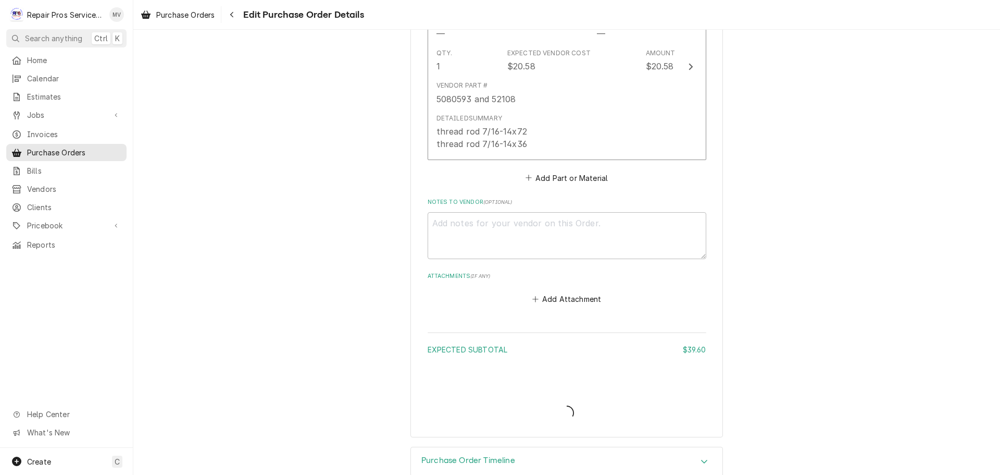
type textarea "x"
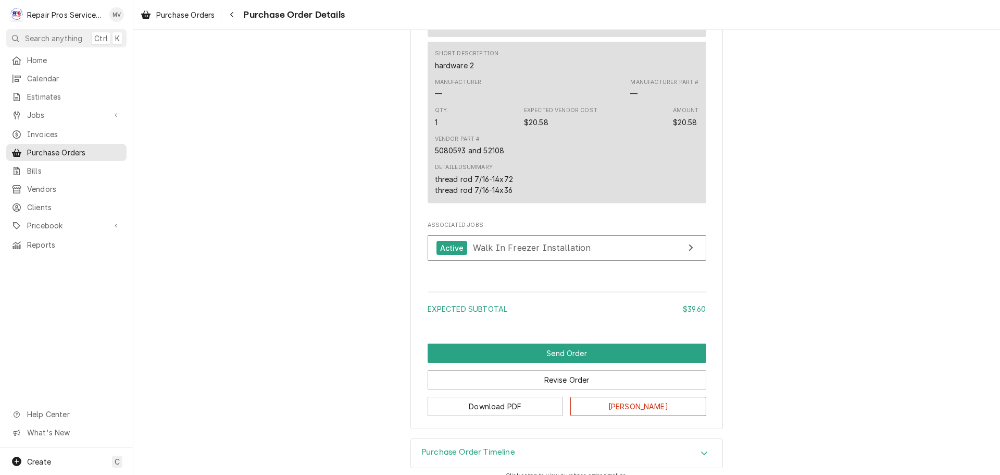
scroll to position [728, 0]
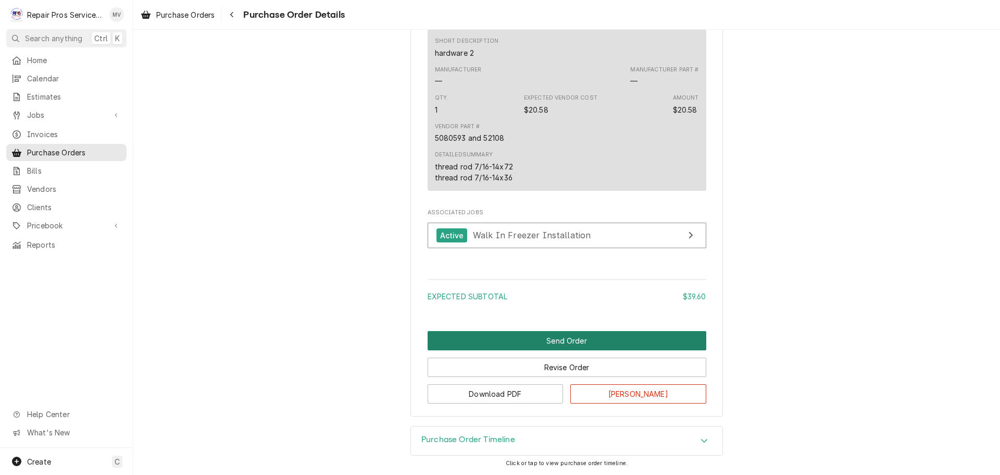
click at [562, 348] on button "Send Order" at bounding box center [567, 340] width 279 height 19
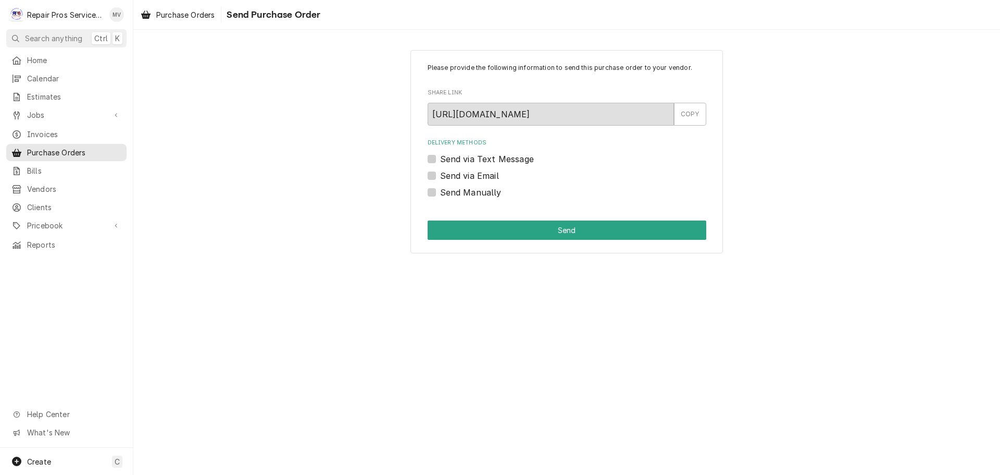
click at [468, 193] on label "Send Manually" at bounding box center [470, 192] width 61 height 13
click at [468, 193] on input "Send Manually" at bounding box center [579, 197] width 279 height 23
checkbox input "true"
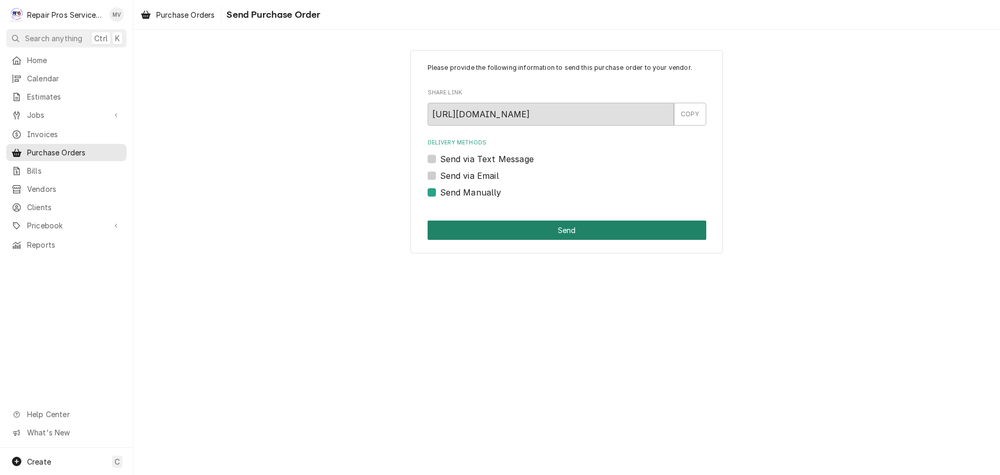
click at [557, 228] on button "Send" at bounding box center [567, 229] width 279 height 19
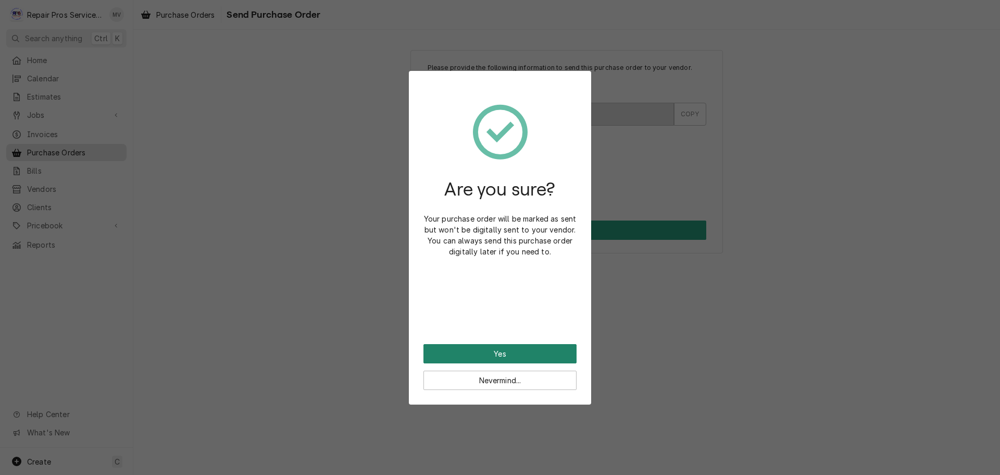
click at [485, 352] on button "Yes" at bounding box center [500, 353] width 153 height 19
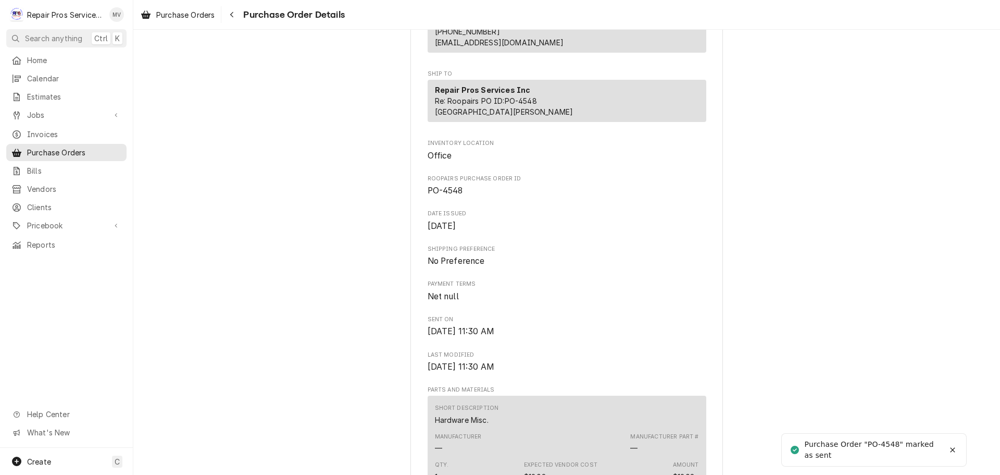
scroll to position [365, 0]
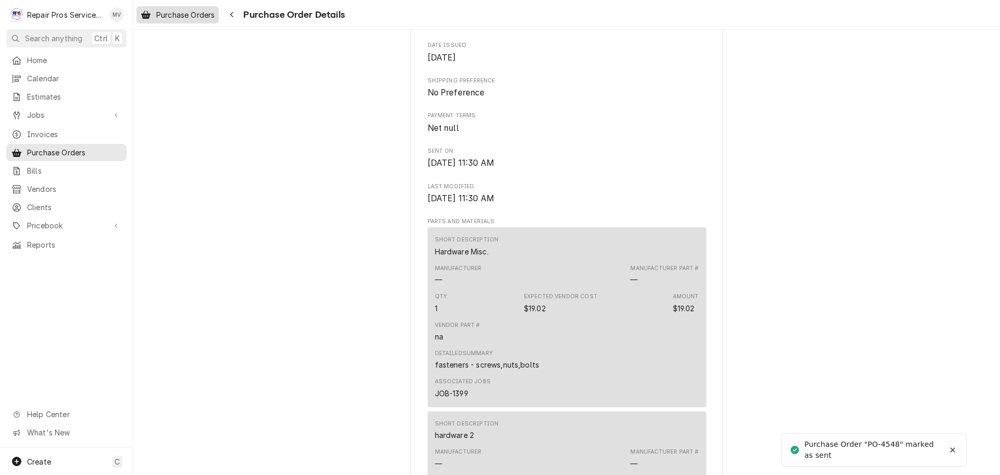
click at [182, 11] on span "Purchase Orders" at bounding box center [185, 14] width 58 height 11
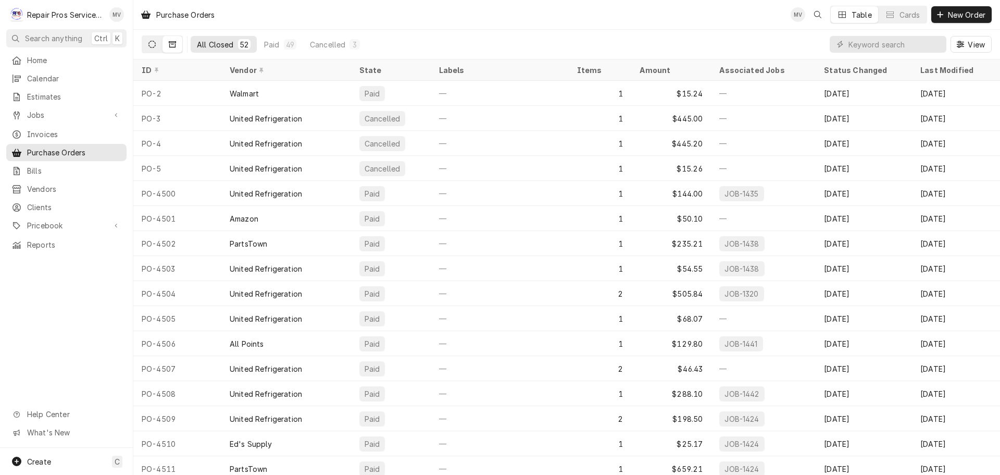
click at [144, 45] on button "Dynamic Content Wrapper" at bounding box center [152, 44] width 20 height 17
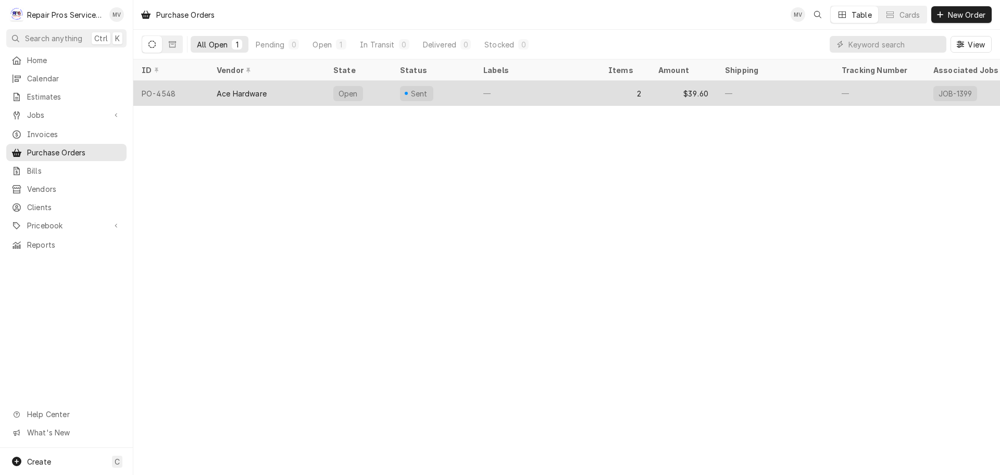
click at [331, 82] on div "Open" at bounding box center [358, 93] width 67 height 25
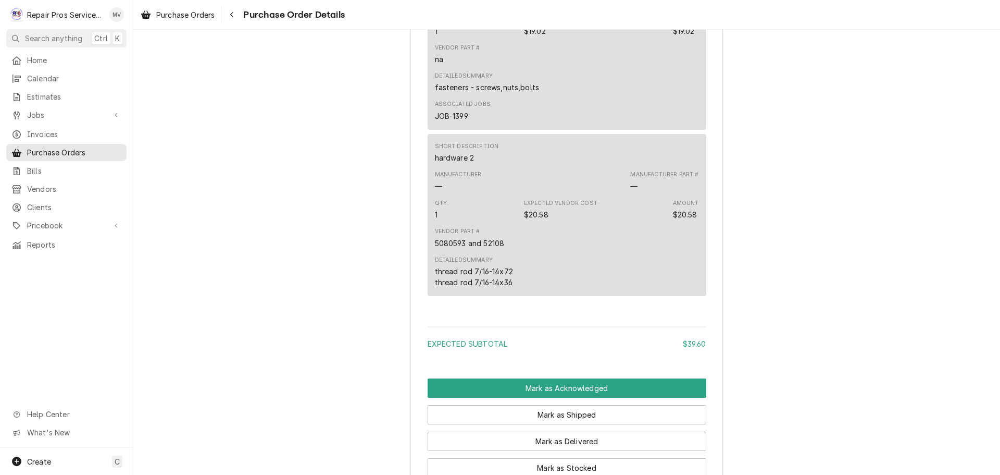
scroll to position [818, 0]
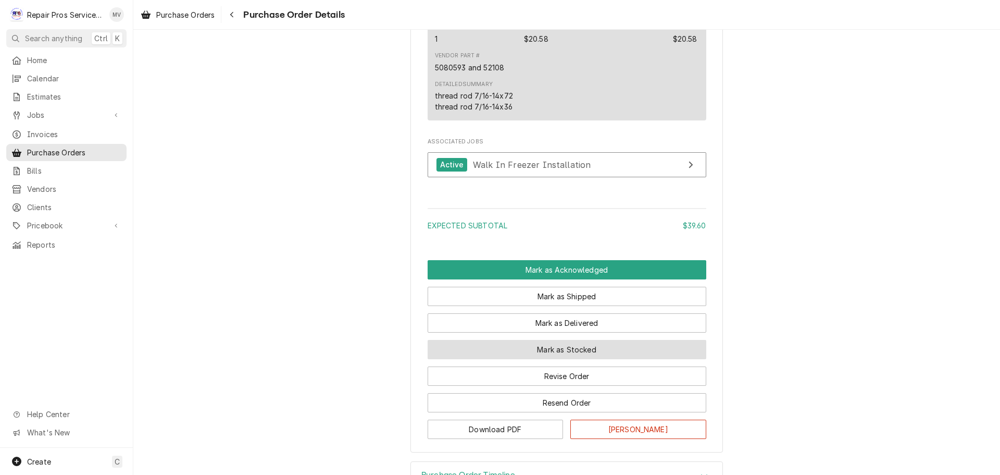
click at [564, 359] on button "Mark as Stocked" at bounding box center [567, 349] width 279 height 19
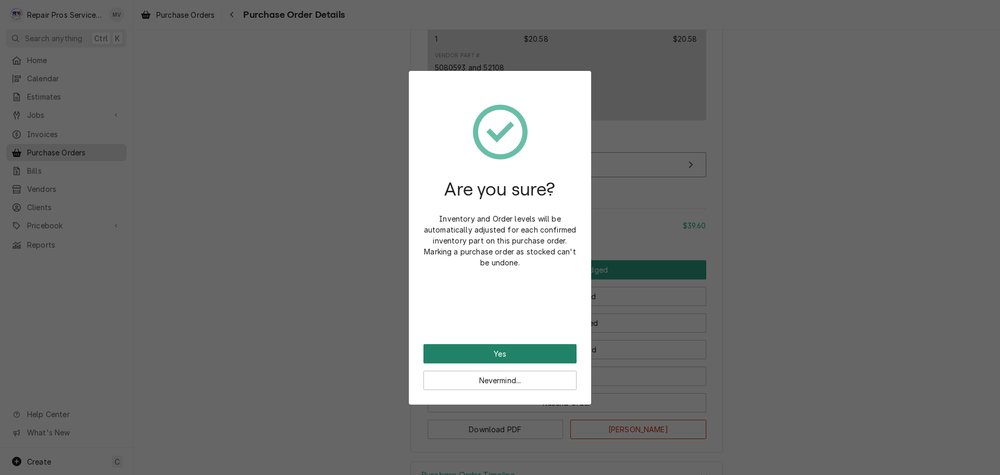
click at [496, 354] on button "Yes" at bounding box center [500, 353] width 153 height 19
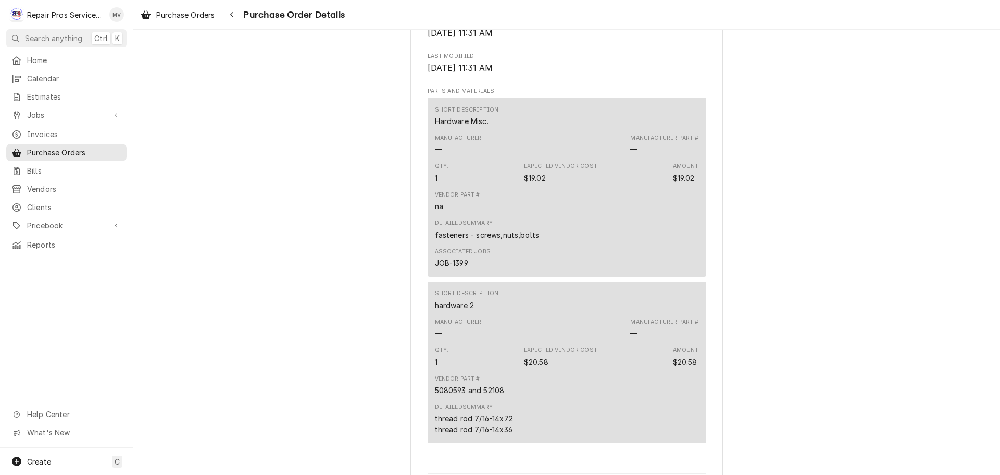
scroll to position [870, 0]
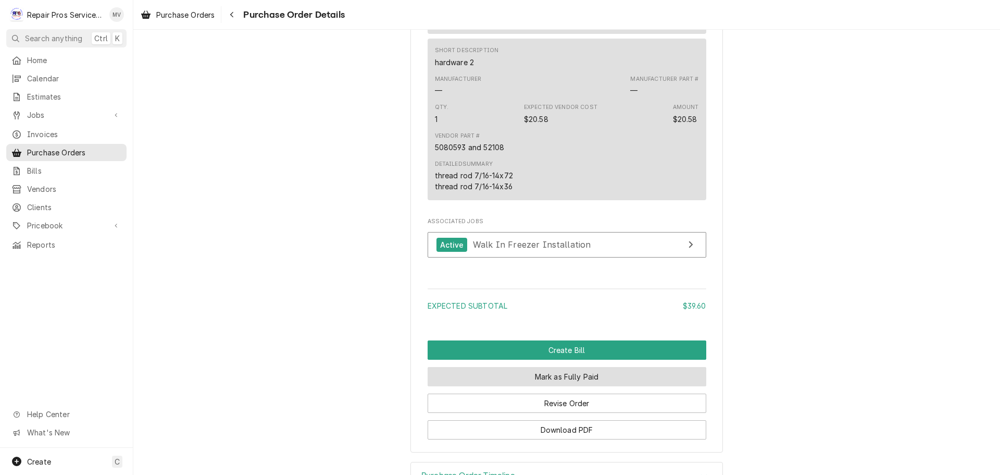
click at [559, 386] on button "Mark as Fully Paid" at bounding box center [567, 376] width 279 height 19
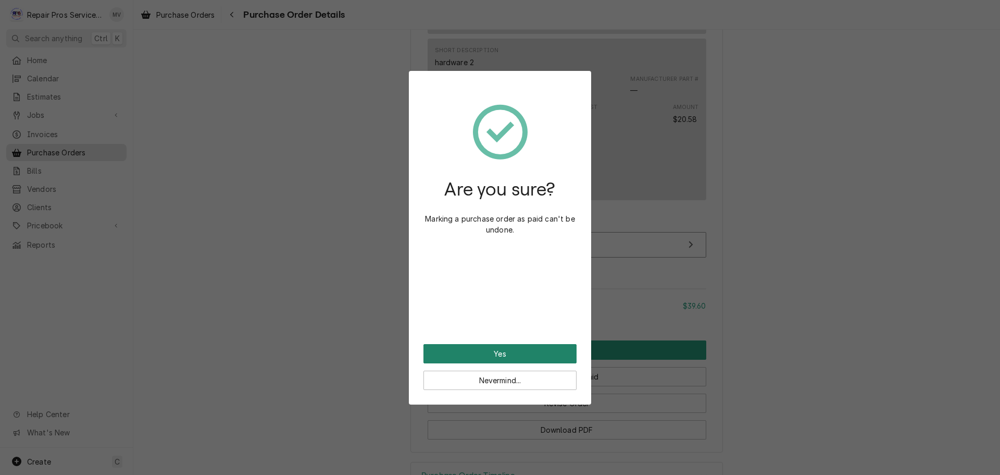
click at [493, 348] on button "Yes" at bounding box center [500, 353] width 153 height 19
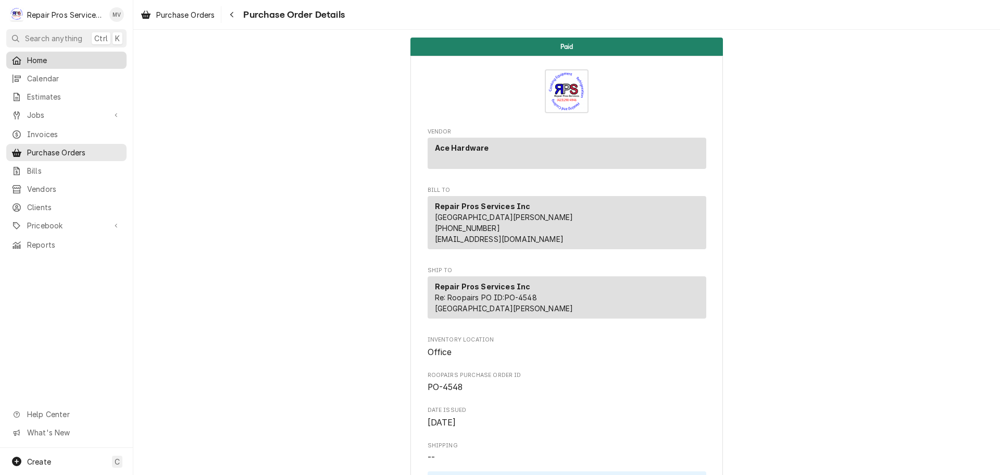
click at [39, 61] on span "Home" at bounding box center [74, 60] width 94 height 11
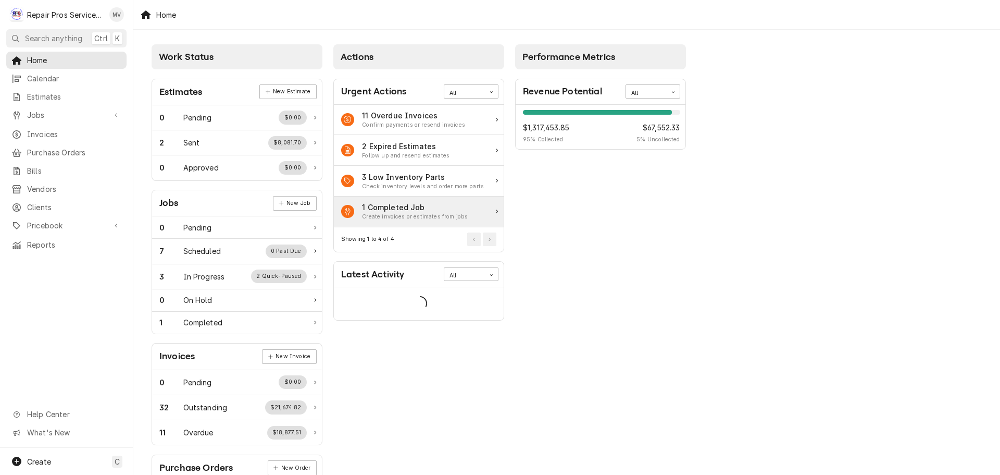
click at [416, 212] on div "1 Completed Job" at bounding box center [415, 207] width 106 height 11
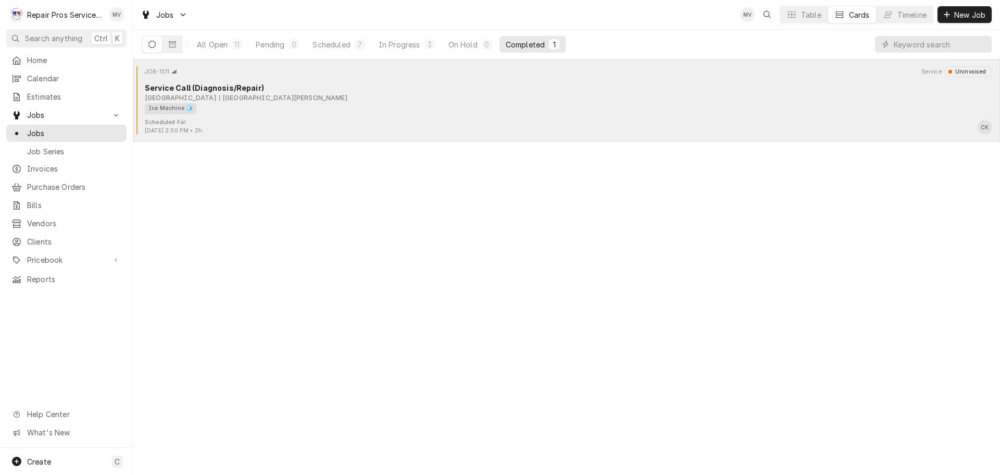
click at [274, 118] on div "Scheduled For: [DATE] 2:00 PM • 2h CK" at bounding box center [567, 126] width 859 height 17
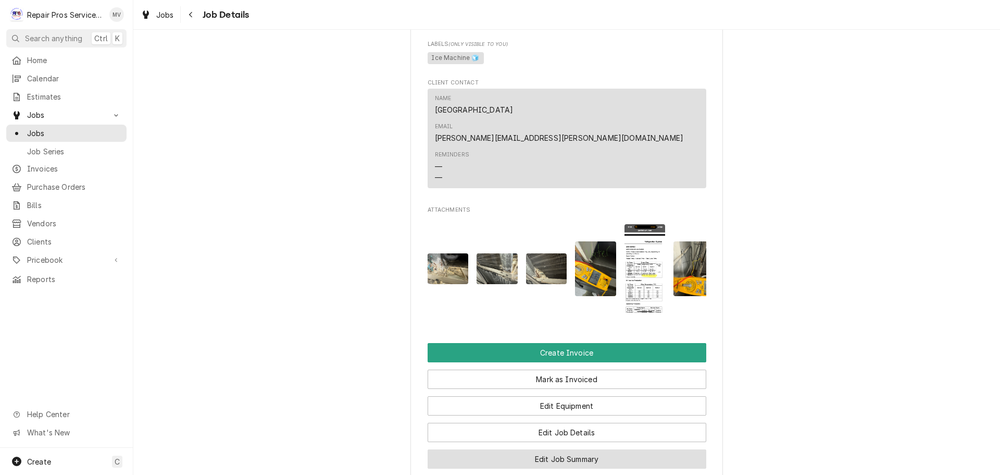
scroll to position [573, 0]
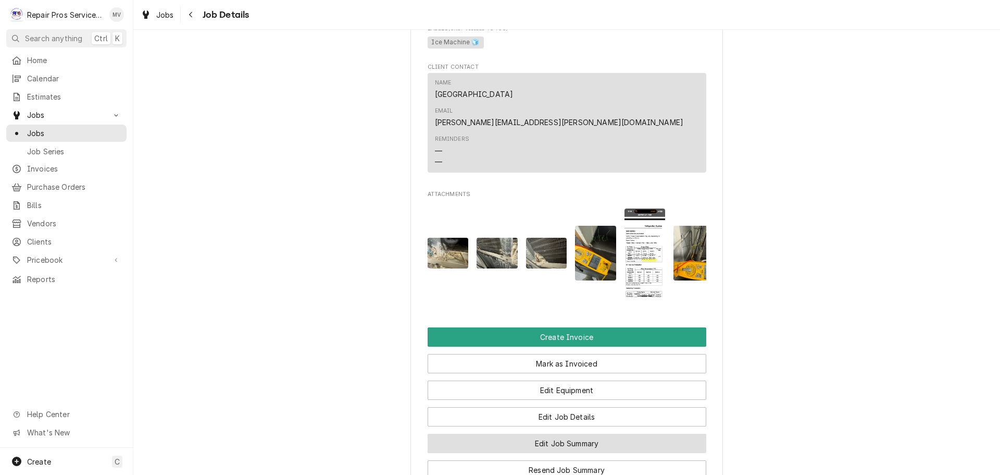
click at [571, 434] on button "Edit Job Summary" at bounding box center [567, 443] width 279 height 19
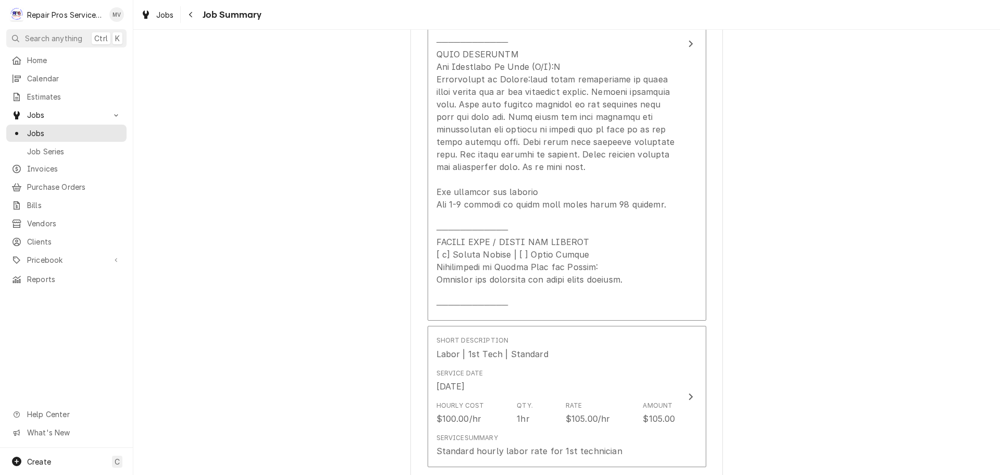
scroll to position [730, 0]
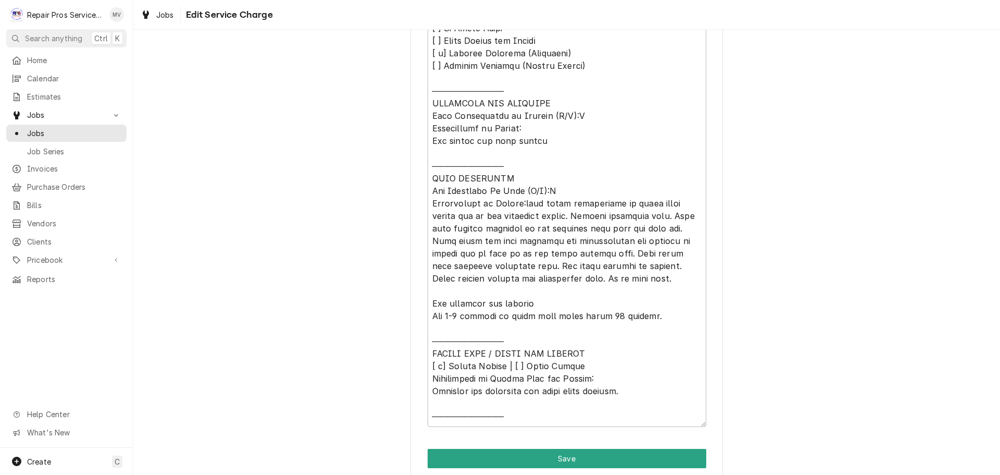
scroll to position [448, 0]
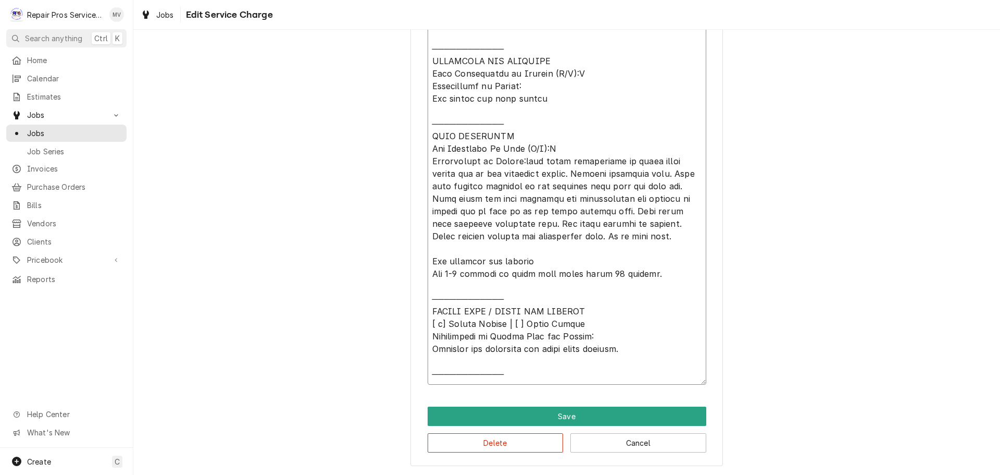
click at [463, 350] on textarea "Service Summary" at bounding box center [567, 173] width 279 height 422
type textarea "x"
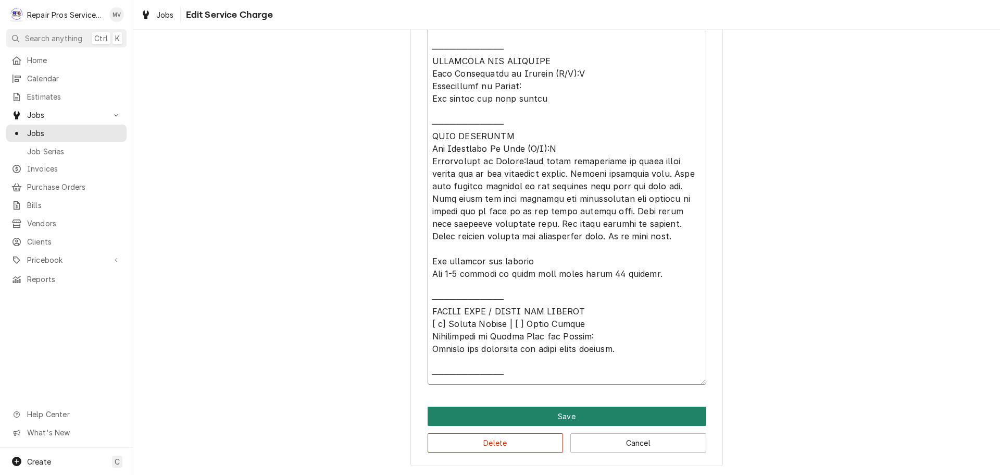
type textarea "𝗩𝗜𝗦𝗜𝗧 𝗢𝗩𝗘𝗥𝗩𝗜𝗘𝗪 [ ] 𝗡𝗼 𝗜𝘀𝘀𝘂𝗲 𝗙𝗼𝘂𝗻𝗱 [ ] 𝗤𝘂𝗼𝘁𝗲 𝗡𝗲𝗲𝗱𝗲𝗱 𝗳𝗼𝗿 𝗥𝗲𝗽𝗮𝗶𝗿 [ x] 𝗥𝗲𝗽𝗮𝗶𝗿𝘀 𝗔𝗽𝗽𝗿…"
click at [547, 413] on button "Save" at bounding box center [567, 415] width 279 height 19
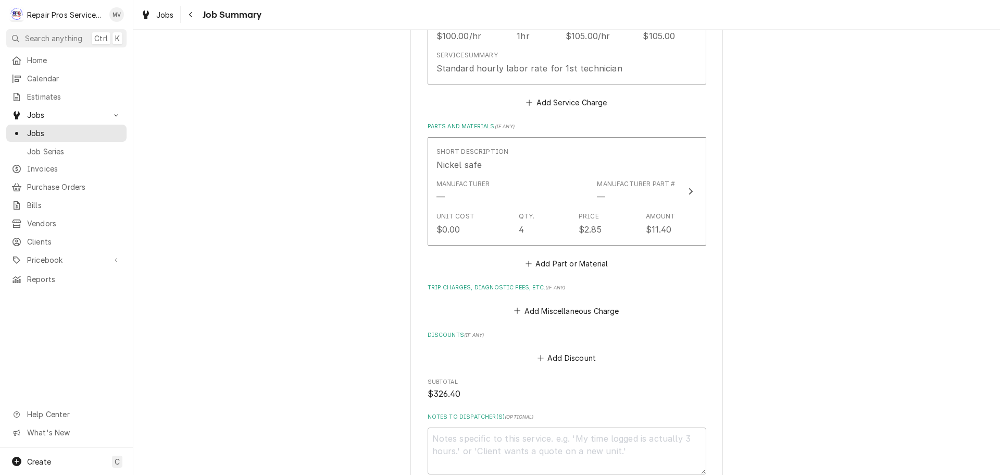
scroll to position [1320, 0]
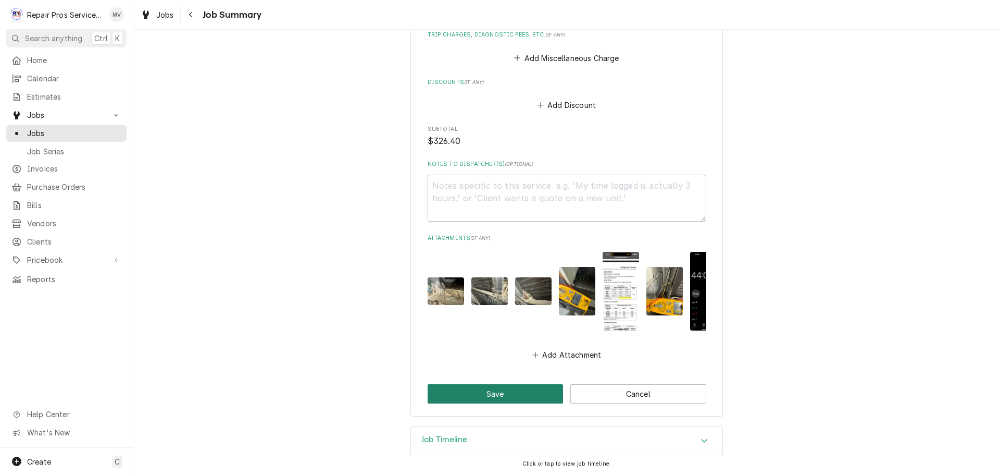
click at [486, 392] on button "Save" at bounding box center [496, 393] width 136 height 19
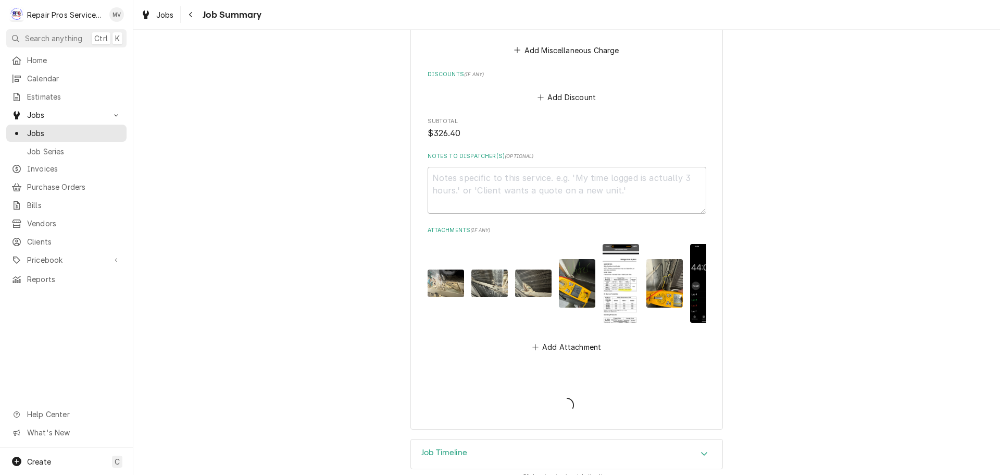
type textarea "x"
